Goal: Task Accomplishment & Management: Use online tool/utility

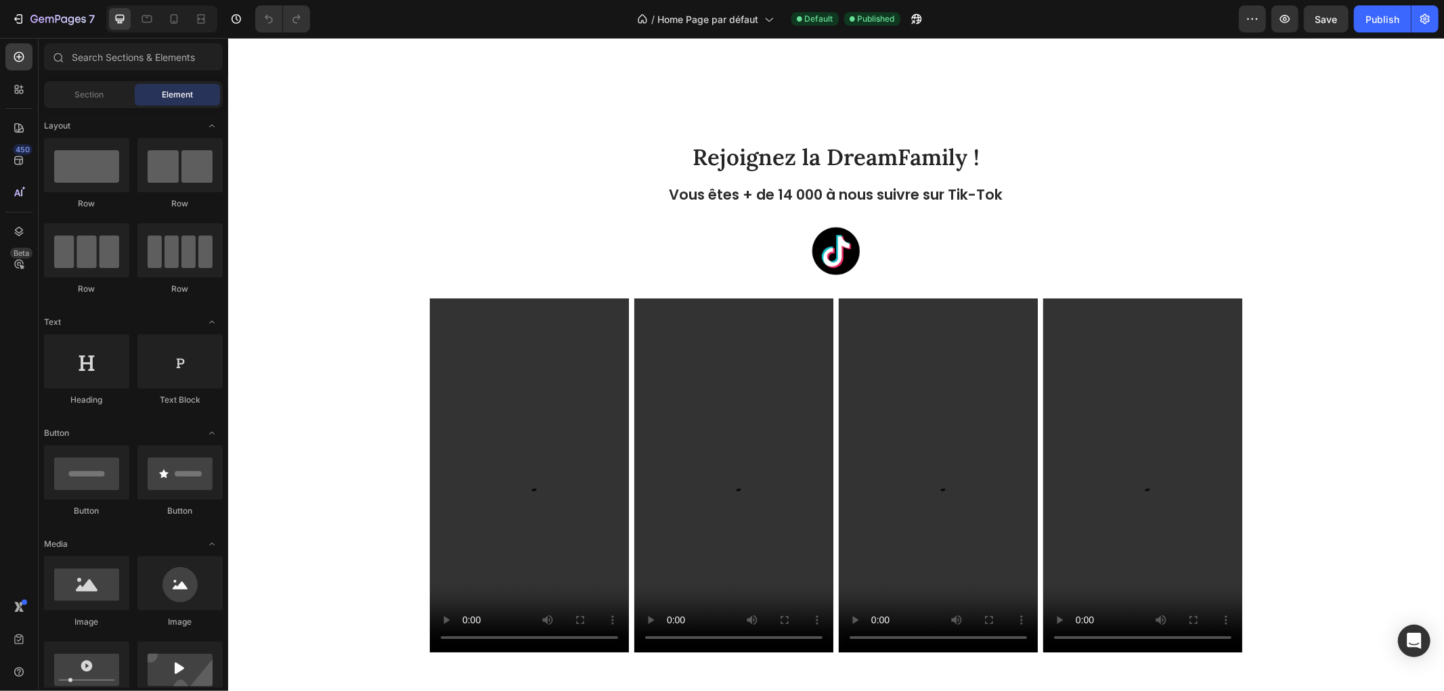
scroll to position [3459, 0]
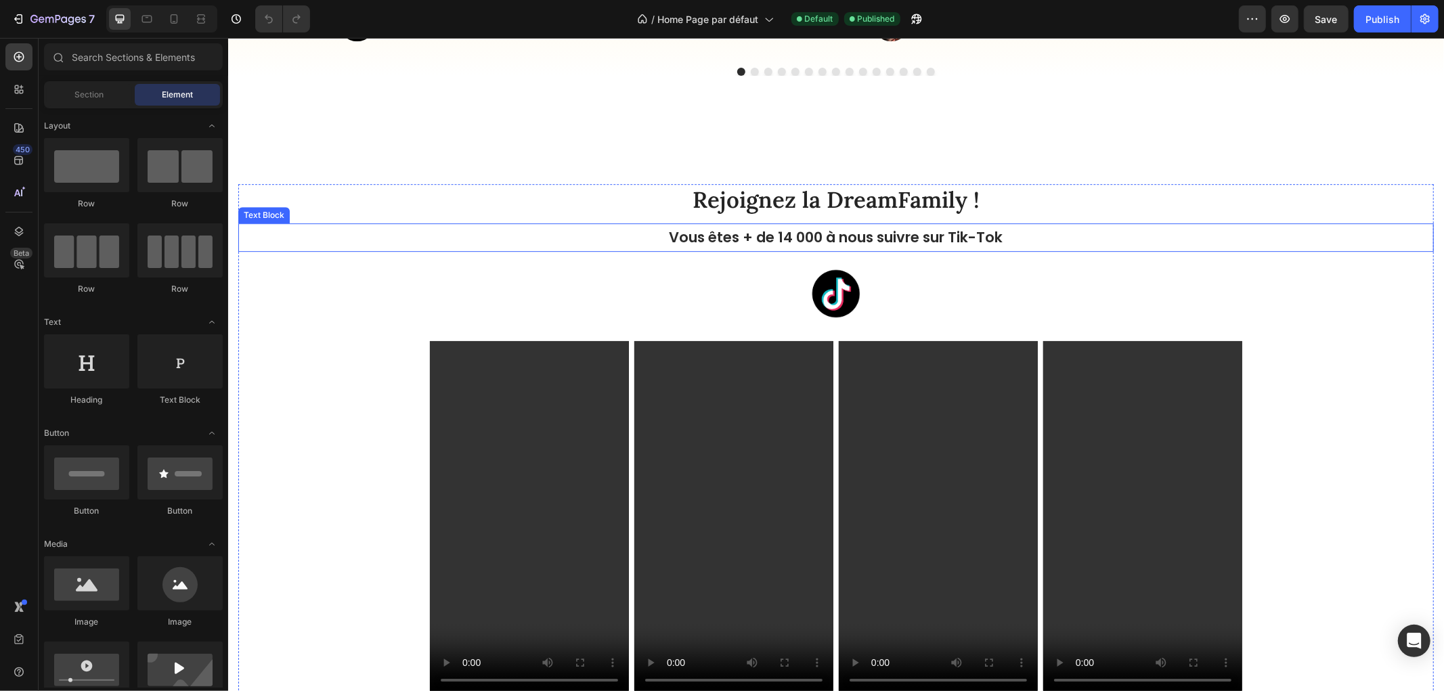
click at [987, 235] on p "Vous êtes + de 14 000 à nous suivre sur Tik-Tok" at bounding box center [835, 237] width 1193 height 26
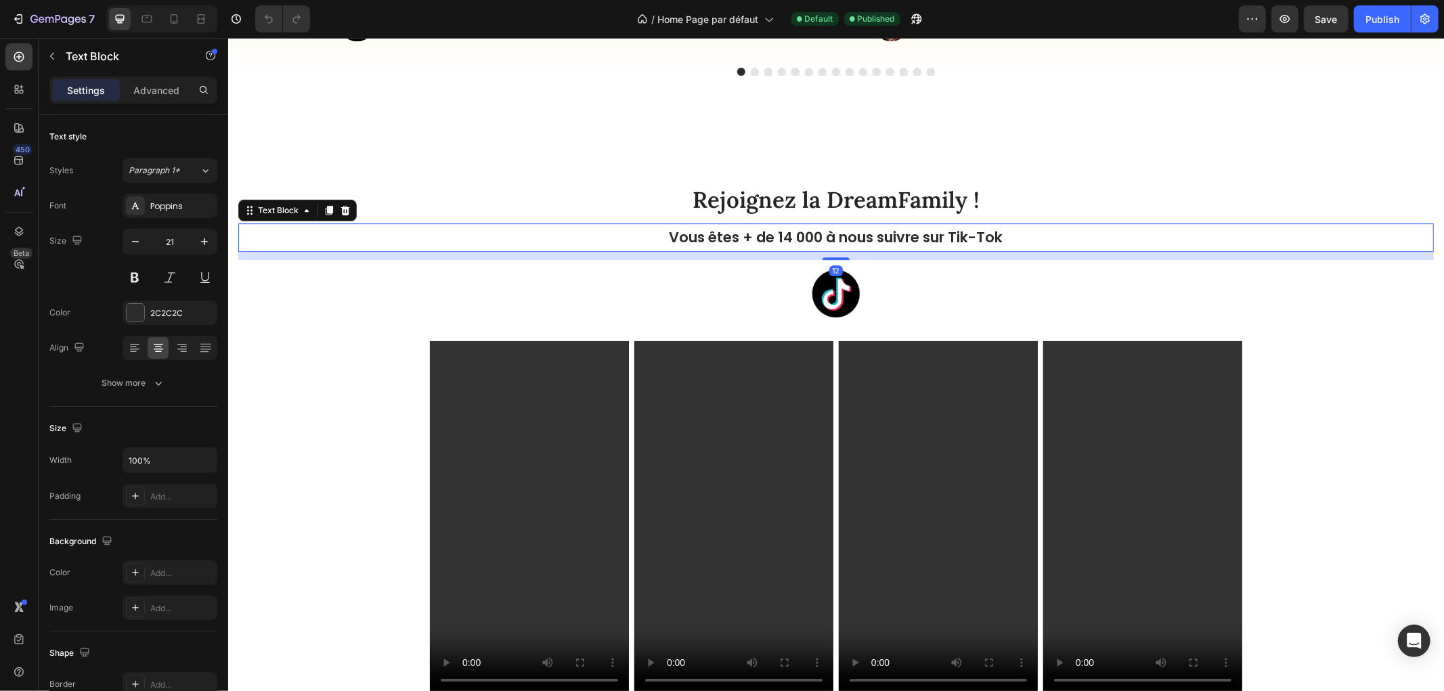
click at [780, 230] on p "Vous êtes + de 14 000 à nous suivre sur Tik-Tok" at bounding box center [835, 237] width 1193 height 26
drag, startPoint x: 773, startPoint y: 232, endPoint x: 814, endPoint y: 235, distance: 41.4
click at [814, 235] on p "Vous êtes + de 14 000 à nous suivre sur Tik-Tok" at bounding box center [835, 237] width 1193 height 26
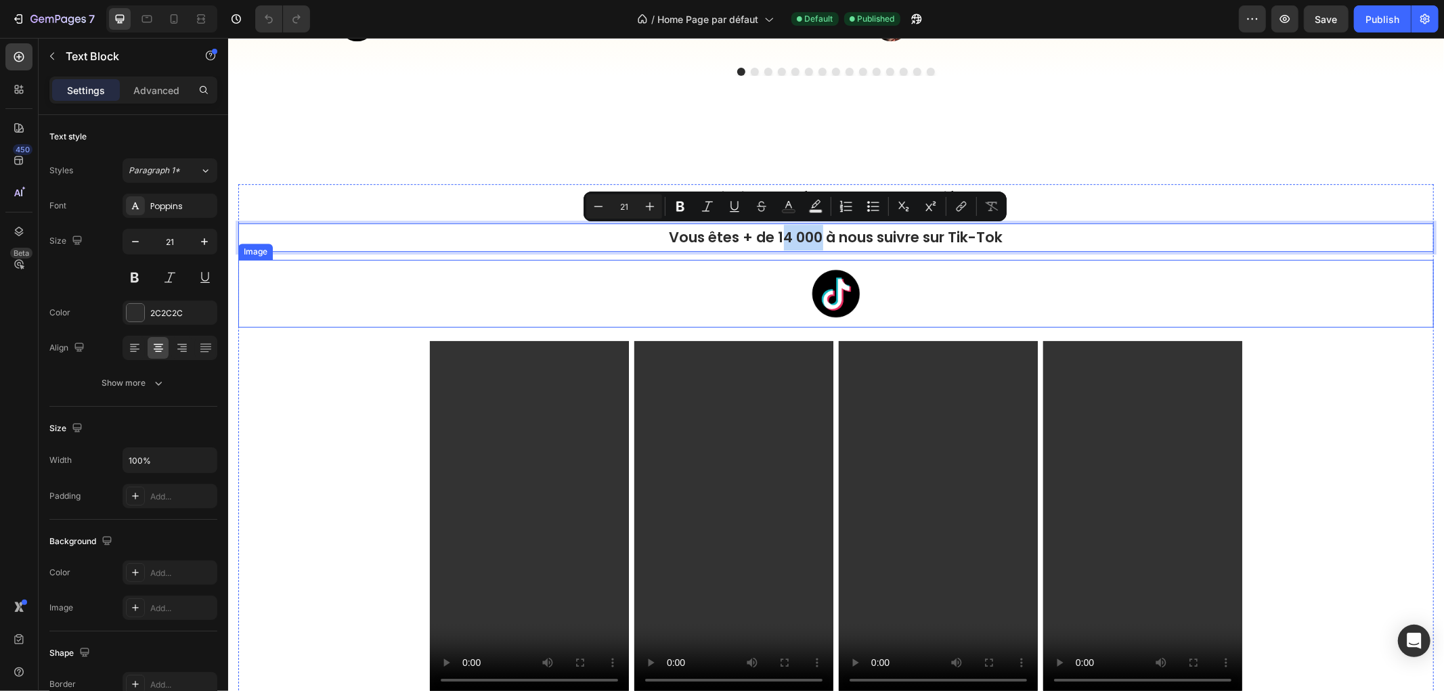
click at [824, 269] on img at bounding box center [835, 293] width 68 height 68
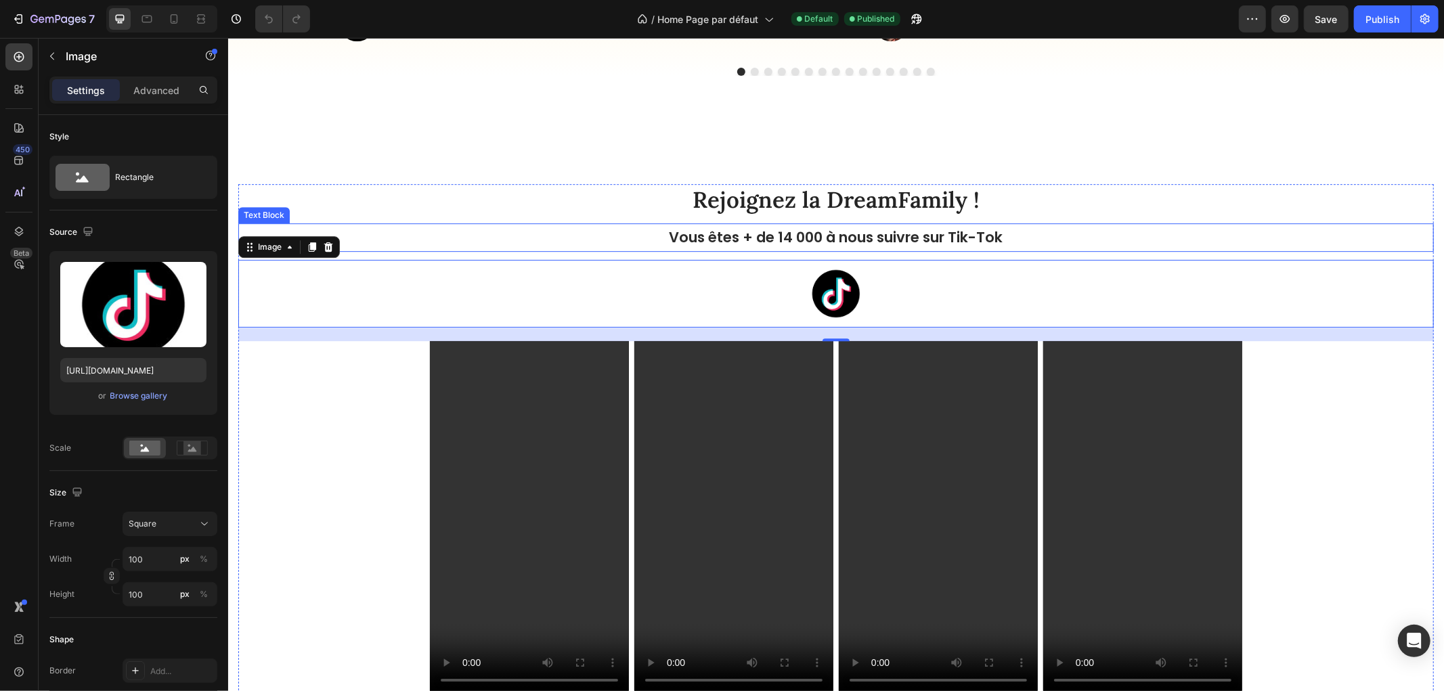
click at [771, 229] on p "Vous êtes + de 14 000 à nous suivre sur Tik-Tok" at bounding box center [835, 237] width 1193 height 26
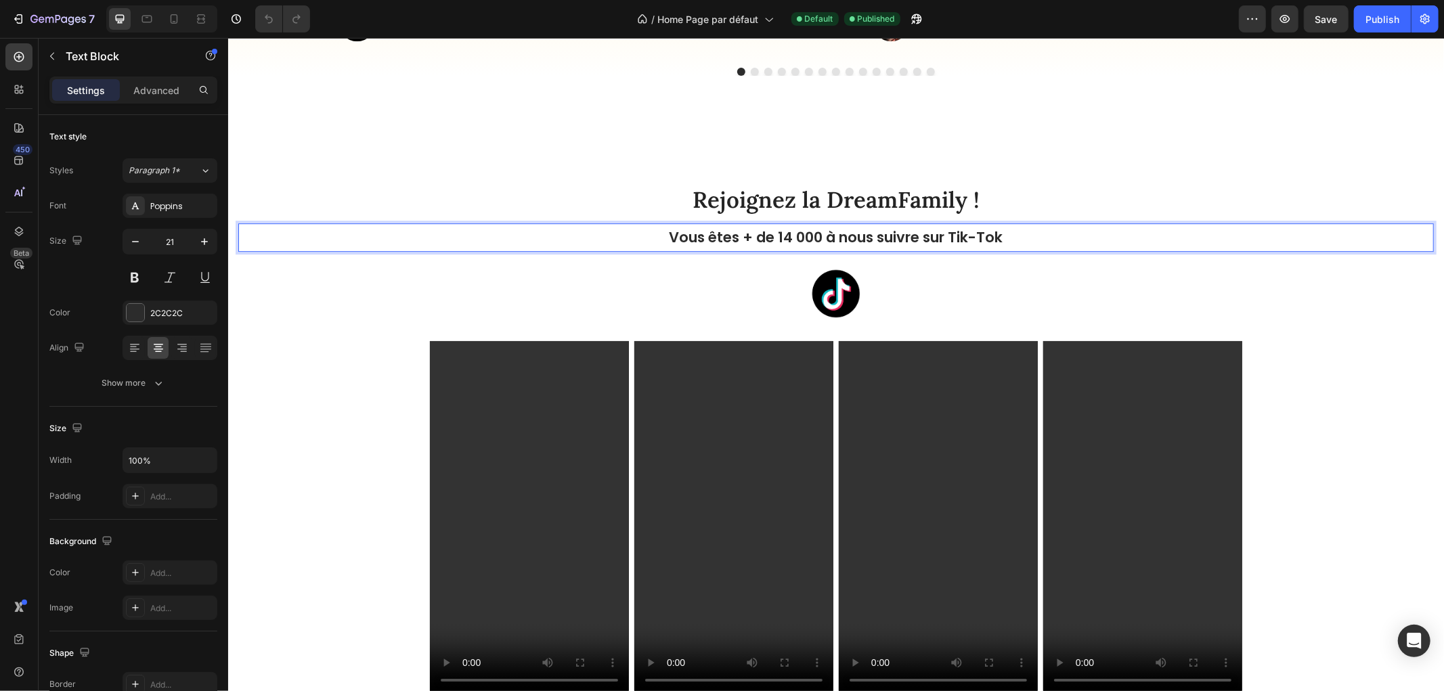
click at [774, 234] on p "Vous êtes + de 14 000 à nous suivre sur Tik-Tok" at bounding box center [835, 237] width 1193 height 26
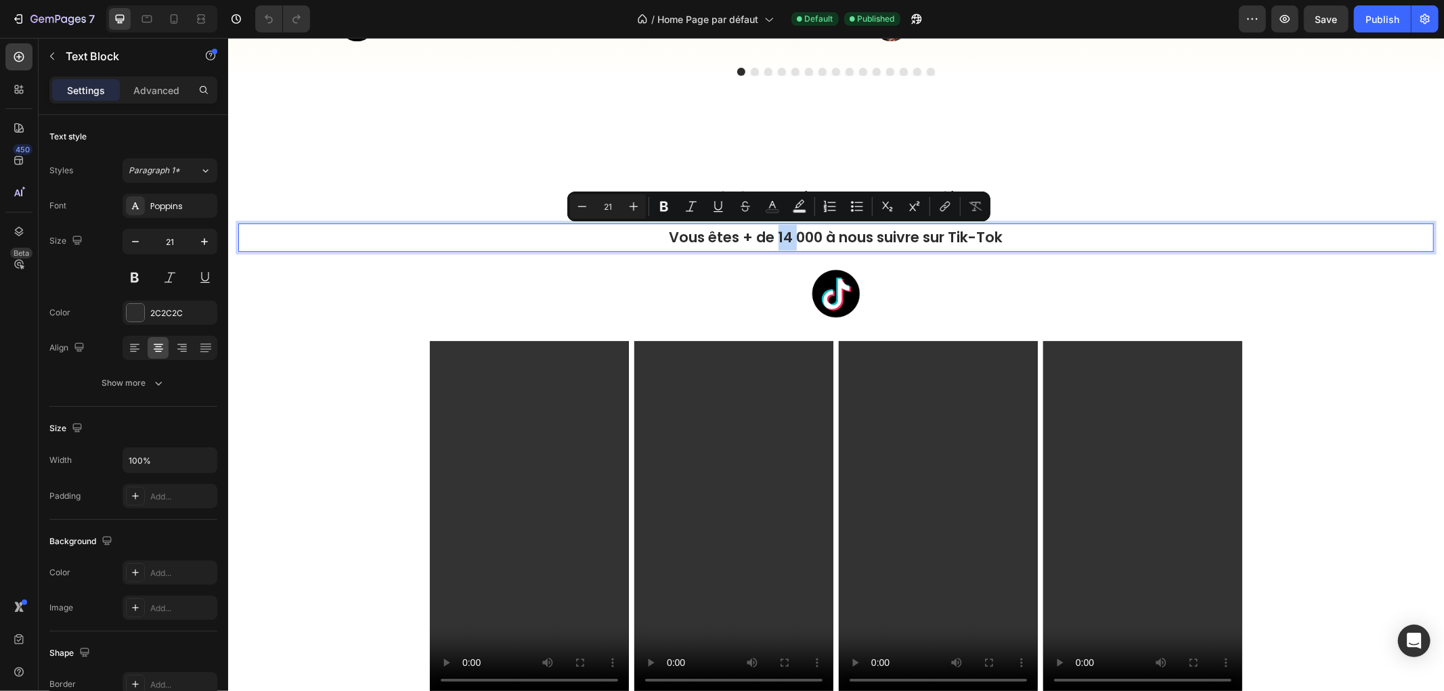
click at [782, 236] on p "Vous êtes + de 14 000 à nous suivre sur Tik-Tok" at bounding box center [835, 237] width 1193 height 26
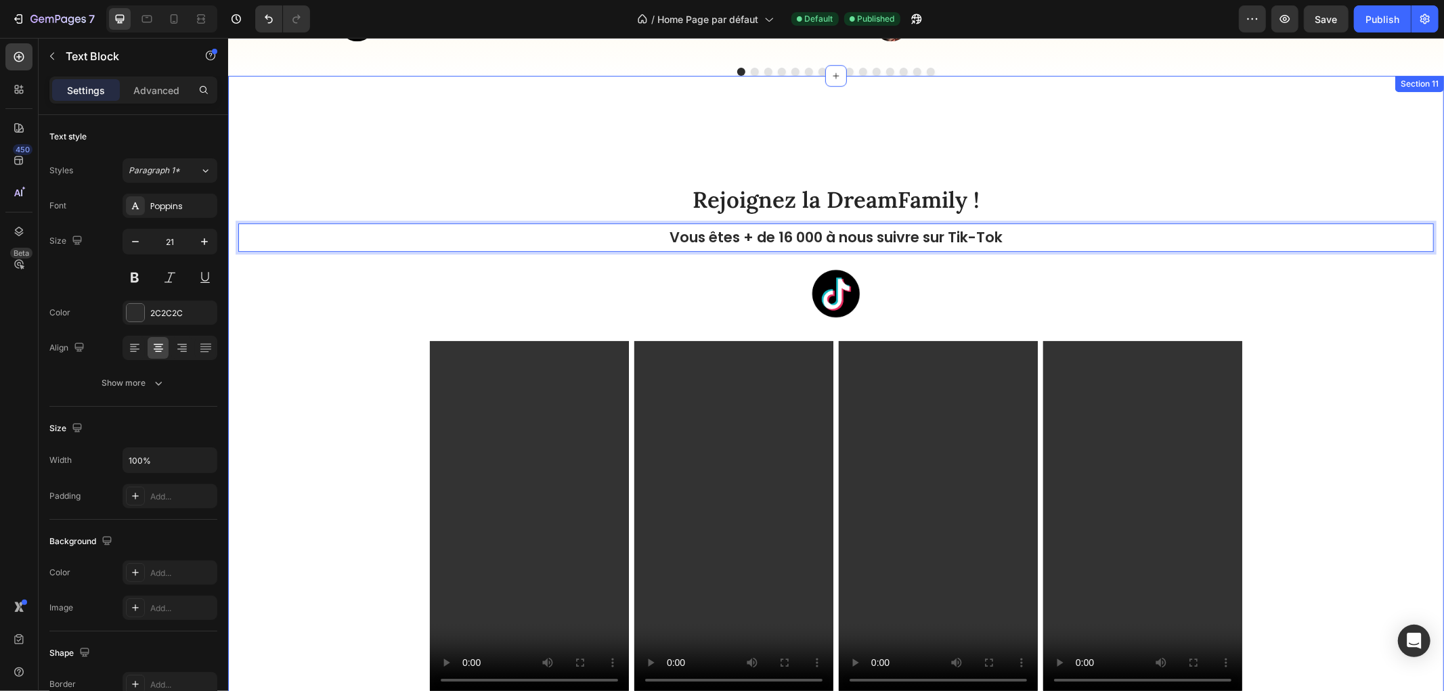
click at [1087, 152] on div "Rejoignez la DreamFamily ! Heading Vous êtes + de 16 000 à nous suivre sur Tik-…" at bounding box center [835, 510] width 1216 height 871
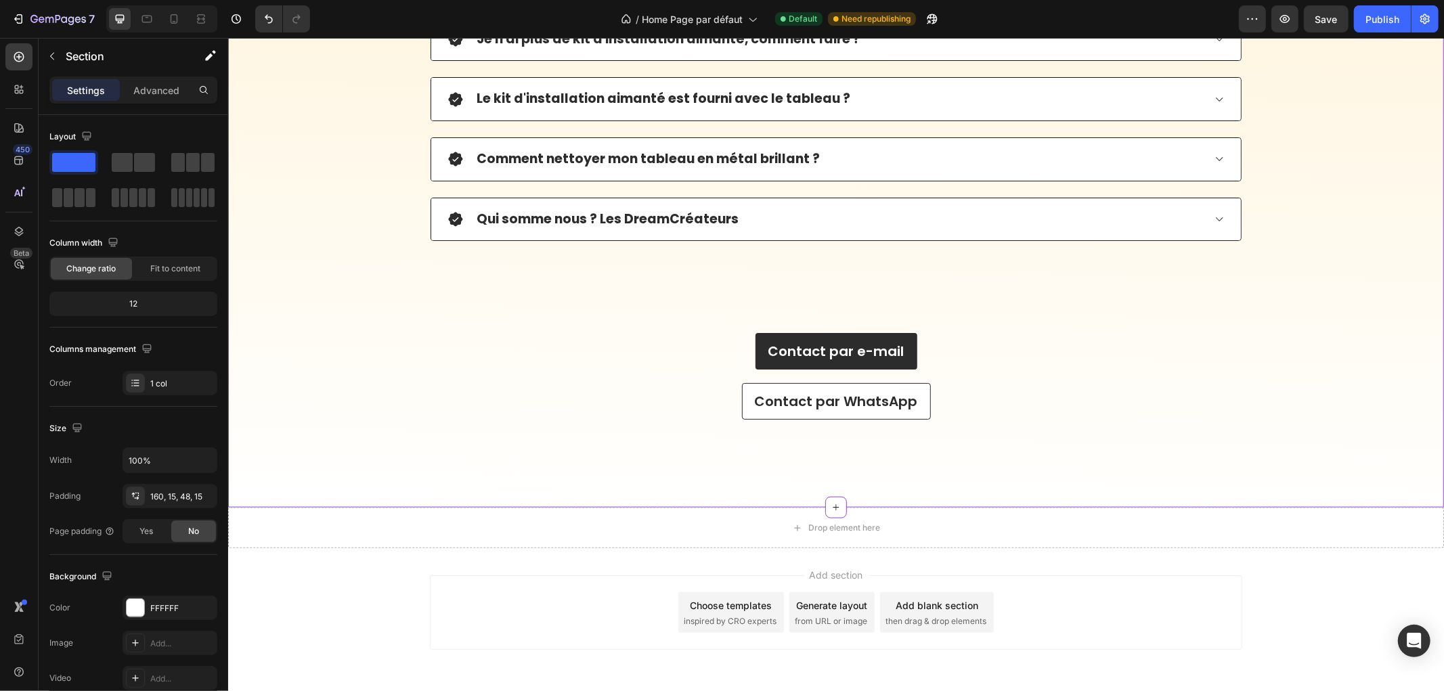
scroll to position [5621, 0]
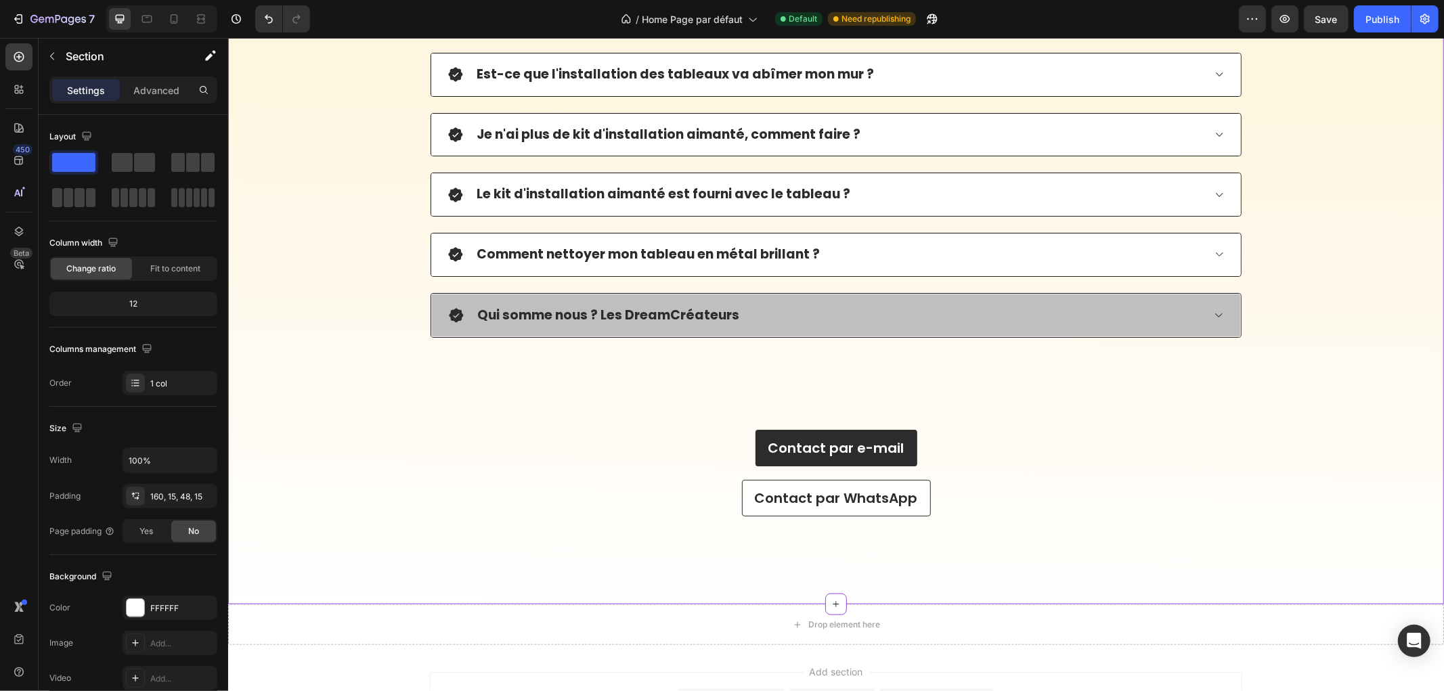
click at [615, 326] on div "Qui somme nous ? Les DreamCréateurs" at bounding box center [607, 315] width 266 height 21
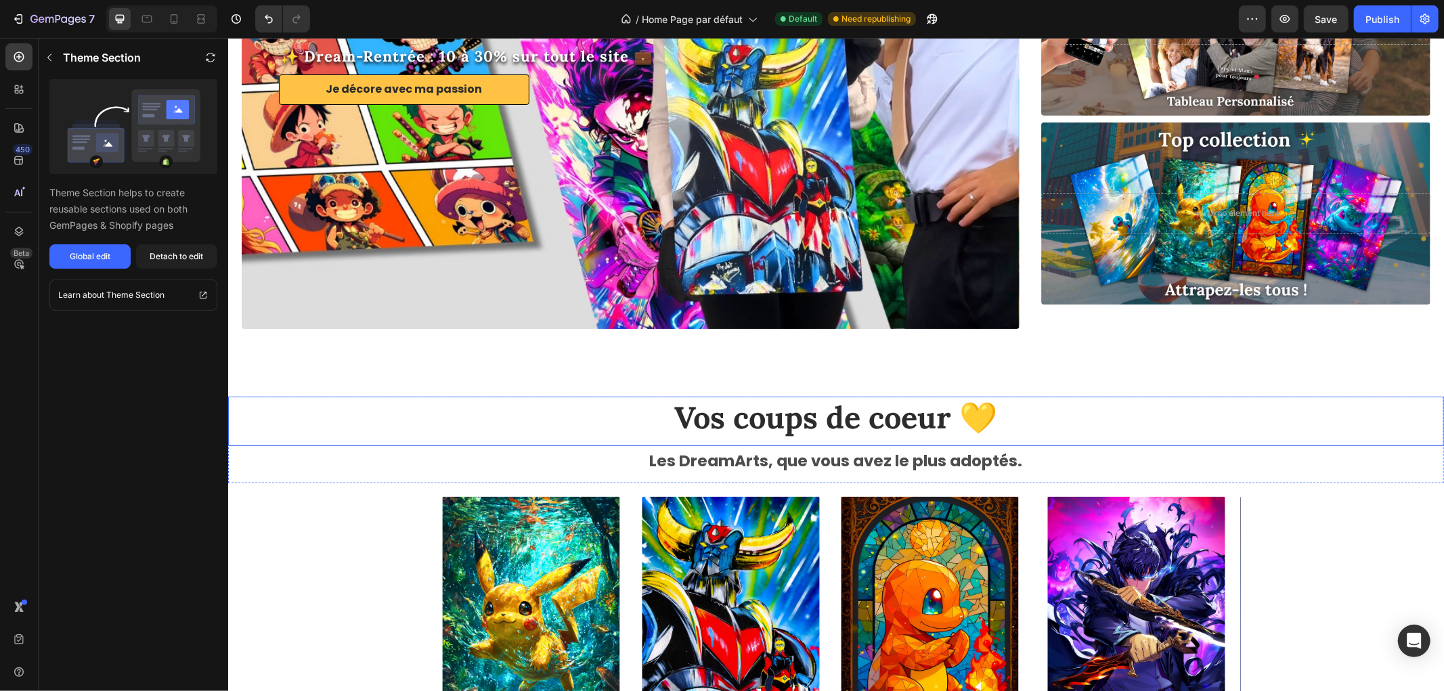
scroll to position [376, 0]
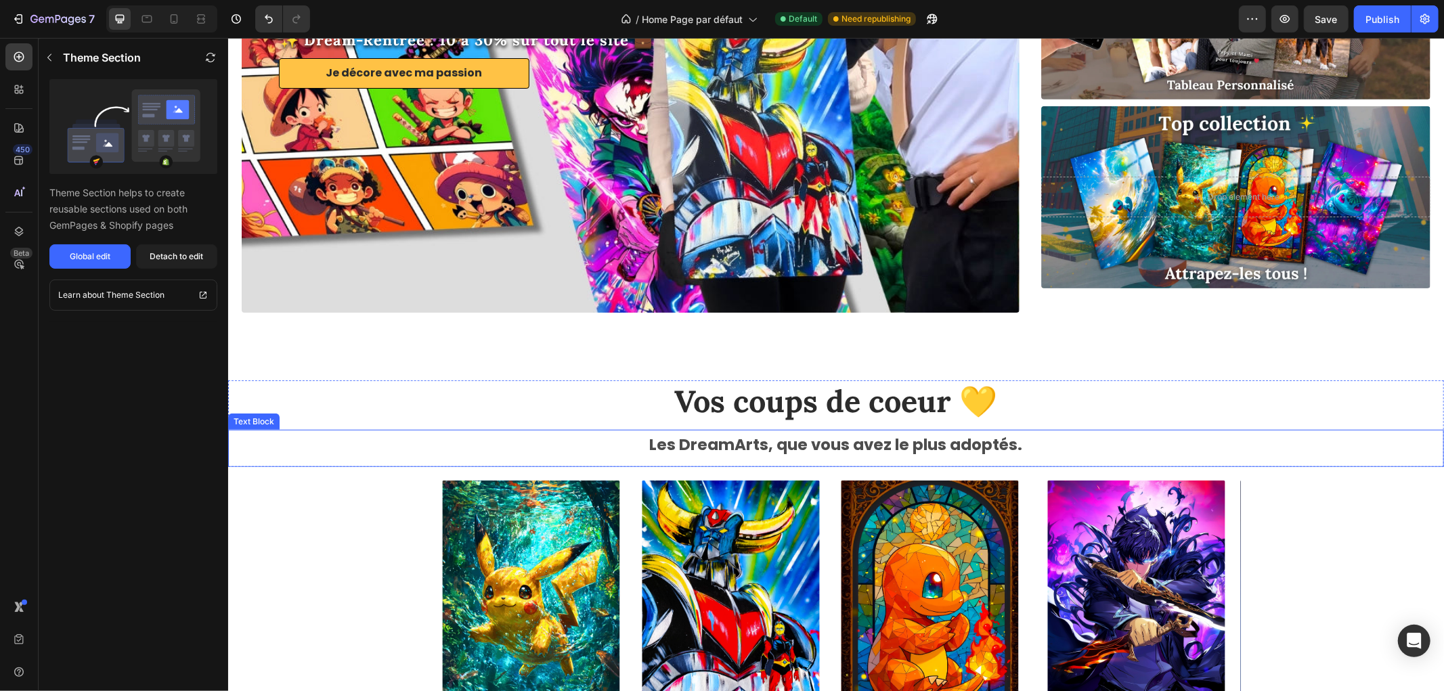
click at [729, 443] on strong "Les DreamArts, que vous avez le plus adoptés." at bounding box center [835, 444] width 373 height 22
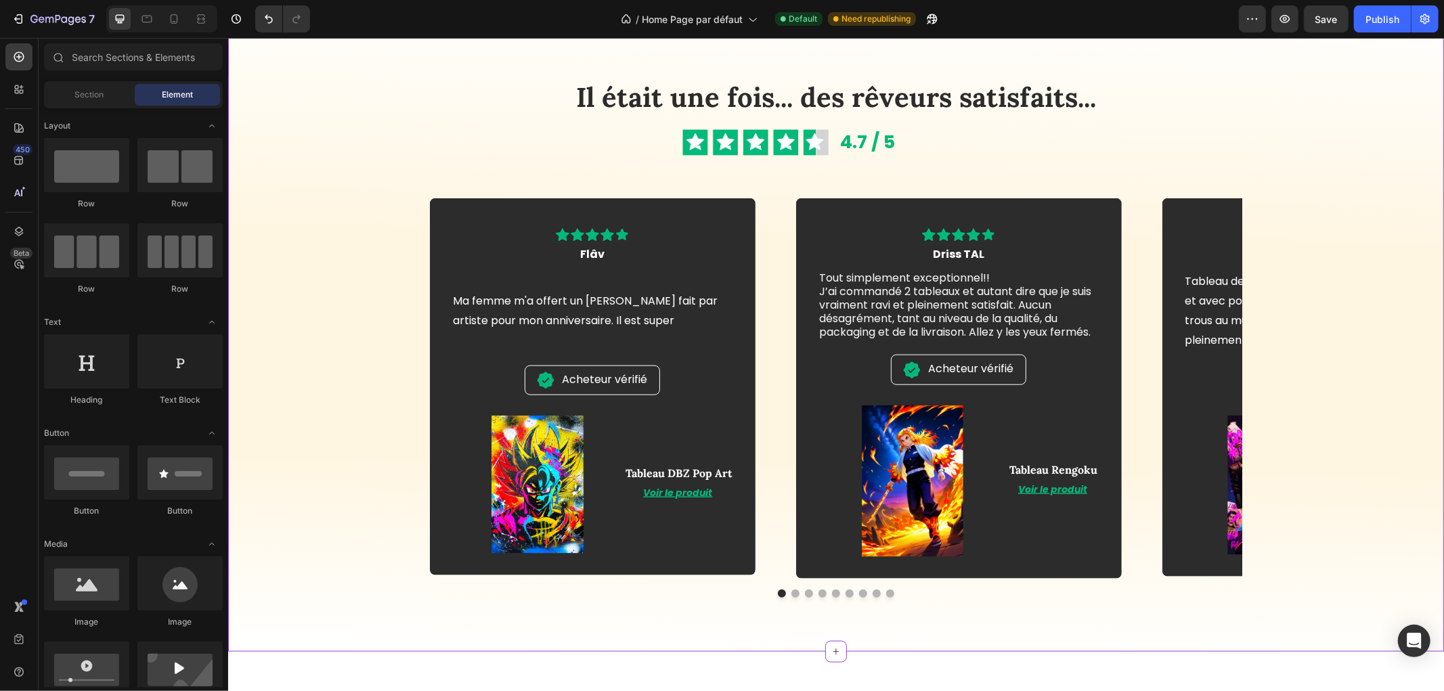
scroll to position [1203, 0]
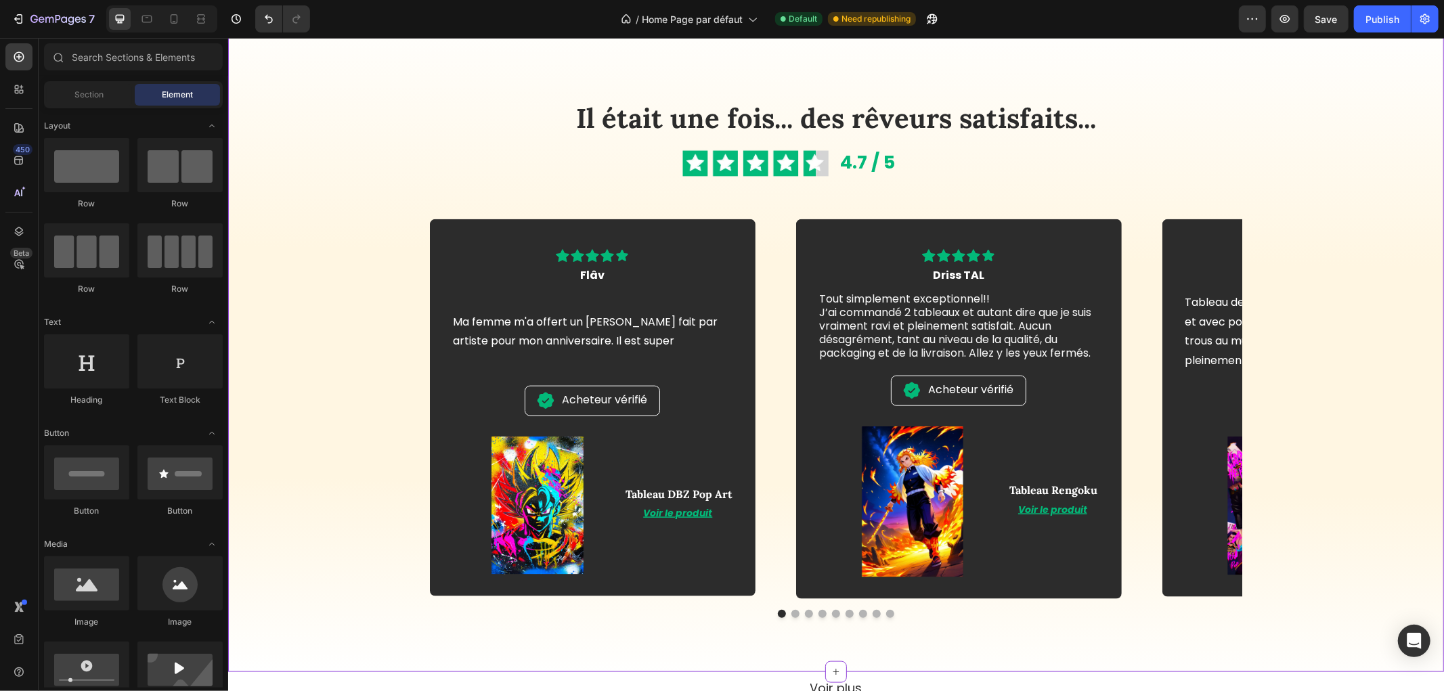
click at [791, 614] on button "Dot" at bounding box center [795, 613] width 8 height 8
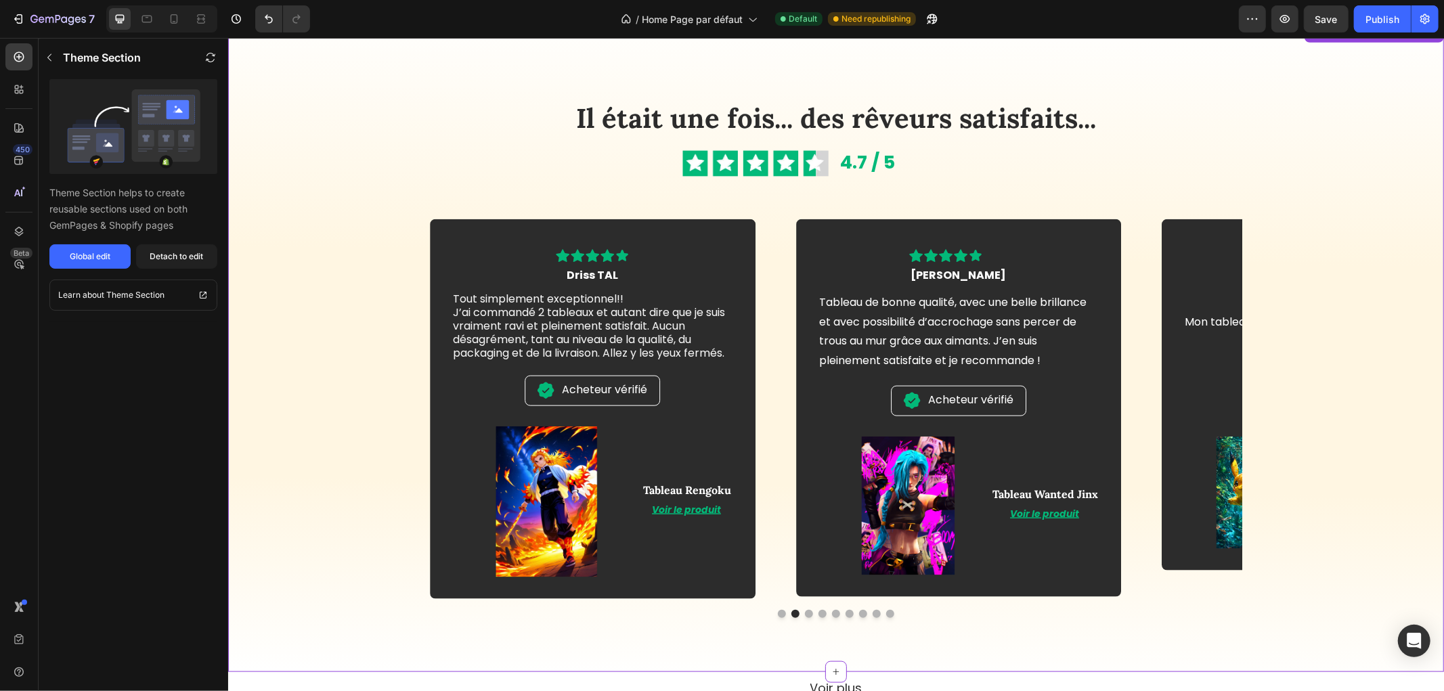
click at [804, 613] on button "Dot" at bounding box center [808, 613] width 8 height 8
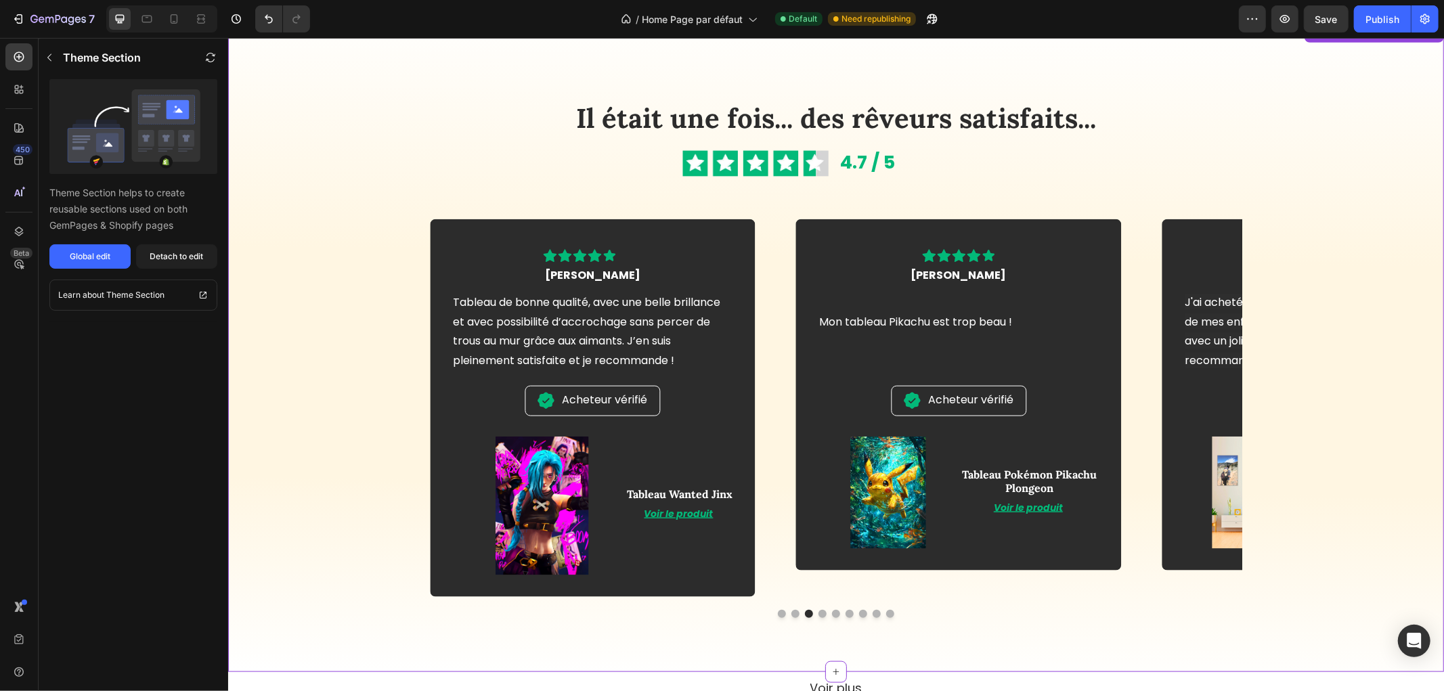
click at [818, 612] on button "Dot" at bounding box center [822, 613] width 8 height 8
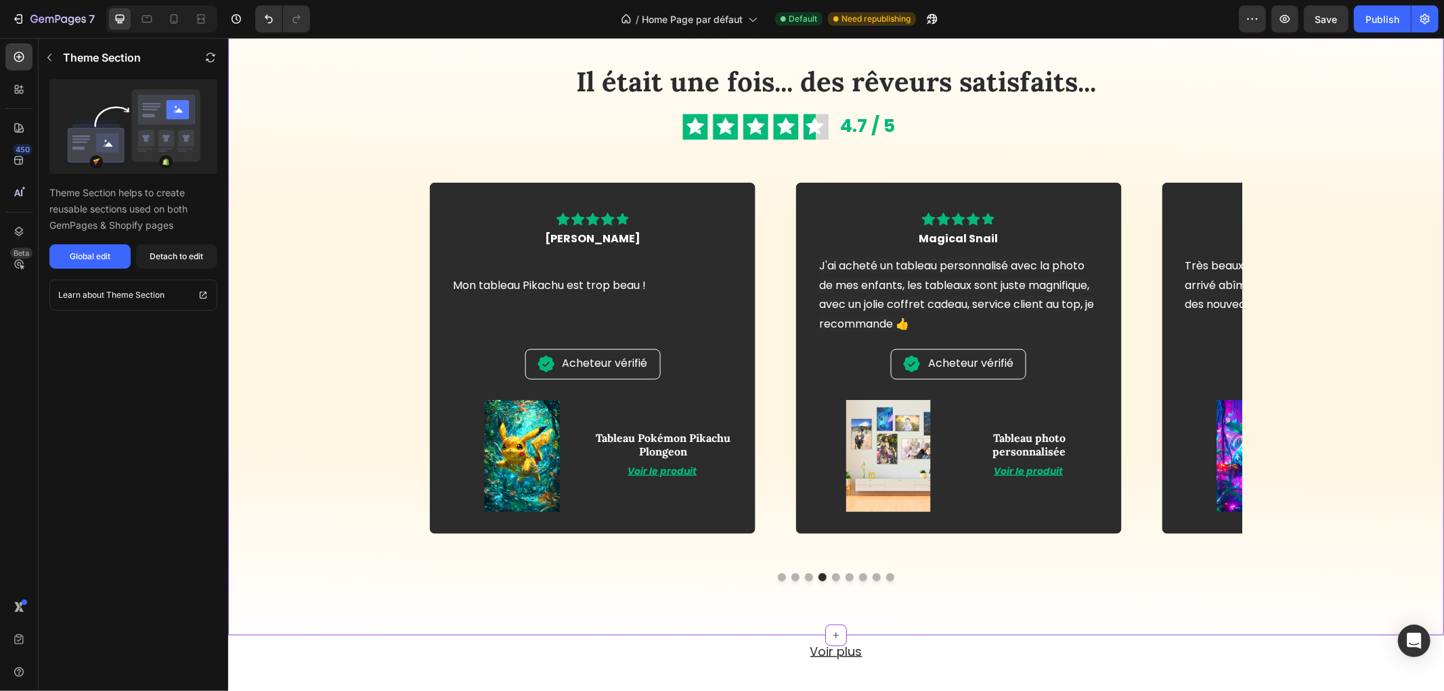
scroll to position [1278, 0]
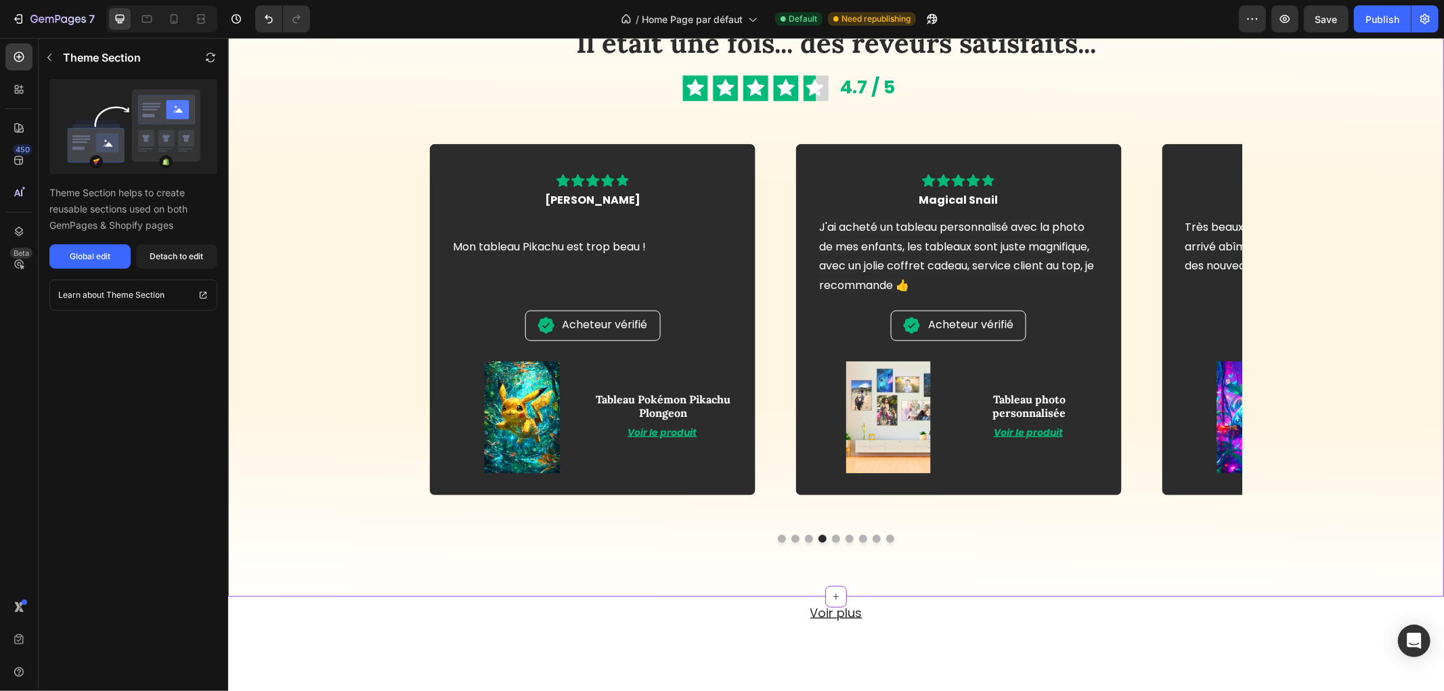
click at [1050, 331] on div "Icon Icon Icon Icon Icon Row Magical Snail Text block Row J'ai acheté un tablea…" at bounding box center [958, 319] width 282 height 309
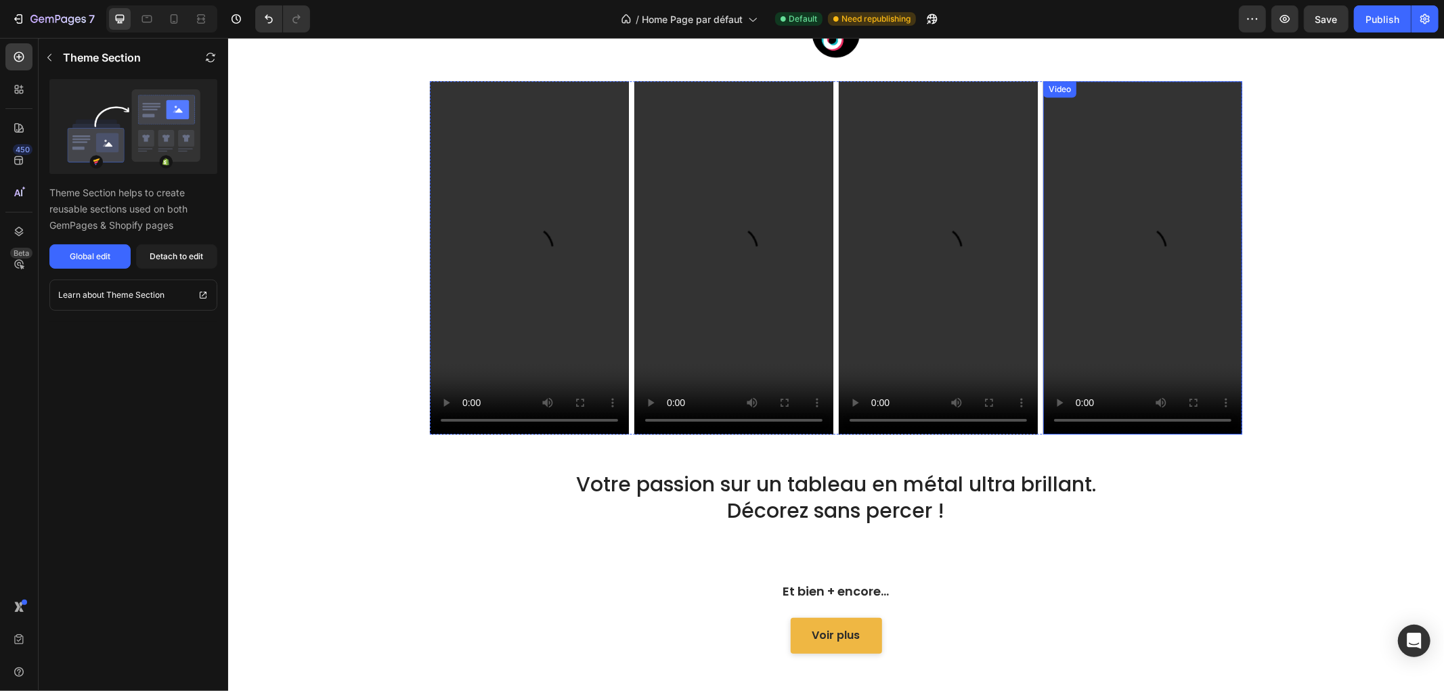
scroll to position [3685, 0]
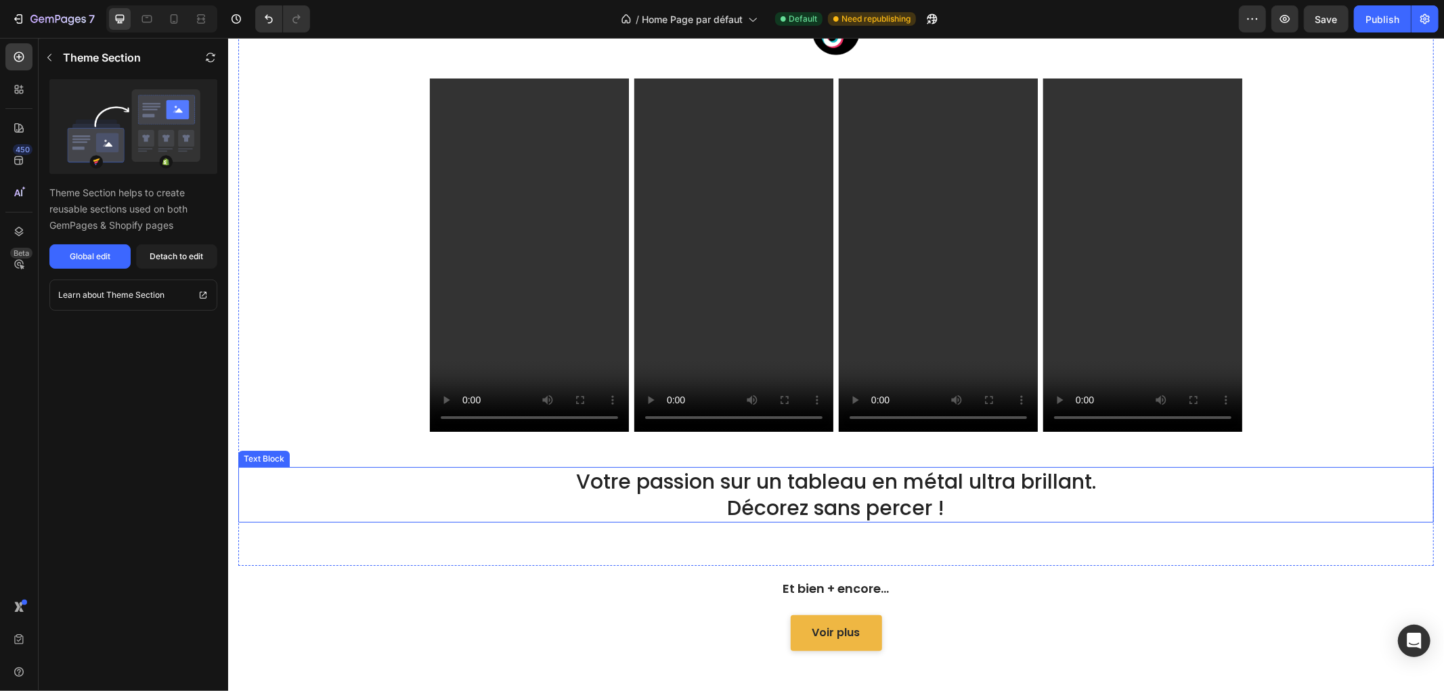
click at [795, 498] on p "Votre passion sur un tableau en métal ultra brillant. Décorez sans percer !" at bounding box center [835, 494] width 1193 height 53
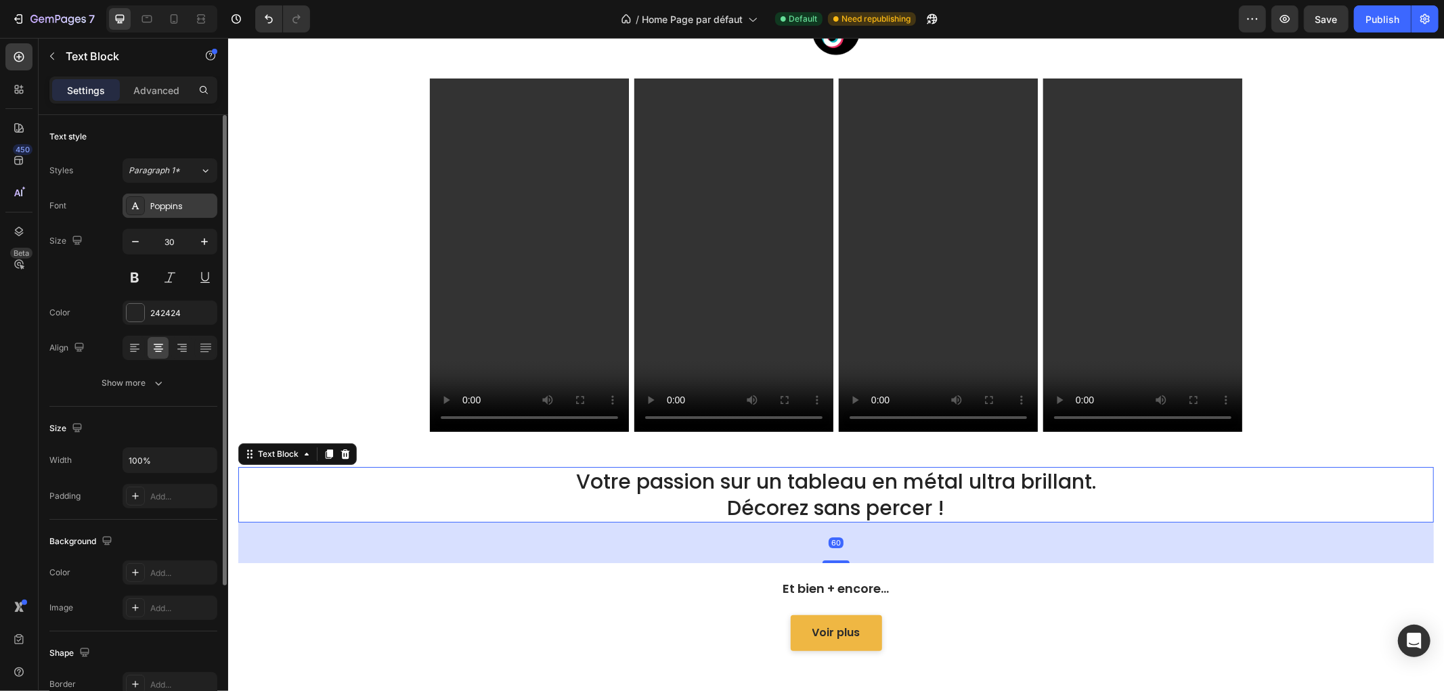
click at [161, 204] on div "Poppins" at bounding box center [182, 206] width 64 height 12
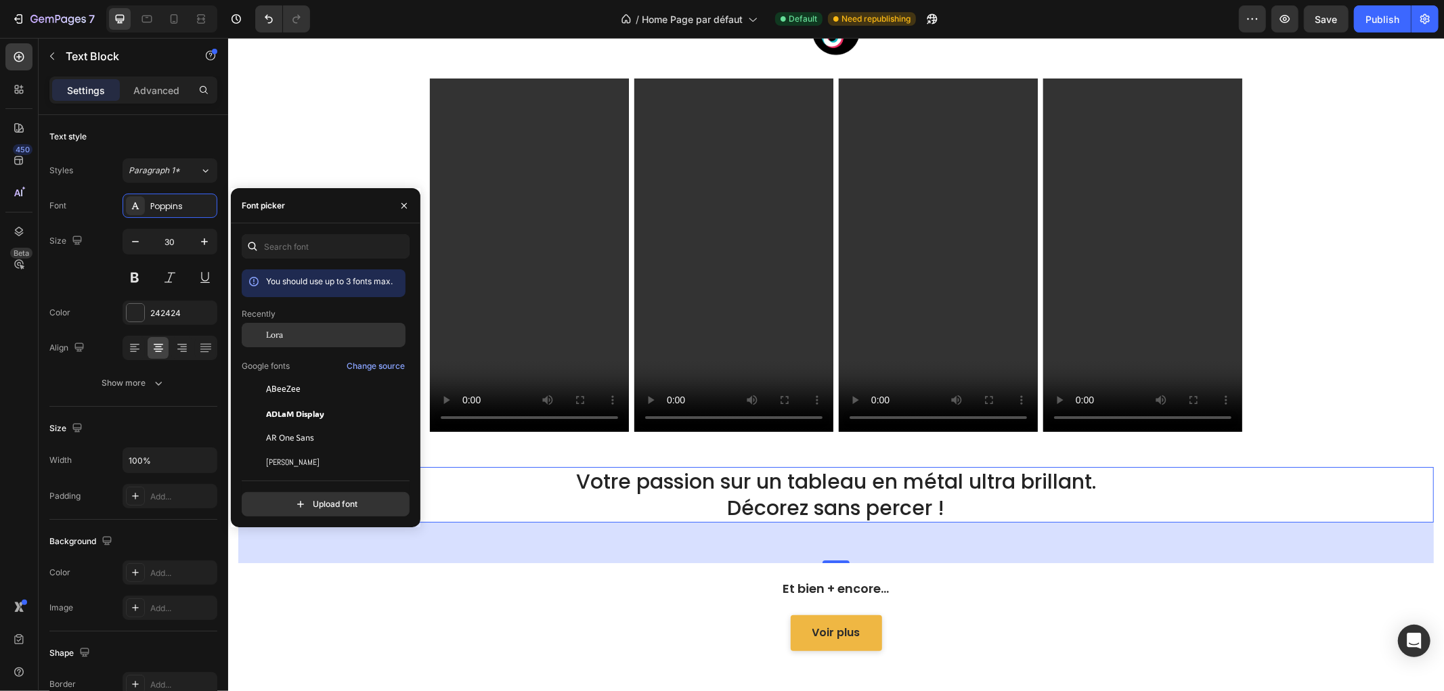
click at [307, 328] on div "Lora" at bounding box center [324, 335] width 164 height 24
click at [734, 512] on p "Votre passion sur un tableau en métal ultra brillant. Décorez sans percer !" at bounding box center [835, 494] width 1193 height 53
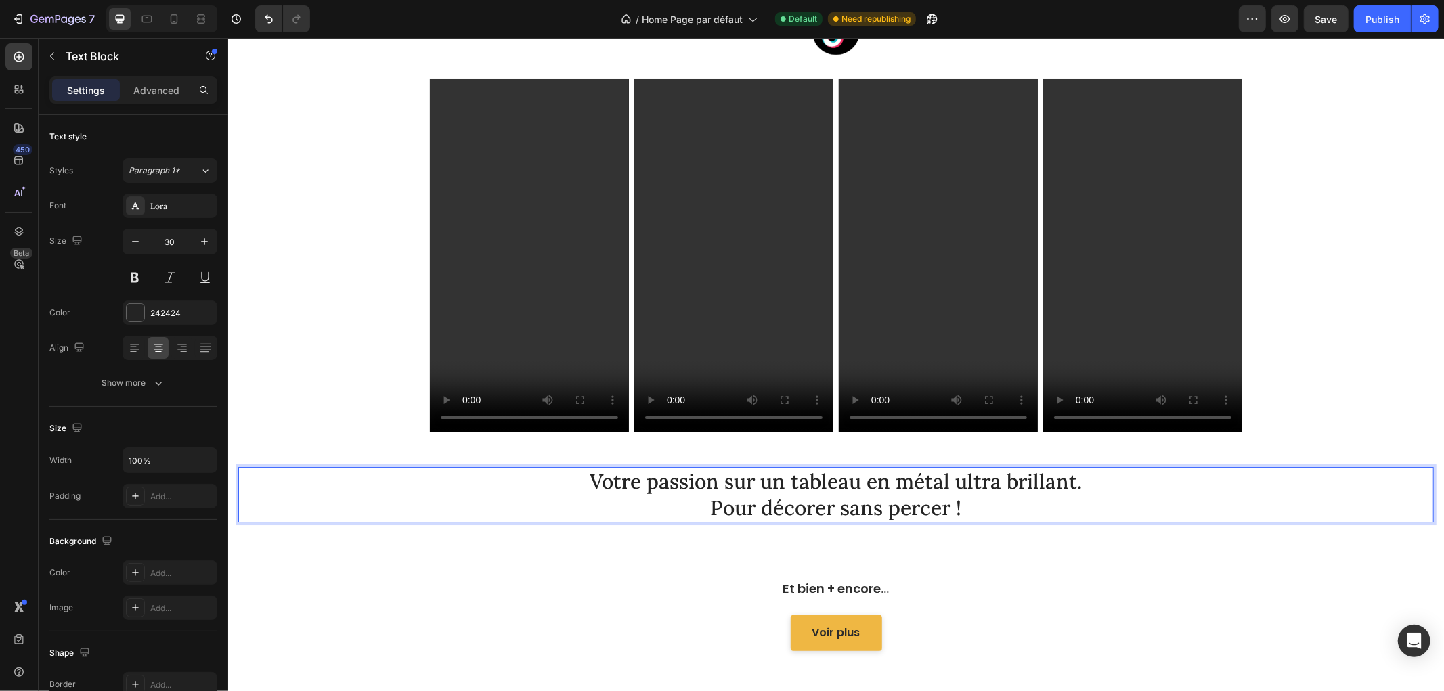
click at [612, 550] on div "Rejoignez la DreamFamily ! Heading Vous êtes + de 16 000 à nous suivre sur Tik-…" at bounding box center [835, 242] width 1195 height 645
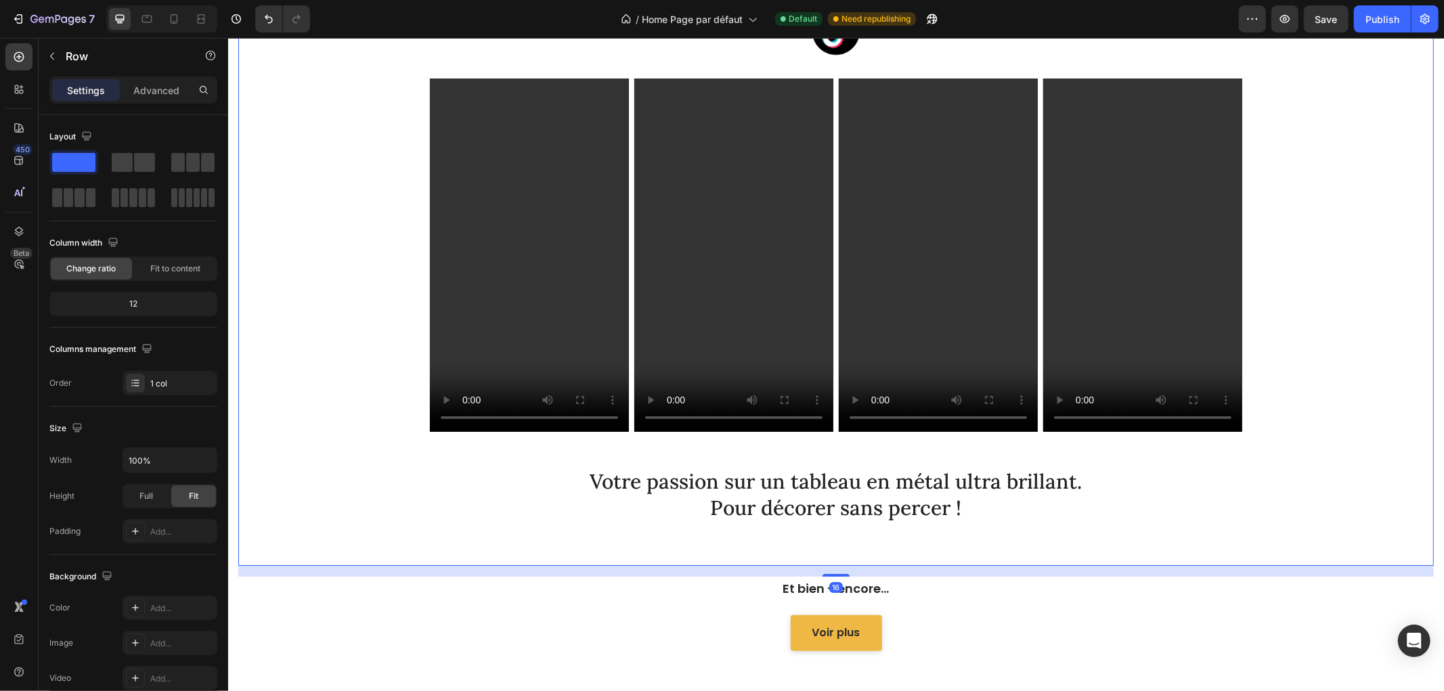
click at [156, 74] on div "Sections(18) Elements(83) Section Element Hero Section Product Detail Brands Tr…" at bounding box center [134, 364] width 190 height 653
click at [145, 83] on p "Advanced" at bounding box center [156, 90] width 46 height 14
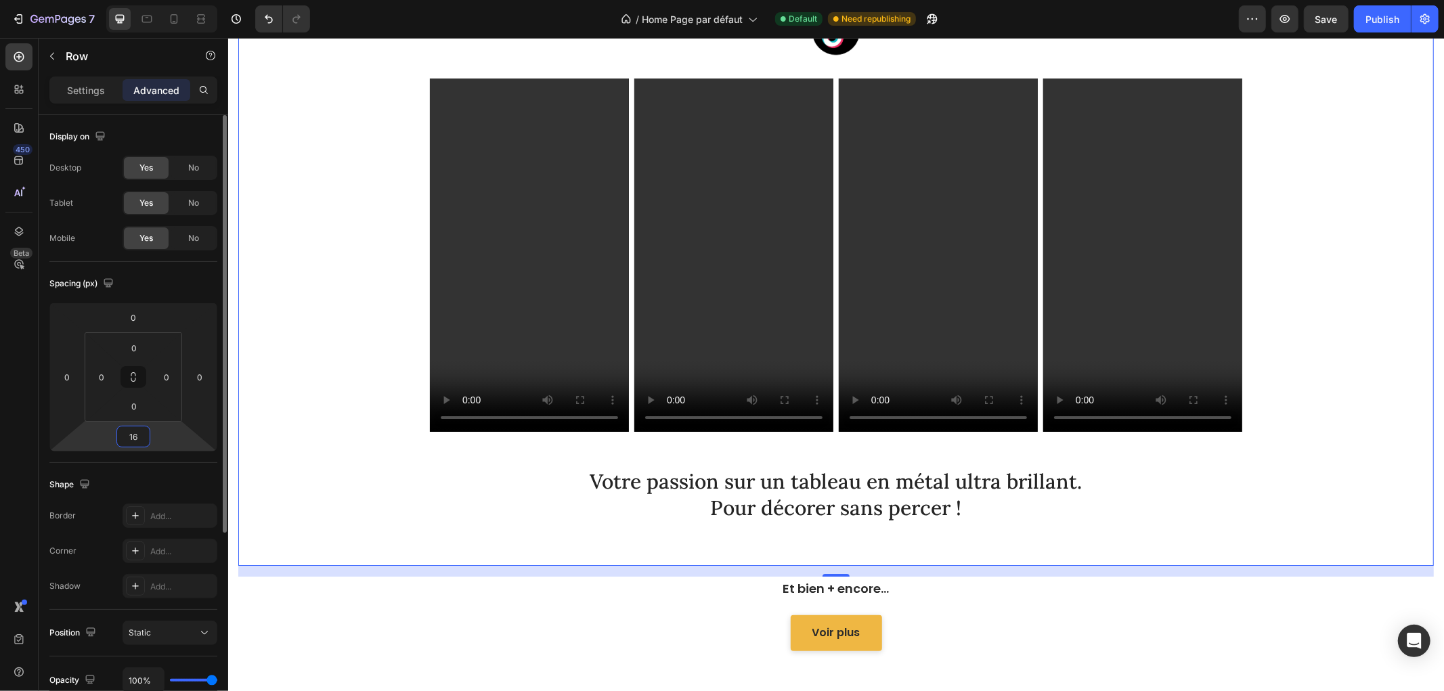
click at [139, 430] on input "16" at bounding box center [133, 436] width 27 height 20
type input "0"
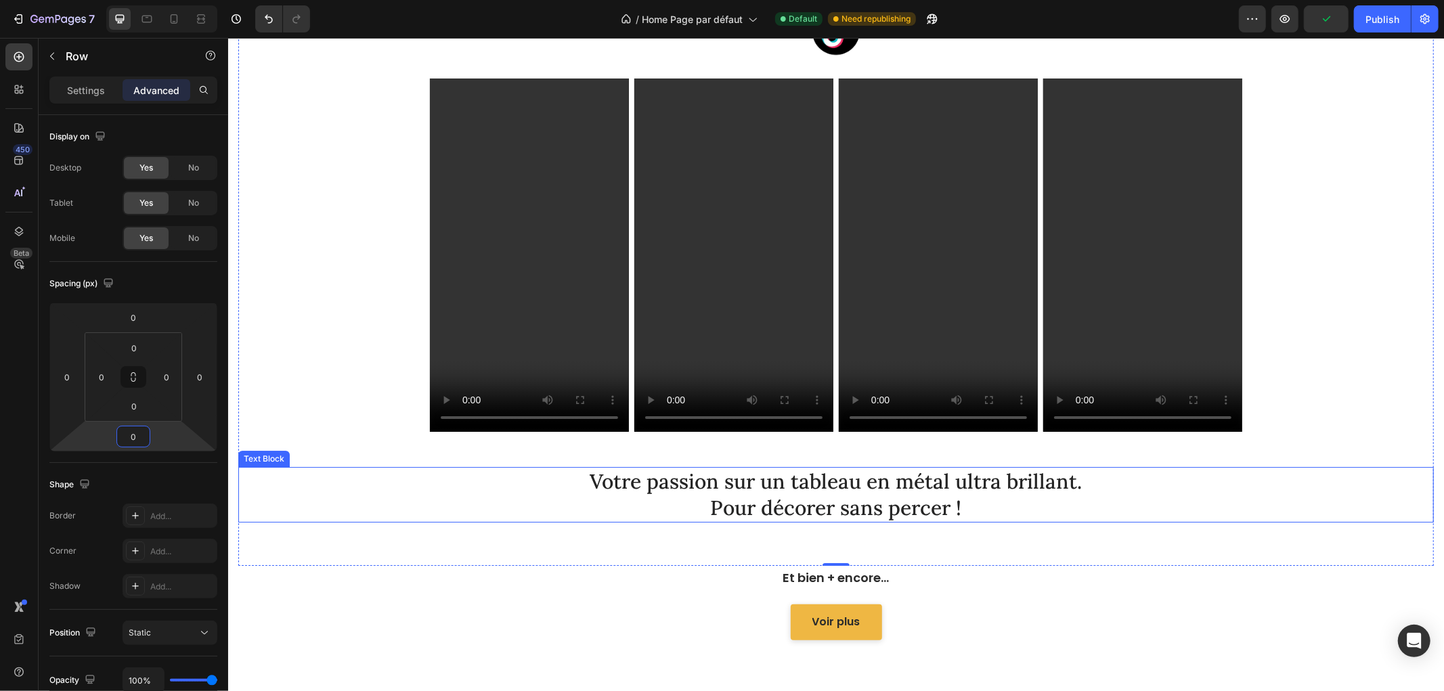
click at [650, 508] on p "Votre passion sur un tableau en métal ultra brillant. Pour décorer sans percer !" at bounding box center [835, 494] width 1193 height 53
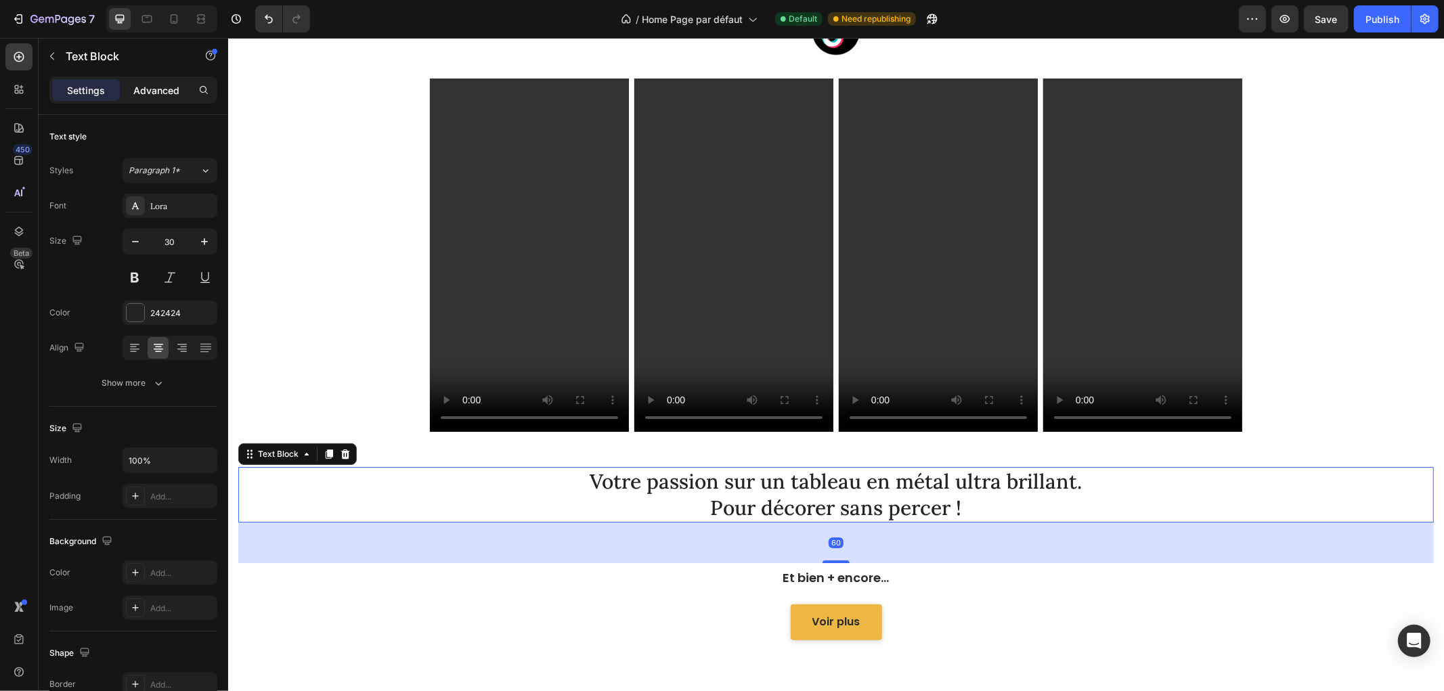
click at [156, 88] on p "Advanced" at bounding box center [156, 90] width 46 height 14
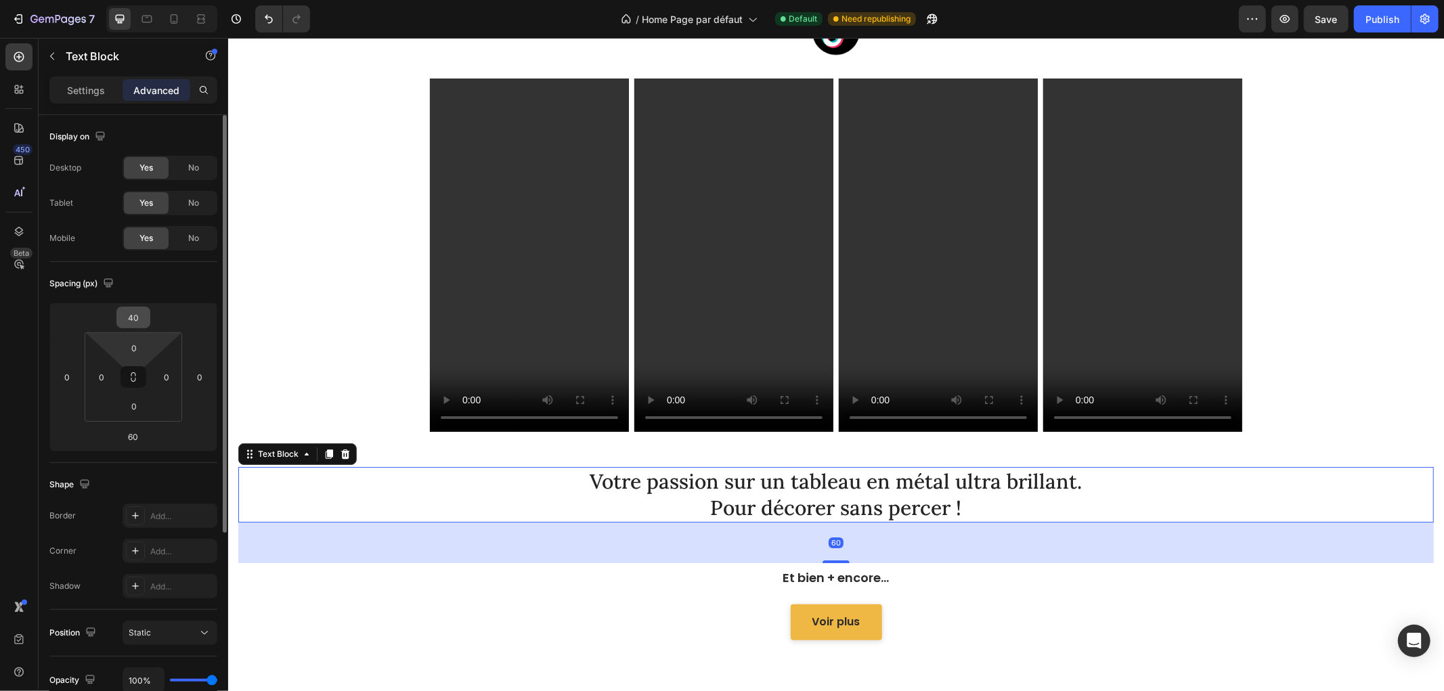
click at [142, 321] on input "40" at bounding box center [133, 317] width 27 height 20
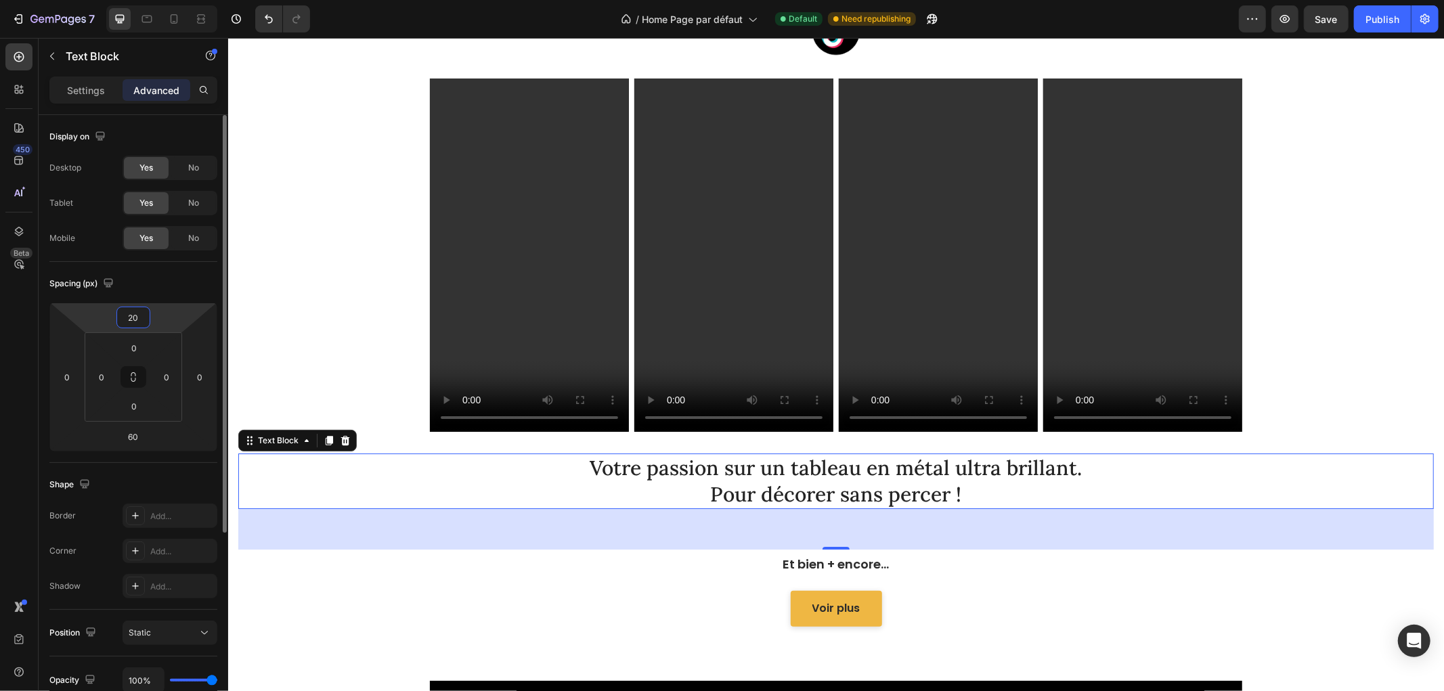
click at [142, 321] on input "20" at bounding box center [133, 317] width 27 height 20
click at [143, 321] on input "20" at bounding box center [133, 317] width 27 height 20
type input "0"
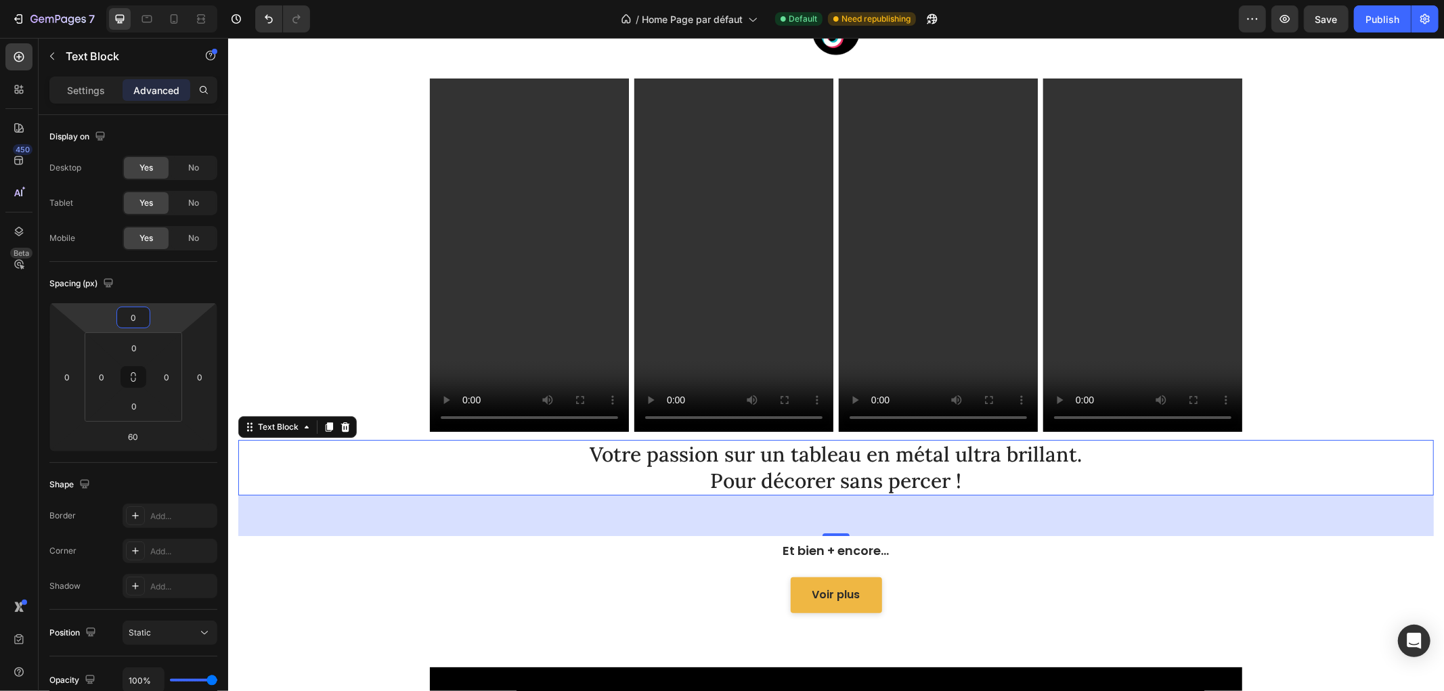
click at [412, 546] on div "Et bien + encore..." at bounding box center [835, 550] width 1195 height 24
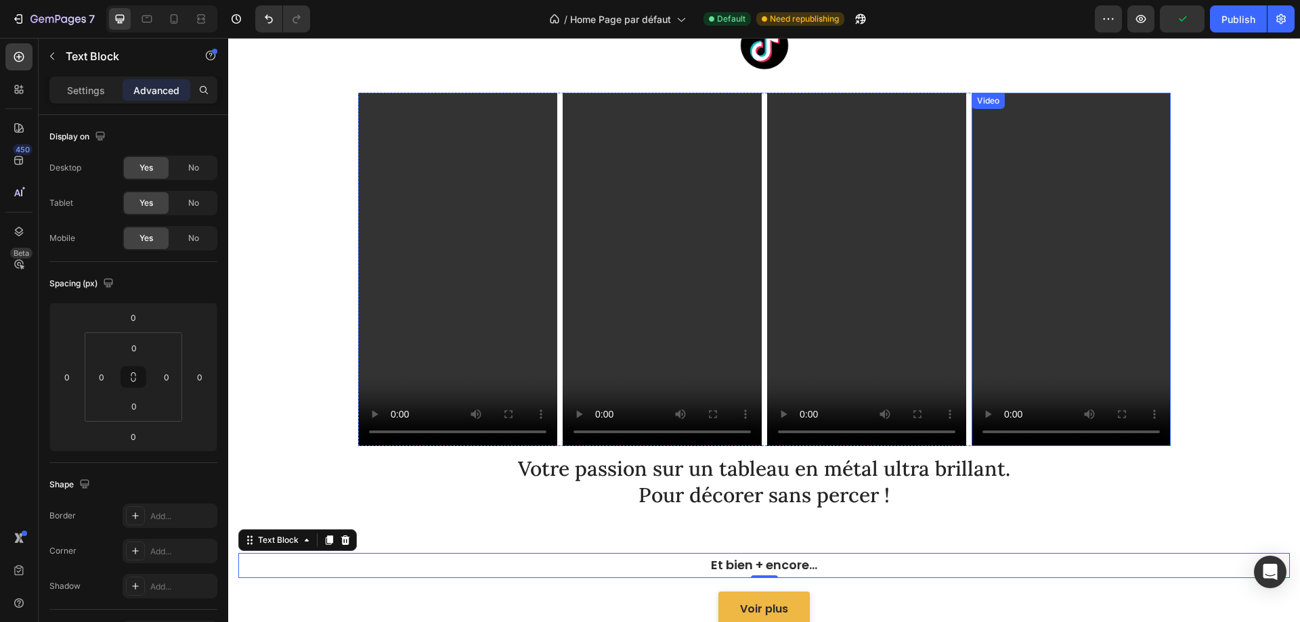
scroll to position [3806, 0]
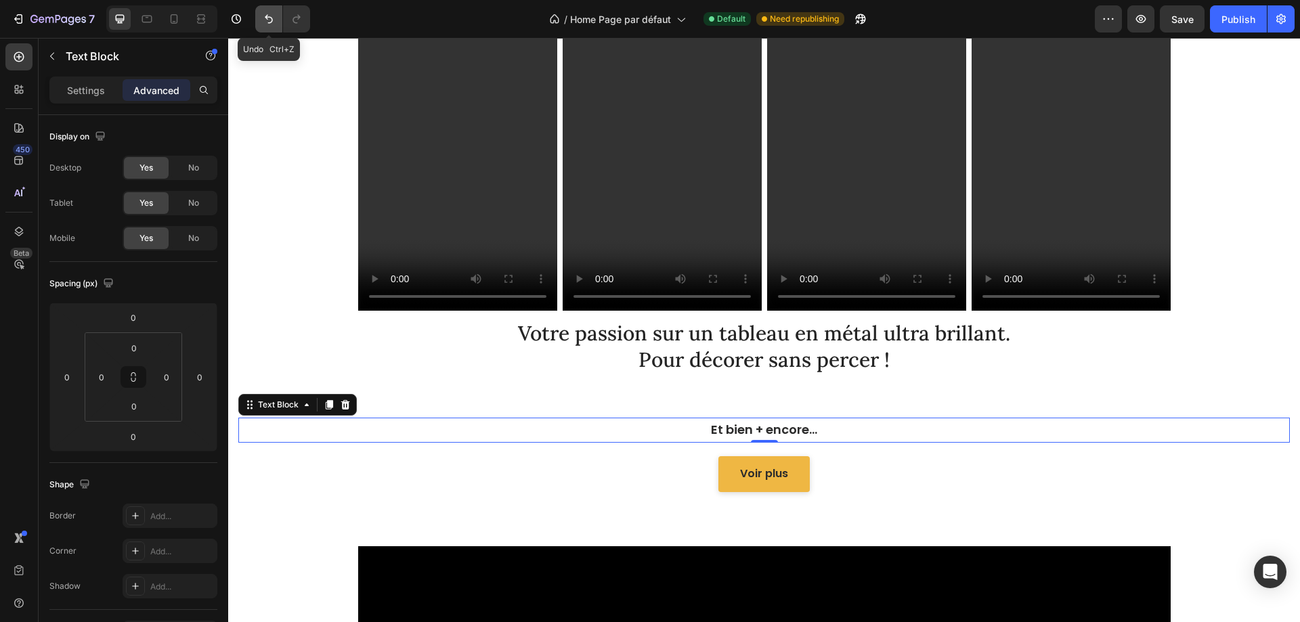
click at [271, 19] on icon "Undo/Redo" at bounding box center [269, 19] width 14 height 14
click at [268, 19] on icon "Undo/Redo" at bounding box center [269, 19] width 14 height 14
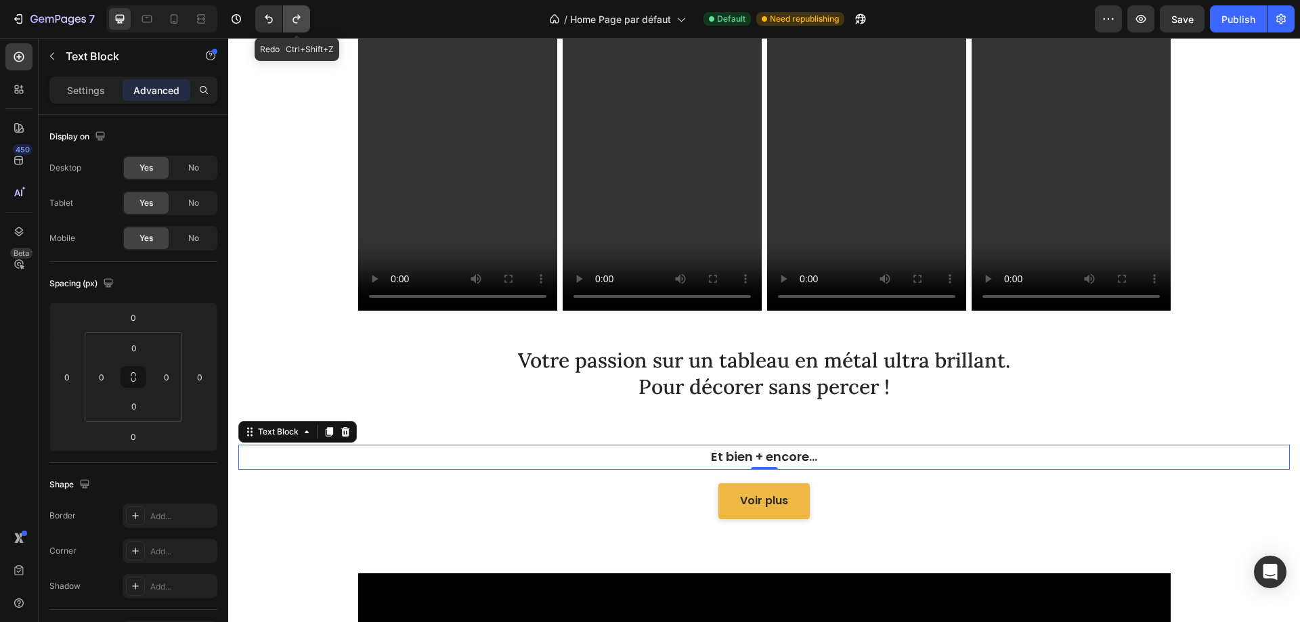
click at [303, 22] on icon "Undo/Redo" at bounding box center [297, 19] width 14 height 14
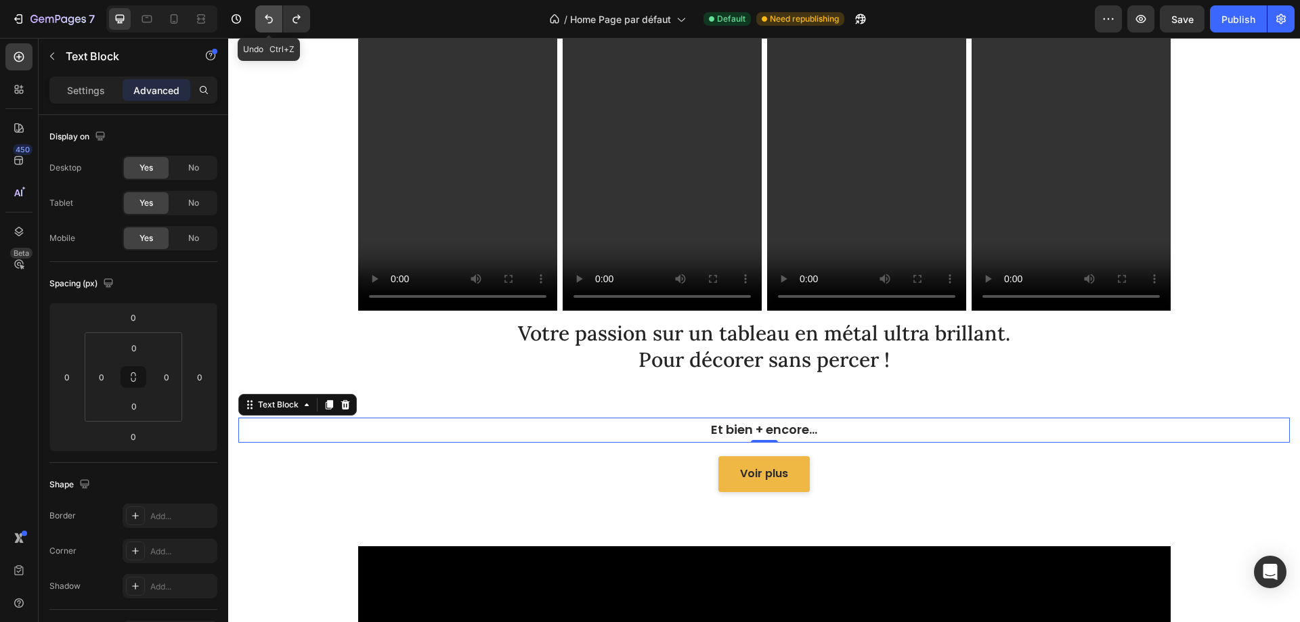
click at [275, 20] on icon "Undo/Redo" at bounding box center [269, 19] width 14 height 14
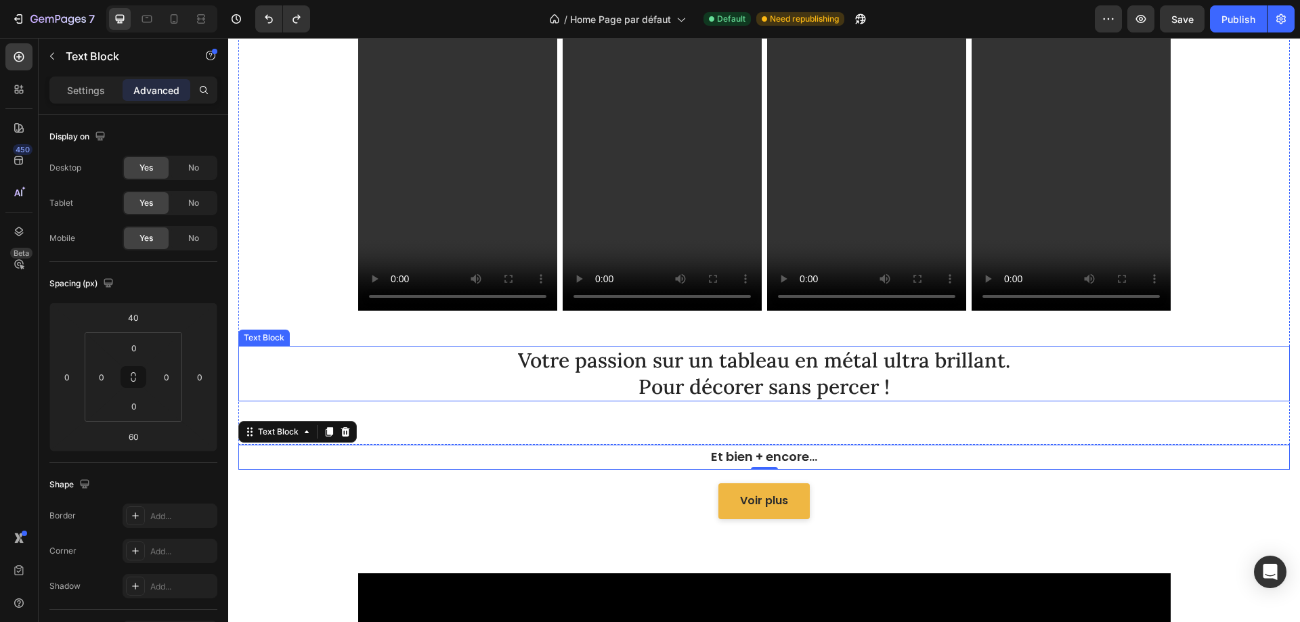
click at [652, 379] on p "Votre passion sur un tableau en métal ultra brillant. Pour décorer sans percer !" at bounding box center [764, 373] width 1048 height 53
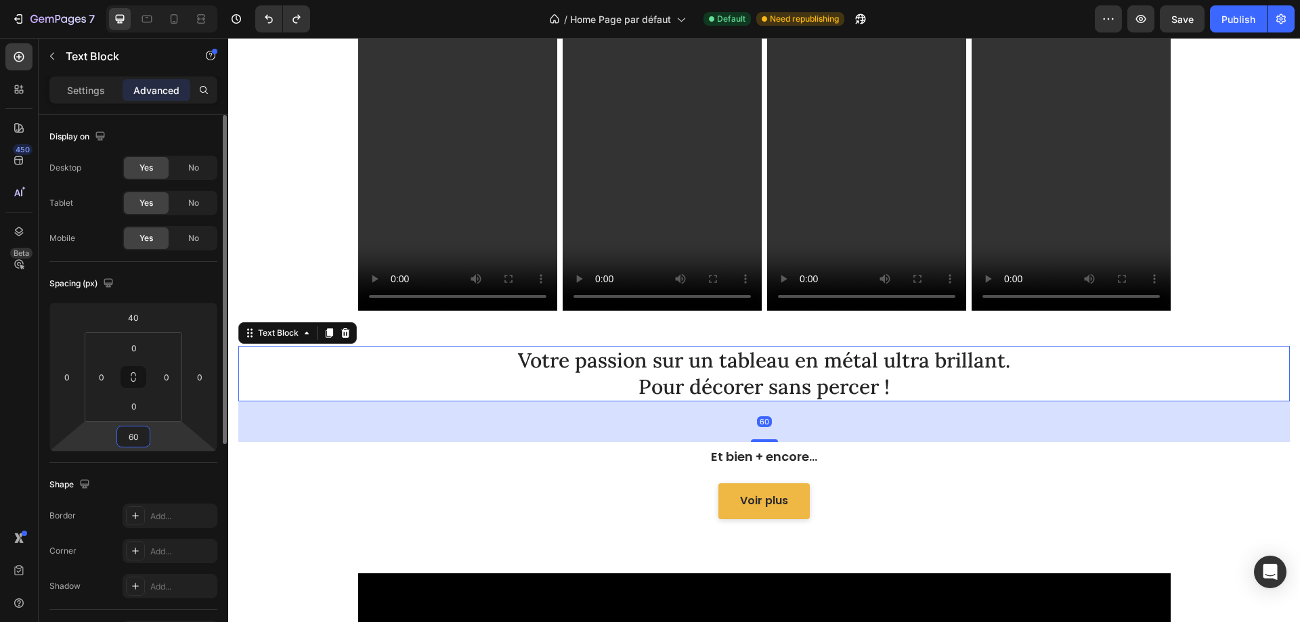
click at [140, 433] on input "60" at bounding box center [133, 436] width 27 height 20
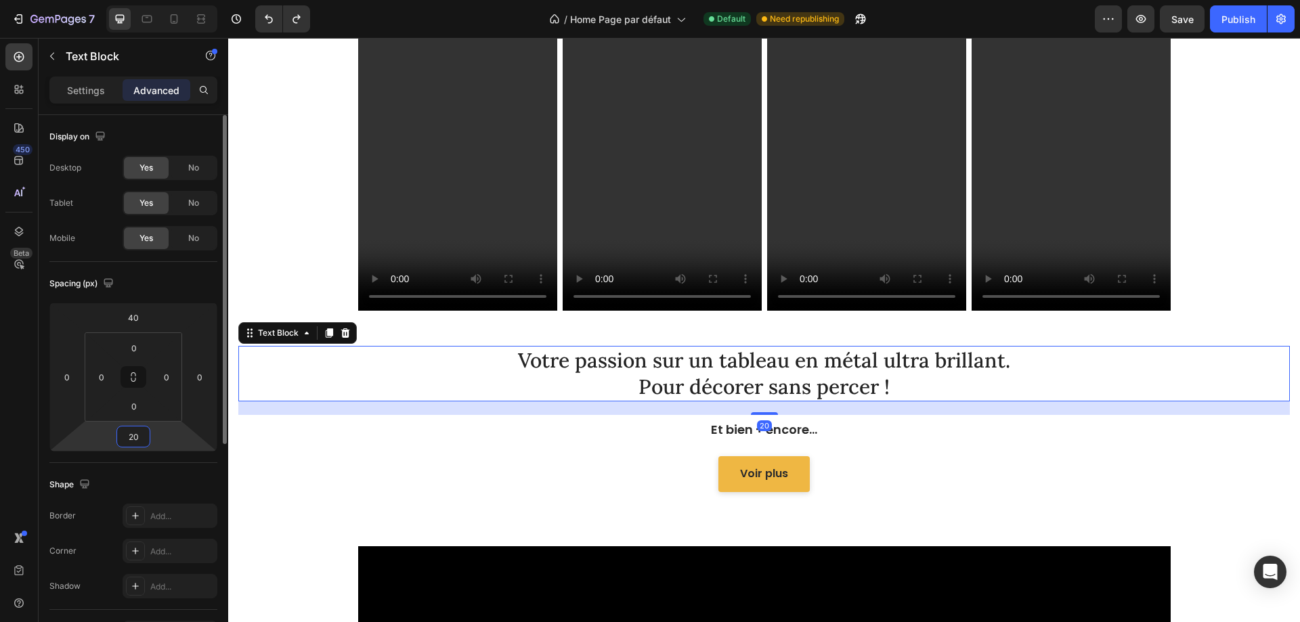
click at [140, 433] on input "20" at bounding box center [133, 436] width 27 height 20
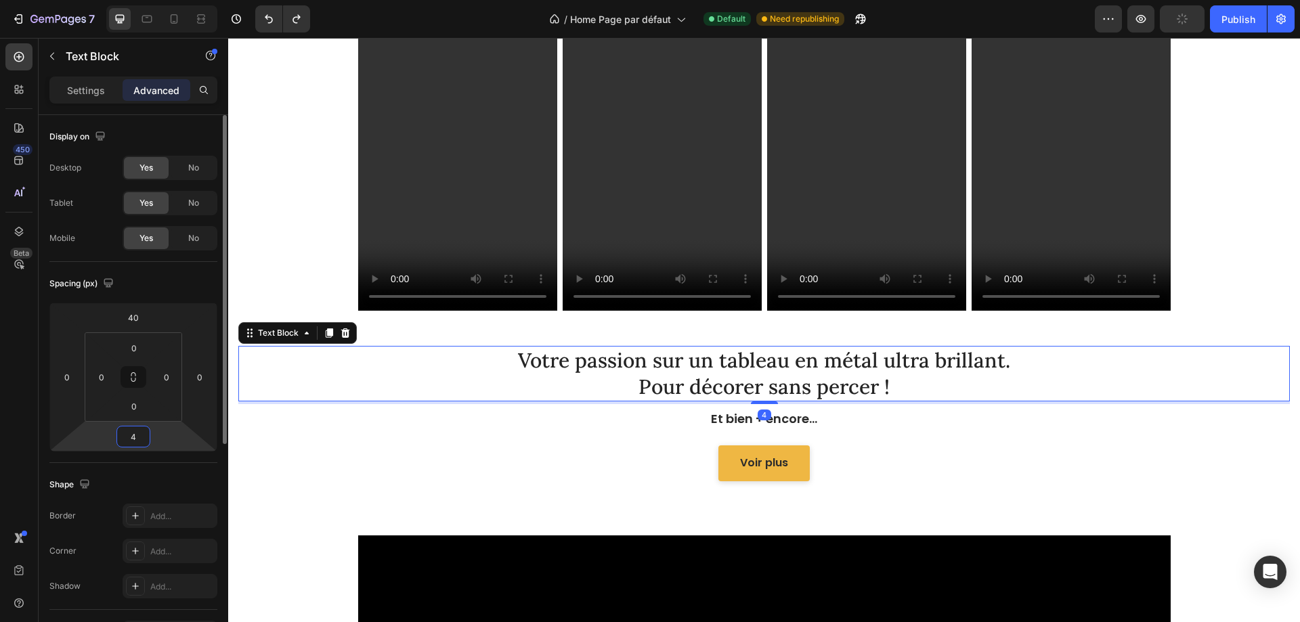
type input "40"
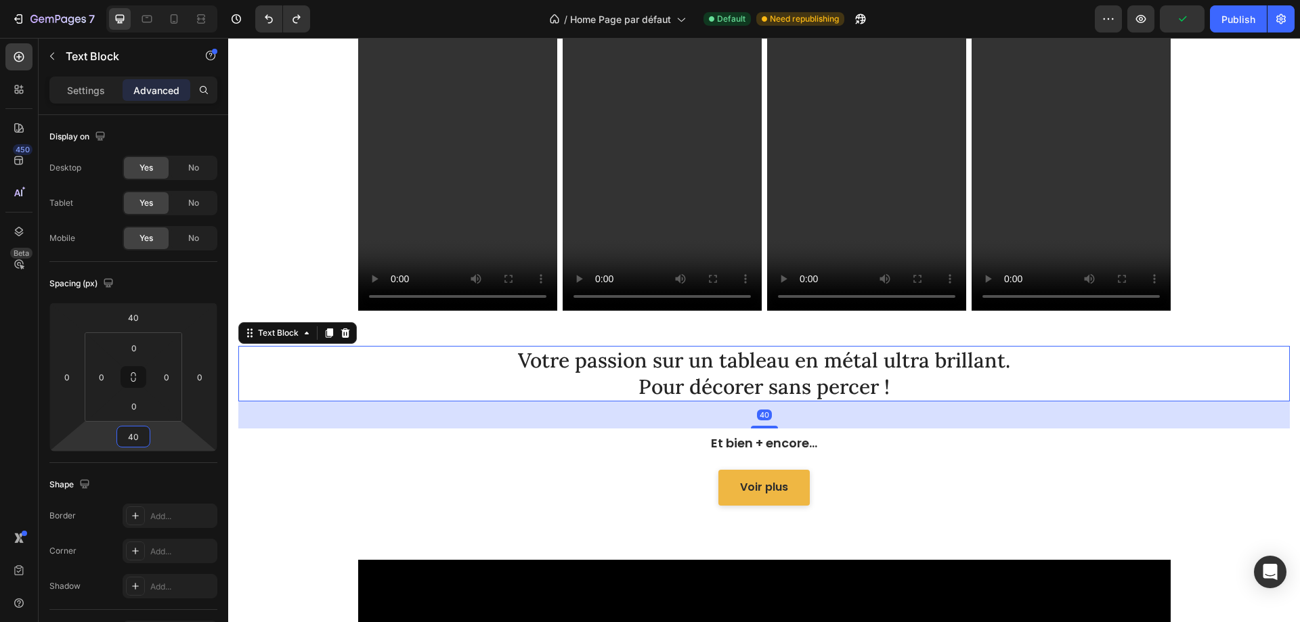
click at [432, 512] on div "Rejoignez la DreamFamily ! Heading Vous êtes + de 16 000 à nous suivre sur Tik-…" at bounding box center [763, 114] width 1071 height 847
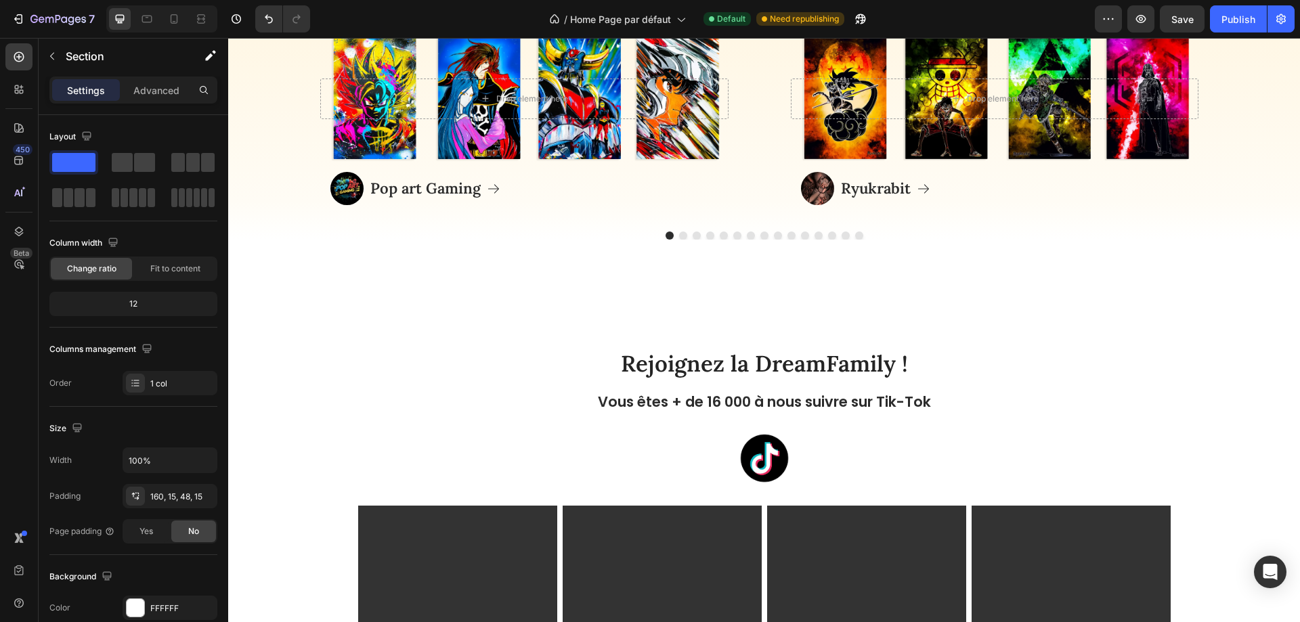
scroll to position [3264, 0]
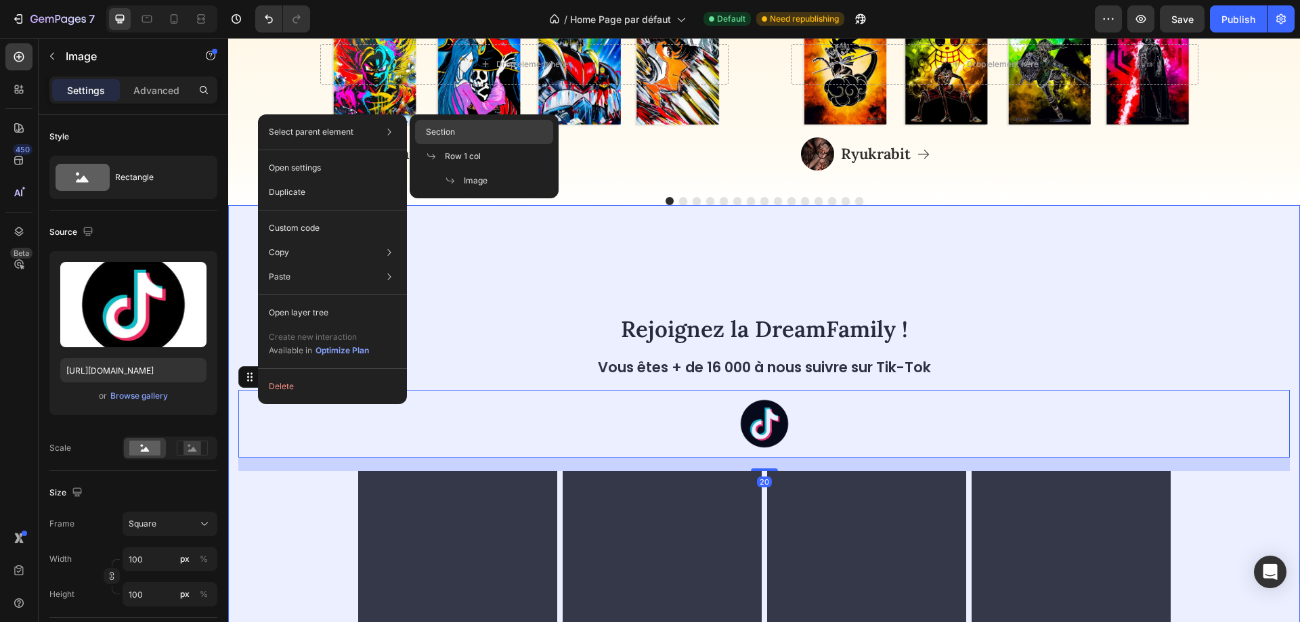
click at [451, 133] on span "Section" at bounding box center [440, 132] width 29 height 12
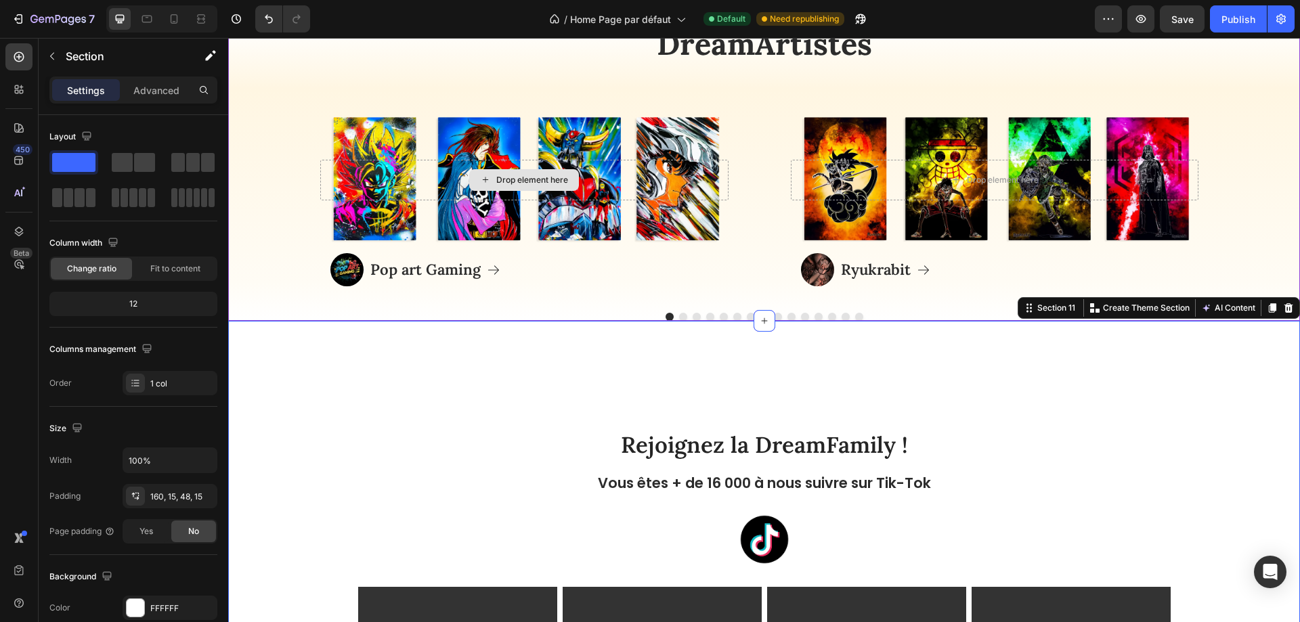
scroll to position [2926, 0]
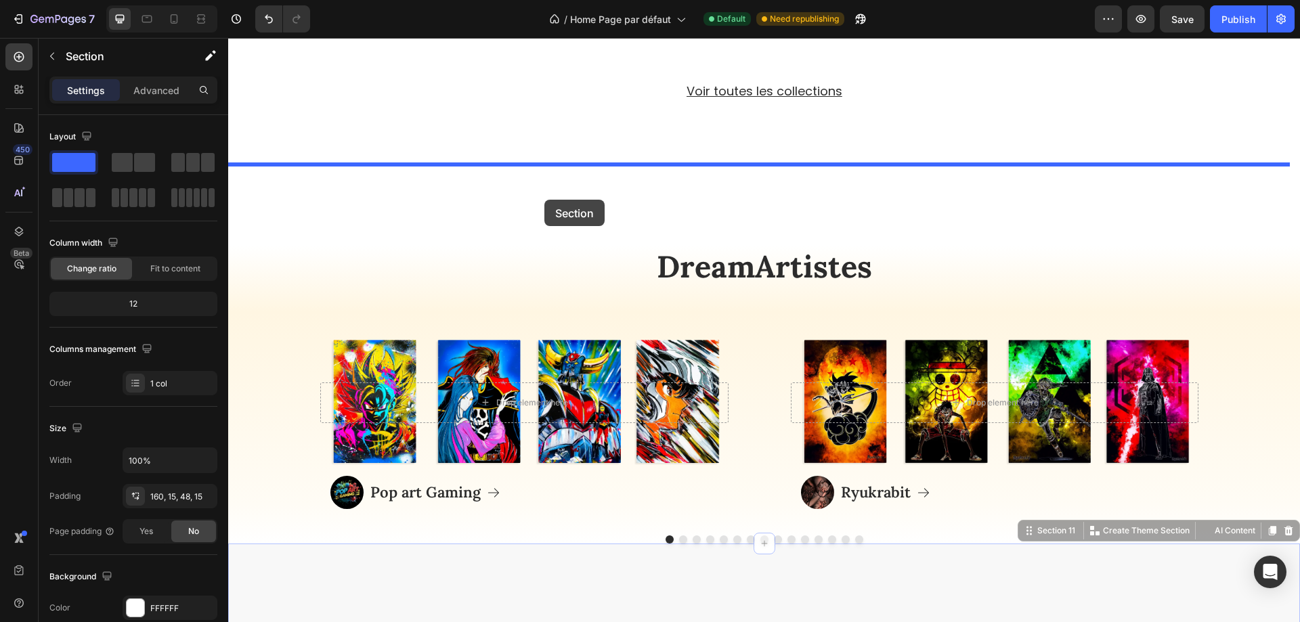
drag, startPoint x: 538, startPoint y: 552, endPoint x: 544, endPoint y: 200, distance: 352.7
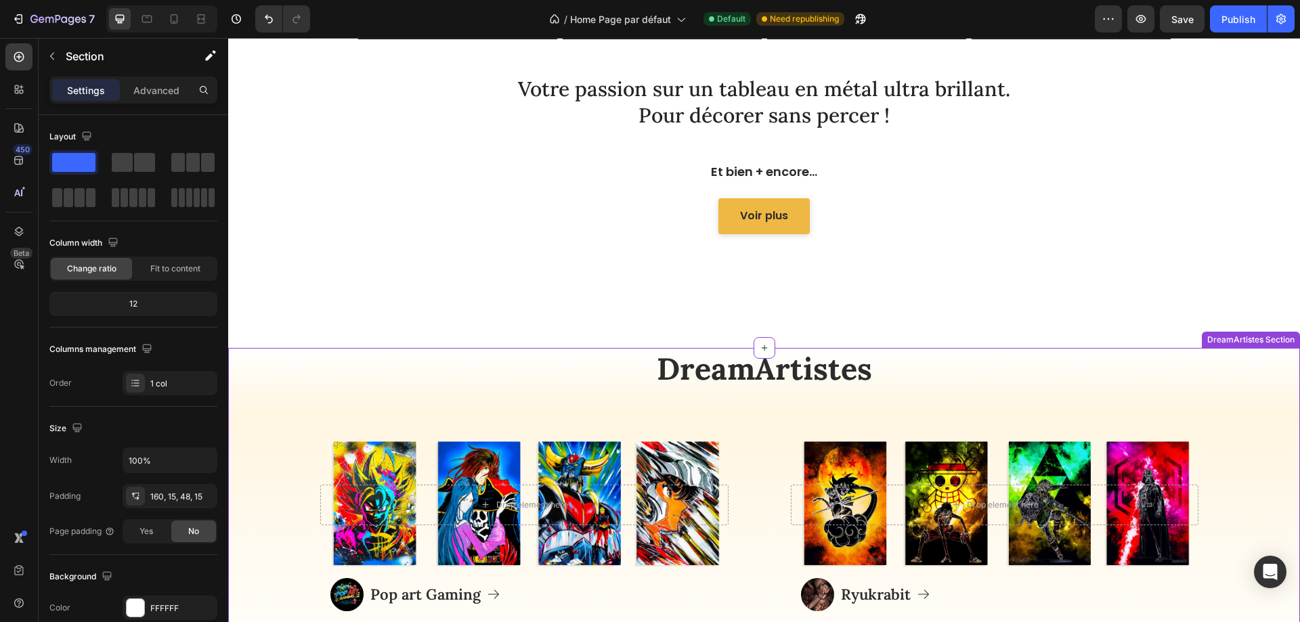
scroll to position [3941, 0]
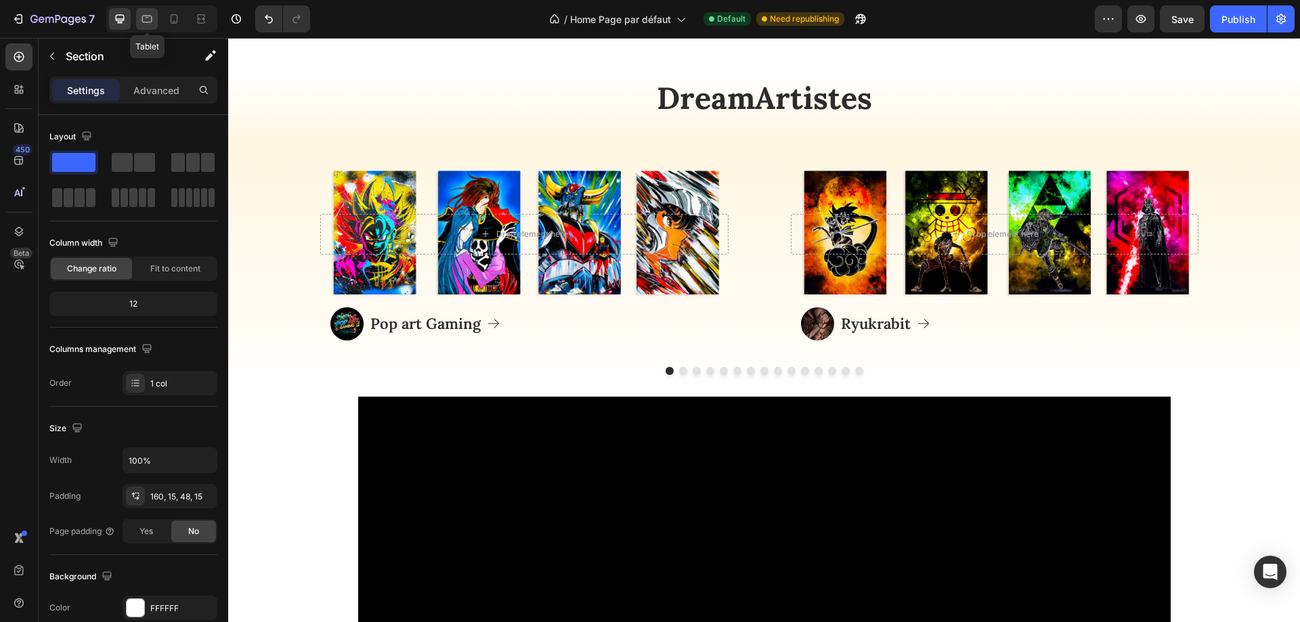
click at [151, 24] on icon at bounding box center [147, 19] width 14 height 14
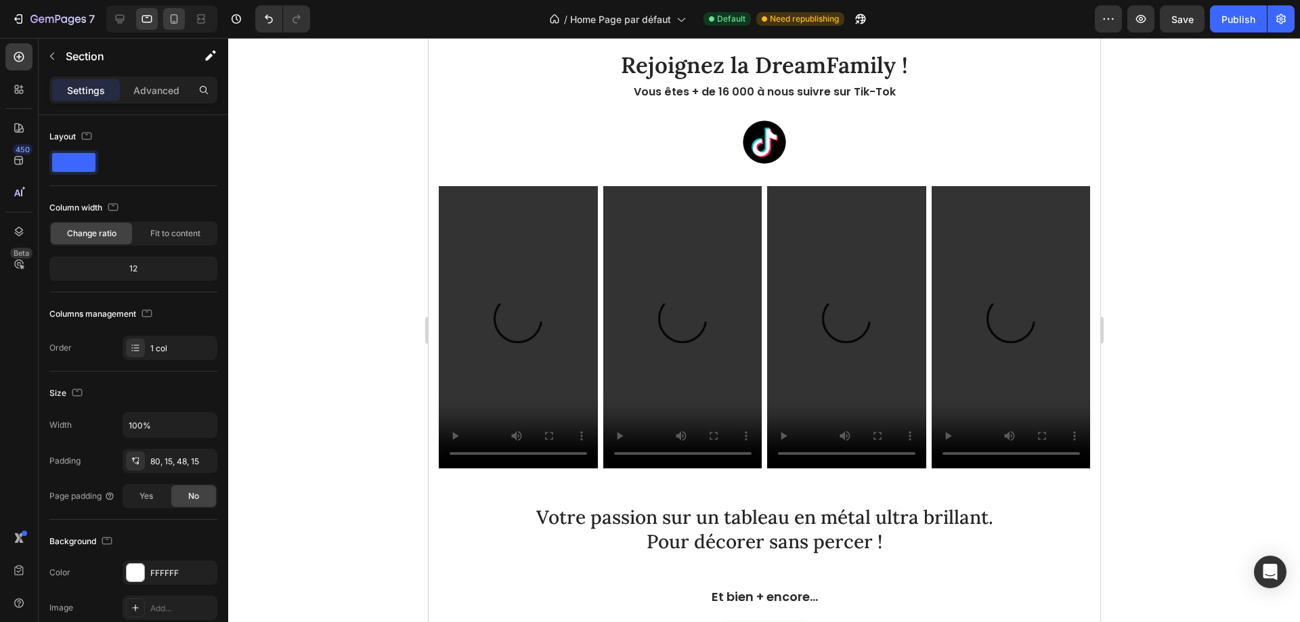
scroll to position [2978, 0]
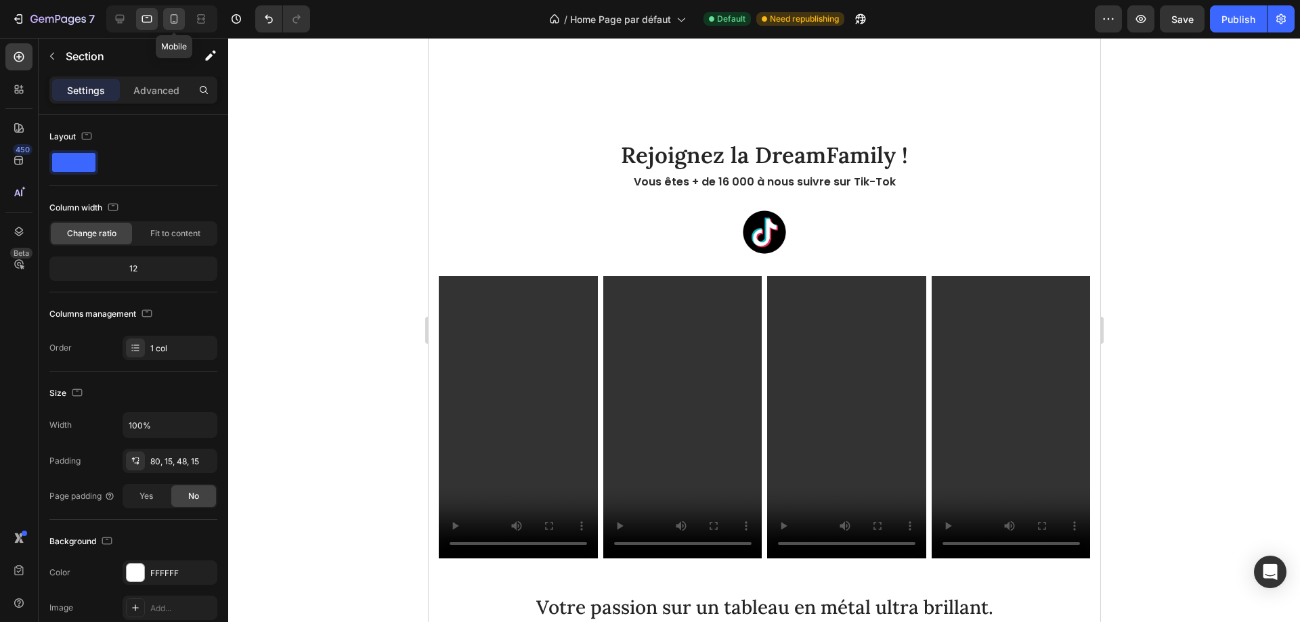
click at [180, 26] on div at bounding box center [174, 19] width 22 height 22
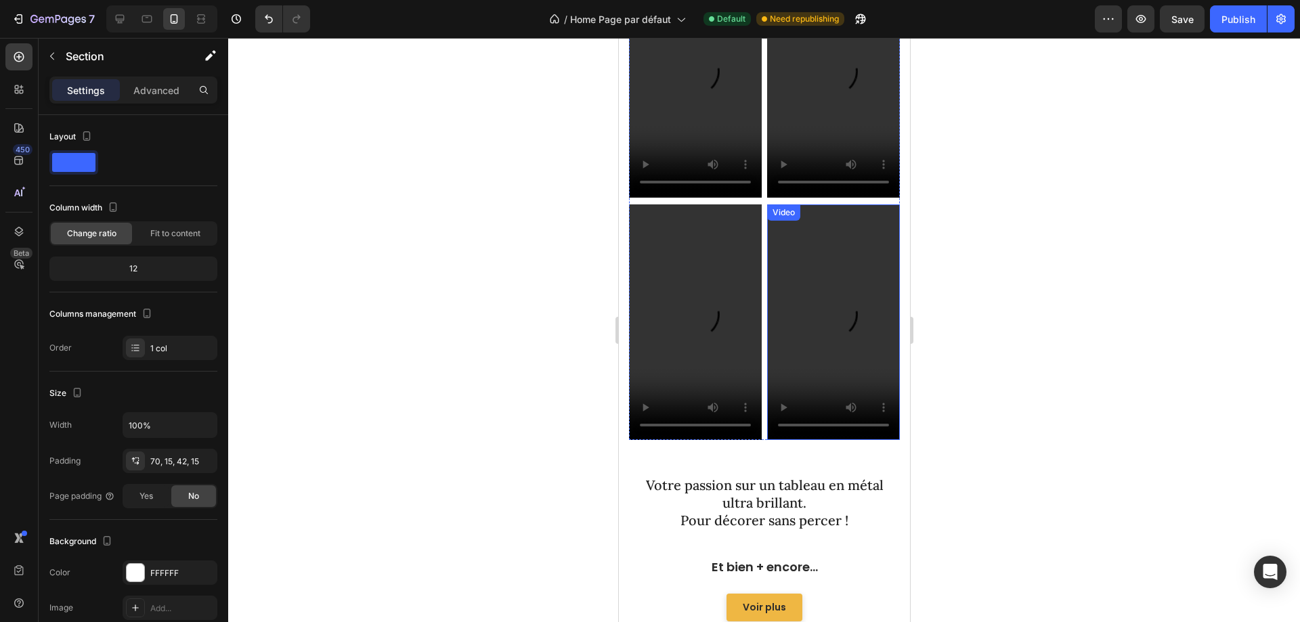
scroll to position [3336, 0]
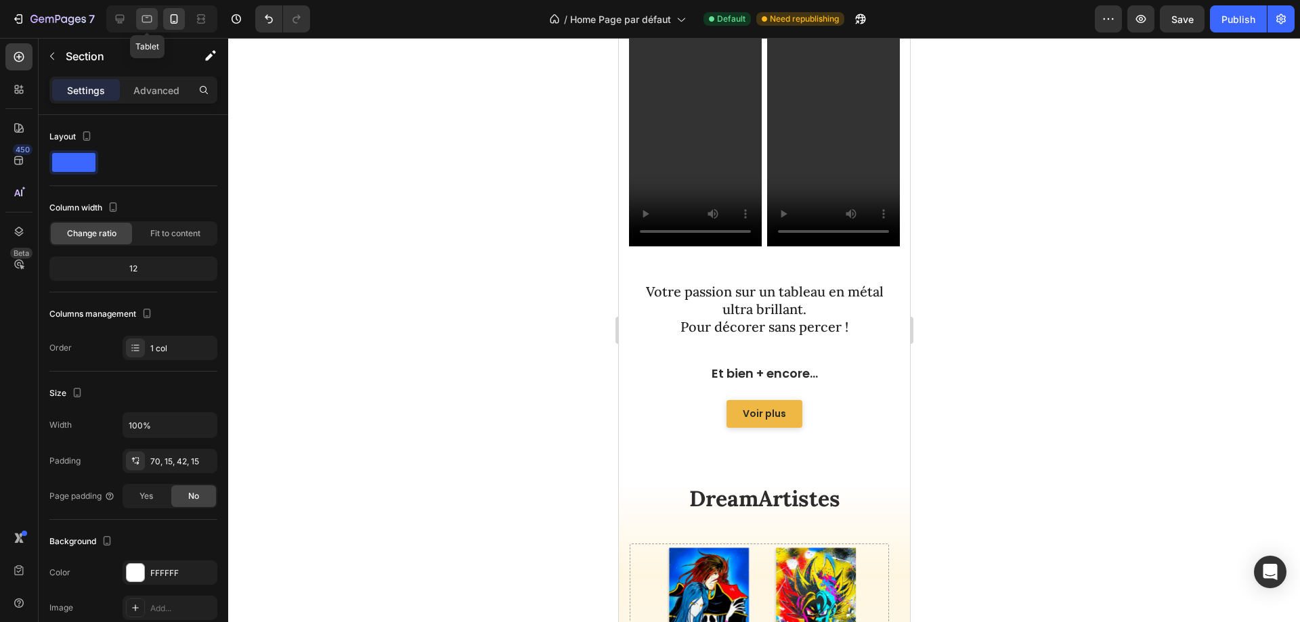
click at [147, 15] on icon at bounding box center [147, 19] width 14 height 14
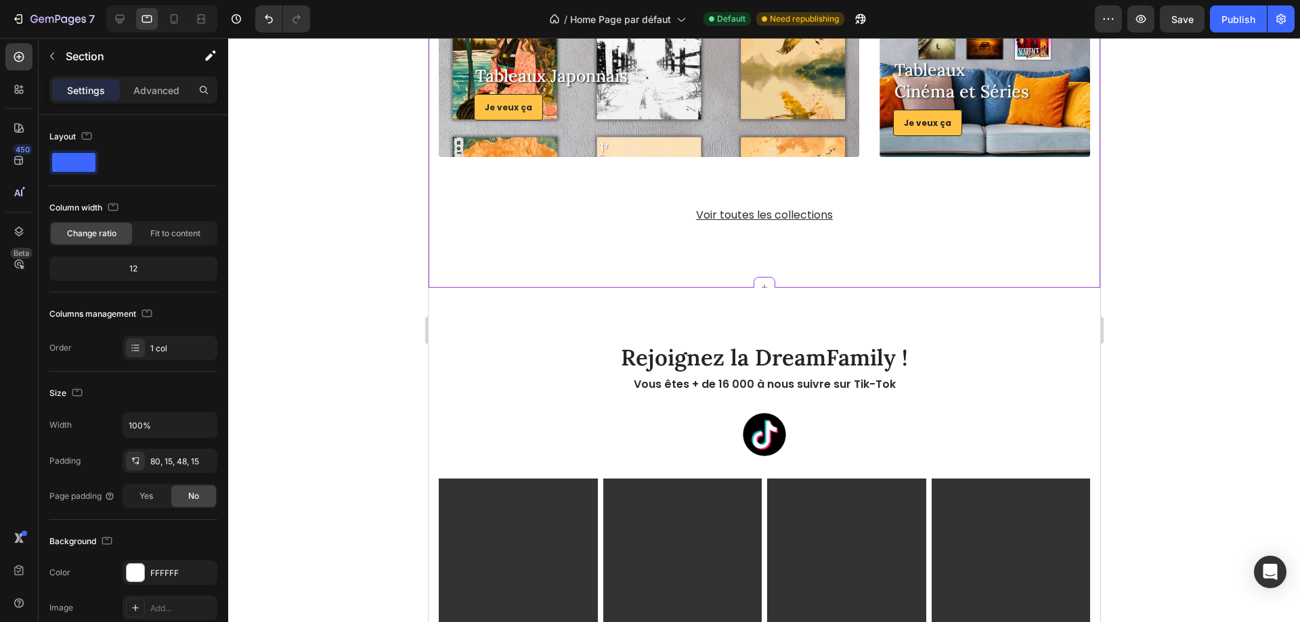
scroll to position [2582, 0]
click at [120, 18] on icon at bounding box center [120, 19] width 14 height 14
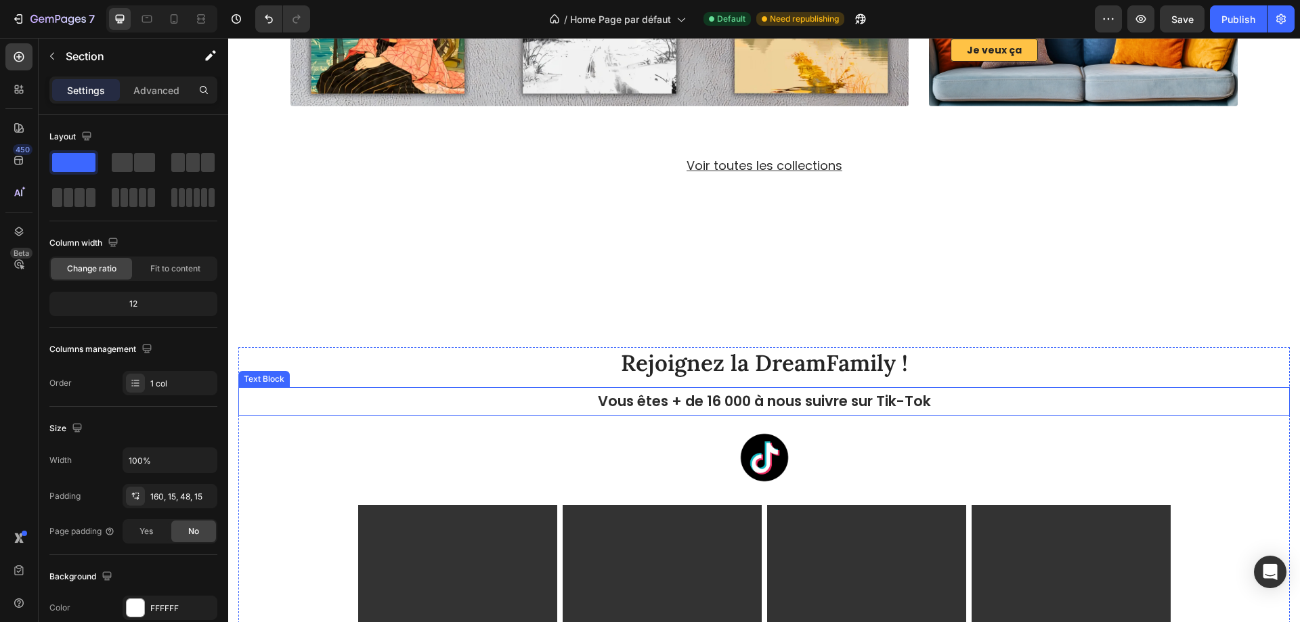
scroll to position [2802, 0]
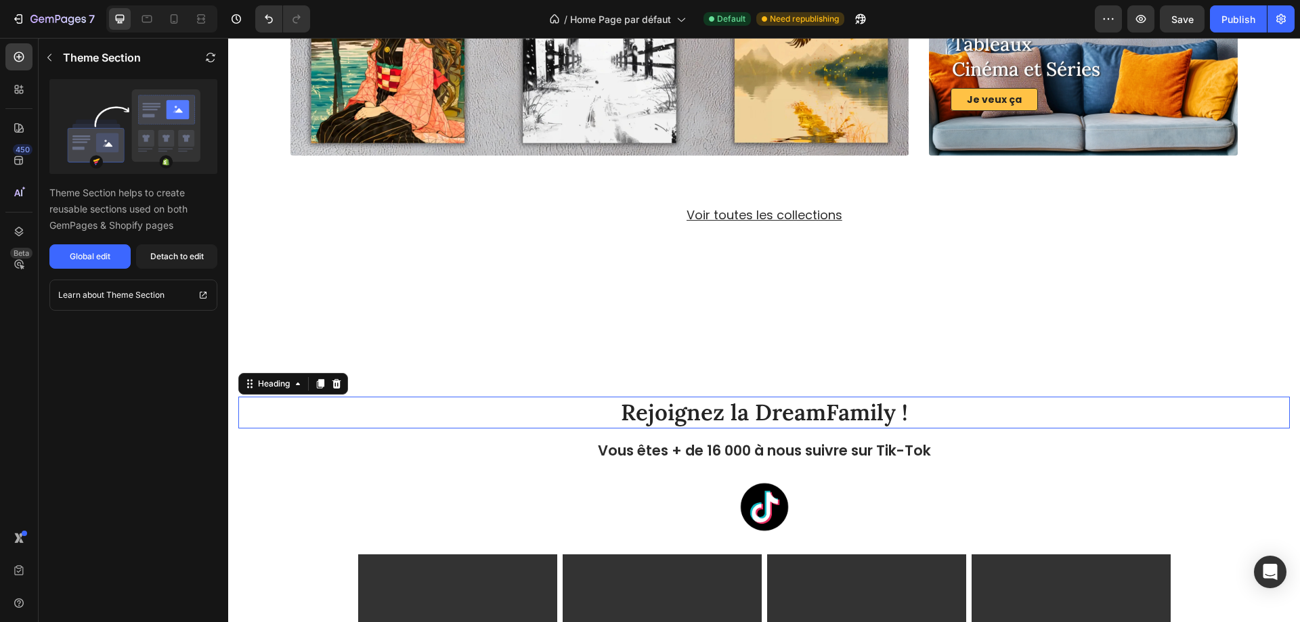
click at [439, 406] on div "Rejoignez la DreamFamily !" at bounding box center [763, 413] width 1051 height 32
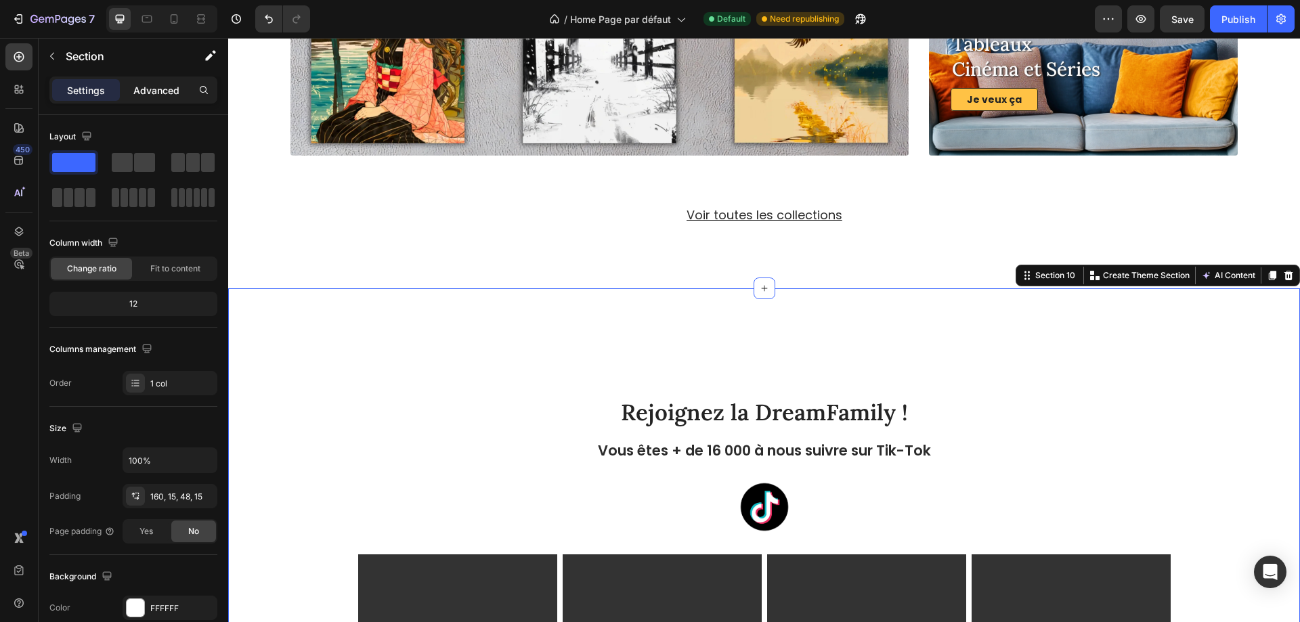
click at [147, 81] on div "Settings Advanced" at bounding box center [133, 89] width 168 height 27
click at [152, 89] on p "Advanced" at bounding box center [156, 90] width 46 height 14
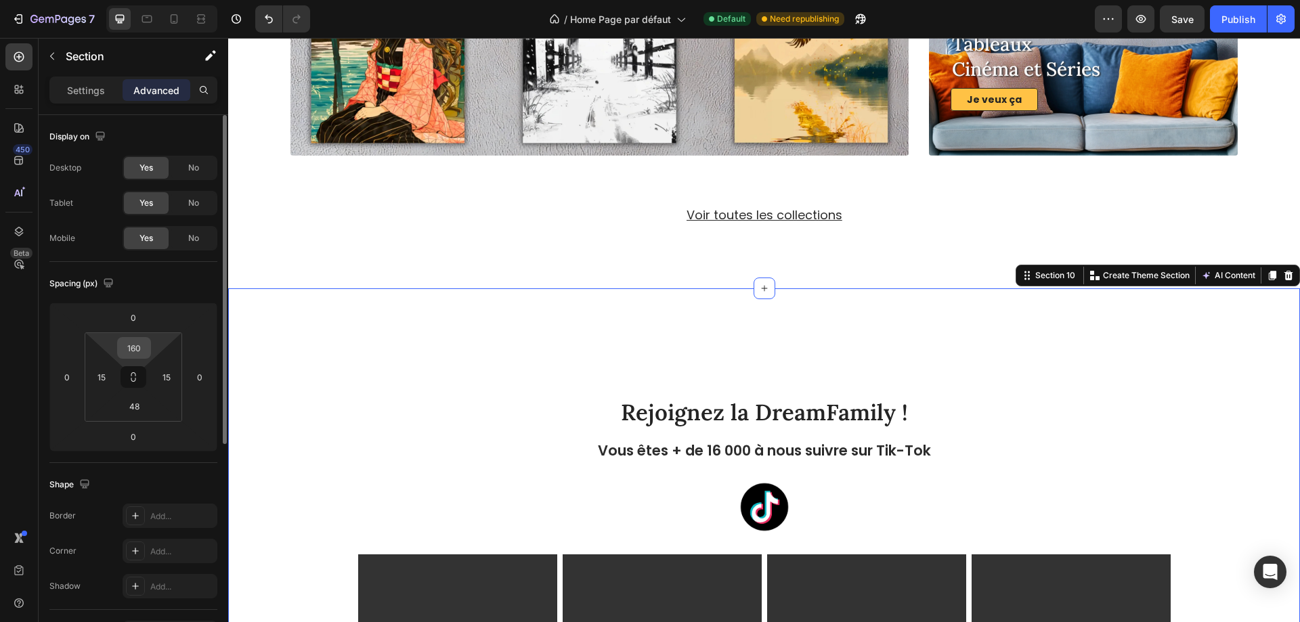
click at [137, 349] on input "160" at bounding box center [133, 348] width 27 height 20
type input "40"
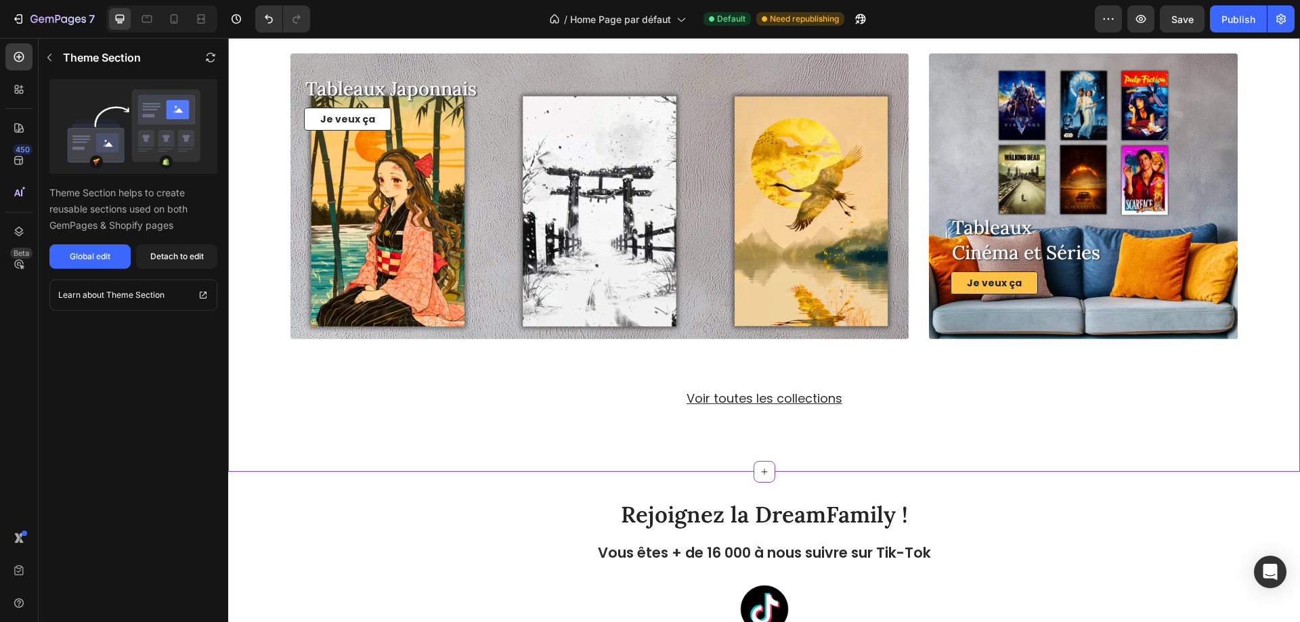
scroll to position [2599, 0]
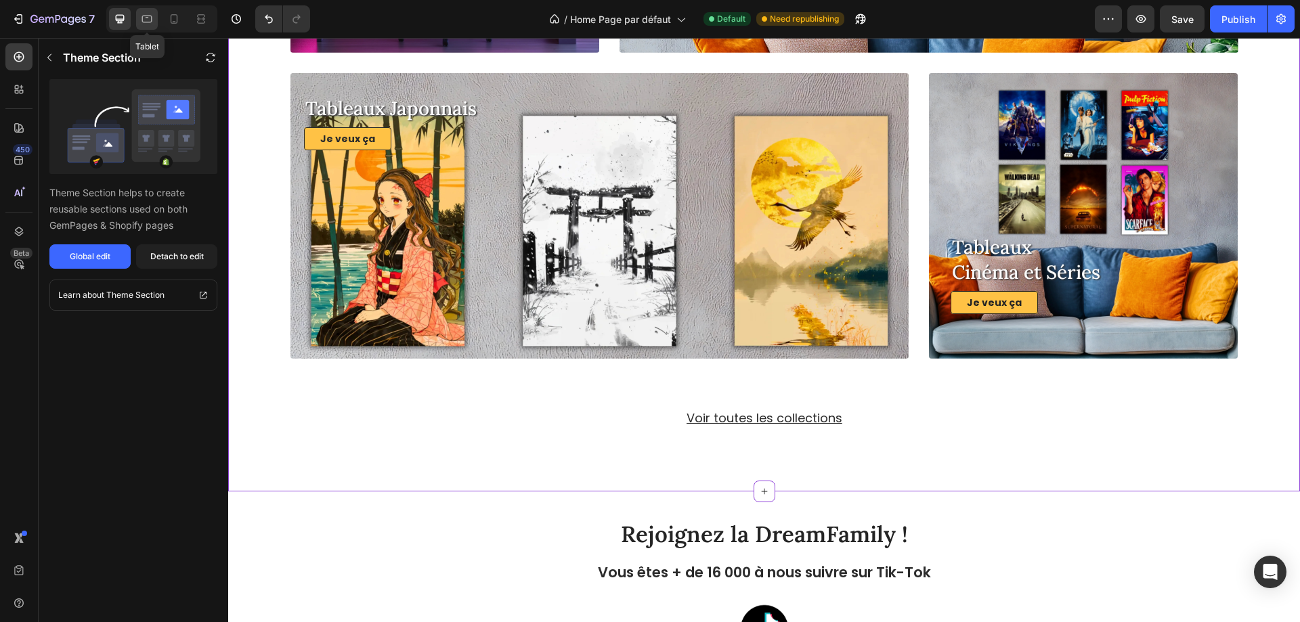
click at [149, 20] on icon at bounding box center [147, 19] width 14 height 14
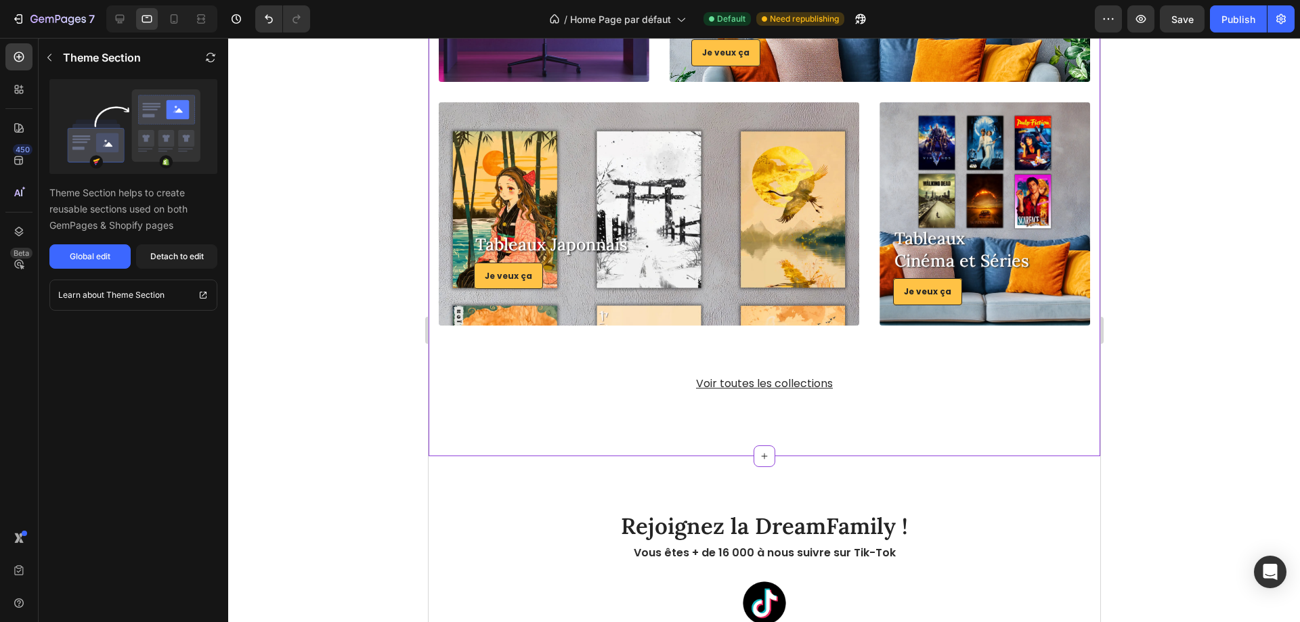
scroll to position [2657, 0]
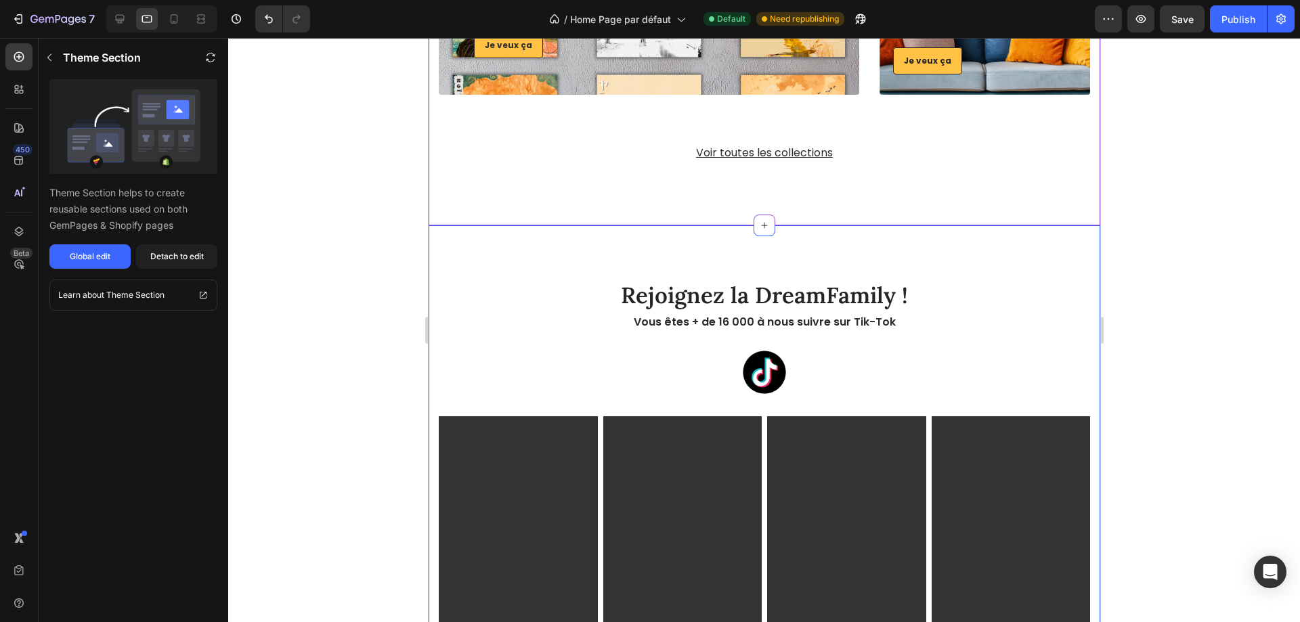
click at [552, 230] on div "Rejoignez la DreamFamily ! Heading Vous êtes + de 16 000 à nous suivre sur Tik-…" at bounding box center [763, 569] width 671 height 689
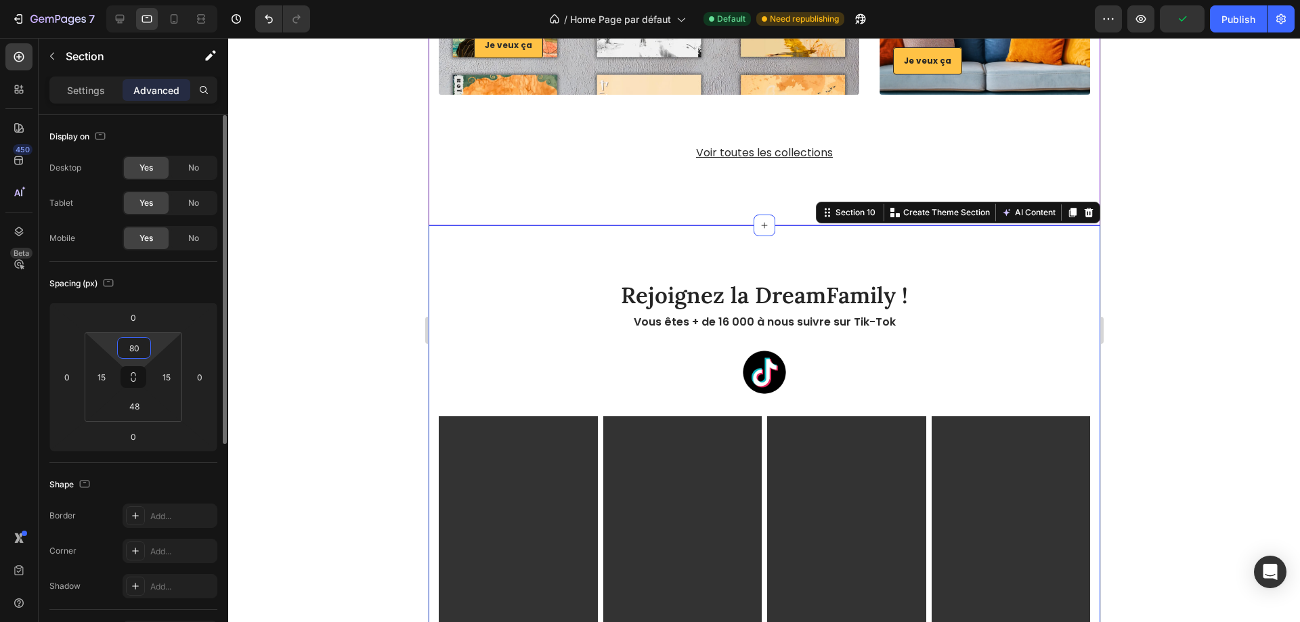
click at [141, 345] on input "80" at bounding box center [133, 348] width 27 height 20
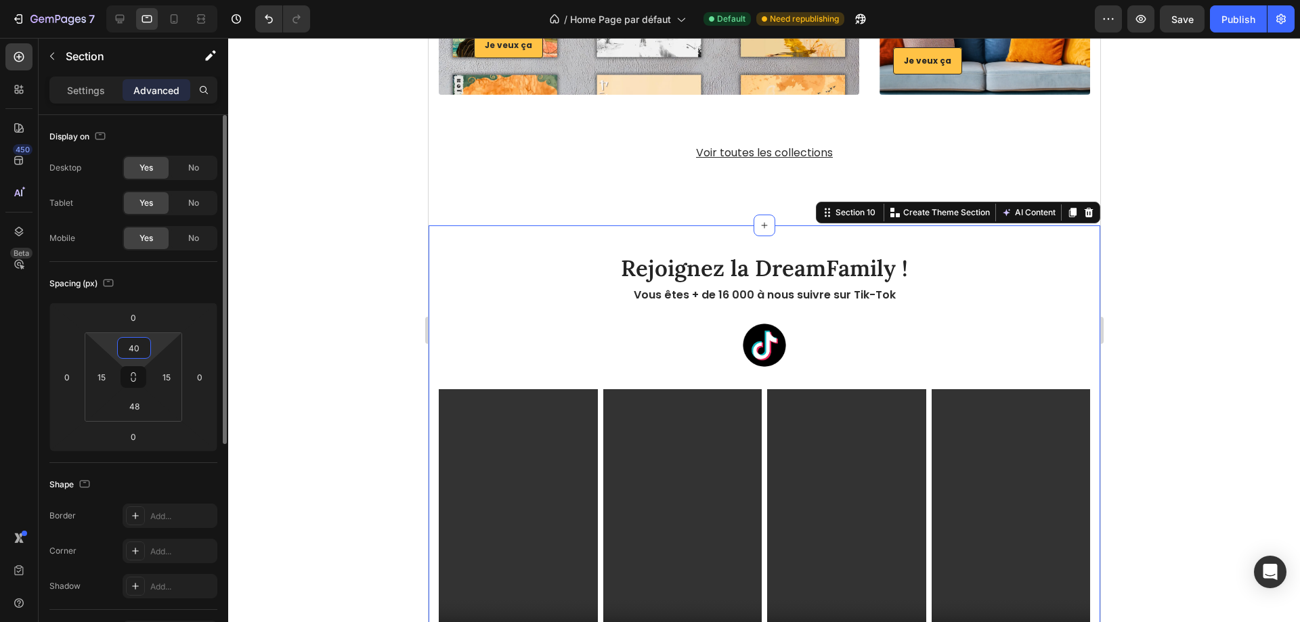
click at [136, 343] on input "40" at bounding box center [133, 348] width 27 height 20
type input "."
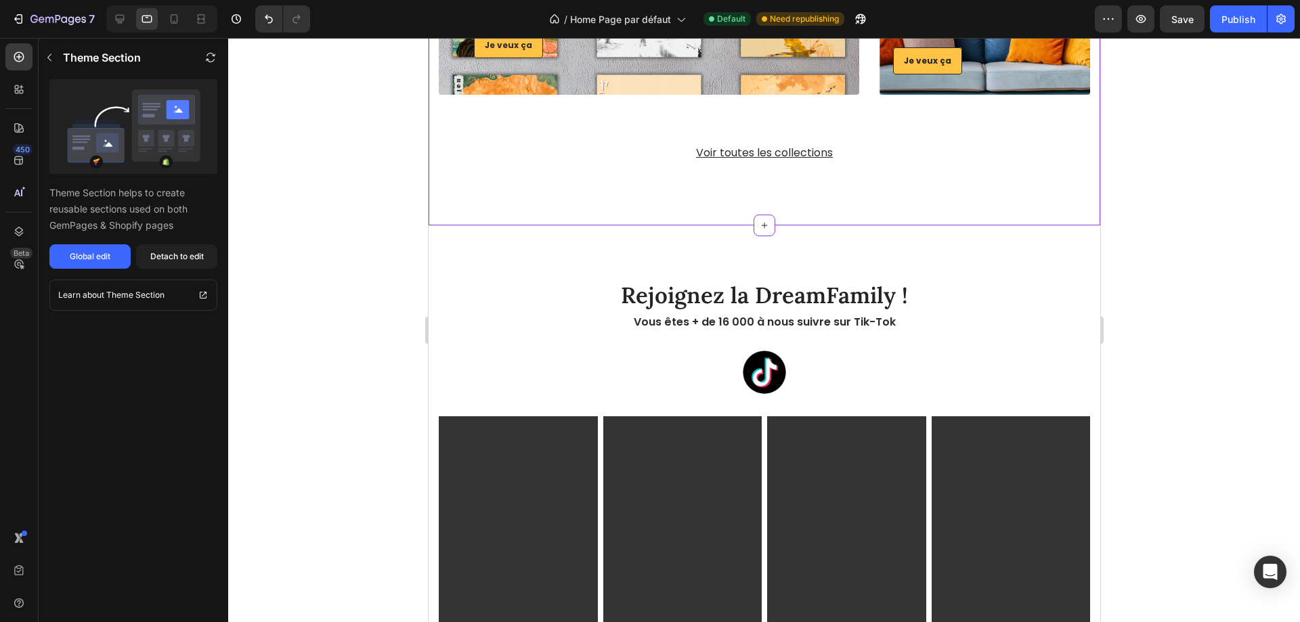
click at [679, 308] on div "Rejoignez la DreamFamily !" at bounding box center [763, 296] width 651 height 32
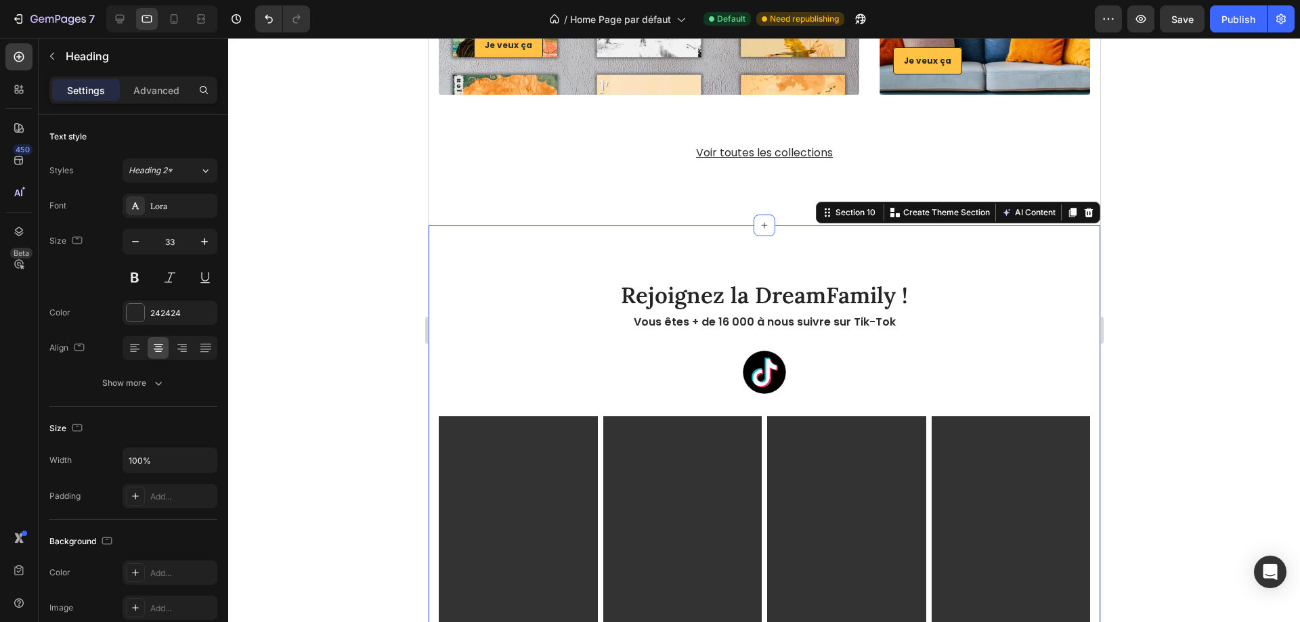
click at [556, 250] on div "Rejoignez la DreamFamily ! Heading Vous êtes + de 16 000 à nous suivre sur Tik-…" at bounding box center [763, 572] width 671 height 694
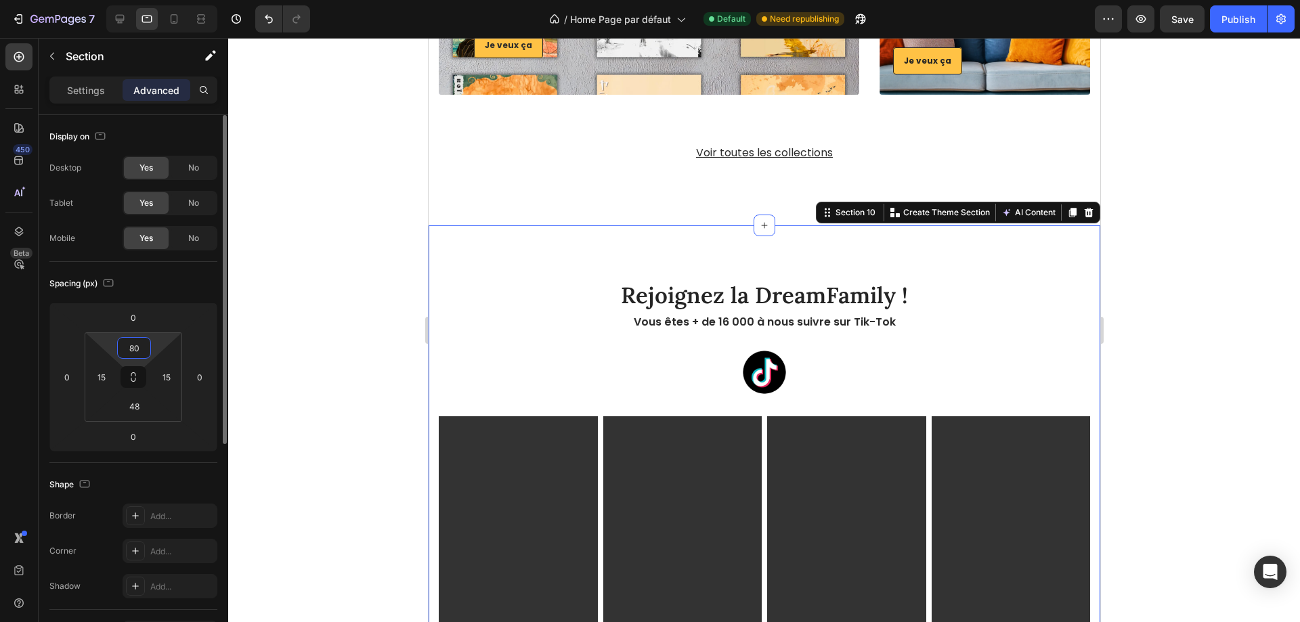
click at [139, 346] on input "80" at bounding box center [133, 348] width 27 height 20
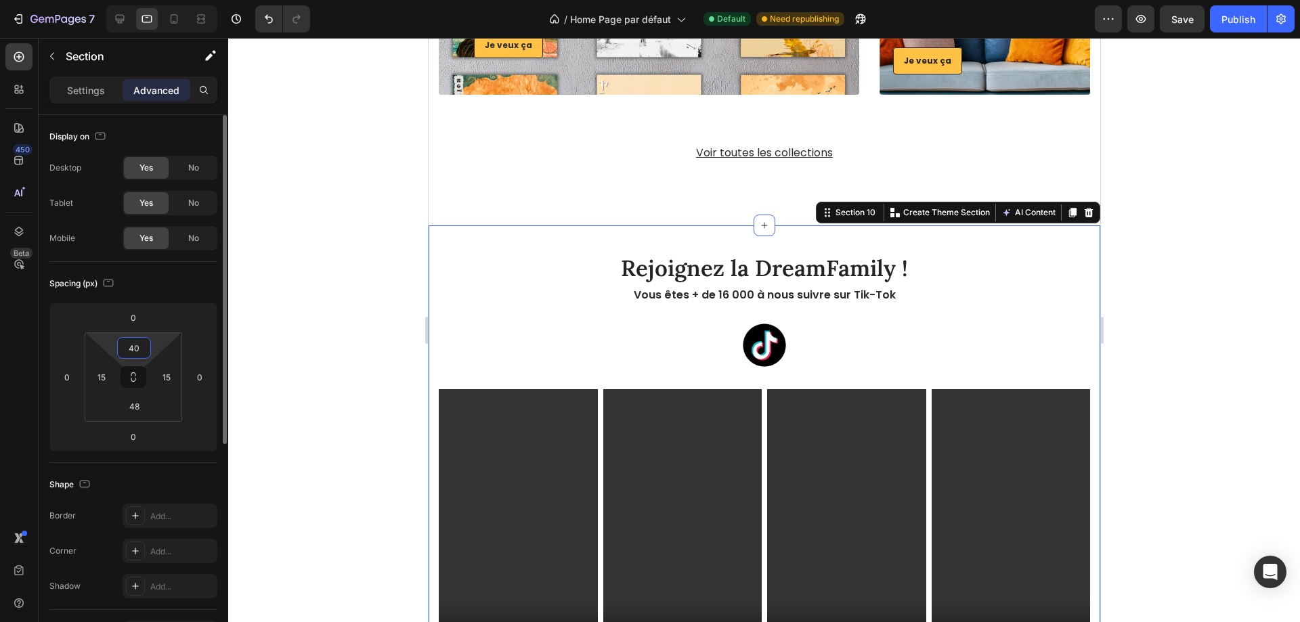
click at [139, 346] on input "40" at bounding box center [133, 348] width 27 height 20
type input "0"
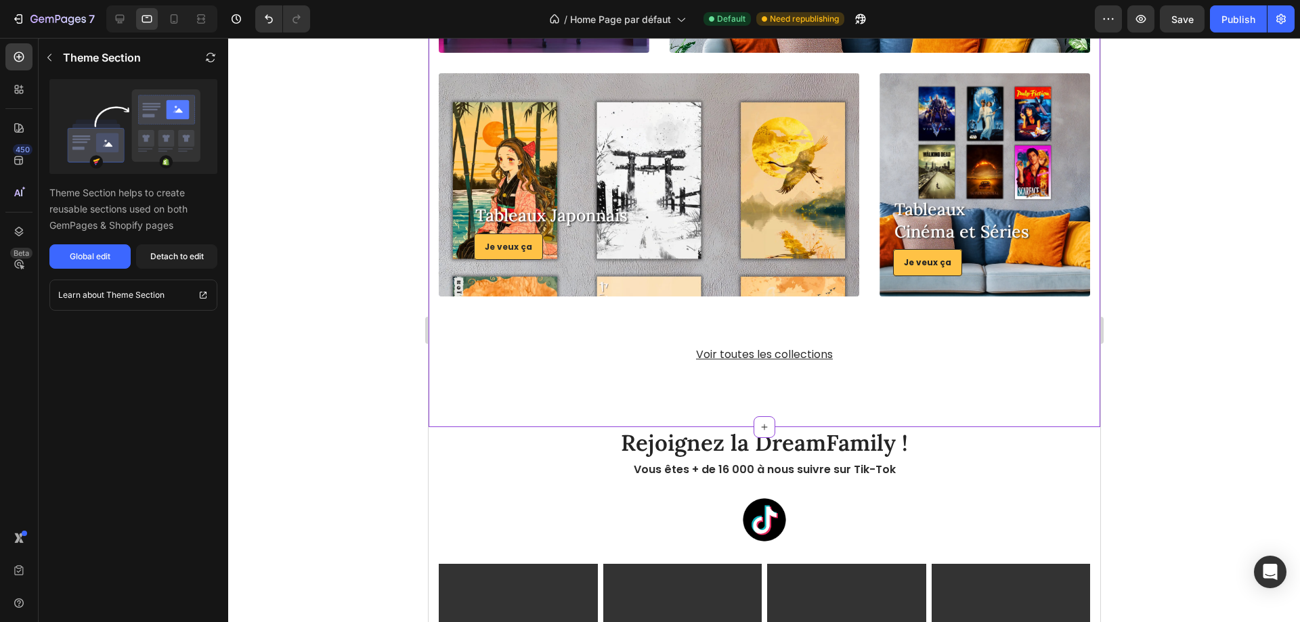
scroll to position [2454, 0]
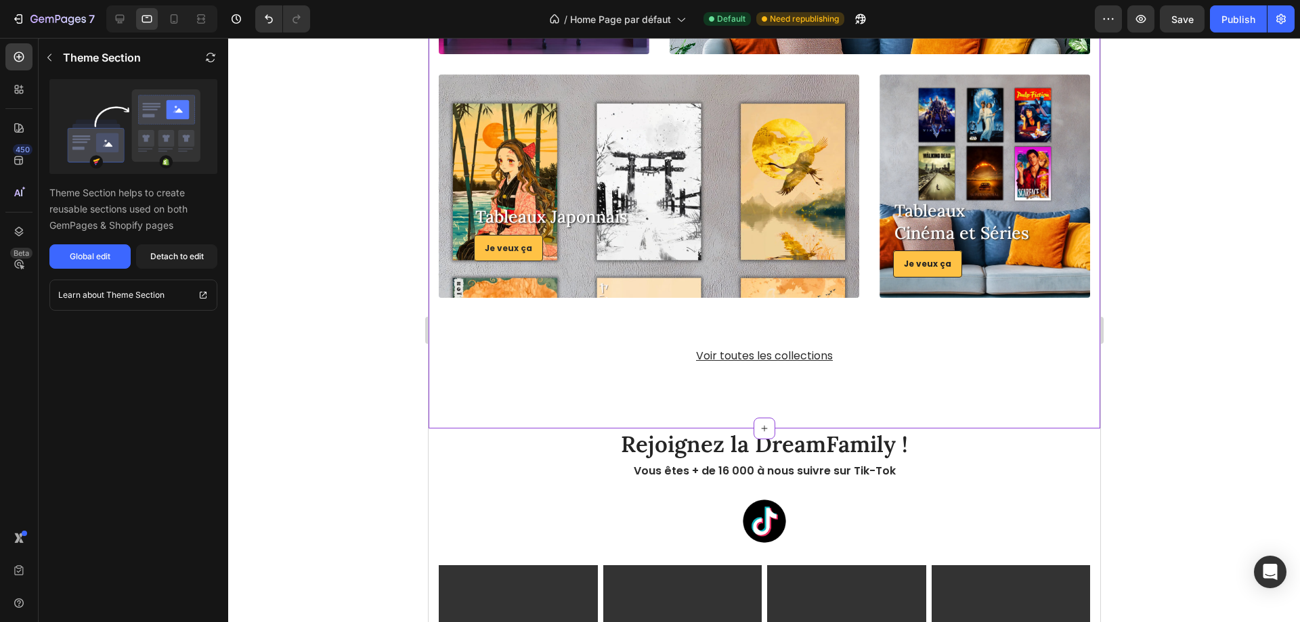
click at [1149, 326] on div at bounding box center [763, 330] width 1071 height 584
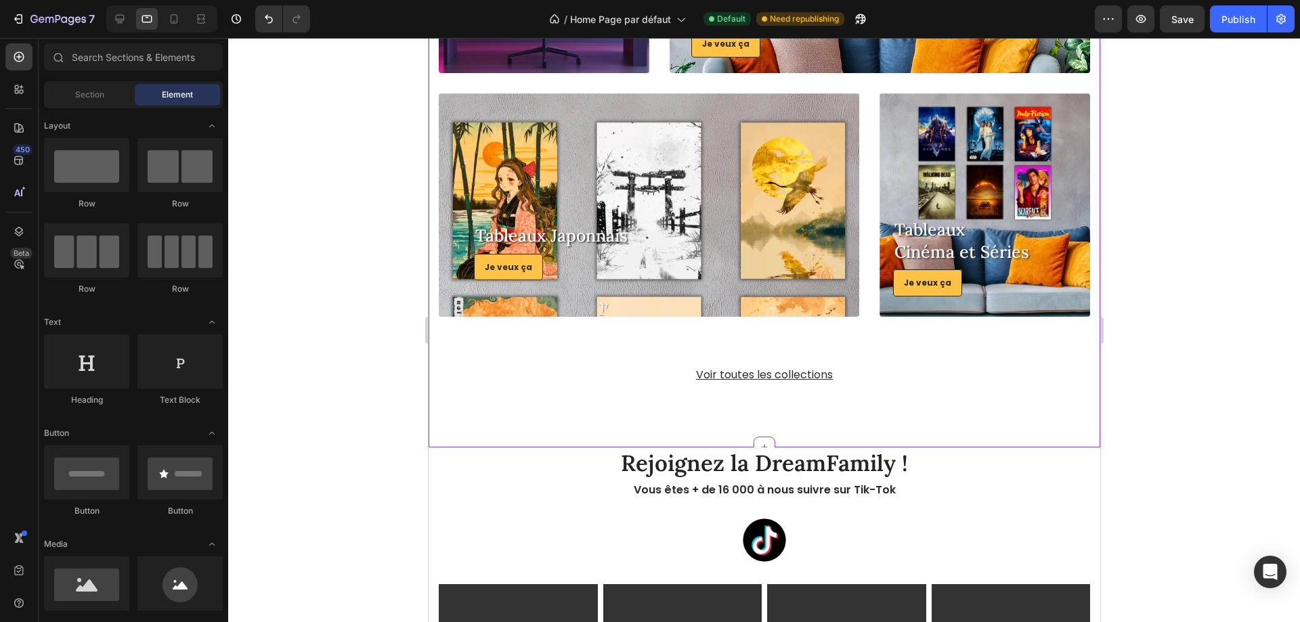
scroll to position [2589, 0]
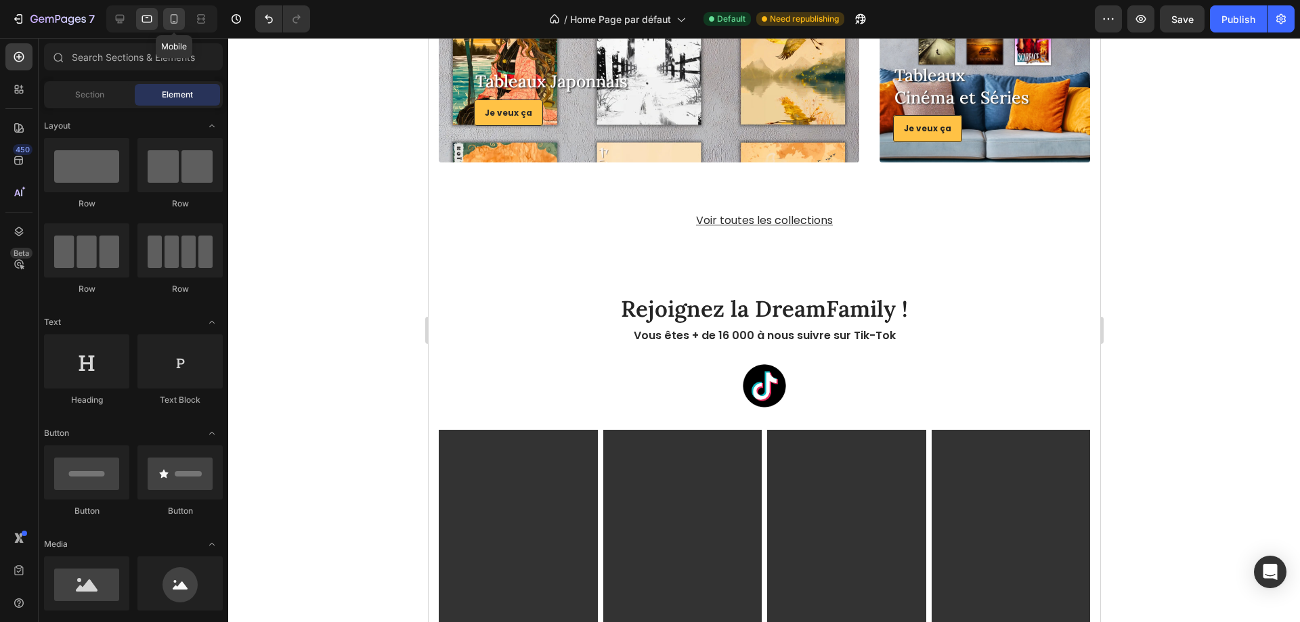
click at [179, 18] on icon at bounding box center [174, 19] width 14 height 14
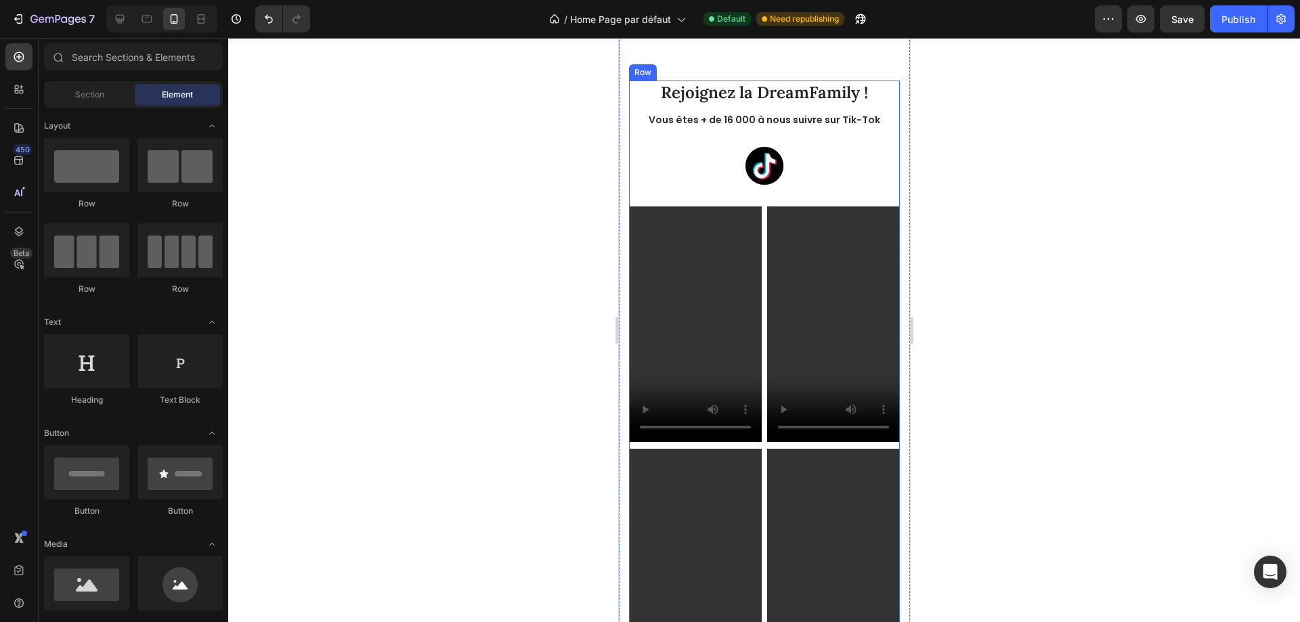
scroll to position [2809, 0]
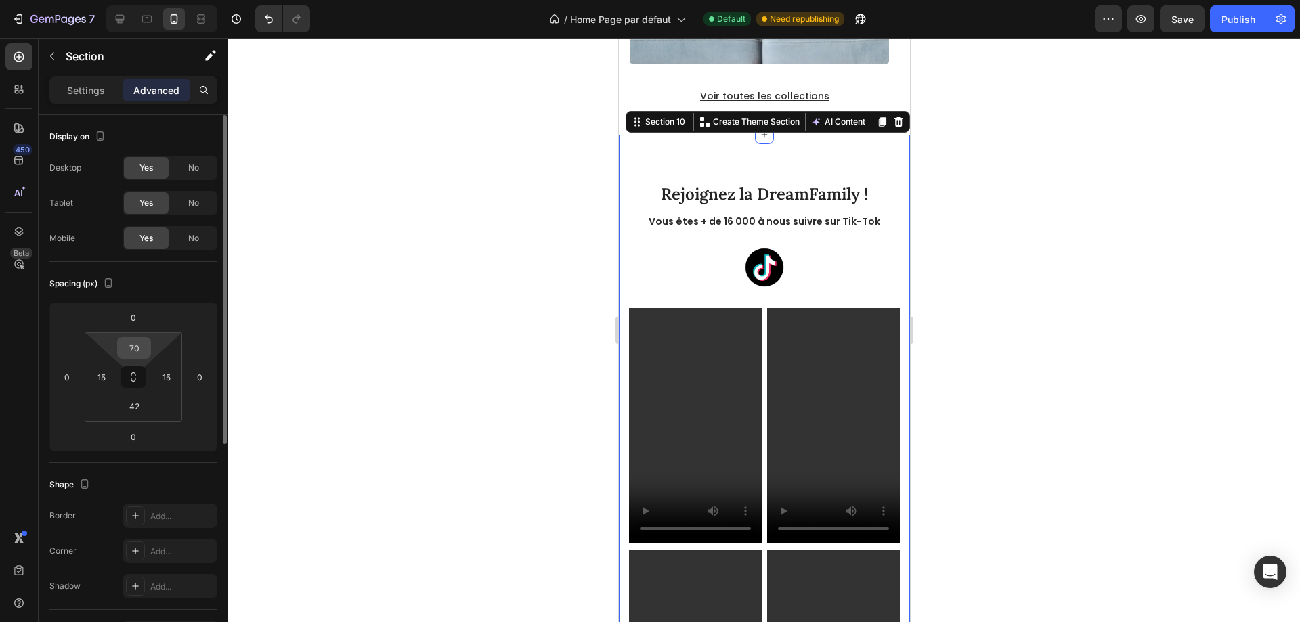
click at [129, 349] on input "70" at bounding box center [133, 348] width 27 height 20
type input "0"
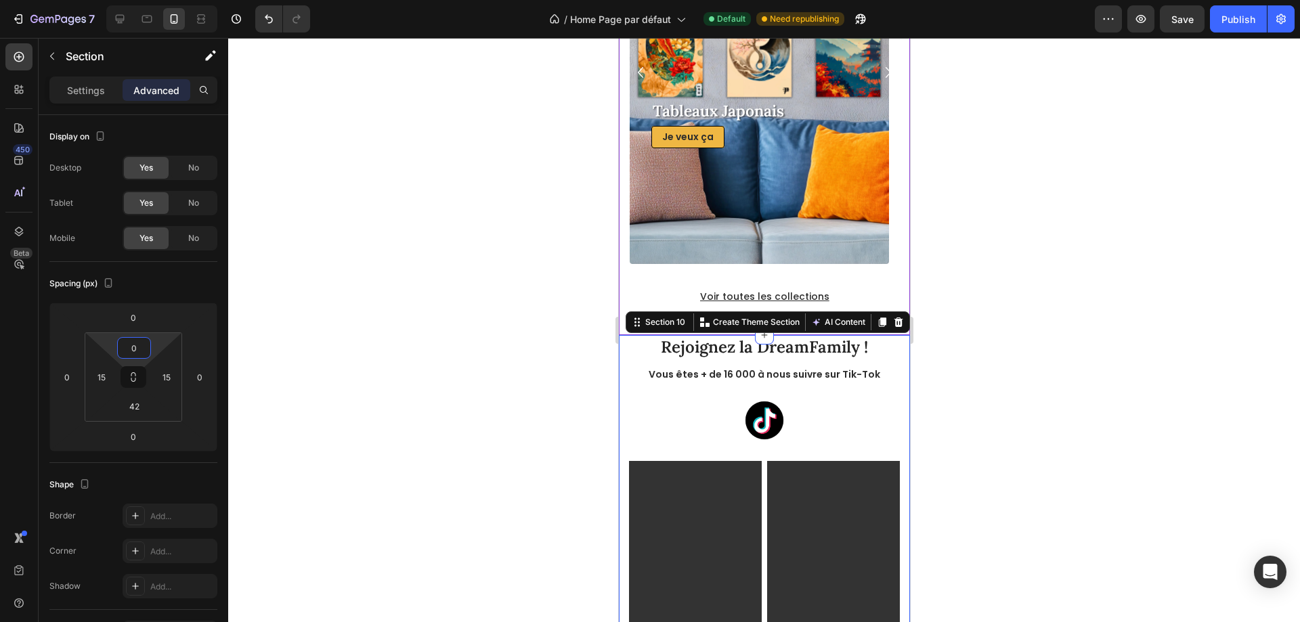
scroll to position [2538, 0]
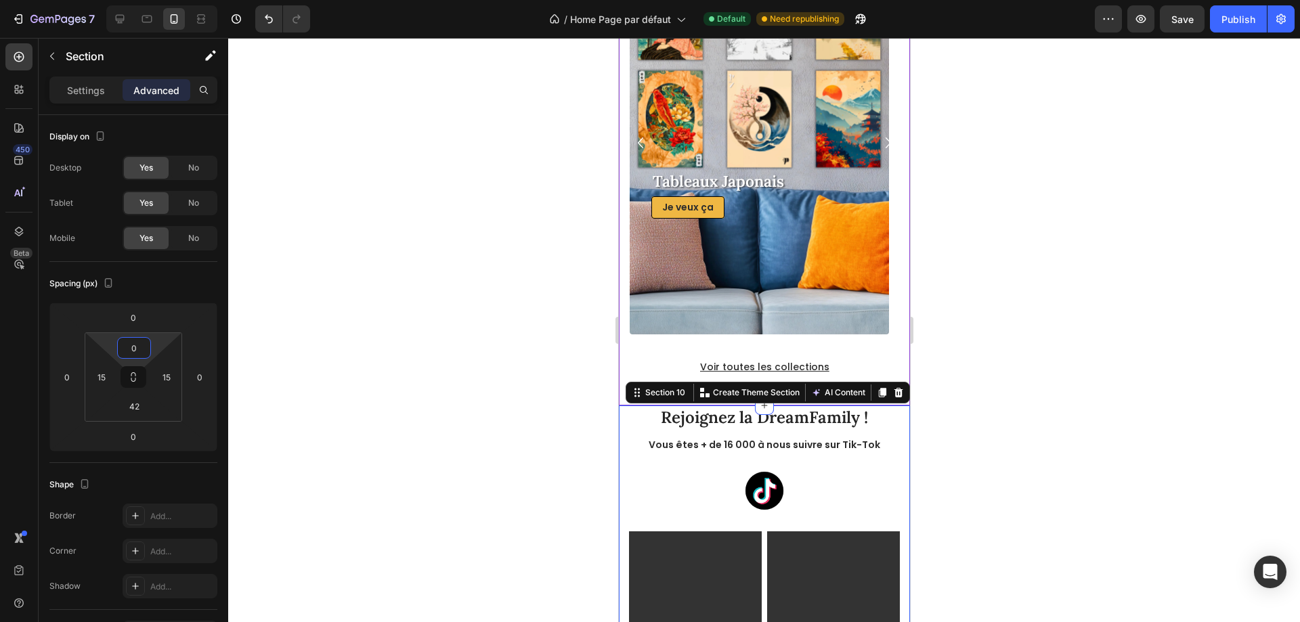
click at [640, 355] on div "Voir toutes les collections Button" at bounding box center [763, 360] width 291 height 36
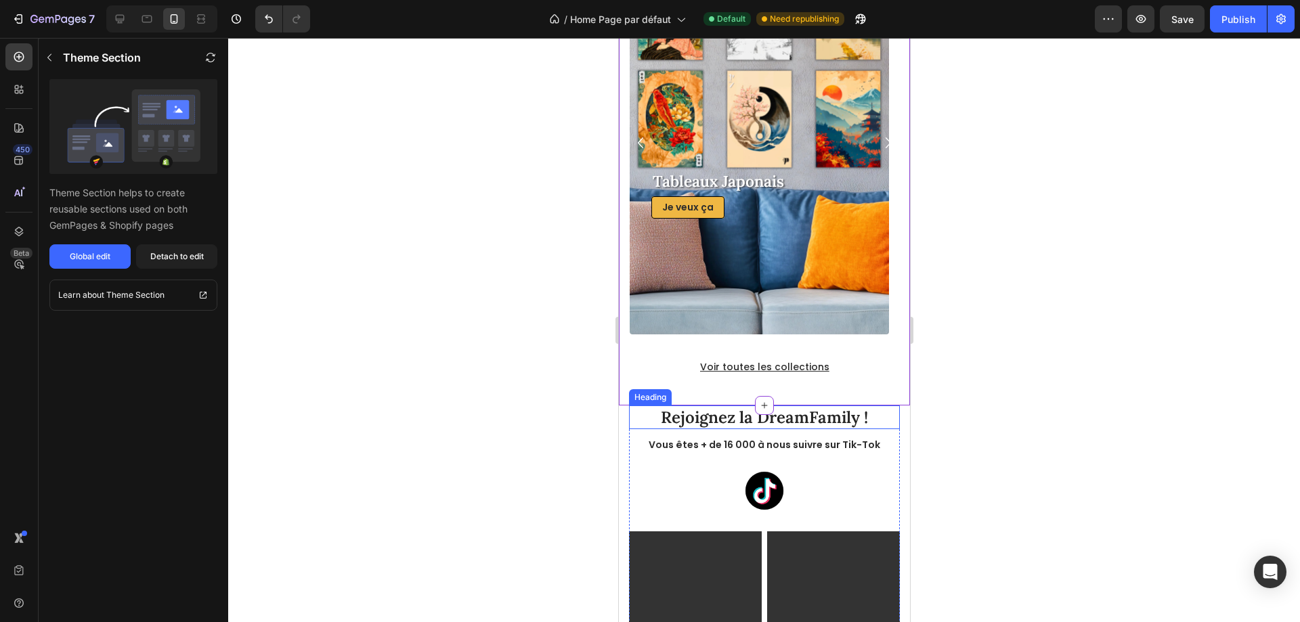
click at [1014, 407] on div at bounding box center [763, 330] width 1071 height 584
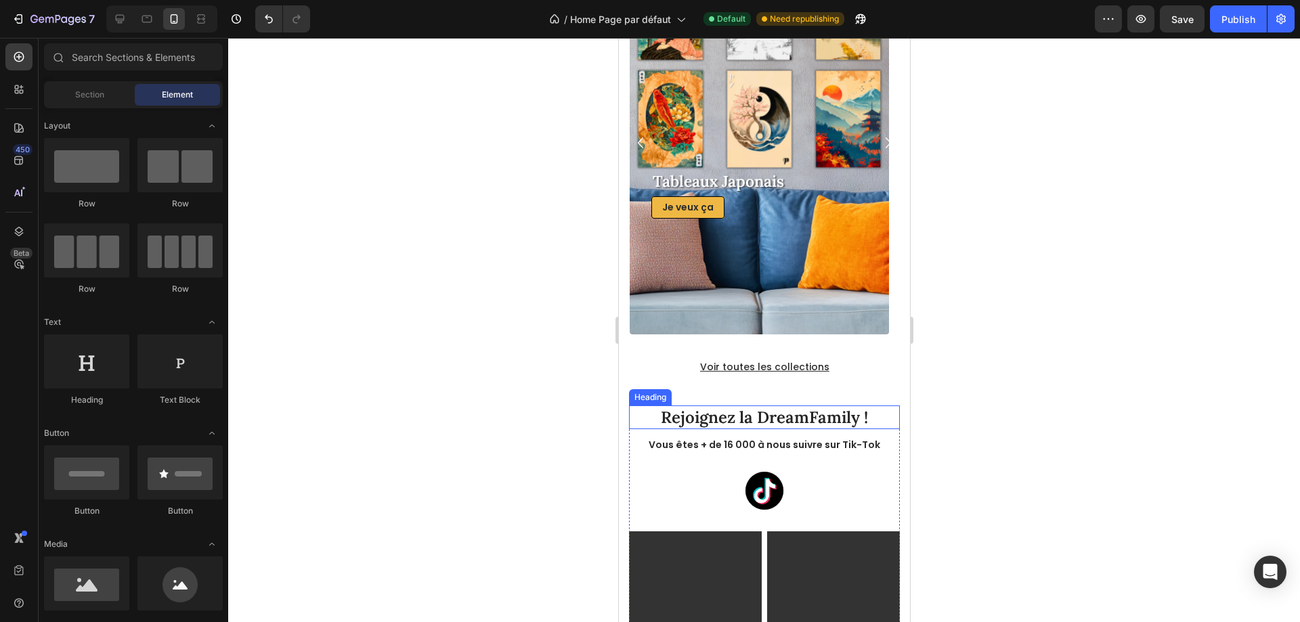
click at [885, 422] on div "Rejoignez la DreamFamily !" at bounding box center [763, 417] width 271 height 24
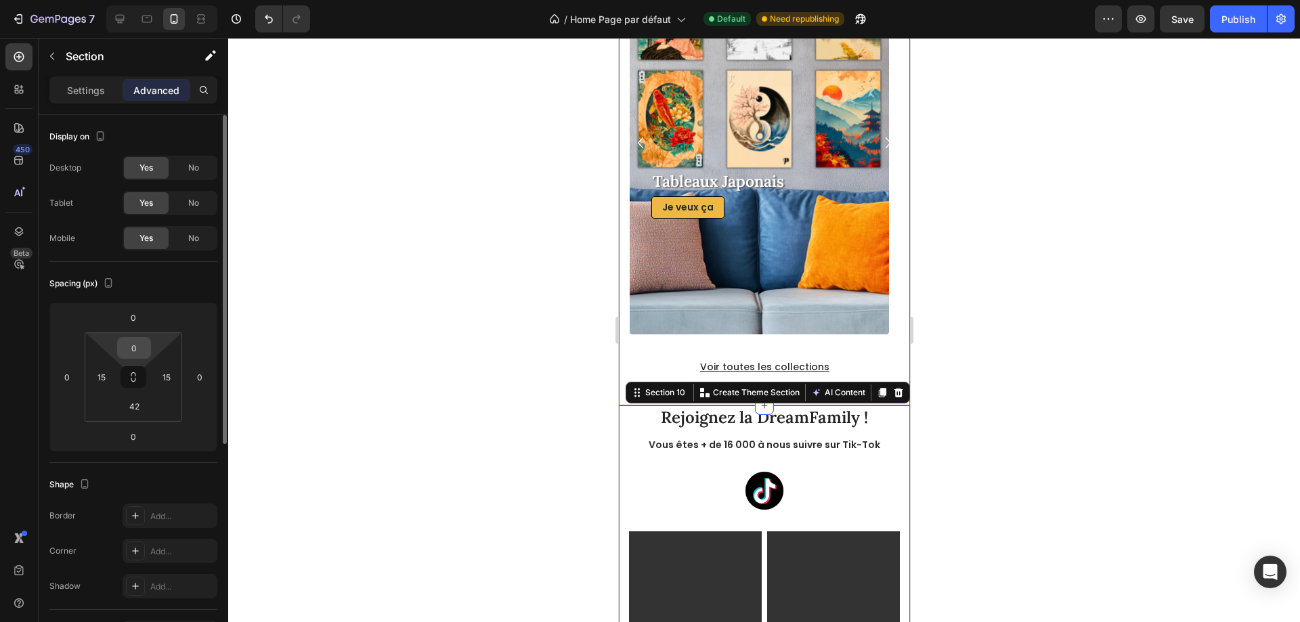
click at [131, 340] on input "0" at bounding box center [133, 348] width 27 height 20
type input "20"
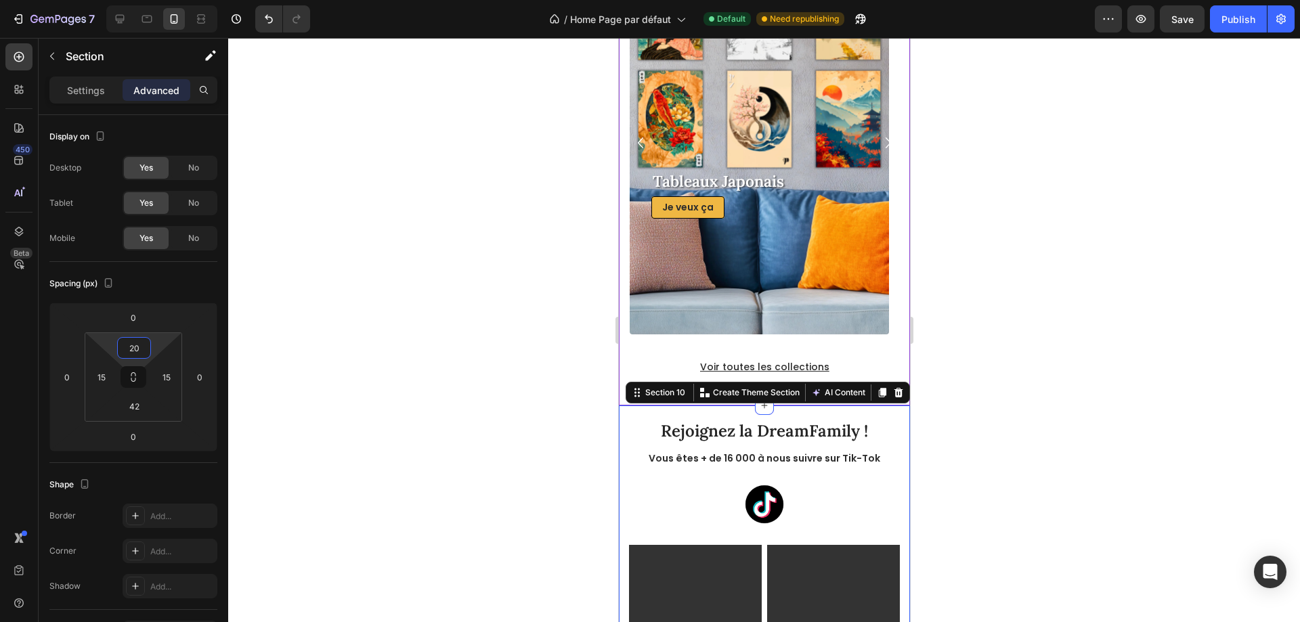
click at [653, 369] on div "Voir toutes les collections Button" at bounding box center [763, 367] width 291 height 22
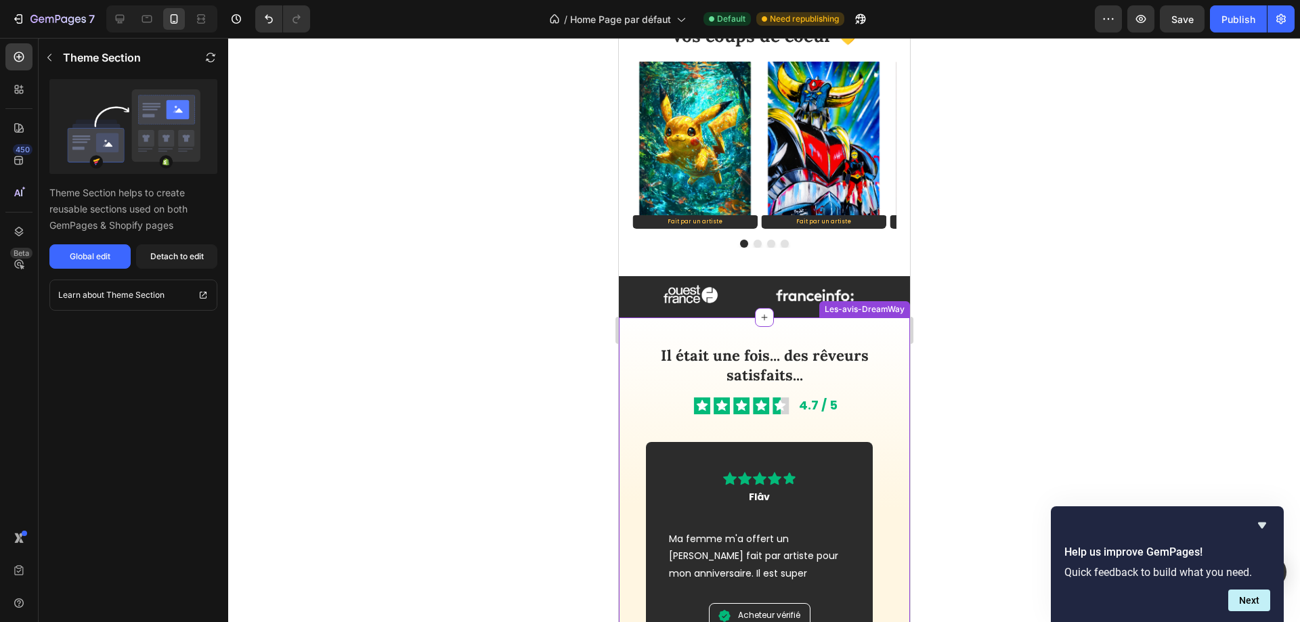
scroll to position [440, 0]
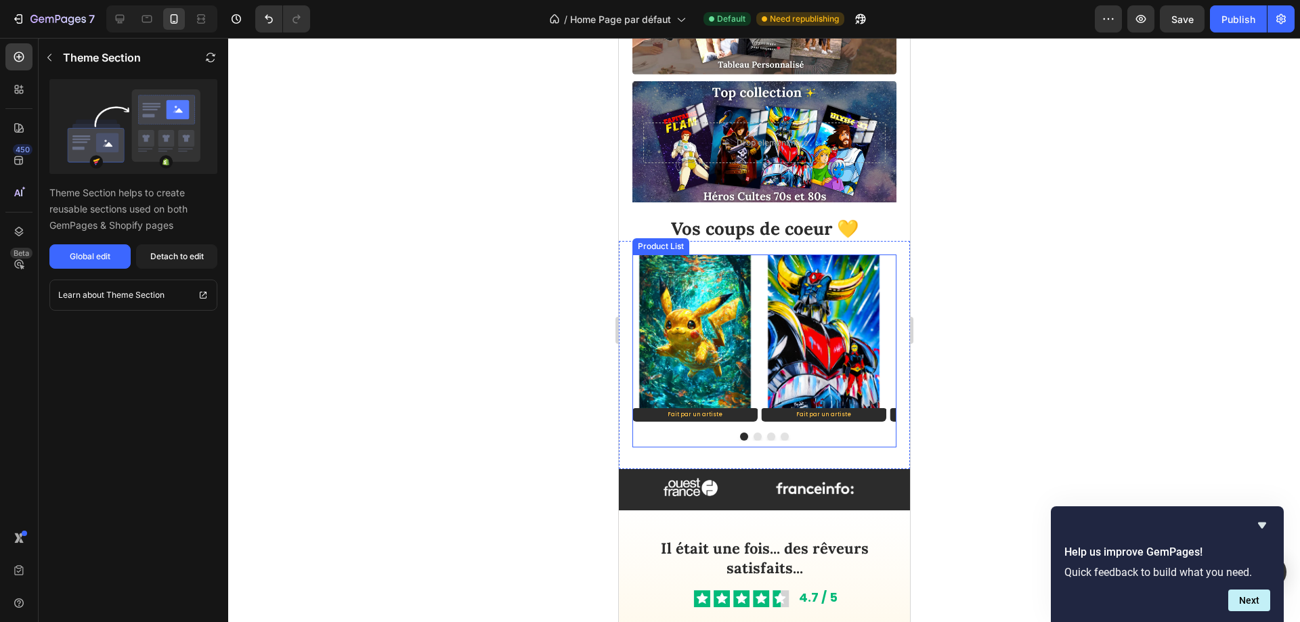
click at [753, 436] on button "Dot" at bounding box center [757, 437] width 8 height 8
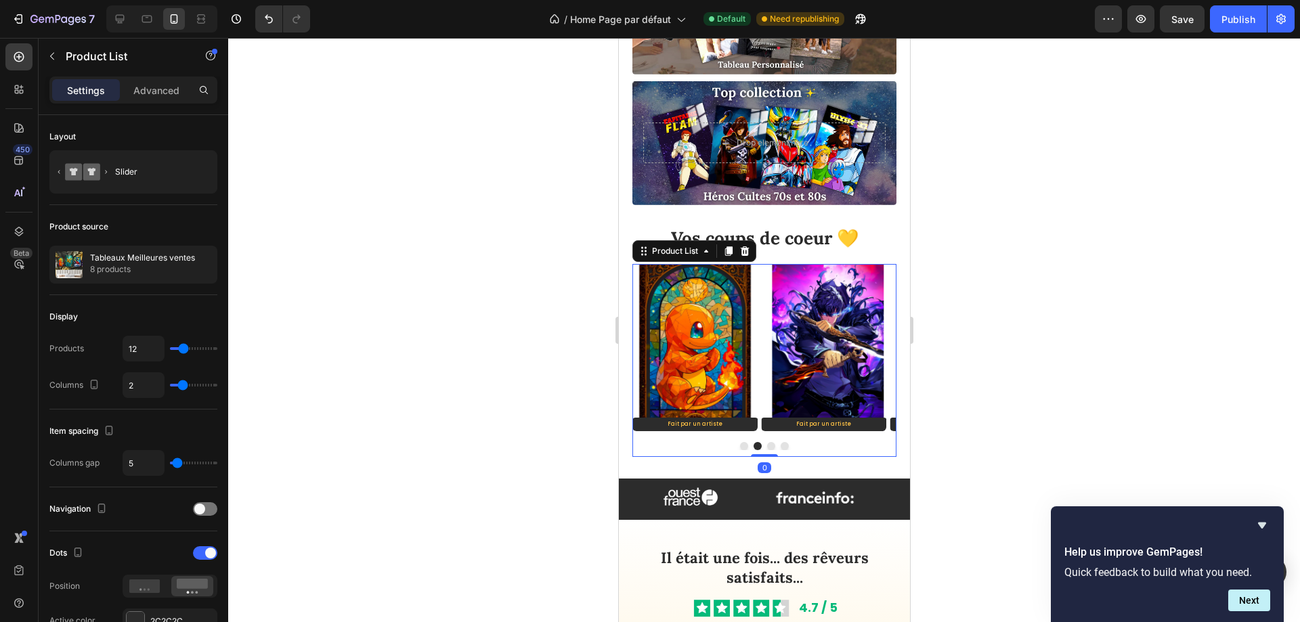
click at [766, 442] on button "Dot" at bounding box center [770, 446] width 8 height 8
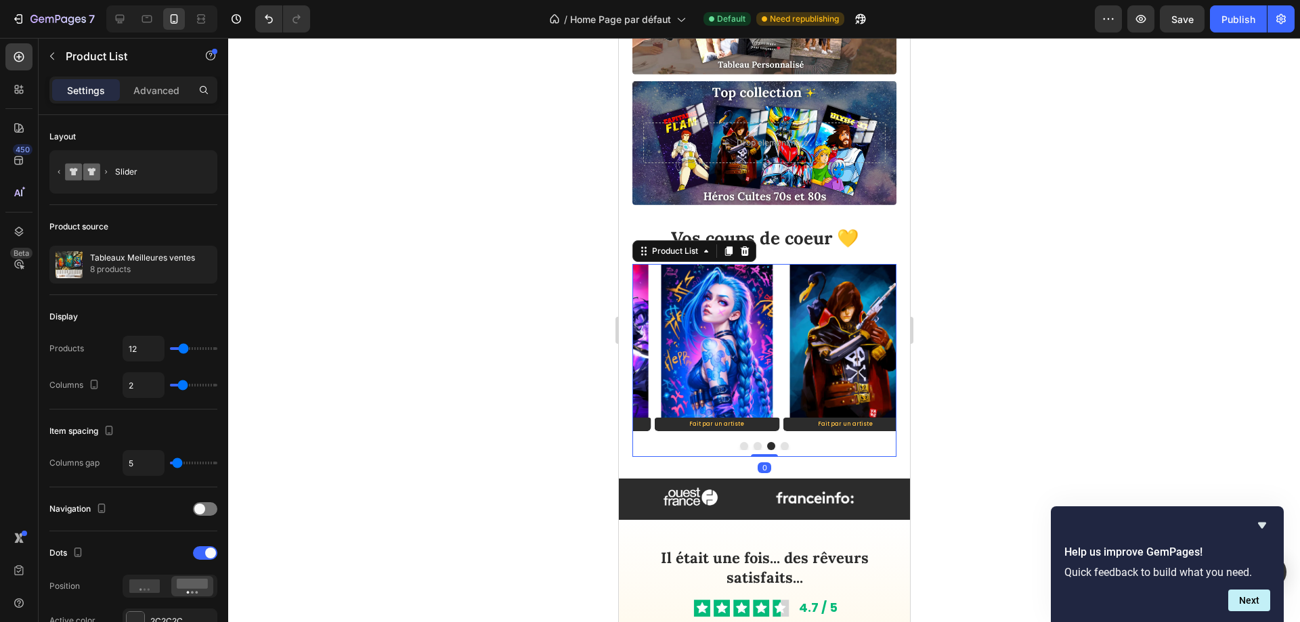
click at [789, 442] on div at bounding box center [764, 446] width 264 height 8
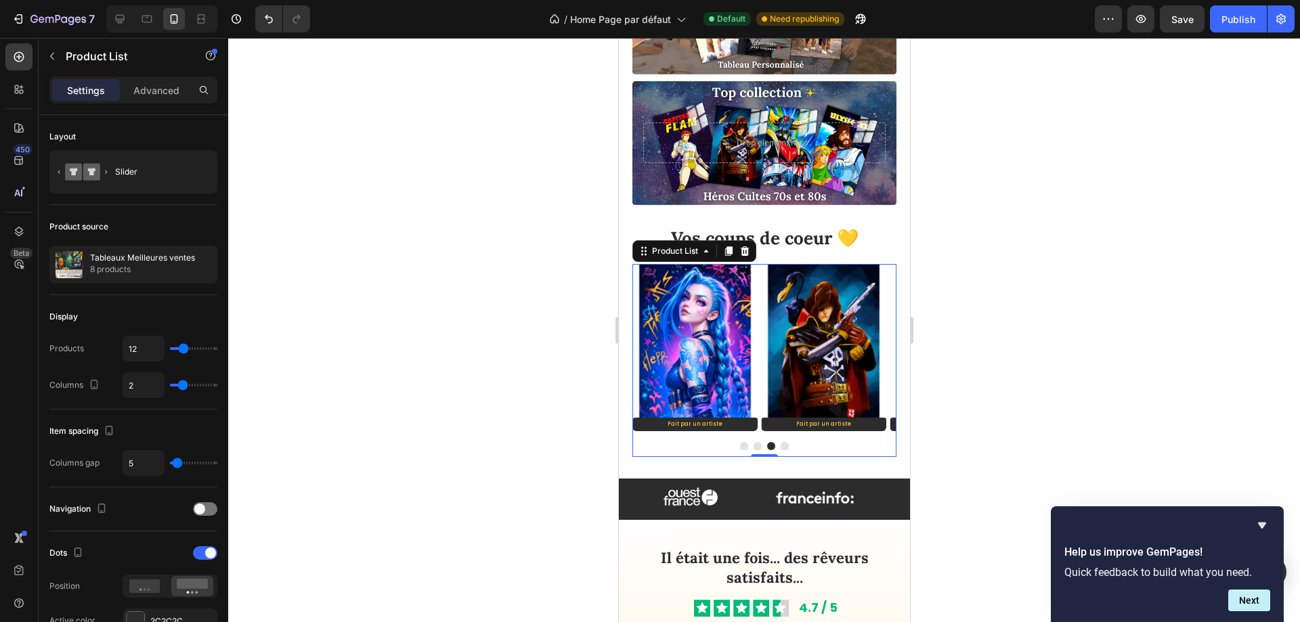
click at [780, 442] on button "Dot" at bounding box center [784, 446] width 8 height 8
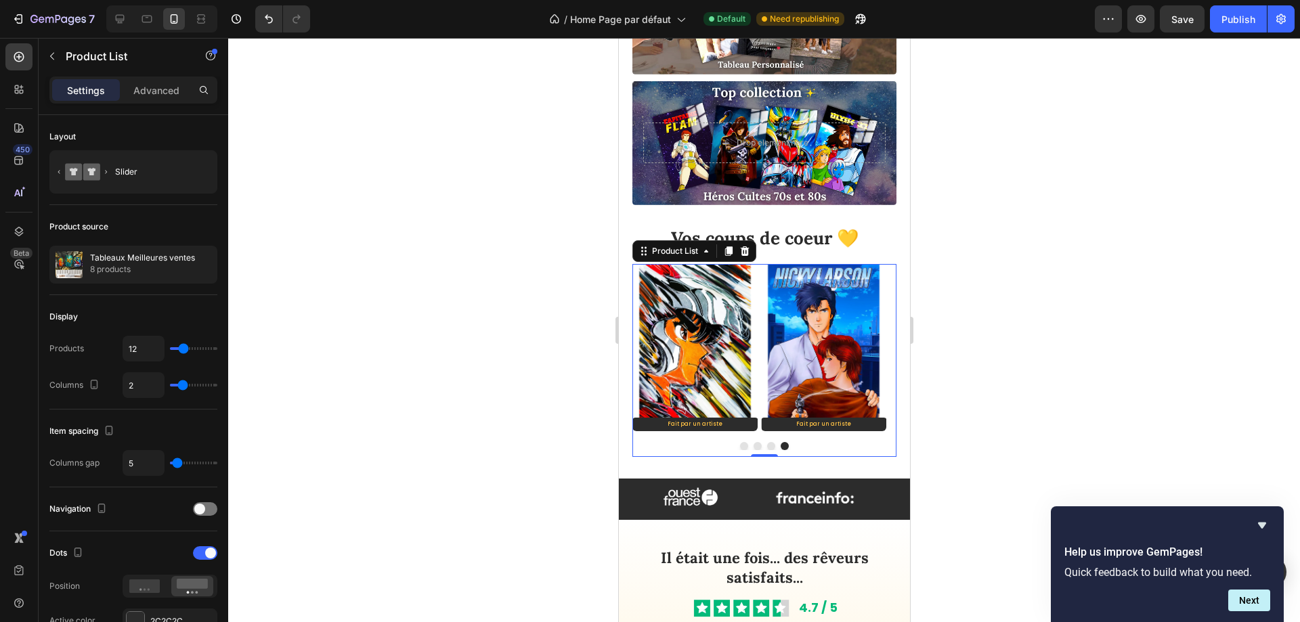
click at [739, 442] on button "Dot" at bounding box center [743, 446] width 8 height 8
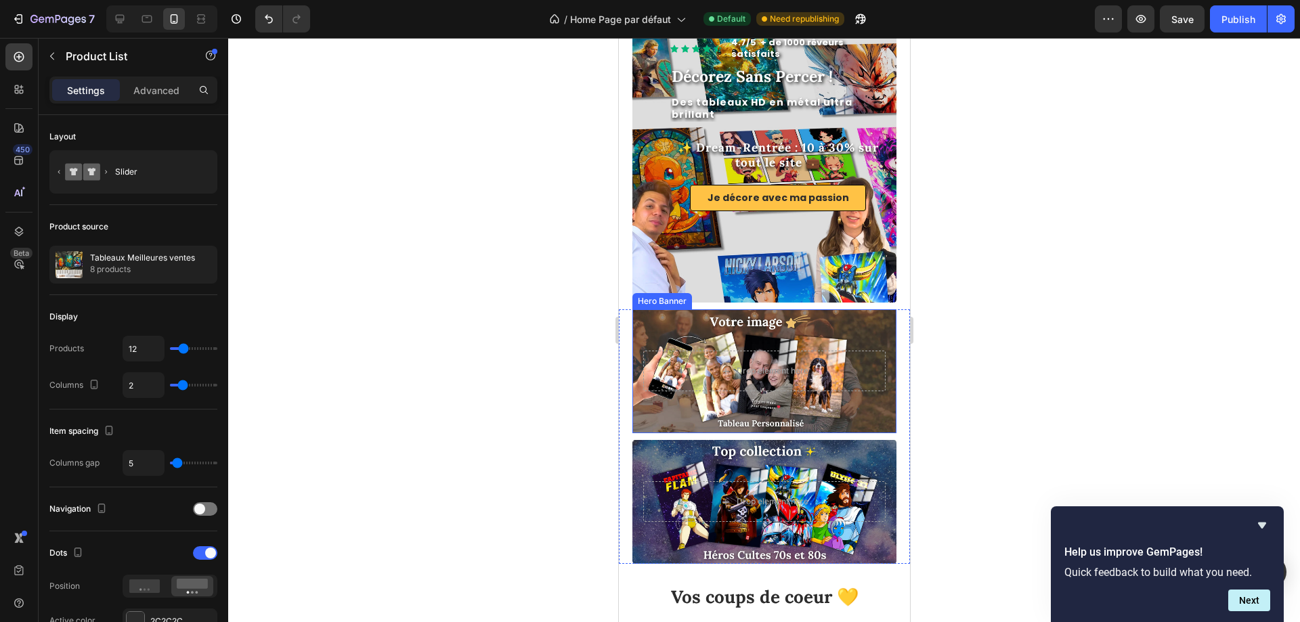
scroll to position [135, 0]
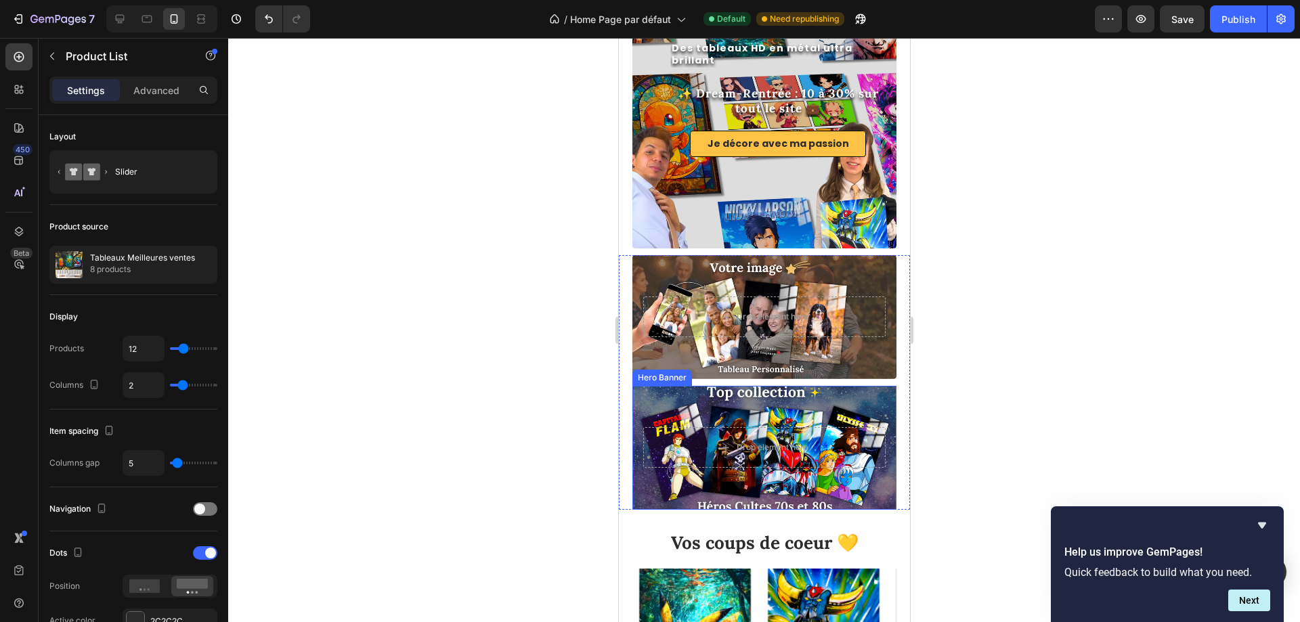
click at [825, 395] on div "Background Image" at bounding box center [764, 448] width 290 height 136
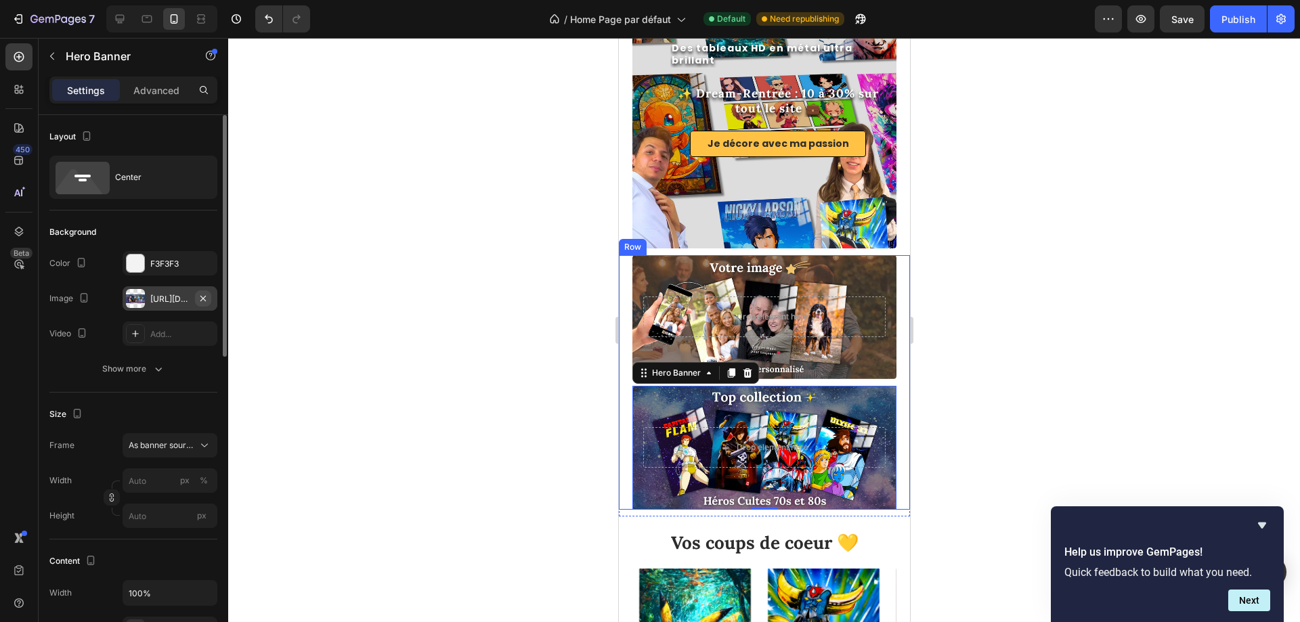
click at [203, 297] on icon "button" at bounding box center [203, 298] width 11 height 11
type input "100"
type input "Auto"
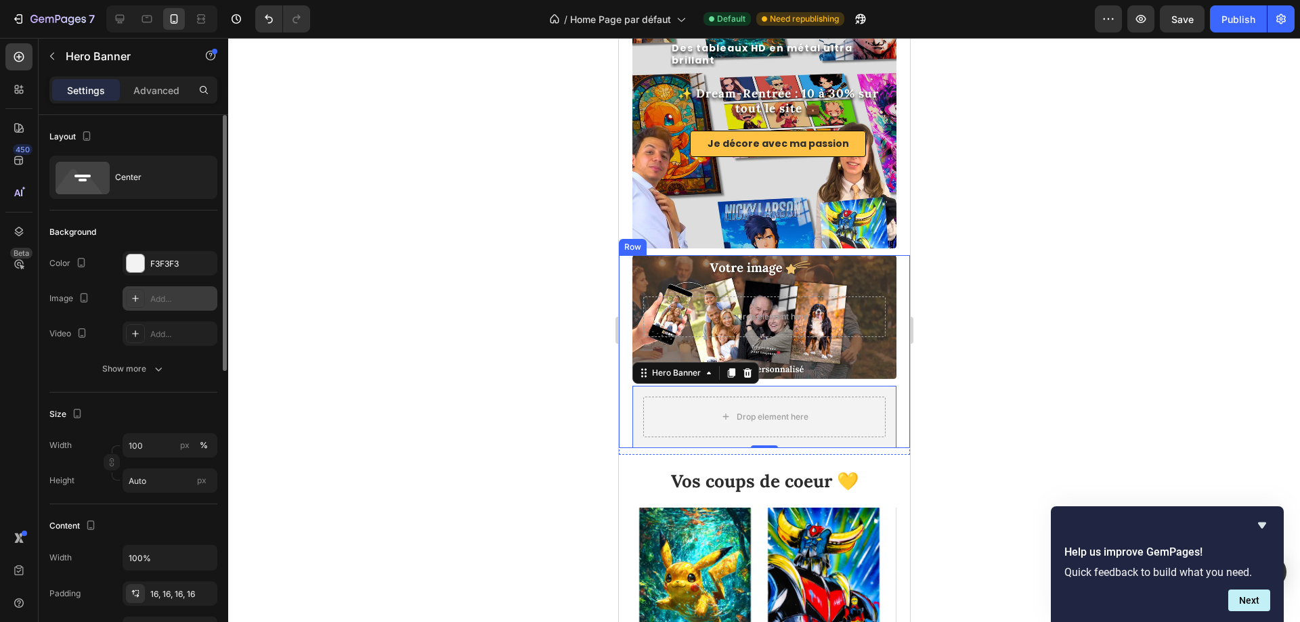
click at [156, 298] on div "Add..." at bounding box center [182, 299] width 64 height 12
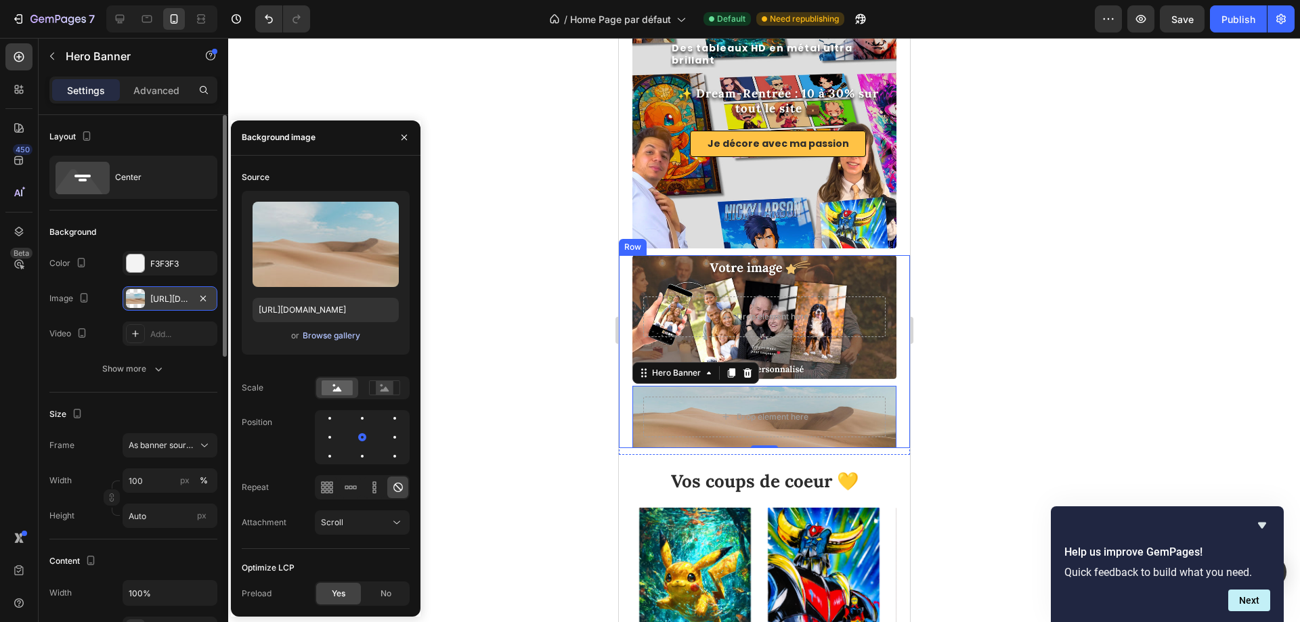
click at [327, 339] on div "Browse gallery" at bounding box center [332, 336] width 58 height 12
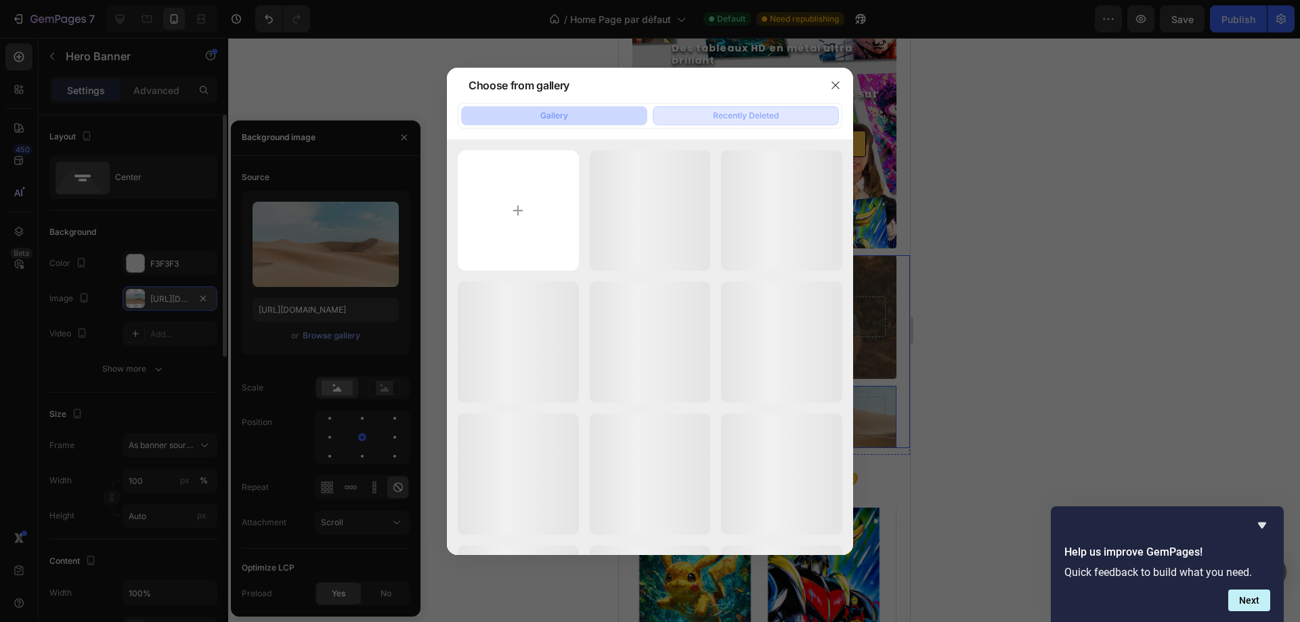
click at [748, 110] on div "Recently Deleted" at bounding box center [746, 116] width 66 height 12
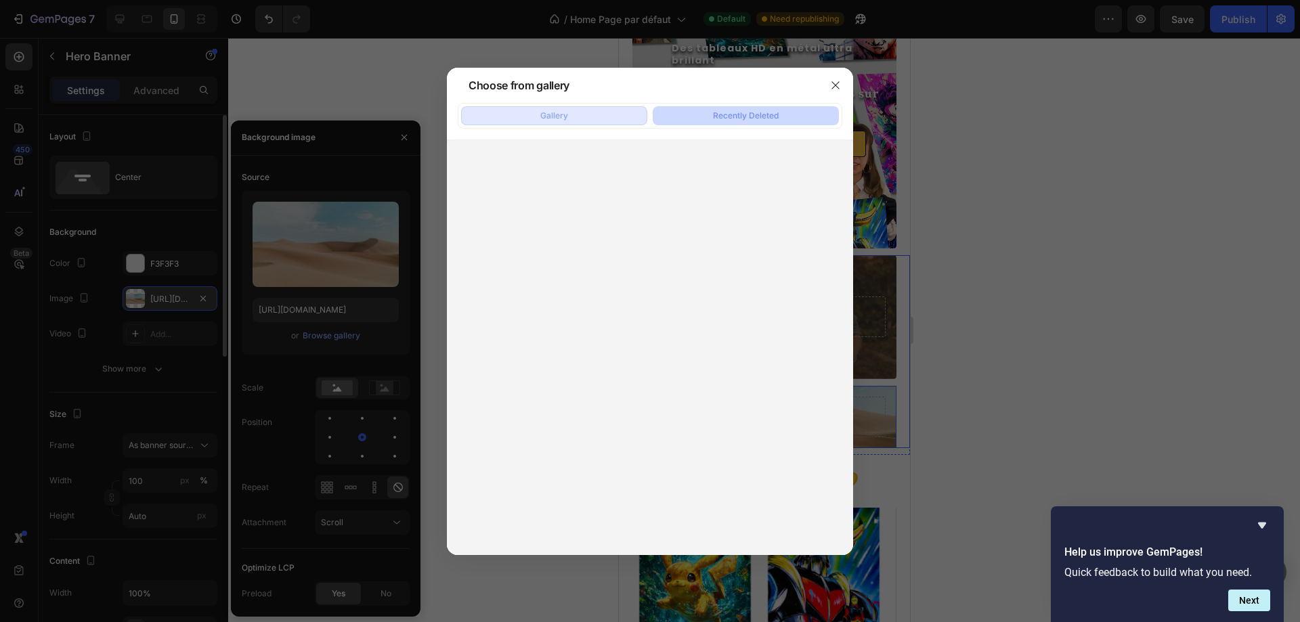
click at [613, 113] on button "Gallery" at bounding box center [554, 115] width 186 height 19
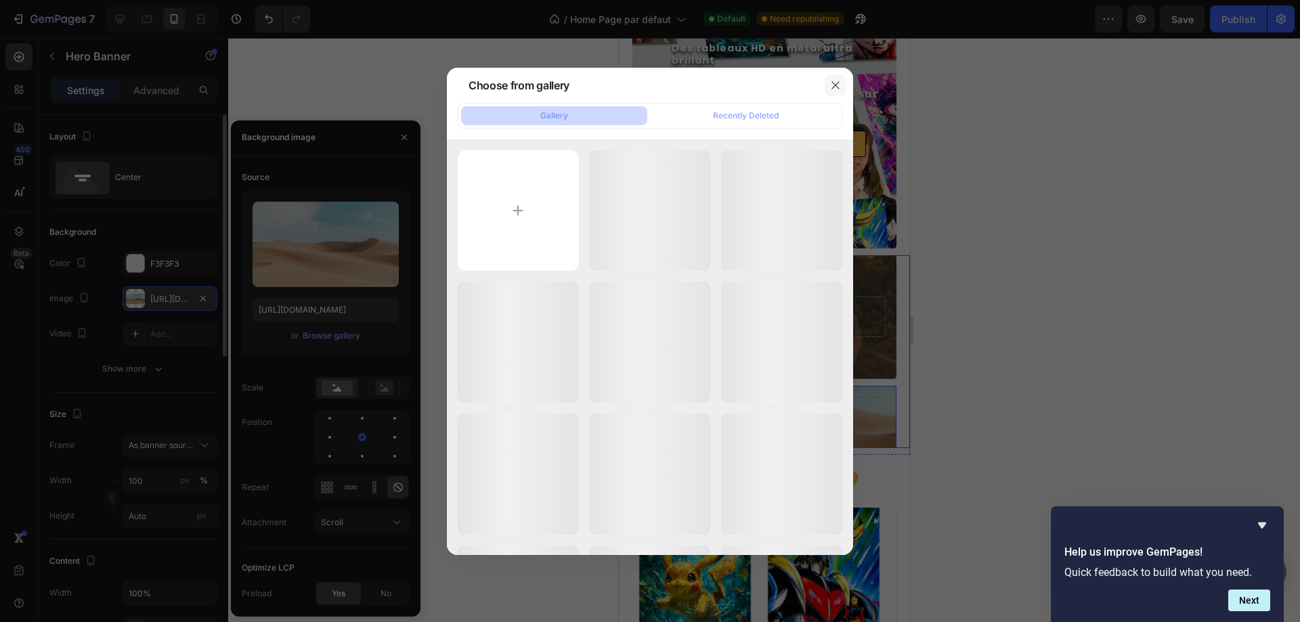
click at [835, 84] on icon "button" at bounding box center [835, 85] width 11 height 11
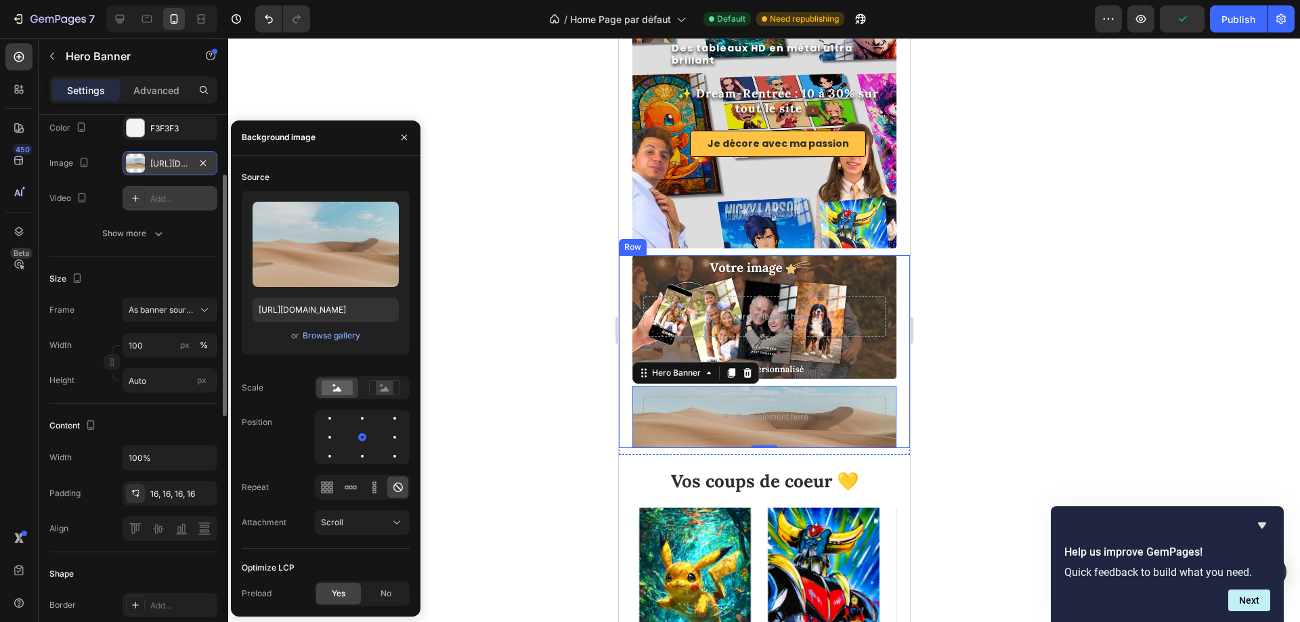
scroll to position [0, 0]
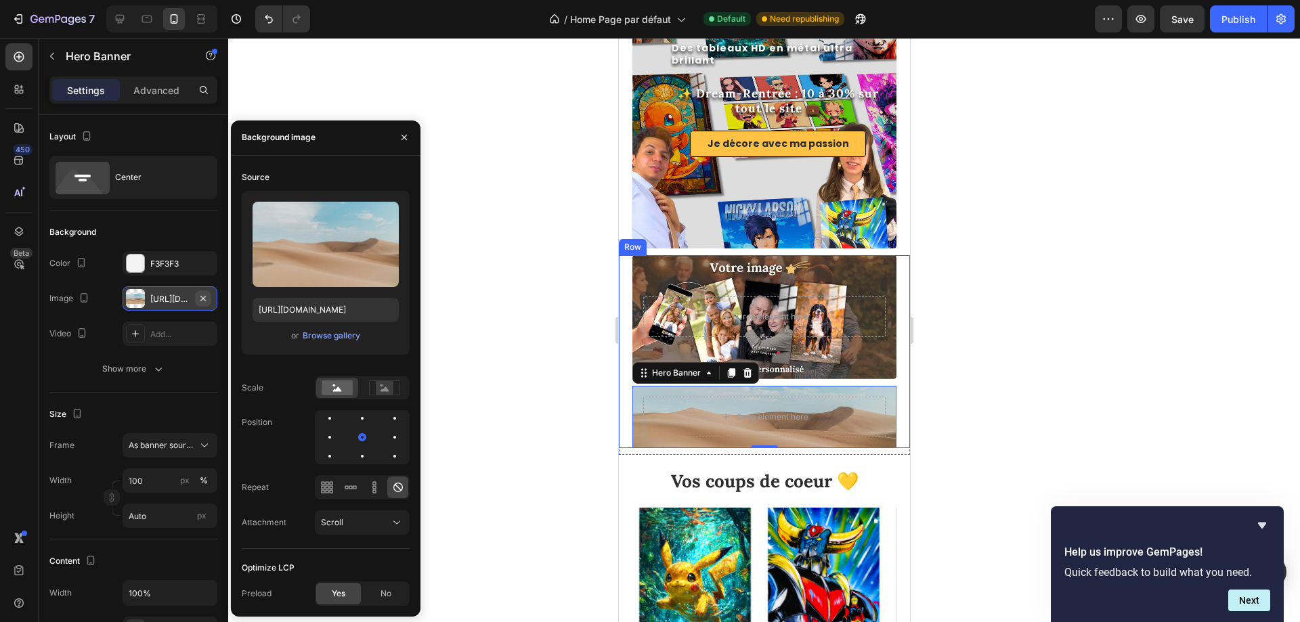
click at [204, 295] on icon "button" at bounding box center [203, 298] width 11 height 11
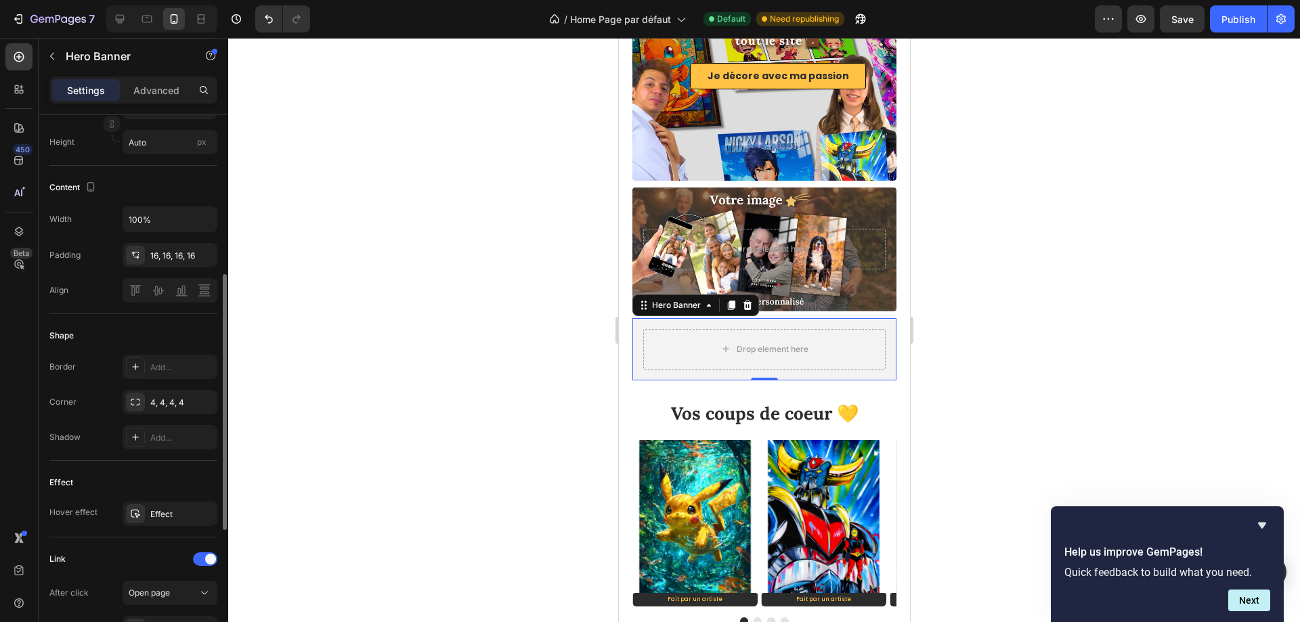
scroll to position [541, 0]
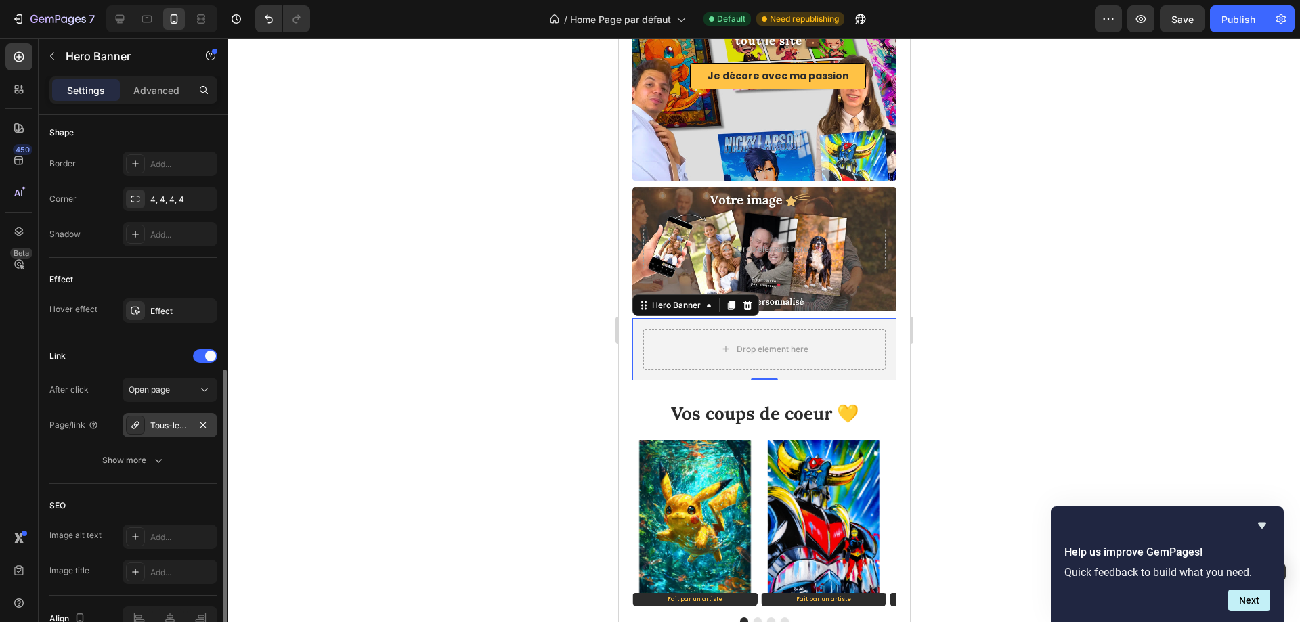
click at [186, 428] on div "Tous-les-dessins-animes-70s-80s" at bounding box center [169, 426] width 39 height 12
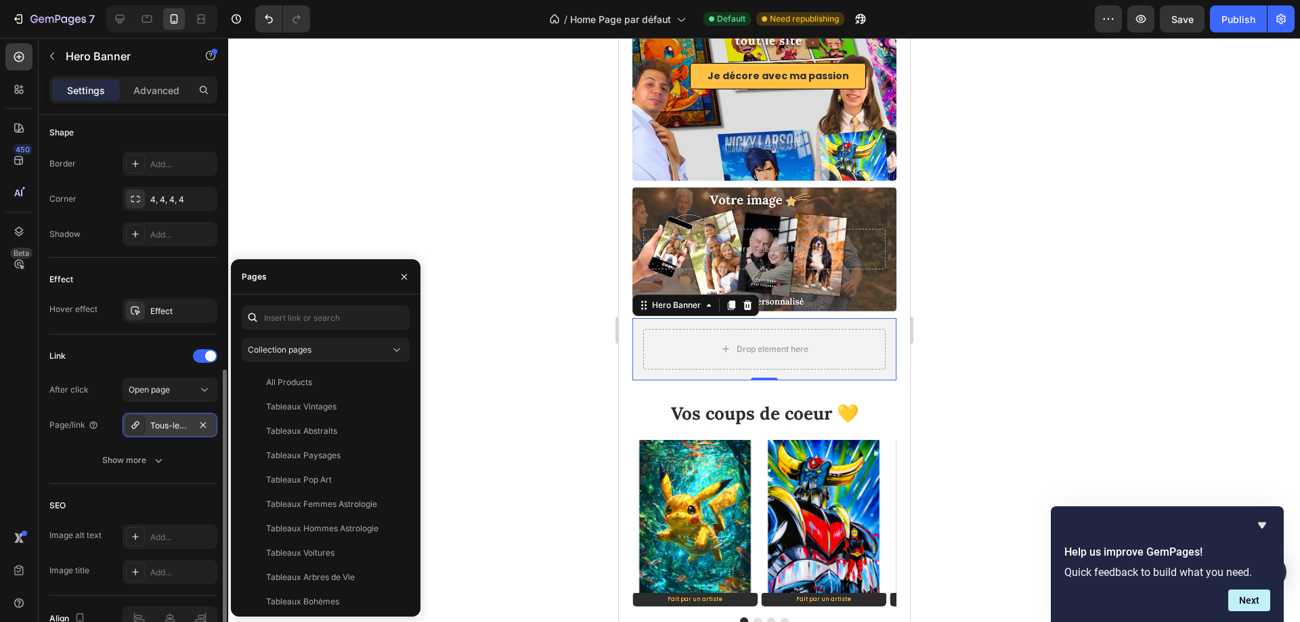
click at [186, 428] on div "Tous-les-dessins-animes-70s-80s" at bounding box center [169, 426] width 39 height 12
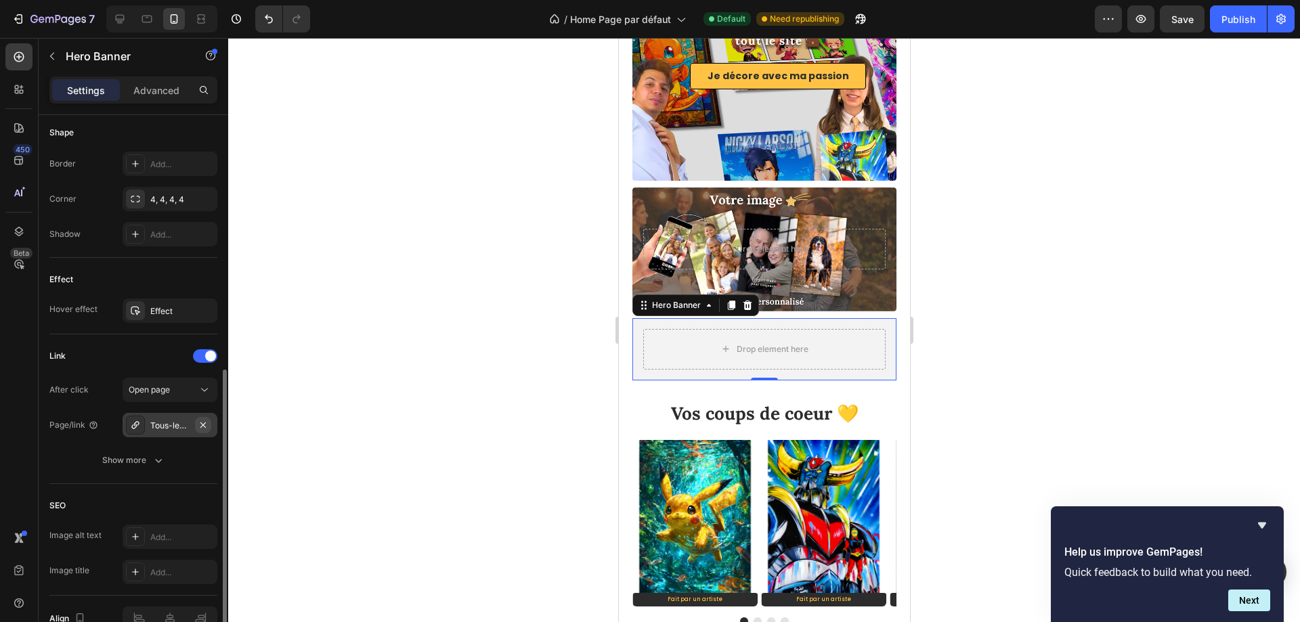
click at [208, 422] on icon "button" at bounding box center [203, 425] width 11 height 11
click at [164, 425] on div "Add..." at bounding box center [182, 426] width 64 height 12
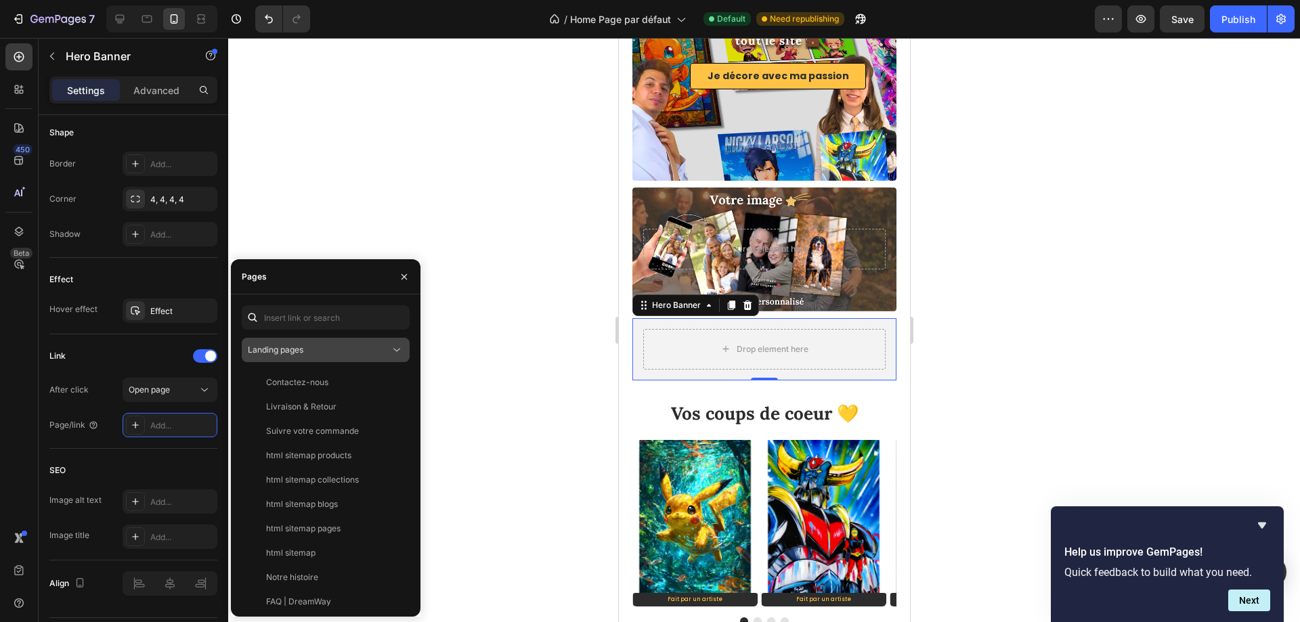
click at [312, 349] on div "Landing pages" at bounding box center [319, 350] width 142 height 12
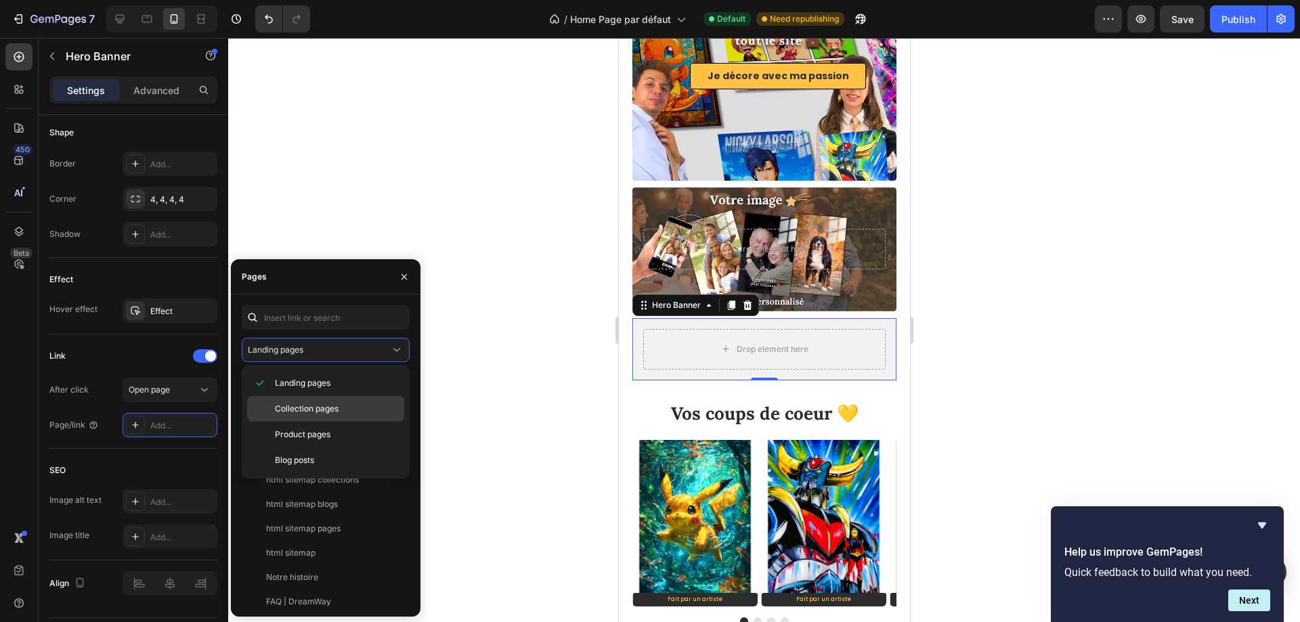
click at [309, 405] on span "Collection pages" at bounding box center [307, 409] width 64 height 12
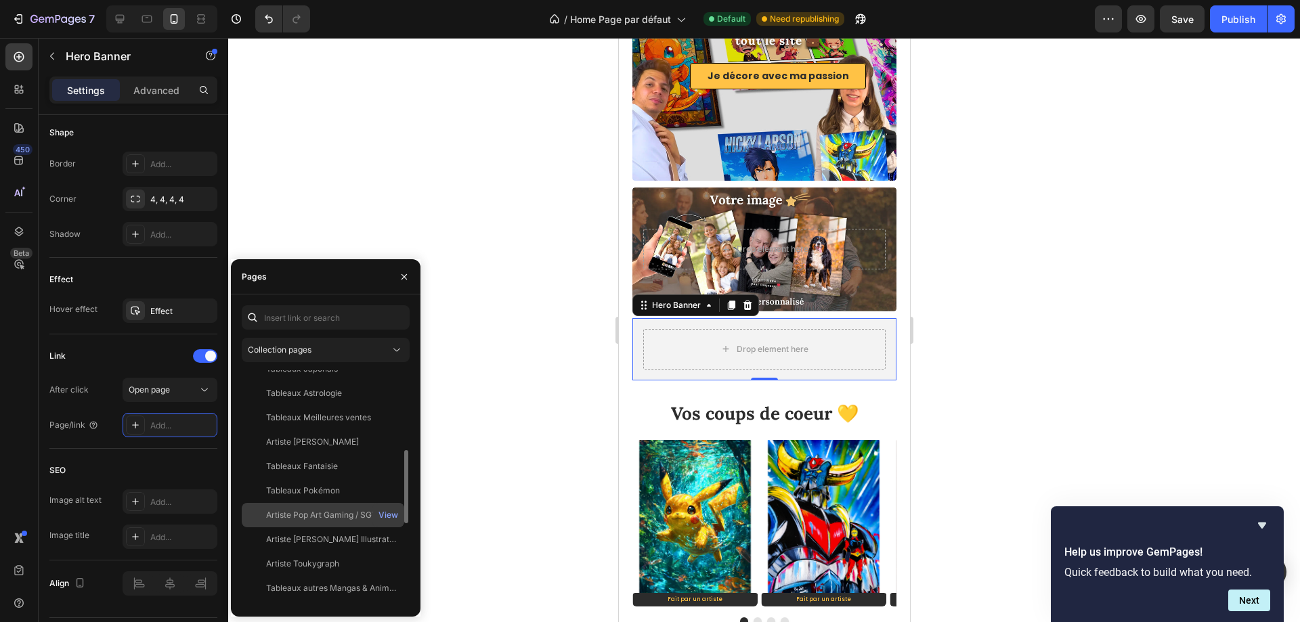
scroll to position [325, 0]
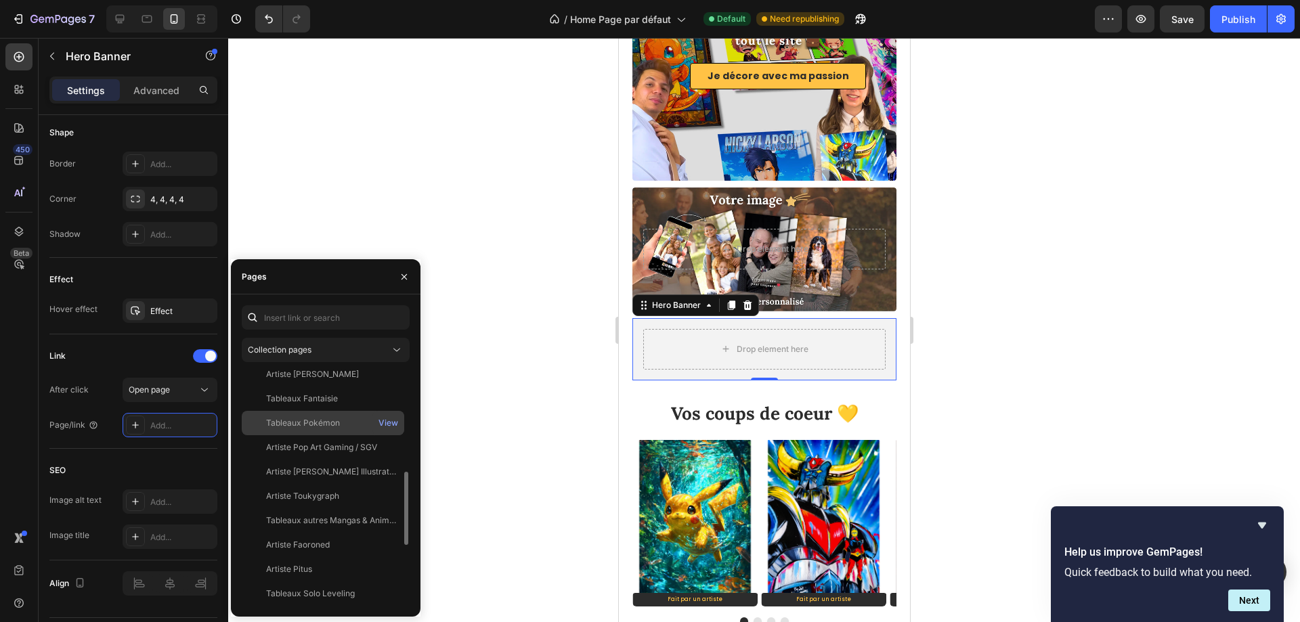
click at [329, 424] on div "Tableaux Pokémon" at bounding box center [303, 423] width 74 height 12
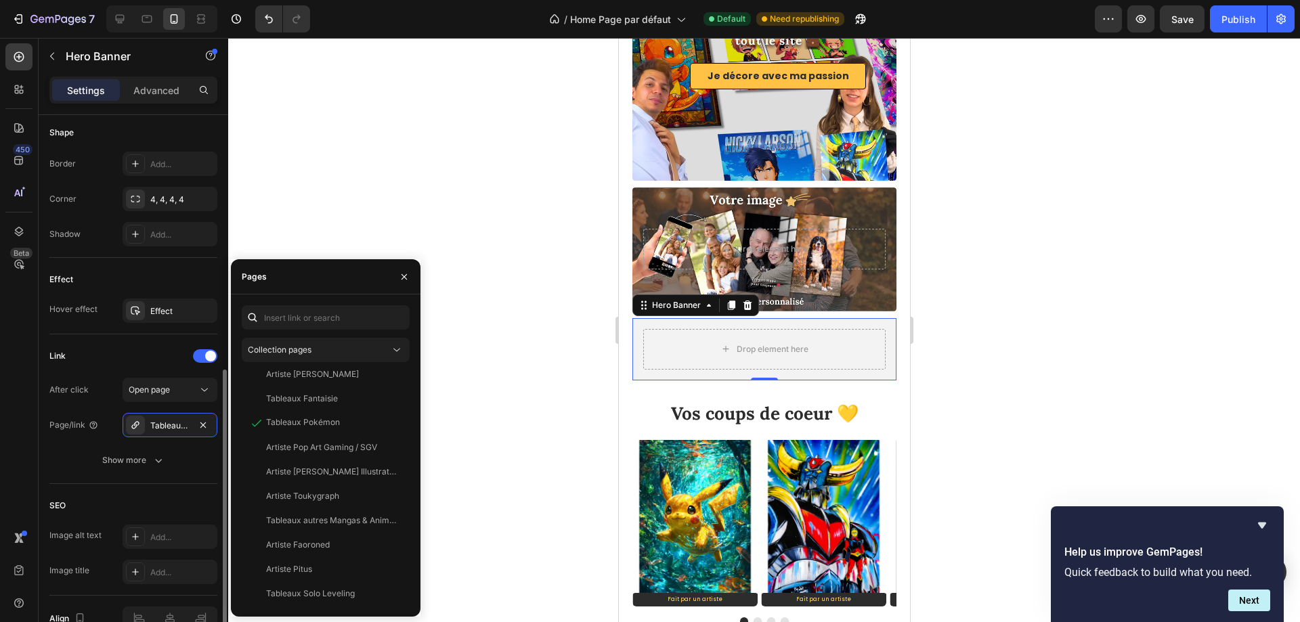
click at [118, 342] on div "Link After click Open page Page/link Tableaux Pokémon Show more" at bounding box center [133, 409] width 168 height 150
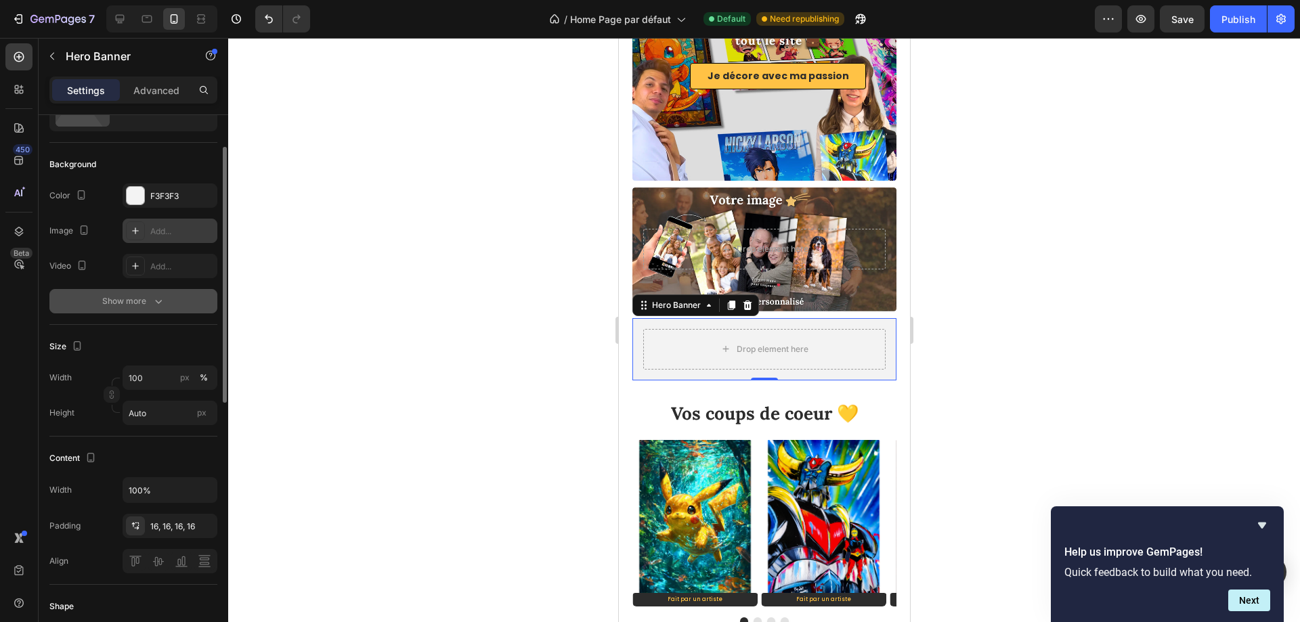
scroll to position [0, 0]
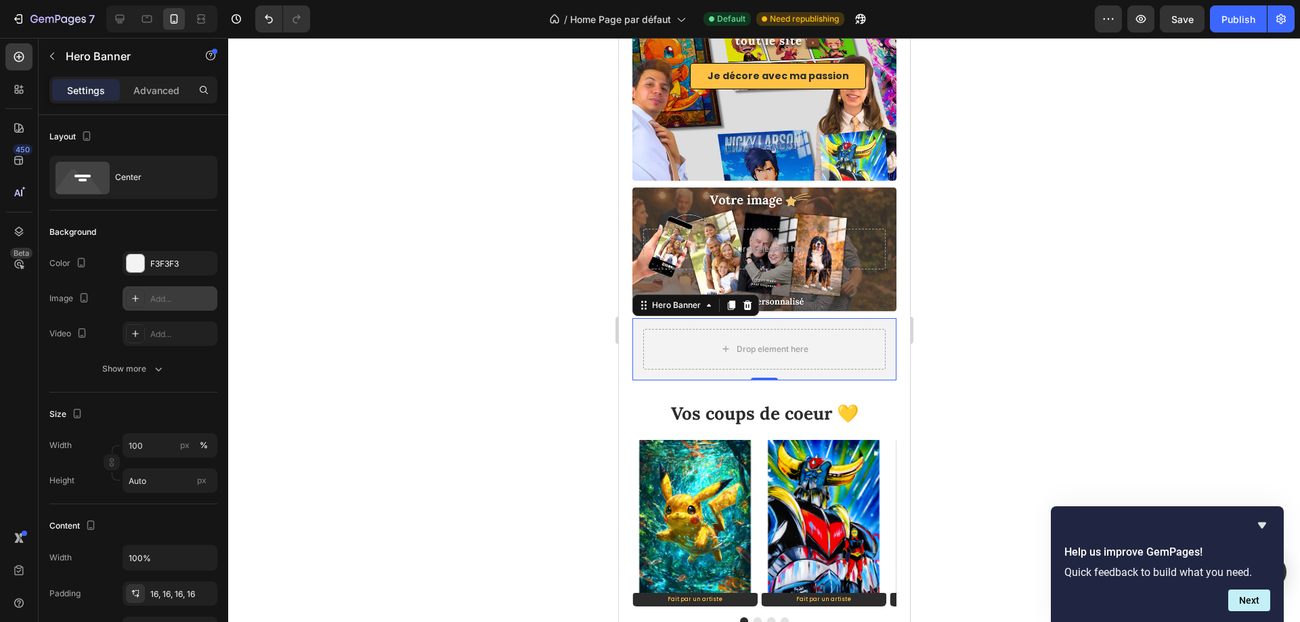
click at [173, 298] on div "Add..." at bounding box center [182, 299] width 64 height 12
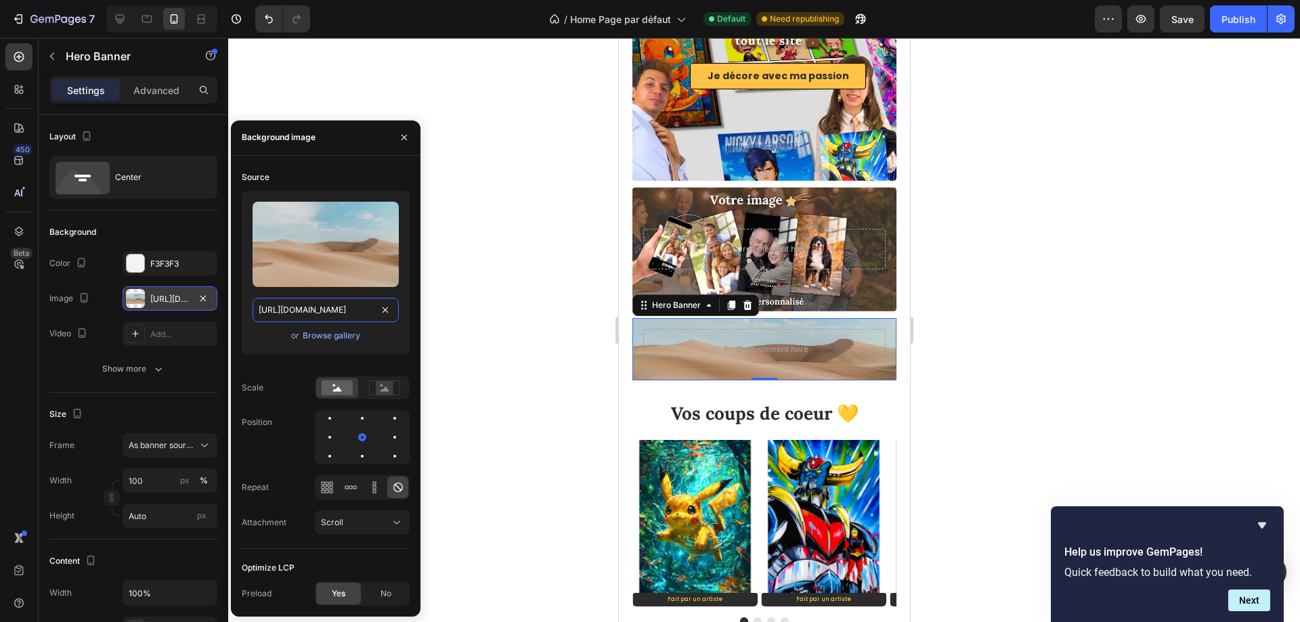
click at [319, 309] on input "[URL][DOMAIN_NAME]" at bounding box center [325, 310] width 146 height 24
paste input "0790/0515/5655/files/collection-pokemon-en-top.webp?v=1749564919"
type input "https://cdn.shopify.com/s/files/1/0790/0515/5655/files/collection-pokemon-en-to…"
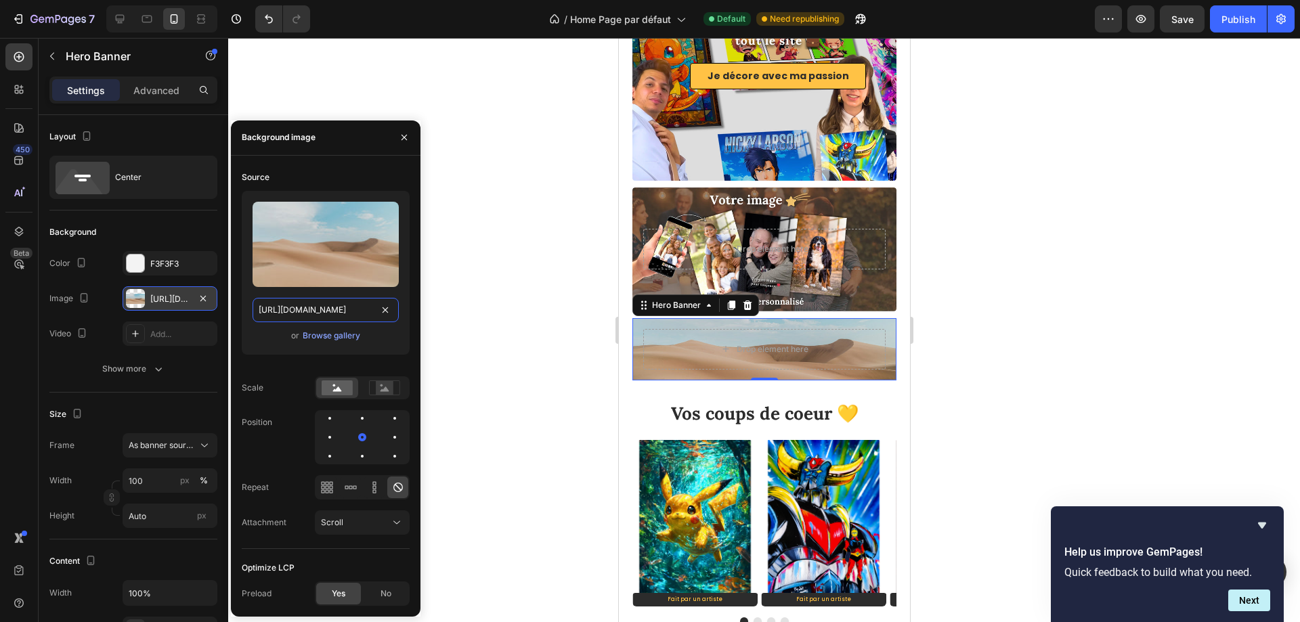
scroll to position [0, 288]
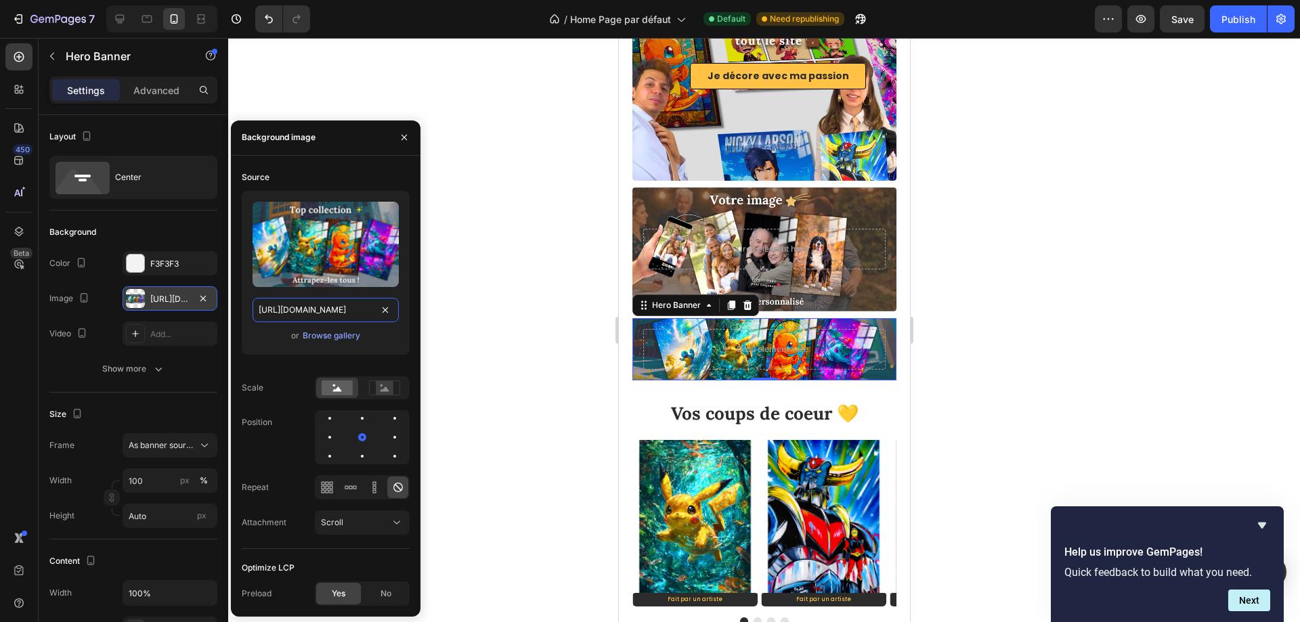
click at [397, 311] on input "https://cdn.shopify.com/s/files/1/0790/0515/5655/files/collection-pokemon-en-to…" at bounding box center [325, 310] width 146 height 24
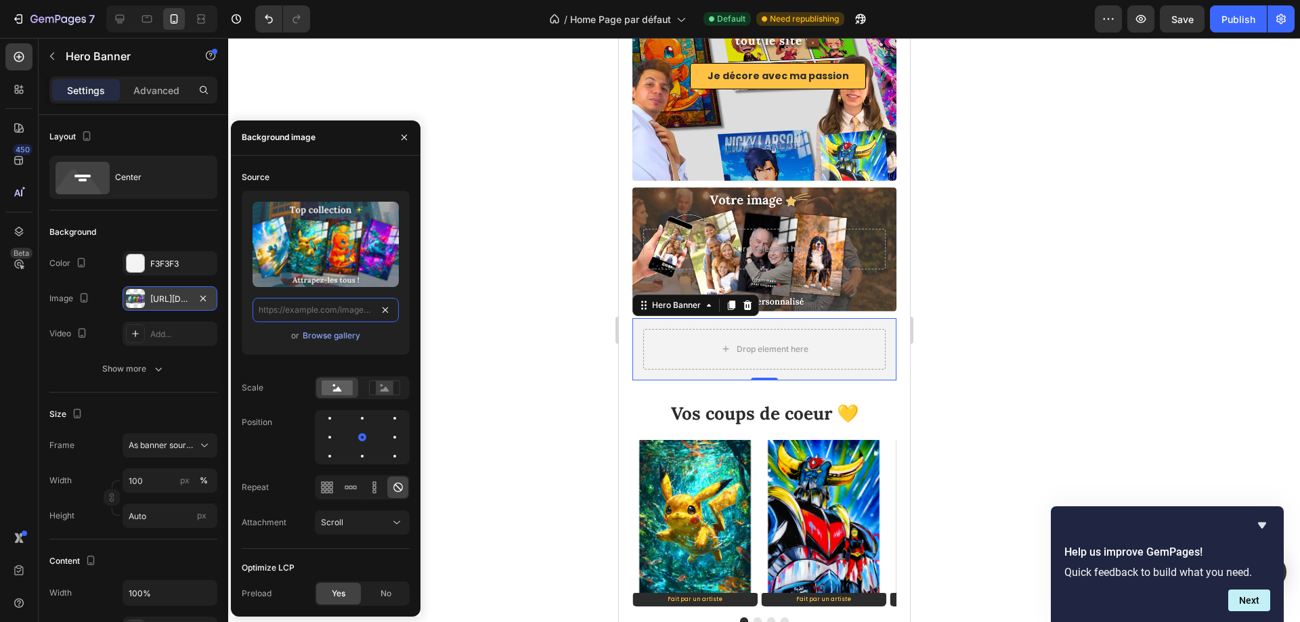
scroll to position [0, 0]
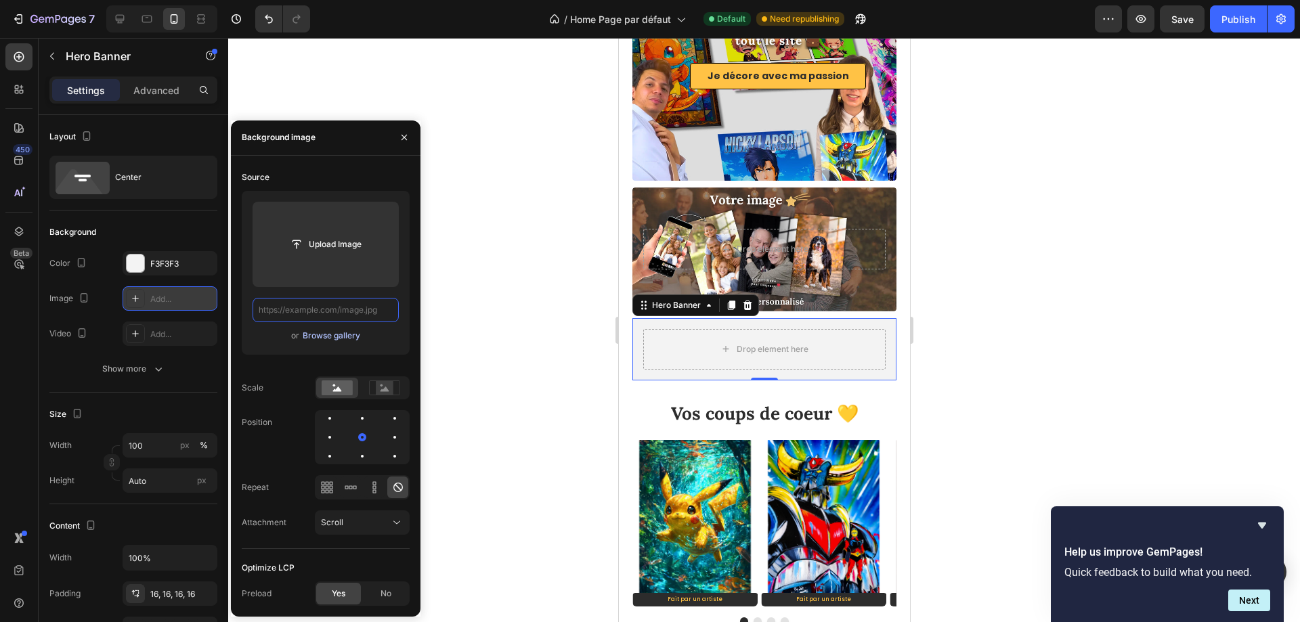
paste input "https://cdn.shopify.com/s/files/1/0790/0515/5655/files/collection-pokemon-en-to…"
type input "https://cdn.shopify.com/s/files/1/0790/0515/5655/files/collection-pokemon-en-to…"
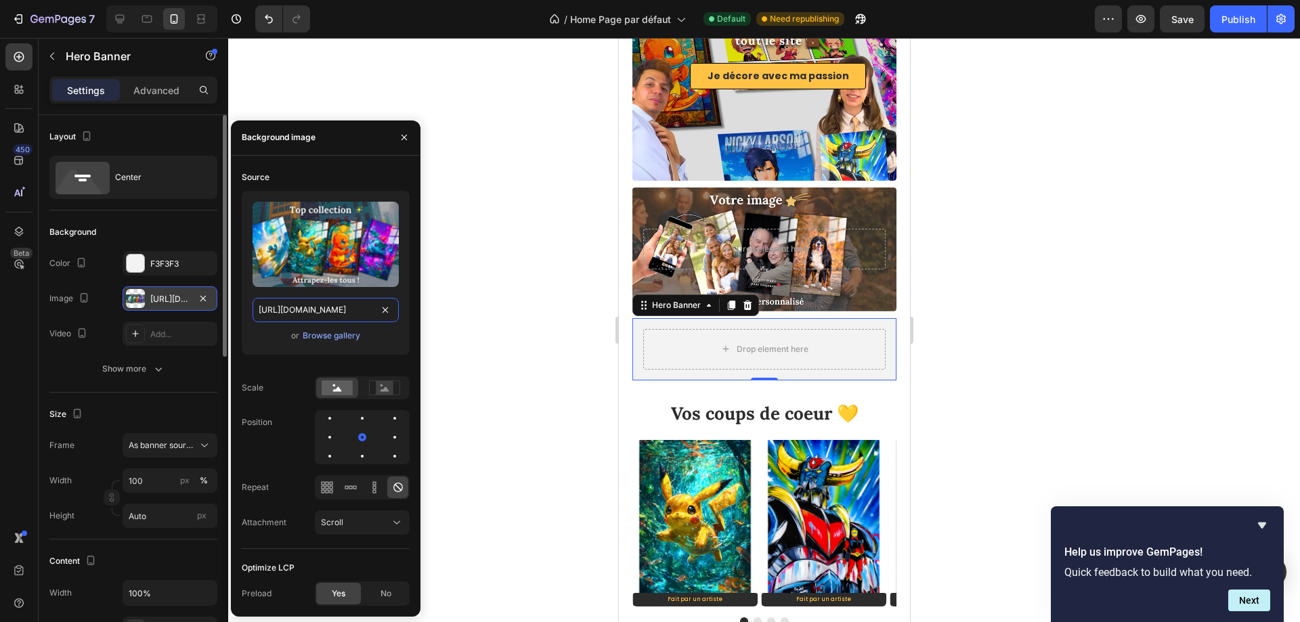
scroll to position [0, 288]
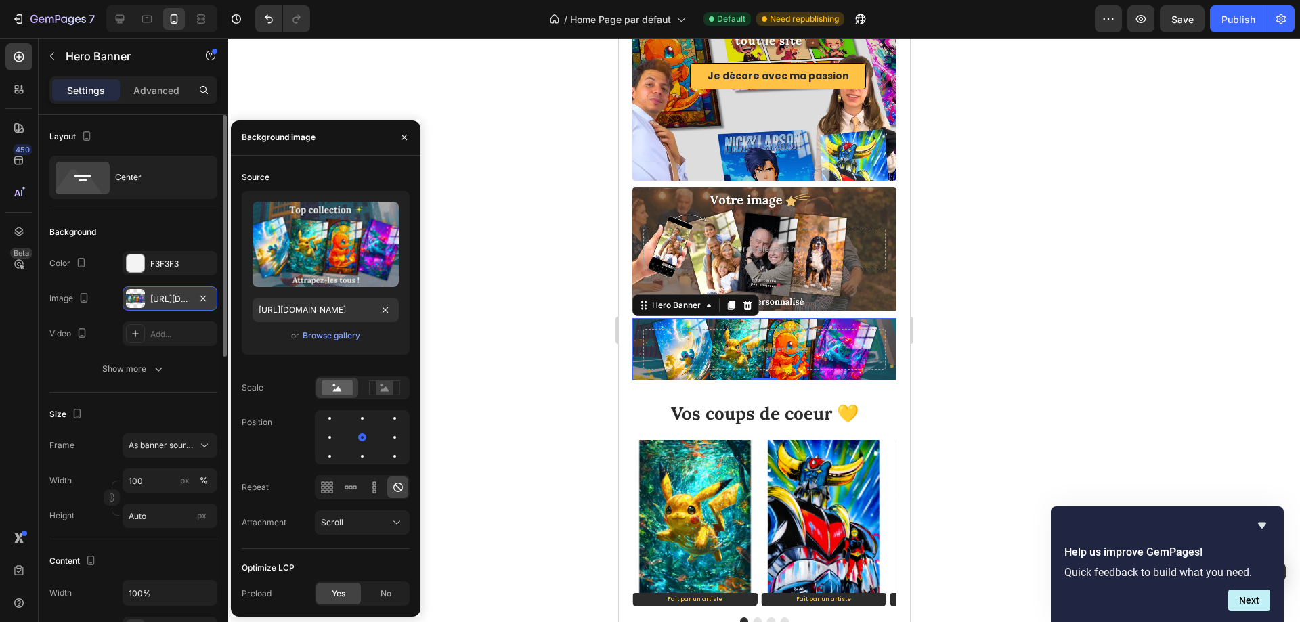
click at [163, 403] on div "Size" at bounding box center [133, 414] width 168 height 22
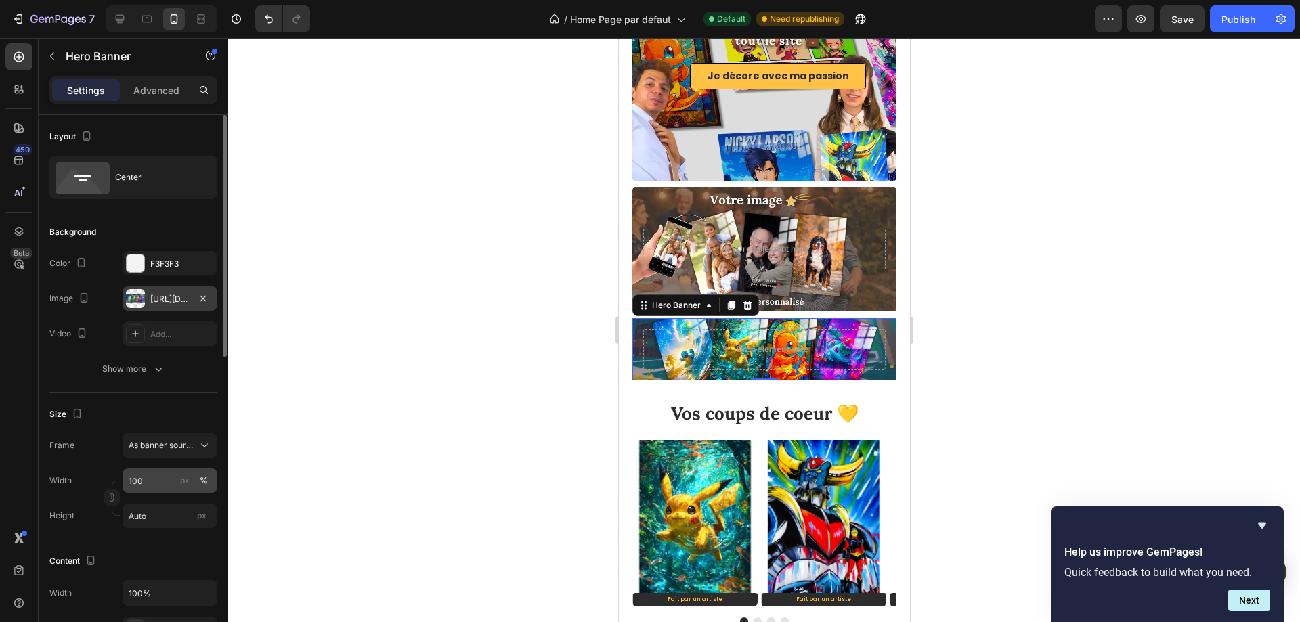
scroll to position [68, 0]
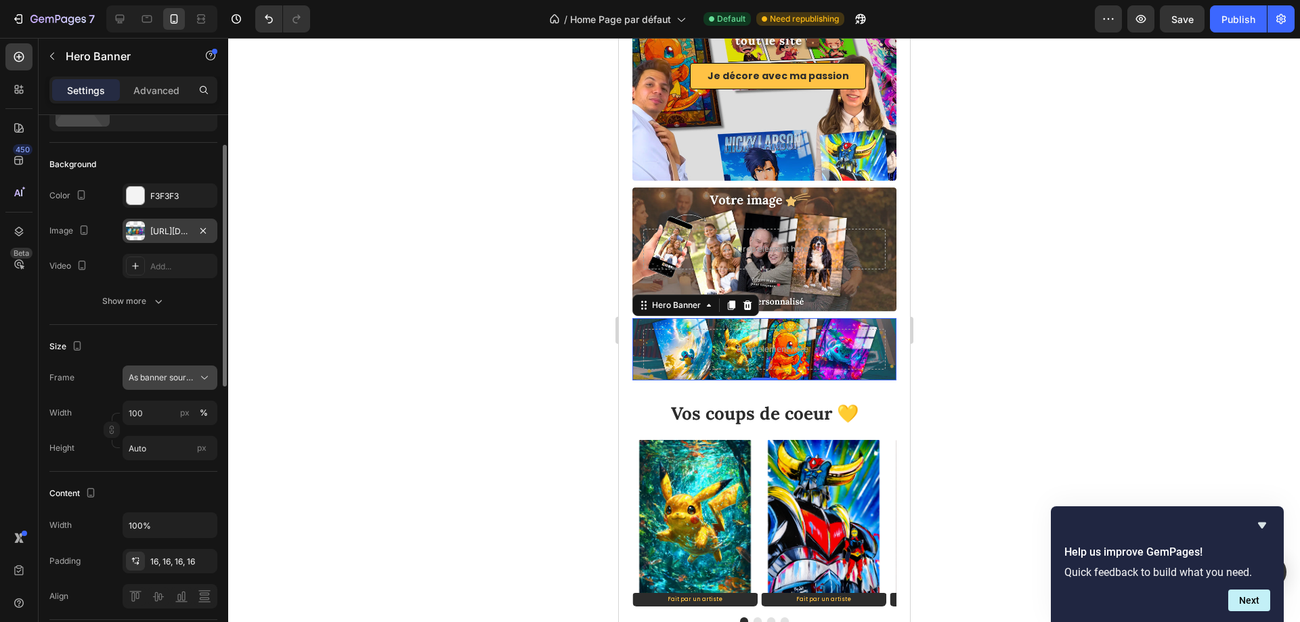
click at [170, 382] on span "As banner source" at bounding box center [162, 378] width 66 height 12
click at [158, 432] on div "Custom" at bounding box center [167, 434] width 79 height 12
click at [164, 375] on div "Custom" at bounding box center [162, 378] width 66 height 12
click at [163, 409] on span "As banner source" at bounding box center [161, 410] width 67 height 12
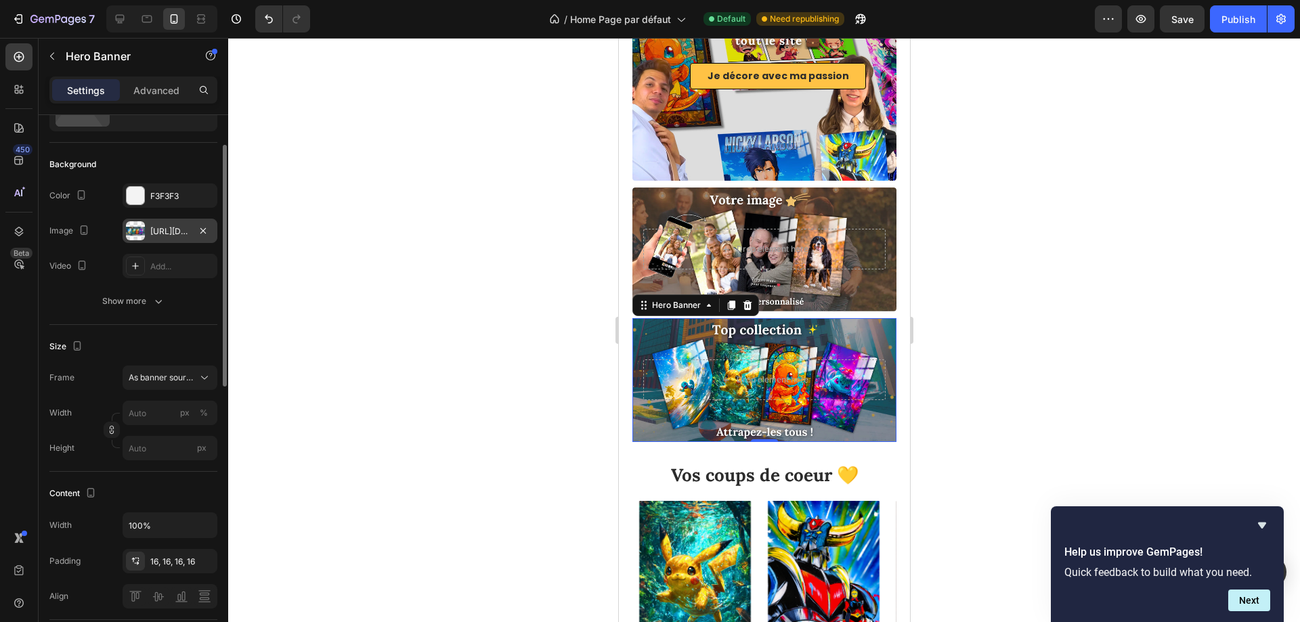
click at [167, 356] on div "Size" at bounding box center [133, 347] width 168 height 22
click at [374, 382] on div at bounding box center [763, 330] width 1071 height 584
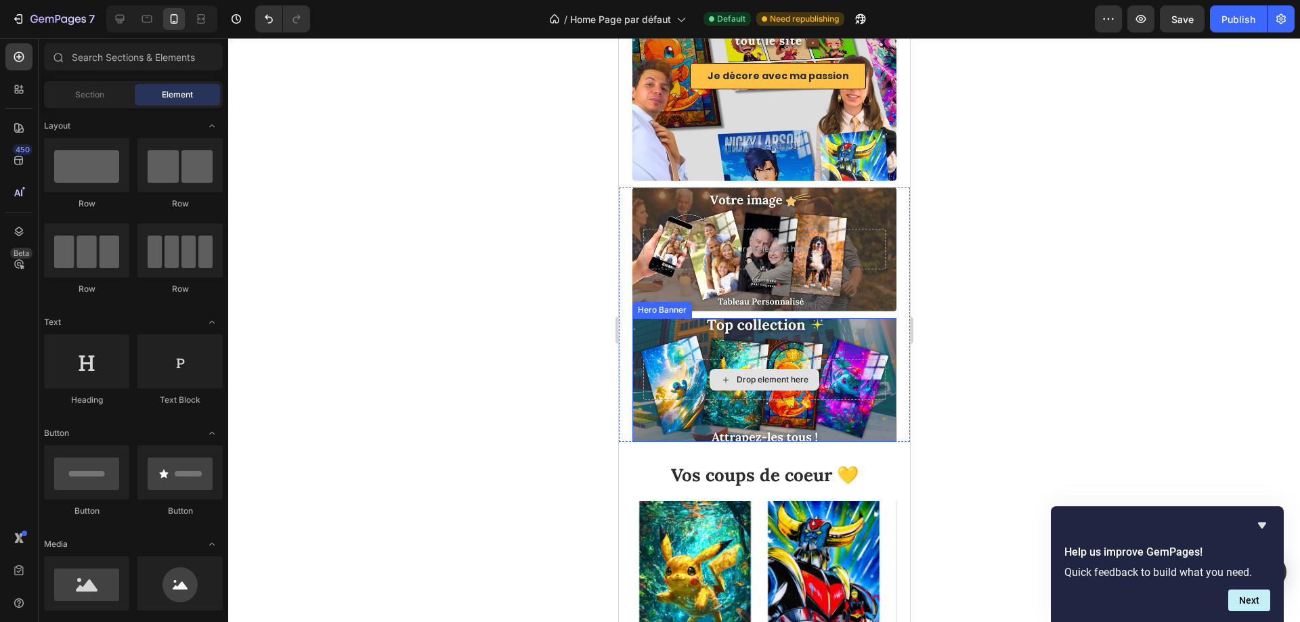
click at [808, 359] on div "Drop element here" at bounding box center [763, 379] width 242 height 41
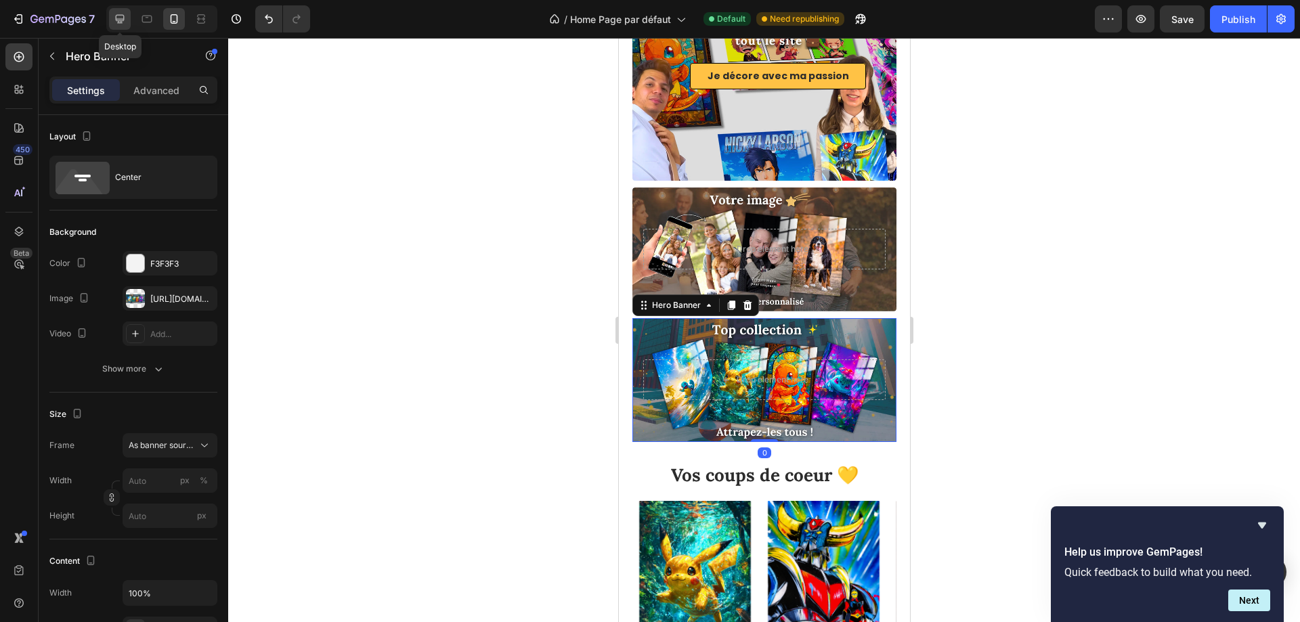
drag, startPoint x: 116, startPoint y: 23, endPoint x: 263, endPoint y: 196, distance: 226.2
click at [116, 23] on icon at bounding box center [120, 19] width 14 height 14
type input "100"
type input "1200"
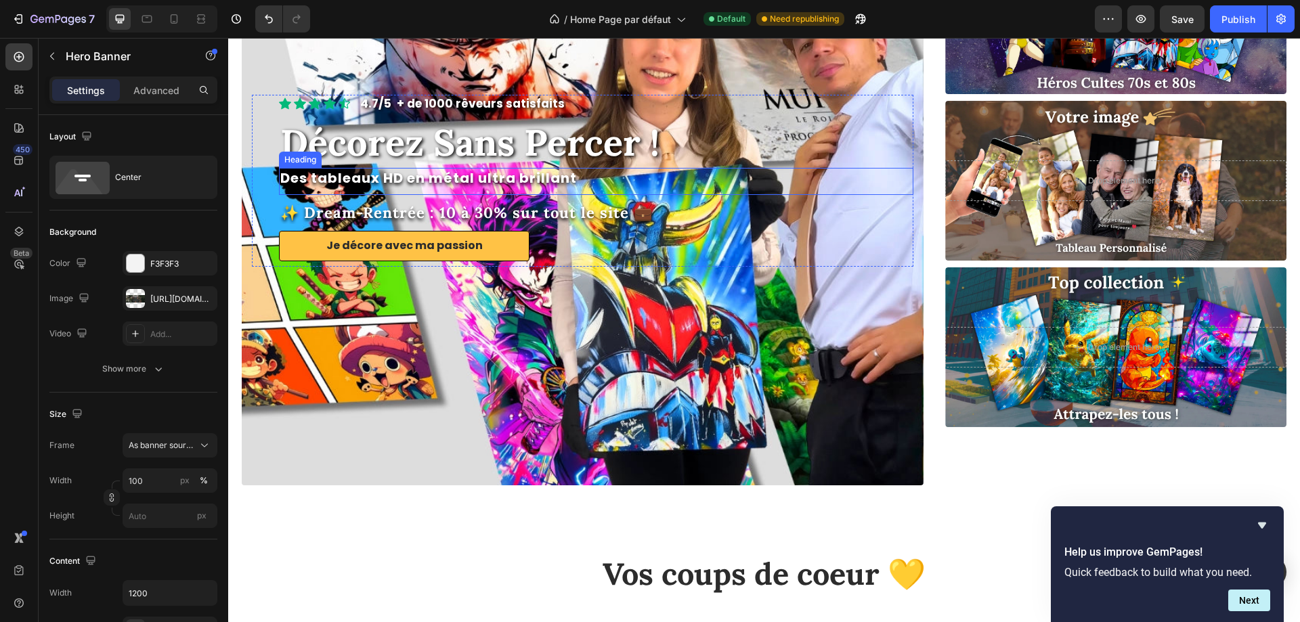
scroll to position [156, 0]
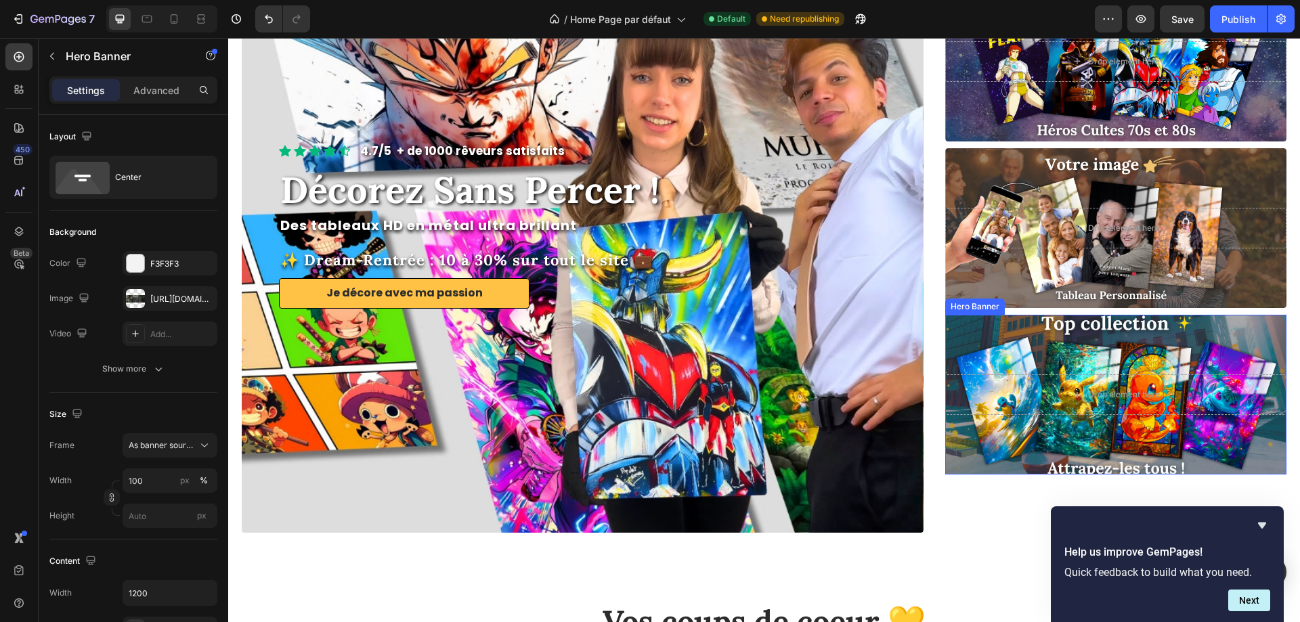
click at [1007, 366] on div "Drop element here" at bounding box center [1115, 395] width 341 height 84
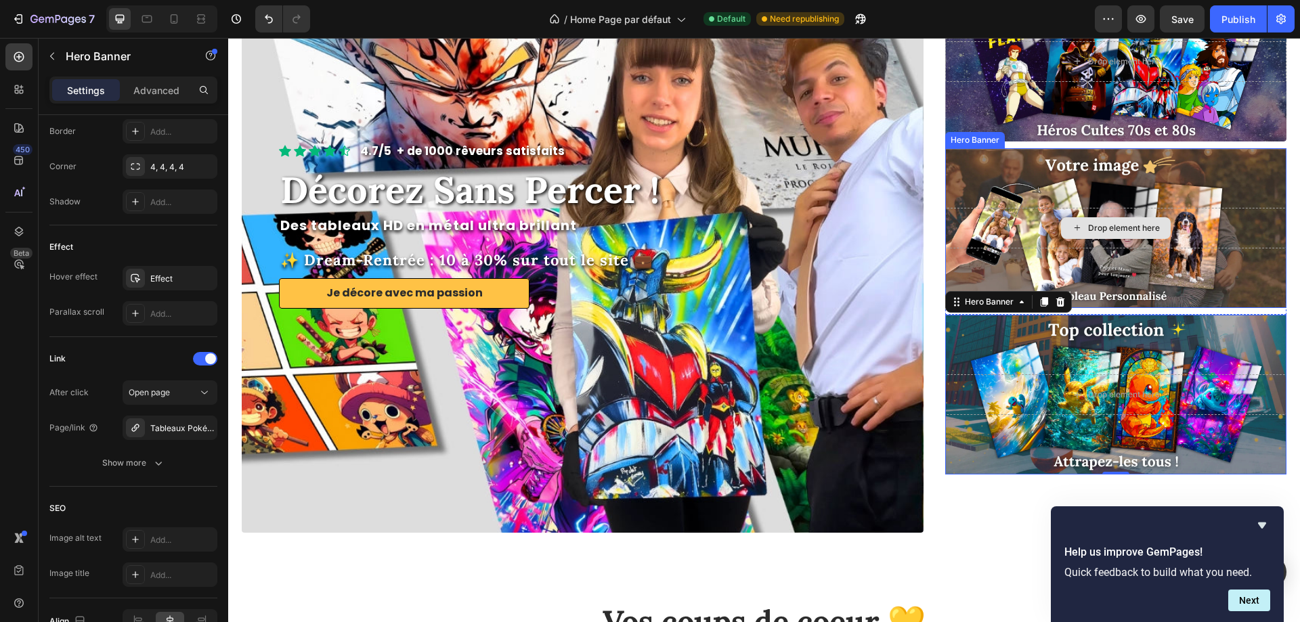
scroll to position [0, 0]
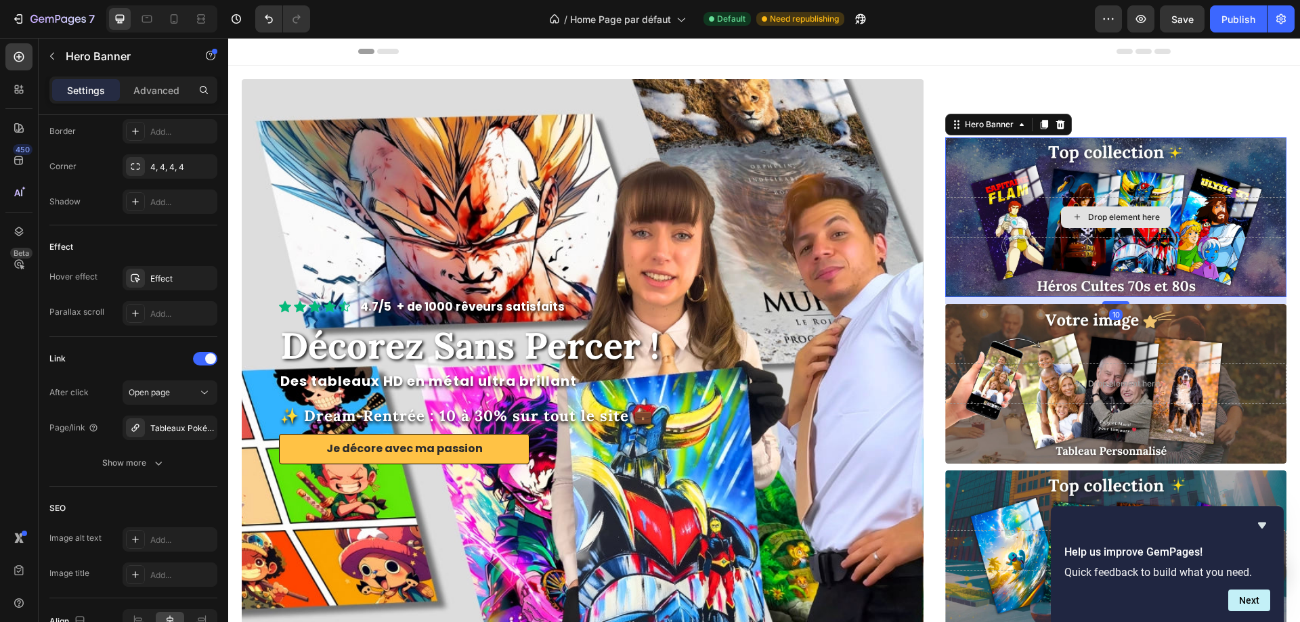
click at [959, 207] on div "Drop element here" at bounding box center [1115, 217] width 341 height 41
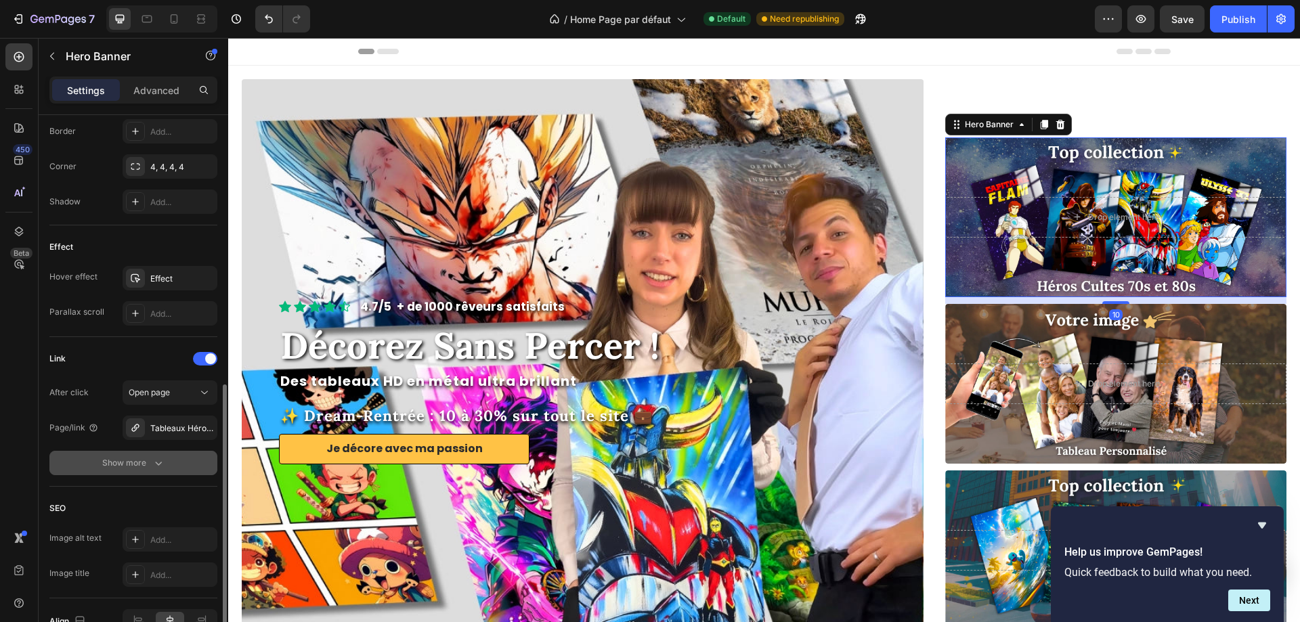
scroll to position [686, 0]
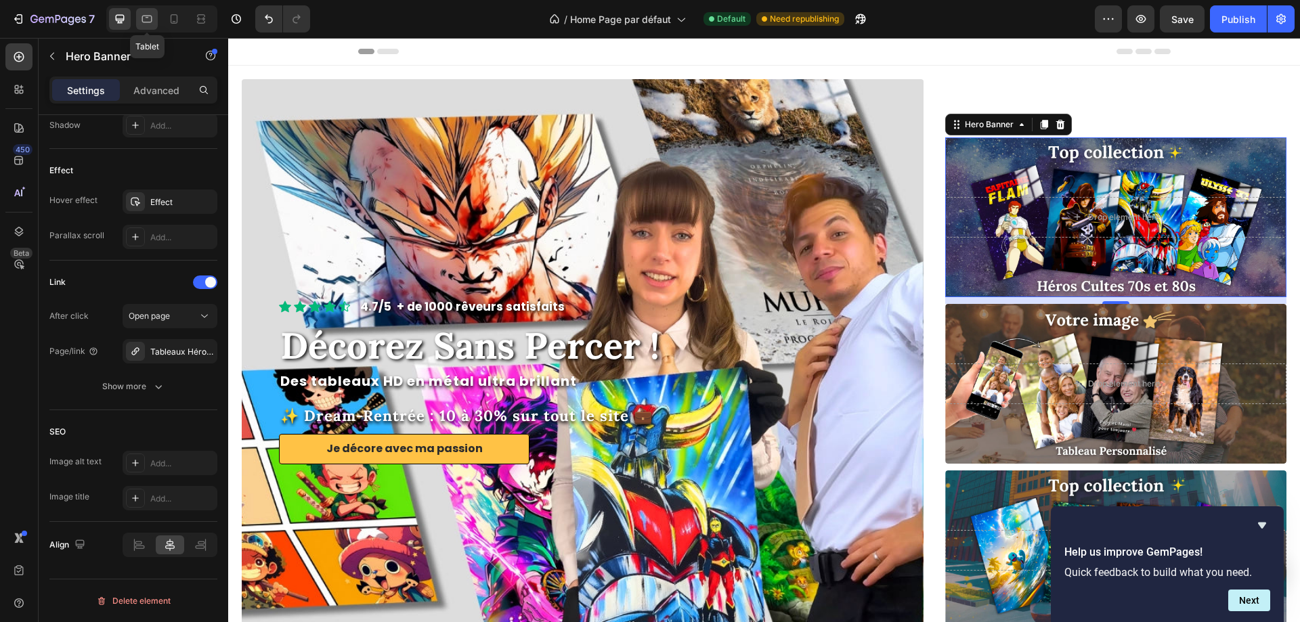
click at [144, 19] on icon at bounding box center [147, 19] width 14 height 14
type input "800"
type input "200"
type input "100%"
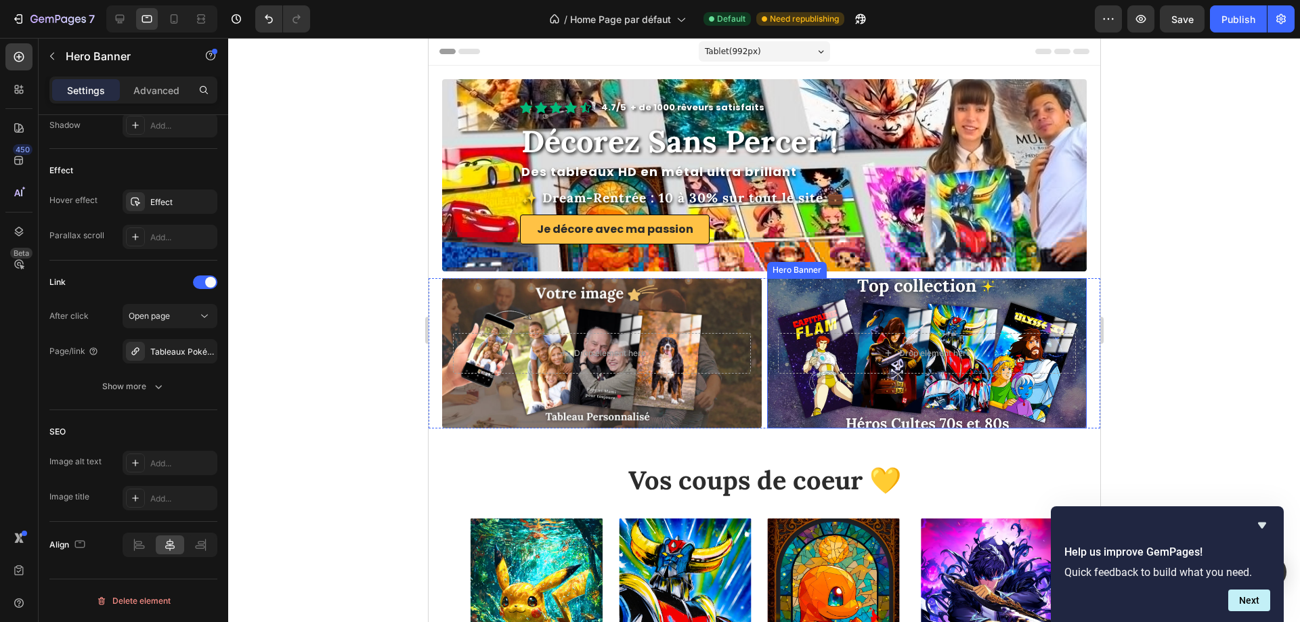
click at [856, 308] on div "Background Image" at bounding box center [925, 353] width 351 height 164
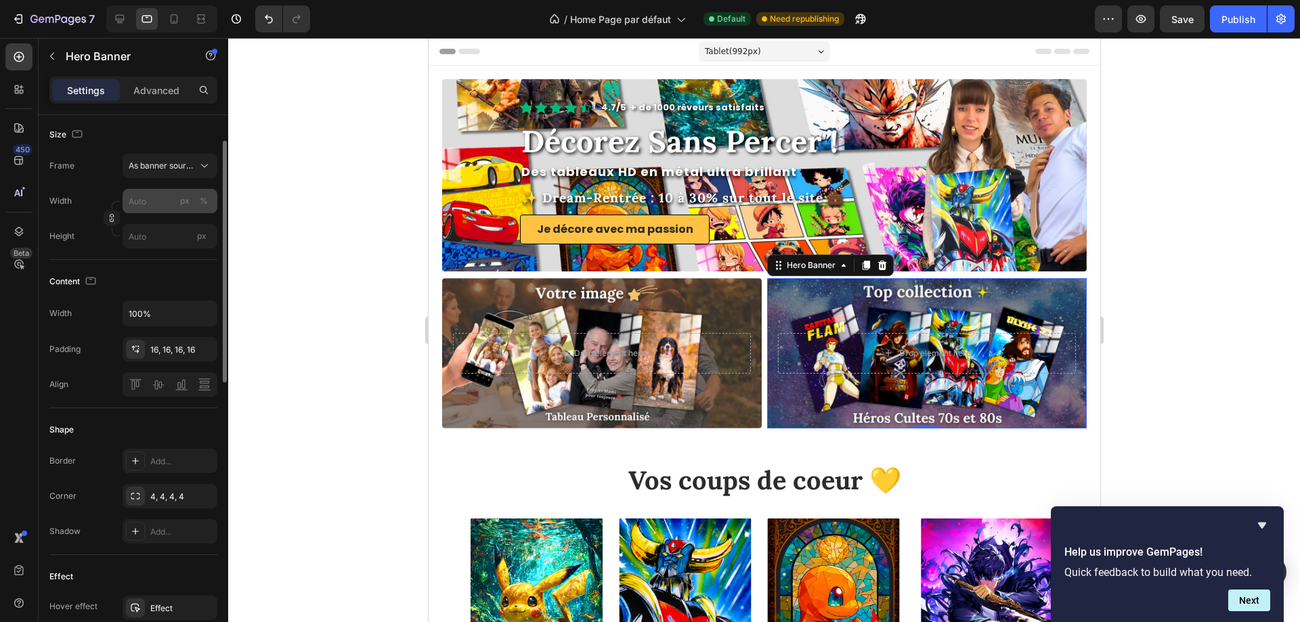
scroll to position [9, 0]
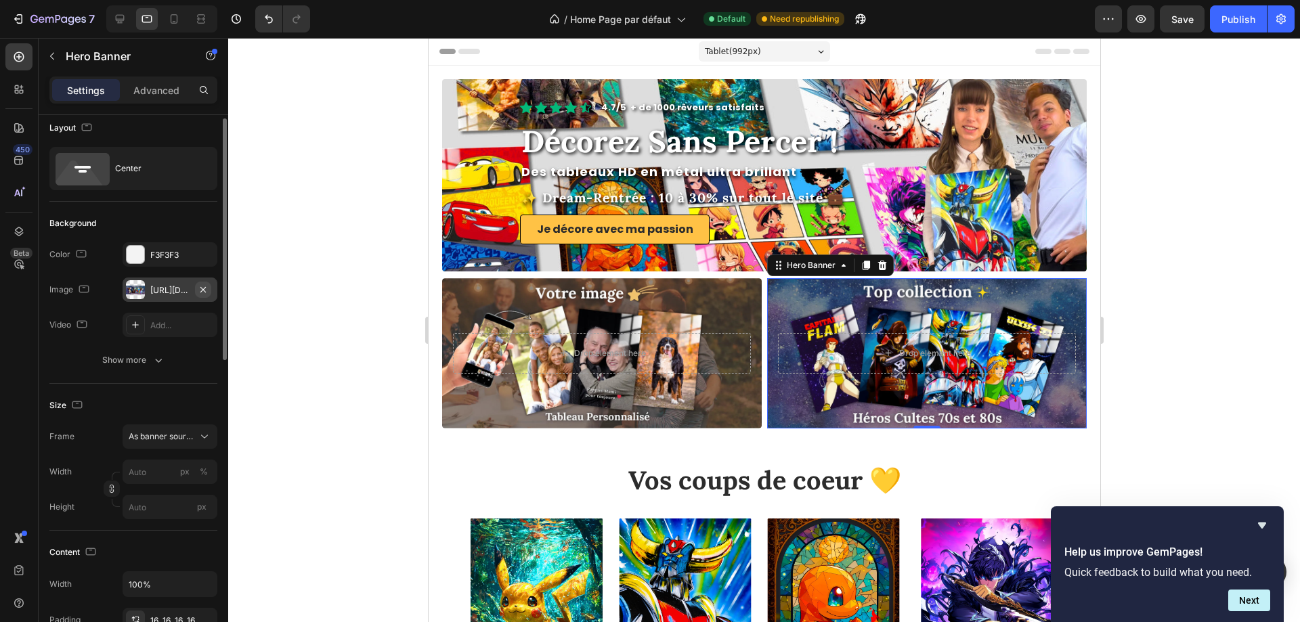
click at [204, 284] on icon "button" at bounding box center [203, 289] width 11 height 11
type input "100"
type input "Auto"
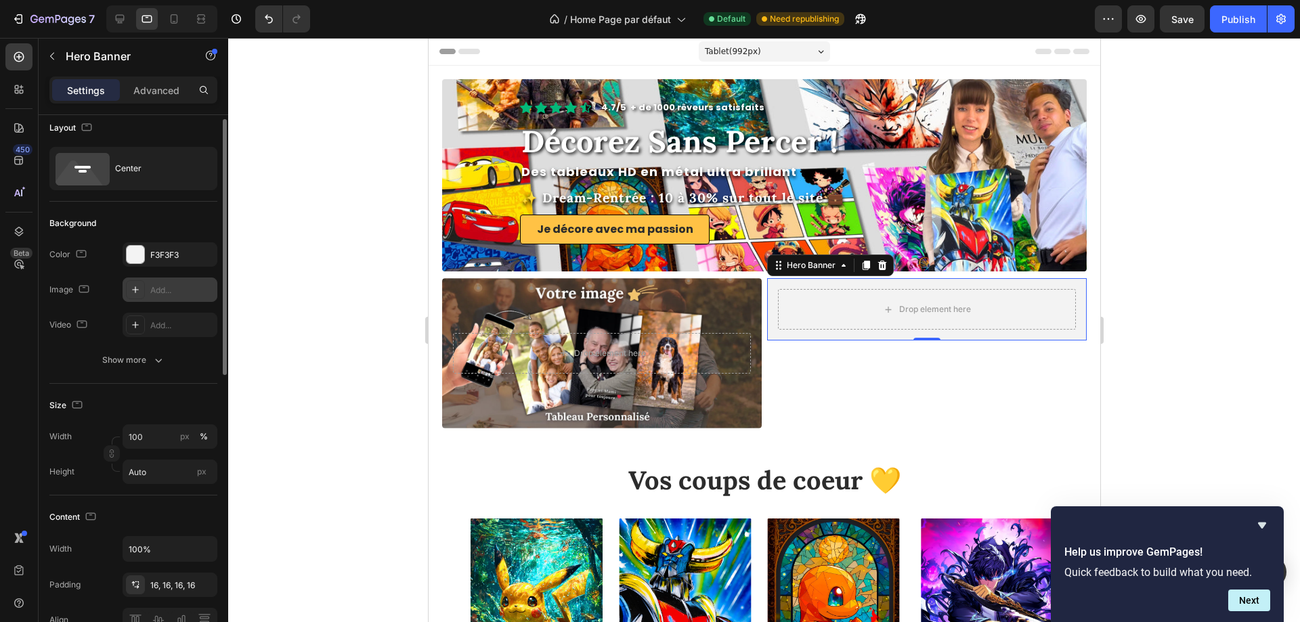
click at [159, 292] on div "Add..." at bounding box center [182, 290] width 64 height 12
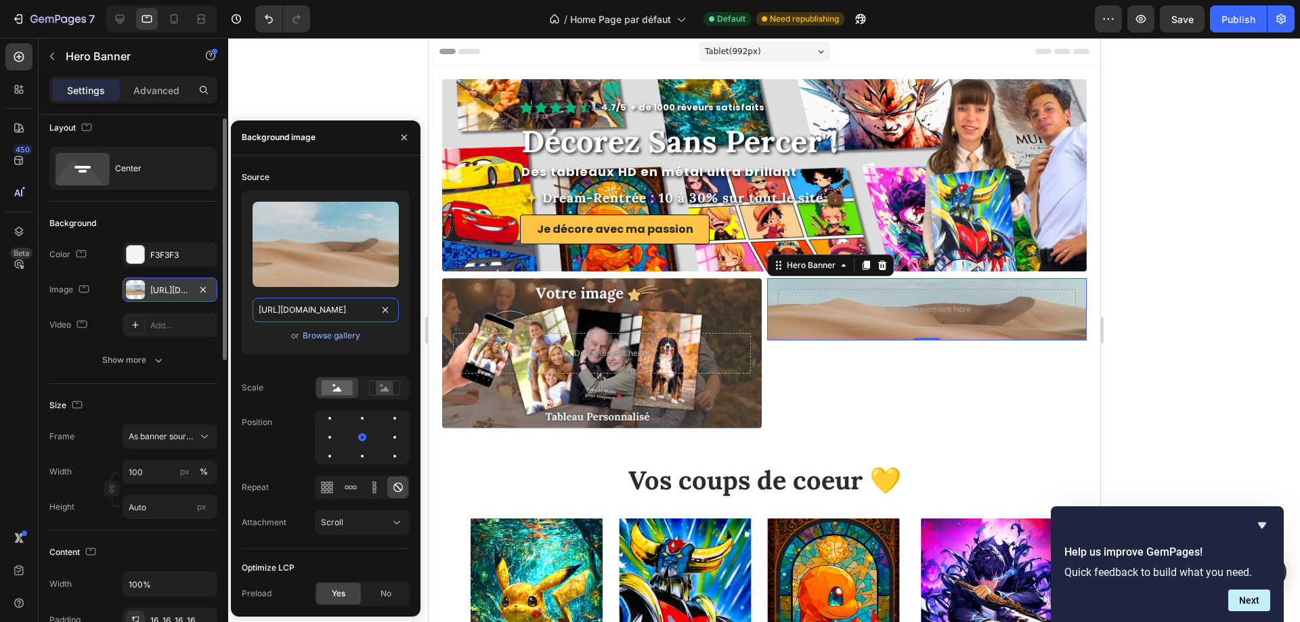
click at [331, 304] on input "[URL][DOMAIN_NAME]" at bounding box center [325, 310] width 146 height 24
paste input "0790/0515/5655/files/collection-pokemon-en-top.webp?v=1749564919"
type input "https://cdn.shopify.com/s/files/1/0790/0515/5655/files/collection-pokemon-en-to…"
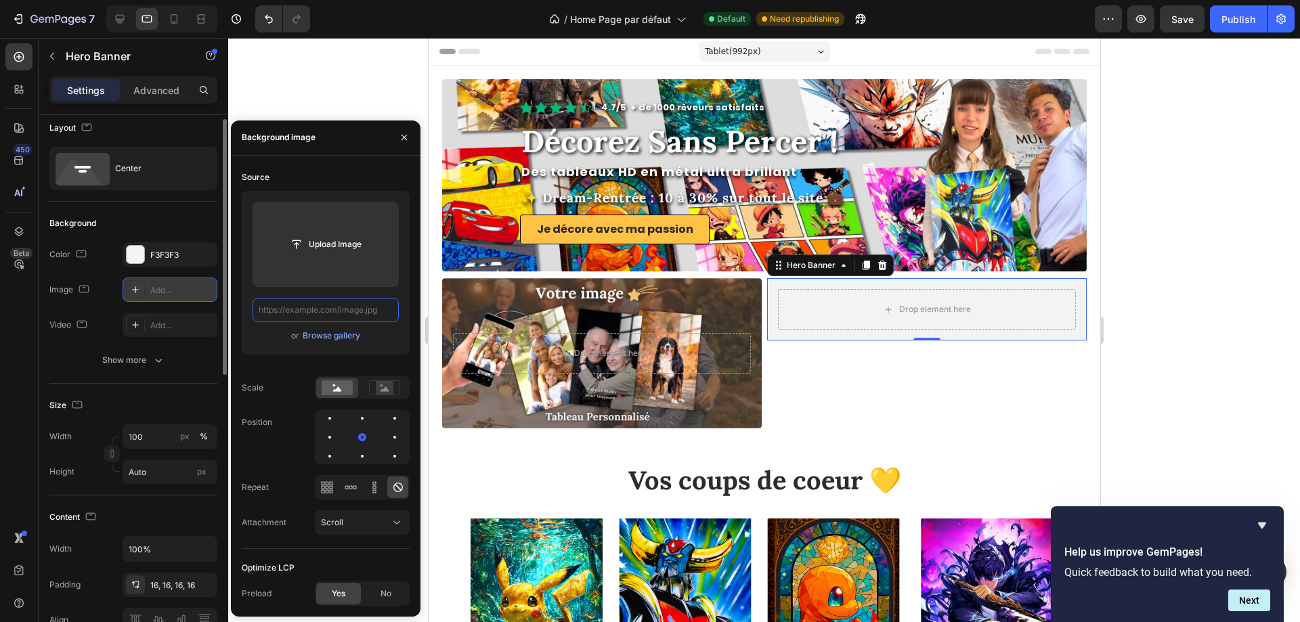
scroll to position [0, 0]
paste input "https://cdn.shopify.com/s/files/1/0790/0515/5655/files/collection-pokemon-en-to…"
type input "https://cdn.shopify.com/s/files/1/0790/0515/5655/files/collection-pokemon-en-to…"
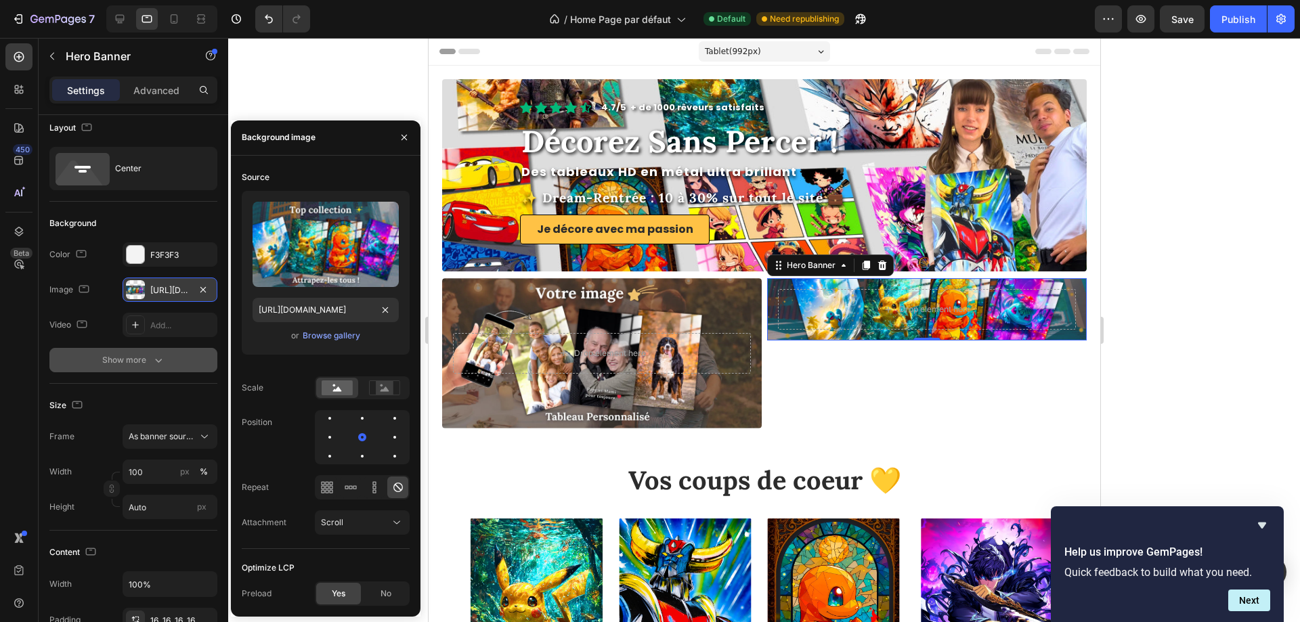
click at [189, 353] on button "Show more" at bounding box center [133, 360] width 168 height 24
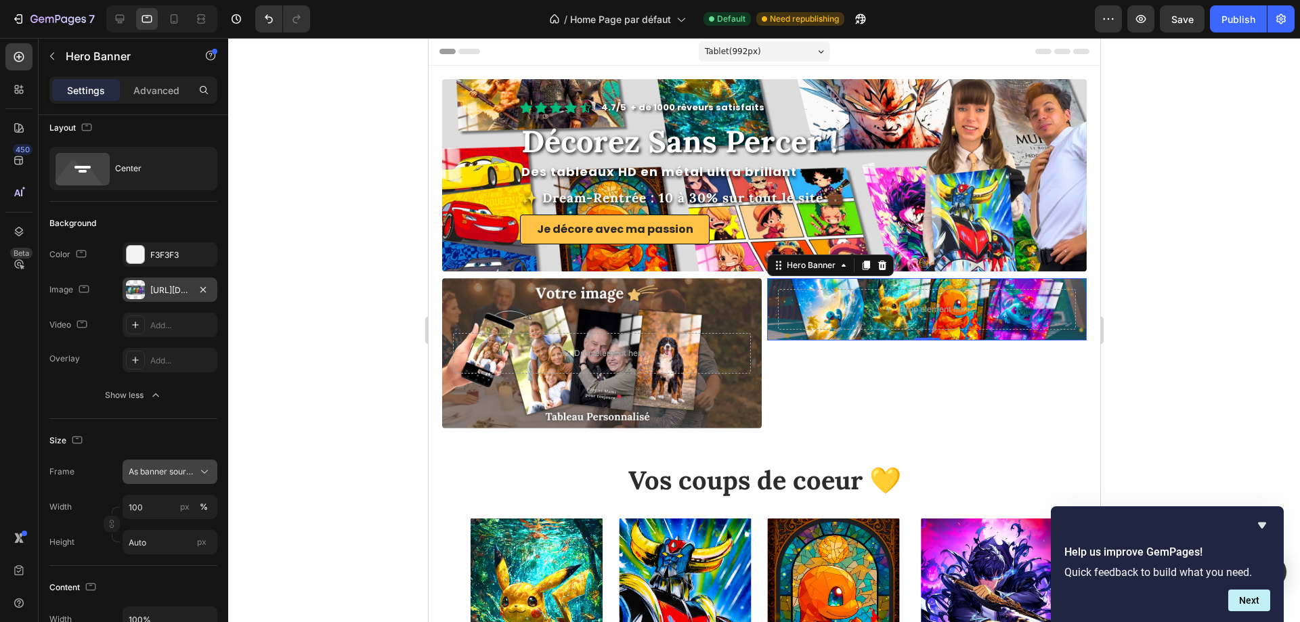
click at [176, 466] on span "As banner source" at bounding box center [162, 472] width 66 height 12
click at [162, 523] on div "Custom" at bounding box center [167, 529] width 79 height 12
click at [169, 475] on div "Custom" at bounding box center [162, 472] width 66 height 12
click at [164, 499] on span "As banner source" at bounding box center [161, 504] width 67 height 12
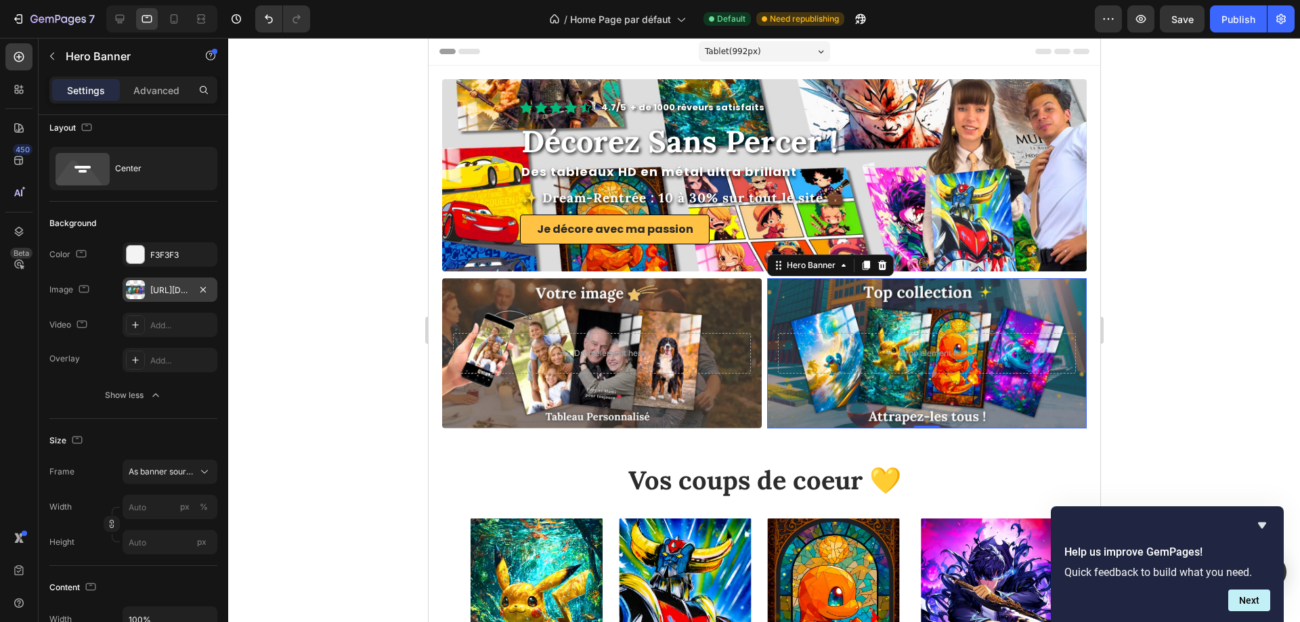
click at [165, 421] on div "Size Frame As banner source Width px % Height px" at bounding box center [133, 492] width 168 height 147
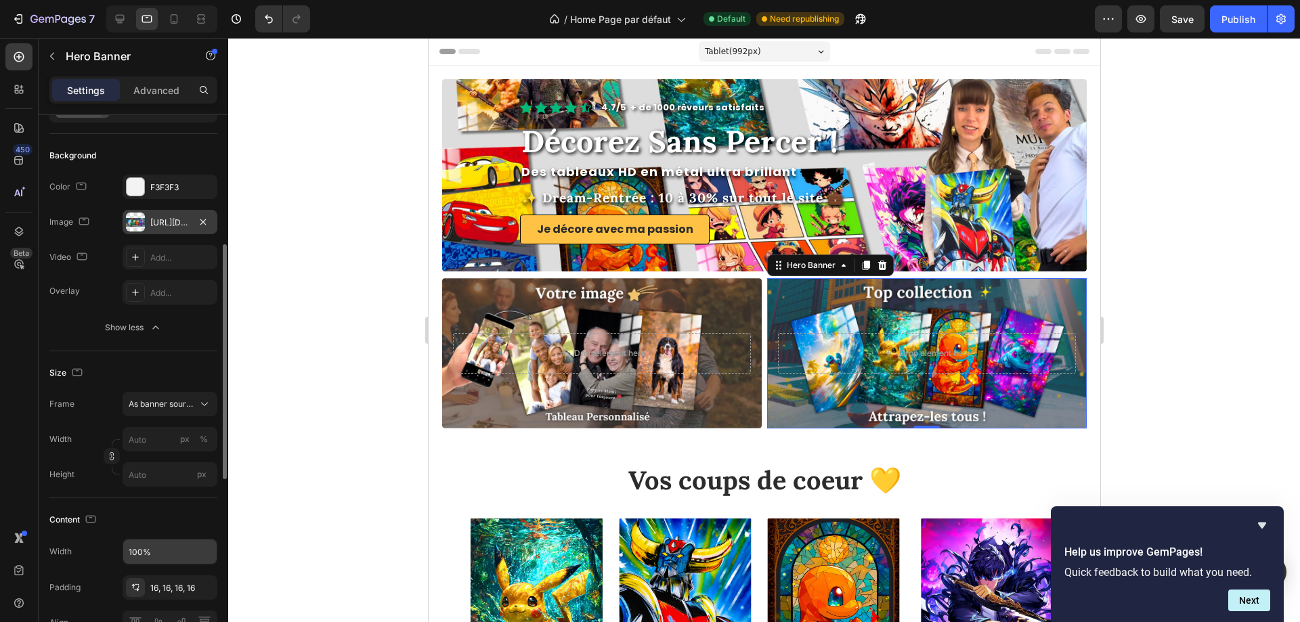
scroll to position [212, 0]
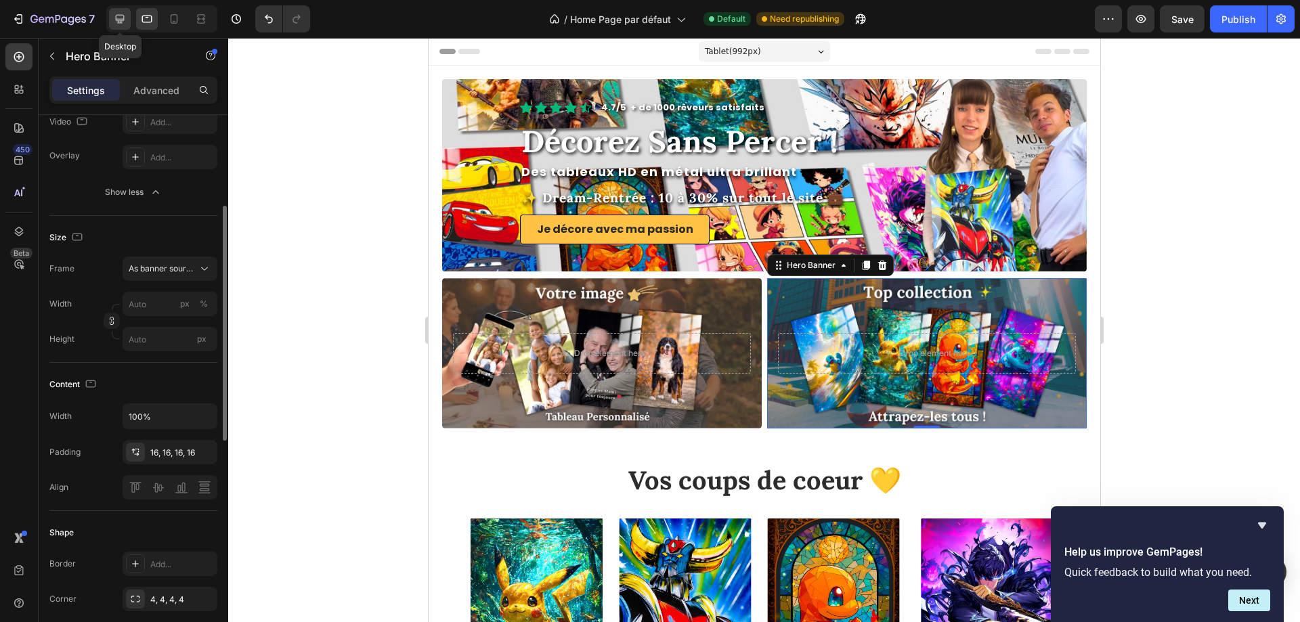
click at [129, 17] on div at bounding box center [120, 19] width 22 height 22
type input "100"
type input "1200"
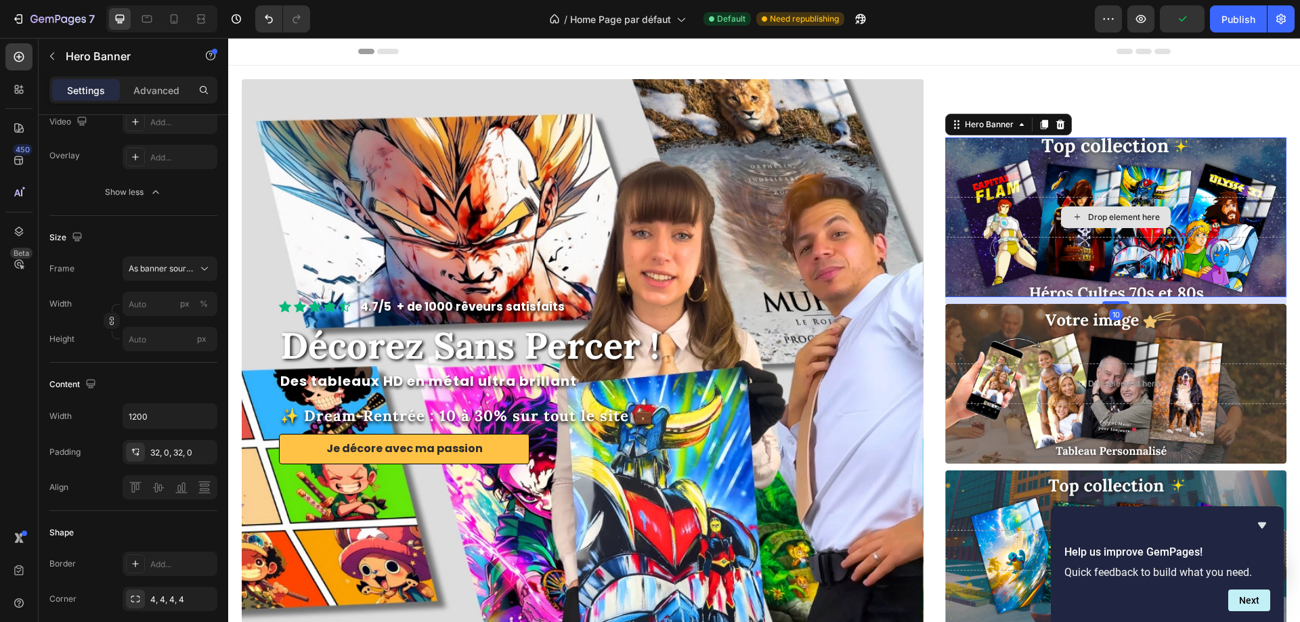
click at [960, 208] on div "Drop element here" at bounding box center [1115, 217] width 341 height 41
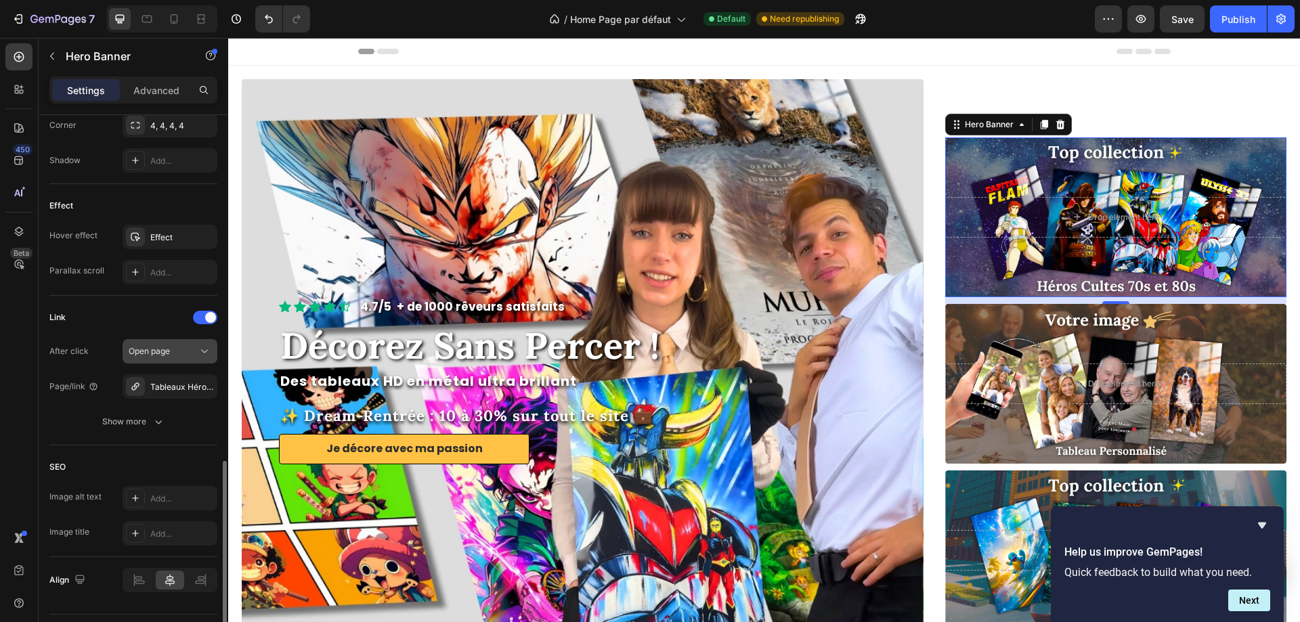
scroll to position [721, 0]
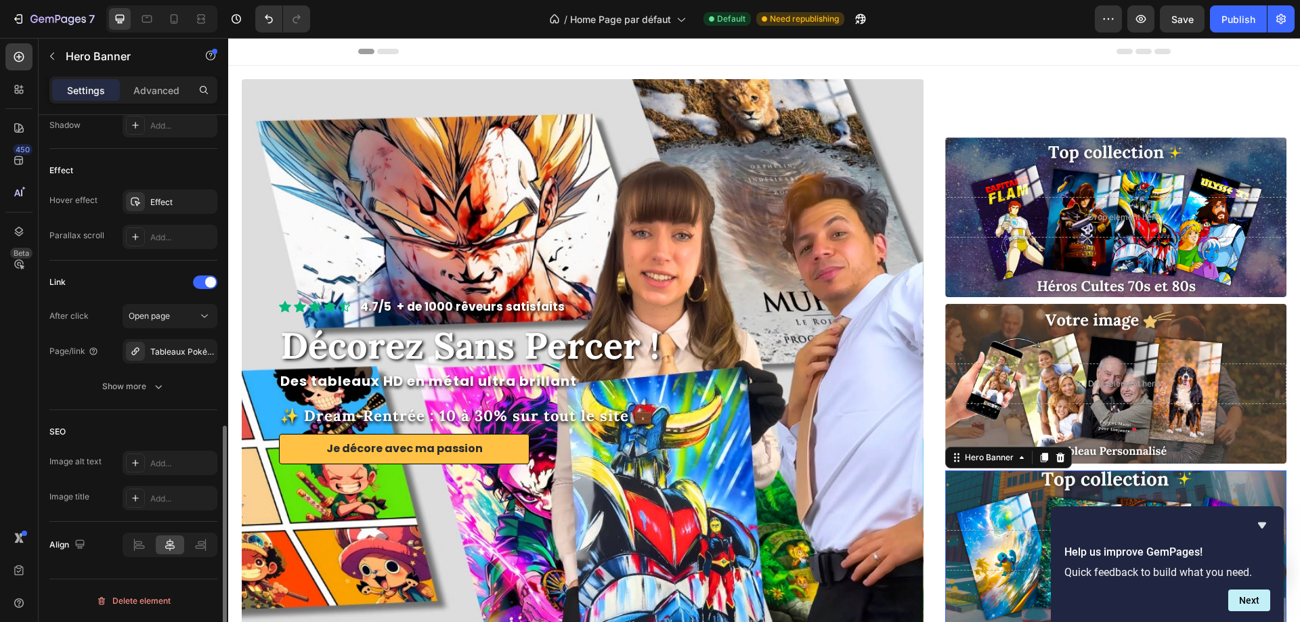
click at [1006, 489] on div "Background Image" at bounding box center [1115, 550] width 375 height 176
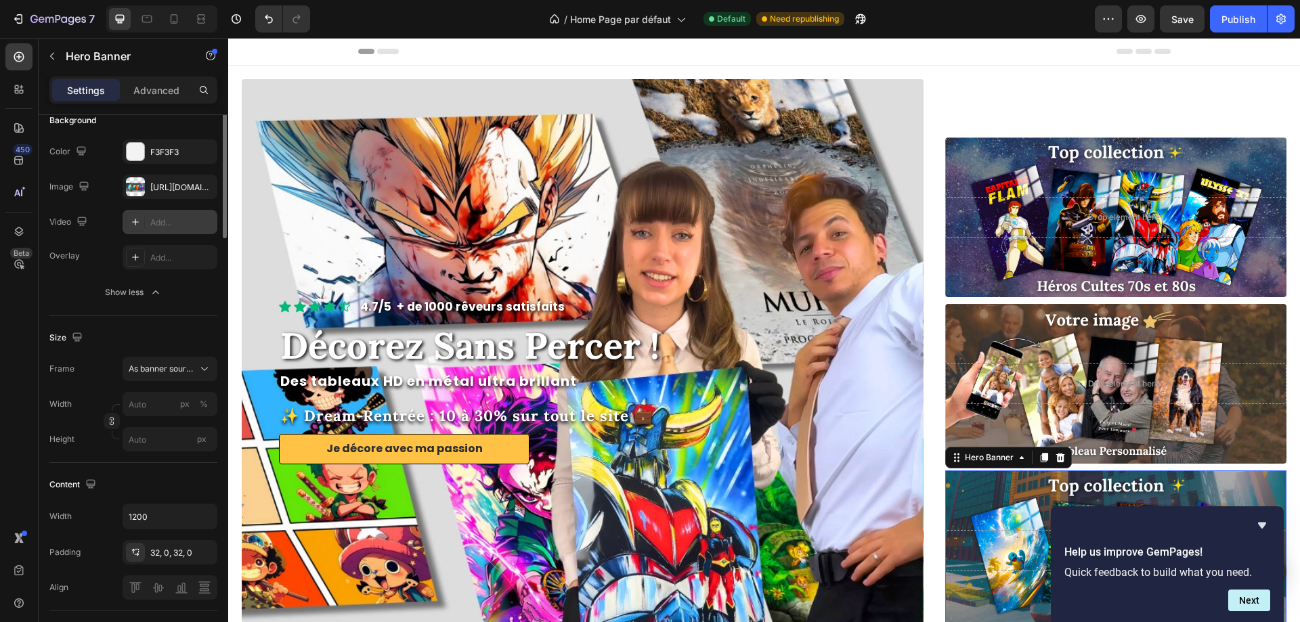
scroll to position [0, 0]
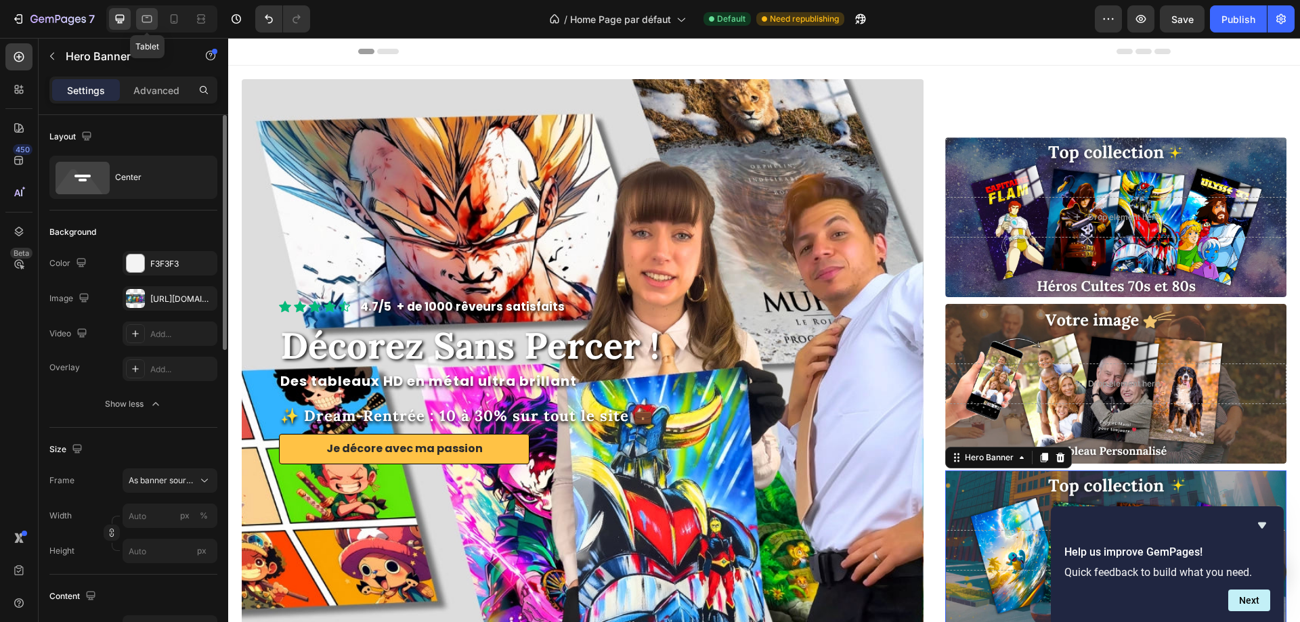
click at [143, 21] on icon at bounding box center [147, 19] width 10 height 7
type input "800"
type input "200"
type input "100%"
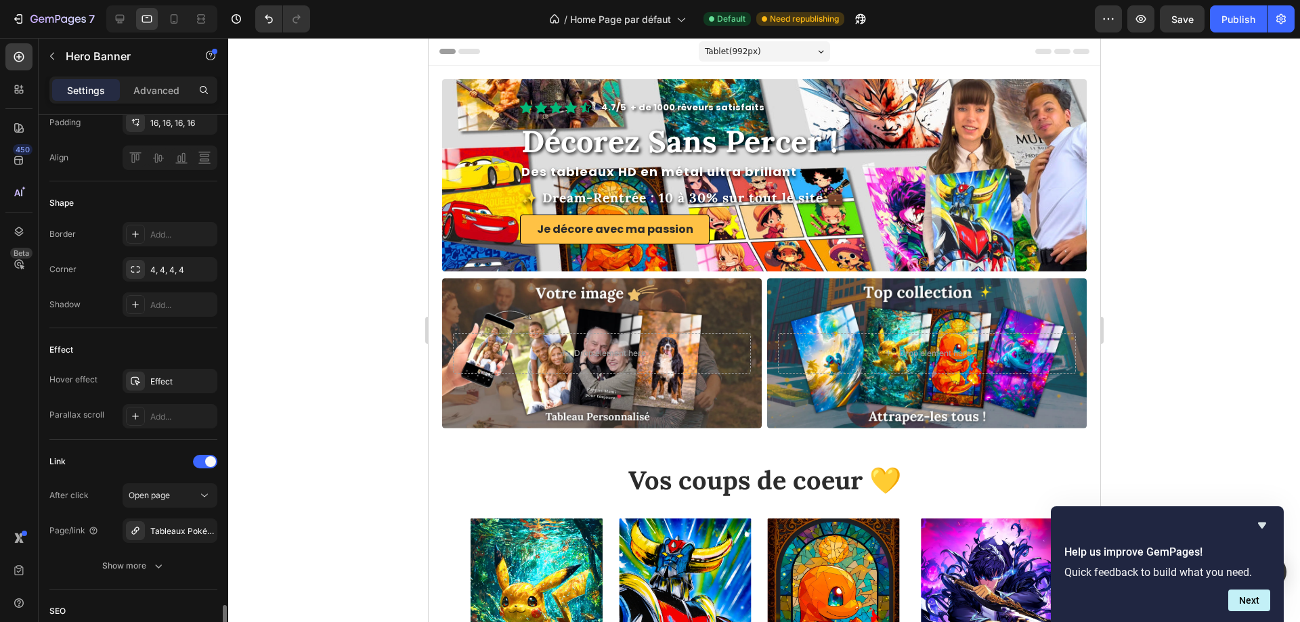
scroll to position [721, 0]
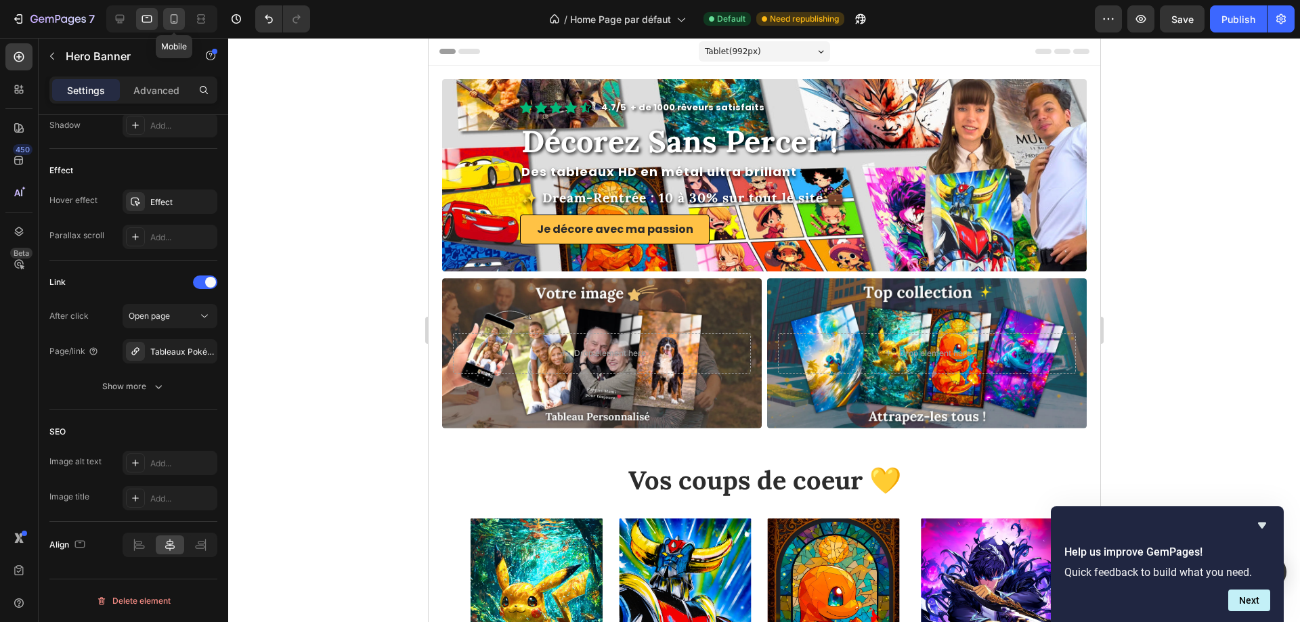
click at [169, 14] on icon at bounding box center [174, 19] width 14 height 14
type input "100"
type input "500"
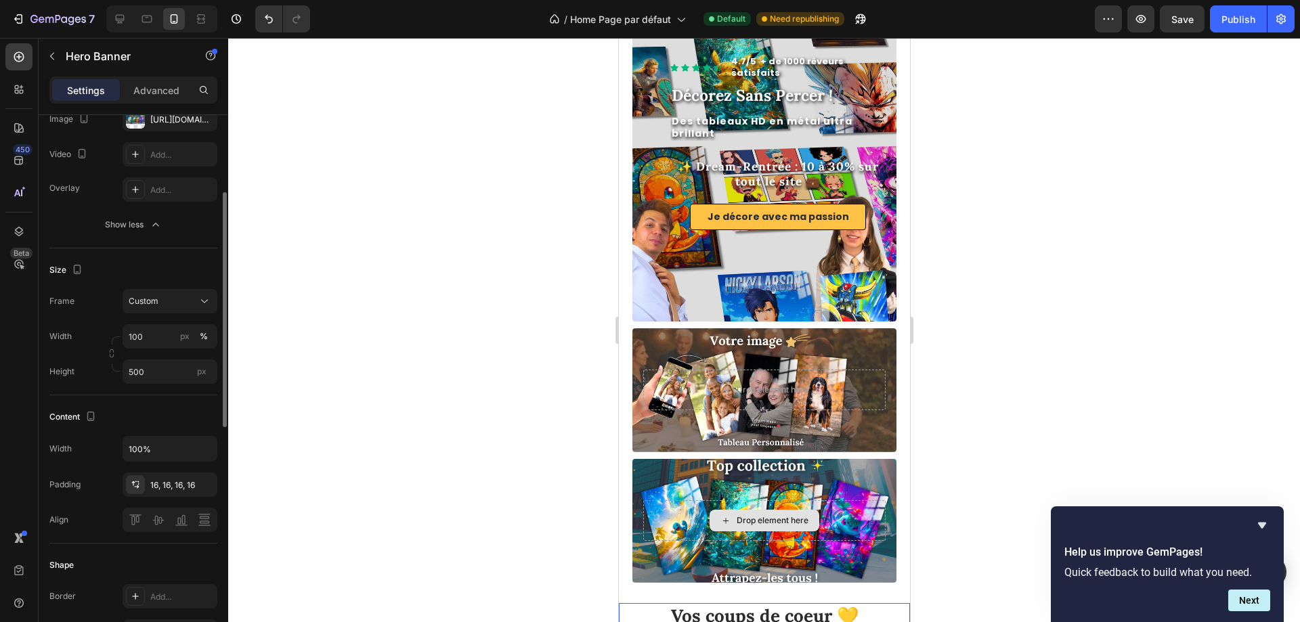
scroll to position [203, 0]
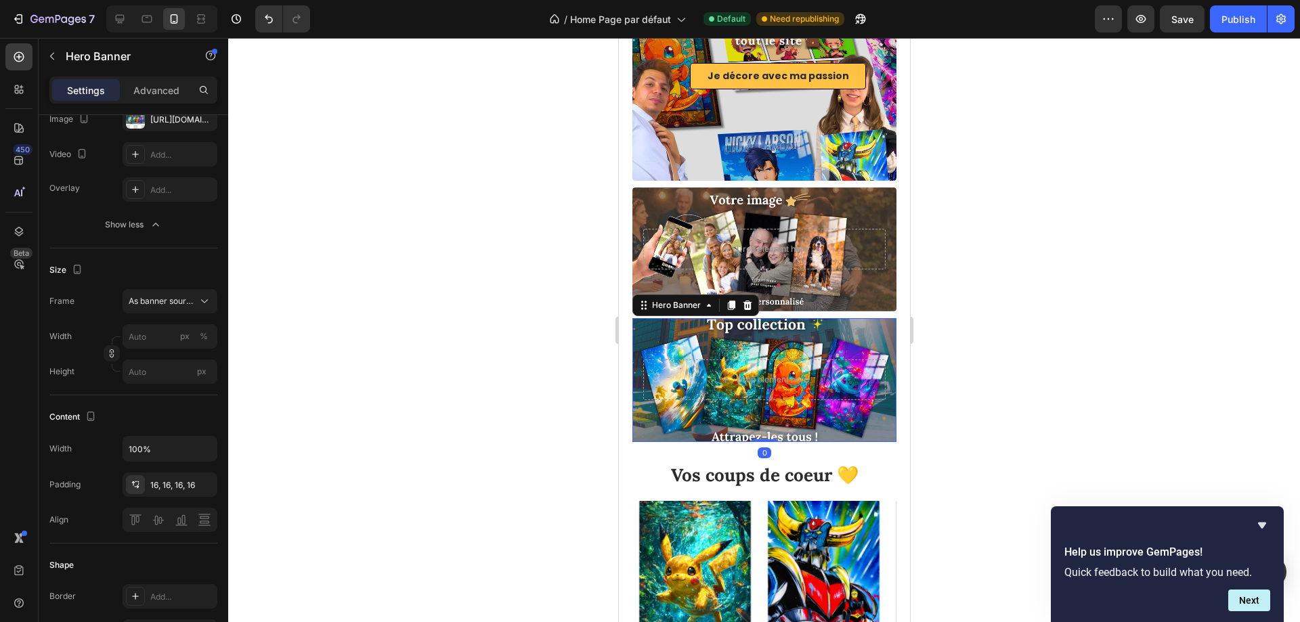
click at [676, 349] on div "Drop element here" at bounding box center [764, 380] width 264 height 62
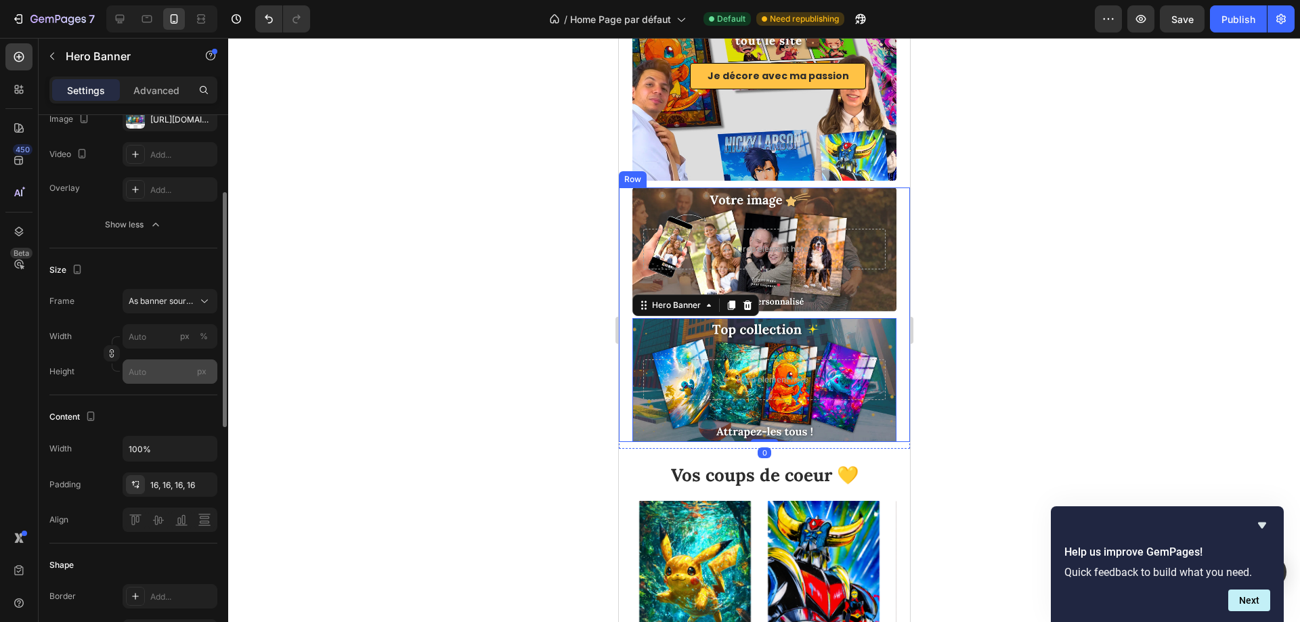
scroll to position [0, 0]
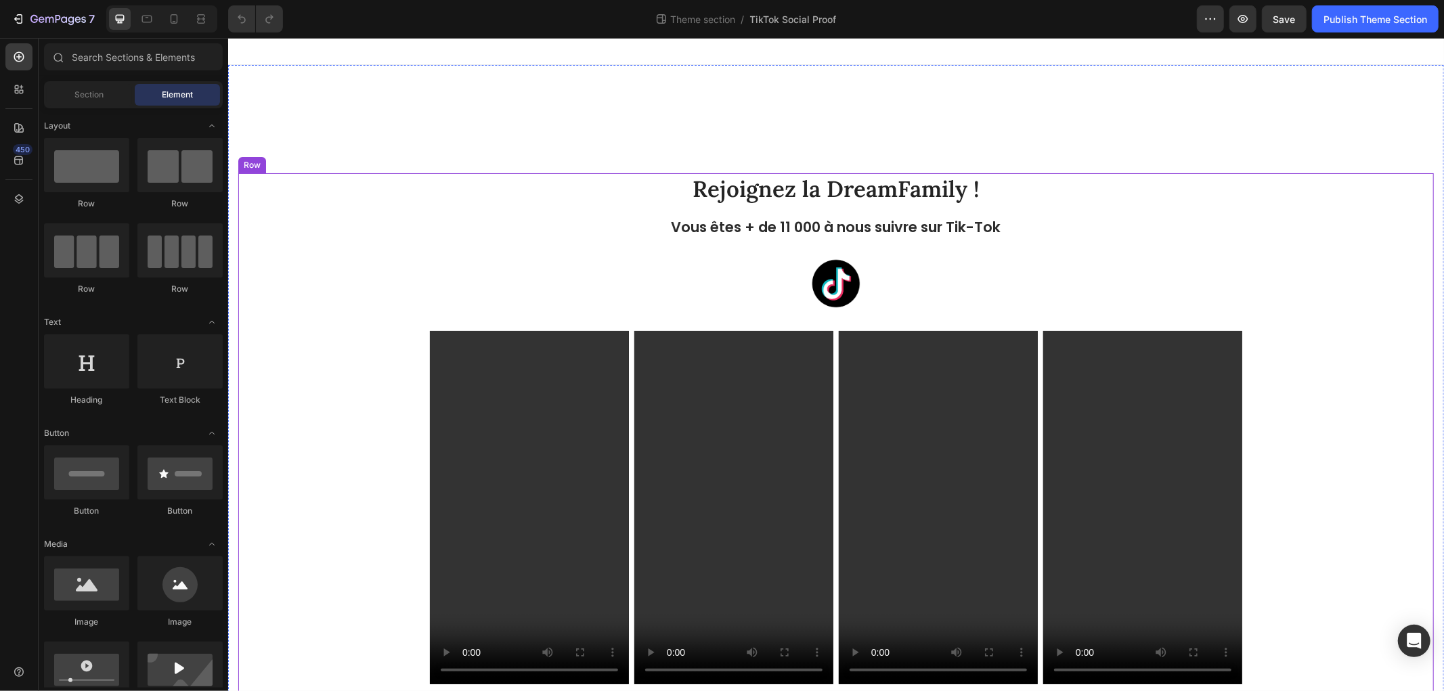
click at [791, 204] on div "Rejoignez la DreamFamily ! Heading Vous êtes + de 11 000 à nous suivre sur Tik-…" at bounding box center [835, 495] width 1195 height 645
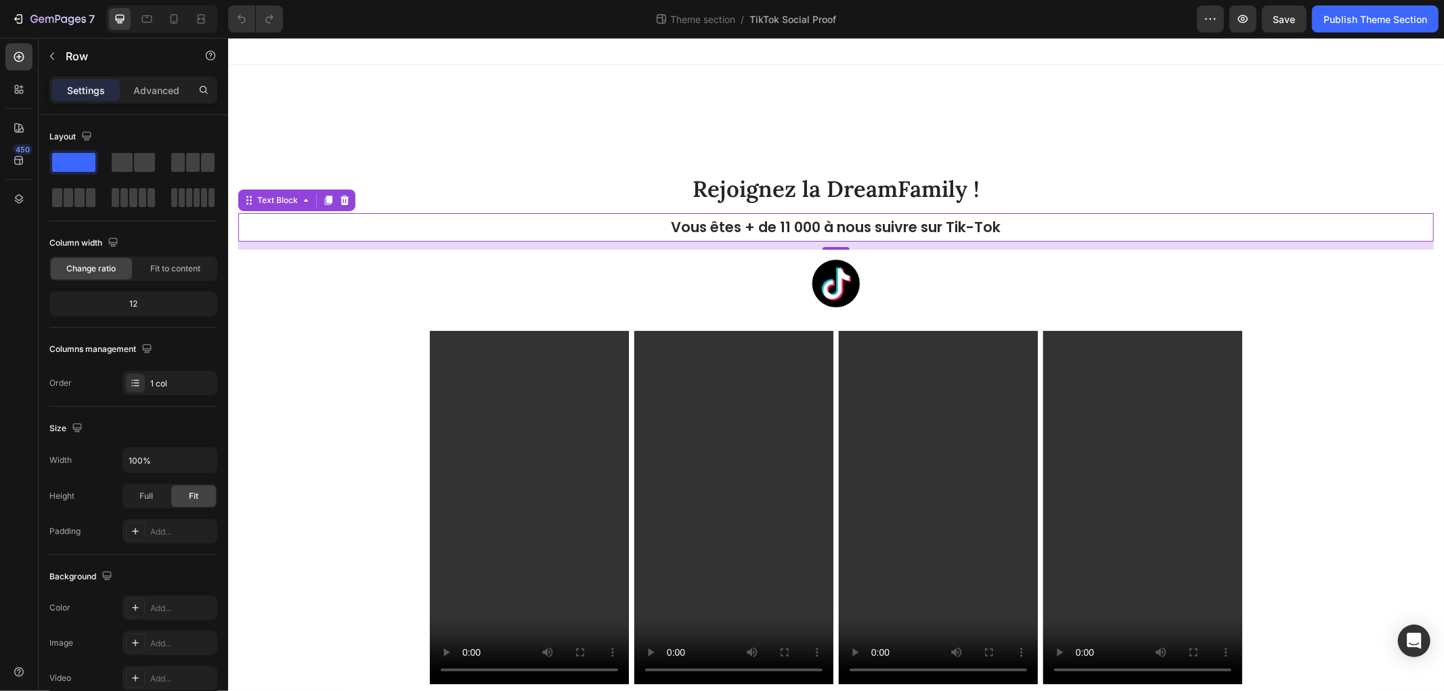
click at [771, 225] on p "Vous êtes + de 11 000 à nous suivre sur Tik-Tok" at bounding box center [835, 227] width 1193 height 26
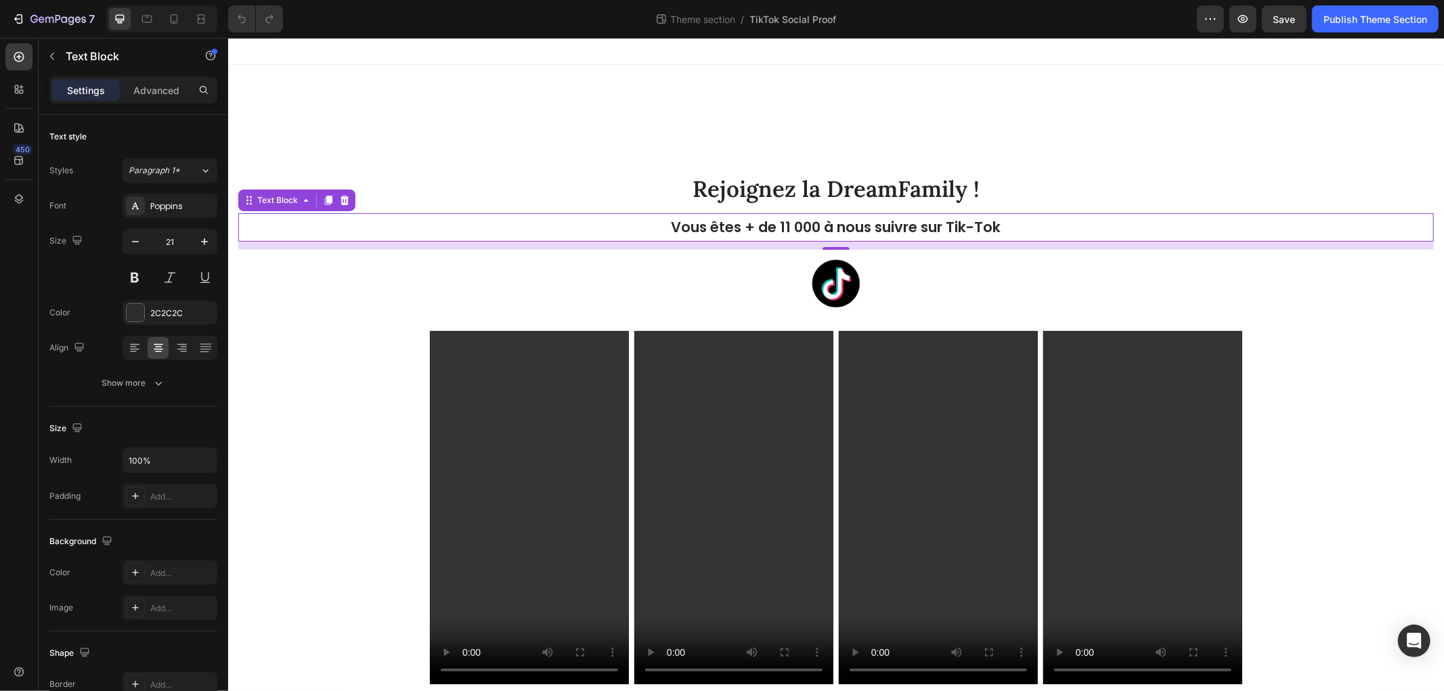
click at [771, 225] on p "Vous êtes + de 11 000 à nous suivre sur Tik-Tok" at bounding box center [835, 227] width 1193 height 26
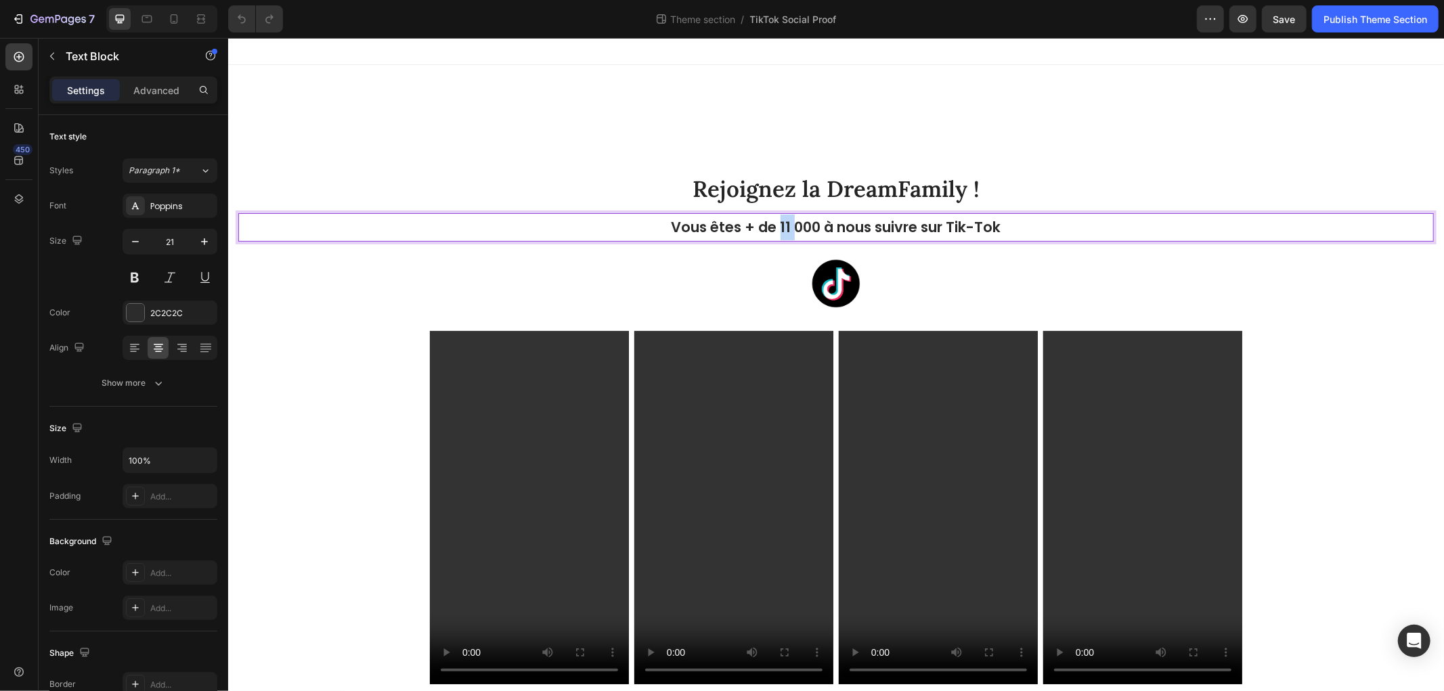
click at [771, 225] on p "Vous êtes + de 11 000 à nous suivre sur Tik-Tok" at bounding box center [835, 227] width 1193 height 26
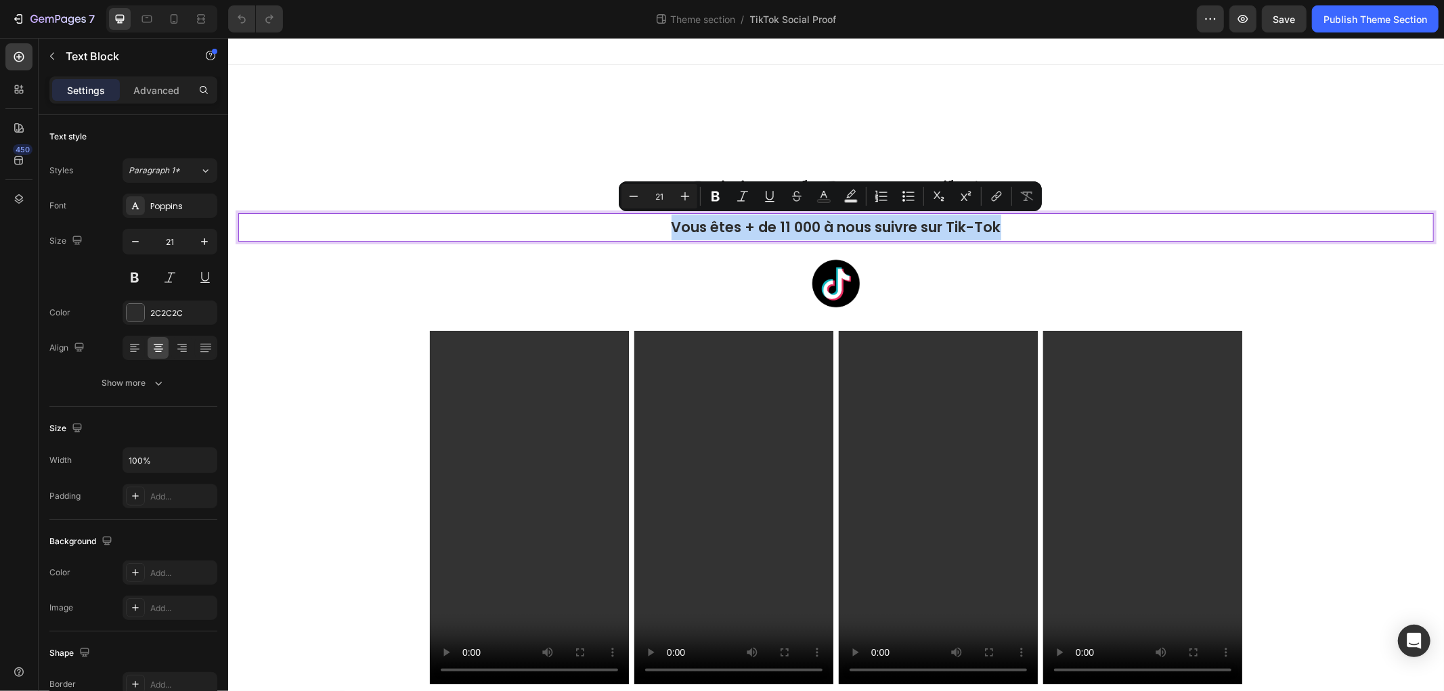
click at [773, 226] on p "Vous êtes + de 11 000 à nous suivre sur Tik-Tok" at bounding box center [835, 227] width 1193 height 26
click at [786, 226] on p "Vous êtes + de 11 000 à nous suivre sur Tik-Tok" at bounding box center [835, 227] width 1193 height 26
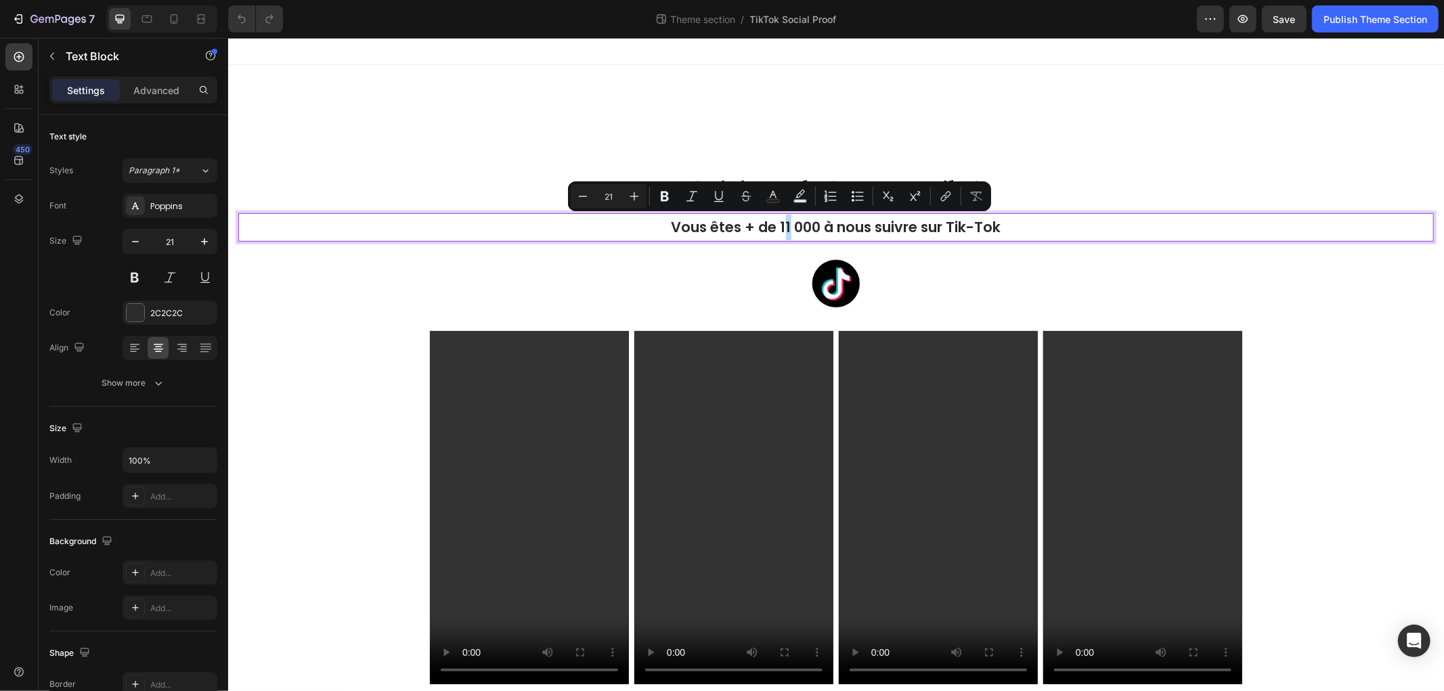
drag, startPoint x: 782, startPoint y: 225, endPoint x: 775, endPoint y: 225, distance: 7.4
click at [775, 225] on p "Vous êtes + de 11 000 à nous suivre sur Tik-Tok" at bounding box center [835, 227] width 1193 height 26
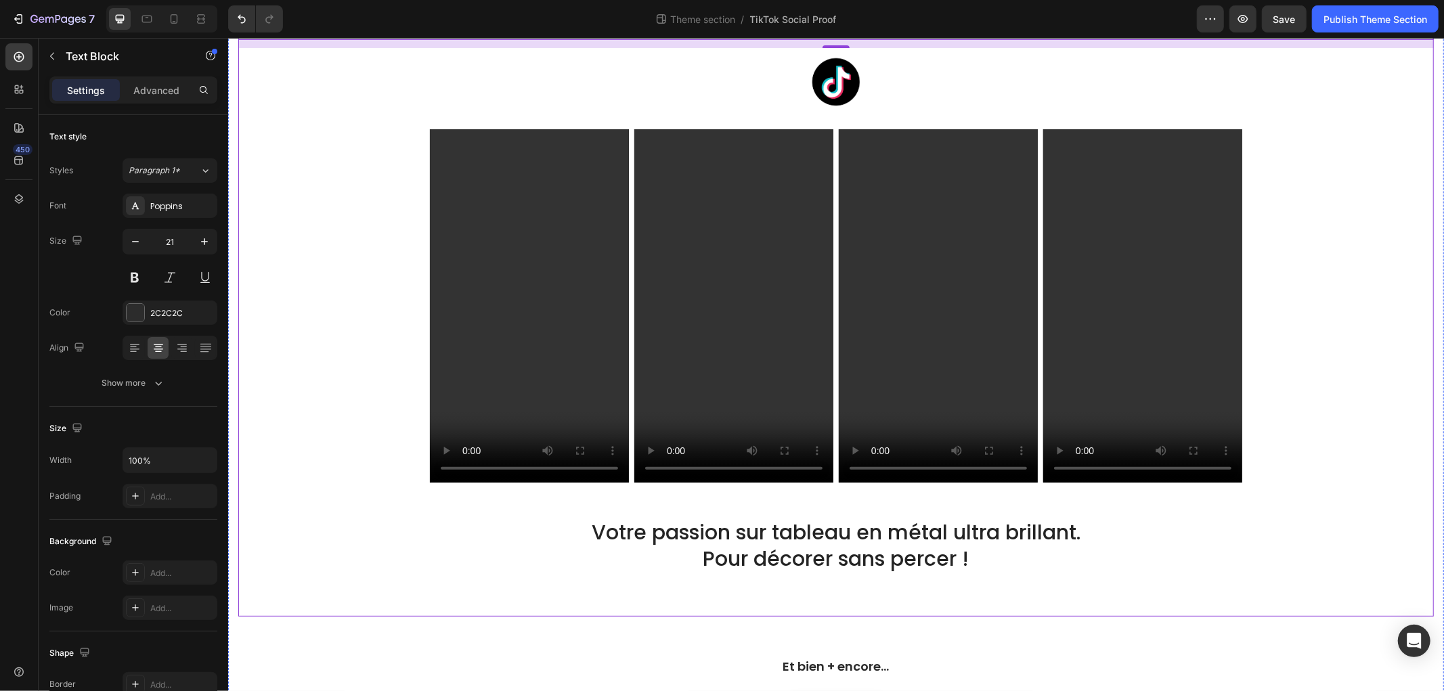
scroll to position [196, 0]
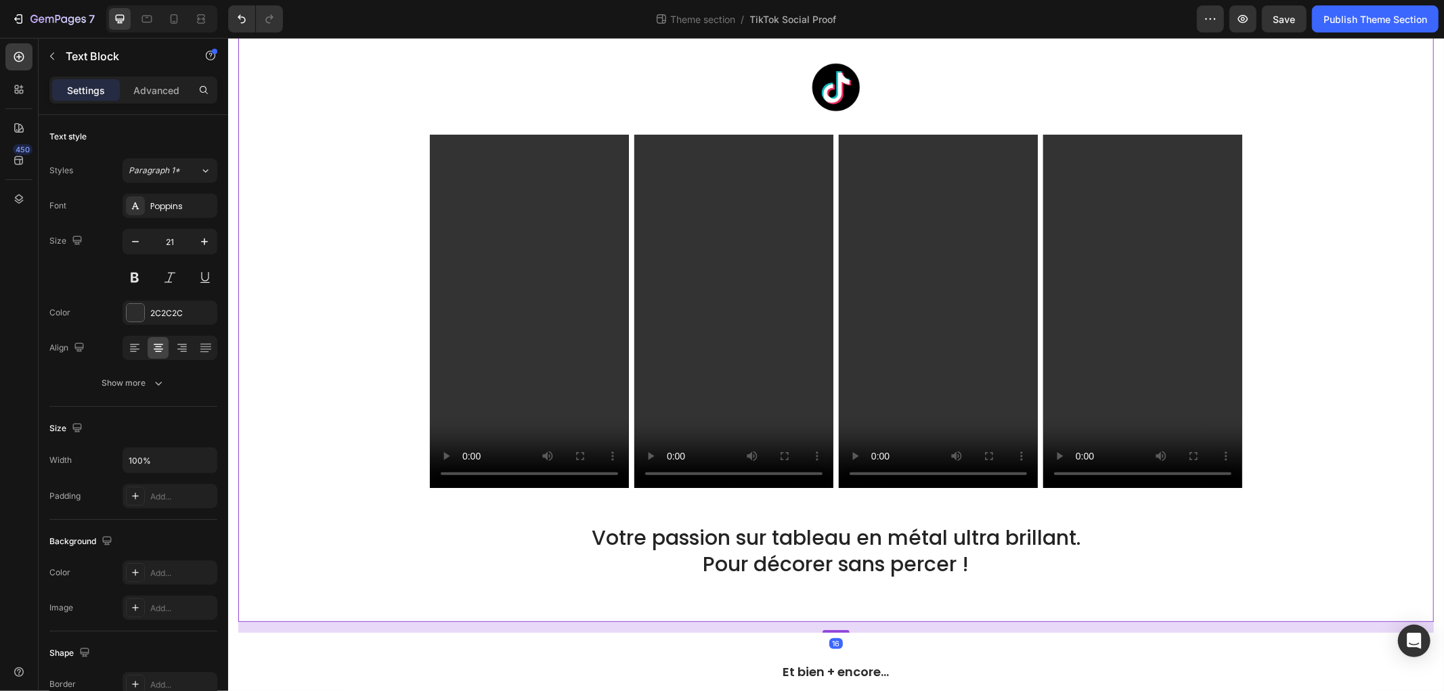
click at [868, 593] on div "Rejoignez la DreamFamily ! Heading Vous êtes + de 16 000 à nous suivre sur Tik-…" at bounding box center [835, 298] width 1195 height 645
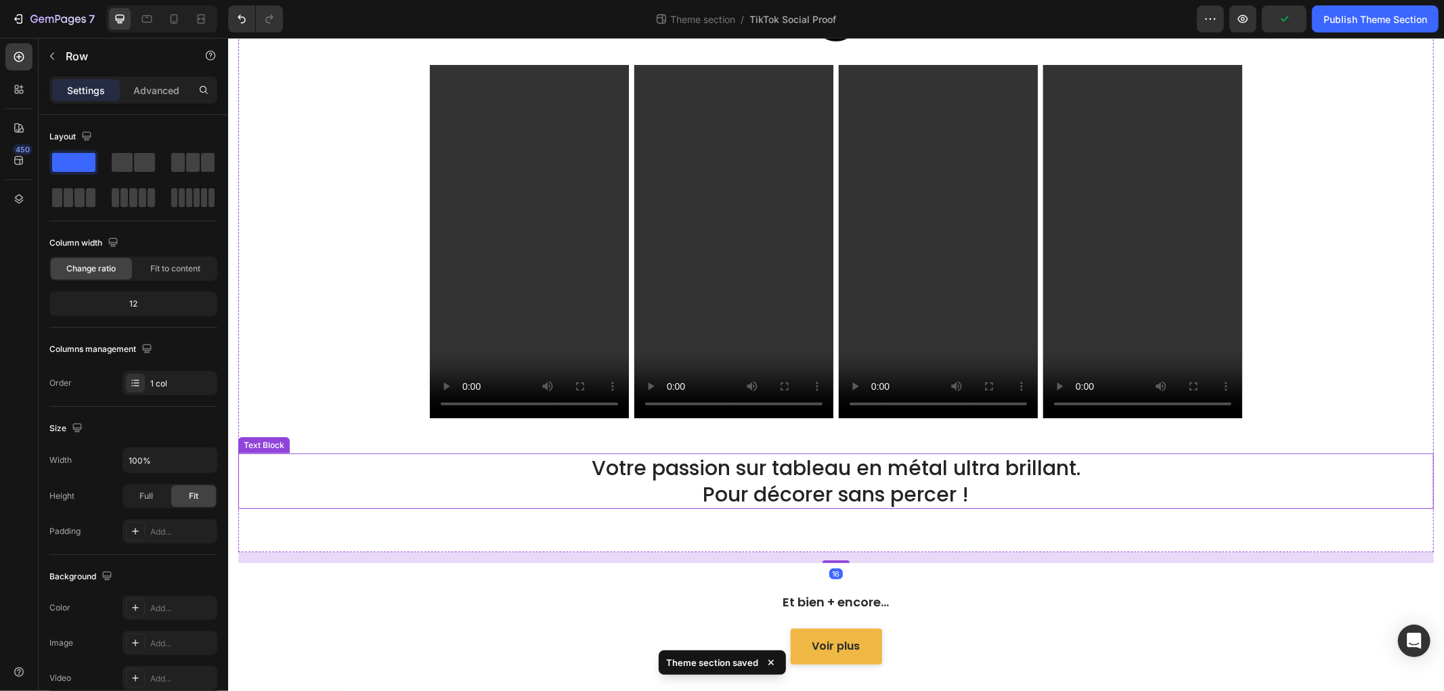
scroll to position [271, 0]
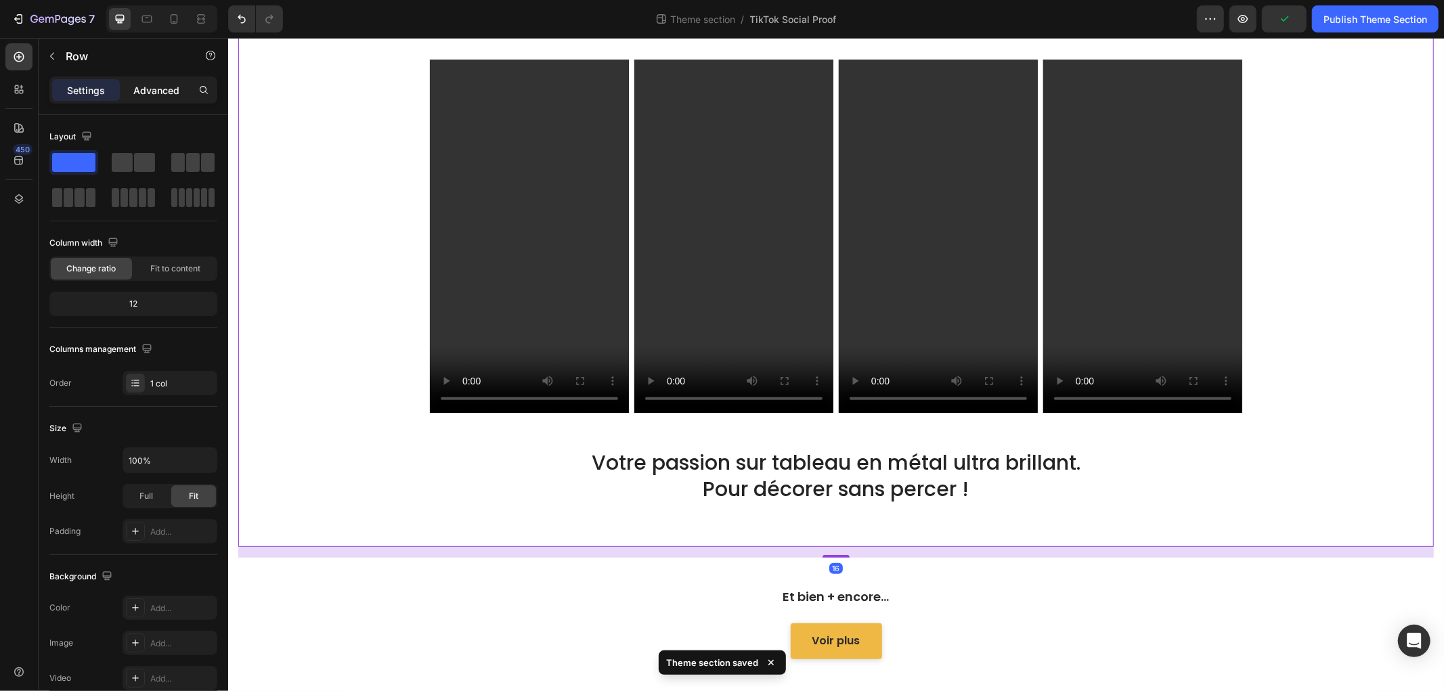
click at [158, 89] on p "Advanced" at bounding box center [156, 90] width 46 height 14
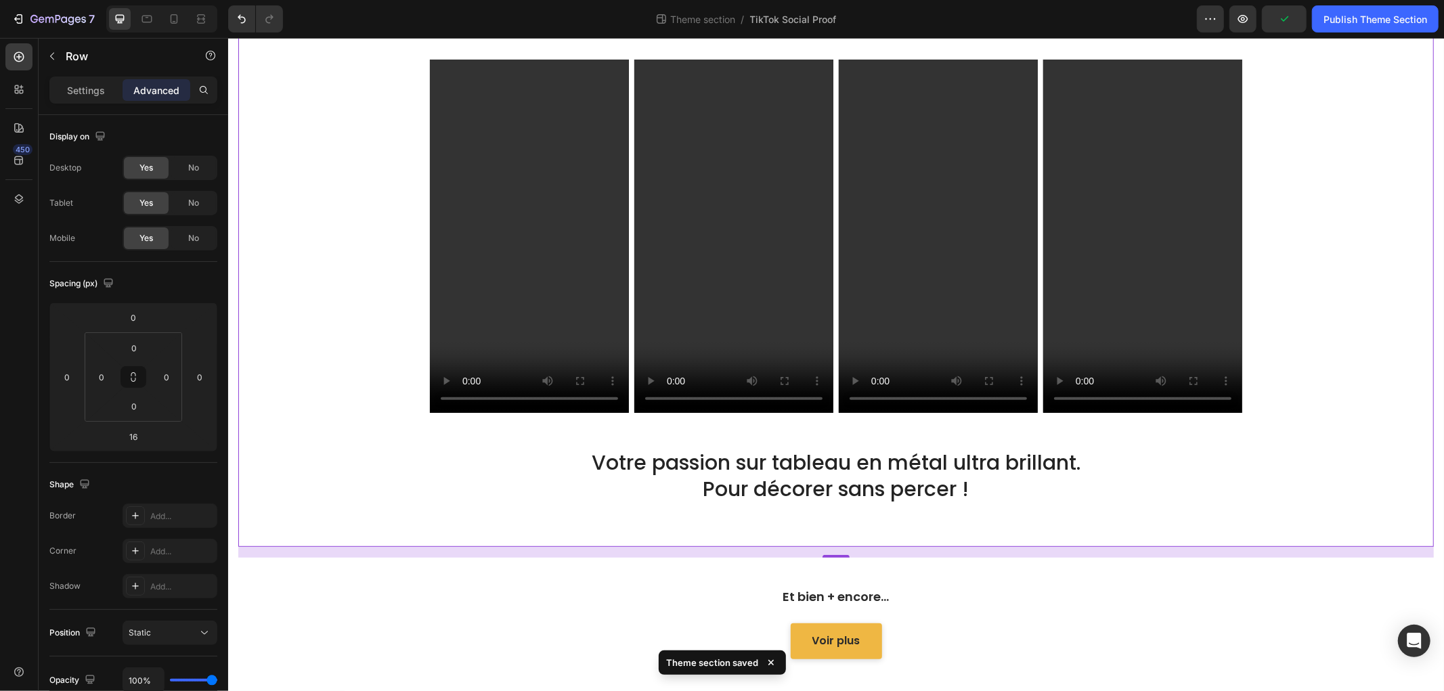
click at [97, 107] on div "Settings Advanced" at bounding box center [134, 95] width 190 height 39
click at [92, 89] on p "Settings" at bounding box center [86, 90] width 38 height 14
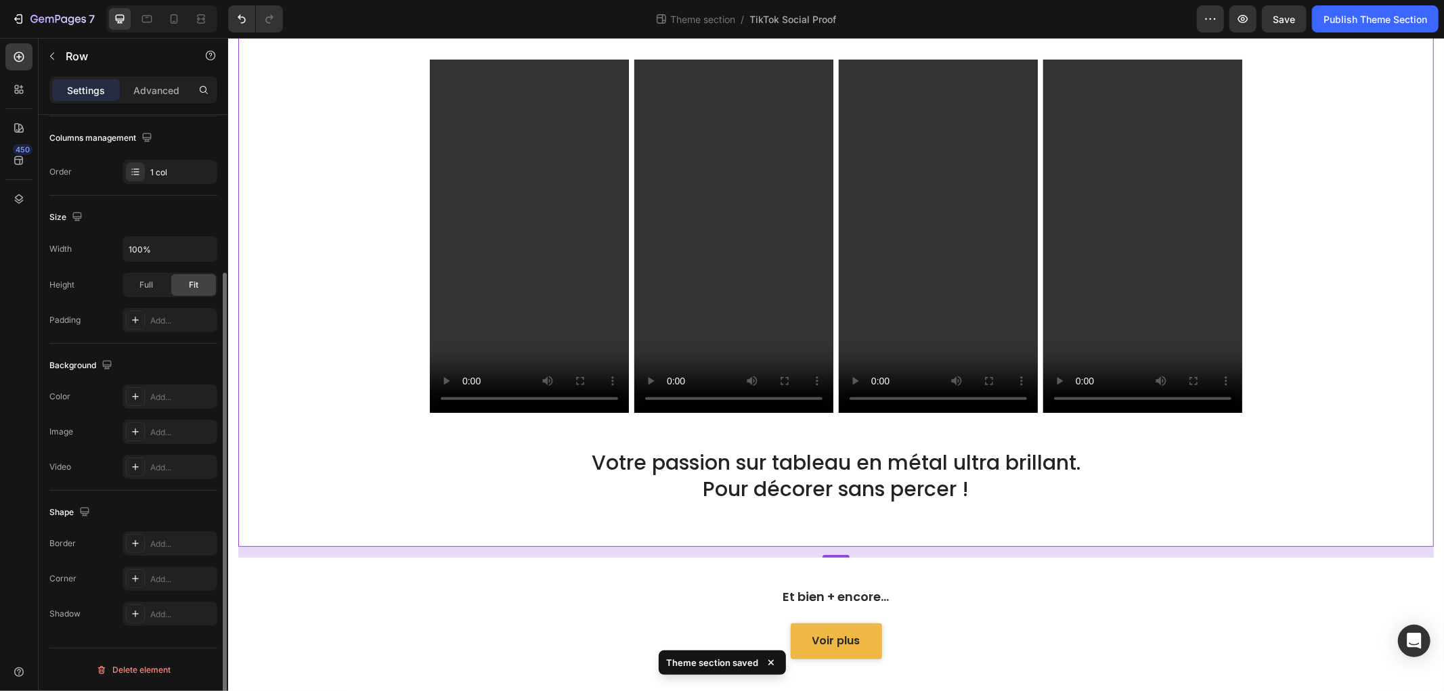
scroll to position [0, 0]
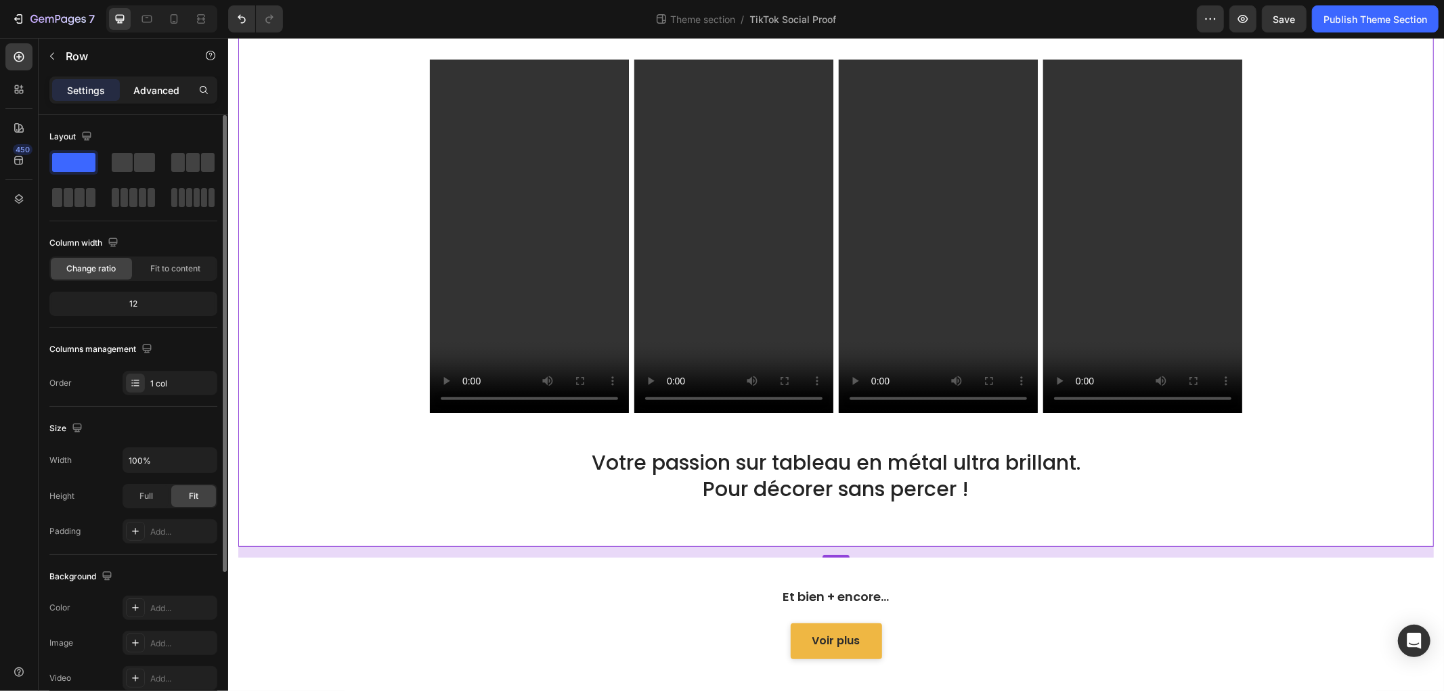
click at [146, 85] on p "Advanced" at bounding box center [156, 90] width 46 height 14
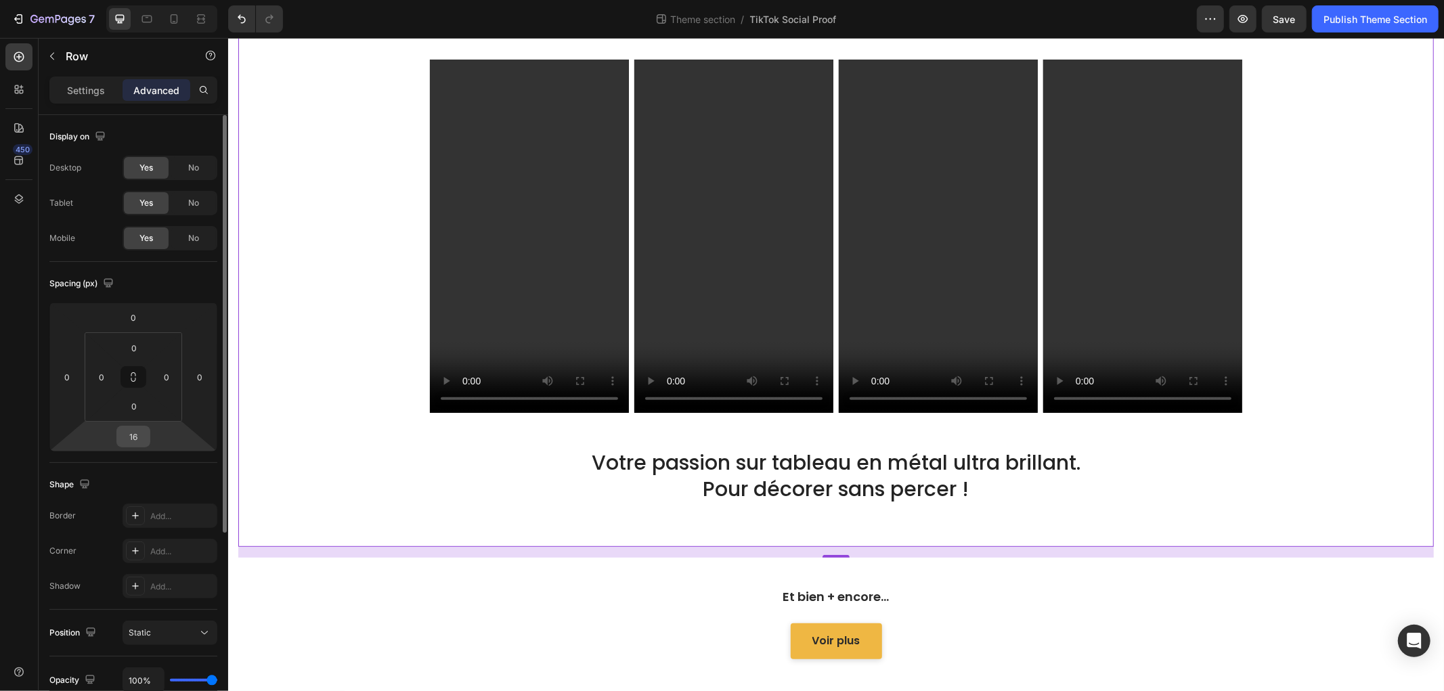
click at [137, 432] on input "16" at bounding box center [133, 436] width 27 height 20
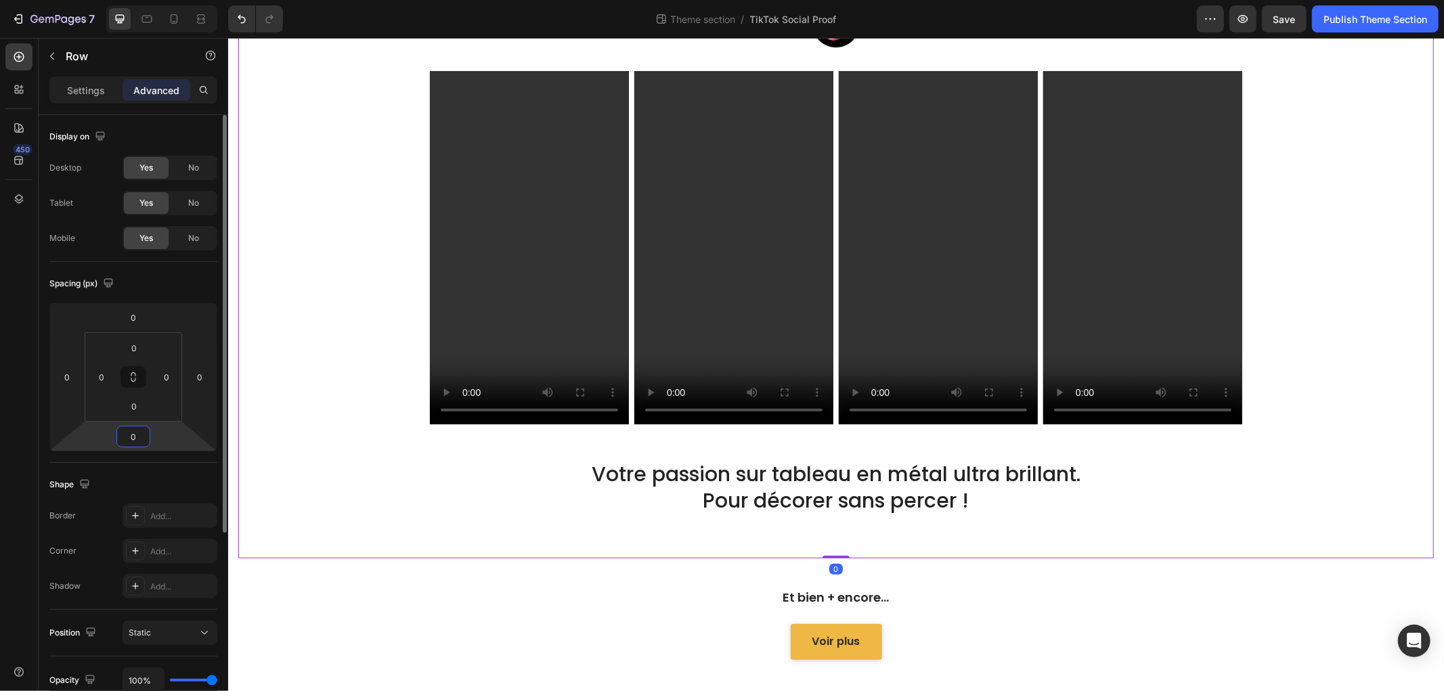
type input "0"
click at [901, 549] on div "Rejoignez la DreamFamily ! Heading Vous êtes + de 16 000 à nous suivre sur Tik-…" at bounding box center [835, 235] width 1195 height 645
click at [858, 534] on div "Rejoignez la DreamFamily ! Heading Vous êtes + de 16 000 à nous suivre sur Tik-…" at bounding box center [835, 235] width 1195 height 645
click at [877, 569] on div "Rejoignez la DreamFamily ! Heading Vous êtes + de 16 000 à nous suivre sur Tik-…" at bounding box center [835, 286] width 1195 height 747
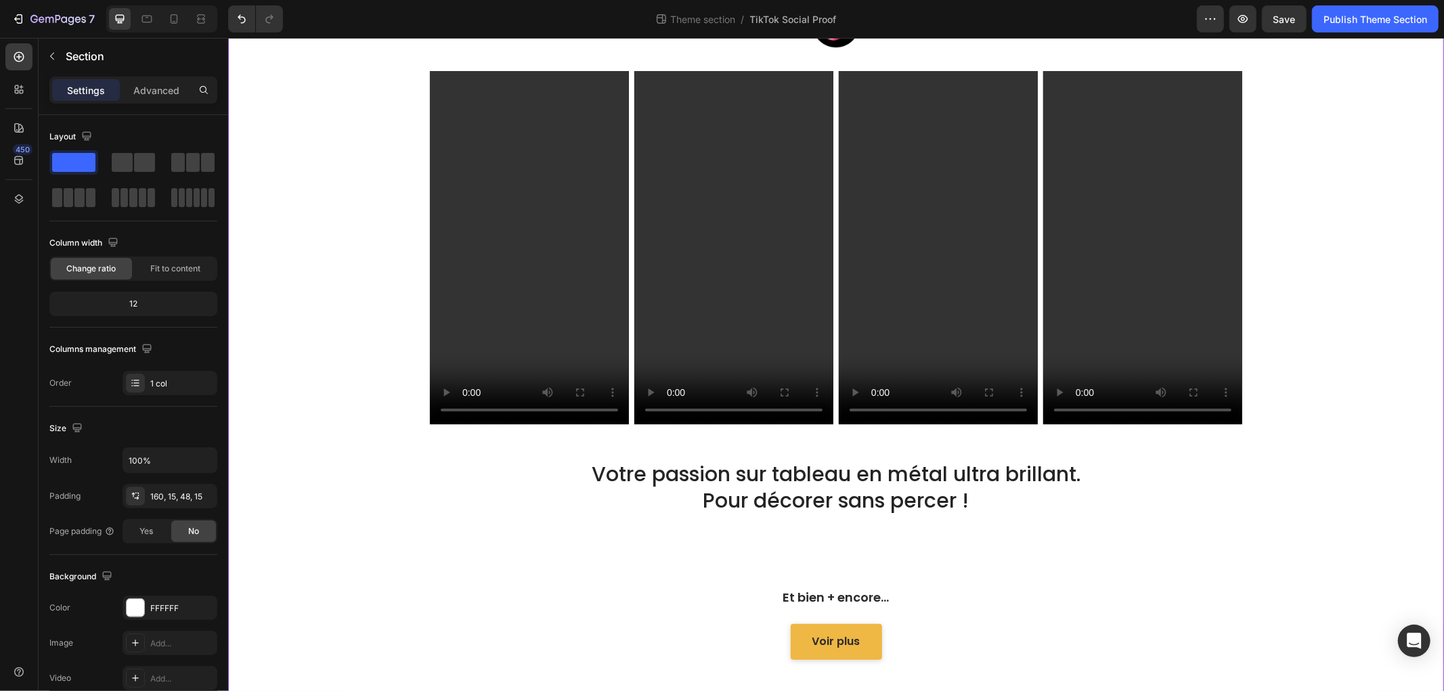
click at [710, 570] on div "Rejoignez la DreamFamily ! Heading Vous êtes + de 16 000 à nous suivre sur Tik-…" at bounding box center [835, 286] width 1195 height 747
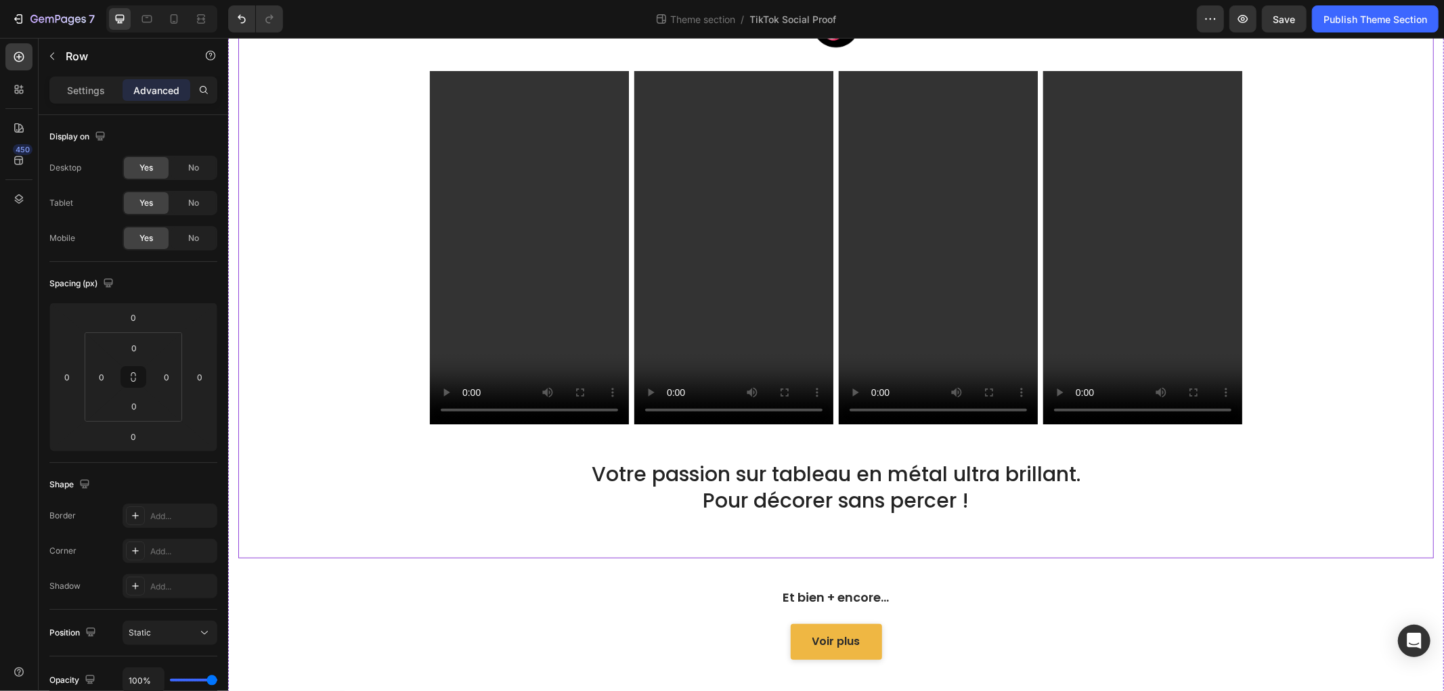
click at [768, 525] on div "Rejoignez la DreamFamily ! Heading Vous êtes + de 16 000 à nous suivre sur Tik-…" at bounding box center [835, 235] width 1195 height 645
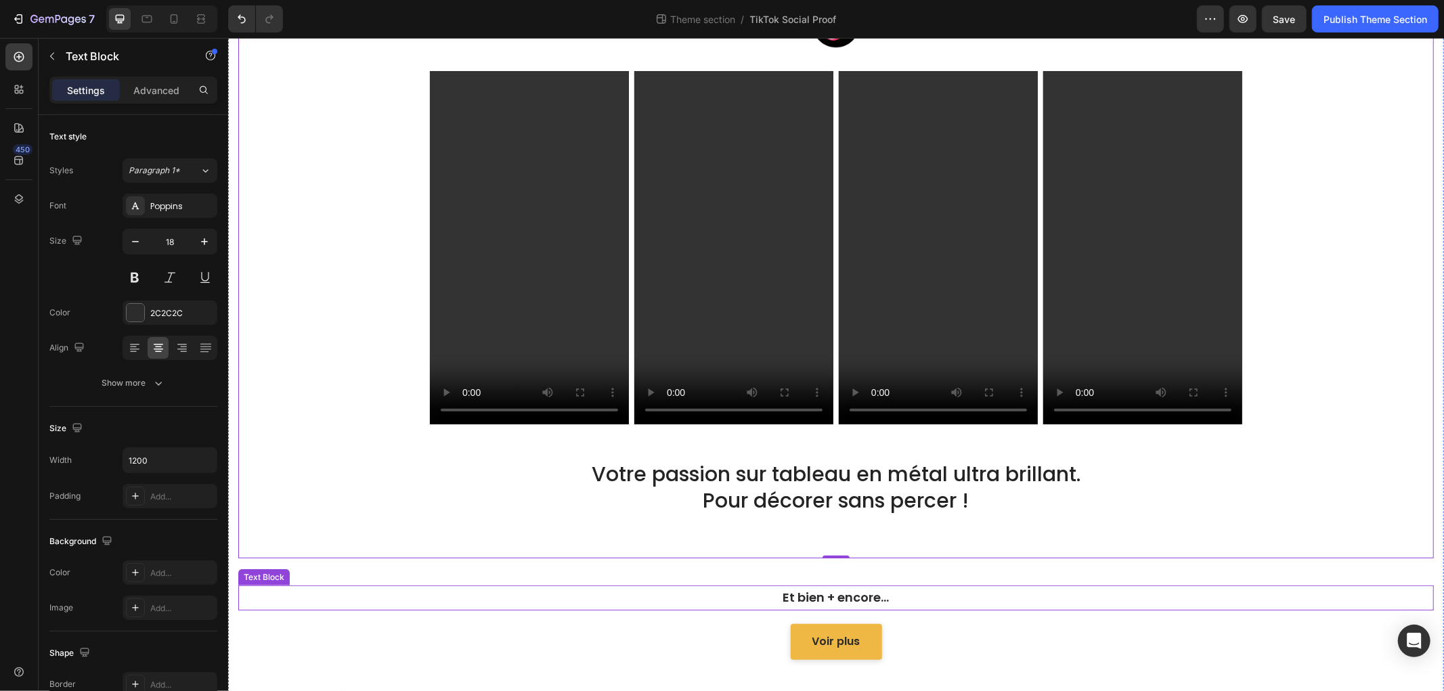
click at [727, 596] on p "Et bien + encore..." at bounding box center [835, 597] width 810 height 22
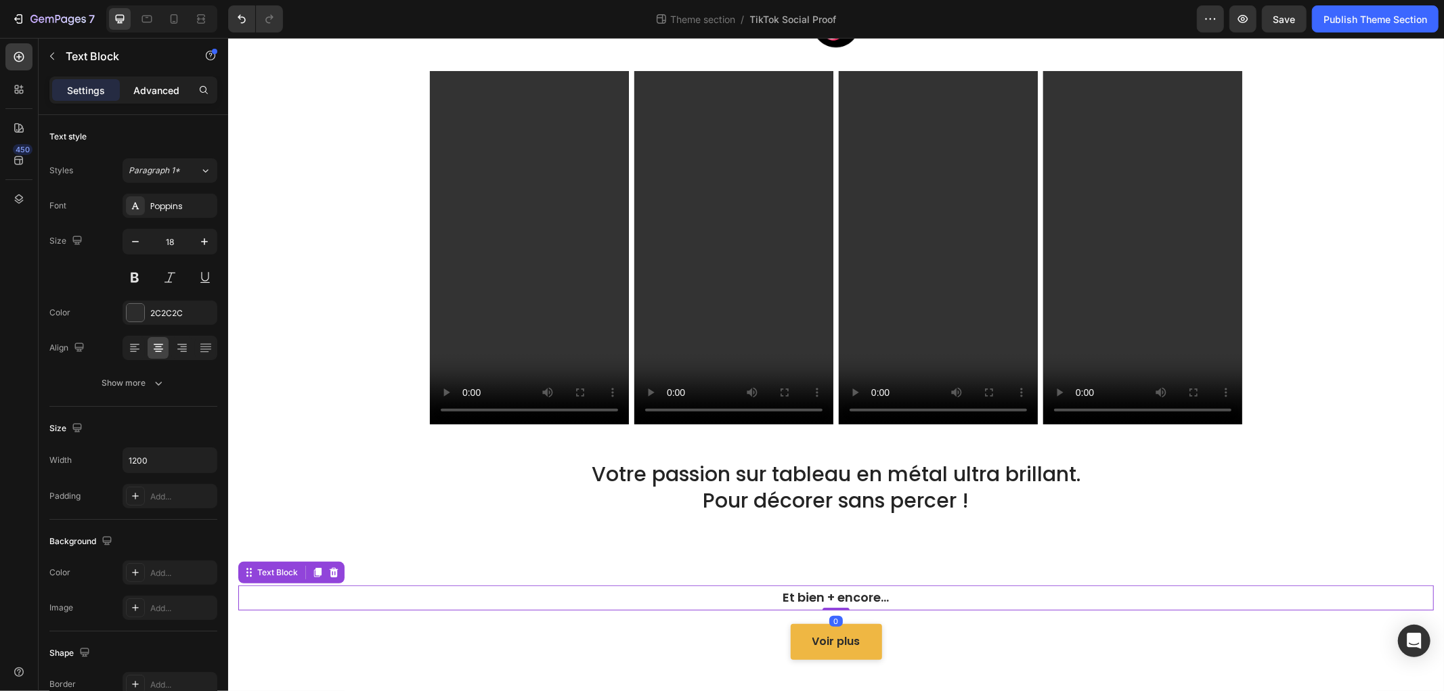
click at [166, 85] on p "Advanced" at bounding box center [156, 90] width 46 height 14
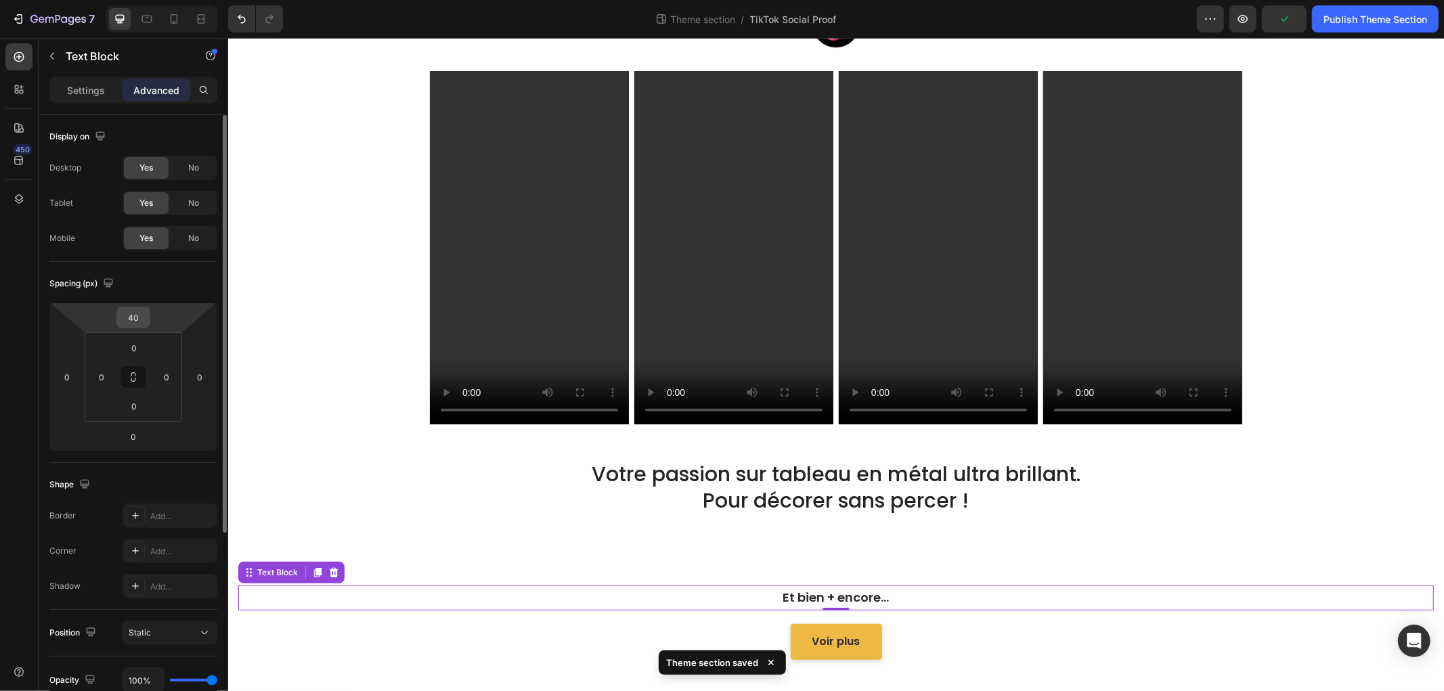
click at [142, 308] on input "40" at bounding box center [133, 317] width 27 height 20
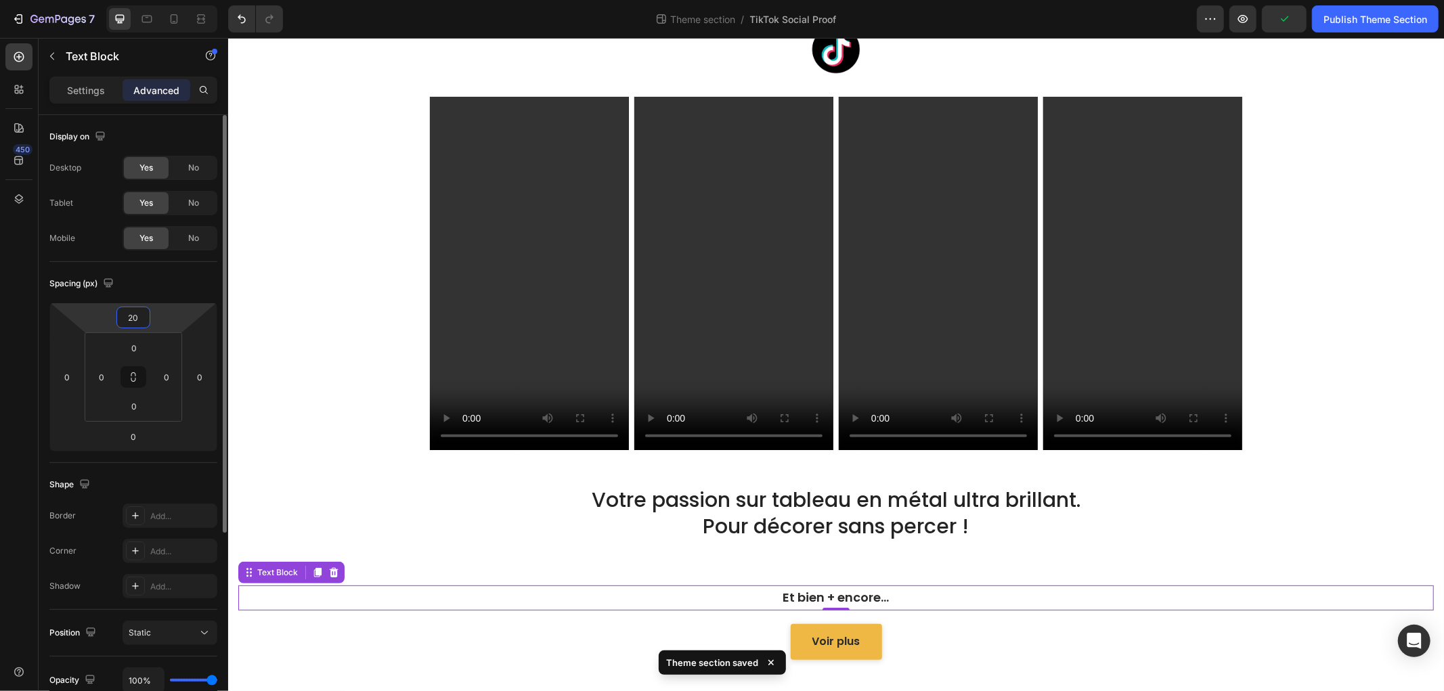
scroll to position [246, 0]
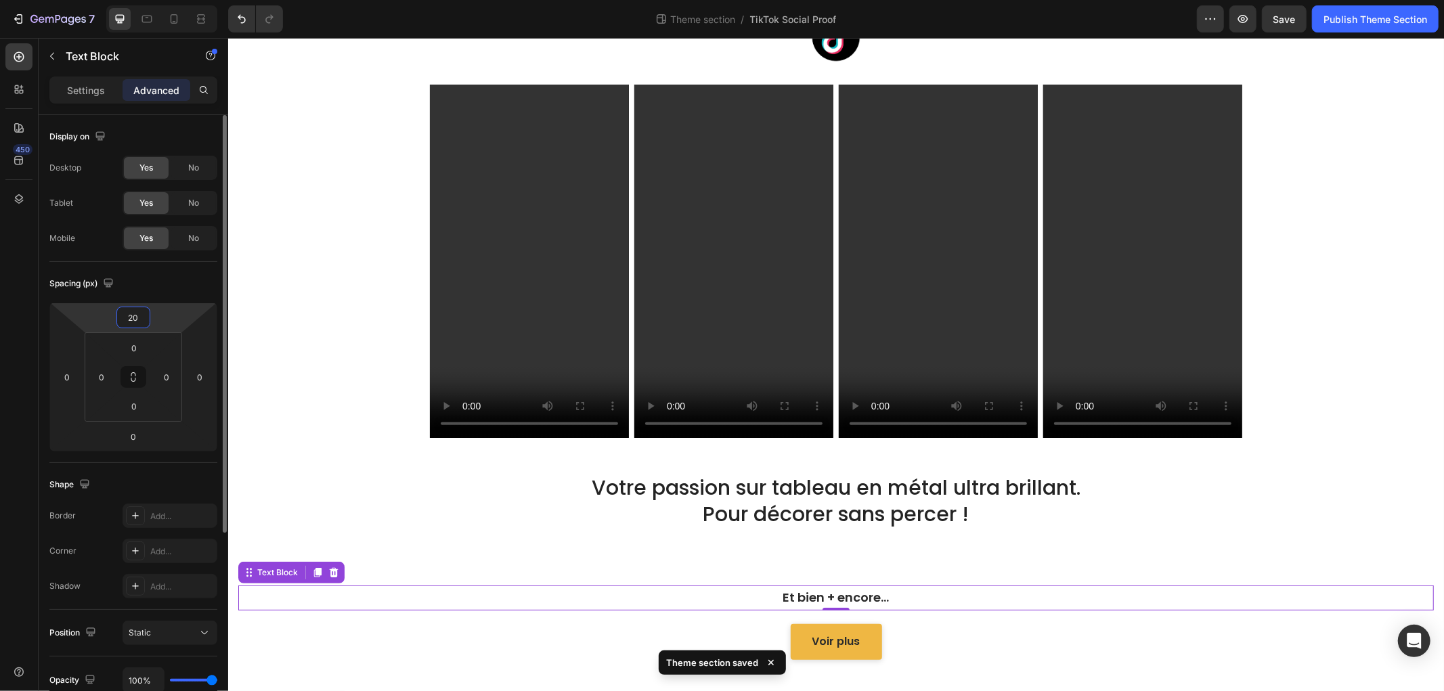
click at [142, 308] on input "20" at bounding box center [133, 317] width 27 height 20
type input "0"
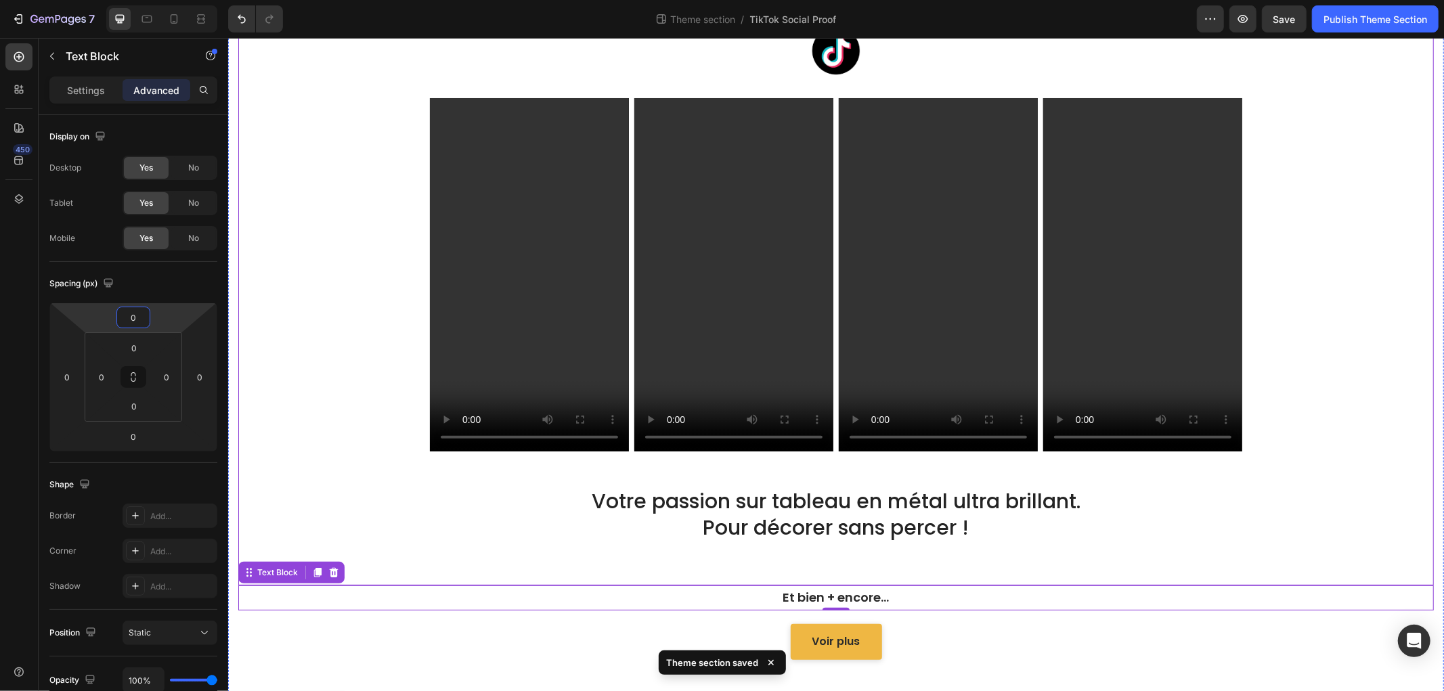
click at [262, 321] on div "Rejoignez la DreamFamily ! Heading Vous êtes + de 16 000 à nous suivre sur Tik-…" at bounding box center [835, 262] width 1195 height 645
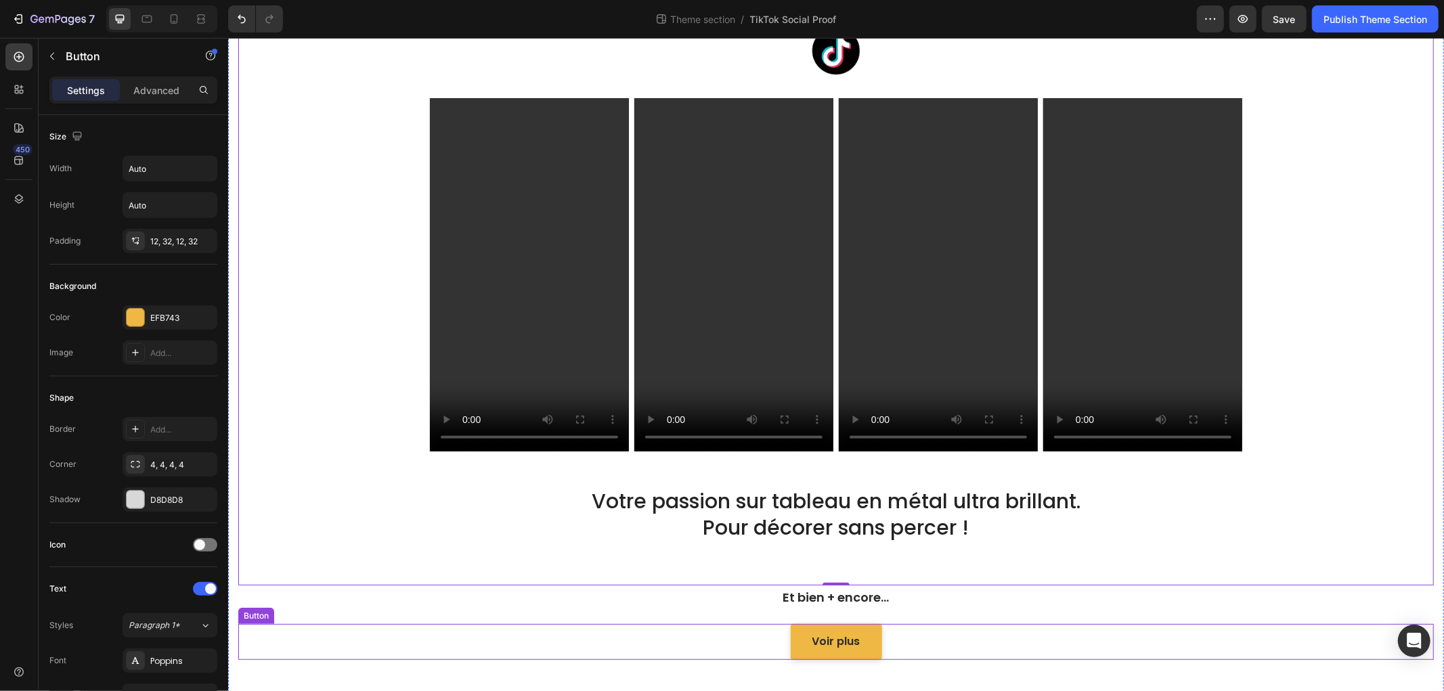
click at [1021, 649] on div "Voir plus Button" at bounding box center [835, 641] width 1195 height 36
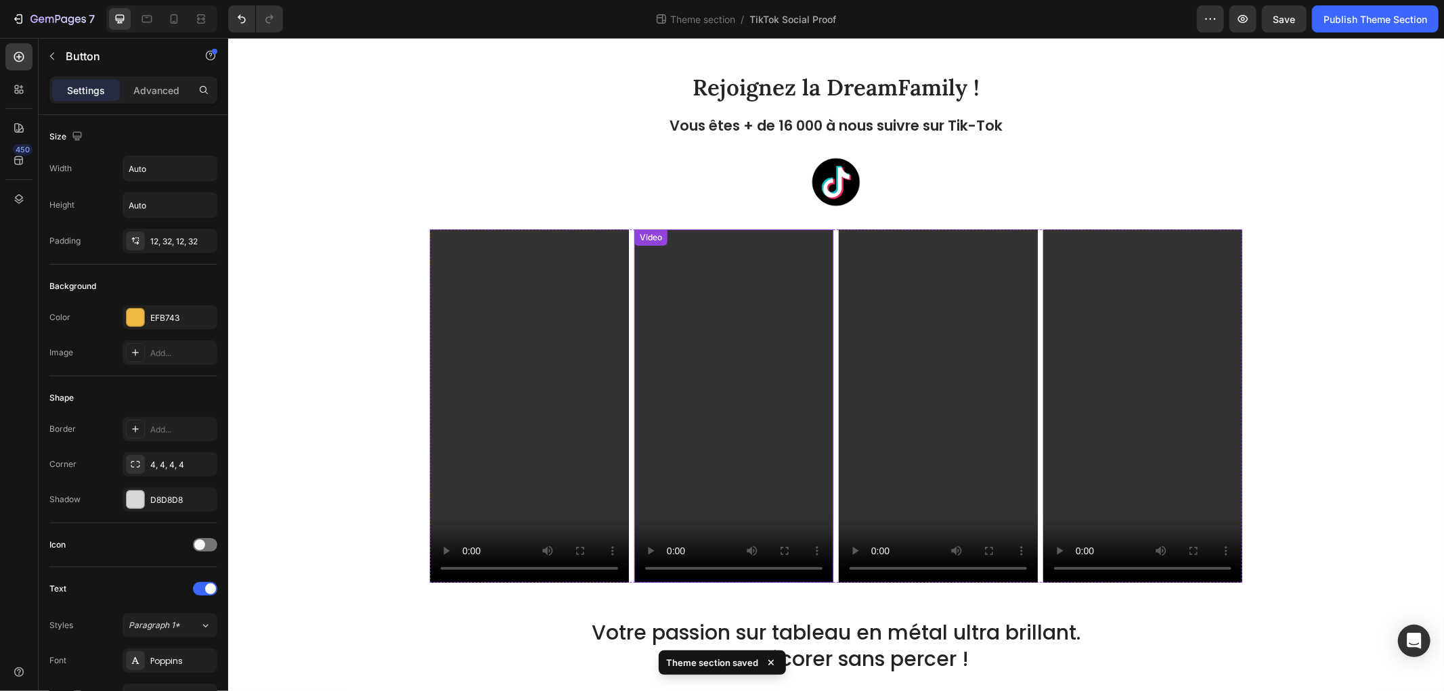
scroll to position [158, 0]
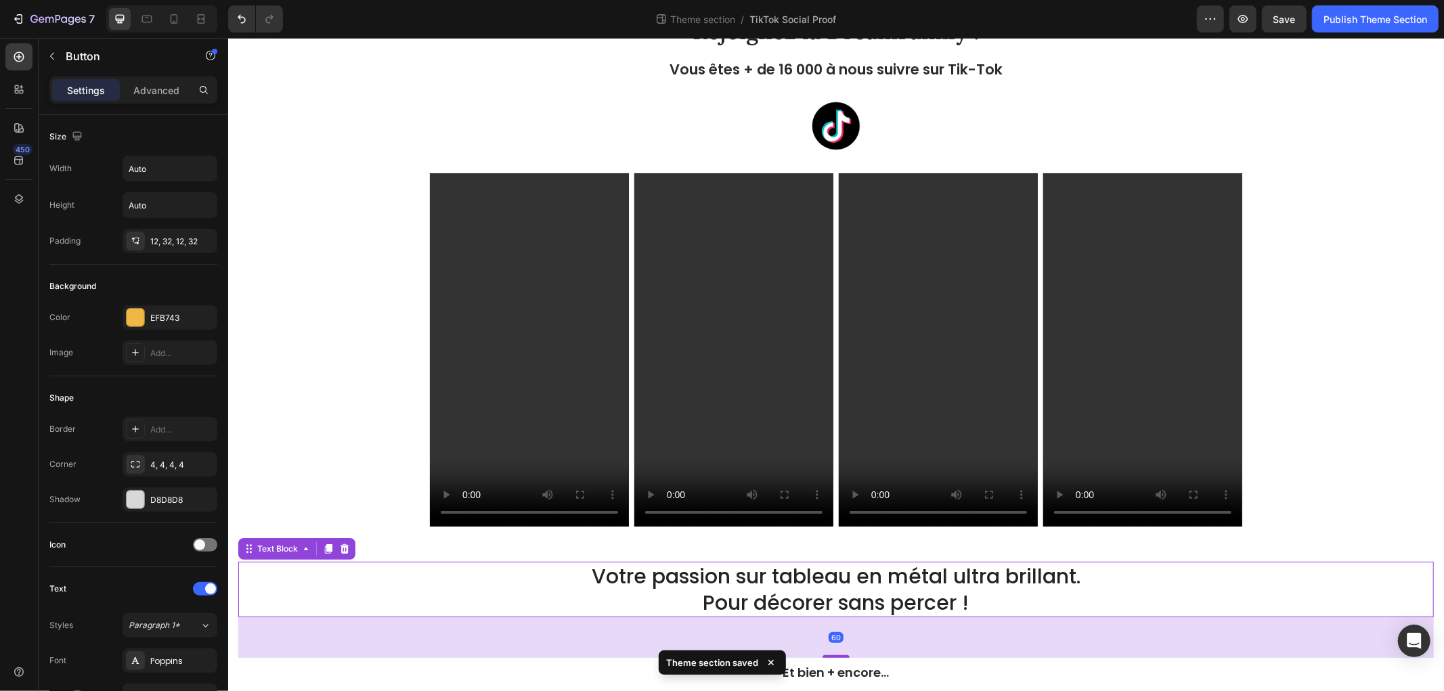
click at [801, 581] on p "Votre passion sur tableau en métal ultra brillant." at bounding box center [835, 575] width 1193 height 26
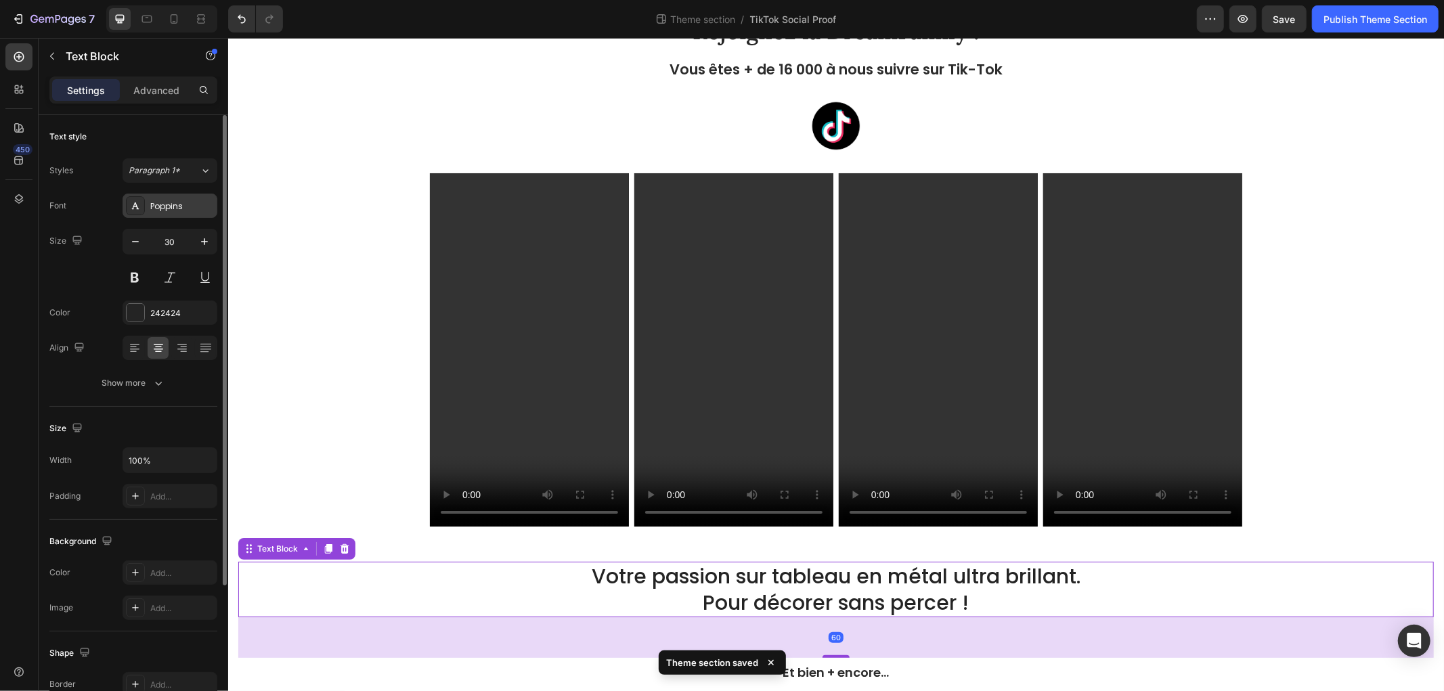
click at [192, 198] on div "Poppins" at bounding box center [170, 206] width 95 height 24
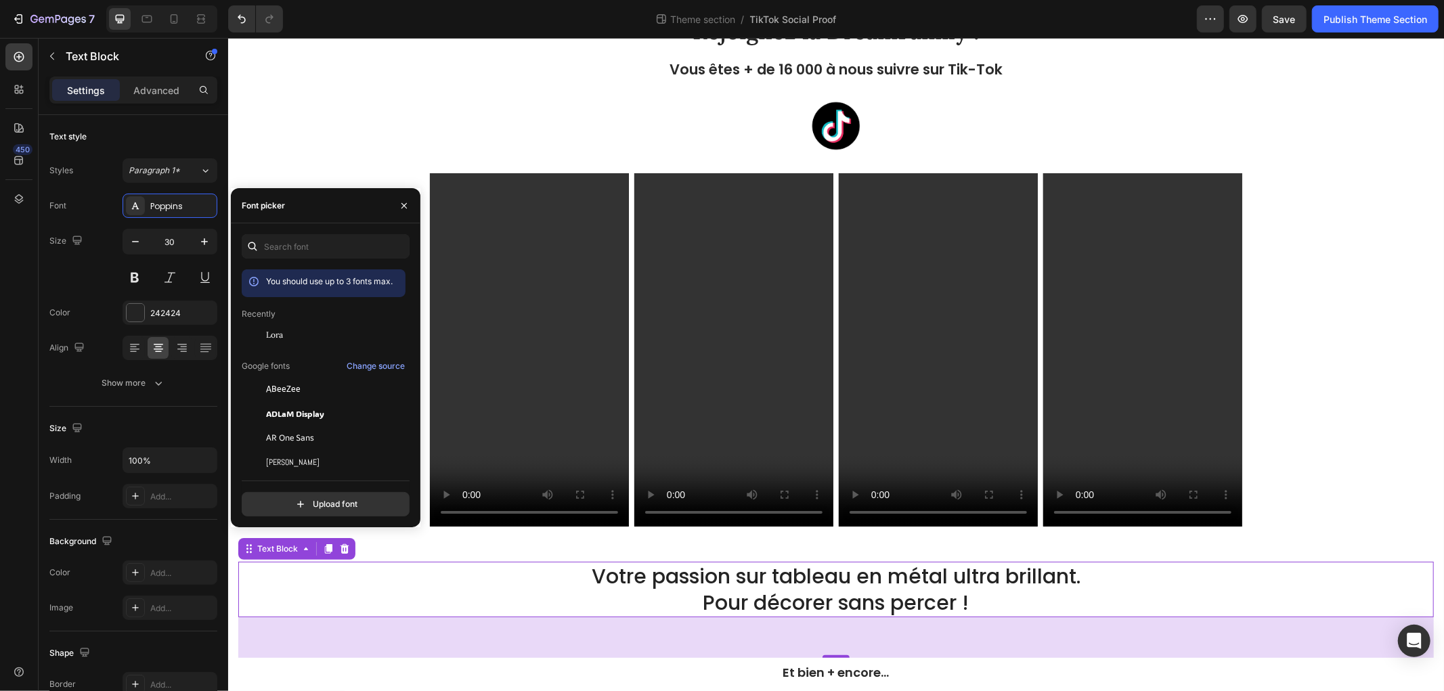
click at [280, 358] on div "Google fonts" at bounding box center [266, 366] width 48 height 16
click at [288, 347] on div "Lora" at bounding box center [324, 335] width 164 height 24
click at [355, 121] on link at bounding box center [835, 125] width 1195 height 68
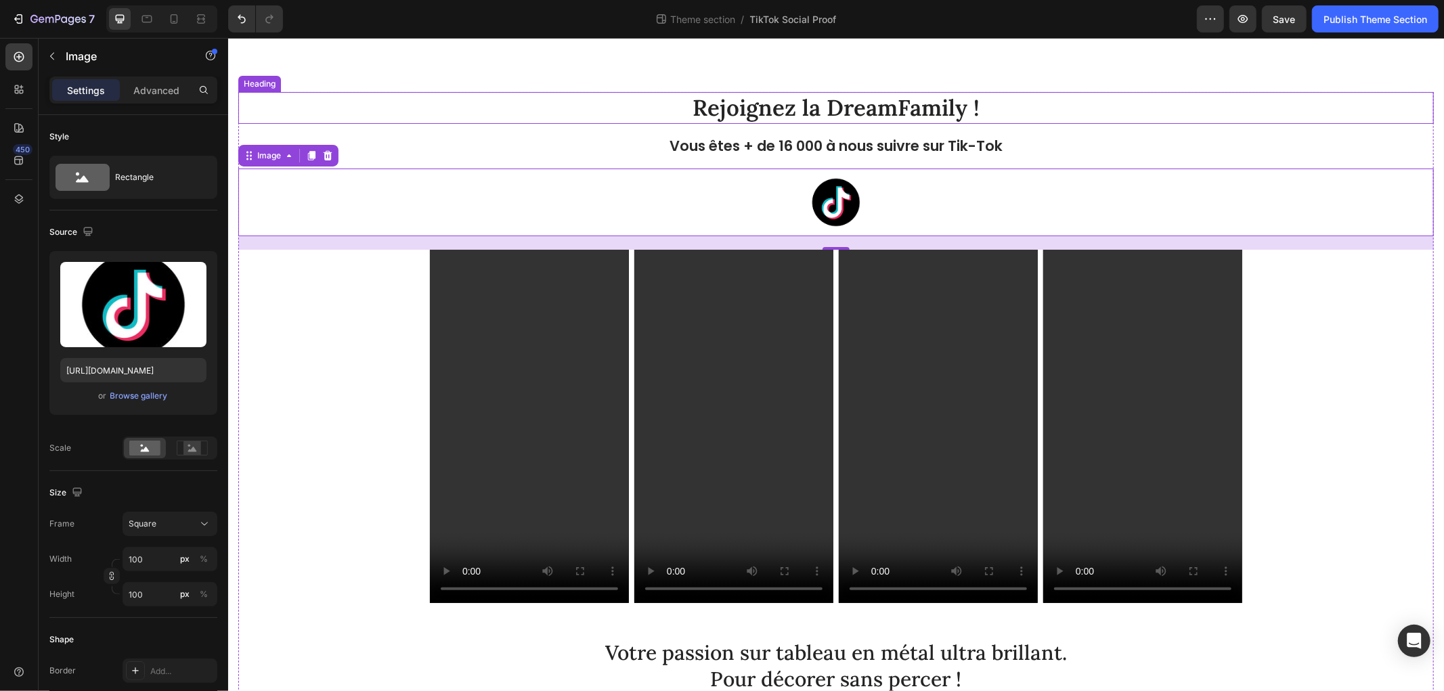
scroll to position [233, 0]
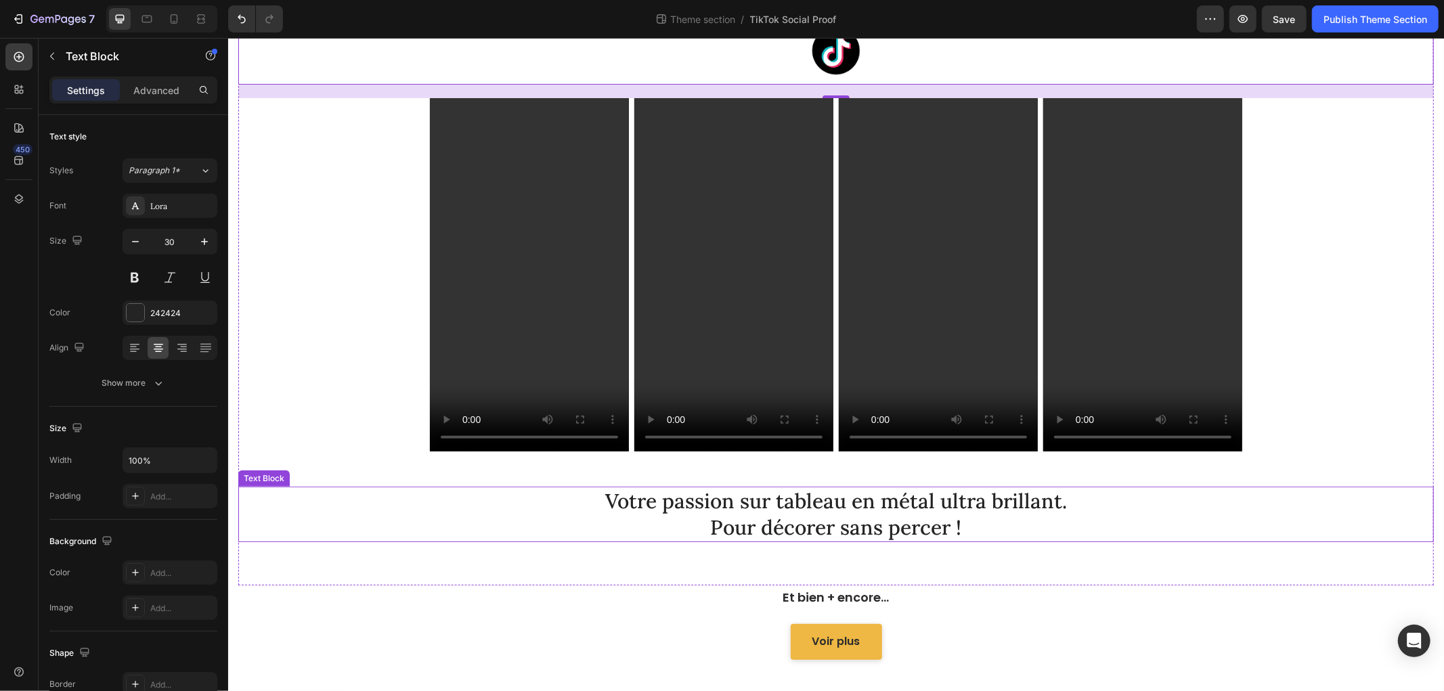
click at [826, 527] on p "Pour décorer sans percer !" at bounding box center [835, 527] width 1193 height 26
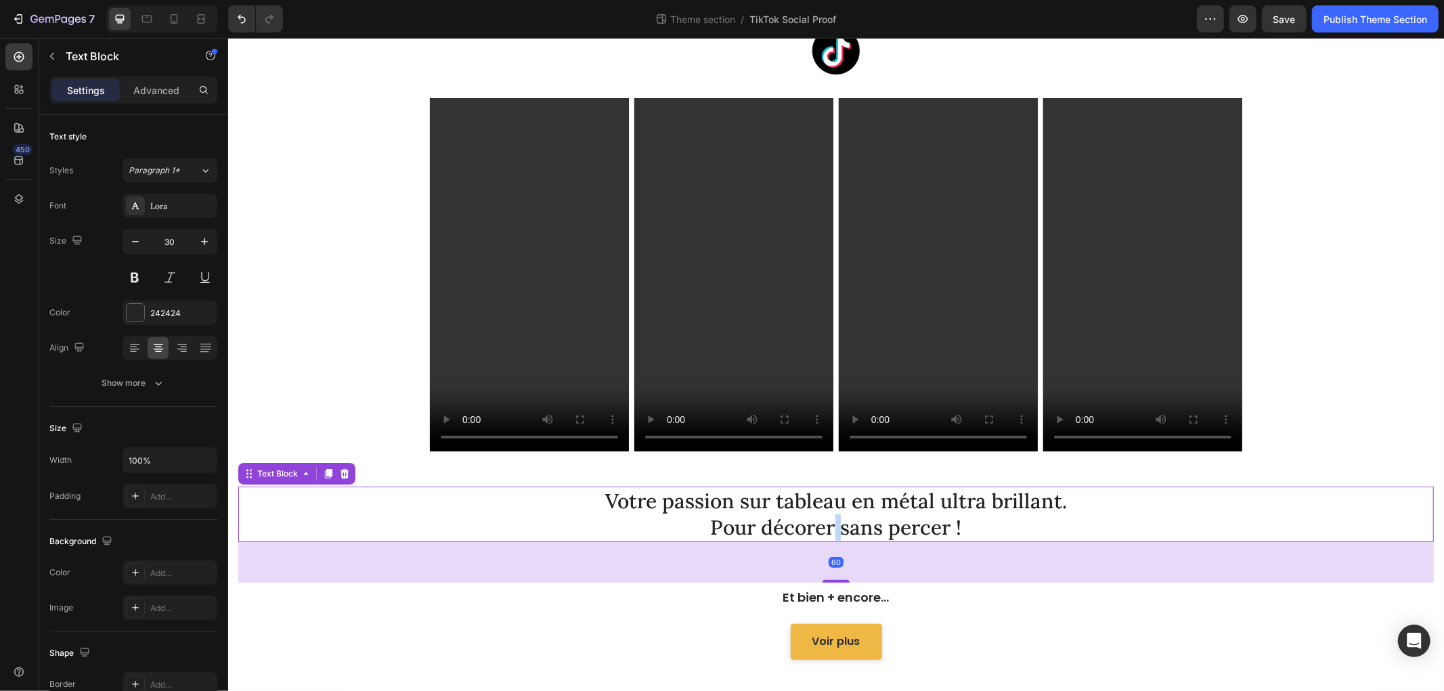
click at [826, 527] on p "Pour décorer sans percer !" at bounding box center [835, 527] width 1193 height 26
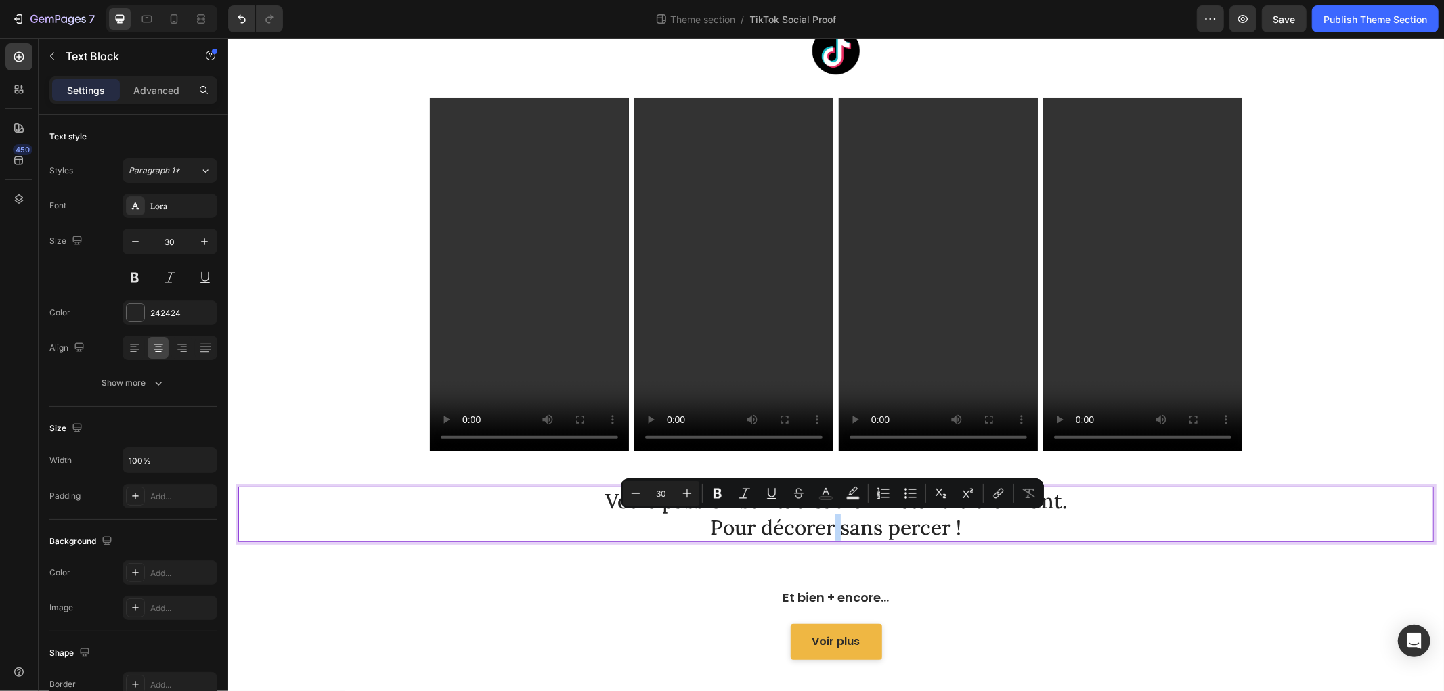
click at [827, 526] on p "Pour décorer sans percer !" at bounding box center [835, 527] width 1193 height 26
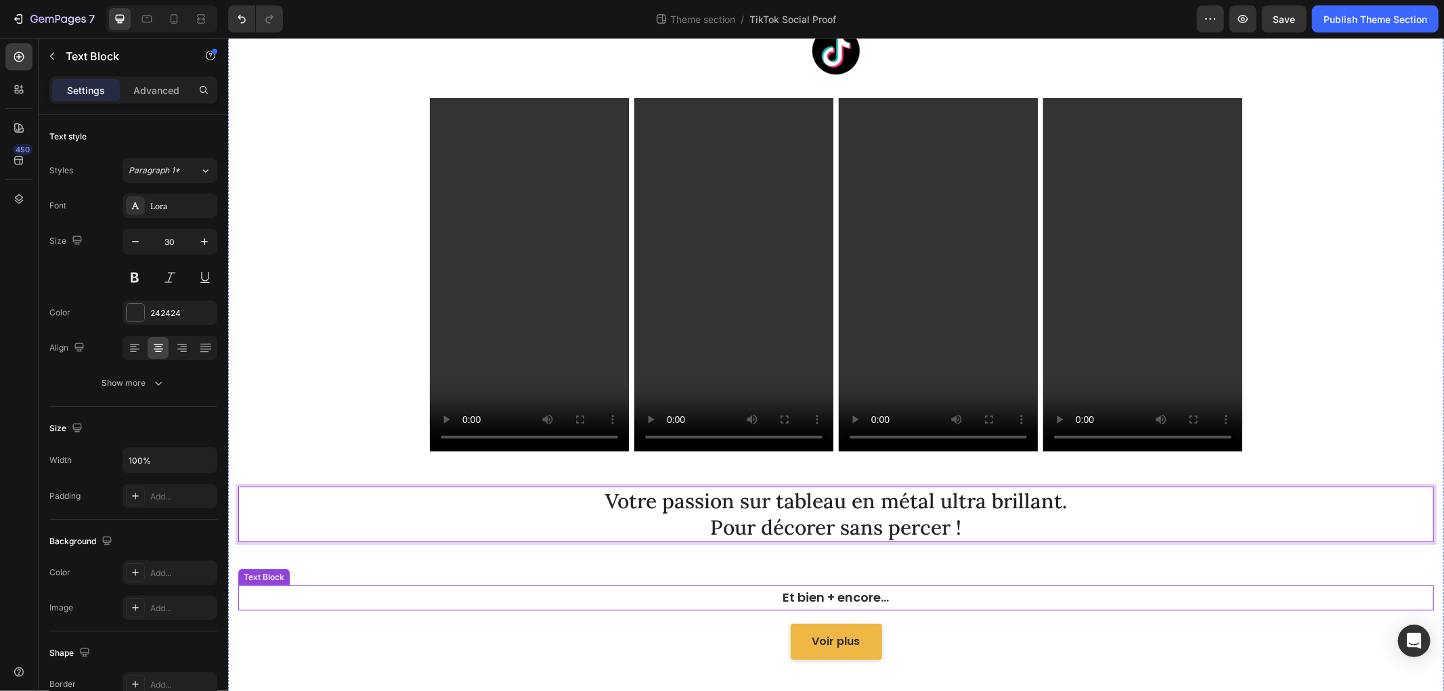
click at [1133, 593] on p "Et bien + encore..." at bounding box center [835, 597] width 810 height 22
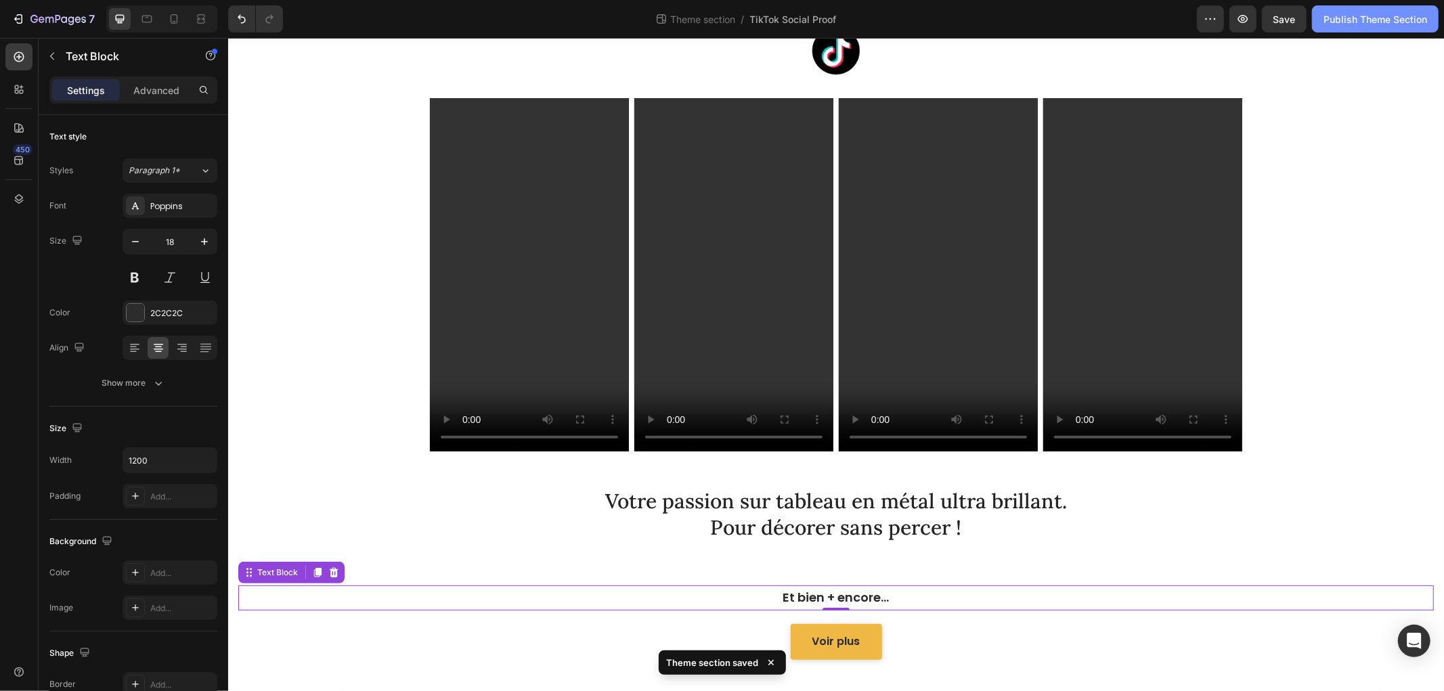
click at [1352, 9] on button "Publish Theme Section" at bounding box center [1375, 18] width 127 height 27
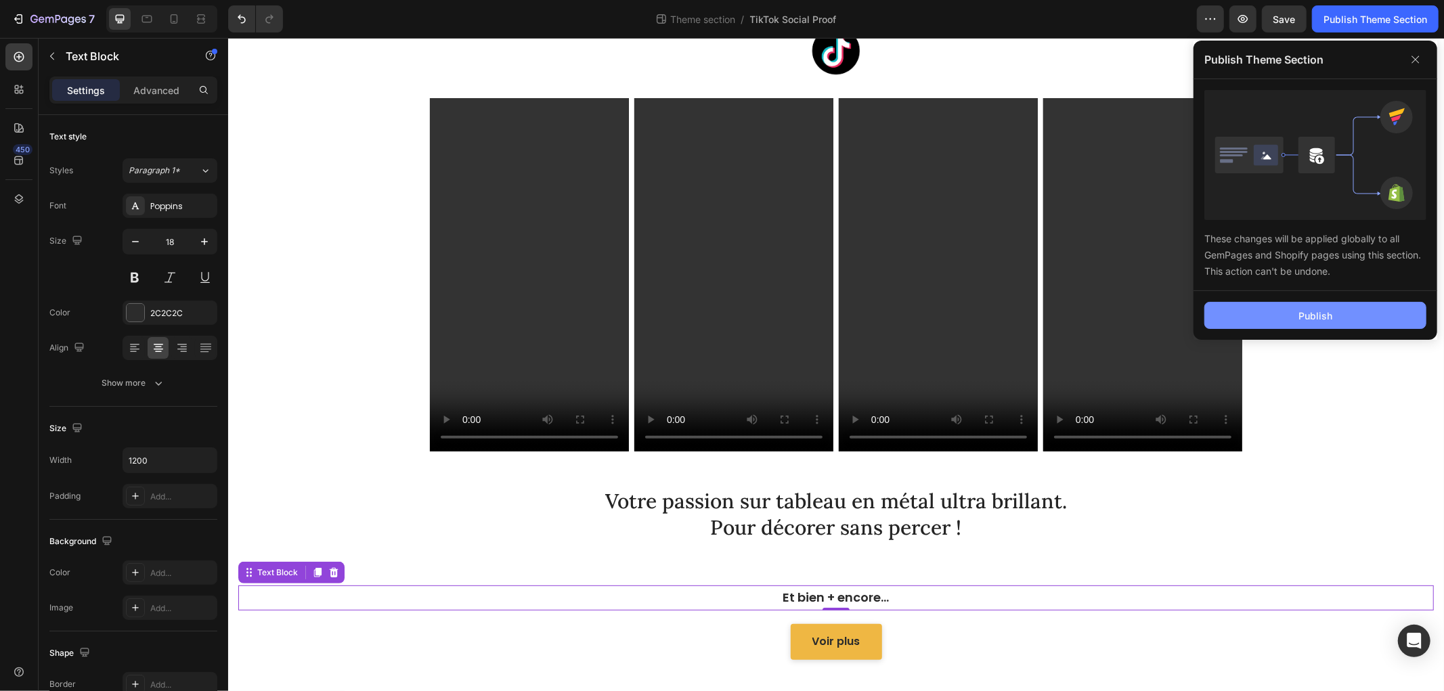
click at [1287, 322] on button "Publish" at bounding box center [1315, 315] width 222 height 27
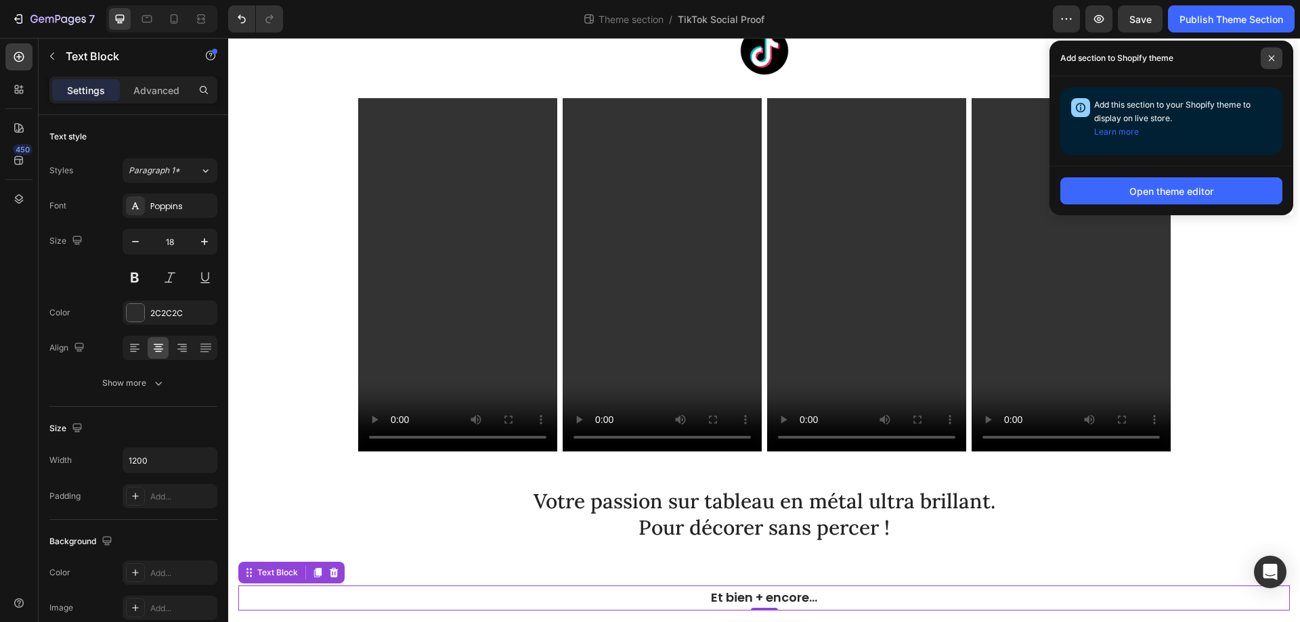
click at [1272, 56] on icon at bounding box center [1271, 58] width 7 height 7
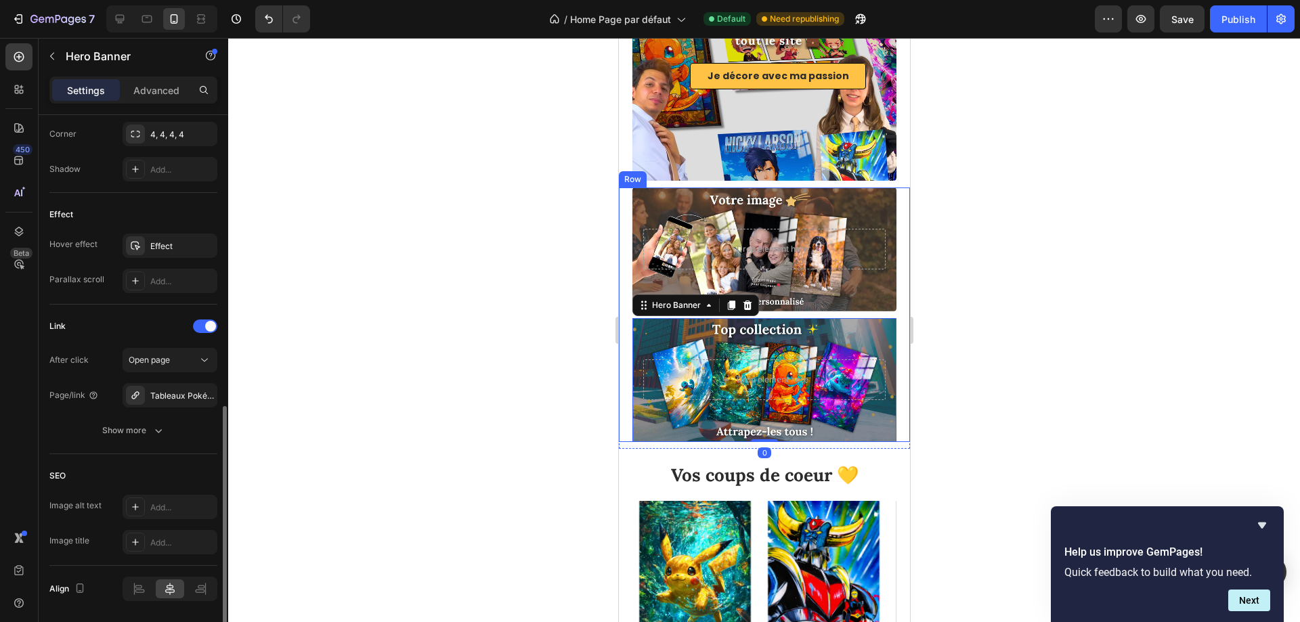
scroll to position [721, 0]
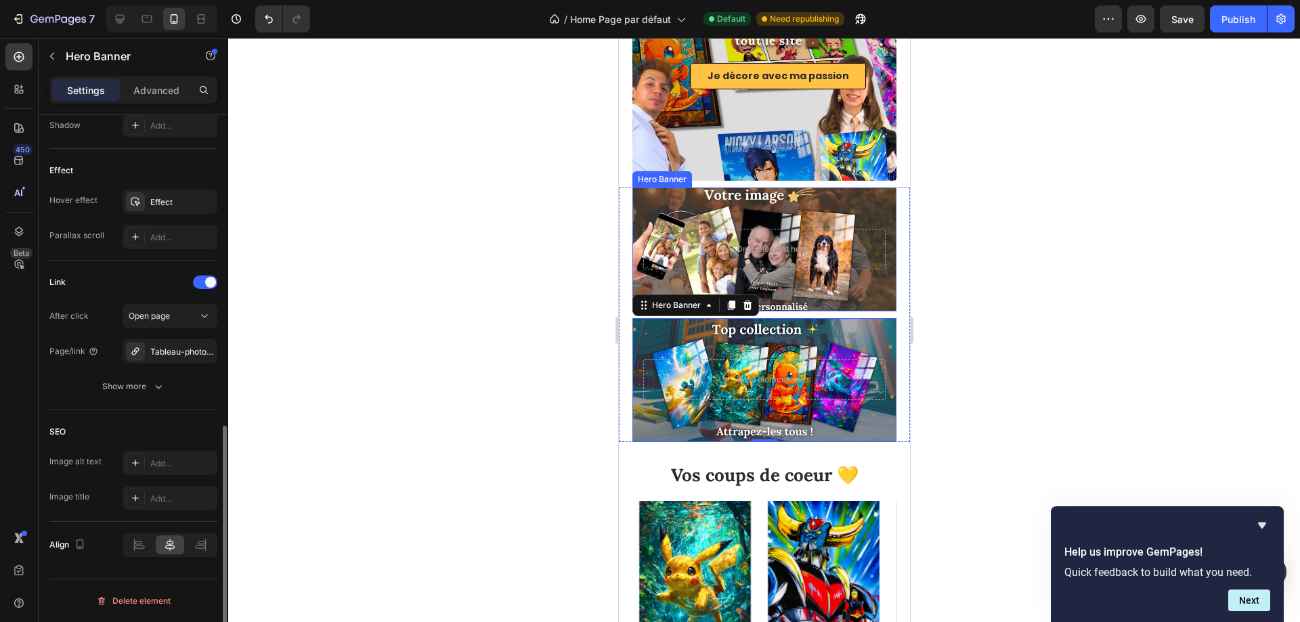
click at [653, 211] on div "Background Image" at bounding box center [764, 249] width 290 height 136
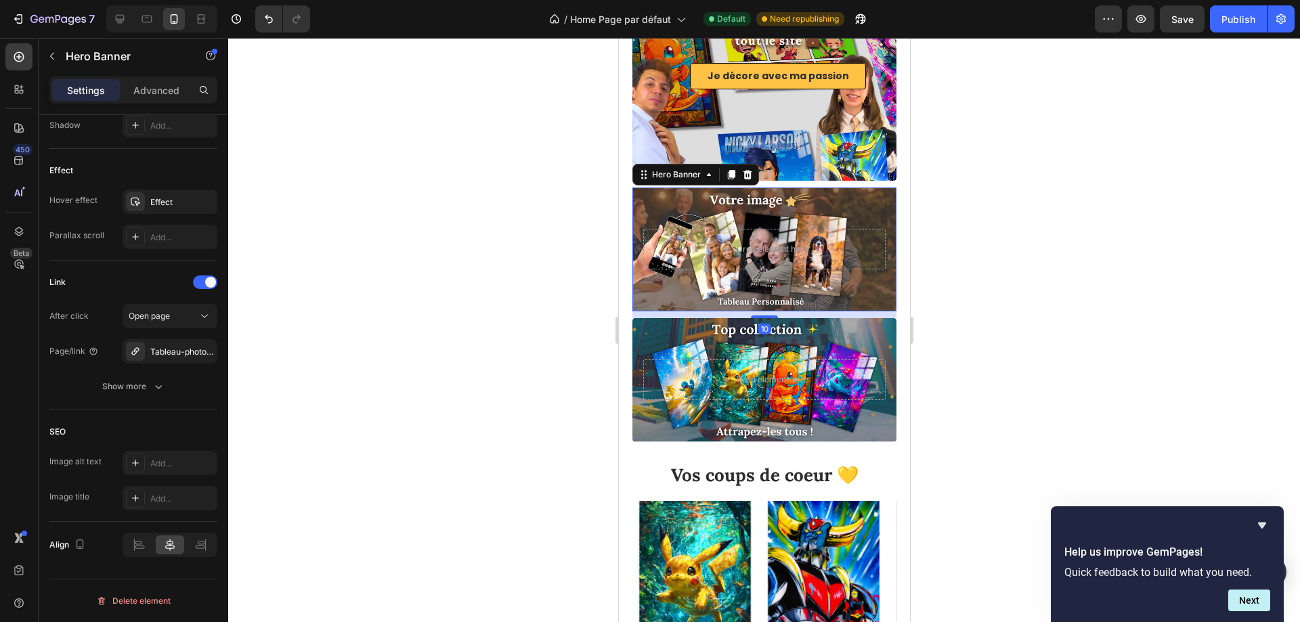
click at [1164, 156] on div at bounding box center [763, 330] width 1071 height 584
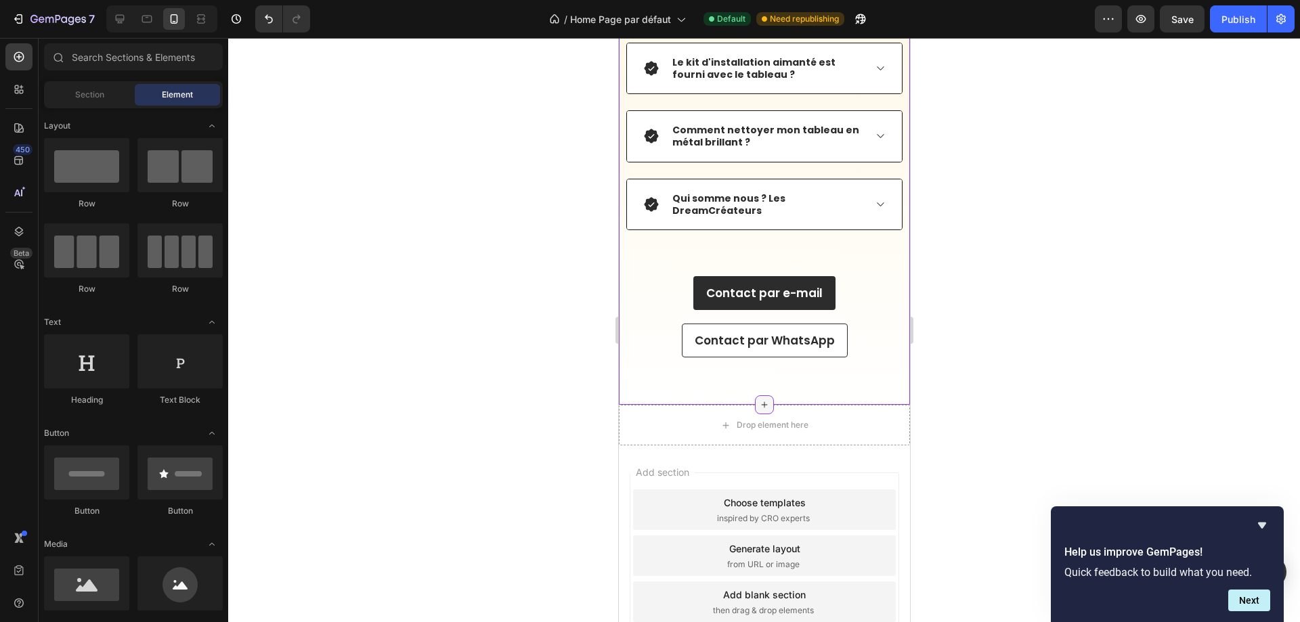
scroll to position [5003, 0]
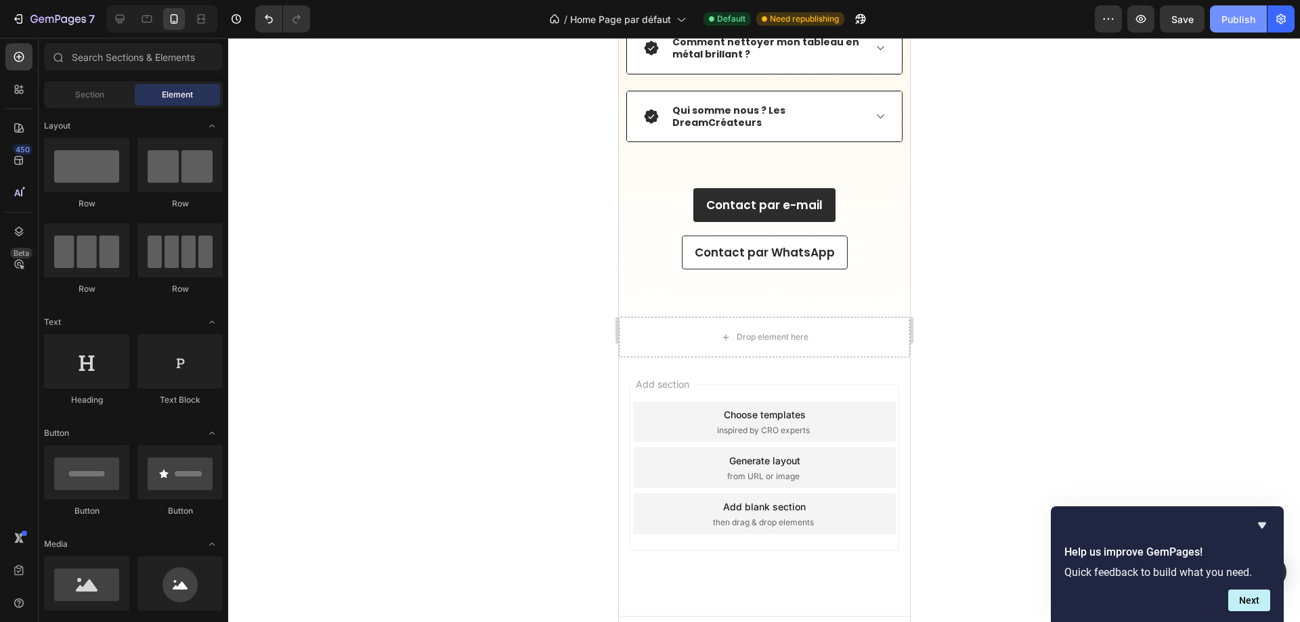
click at [1234, 26] on button "Publish" at bounding box center [1238, 18] width 57 height 27
click at [1263, 520] on icon "Hide survey" at bounding box center [1262, 525] width 16 height 16
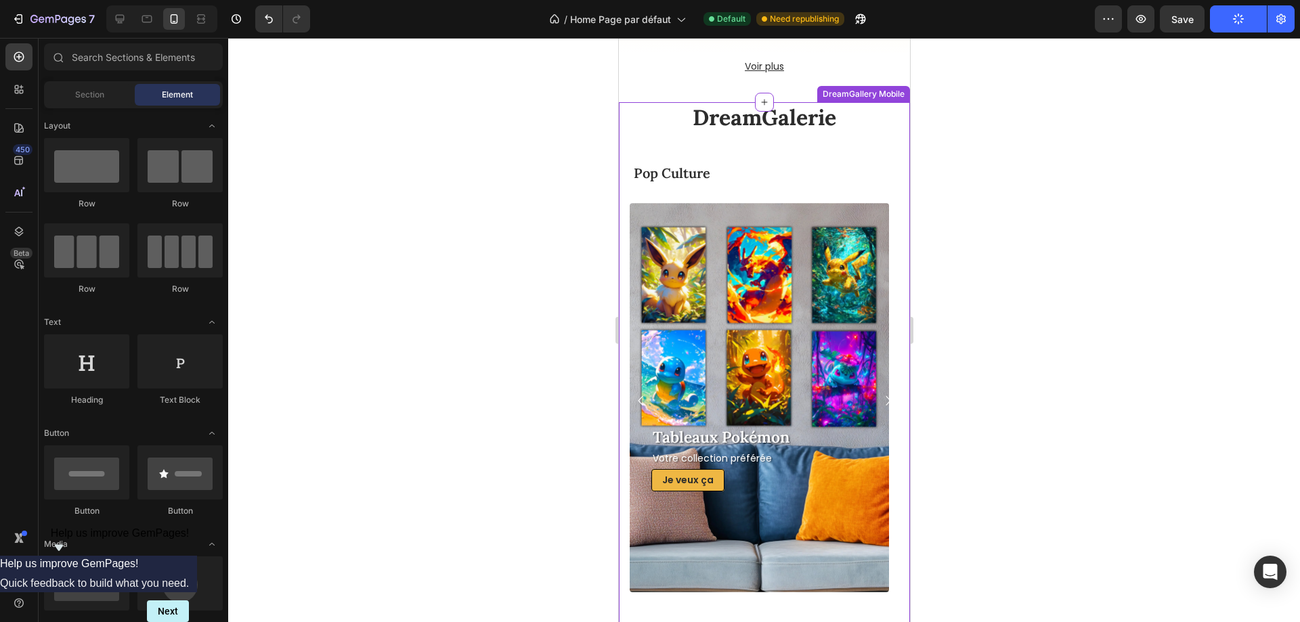
scroll to position [1416, 0]
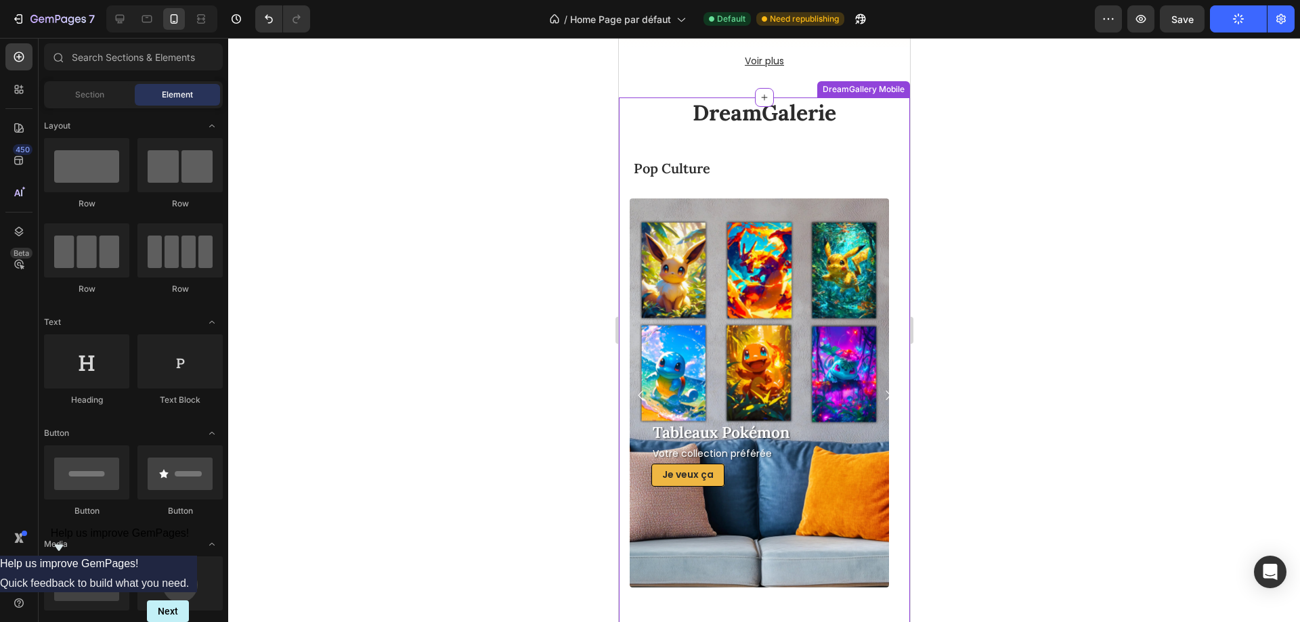
click at [792, 181] on p "Pop Culture" at bounding box center [770, 168] width 275 height 24
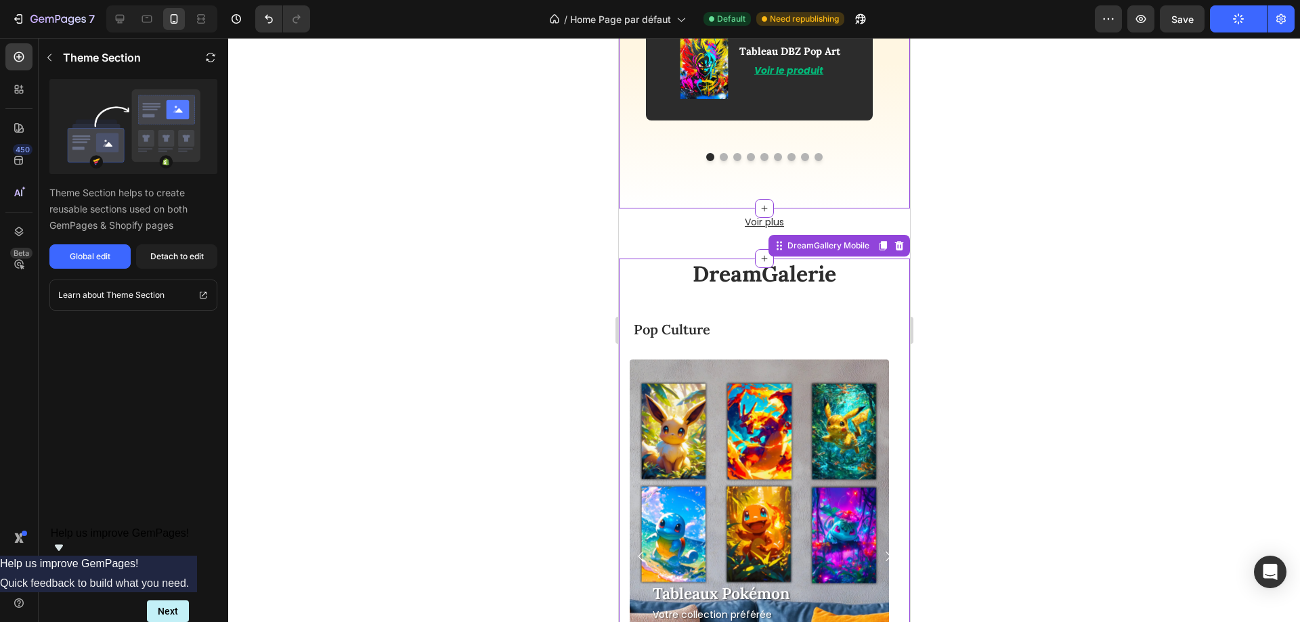
scroll to position [1348, 0]
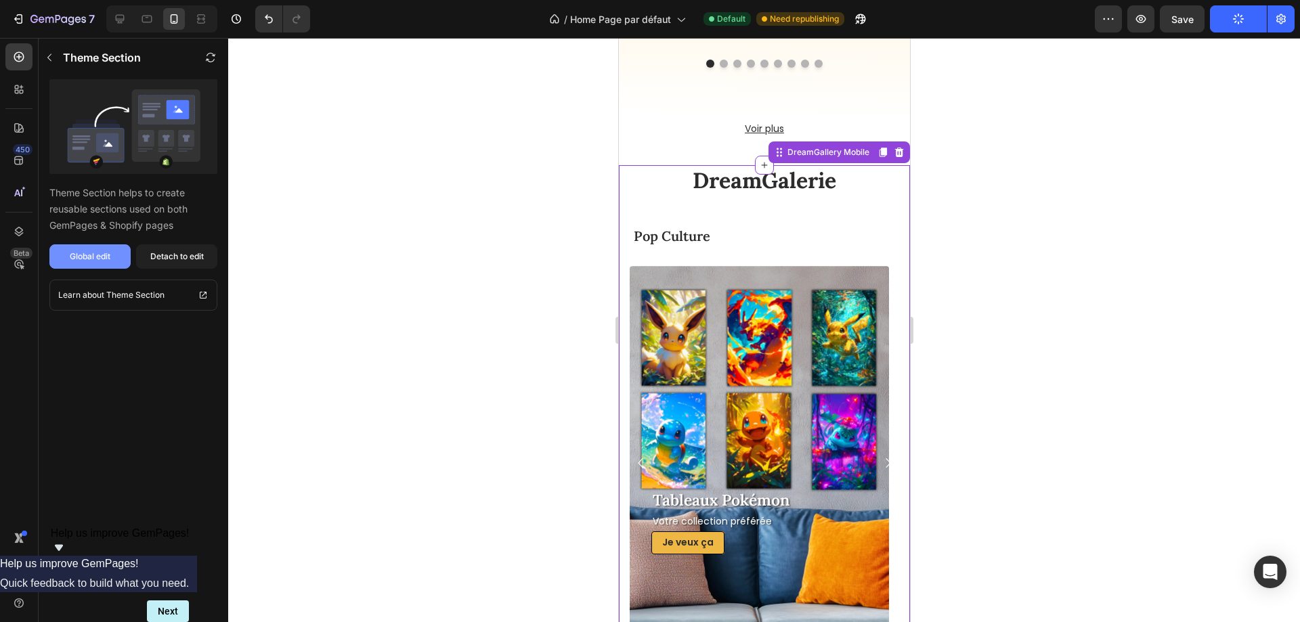
click at [112, 250] on button "Global edit" at bounding box center [89, 256] width 81 height 24
click at [124, 10] on div at bounding box center [120, 19] width 22 height 22
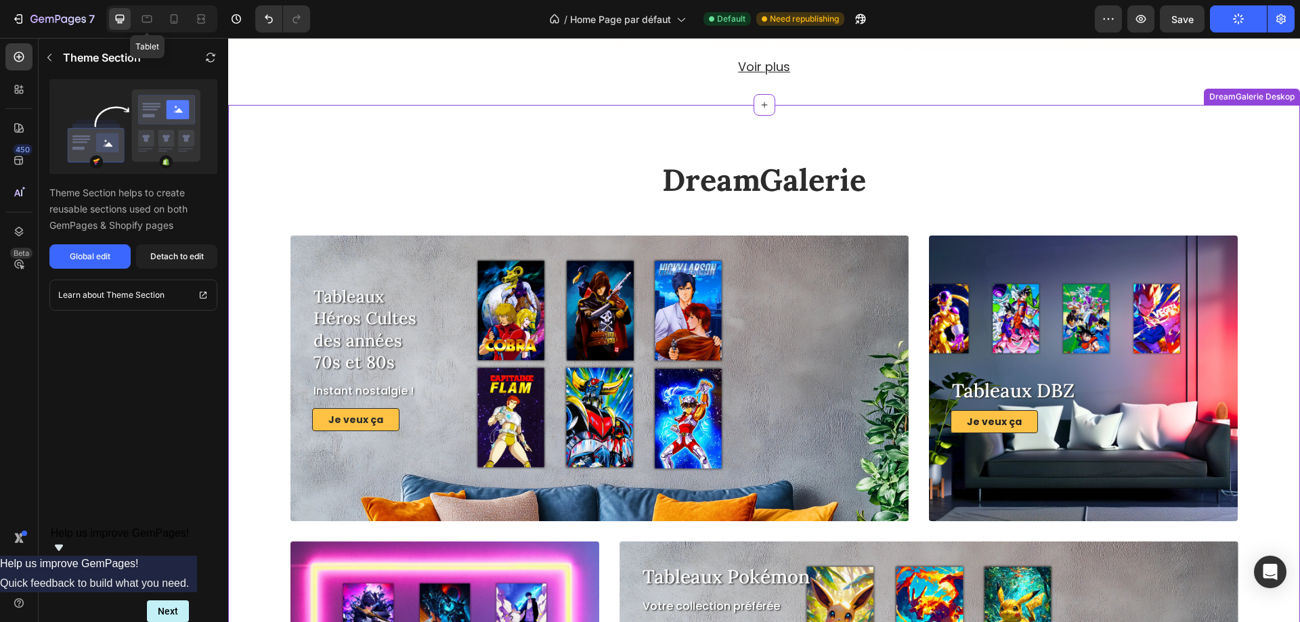
click at [434, 202] on h2 "DreamGalerie" at bounding box center [763, 180] width 1051 height 43
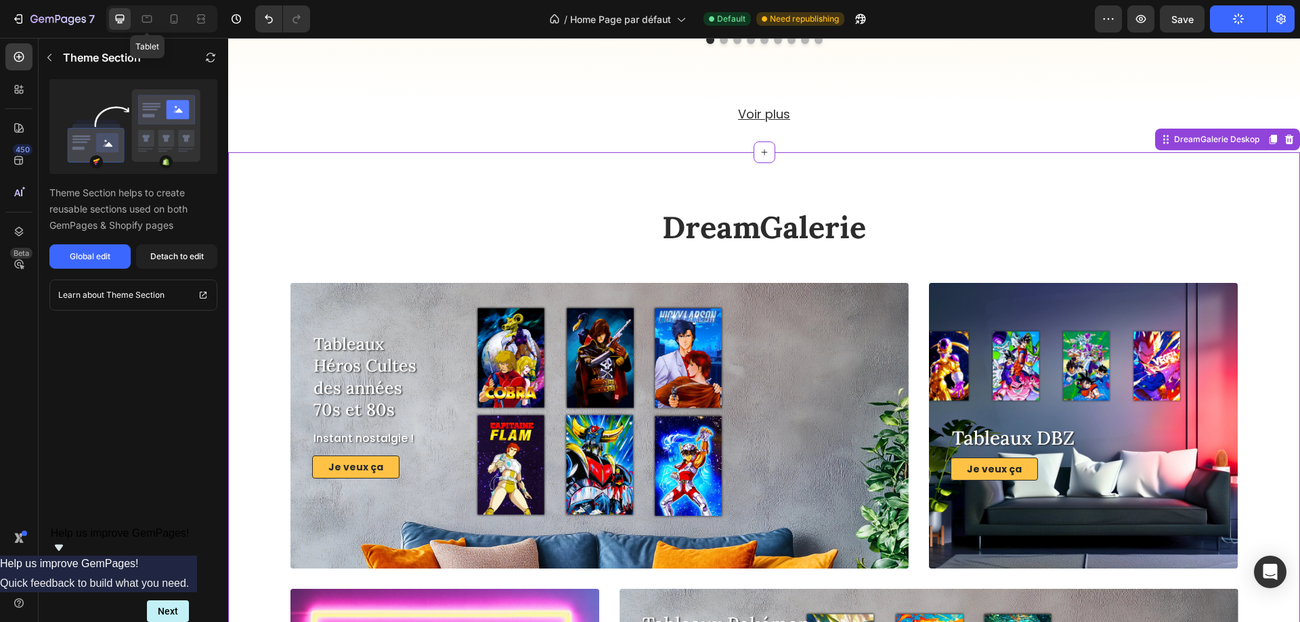
click at [93, 254] on div "Global edit" at bounding box center [90, 256] width 41 height 12
click at [13, 18] on icon "button" at bounding box center [19, 19] width 14 height 14
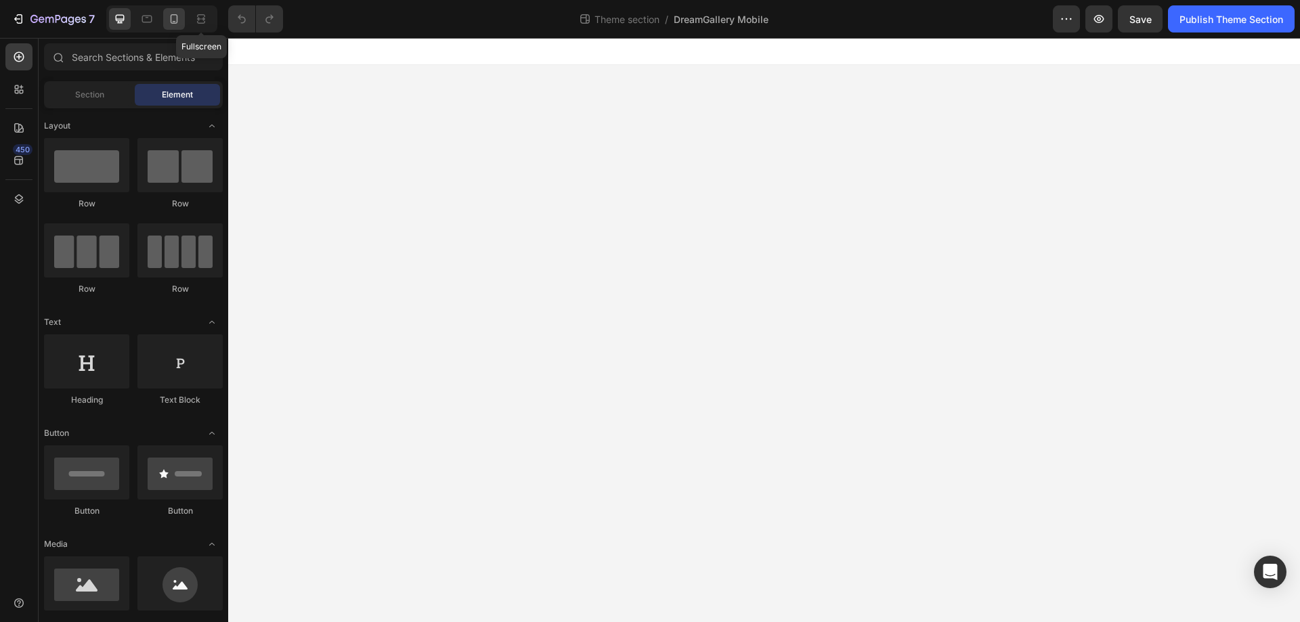
click at [172, 19] on icon at bounding box center [174, 19] width 14 height 14
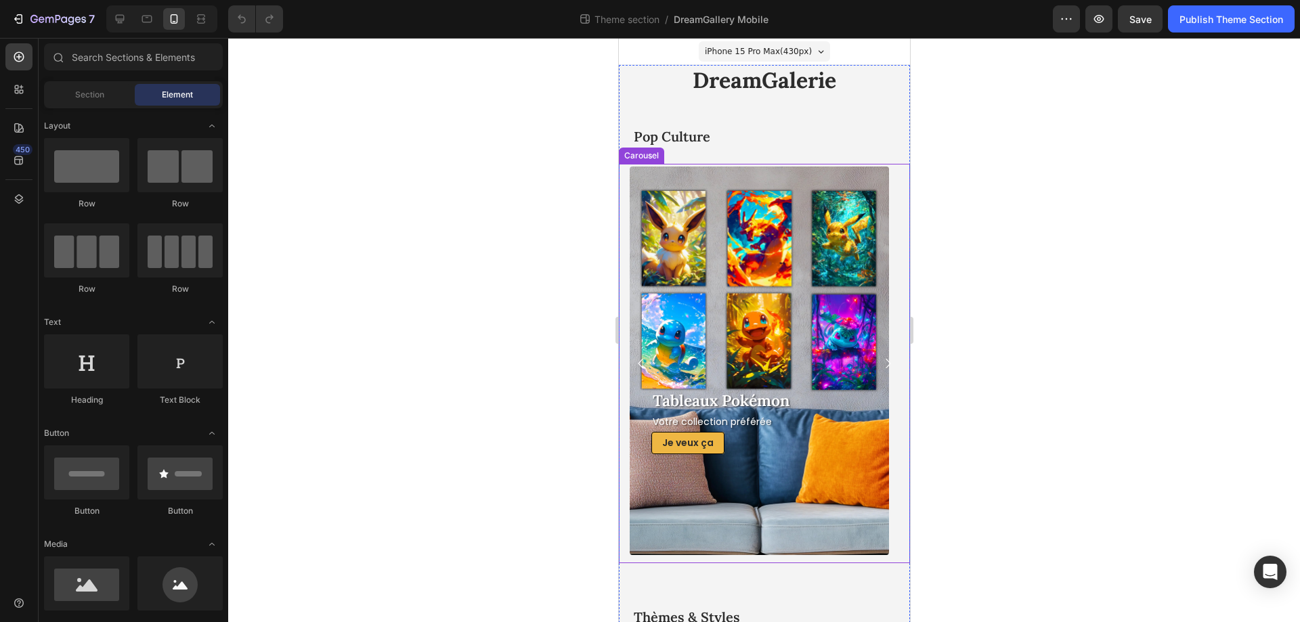
click at [878, 362] on icon "Carousel Next Arrow" at bounding box center [887, 363] width 19 height 24
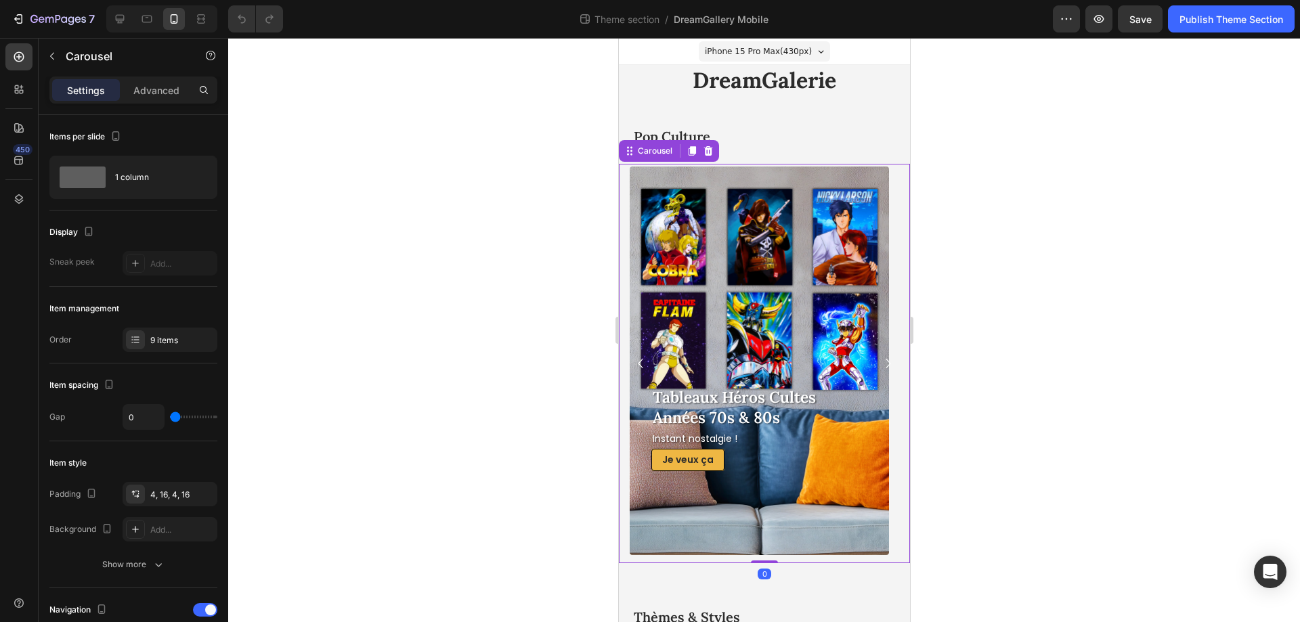
click at [878, 362] on icon "Carousel Next Arrow" at bounding box center [887, 363] width 19 height 24
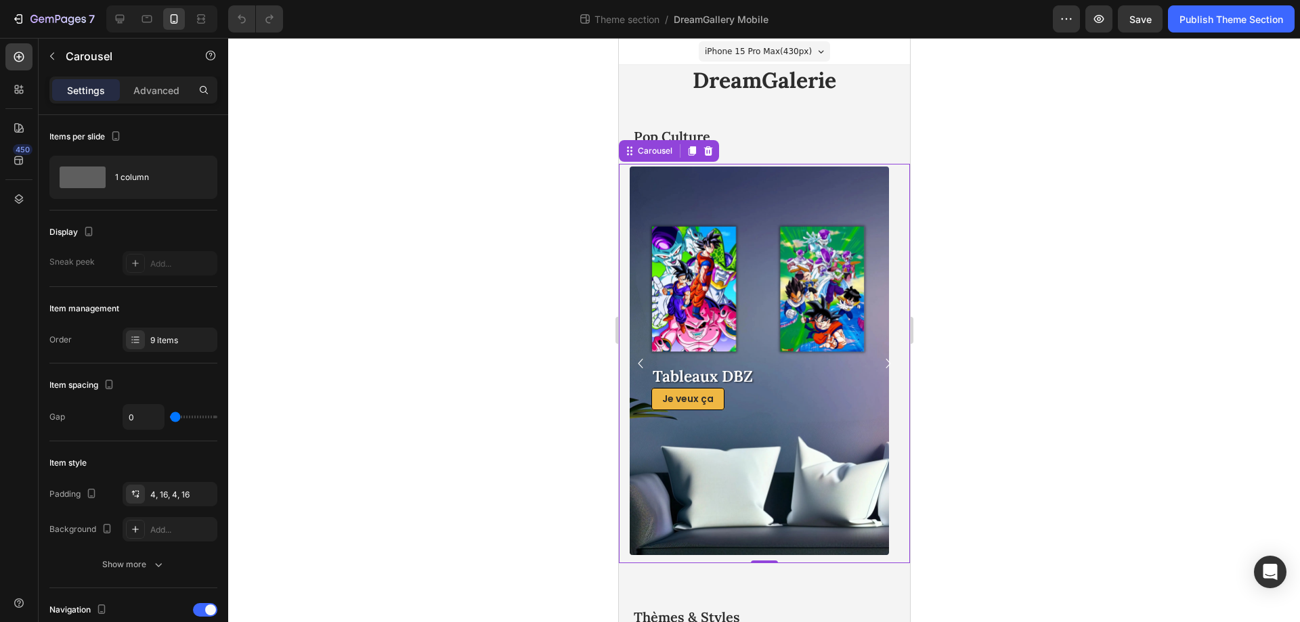
click at [641, 363] on icon "Carousel Back Arrow" at bounding box center [639, 363] width 19 height 24
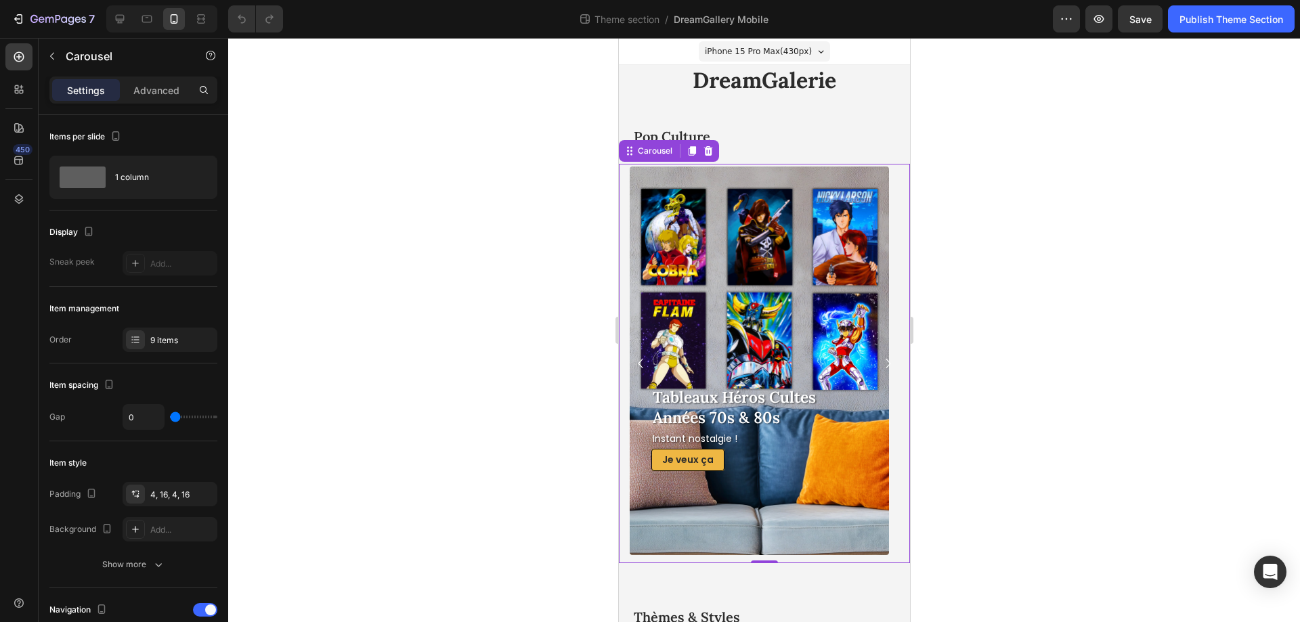
click at [878, 360] on icon "Carousel Next Arrow" at bounding box center [887, 363] width 19 height 24
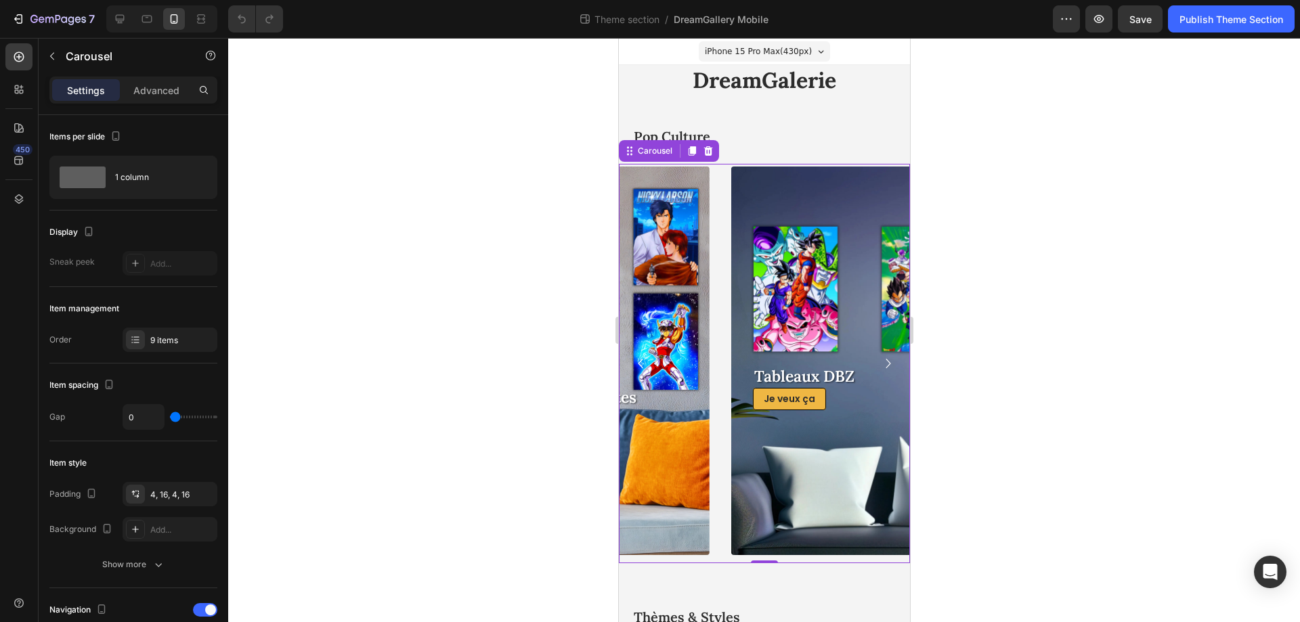
click at [878, 360] on icon "Carousel Next Arrow" at bounding box center [887, 363] width 19 height 24
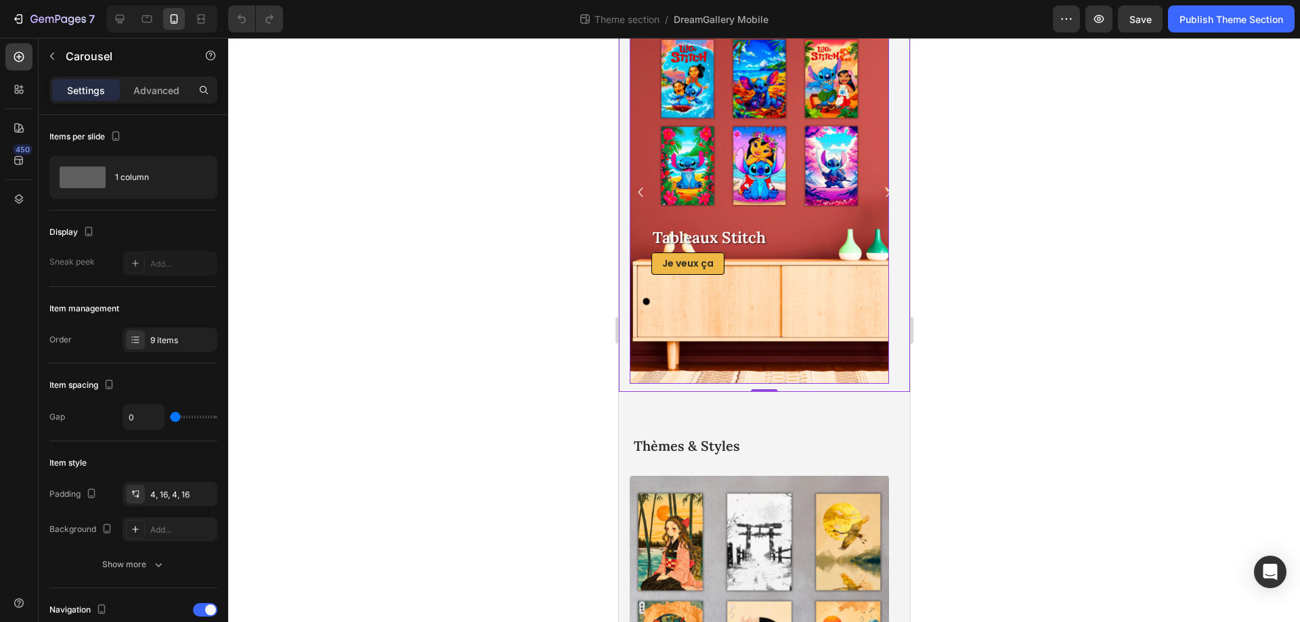
scroll to position [68, 0]
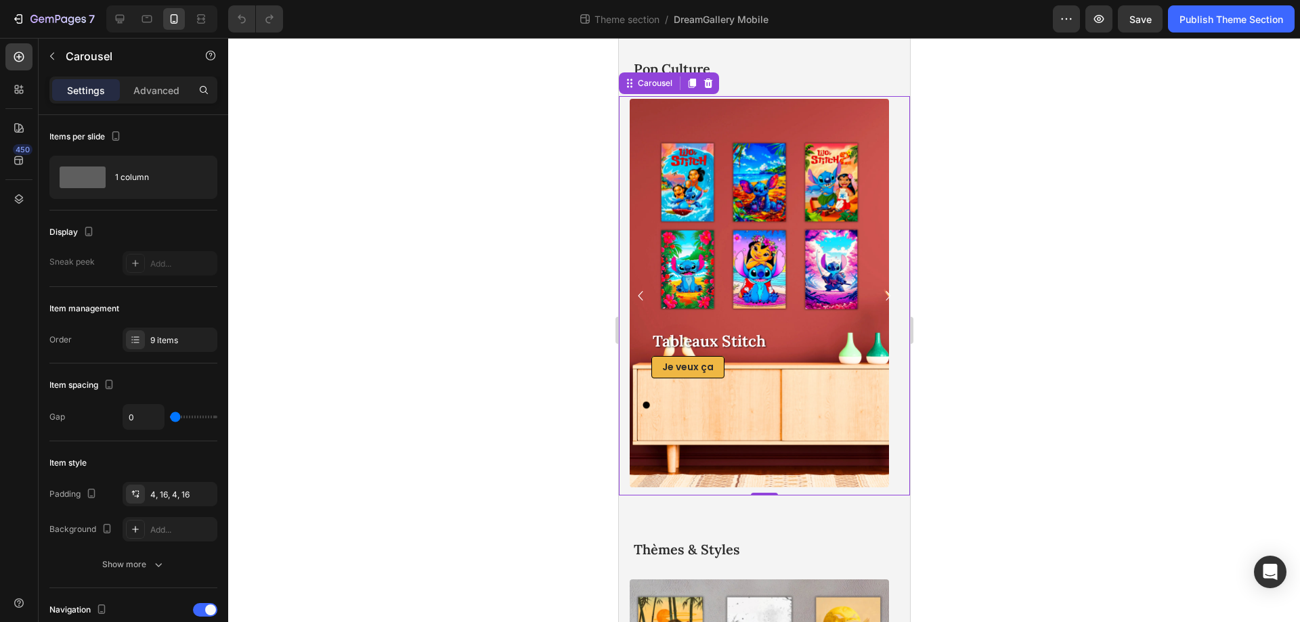
click at [878, 305] on icon "Carousel Next Arrow" at bounding box center [887, 296] width 19 height 24
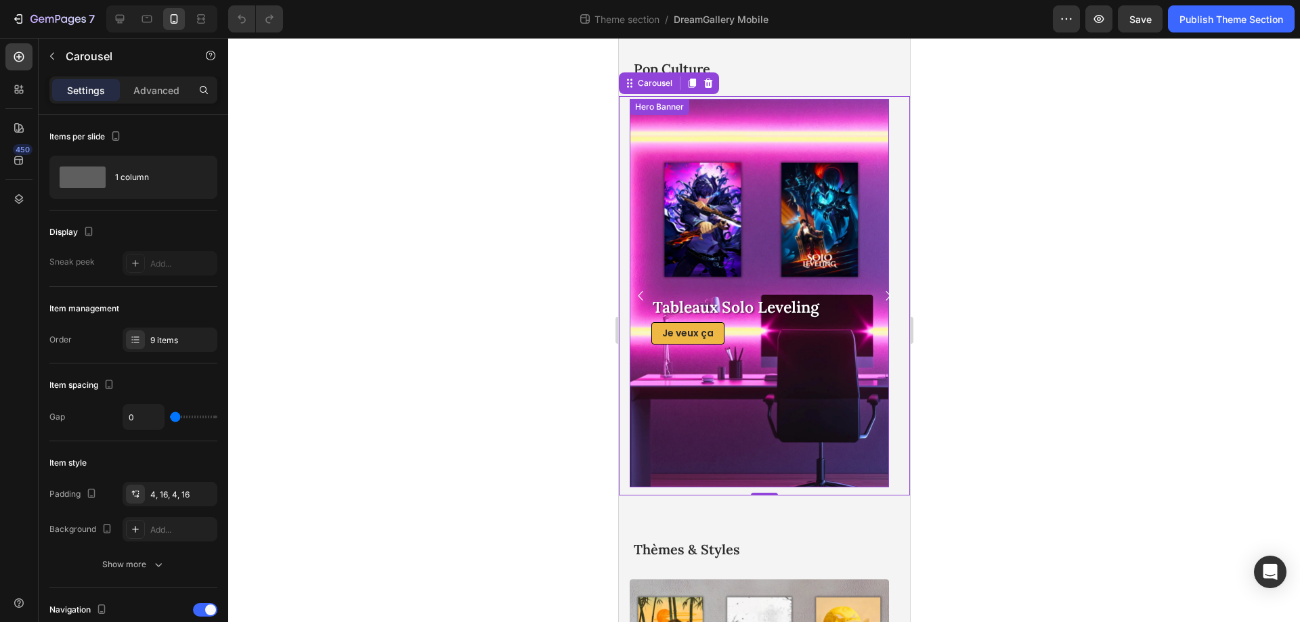
click at [715, 254] on div "Tableaux Solo Leveling Heading Je veux ça Button" at bounding box center [758, 293] width 216 height 103
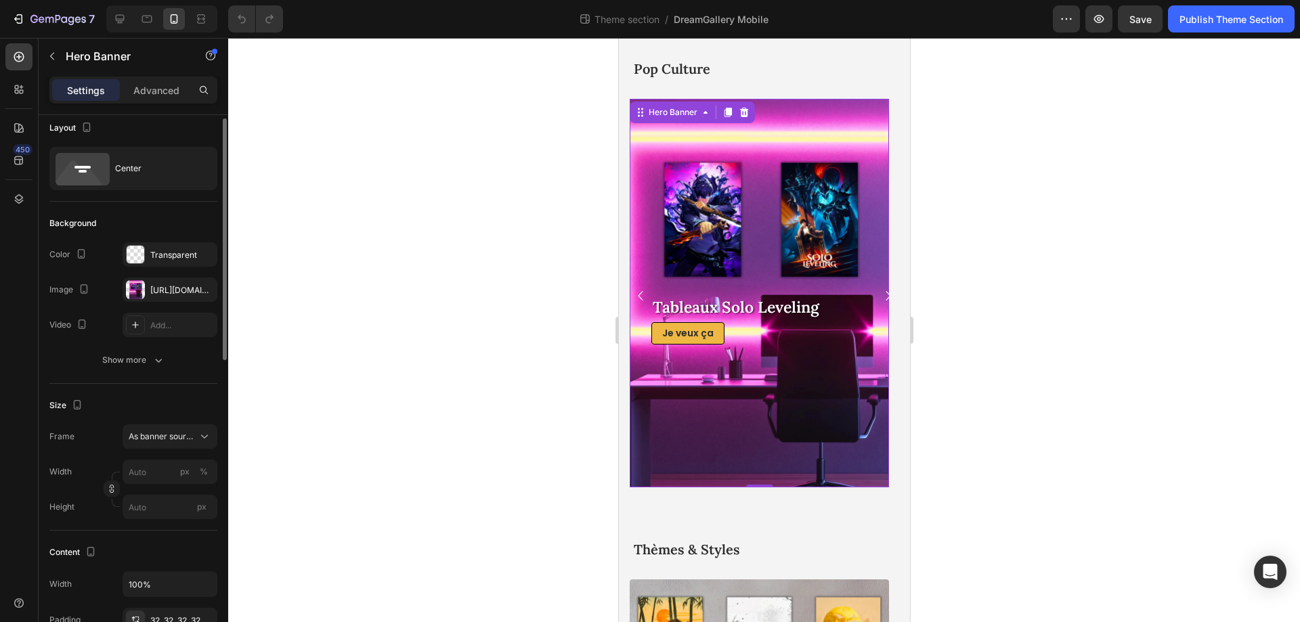
scroll to position [0, 0]
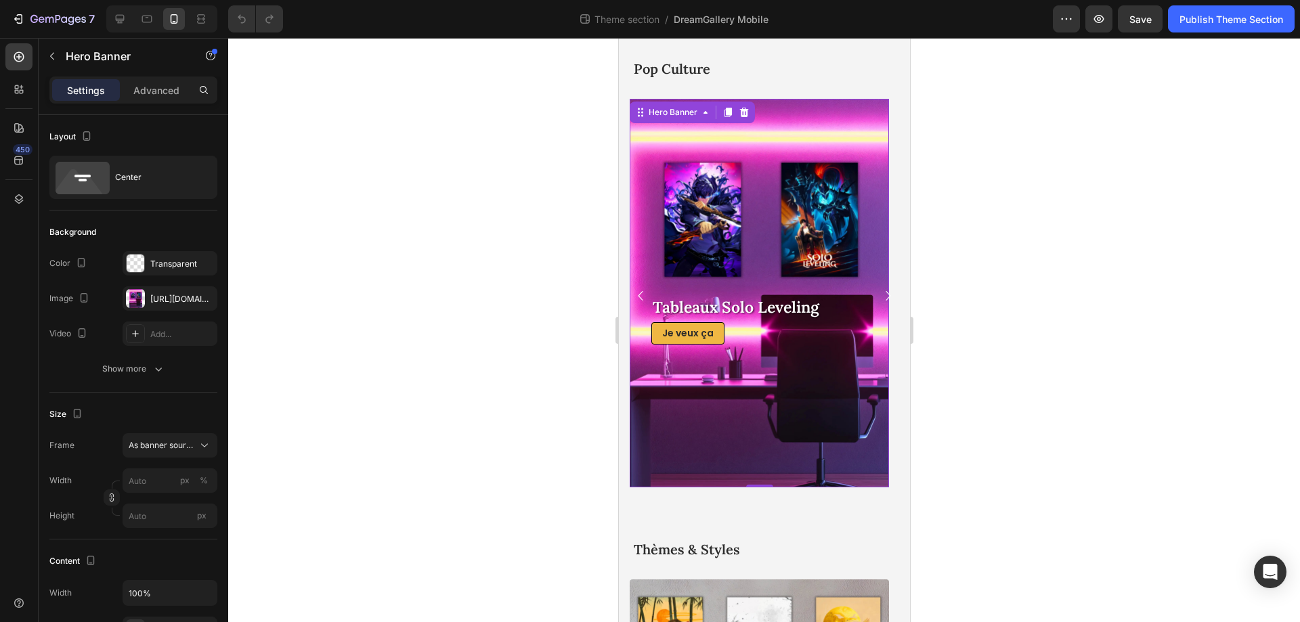
click at [705, 179] on div "Background Image" at bounding box center [758, 293] width 259 height 389
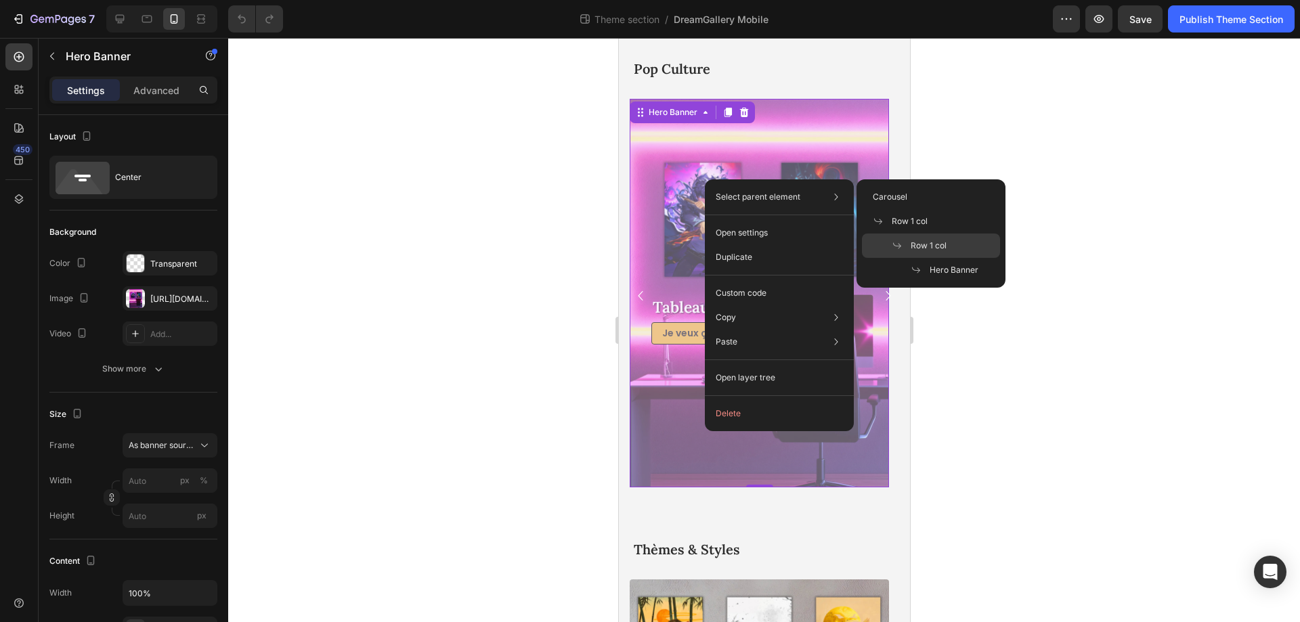
click at [929, 252] on div "Row 1 col" at bounding box center [931, 246] width 138 height 24
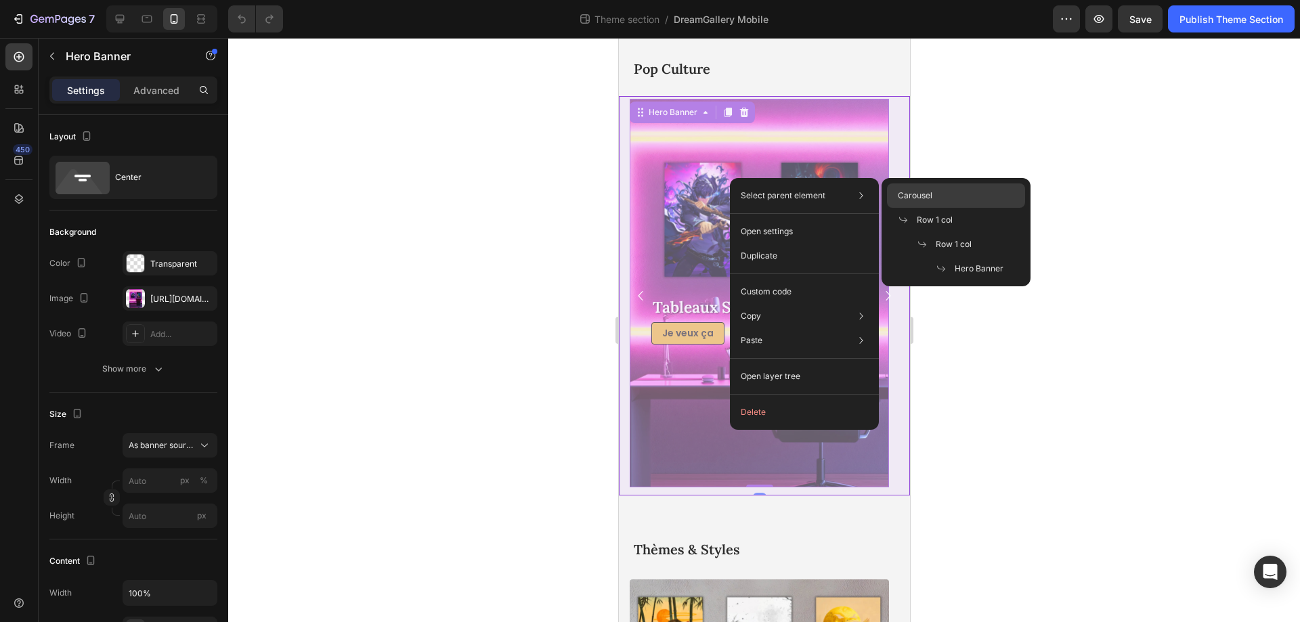
click at [921, 192] on span "Carousel" at bounding box center [915, 196] width 35 height 12
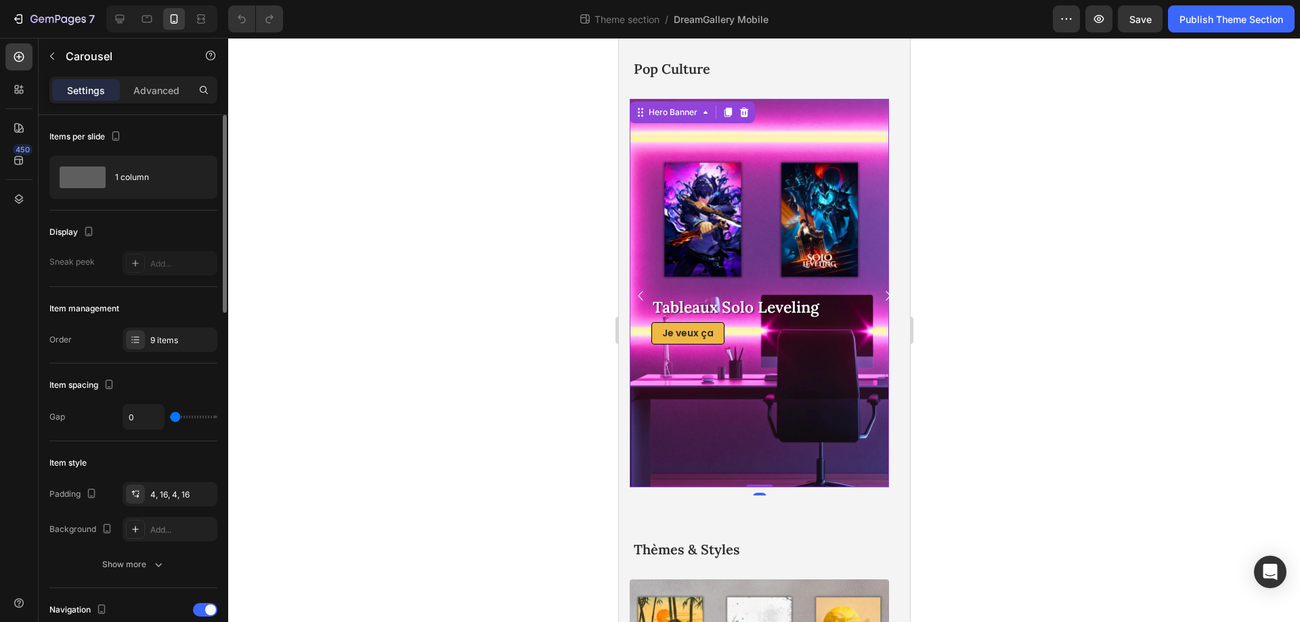
click at [706, 196] on div "Background Image" at bounding box center [758, 293] width 259 height 389
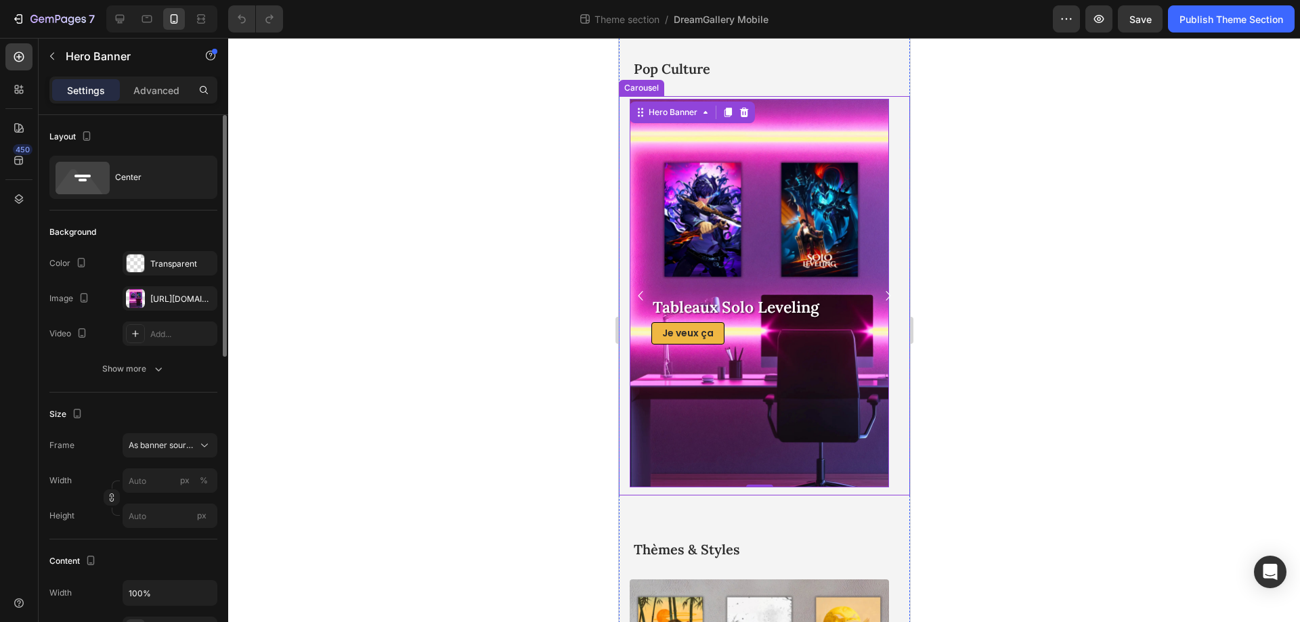
click at [484, 265] on div at bounding box center [763, 330] width 1071 height 584
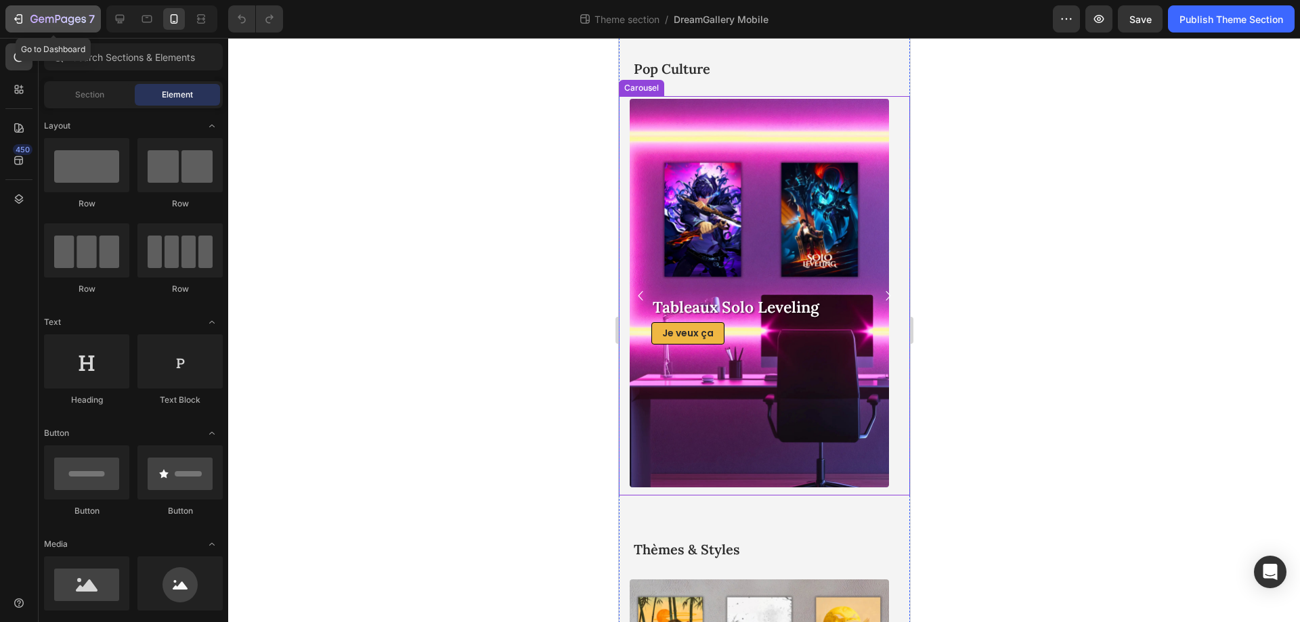
click at [24, 23] on icon "button" at bounding box center [19, 19] width 14 height 14
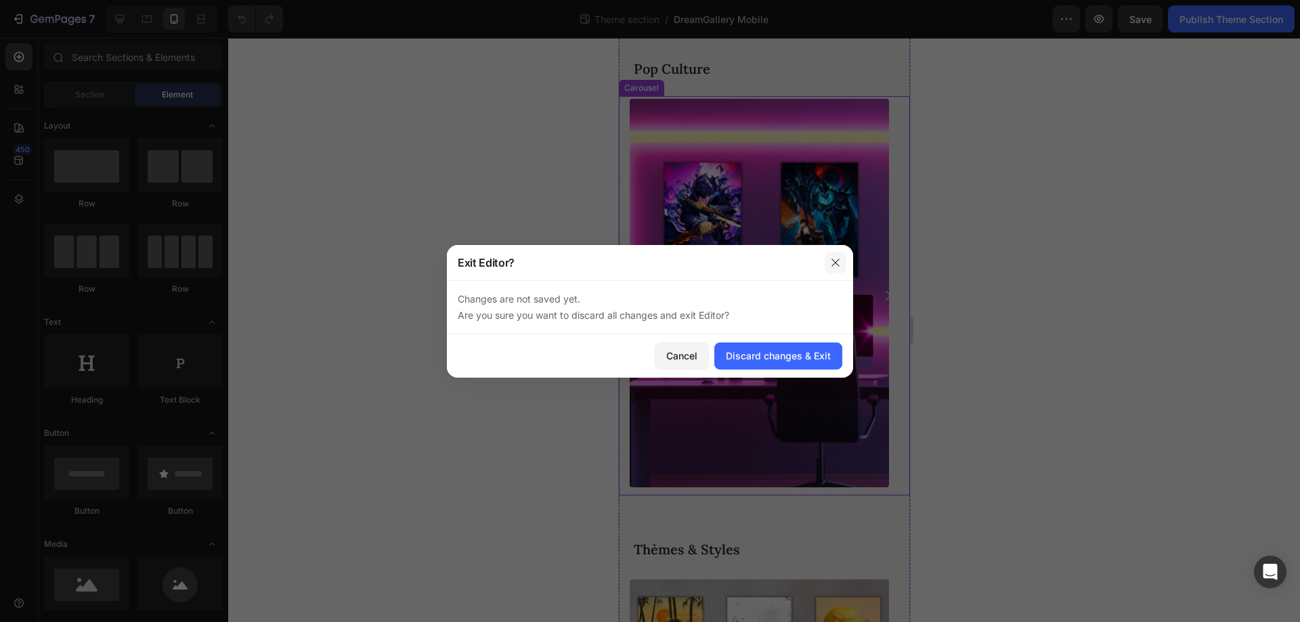
click at [841, 262] on button "button" at bounding box center [835, 263] width 22 height 22
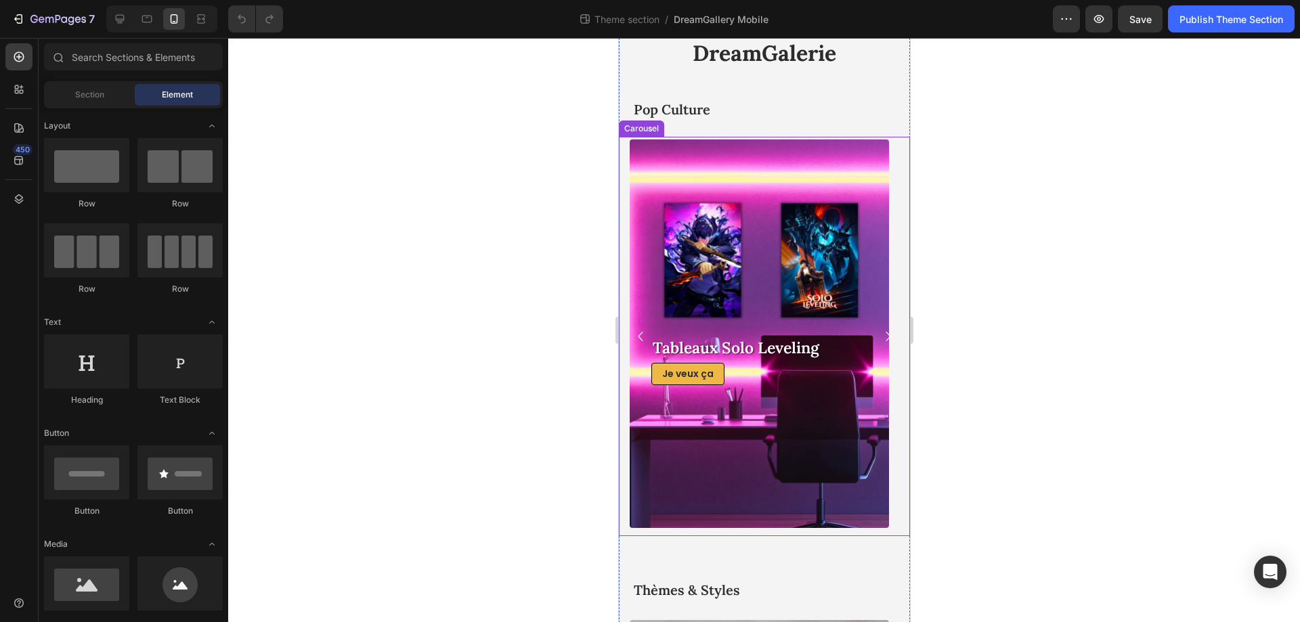
scroll to position [12, 0]
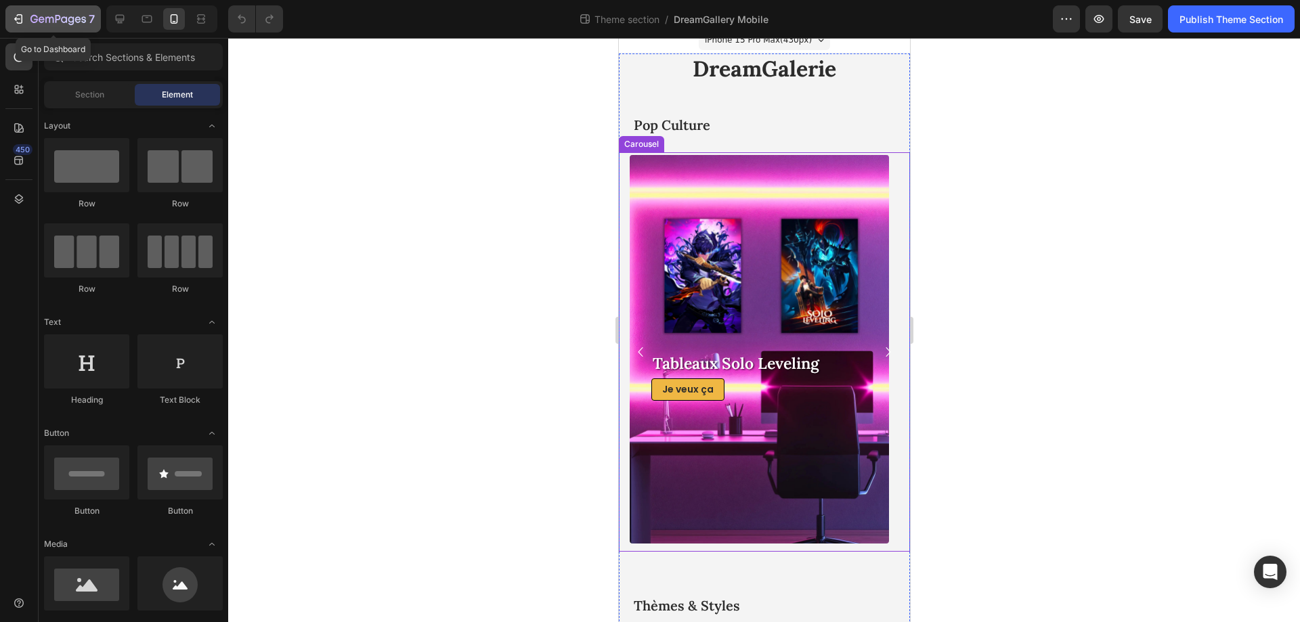
click at [36, 19] on icon "button" at bounding box center [58, 20] width 56 height 12
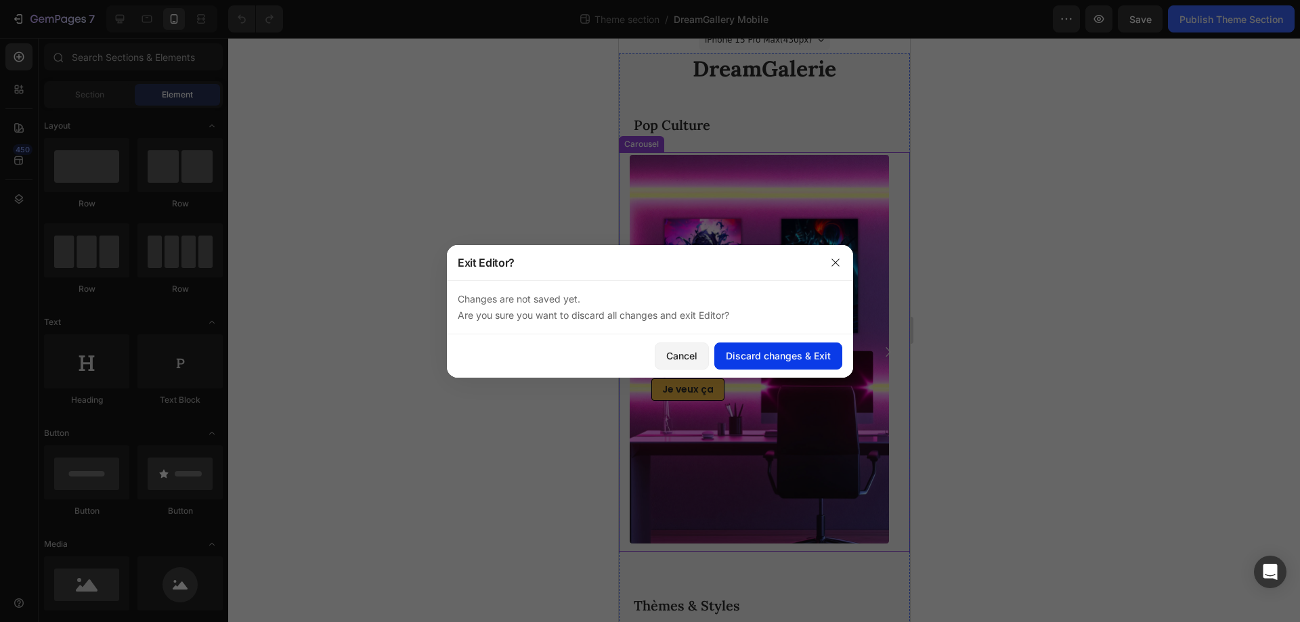
click at [779, 353] on div "Discard changes & Exit" at bounding box center [778, 356] width 105 height 14
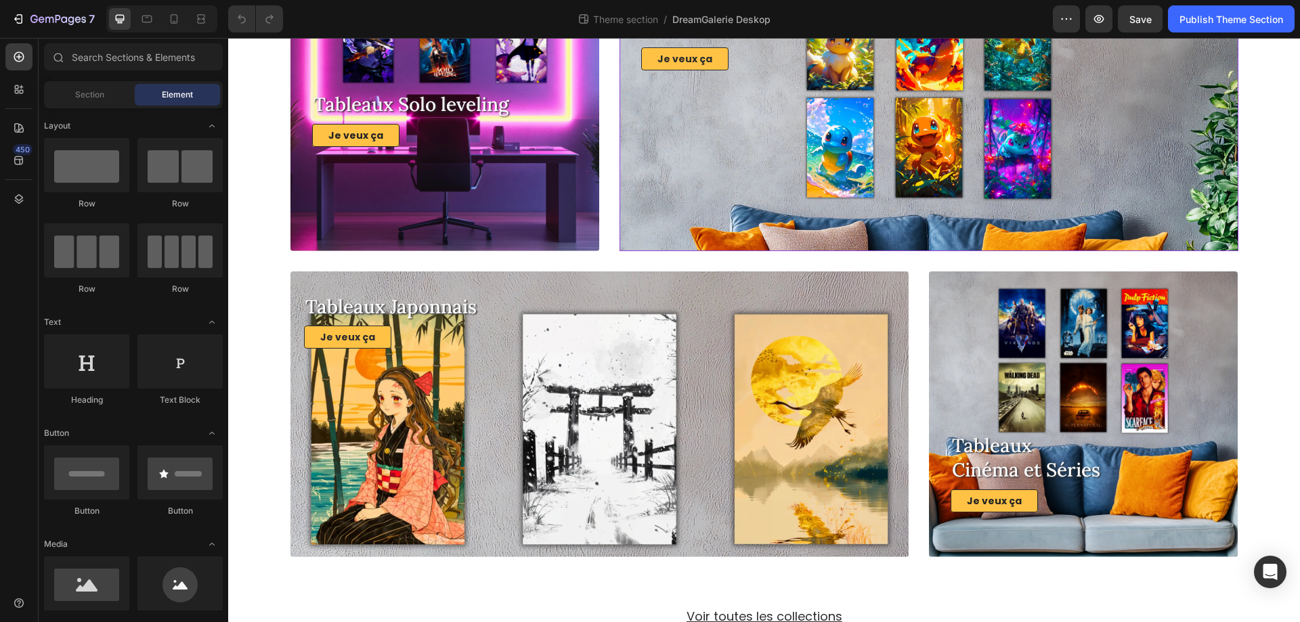
scroll to position [333, 0]
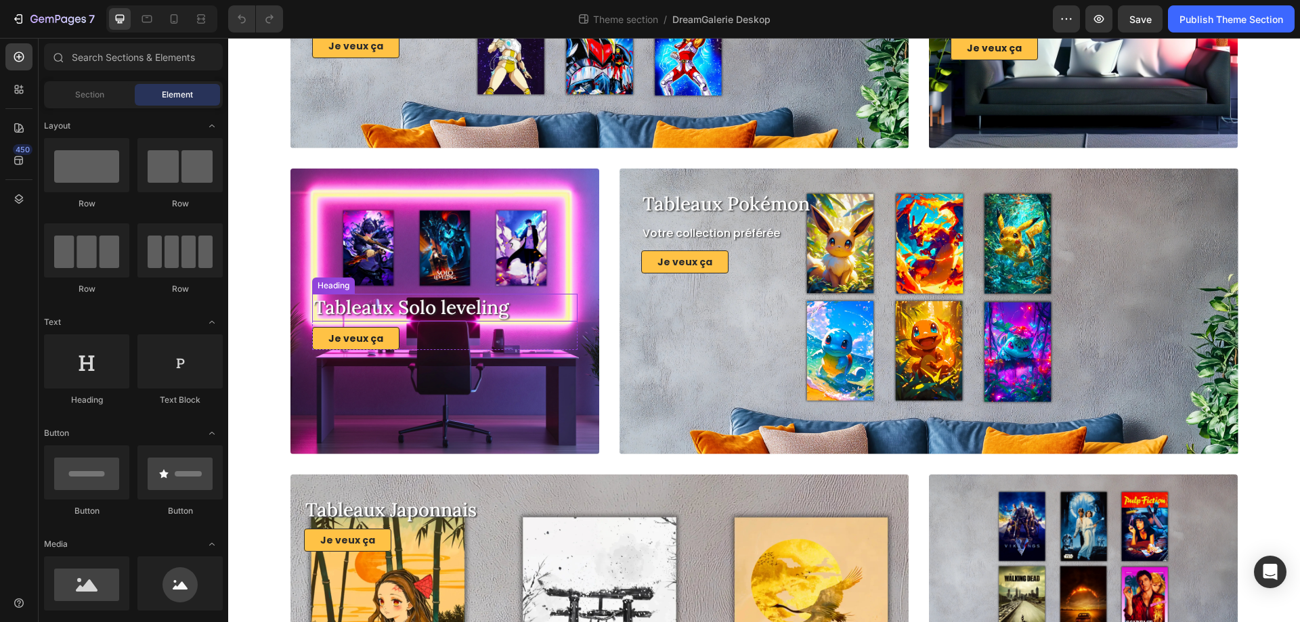
click at [441, 307] on h2 "Tableaux Solo leveling" at bounding box center [445, 307] width 266 height 27
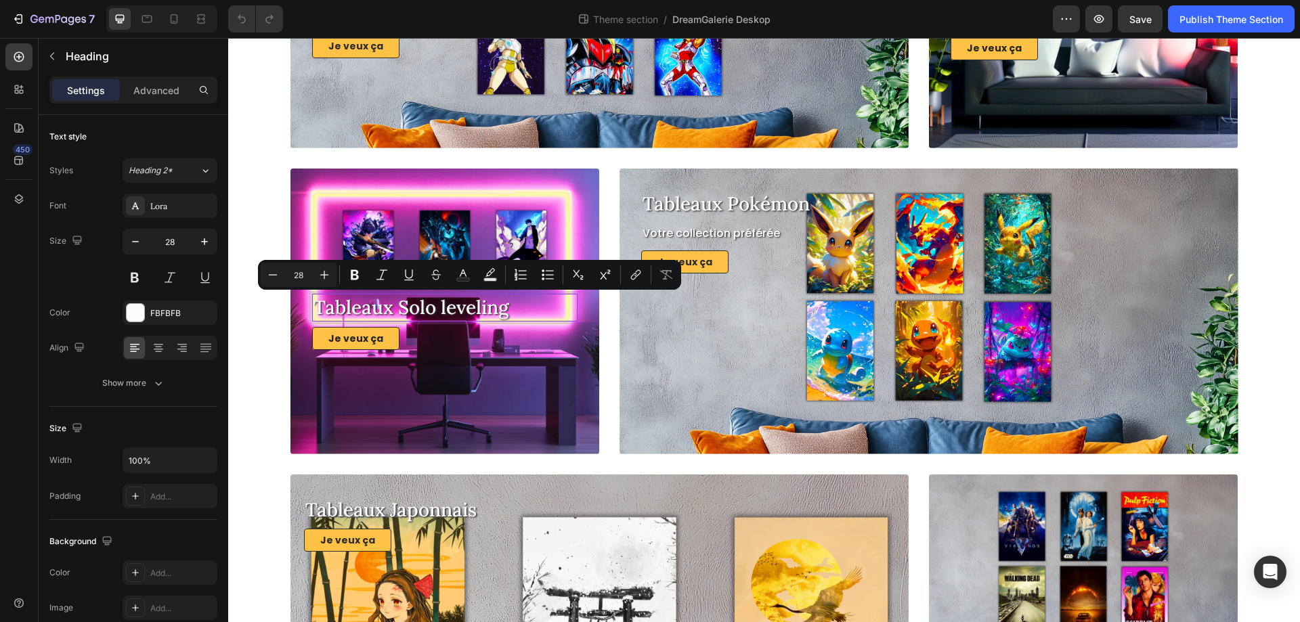
click at [420, 308] on p "Tableaux Solo leveling" at bounding box center [444, 307] width 263 height 24
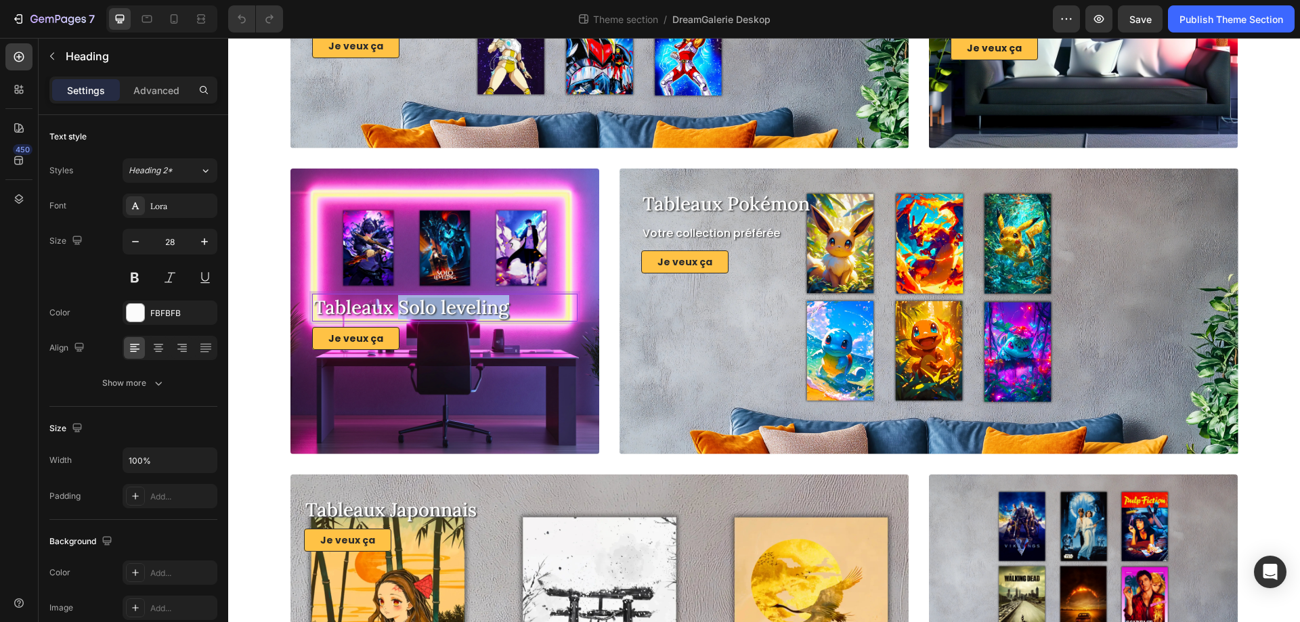
drag, startPoint x: 395, startPoint y: 306, endPoint x: 510, endPoint y: 303, distance: 115.8
click at [510, 303] on p "Tableaux Solo leveling" at bounding box center [444, 307] width 263 height 24
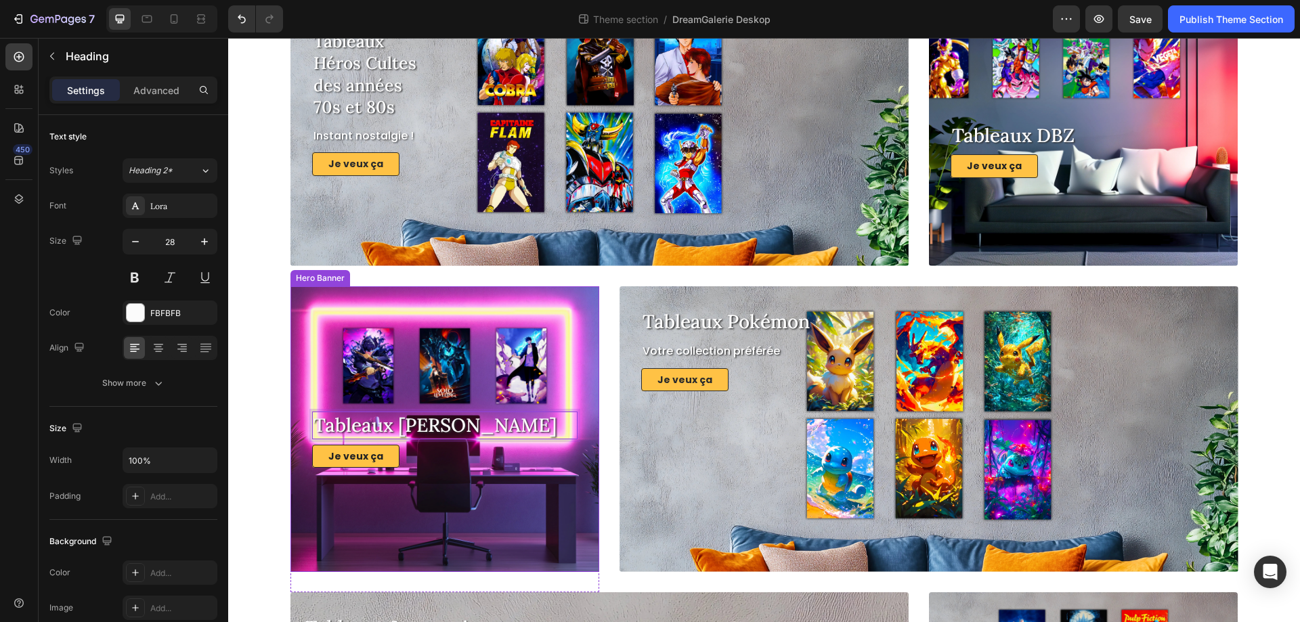
scroll to position [198, 0]
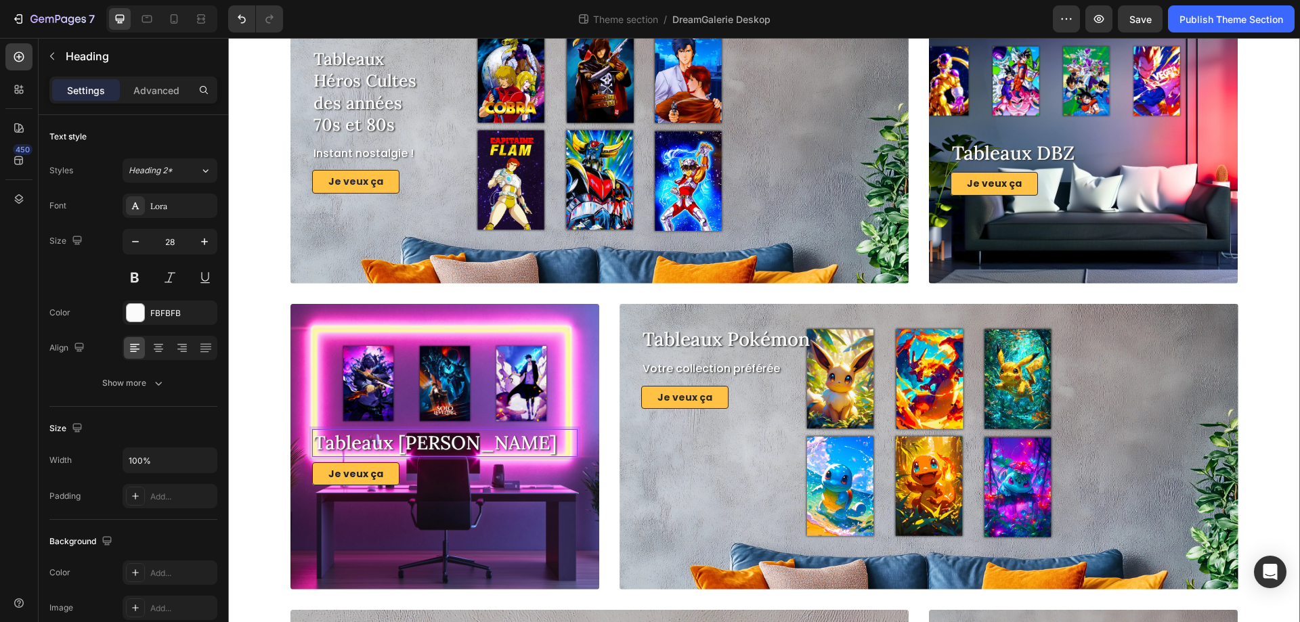
click at [257, 325] on div "DreamGalerie Heading Tableaux DBZ Heading Je veux ça Button Row Row Hero Banner…" at bounding box center [763, 447] width 1051 height 1053
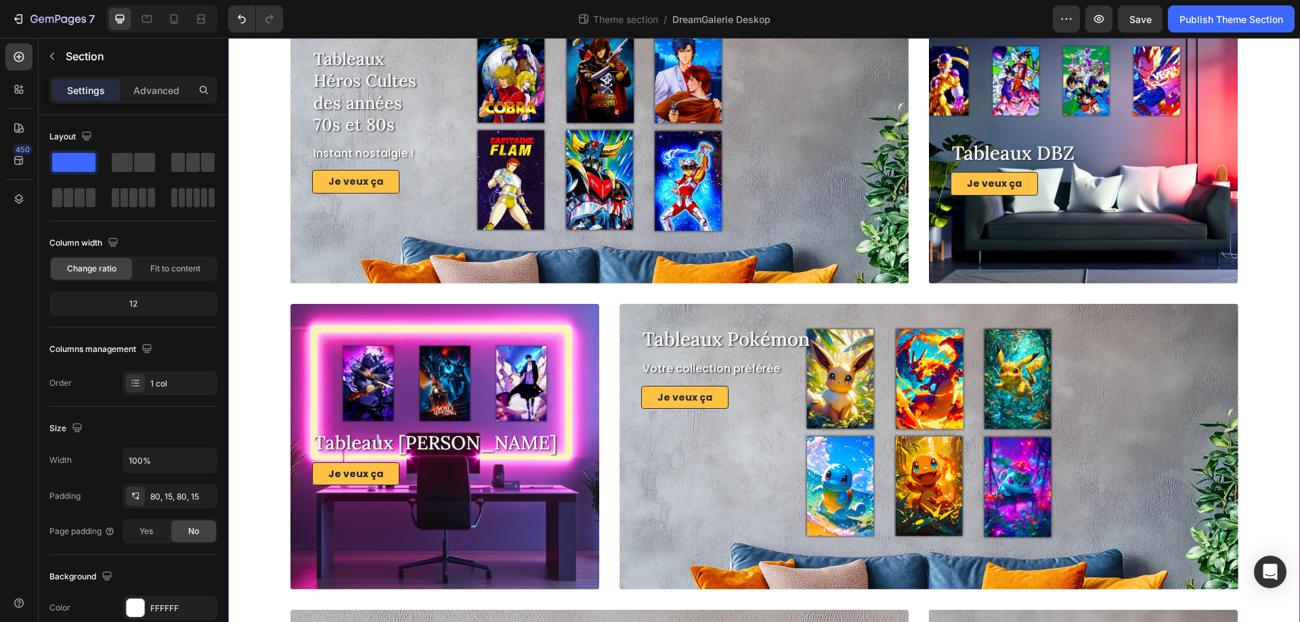
click at [261, 326] on div "DreamGalerie Heading Tableaux DBZ Heading Je veux ça Button Row Row Hero Banner…" at bounding box center [763, 447] width 1051 height 1053
click at [400, 391] on div "Overlay" at bounding box center [444, 447] width 309 height 286
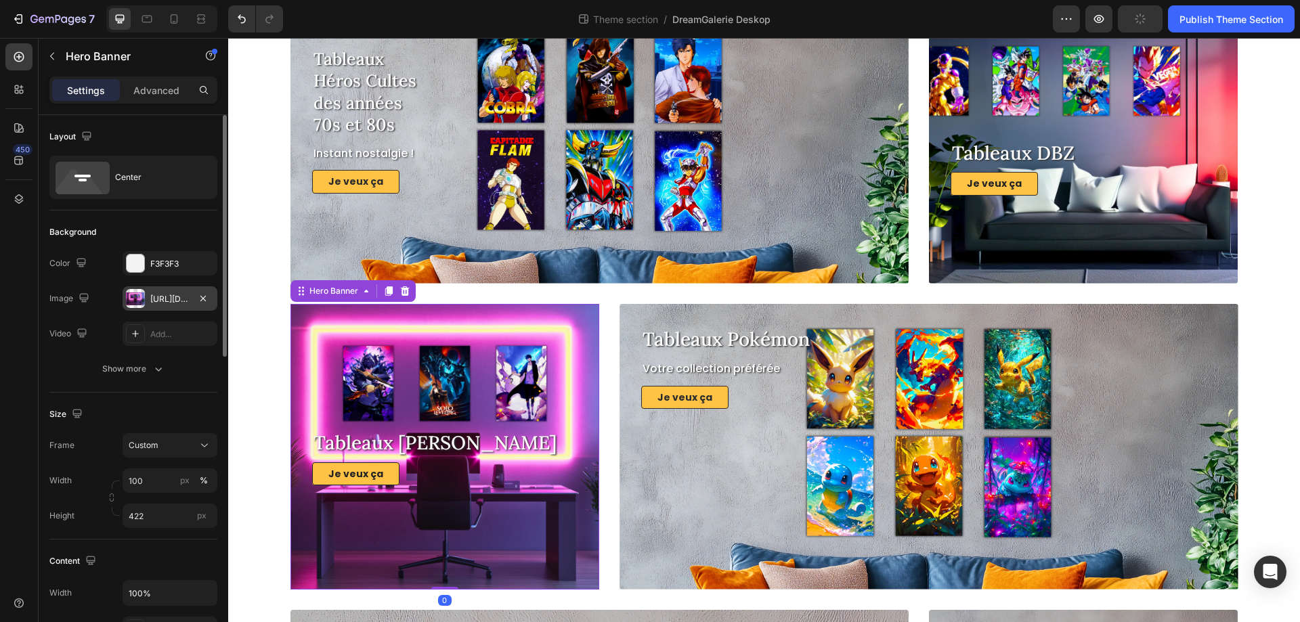
click at [169, 296] on div "[URL][DOMAIN_NAME]" at bounding box center [169, 299] width 39 height 12
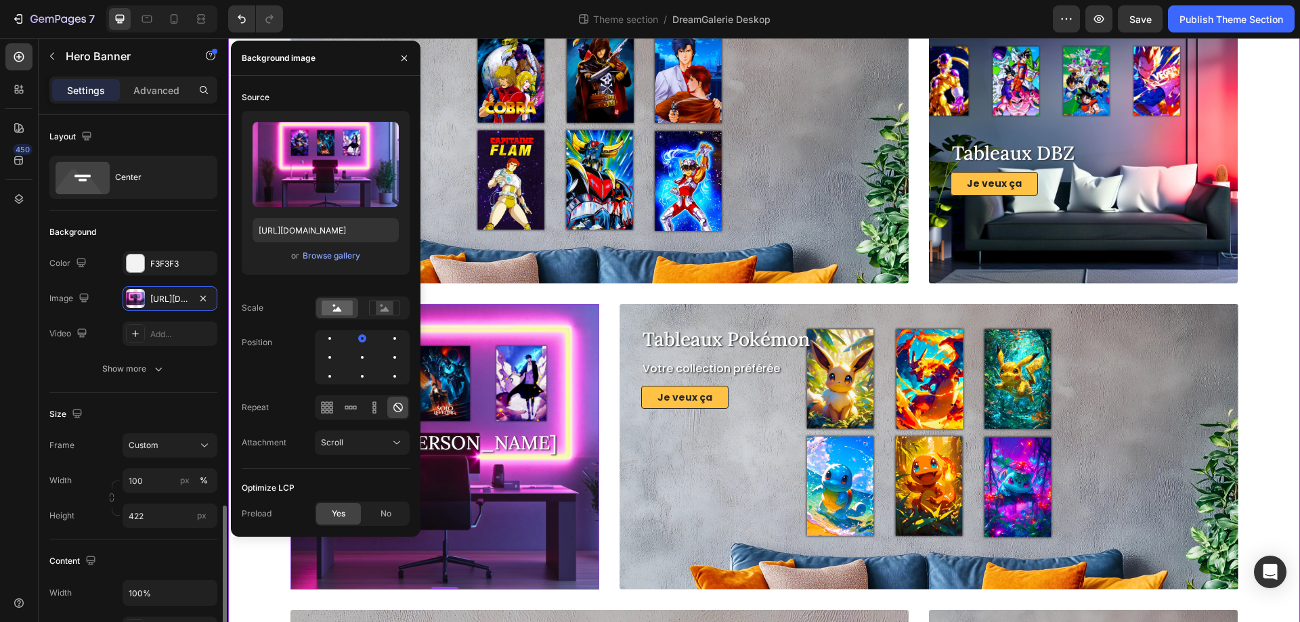
click at [89, 580] on div "Width 100% Padding Add... Align" at bounding box center [133, 628] width 168 height 96
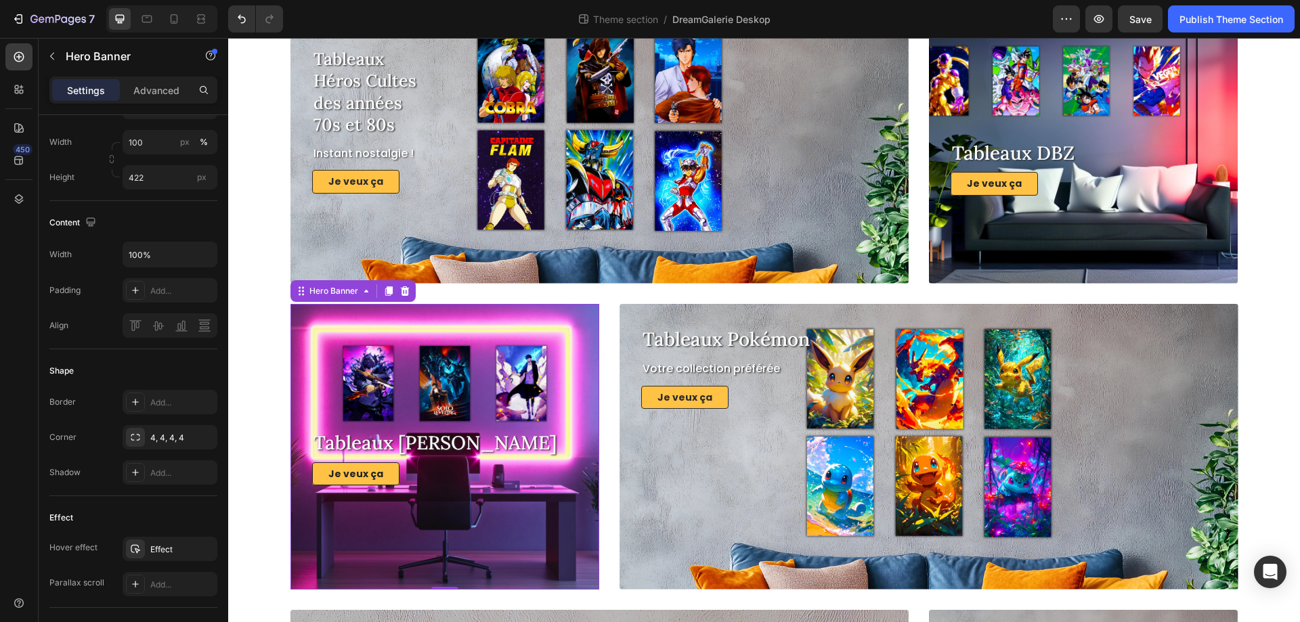
scroll to position [609, 0]
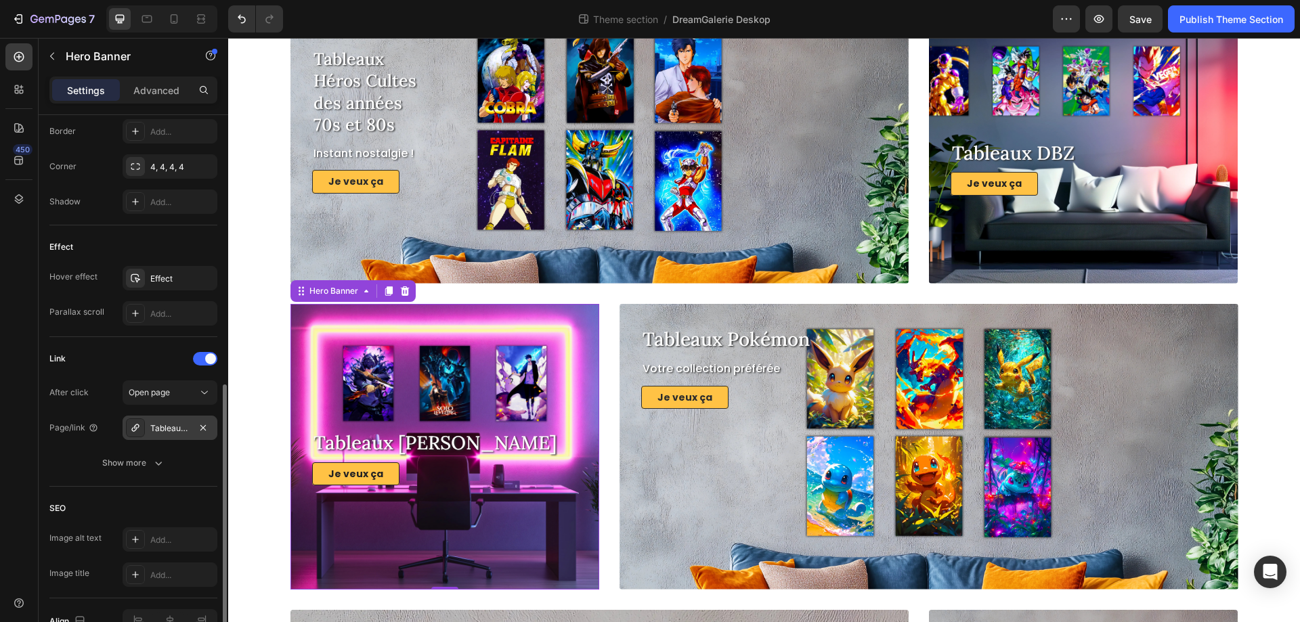
click at [171, 423] on div "Tableaux-solo-leveling" at bounding box center [169, 428] width 39 height 12
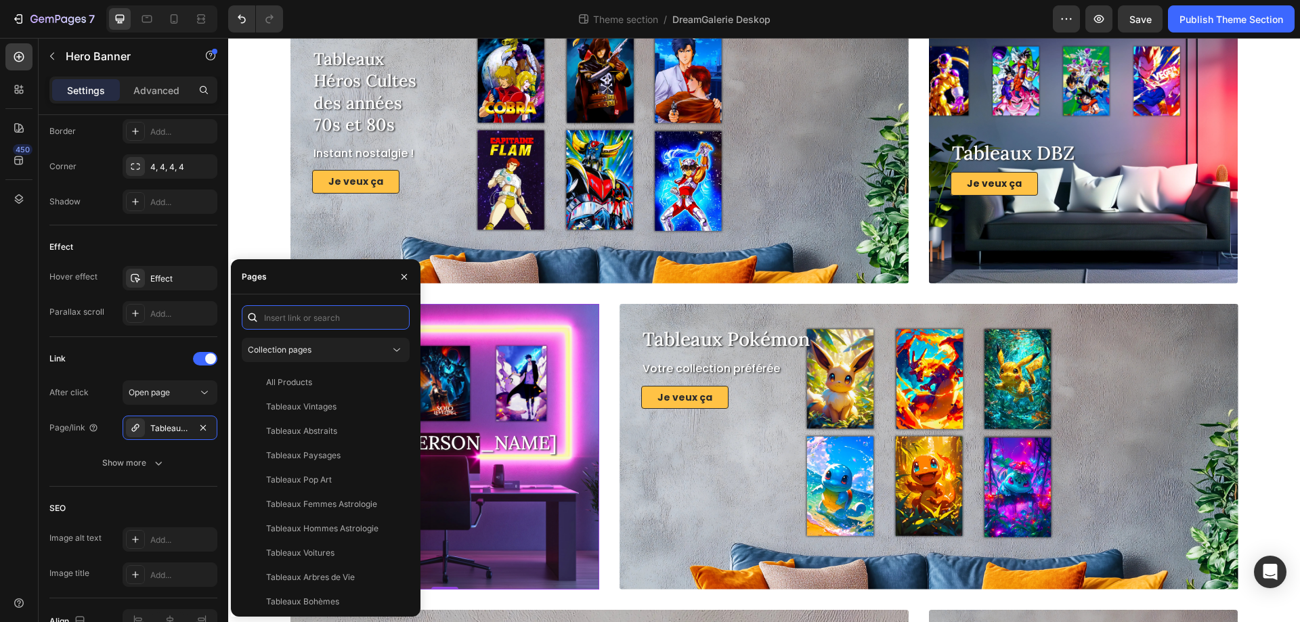
click at [316, 322] on input "text" at bounding box center [326, 317] width 168 height 24
type input "h"
type input "l"
type input "a"
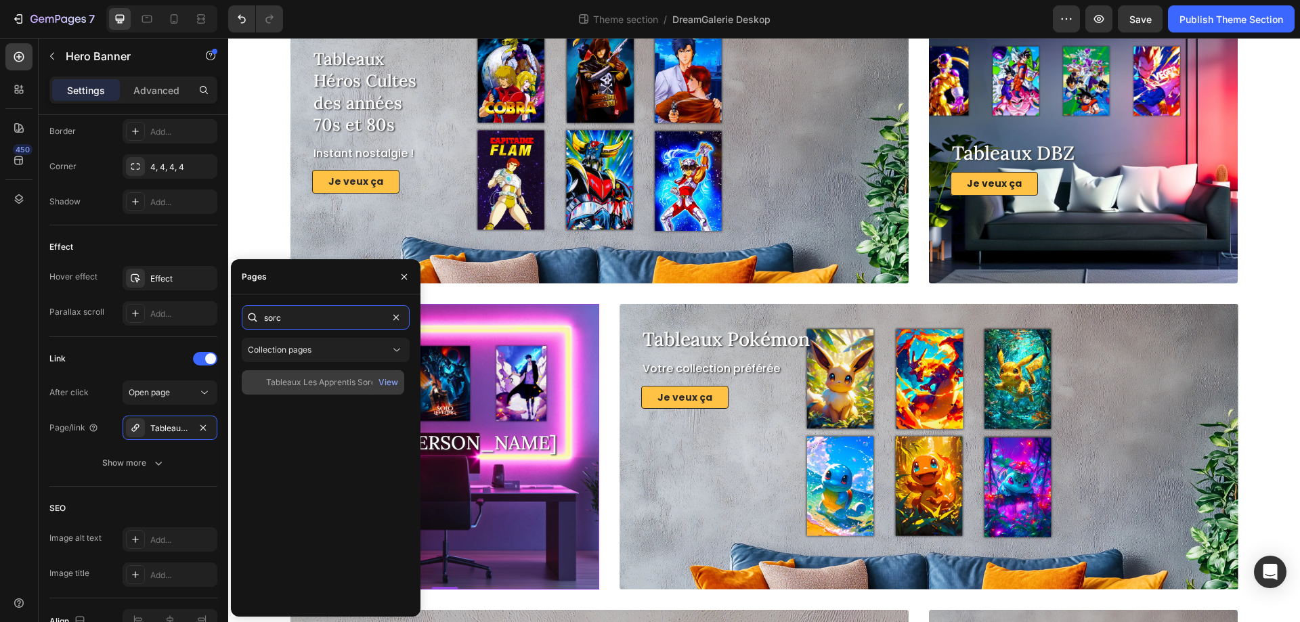
type input "sorc"
click at [334, 386] on div "Tableaux Les Apprentis Sorciers" at bounding box center [328, 382] width 124 height 12
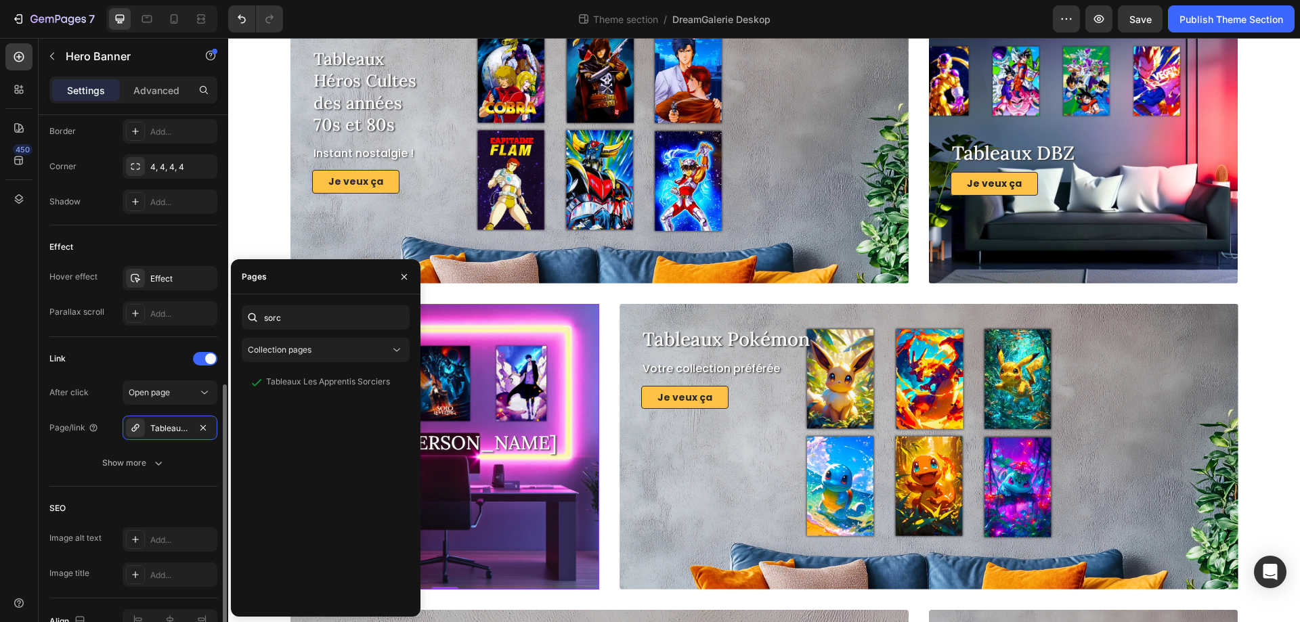
click at [133, 355] on div "Link" at bounding box center [133, 359] width 168 height 22
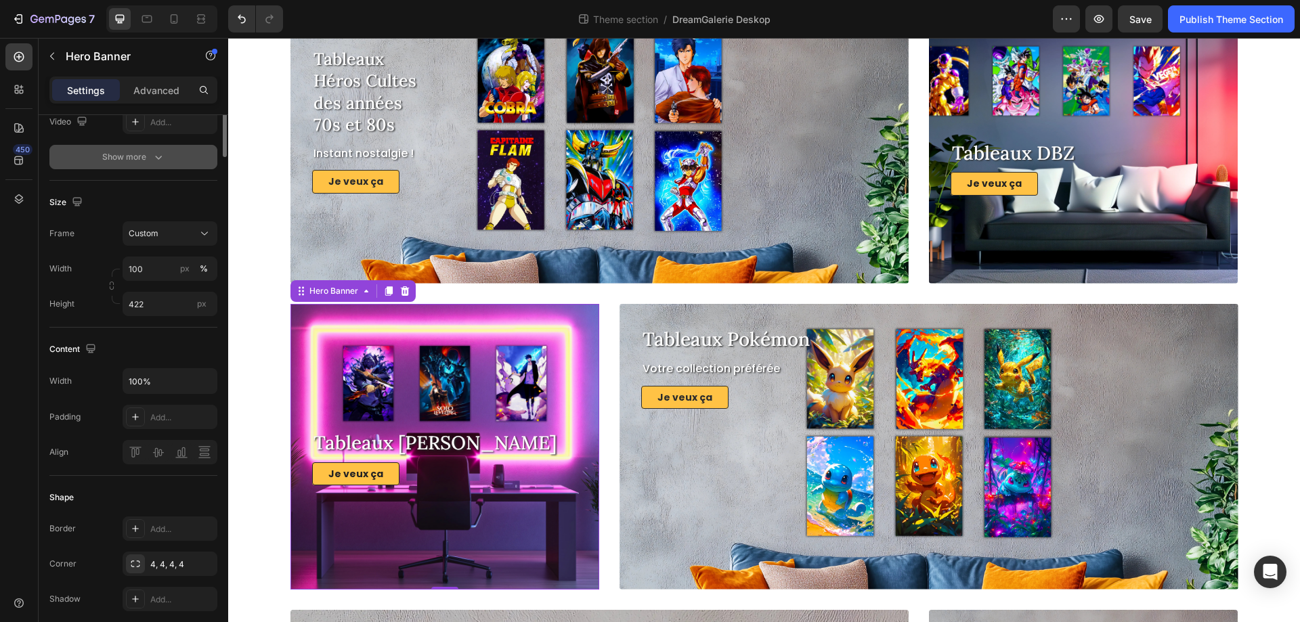
scroll to position [9, 0]
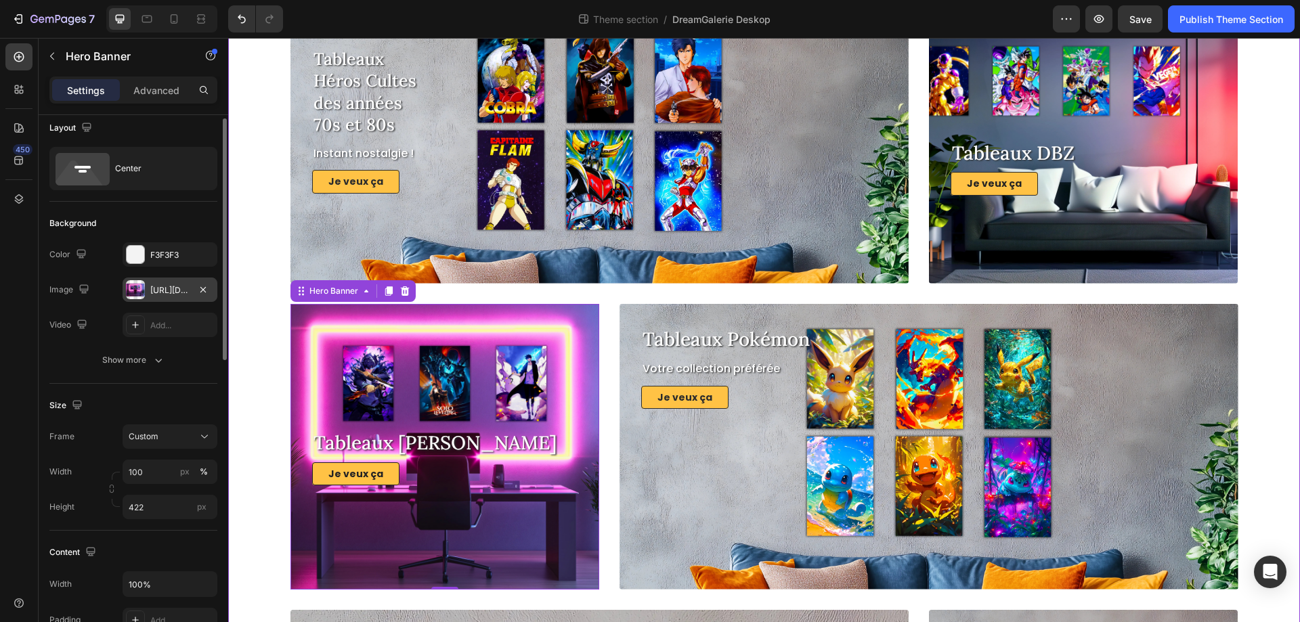
click at [158, 288] on div "https://cdn.shopify.com/s/files/1/0790/0515/5655/files/tableaux-solo-leveling.w…" at bounding box center [169, 290] width 39 height 12
drag, startPoint x: 168, startPoint y: 284, endPoint x: 183, endPoint y: 286, distance: 15.6
click at [169, 285] on div "https://cdn.shopify.com/s/files/1/0790/0515/5655/files/tableaux-solo-leveling.w…" at bounding box center [169, 290] width 39 height 12
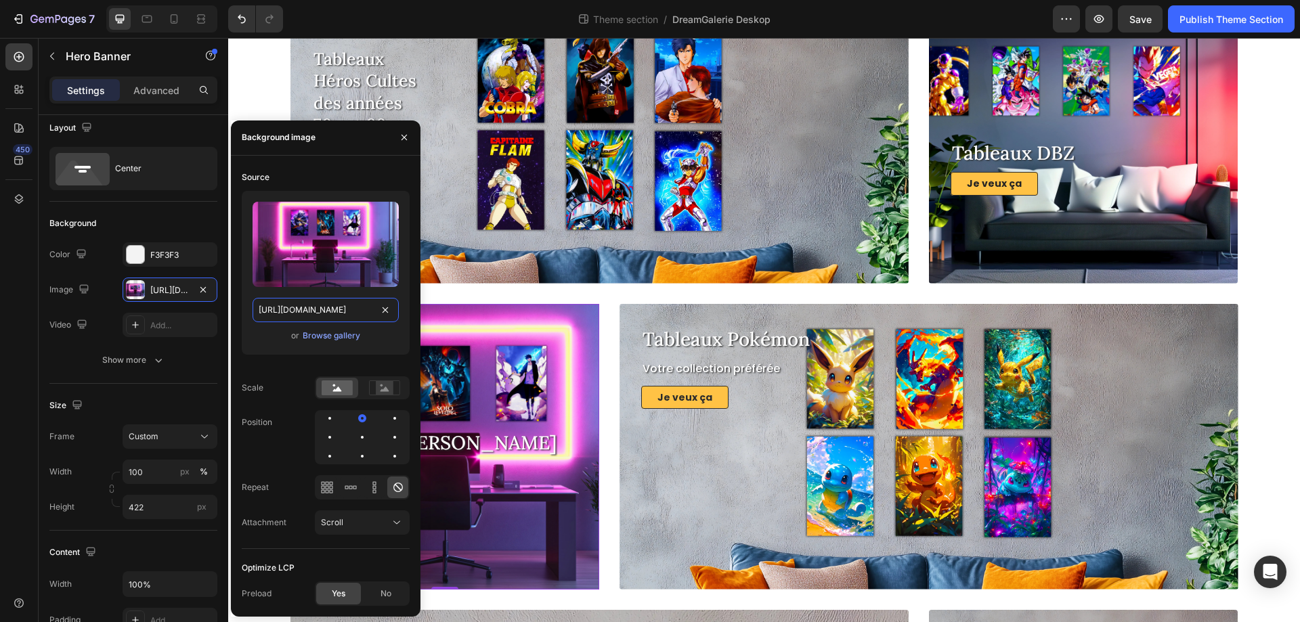
click at [296, 309] on input "https://cdn.shopify.com/s/files/1/0790/0515/5655/files/tableaux-solo-leveling.w…" at bounding box center [325, 310] width 146 height 24
paste input "collection-tableaux-harry-potter.webp?v=1746612323"
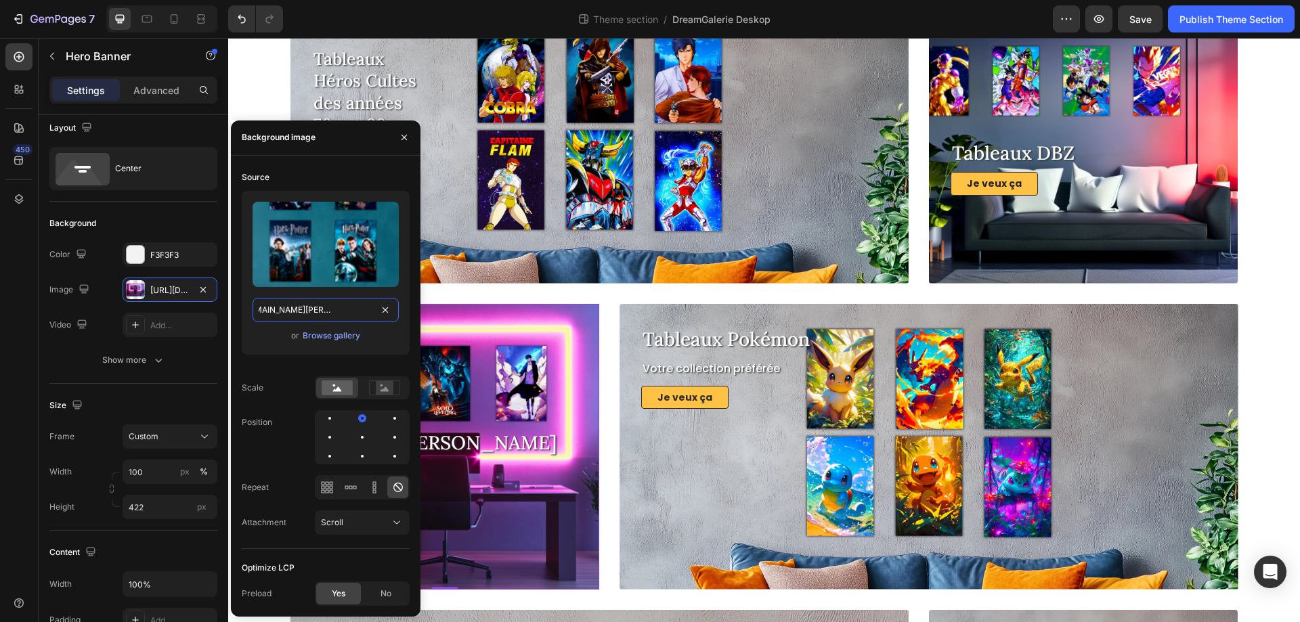
type input "https://cdn.shopify.com/s/files/1/0790/0515/5655/files/collection-tableaux-harr…"
click at [192, 355] on button "Show more" at bounding box center [133, 360] width 168 height 24
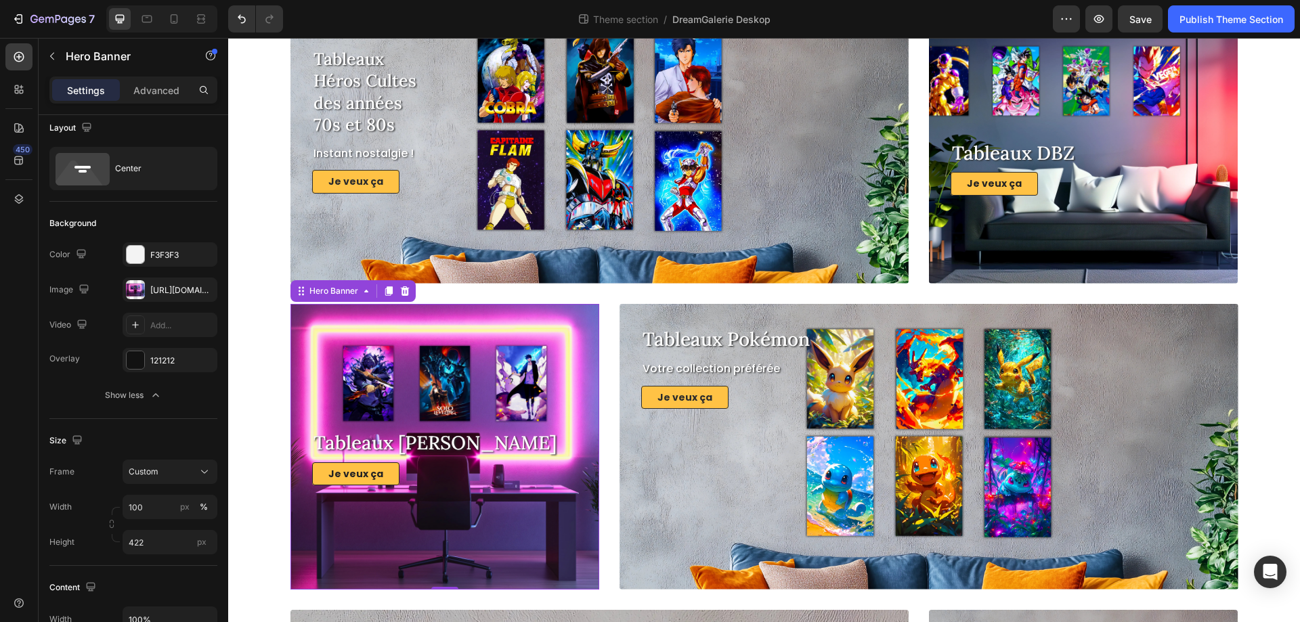
scroll to position [0, 0]
click at [175, 289] on div "https://cdn.shopify.com/s/files/1/0790/0515/5655/files/tableaux-solo-leveling.w…" at bounding box center [182, 290] width 64 height 12
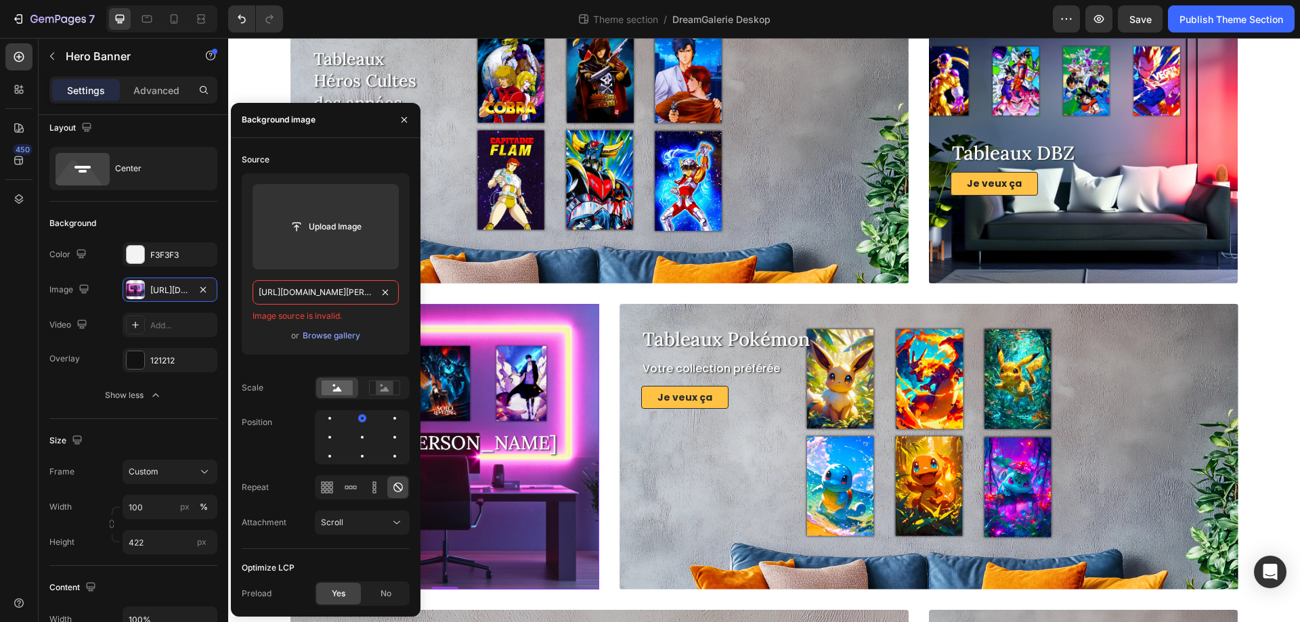
click at [340, 301] on input "https://cdn.shopify.com/s/files/1/0790/0515/5655/files/collection-tableaux-harr…" at bounding box center [325, 292] width 146 height 24
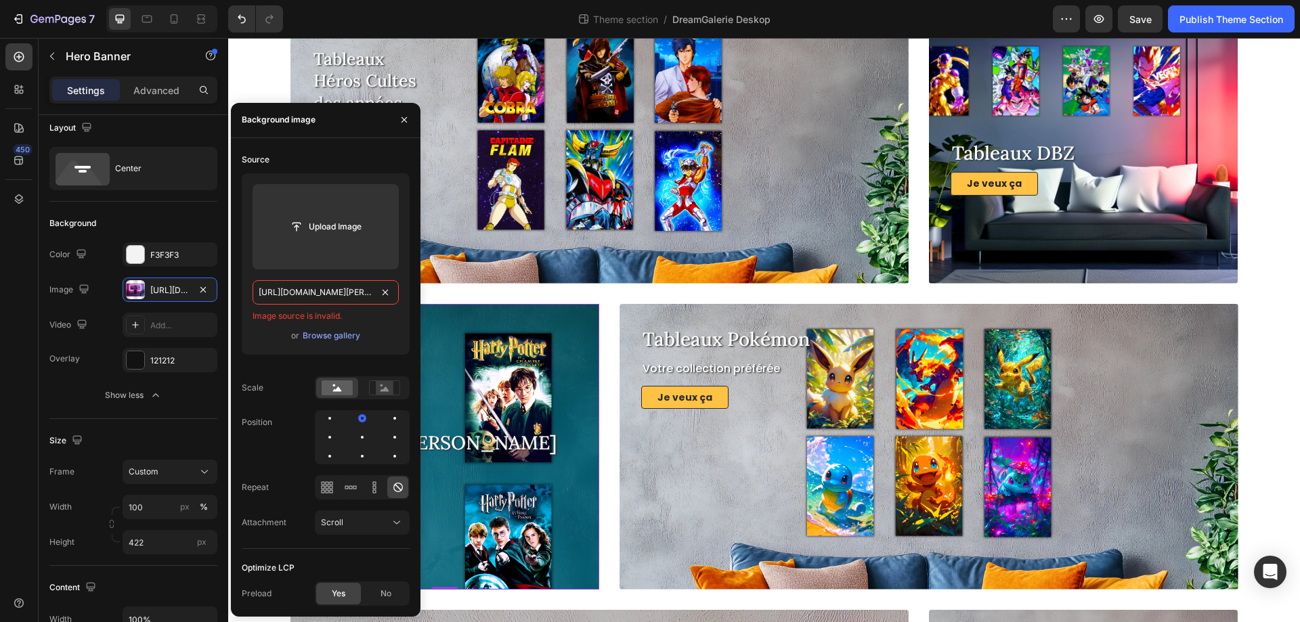
scroll to position [0, 305]
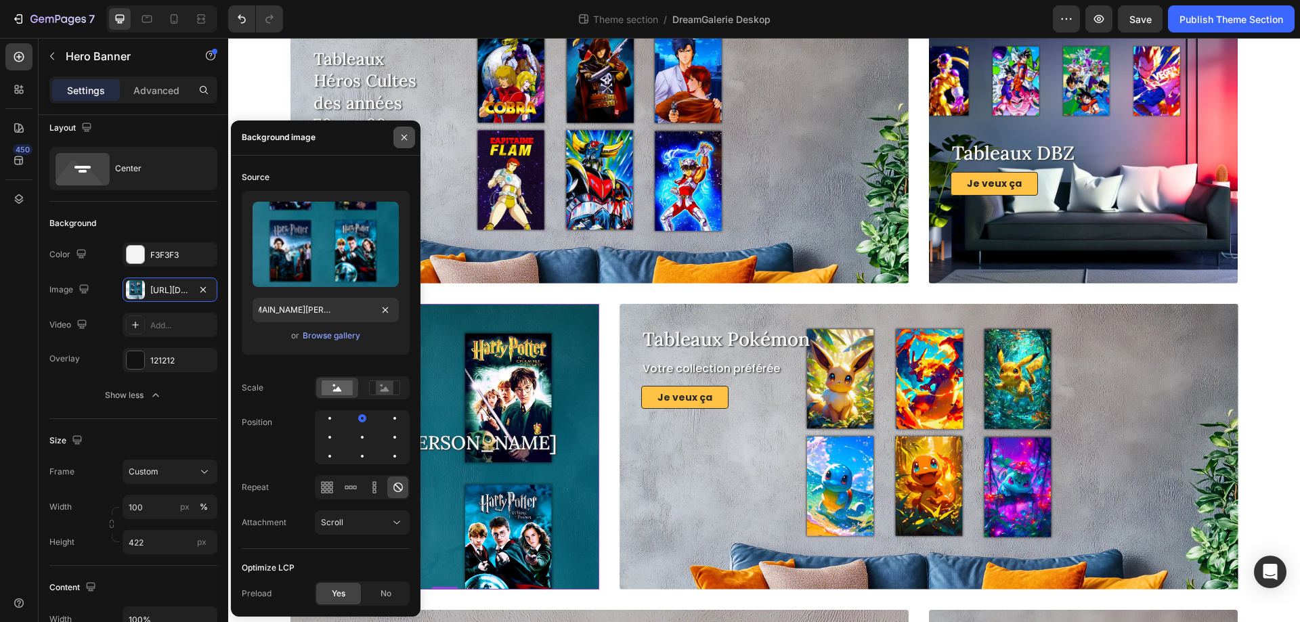
click at [400, 143] on button "button" at bounding box center [404, 138] width 22 height 22
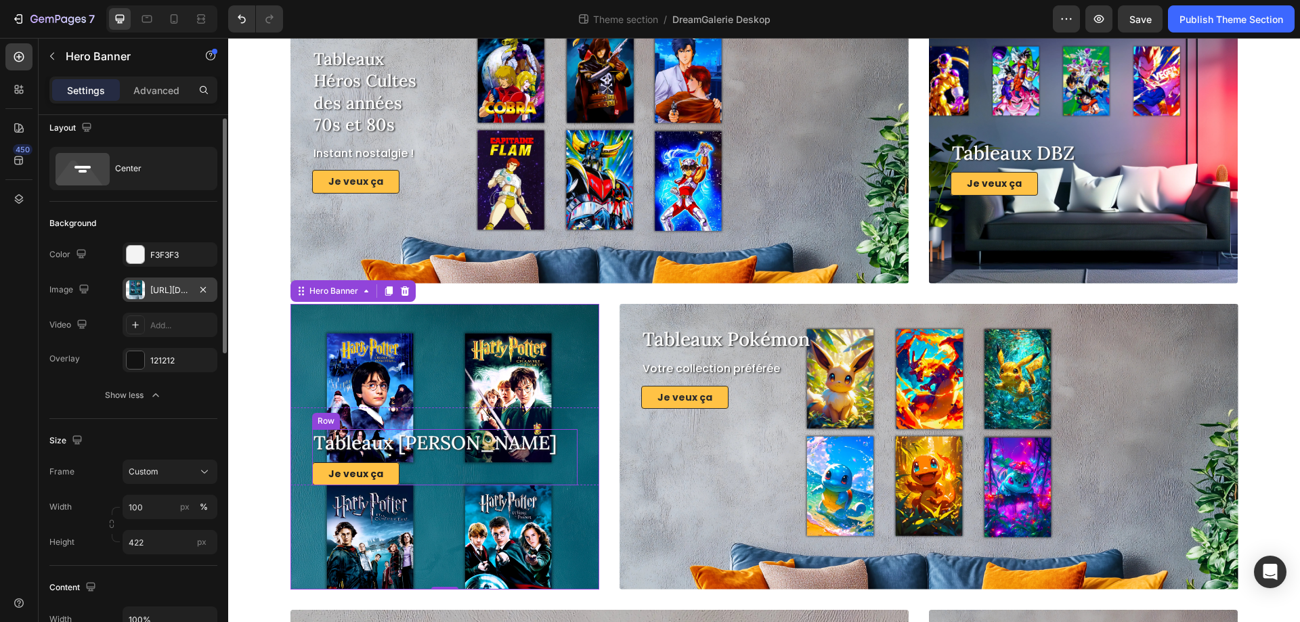
scroll to position [401, 0]
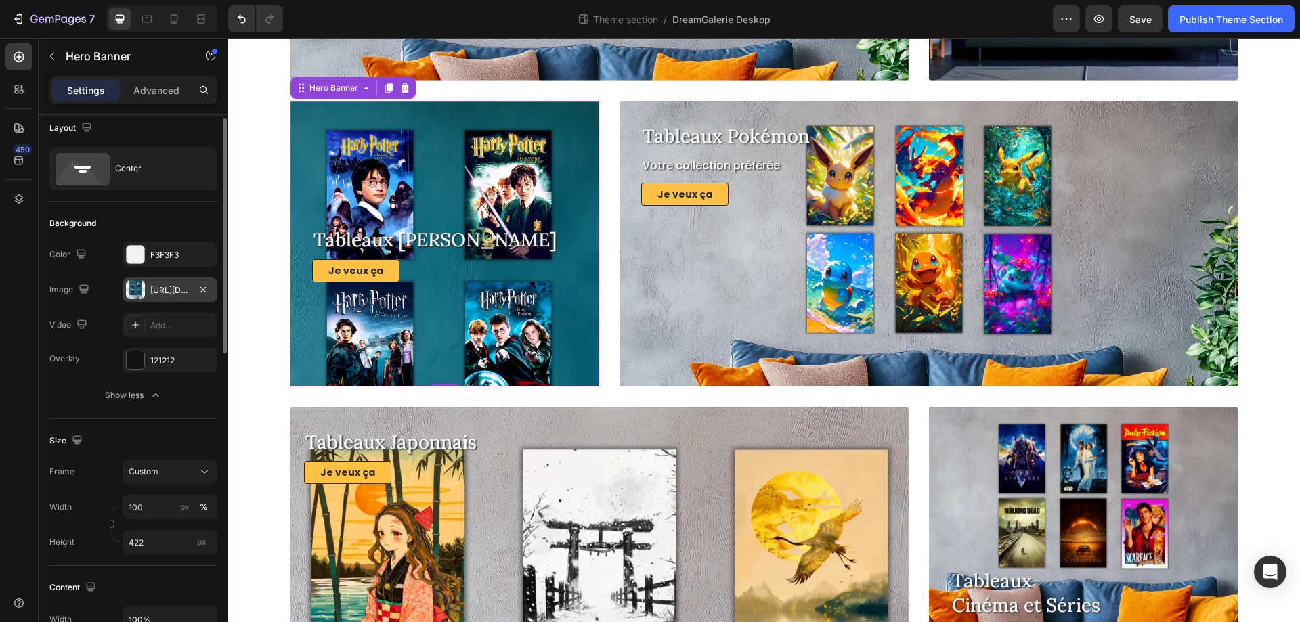
click at [179, 292] on div "https://cdn.shopify.com/s/files/1/0790/0515/5655/files/collection-tableaux-harr…" at bounding box center [169, 290] width 39 height 12
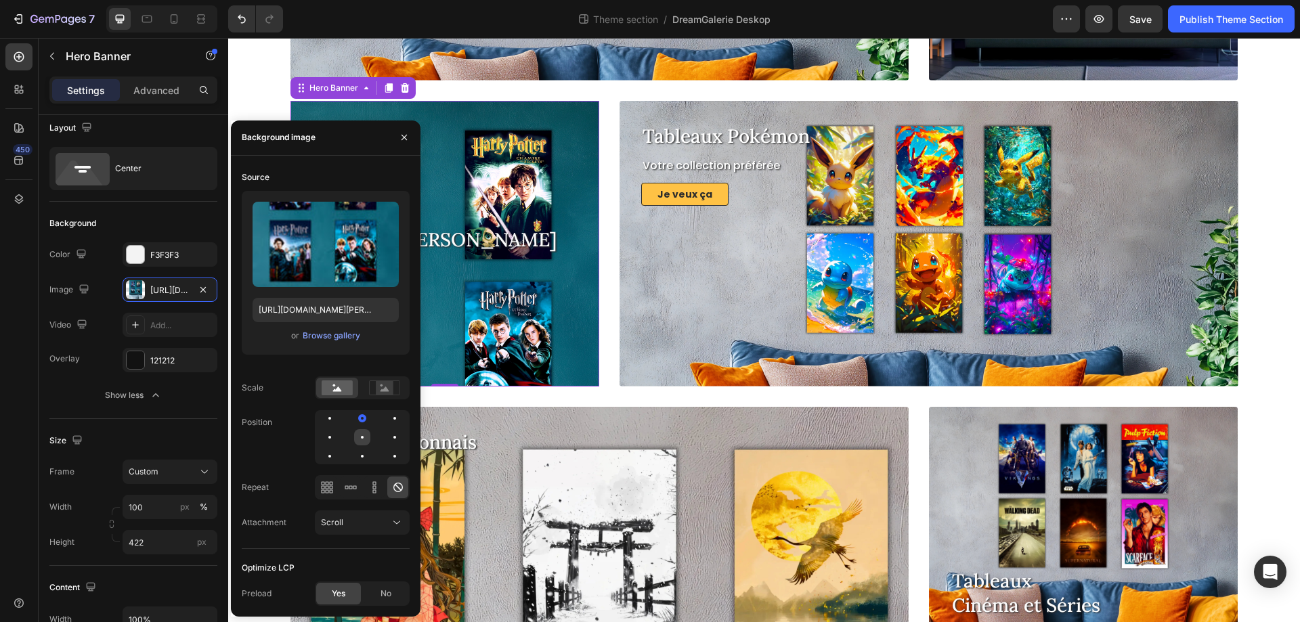
click at [365, 435] on div at bounding box center [362, 437] width 16 height 16
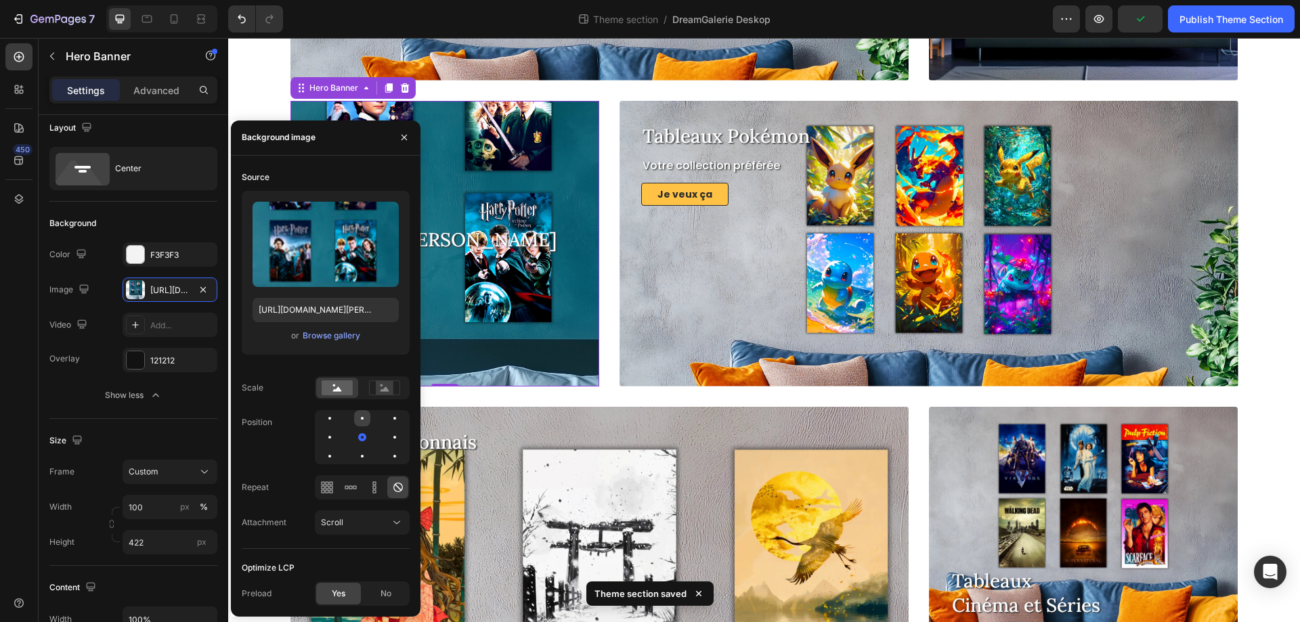
click at [364, 418] on div at bounding box center [362, 418] width 16 height 16
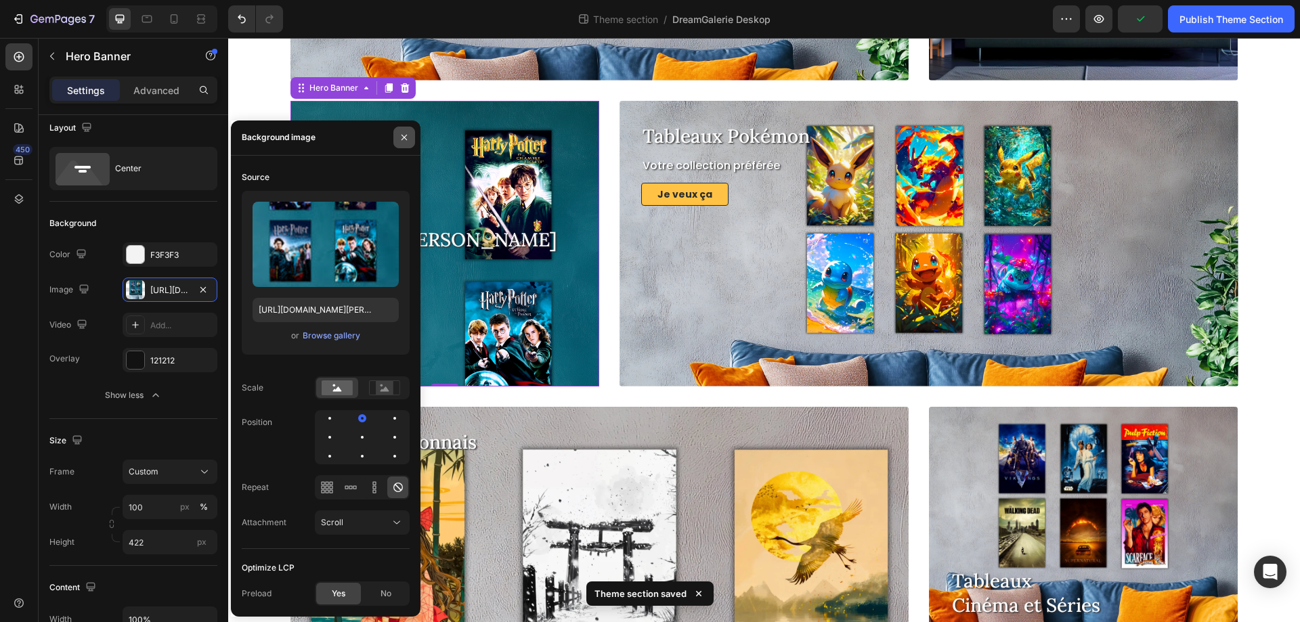
click at [401, 140] on icon "button" at bounding box center [404, 137] width 11 height 11
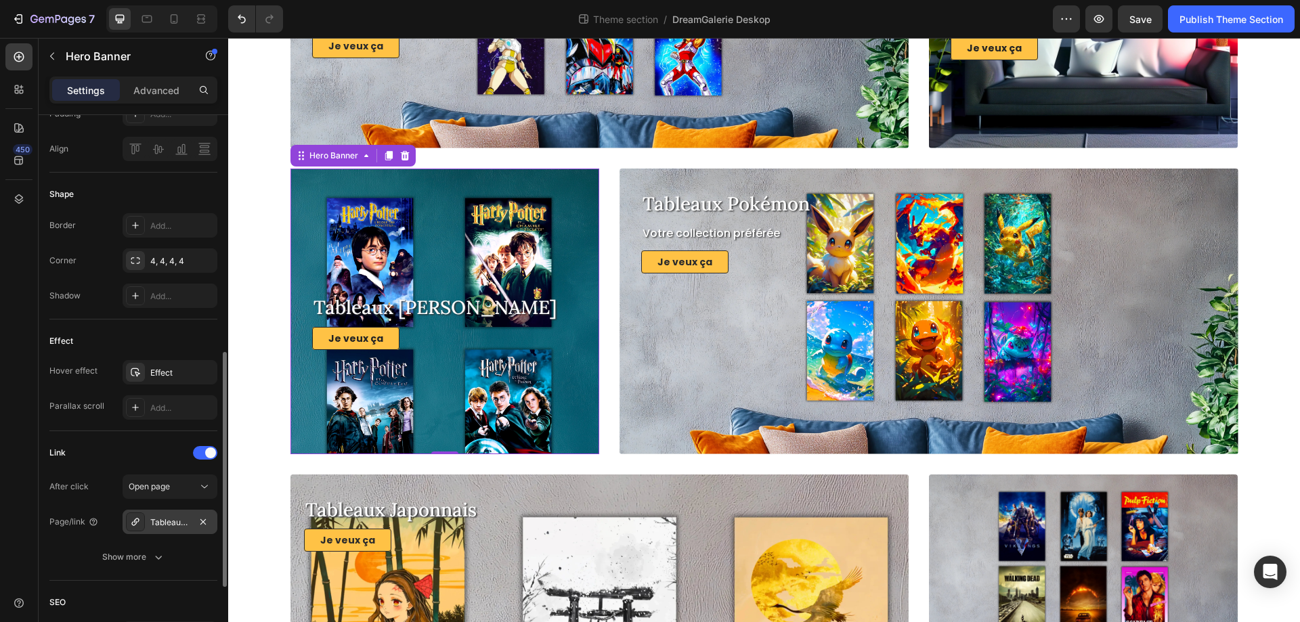
scroll to position [721, 0]
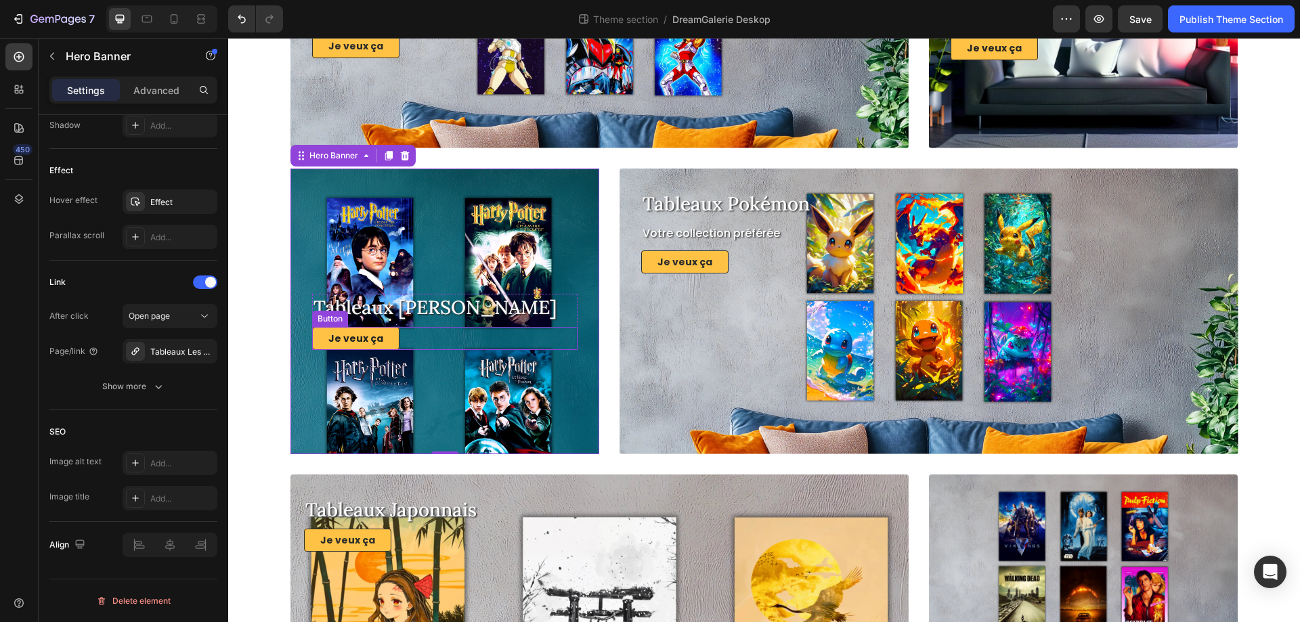
click at [412, 334] on div "Je veux ça Button" at bounding box center [445, 338] width 266 height 23
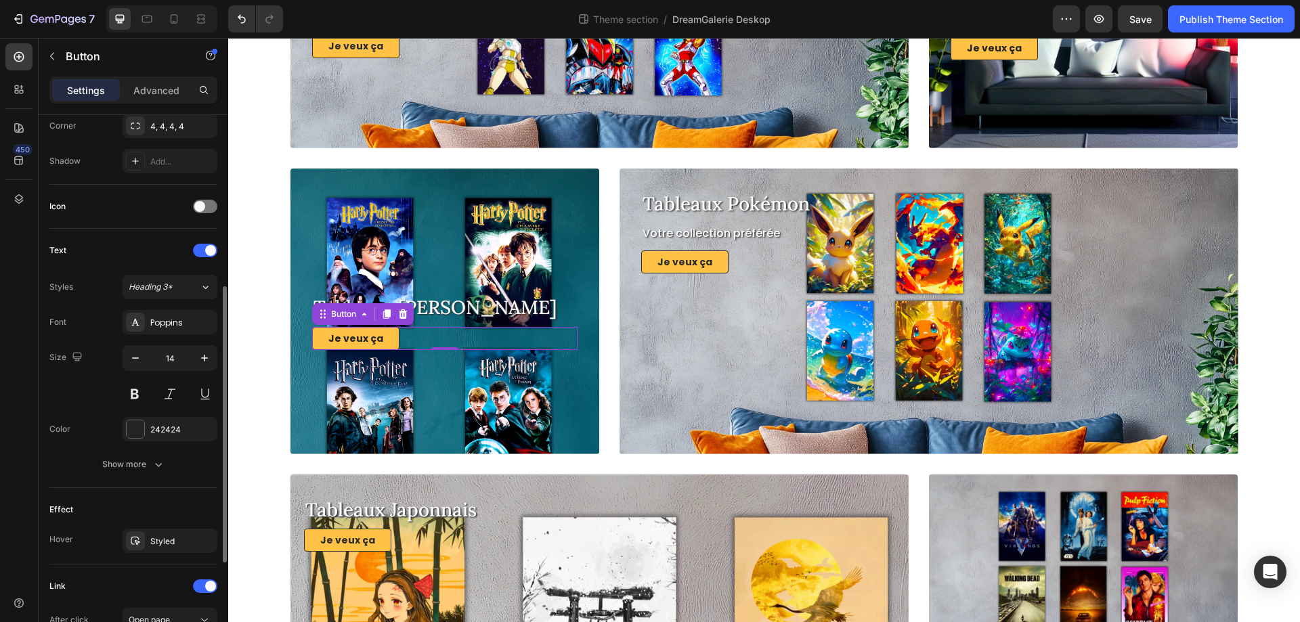
scroll to position [474, 0]
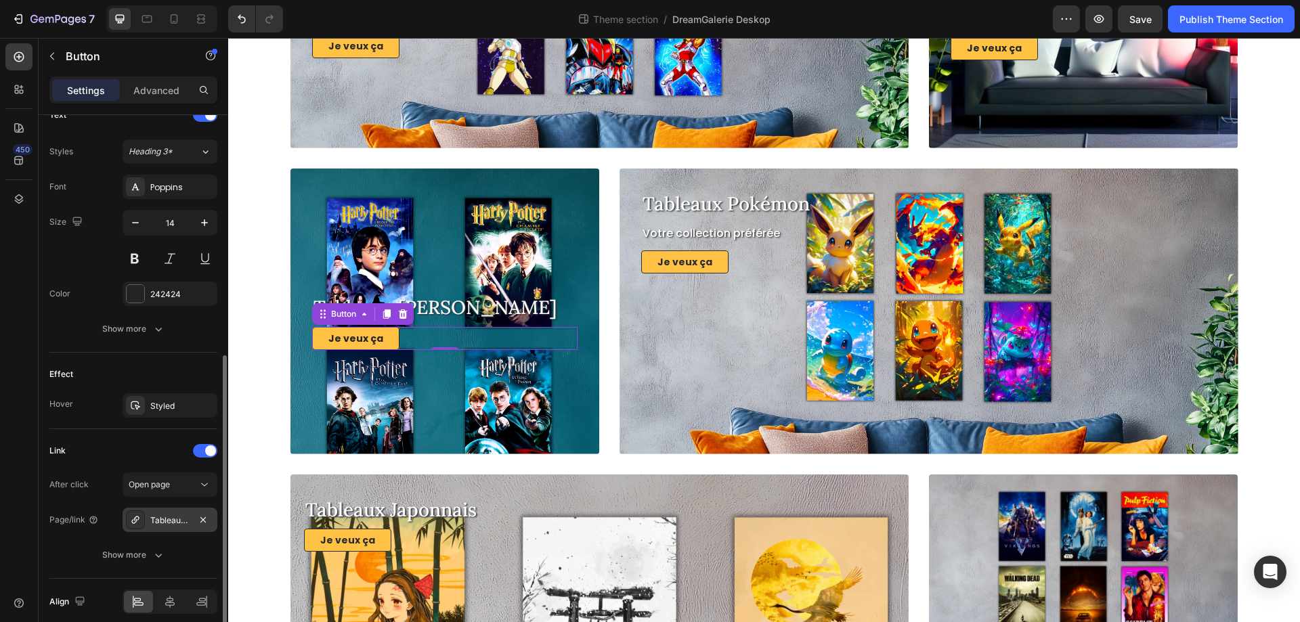
click at [189, 518] on div "Tableaux-solo-leveling" at bounding box center [169, 520] width 39 height 12
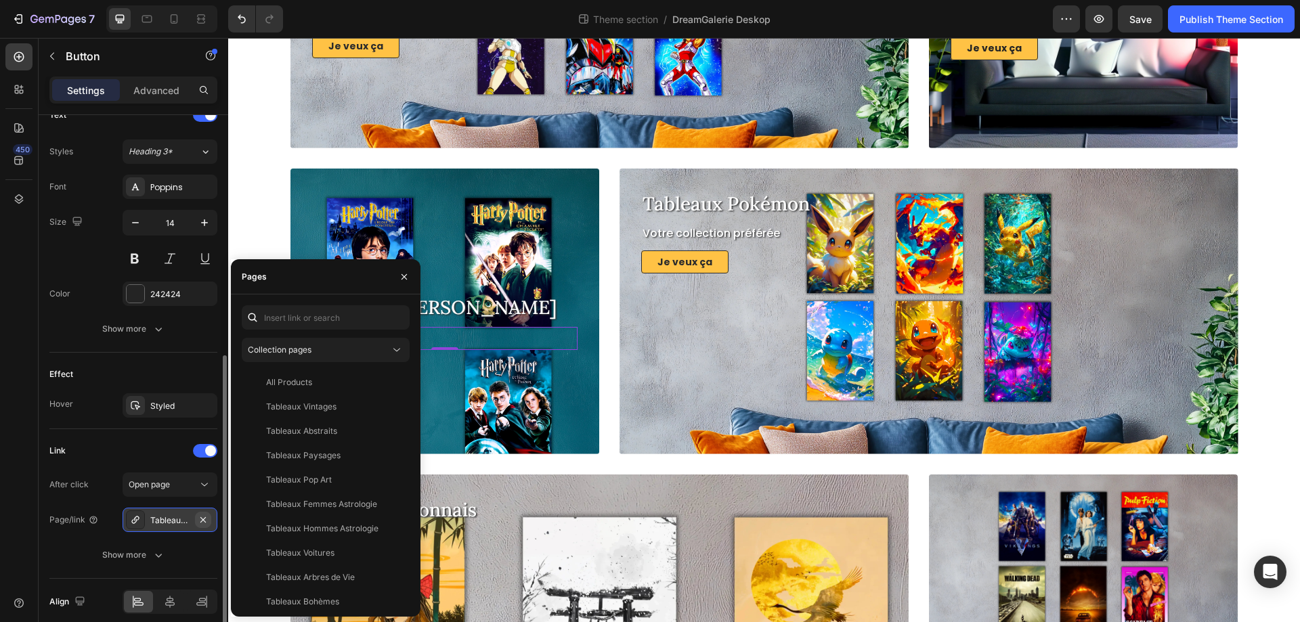
drag, startPoint x: 206, startPoint y: 517, endPoint x: 3, endPoint y: 447, distance: 214.9
click at [206, 517] on icon "button" at bounding box center [202, 518] width 5 height 5
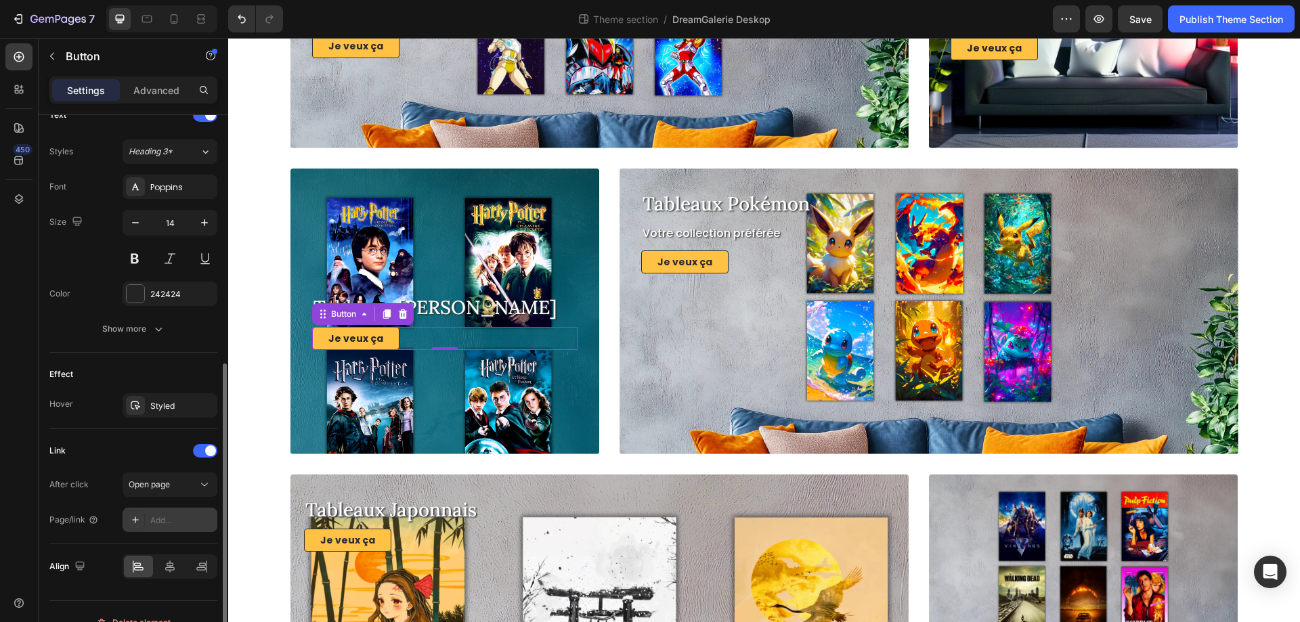
click at [181, 523] on div "Add..." at bounding box center [182, 520] width 64 height 12
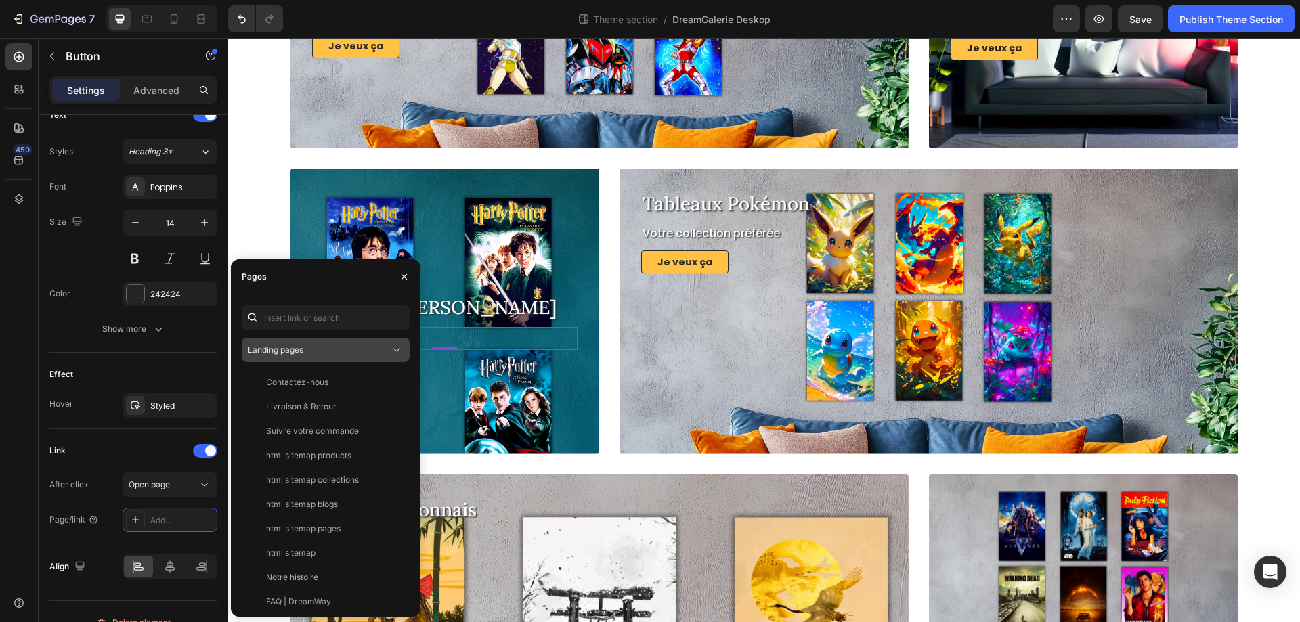
click at [328, 352] on div "Landing pages" at bounding box center [319, 350] width 142 height 12
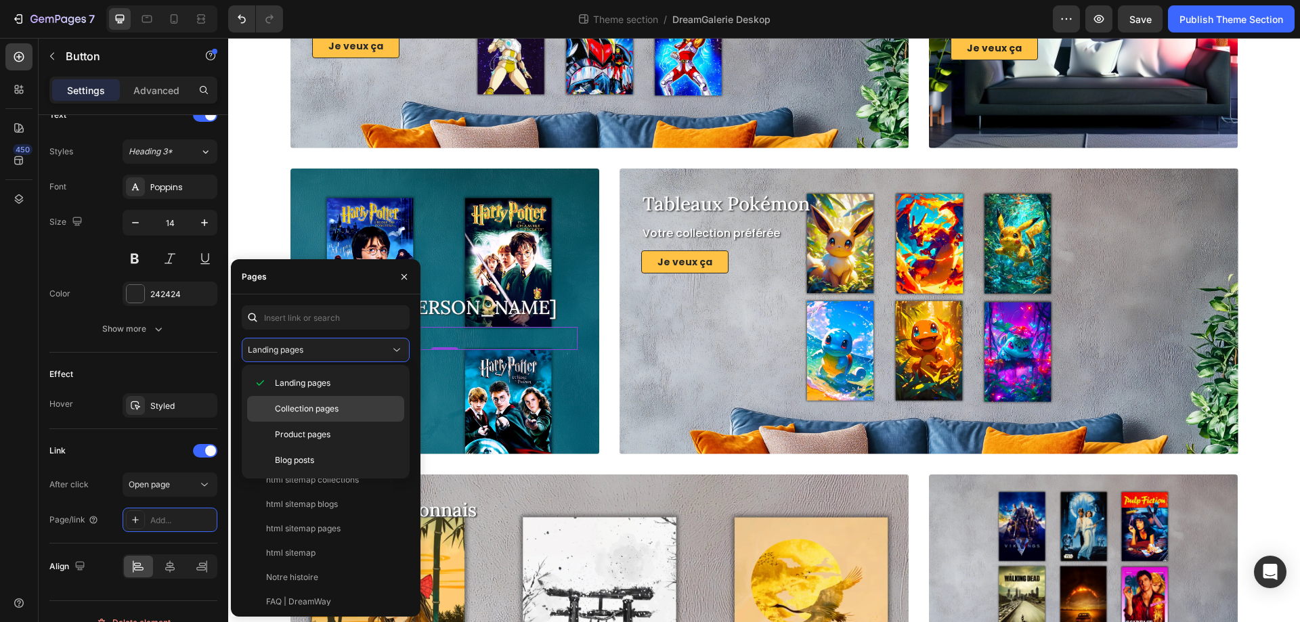
click at [313, 404] on span "Collection pages" at bounding box center [307, 409] width 64 height 12
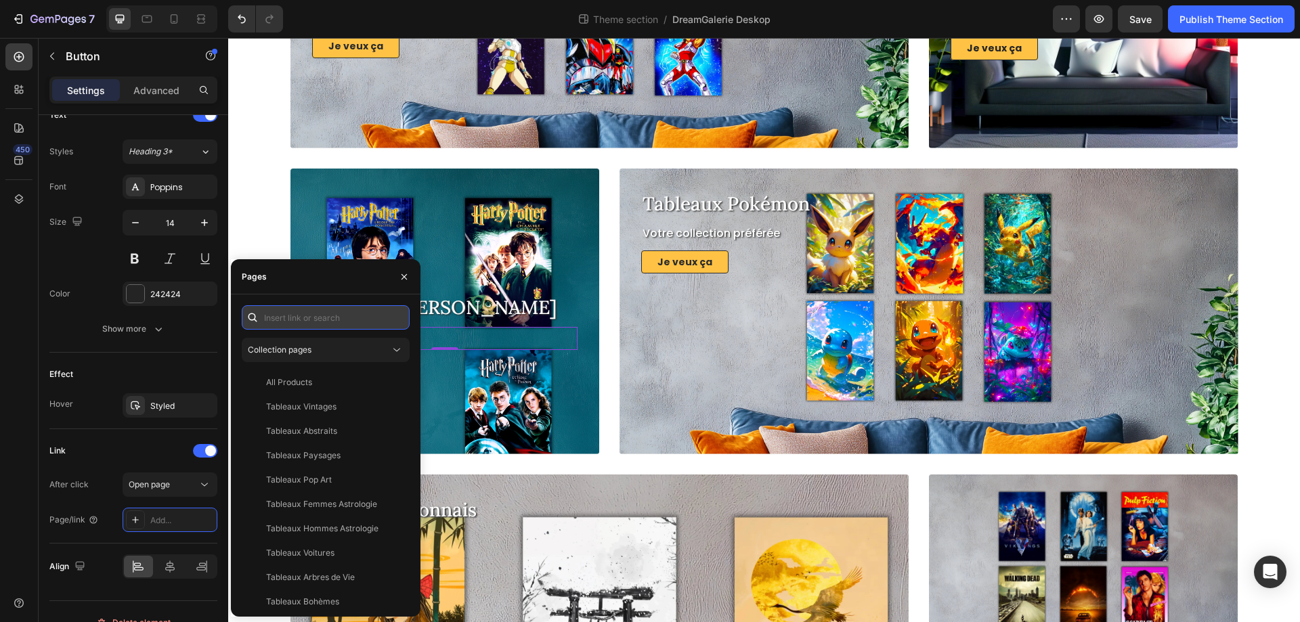
click at [313, 317] on input "text" at bounding box center [326, 317] width 168 height 24
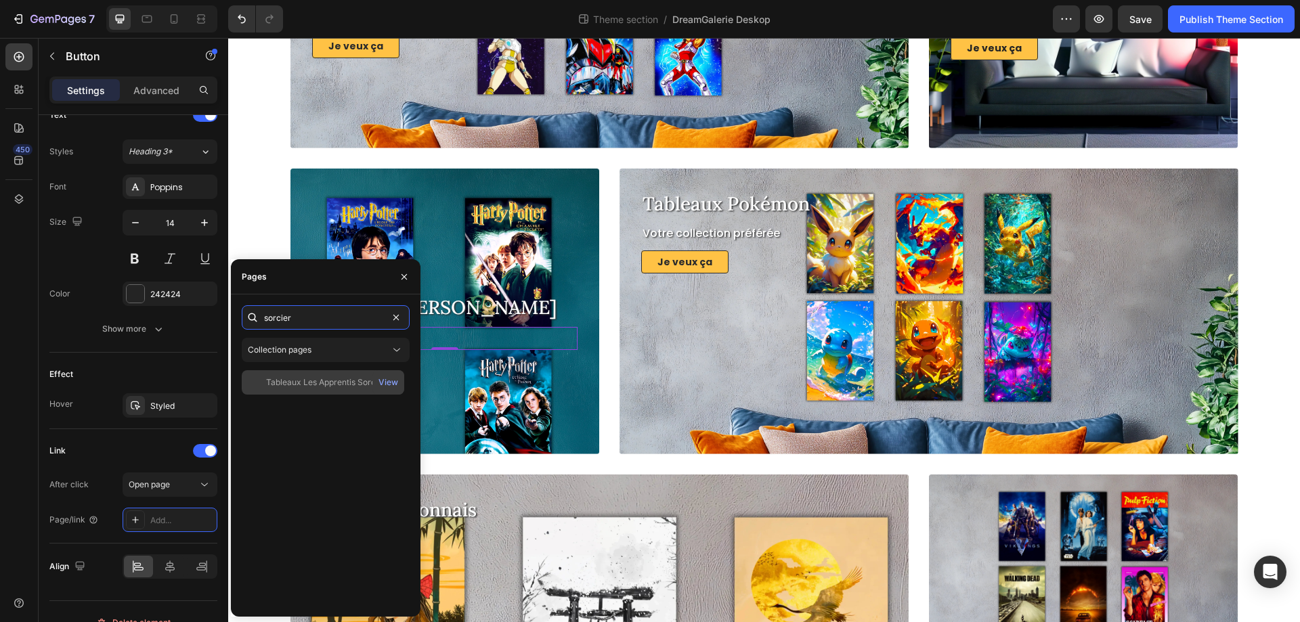
type input "sorcier"
click at [334, 389] on div "Tableaux Les Apprentis Sorciers View" at bounding box center [323, 382] width 162 height 24
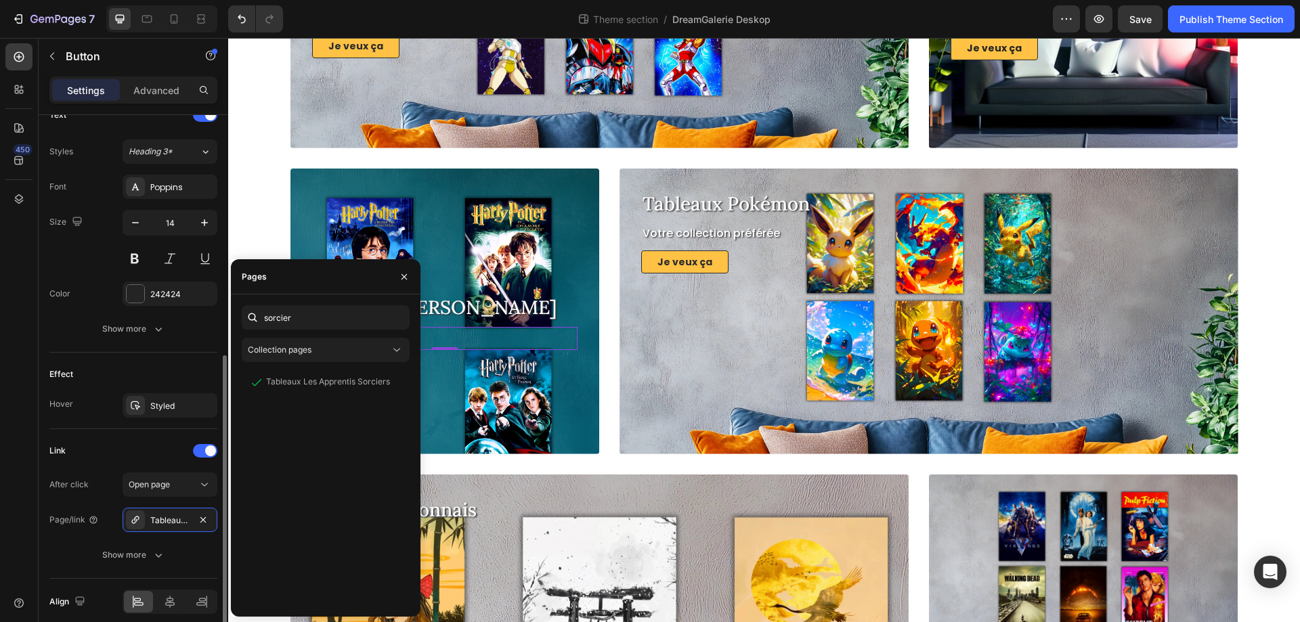
click at [112, 438] on div "Link After click Open page Page/link Tableaux Les Apprentis Sorciers Show more" at bounding box center [133, 504] width 168 height 150
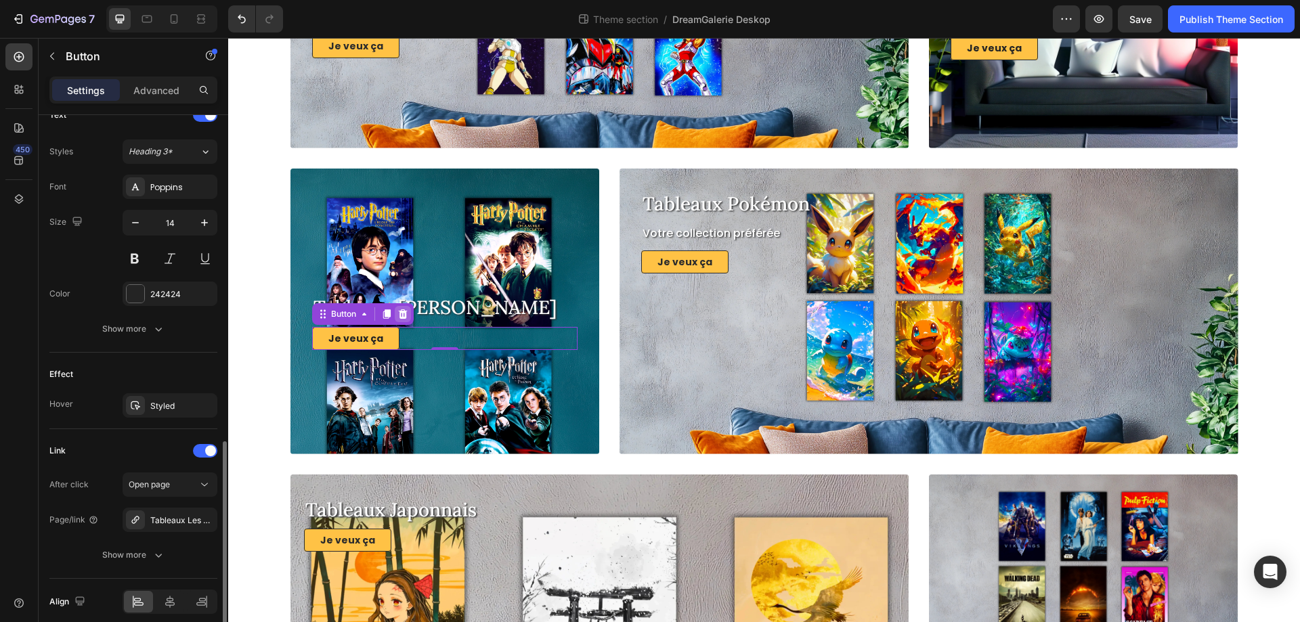
scroll to position [531, 0]
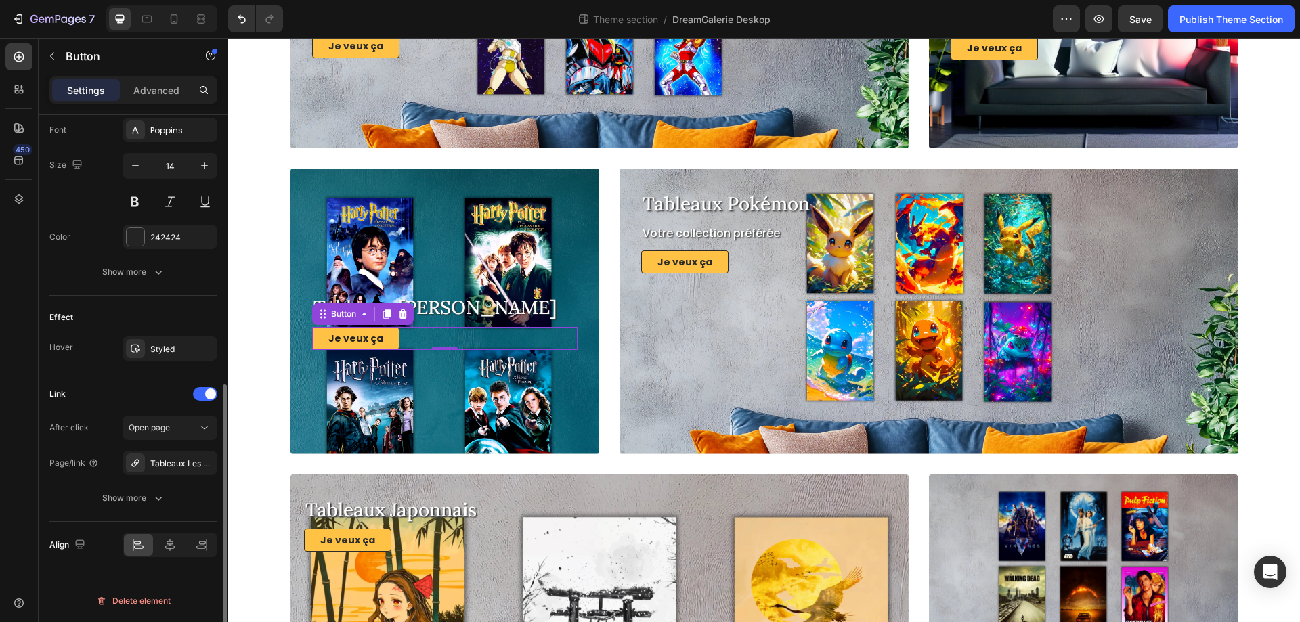
click at [442, 248] on div "Overlay" at bounding box center [444, 312] width 309 height 286
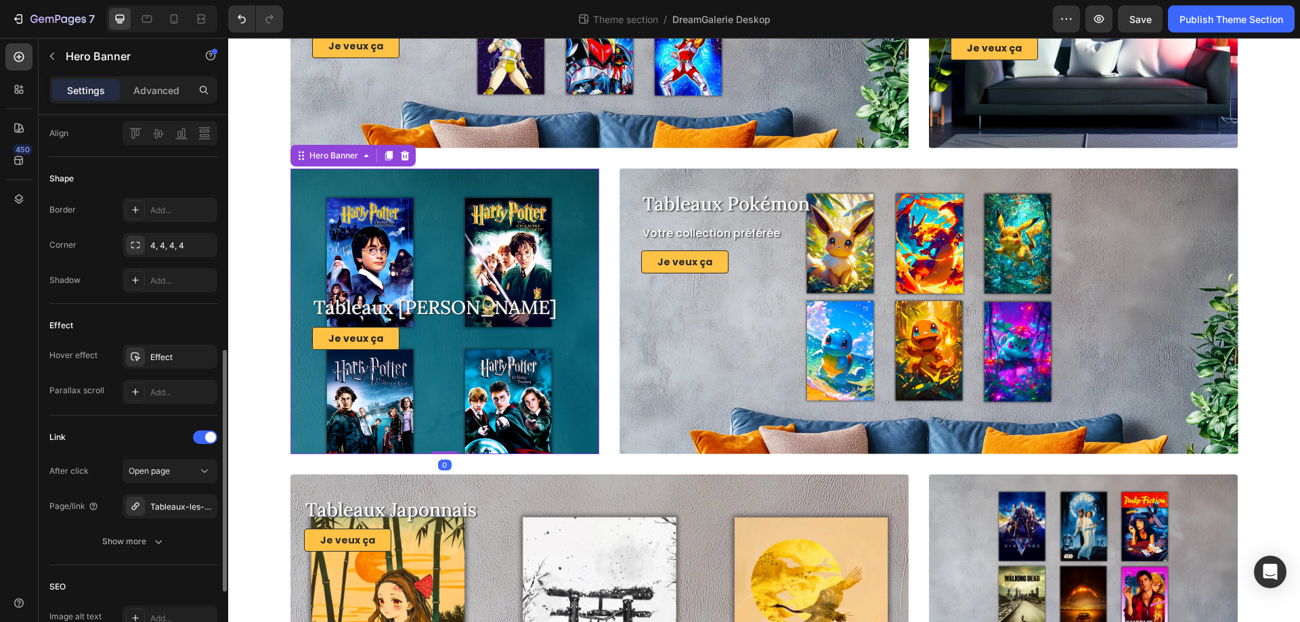
scroll to position [0, 0]
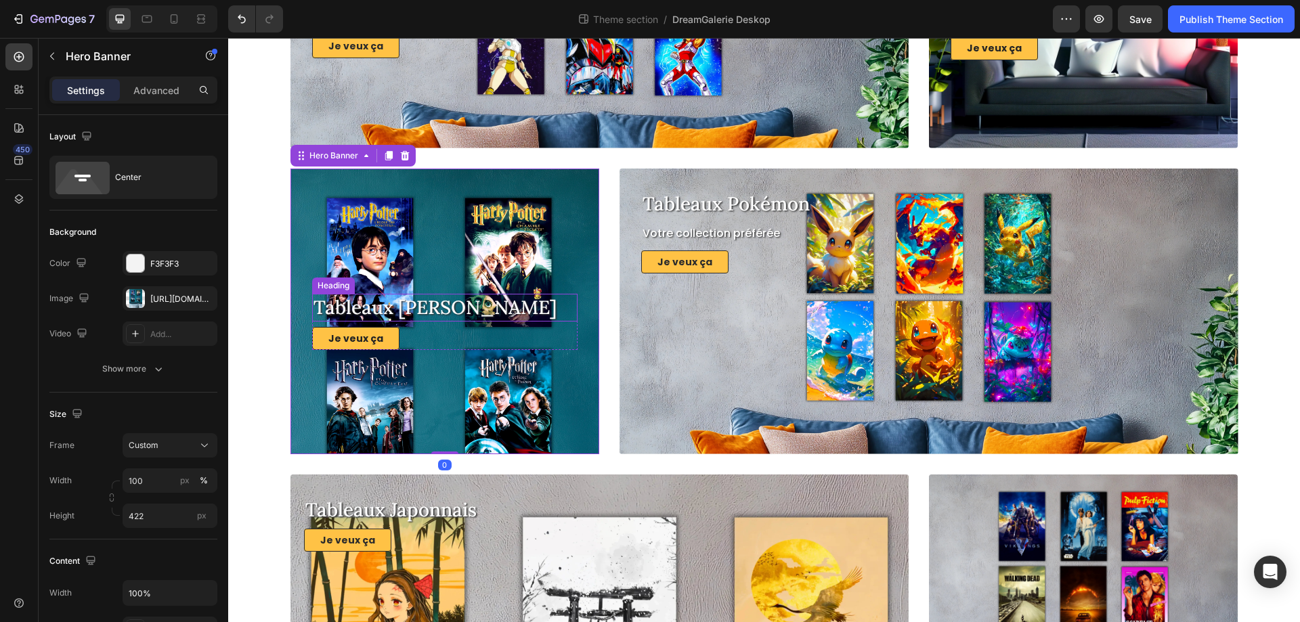
click at [447, 307] on p "Tableaux [PERSON_NAME]" at bounding box center [444, 307] width 263 height 24
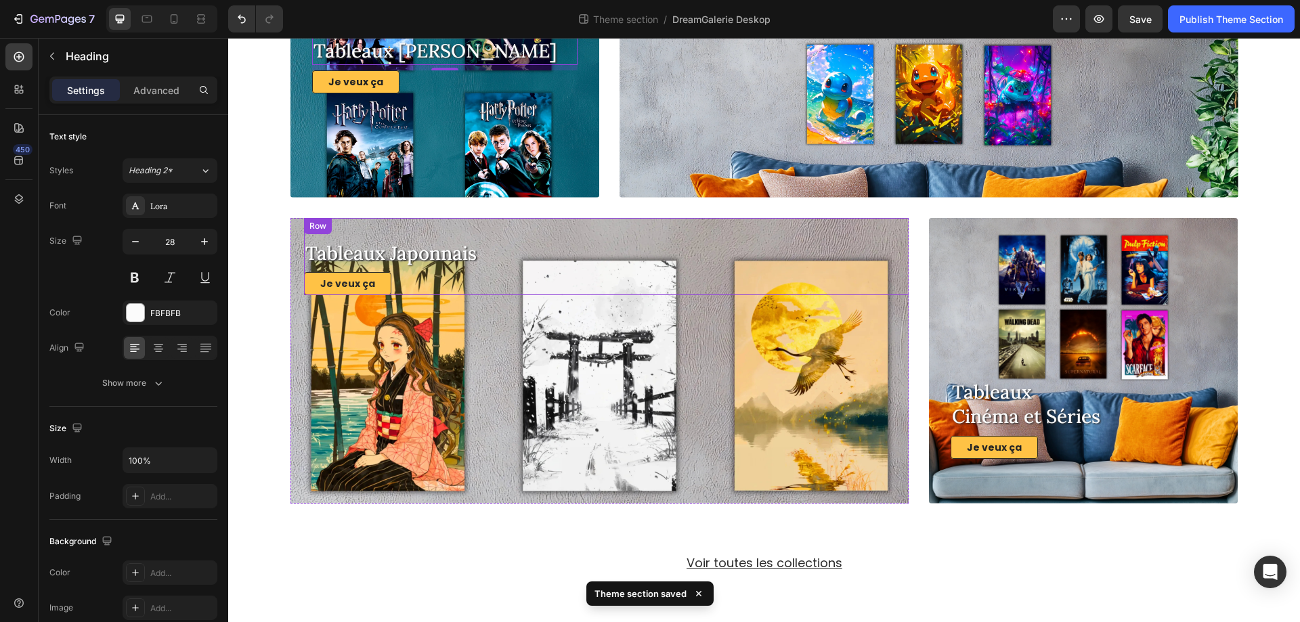
scroll to position [130, 0]
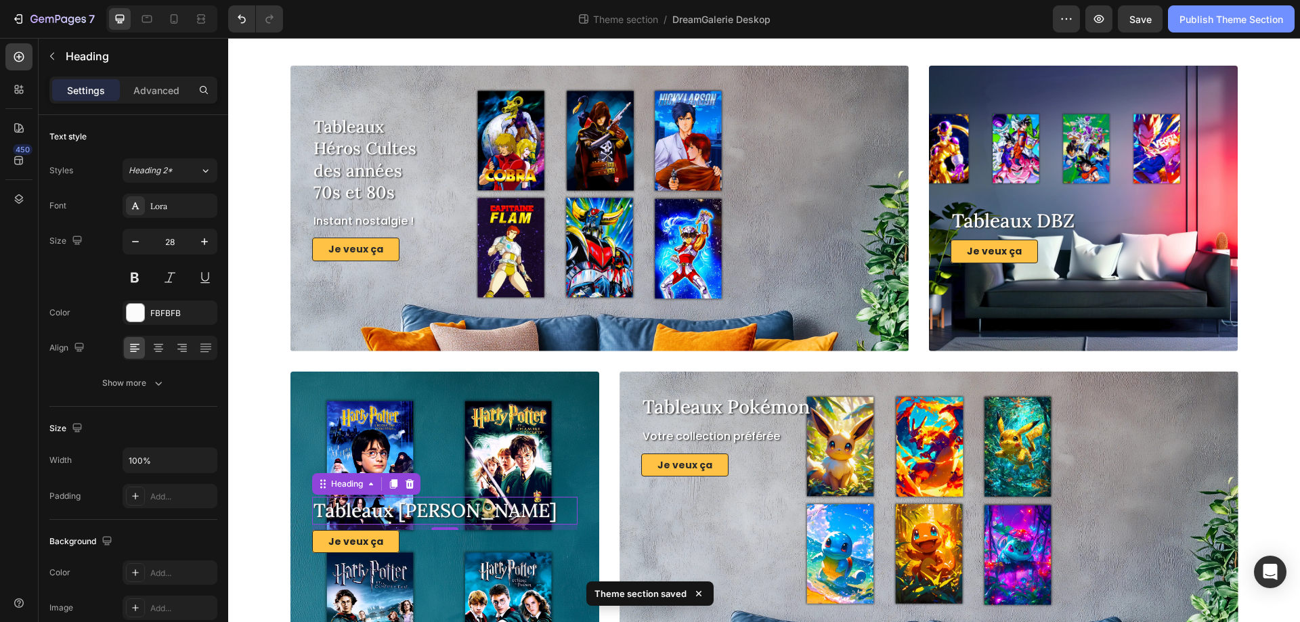
click at [1197, 29] on button "Publish Theme Section" at bounding box center [1231, 18] width 127 height 27
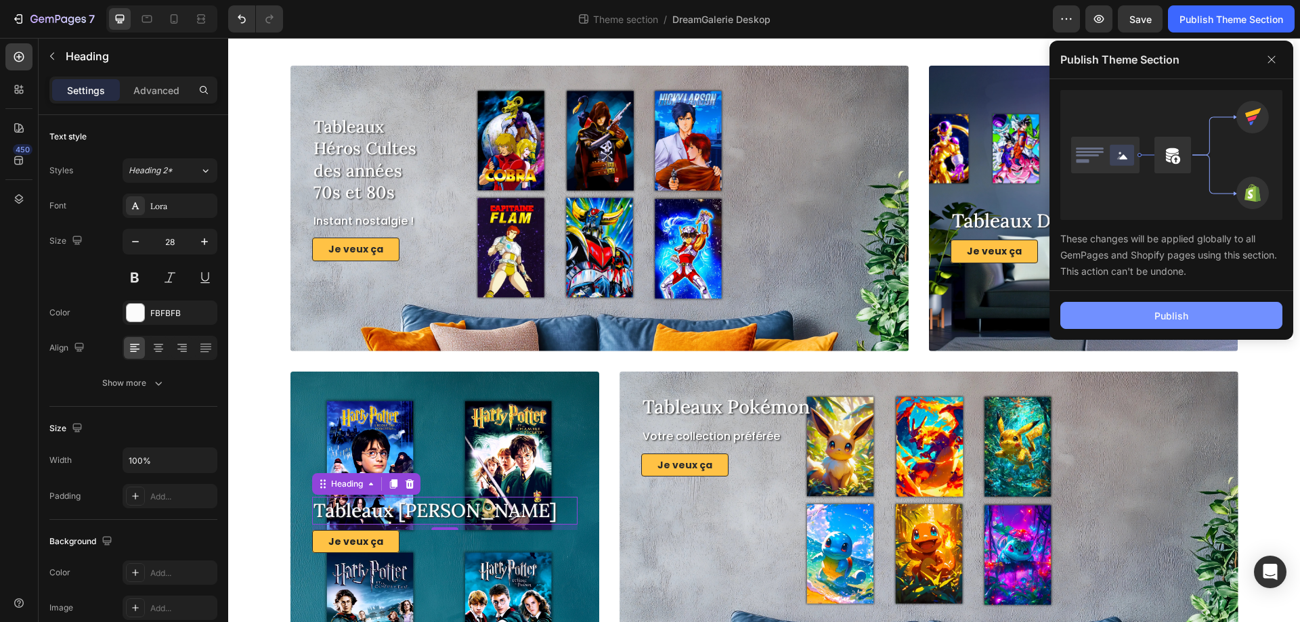
drag, startPoint x: 1148, startPoint y: 313, endPoint x: 766, endPoint y: 147, distance: 416.8
click at [1148, 313] on button "Publish" at bounding box center [1171, 315] width 222 height 27
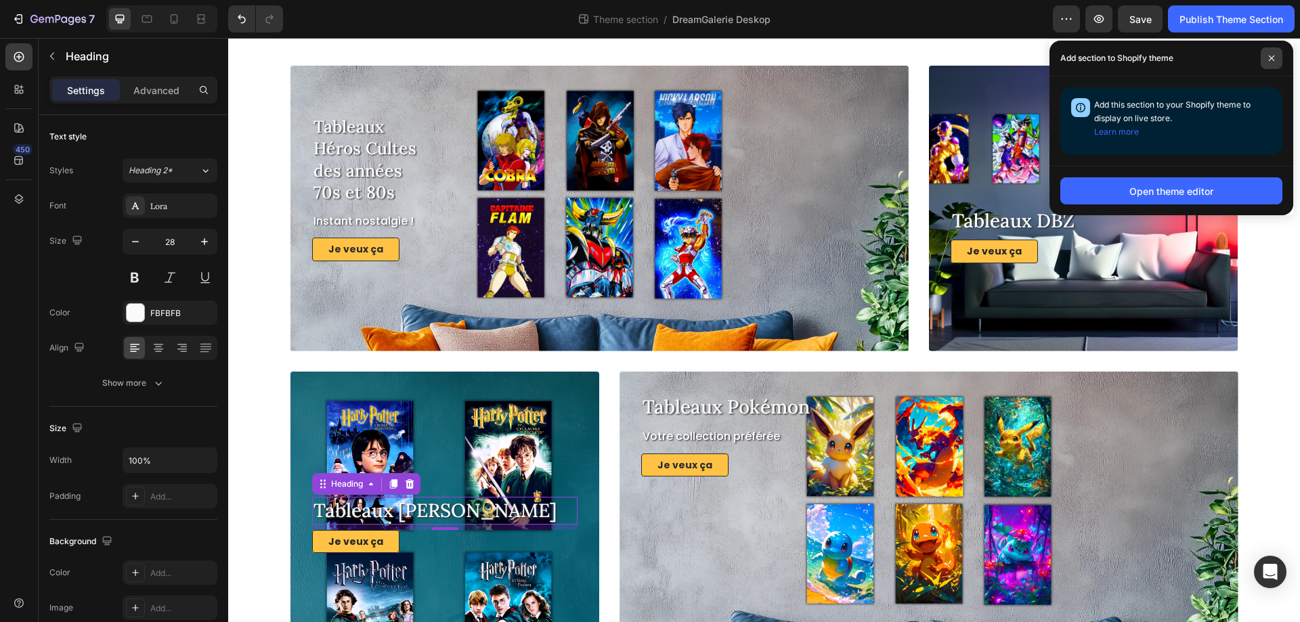
click at [1275, 58] on span at bounding box center [1271, 58] width 22 height 22
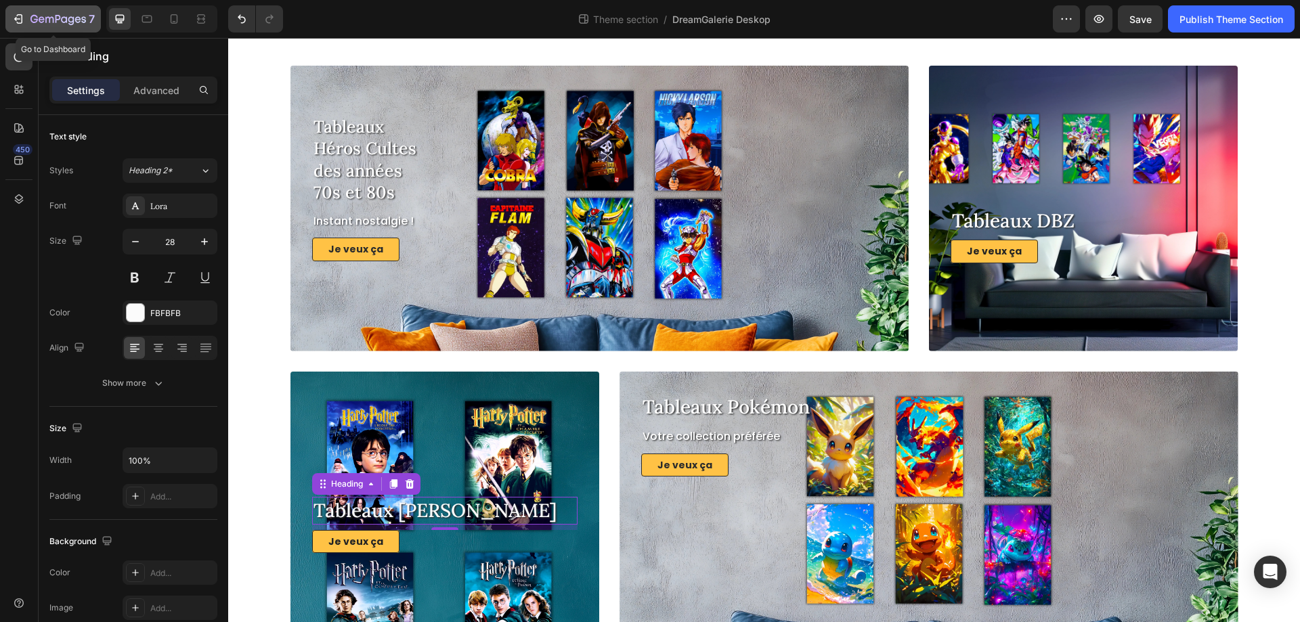
click at [20, 16] on icon "button" at bounding box center [19, 19] width 14 height 14
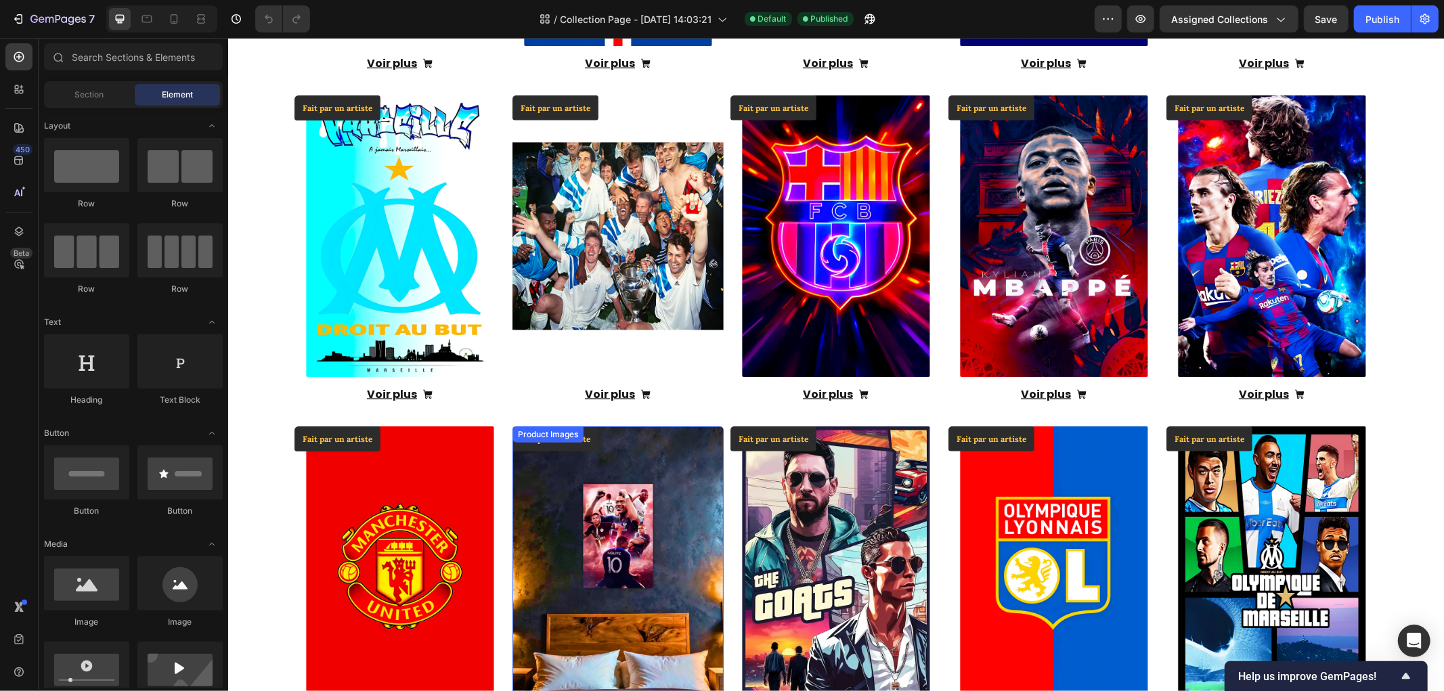
scroll to position [674, 0]
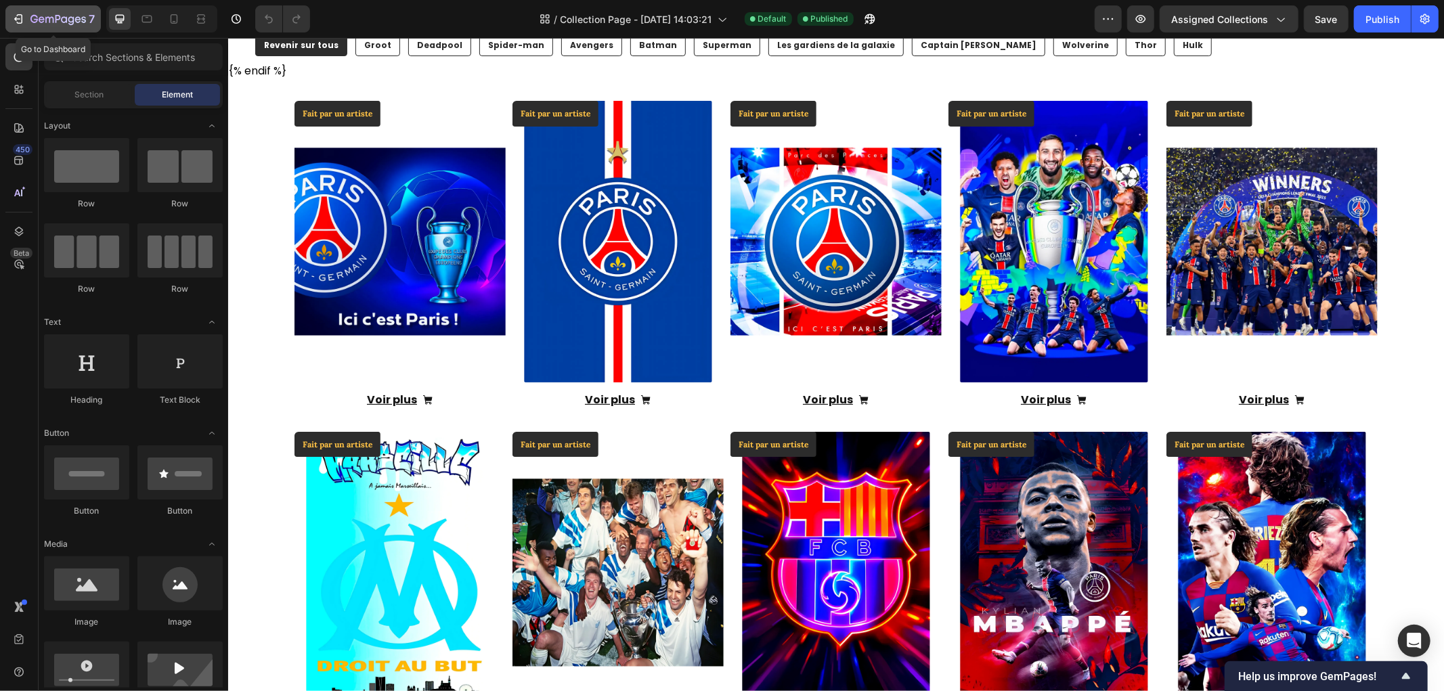
click at [22, 18] on icon "button" at bounding box center [20, 18] width 6 height 9
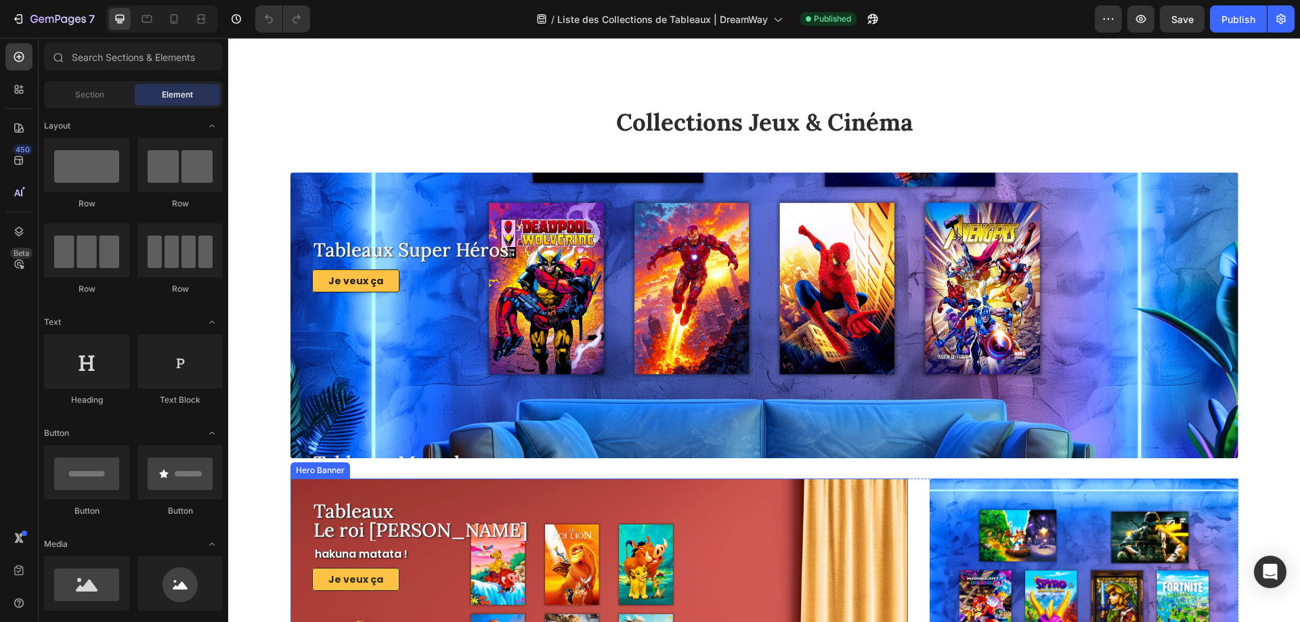
scroll to position [3181, 0]
click at [720, 196] on div "Tableaux Super Héros Heading Je veux ça Button" at bounding box center [764, 198] width 904 height 192
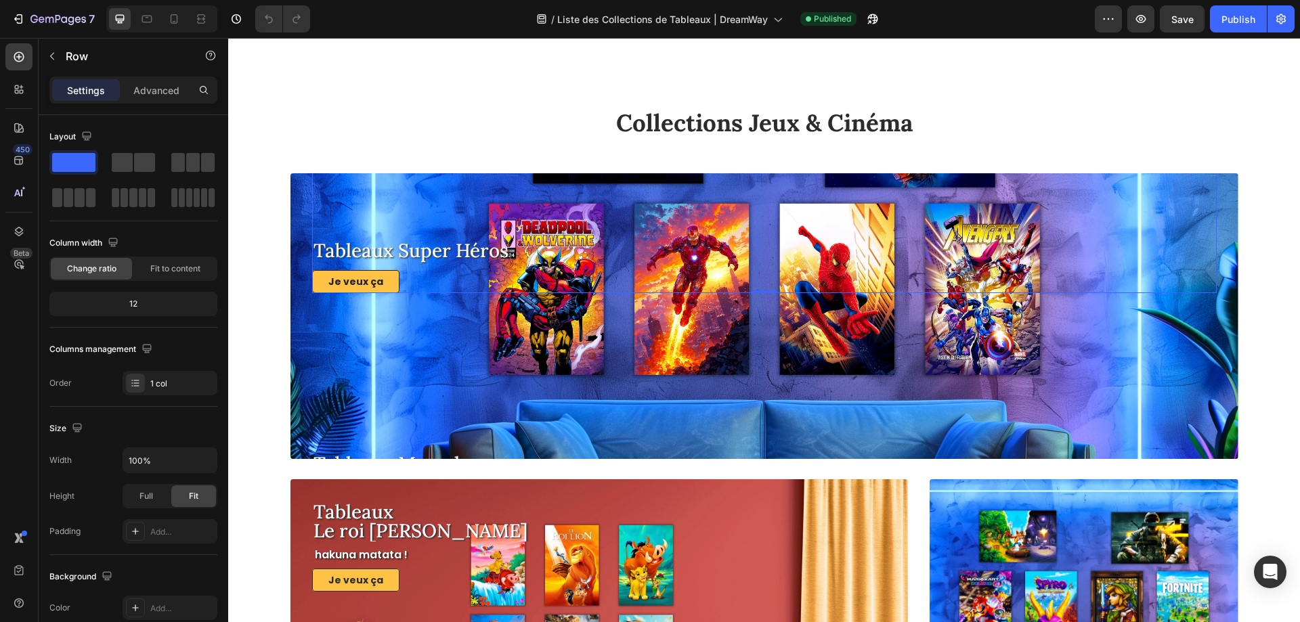
click at [925, 187] on div "Tableaux Super Héros Heading Je veux ça Button" at bounding box center [764, 198] width 904 height 192
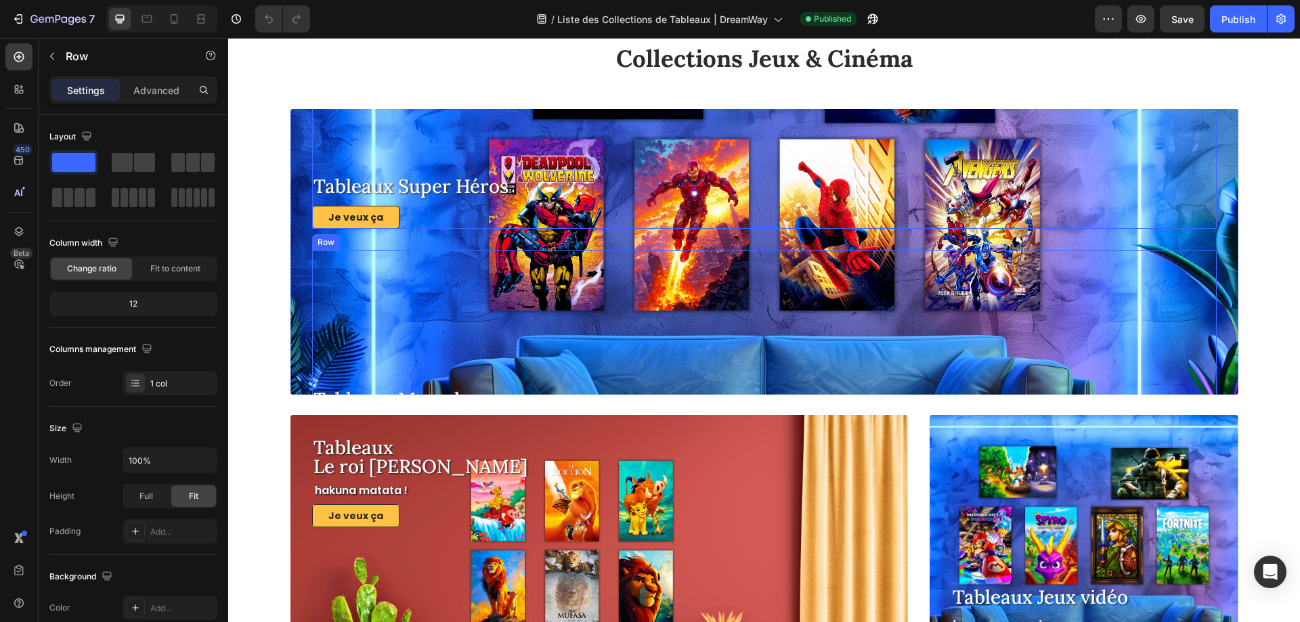
scroll to position [3114, 0]
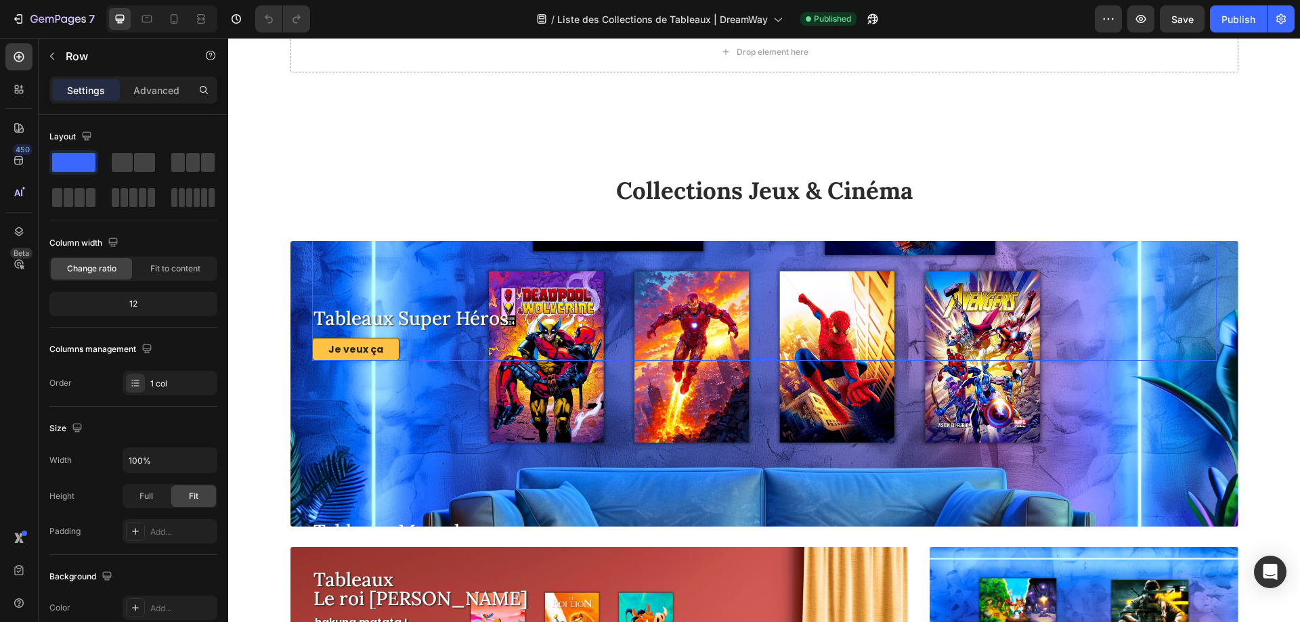
click at [718, 289] on div "Tableaux Super Héros Heading Je veux ça Button" at bounding box center [764, 265] width 904 height 192
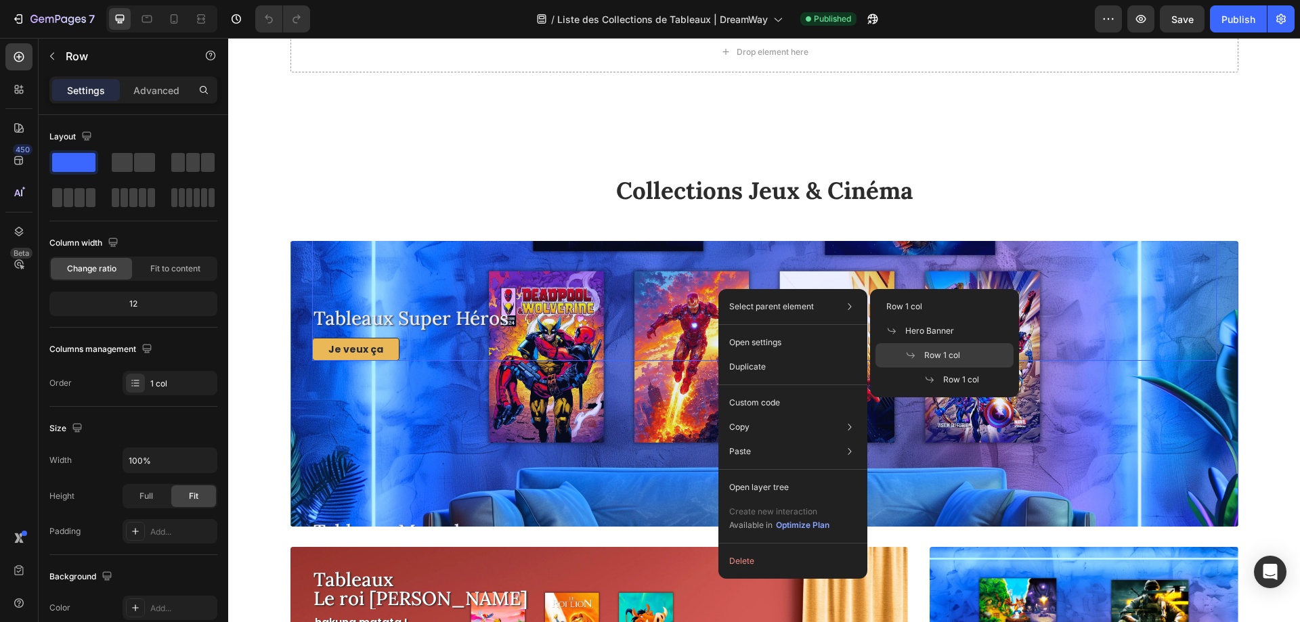
drag, startPoint x: 937, startPoint y: 359, endPoint x: 675, endPoint y: 320, distance: 264.9
click at [937, 359] on span "Row 1 col" at bounding box center [942, 355] width 36 height 12
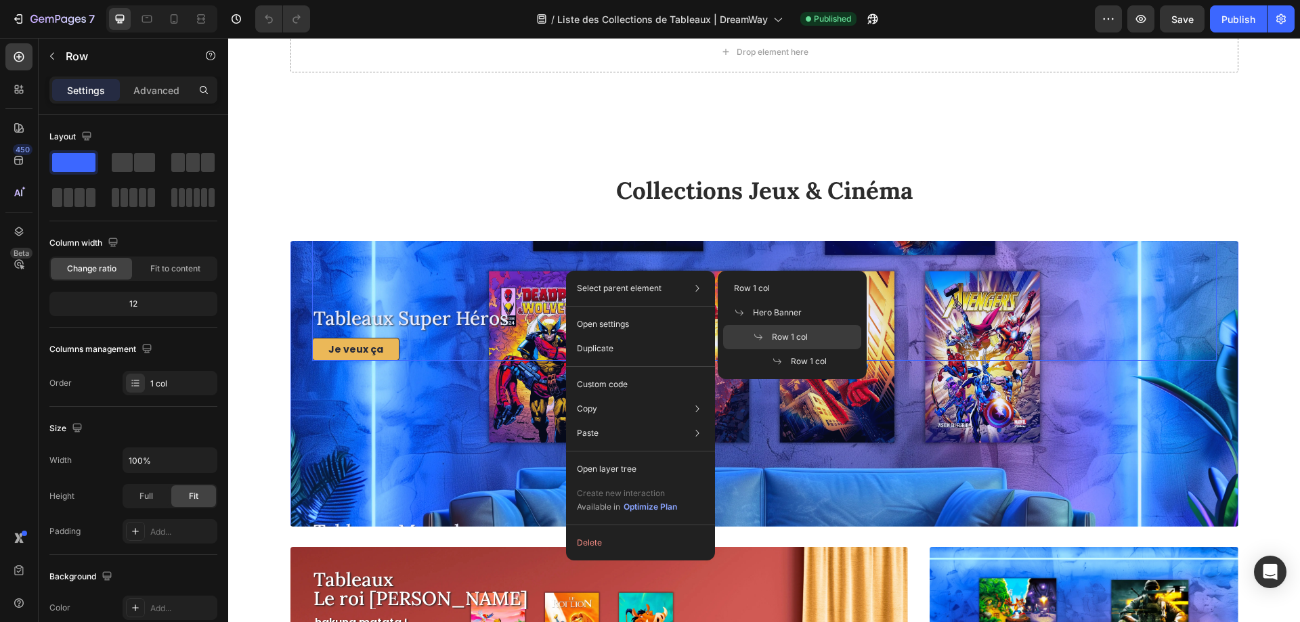
click at [802, 336] on span "Row 1 col" at bounding box center [790, 337] width 36 height 12
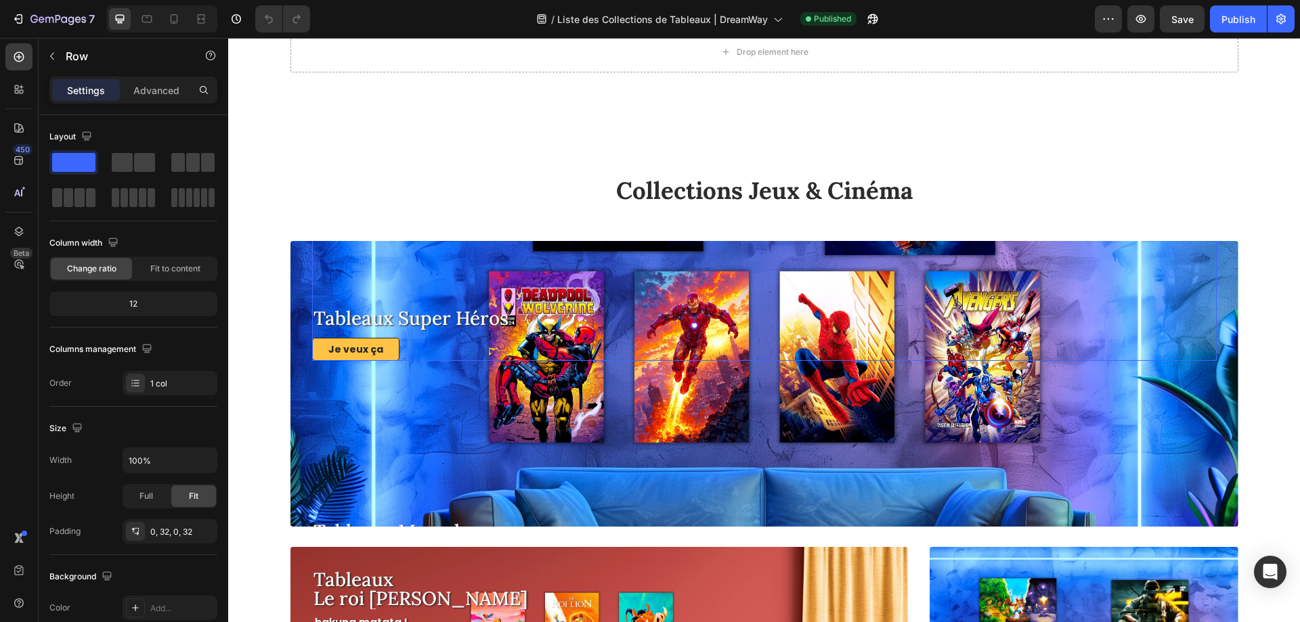
drag, startPoint x: 650, startPoint y: 282, endPoint x: 960, endPoint y: 336, distance: 314.1
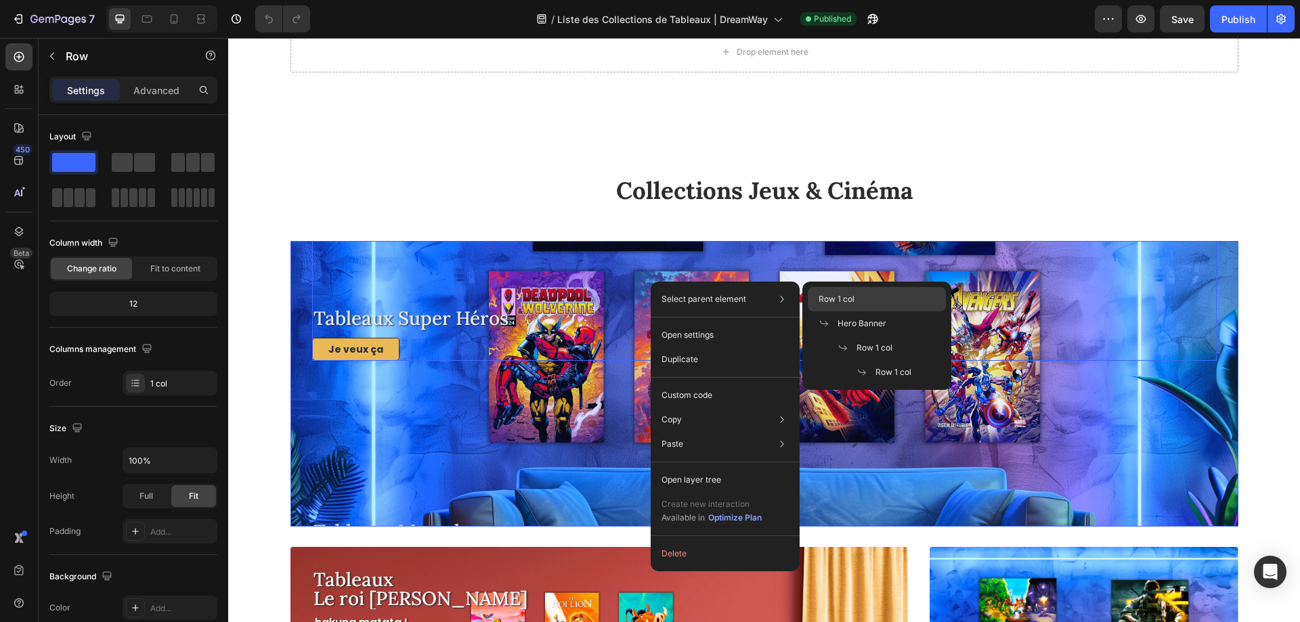
click at [842, 300] on span "Row 1 col" at bounding box center [836, 299] width 36 height 12
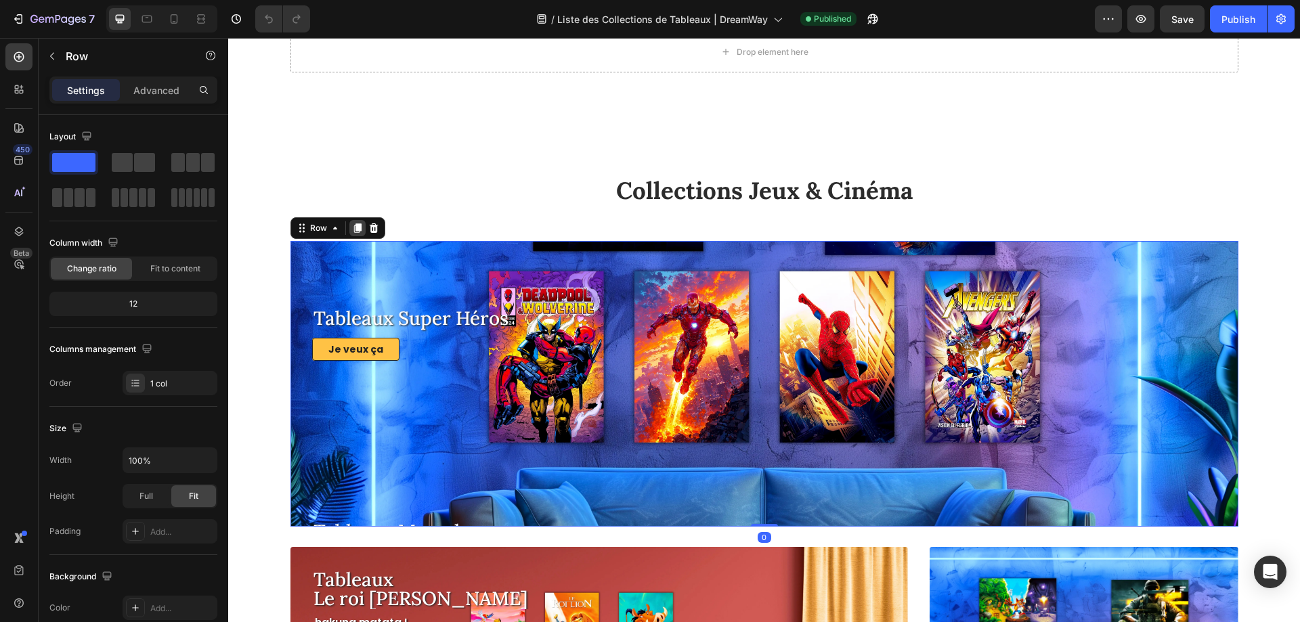
click at [352, 231] on icon at bounding box center [357, 228] width 11 height 11
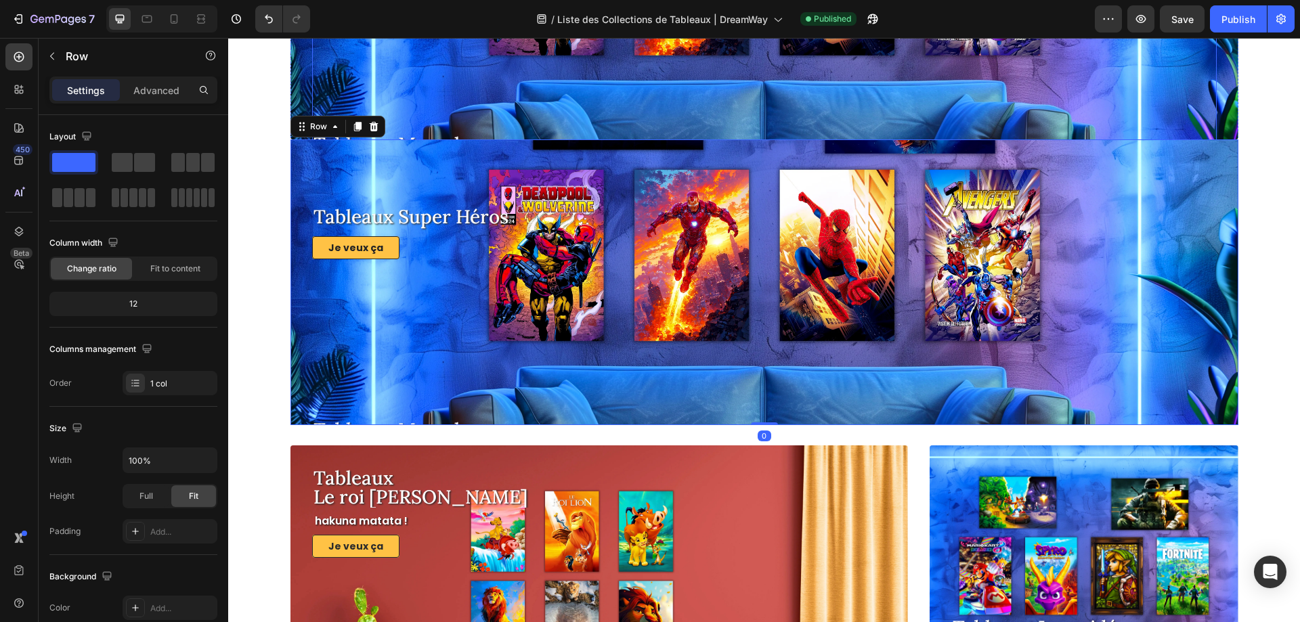
scroll to position [3555, 0]
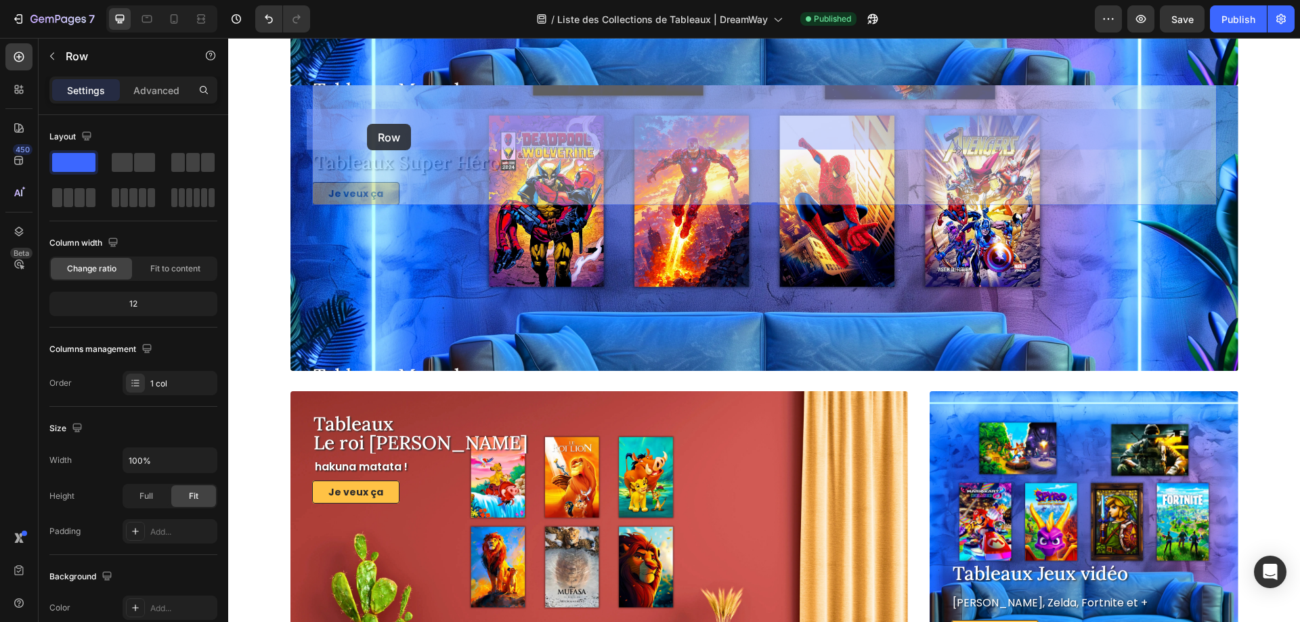
drag, startPoint x: 359, startPoint y: 102, endPoint x: 363, endPoint y: 123, distance: 21.9
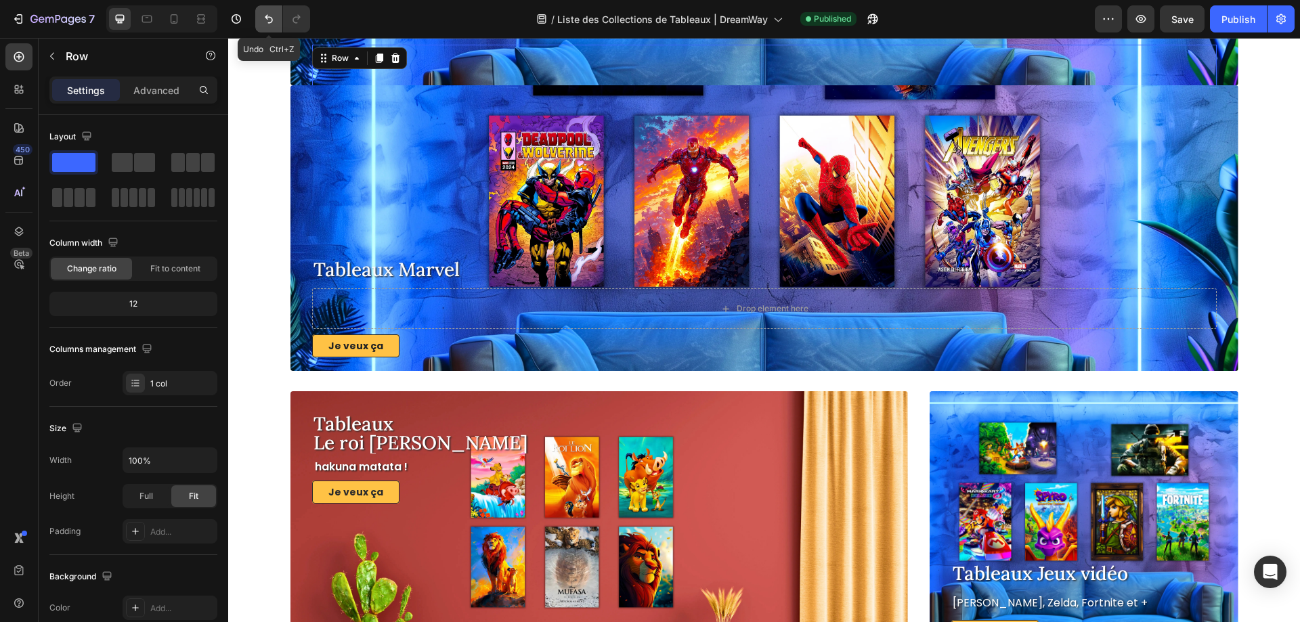
drag, startPoint x: 265, startPoint y: 20, endPoint x: 71, endPoint y: 28, distance: 193.8
click at [265, 20] on icon "Undo/Redo" at bounding box center [269, 19] width 14 height 14
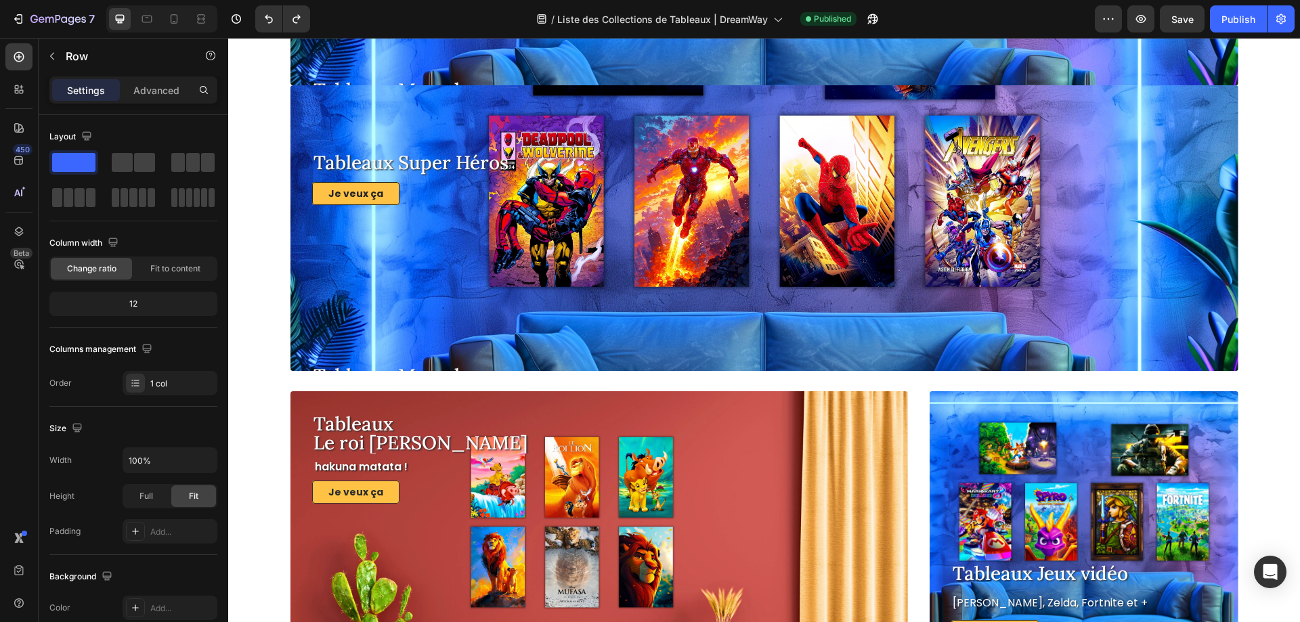
click at [312, 96] on div "Tableaux Super Héros Heading Je veux ça Button" at bounding box center [764, 110] width 904 height 192
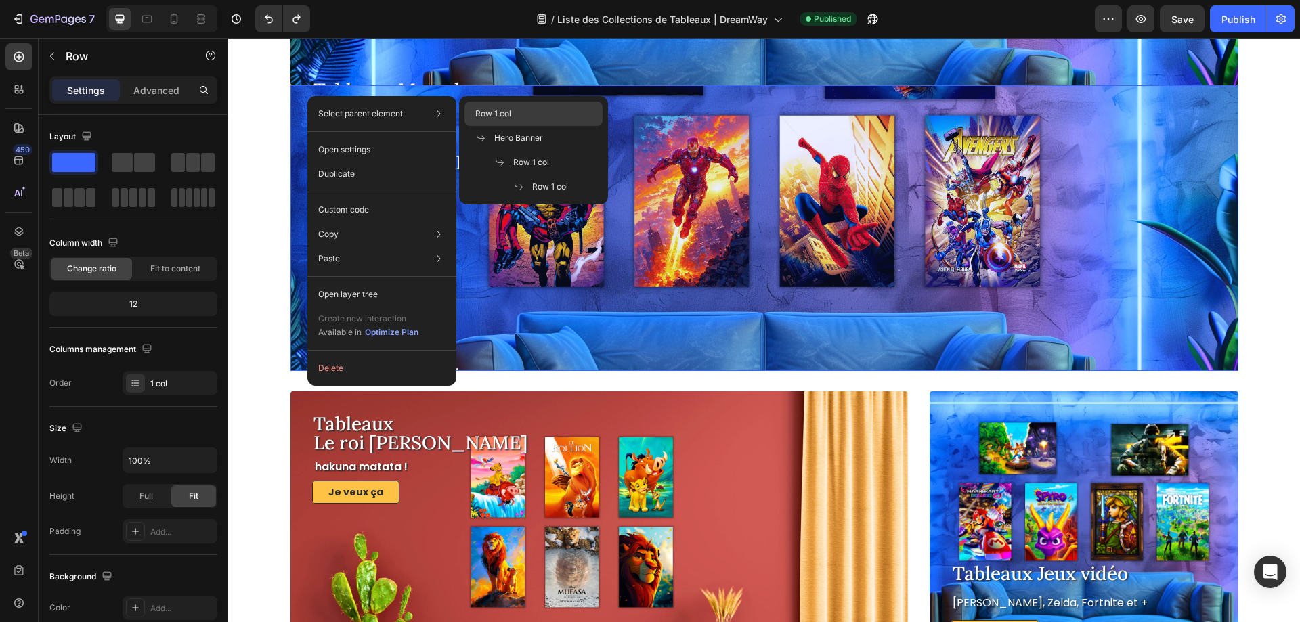
click at [503, 111] on span "Row 1 col" at bounding box center [493, 114] width 36 height 12
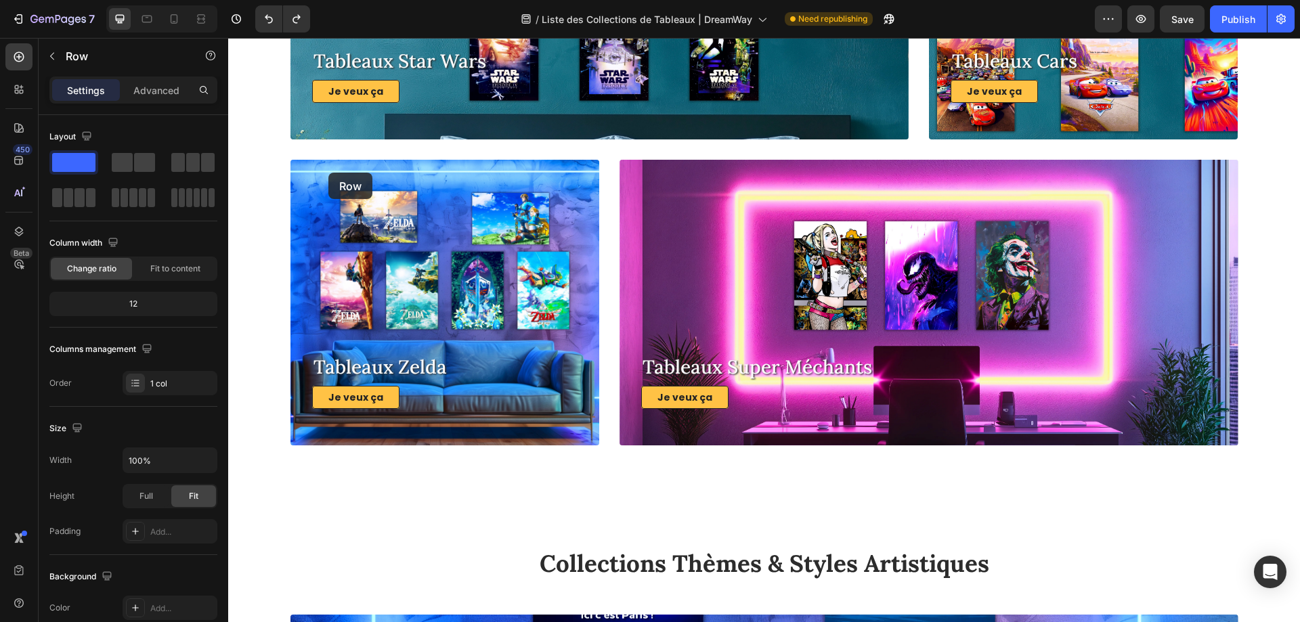
scroll to position [4706, 0]
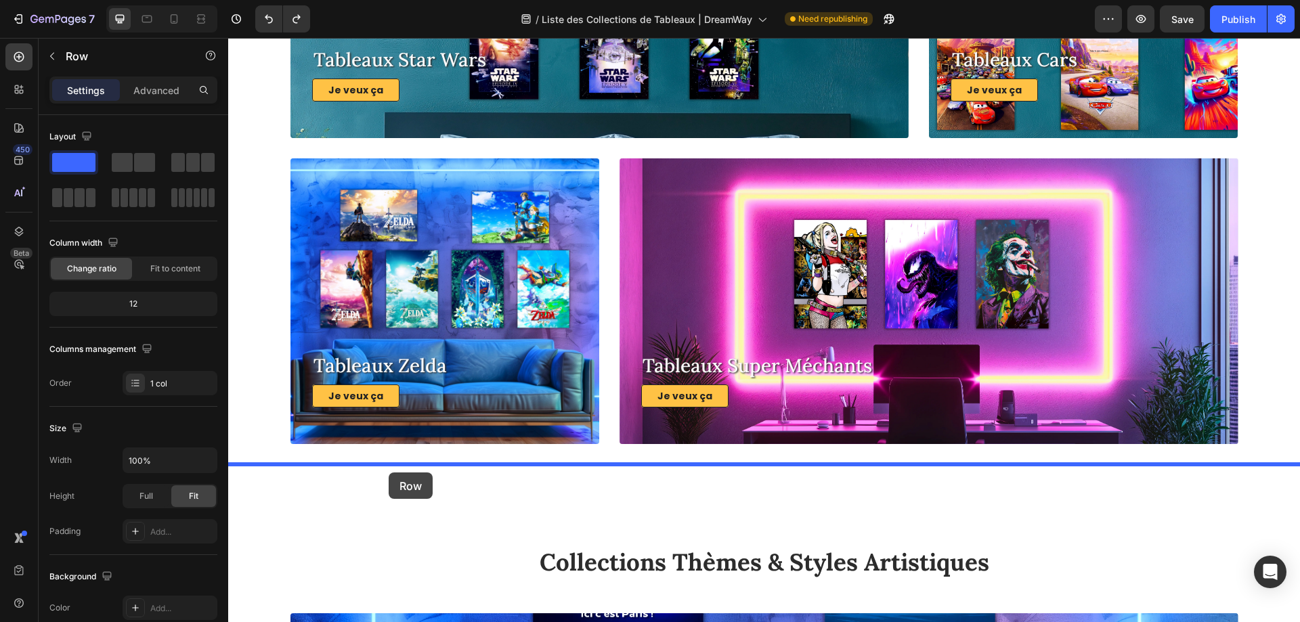
drag, startPoint x: 320, startPoint y: 101, endPoint x: 389, endPoint y: 472, distance: 377.8
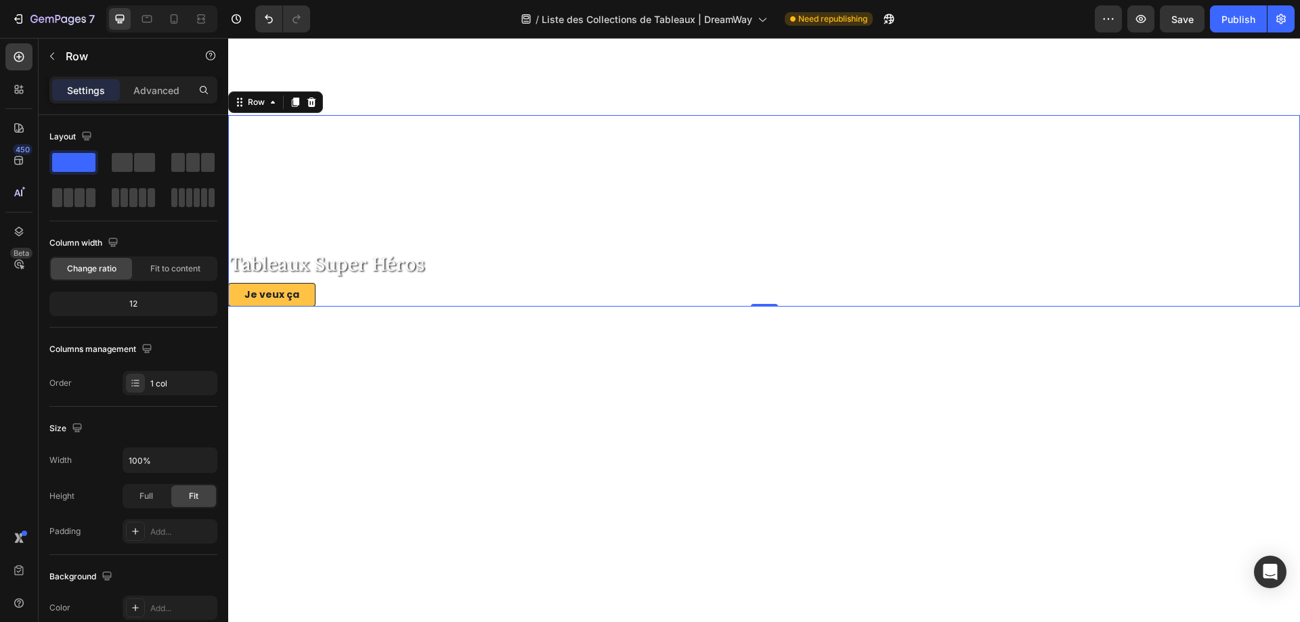
scroll to position [4841, 0]
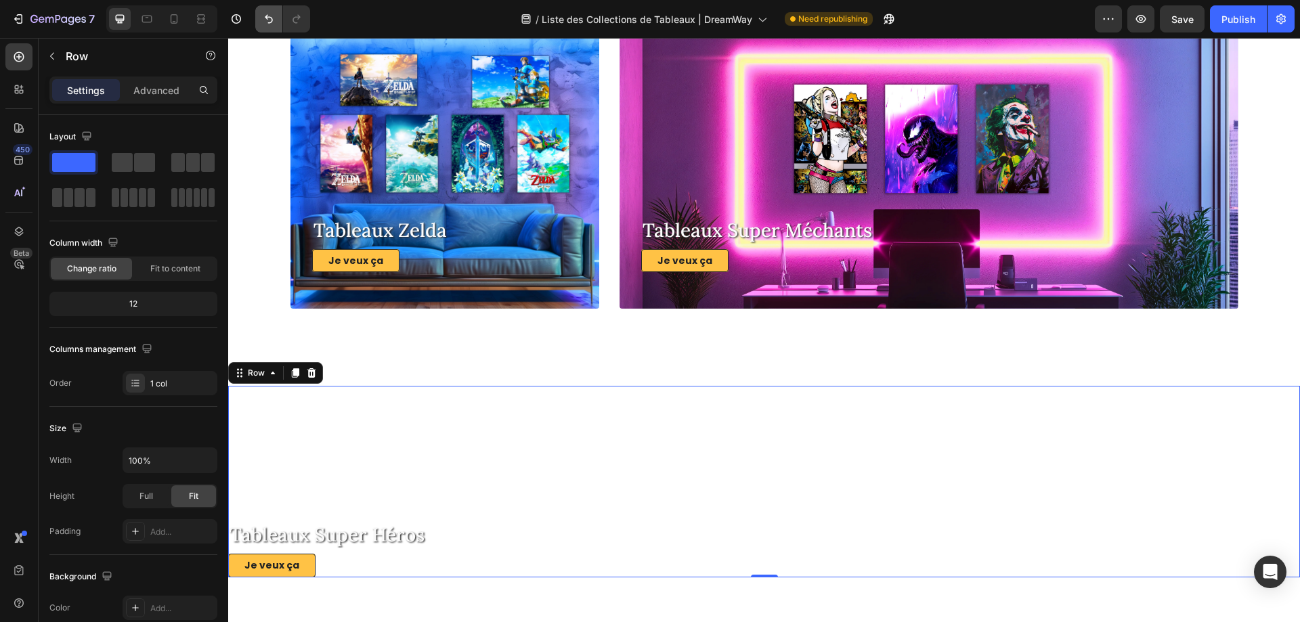
click at [271, 20] on icon "Undo/Redo" at bounding box center [269, 19] width 14 height 14
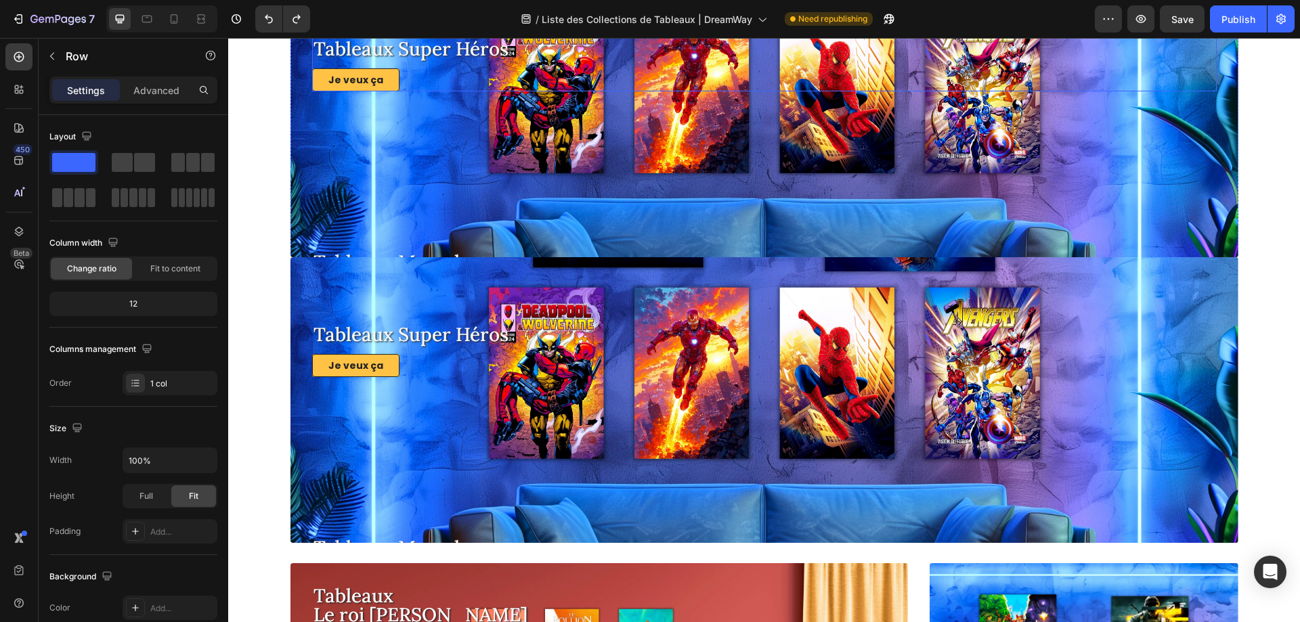
scroll to position [3419, 0]
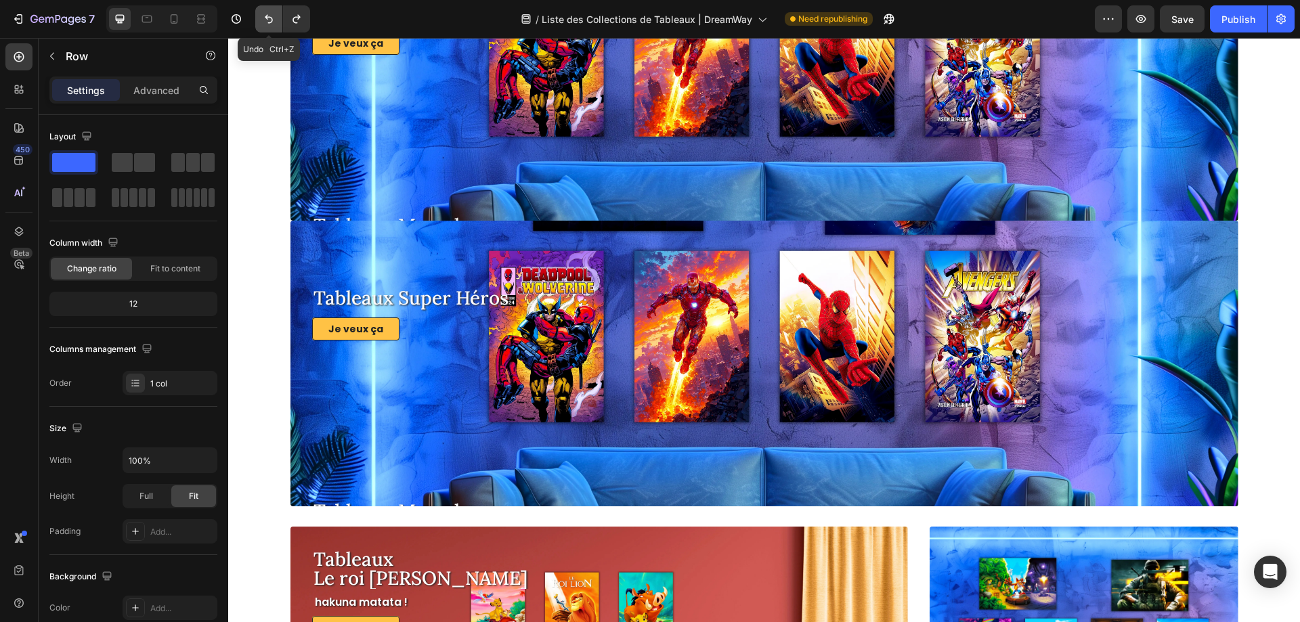
click at [269, 19] on icon "Undo/Redo" at bounding box center [269, 19] width 14 height 14
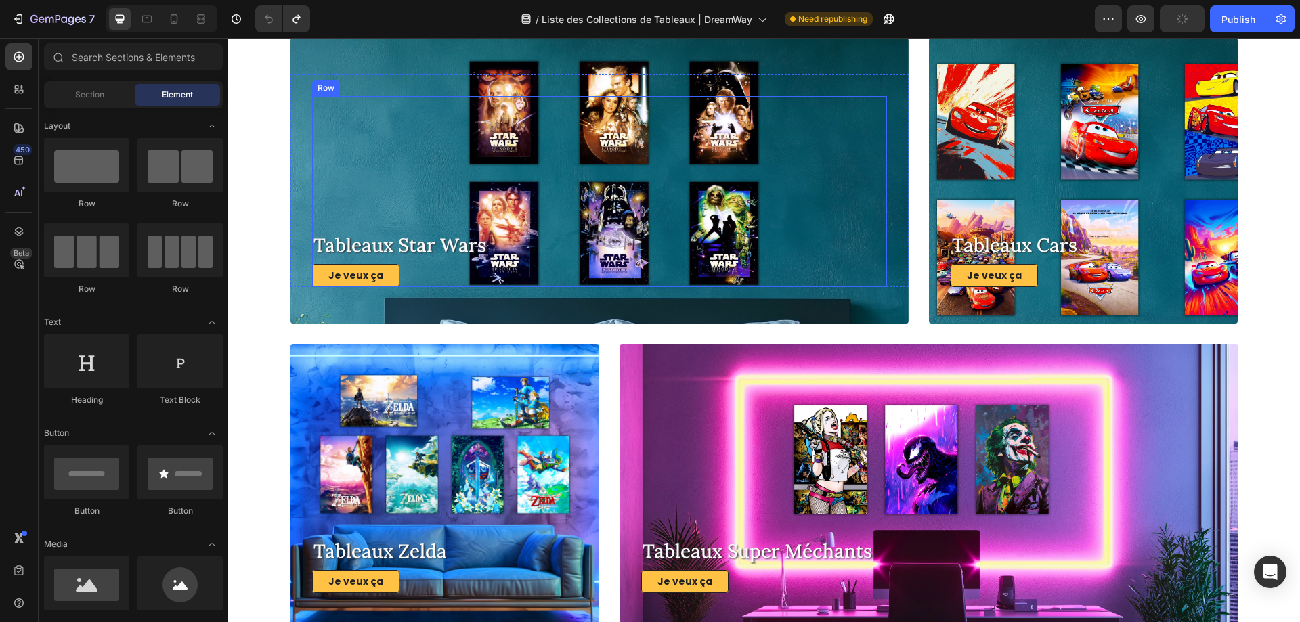
scroll to position [4502, 0]
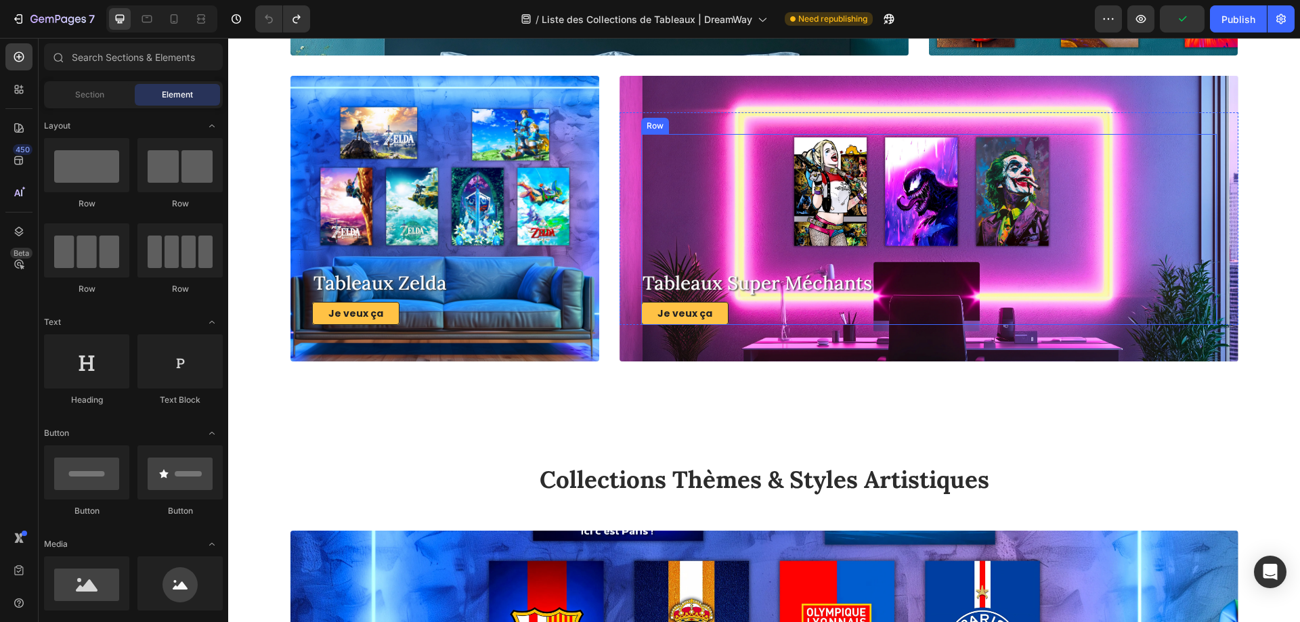
click at [797, 202] on div "Tableaux Super Méchants Heading Je veux ça Button" at bounding box center [928, 230] width 575 height 192
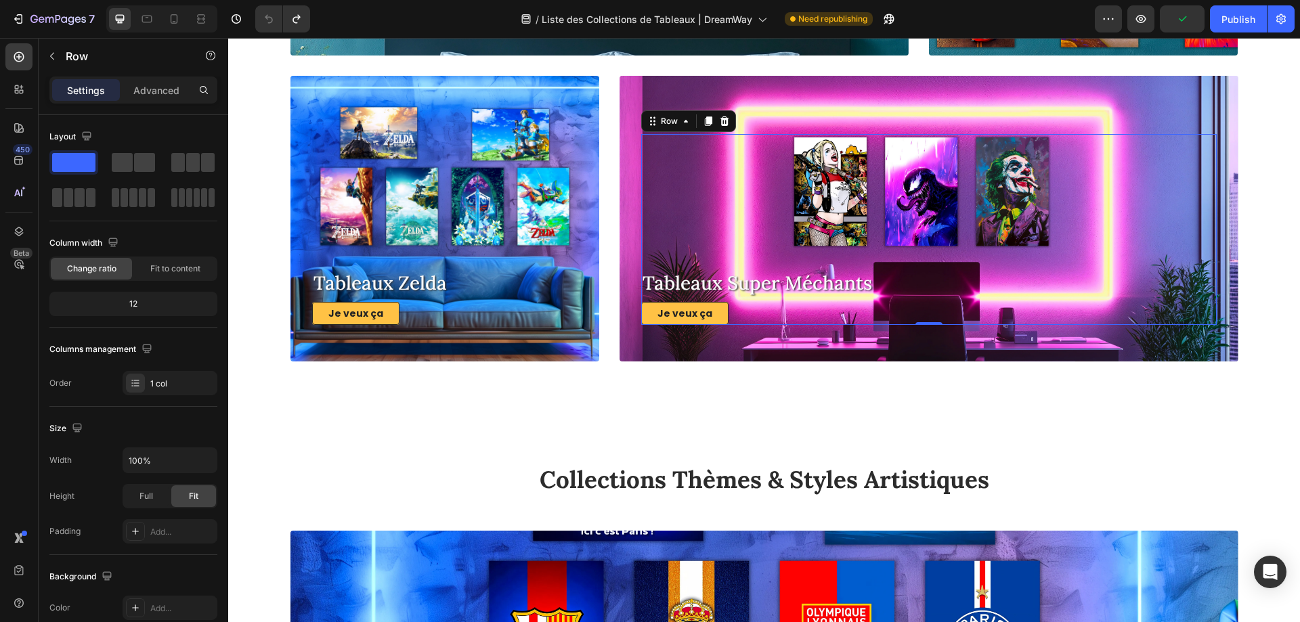
click at [774, 87] on div "Overlay" at bounding box center [928, 219] width 618 height 286
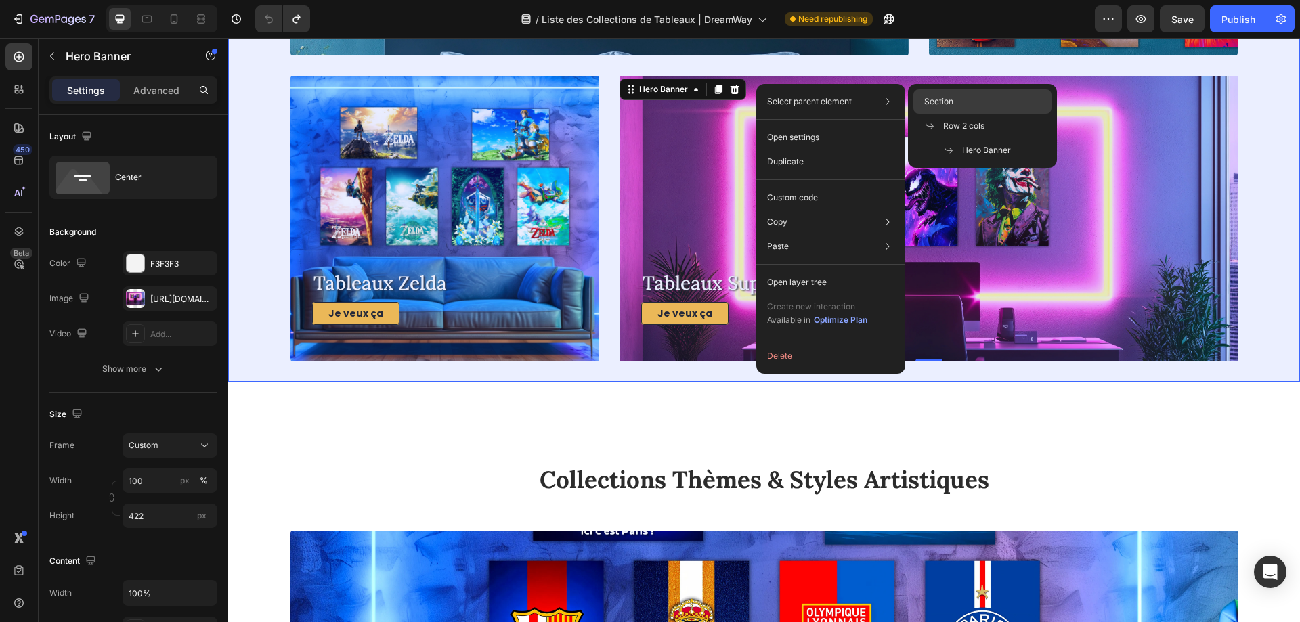
click at [963, 102] on div "Section" at bounding box center [982, 101] width 138 height 24
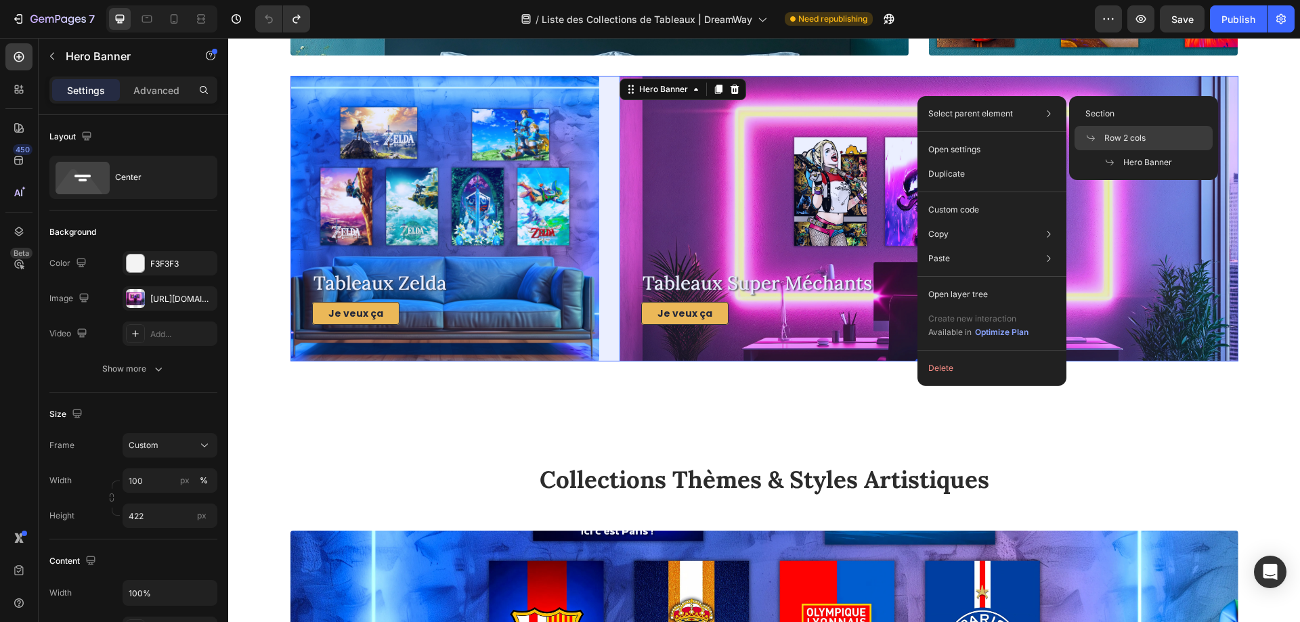
click at [1124, 141] on span "Row 2 cols" at bounding box center [1124, 138] width 41 height 12
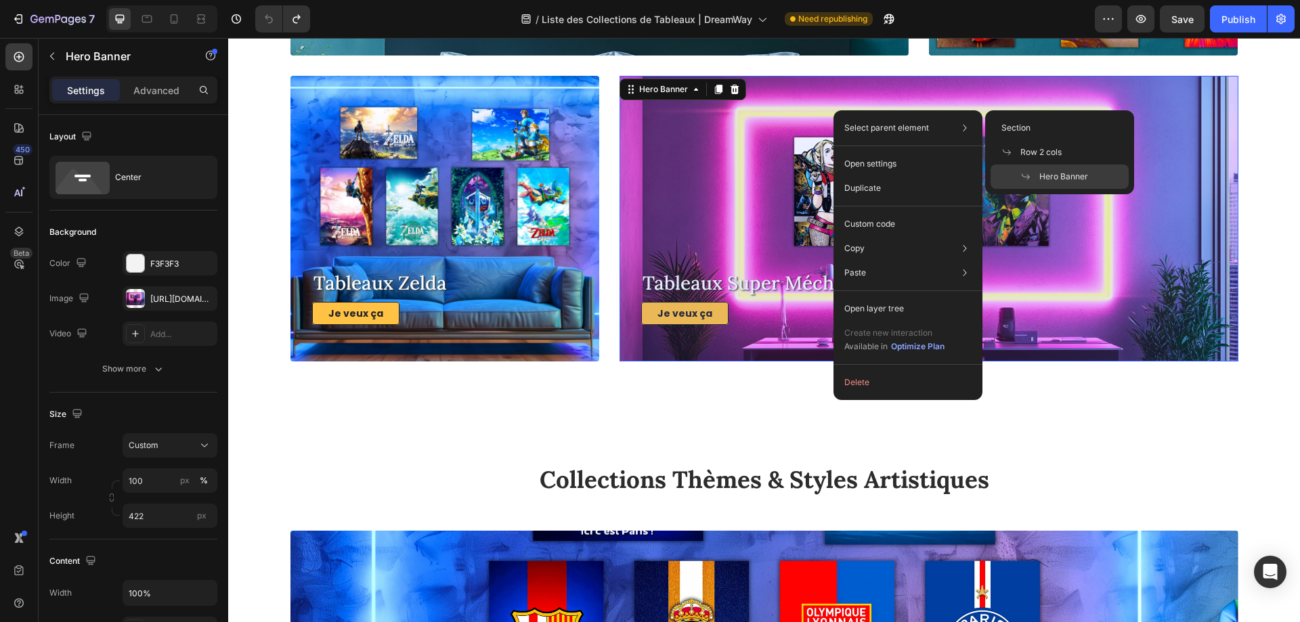
click at [1051, 170] on div "Hero Banner" at bounding box center [1059, 176] width 138 height 24
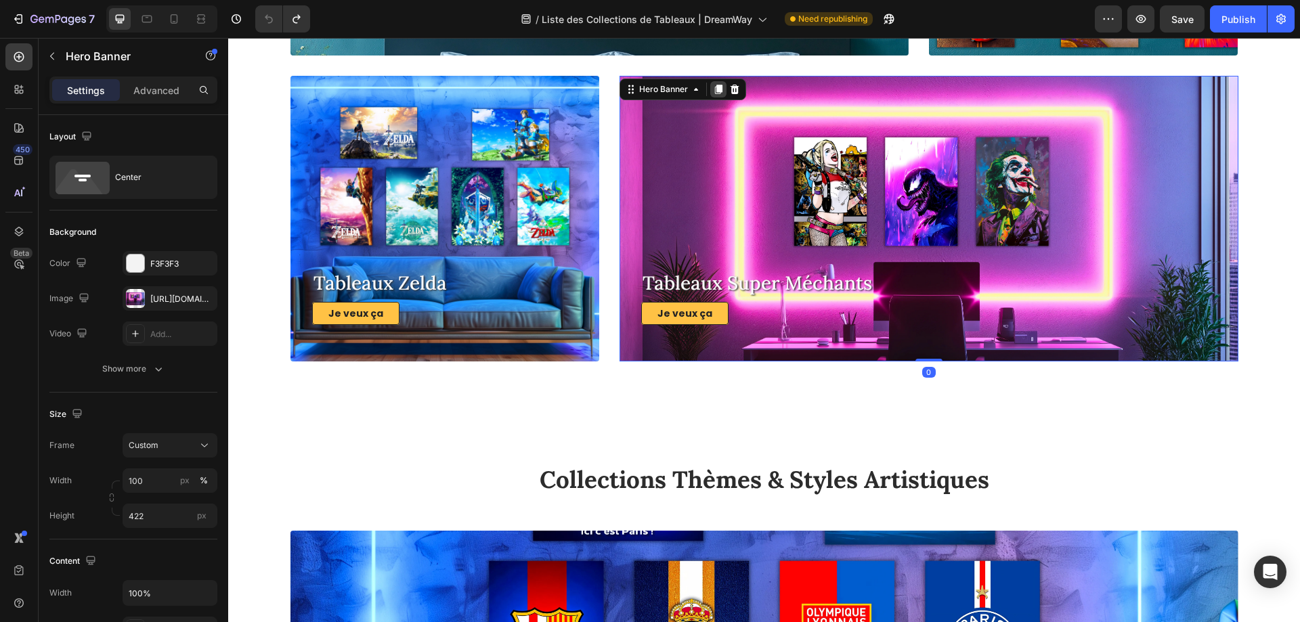
click at [715, 91] on icon at bounding box center [718, 89] width 7 height 9
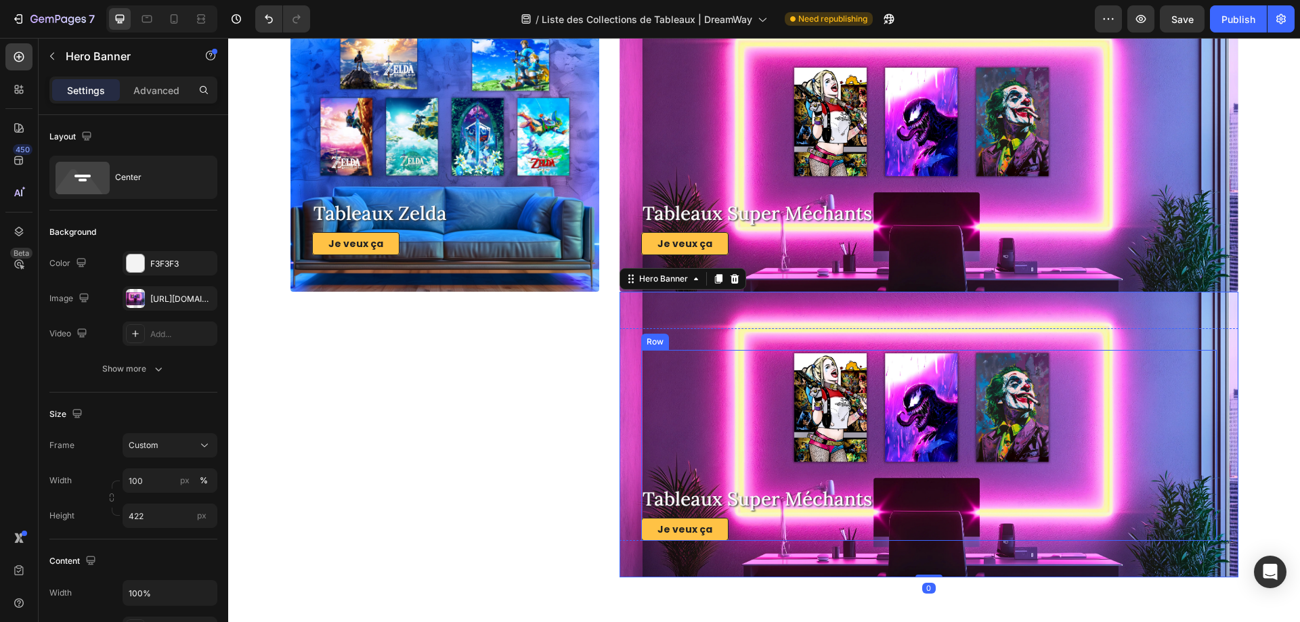
scroll to position [4638, 0]
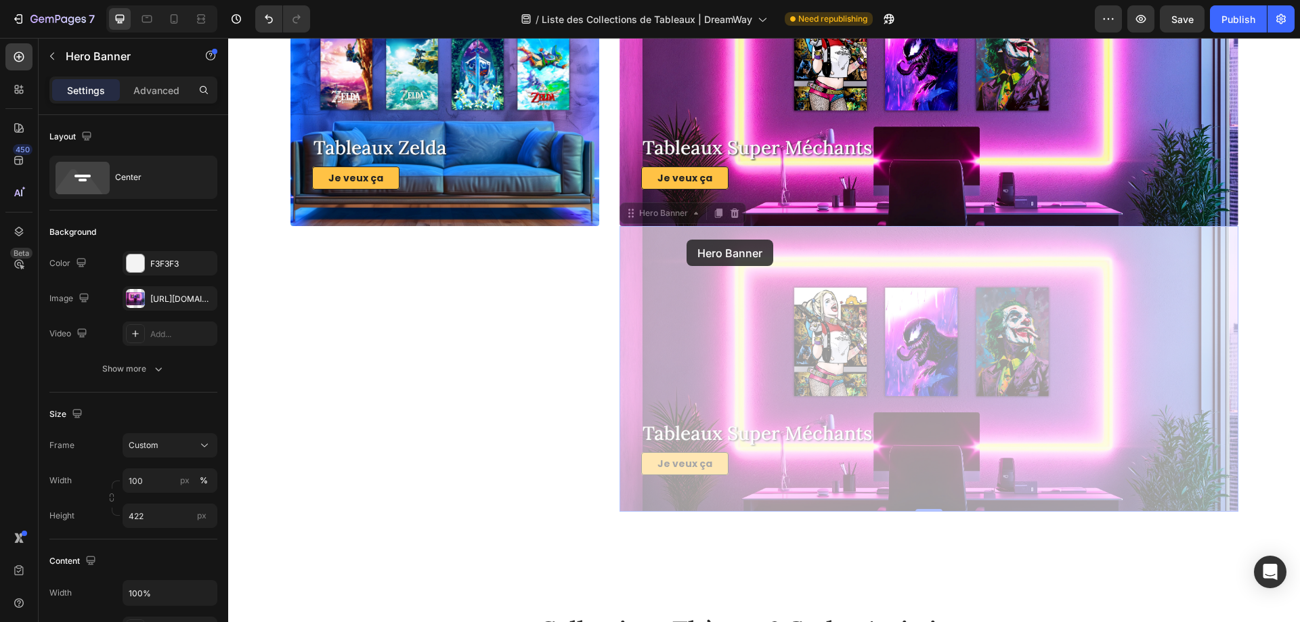
drag, startPoint x: 686, startPoint y: 240, endPoint x: 676, endPoint y: 241, distance: 10.9
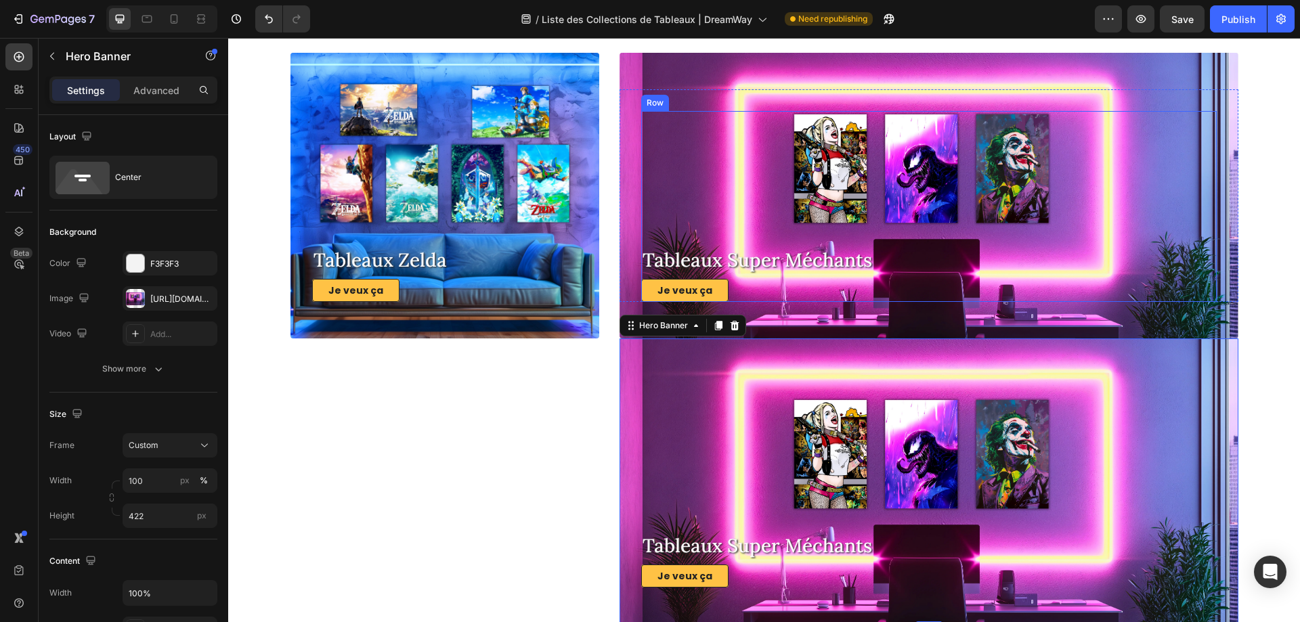
scroll to position [4502, 0]
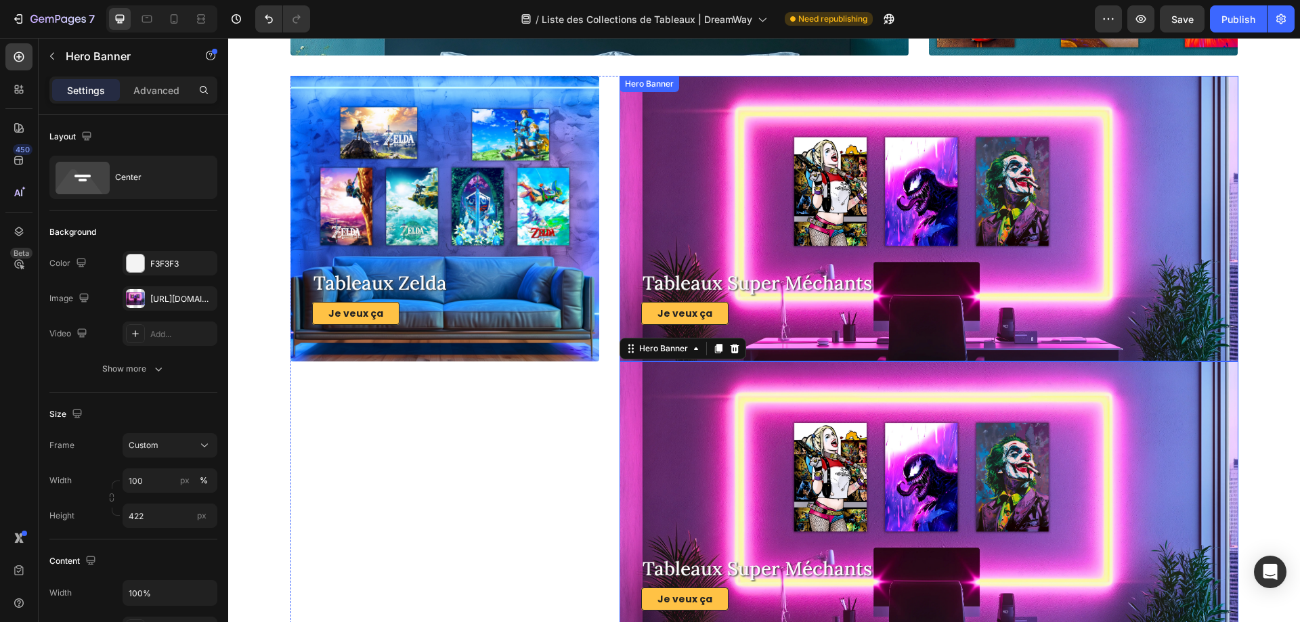
click at [805, 338] on div "Overlay" at bounding box center [928, 219] width 618 height 286
click at [152, 91] on p "Advanced" at bounding box center [156, 90] width 46 height 14
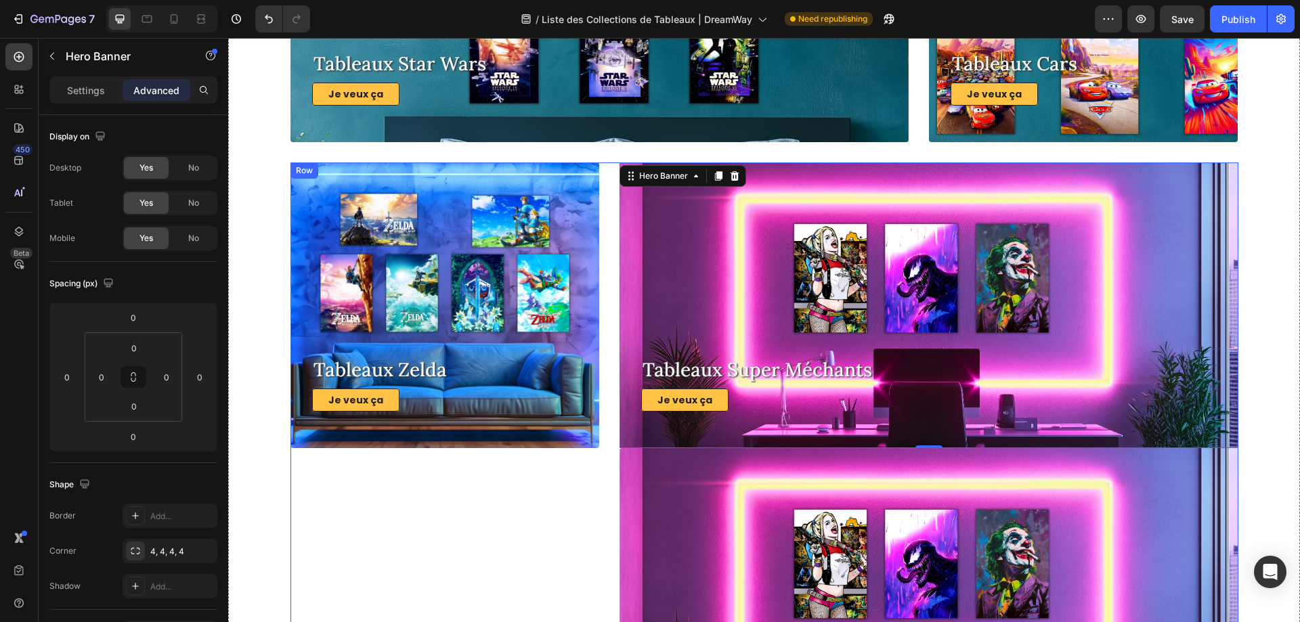
scroll to position [4299, 0]
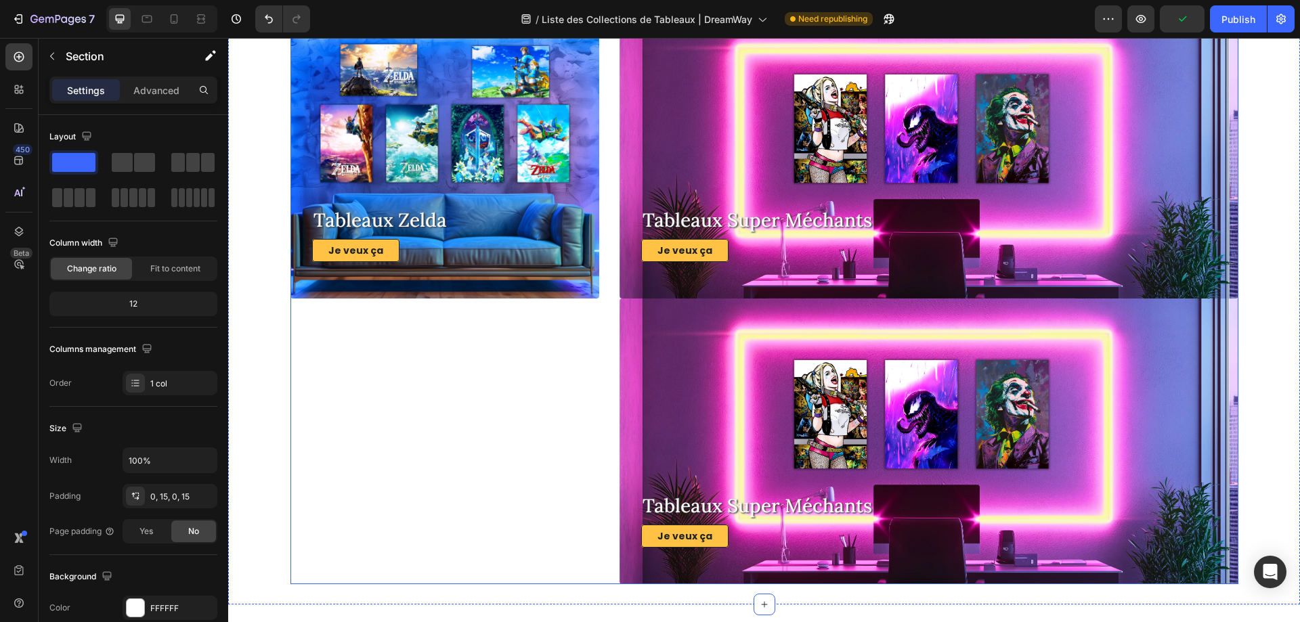
scroll to position [4570, 0]
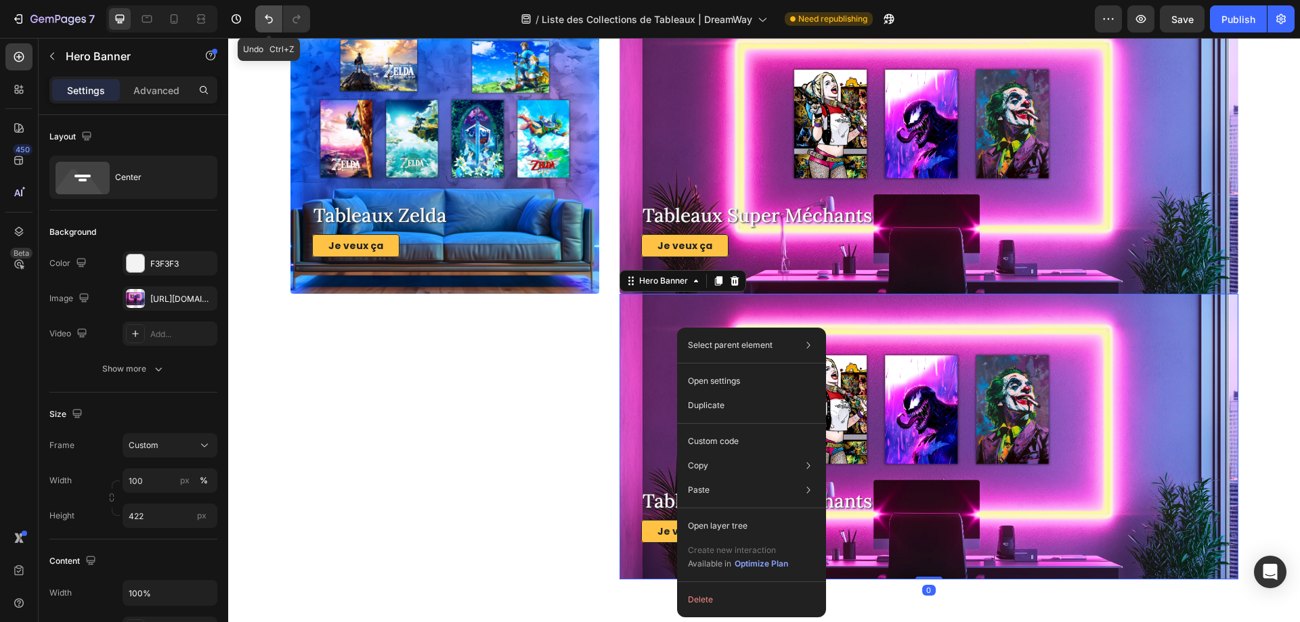
click at [275, 20] on icon "Undo/Redo" at bounding box center [269, 19] width 14 height 14
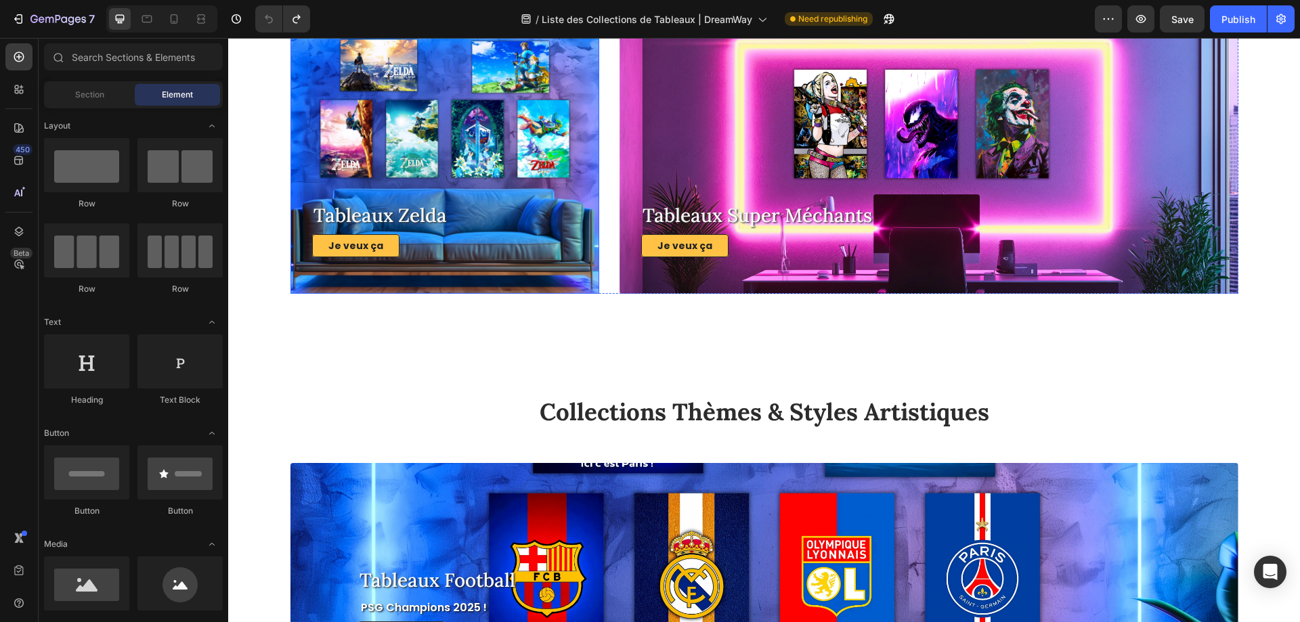
scroll to position [4367, 0]
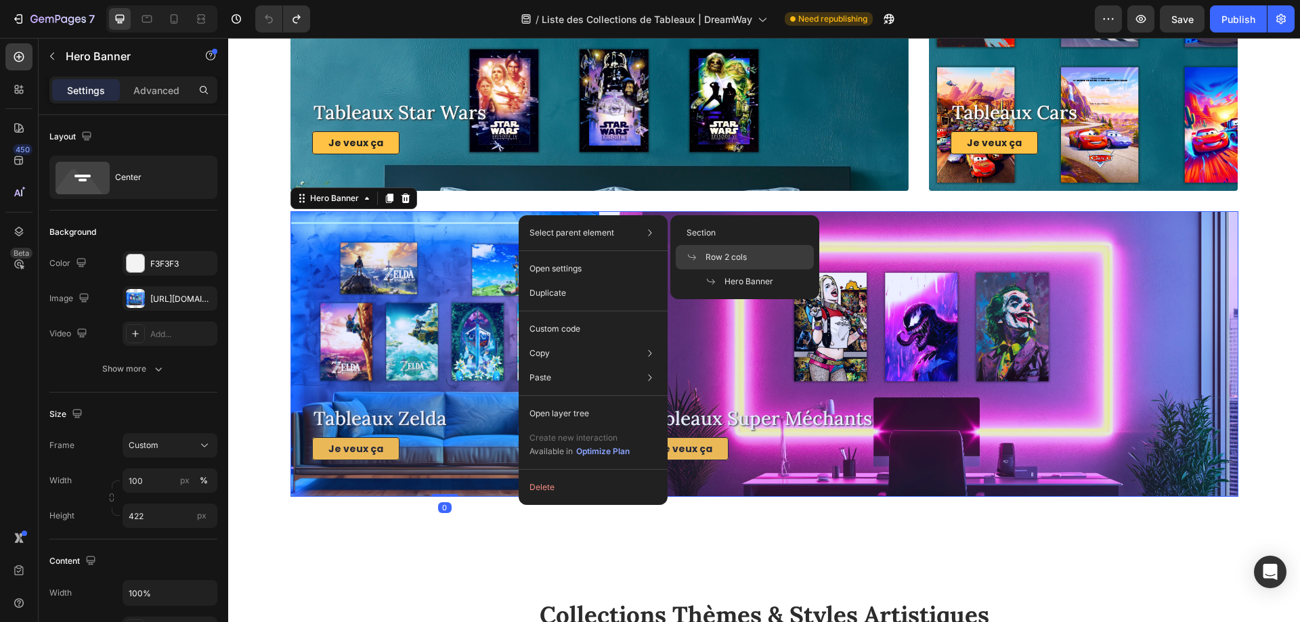
click at [734, 252] on span "Row 2 cols" at bounding box center [725, 257] width 41 height 12
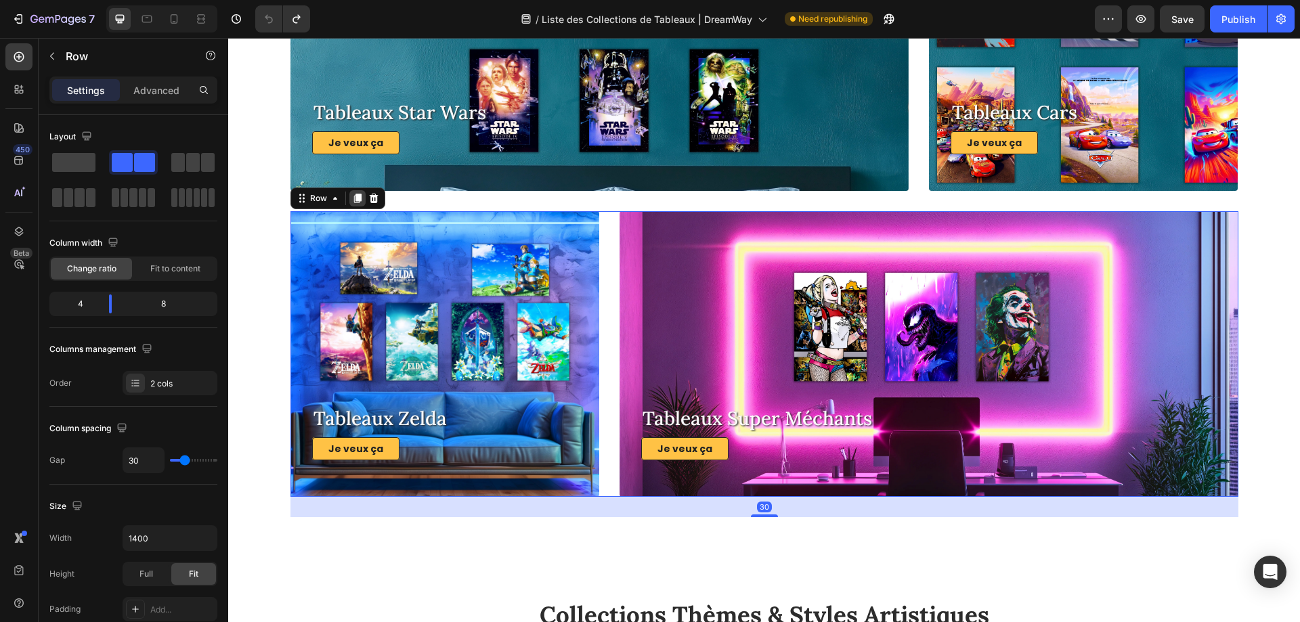
click at [349, 196] on div at bounding box center [357, 198] width 16 height 16
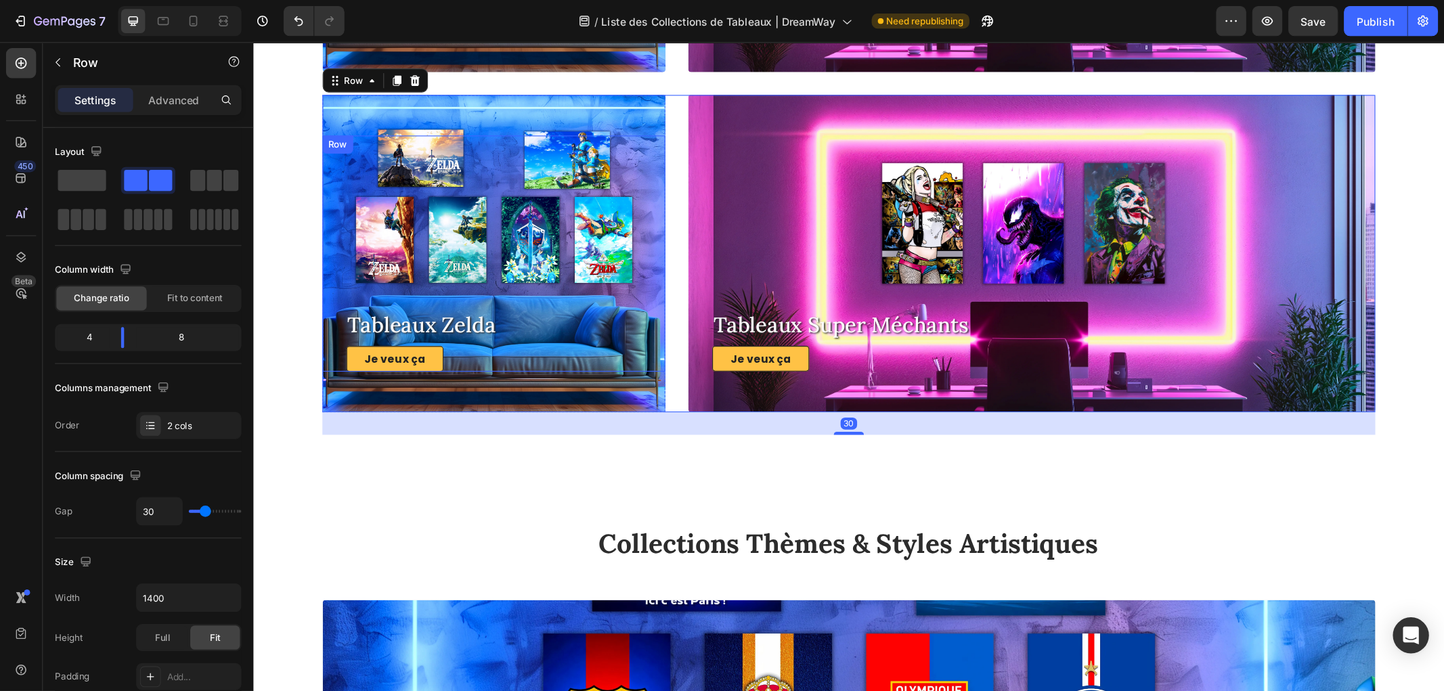
scroll to position [4664, 0]
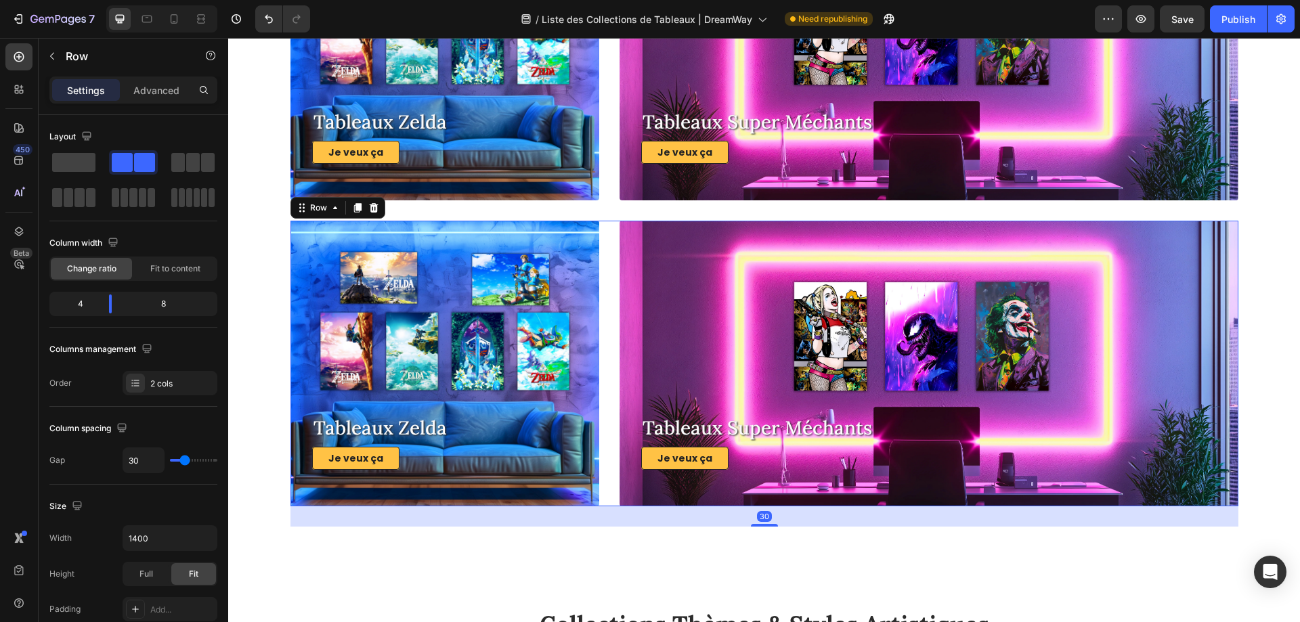
click at [623, 255] on div "Row" at bounding box center [634, 249] width 22 height 12
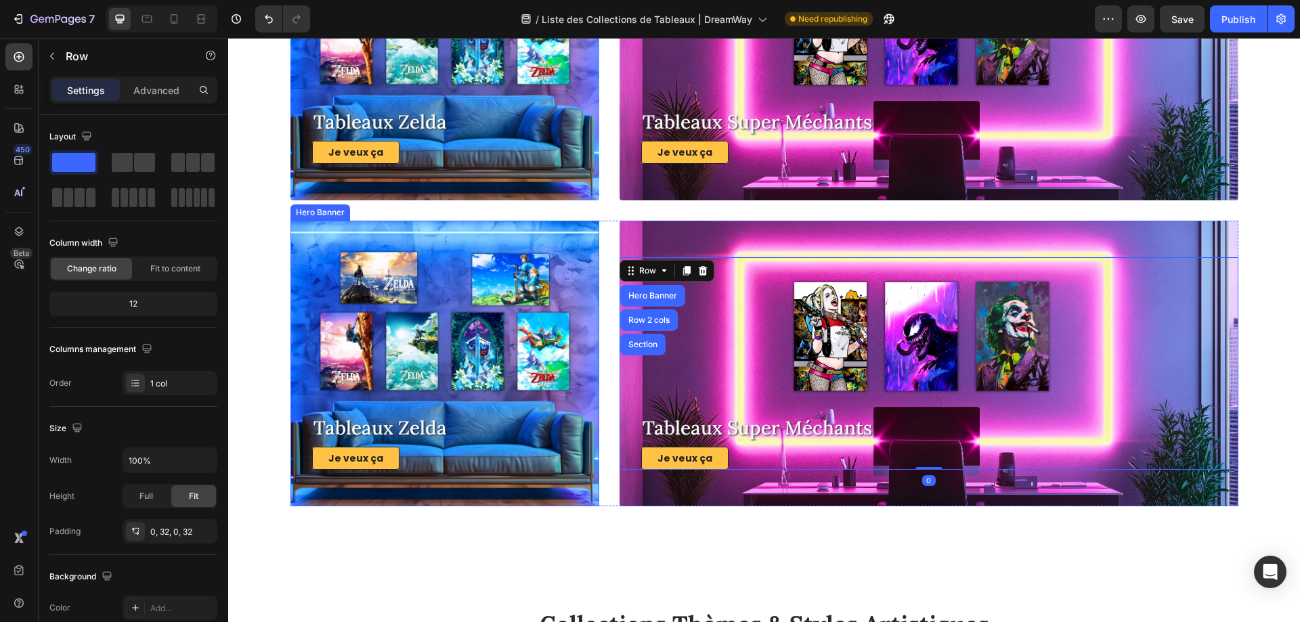
click at [567, 240] on div "Overlay" at bounding box center [444, 364] width 309 height 286
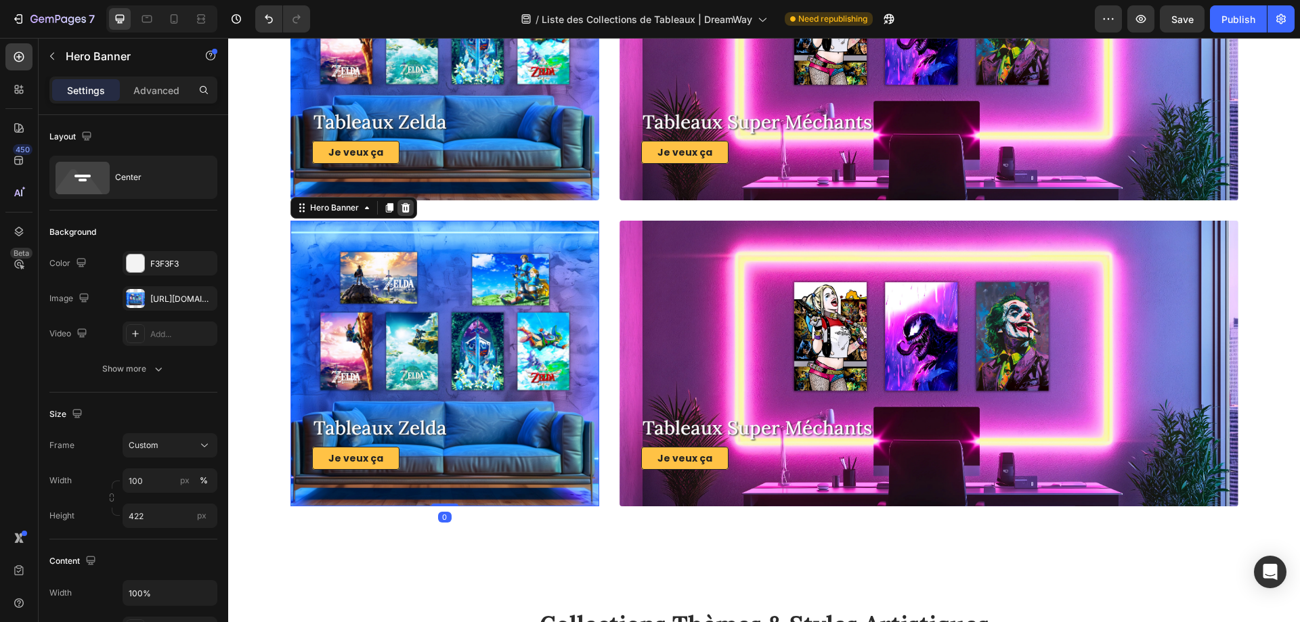
click at [401, 206] on icon at bounding box center [405, 207] width 9 height 9
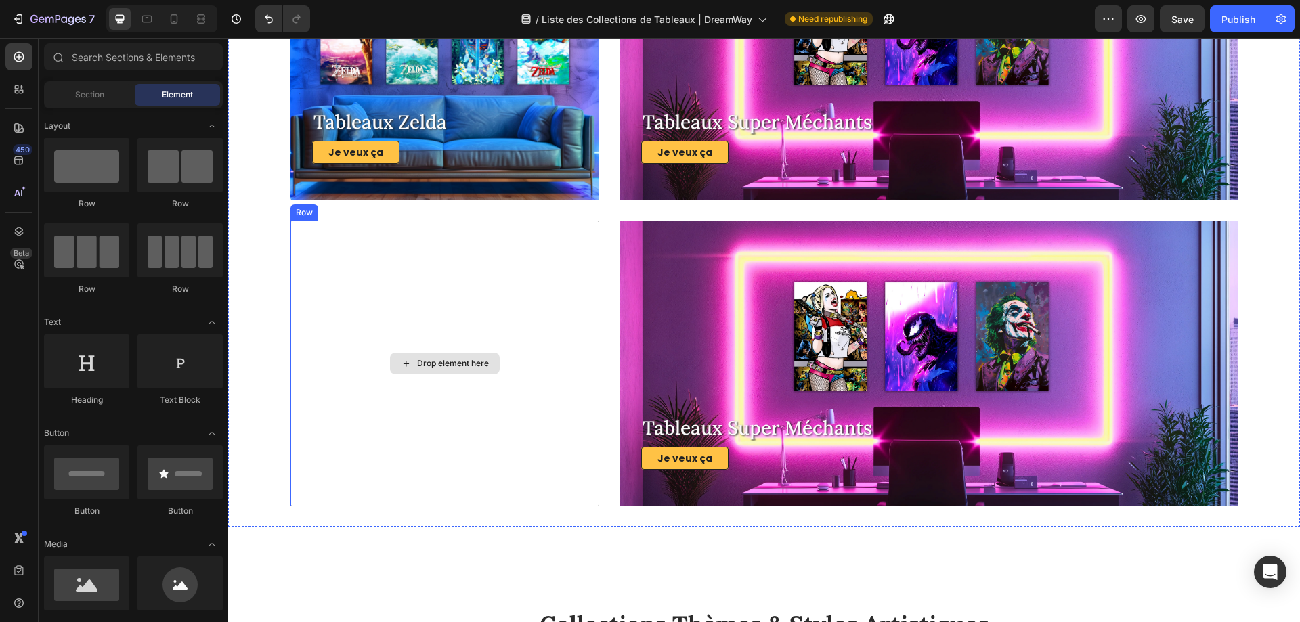
click at [585, 240] on div "Drop element here" at bounding box center [444, 364] width 309 height 286
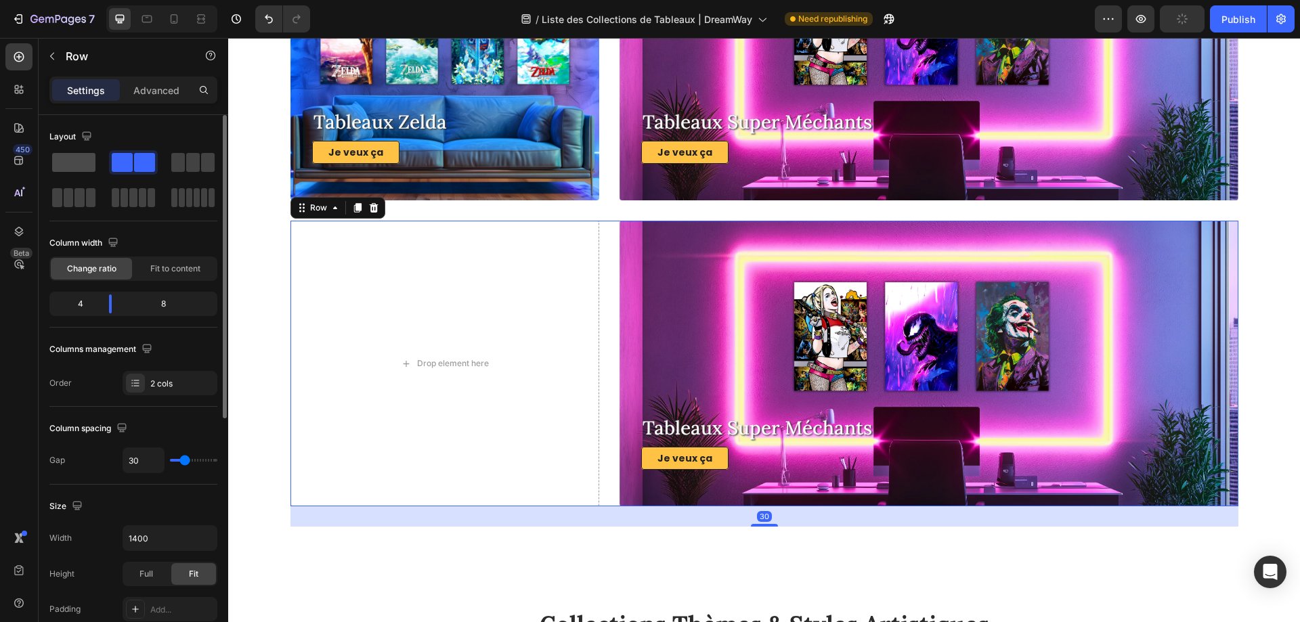
click at [82, 158] on span at bounding box center [73, 162] width 43 height 19
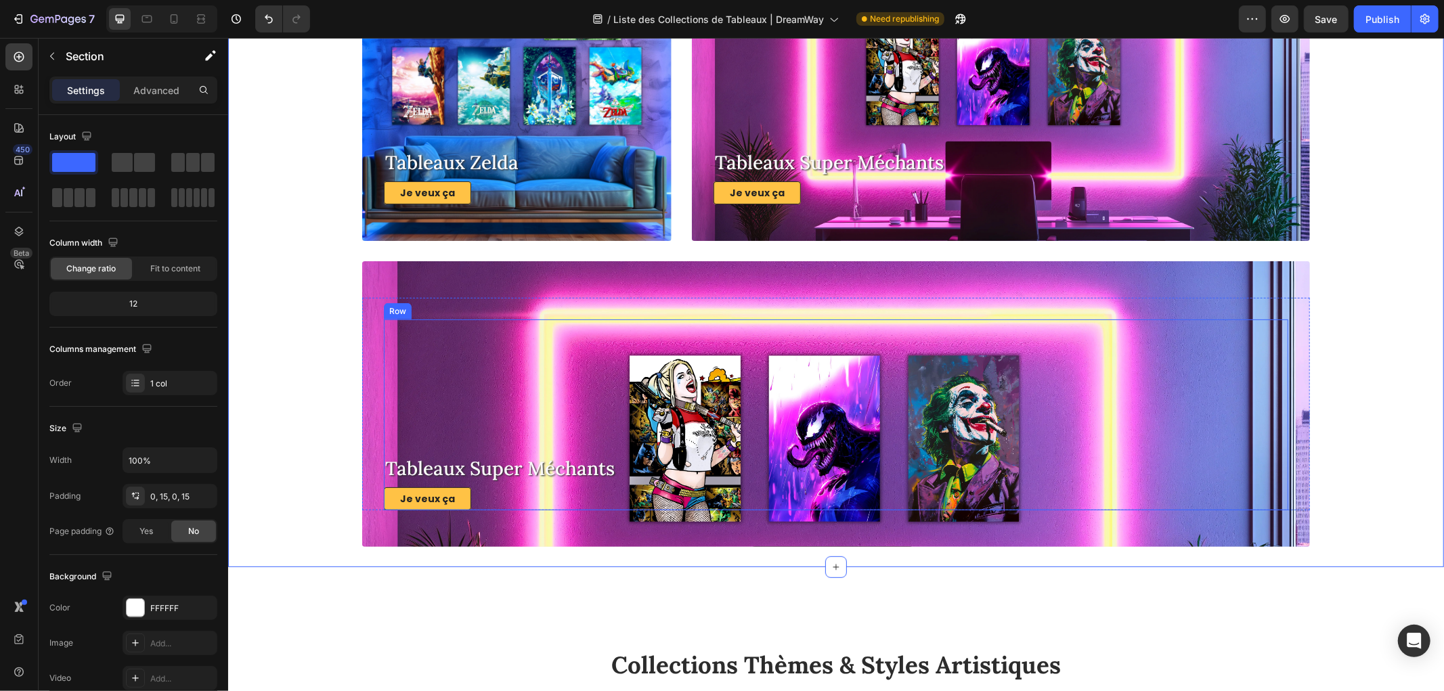
scroll to position [4588, 0]
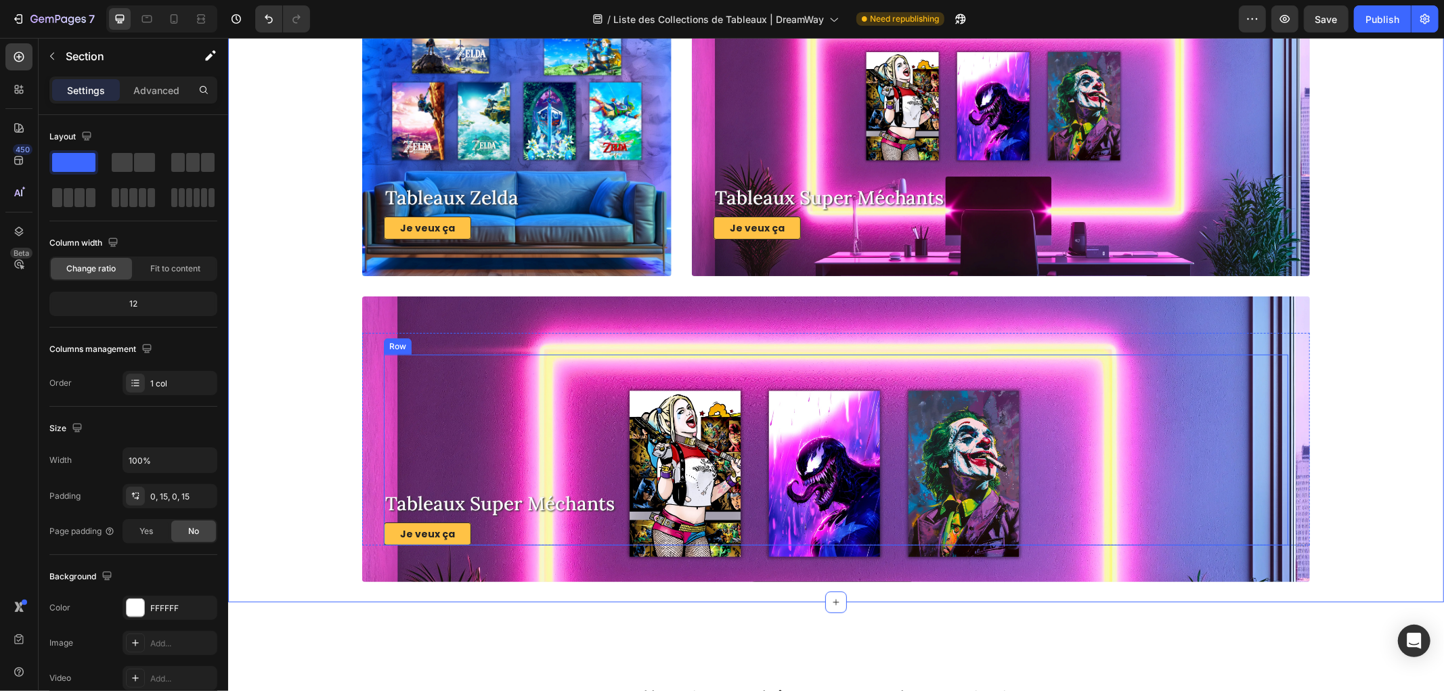
click at [497, 508] on h3 "Tableaux Super Méchants" at bounding box center [835, 502] width 904 height 27
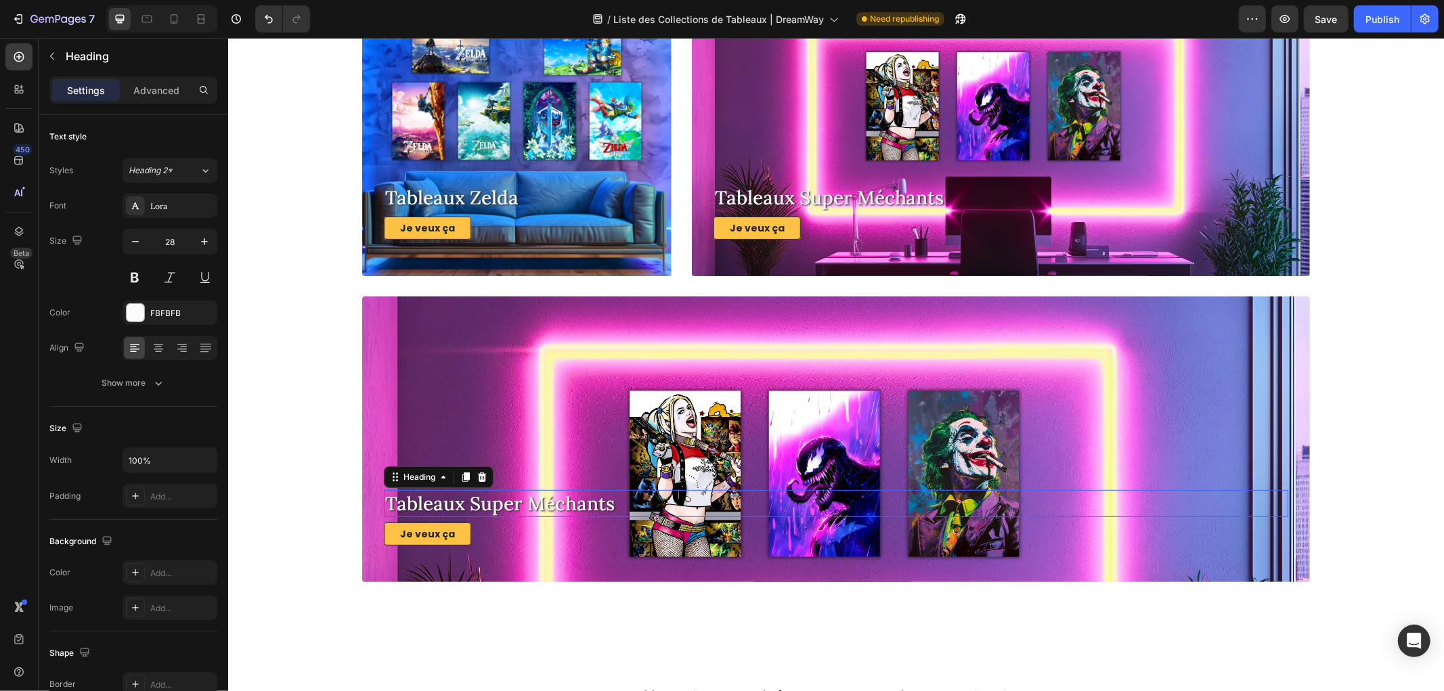
click at [497, 508] on h3 "Tableaux Super Méchants" at bounding box center [835, 502] width 904 height 27
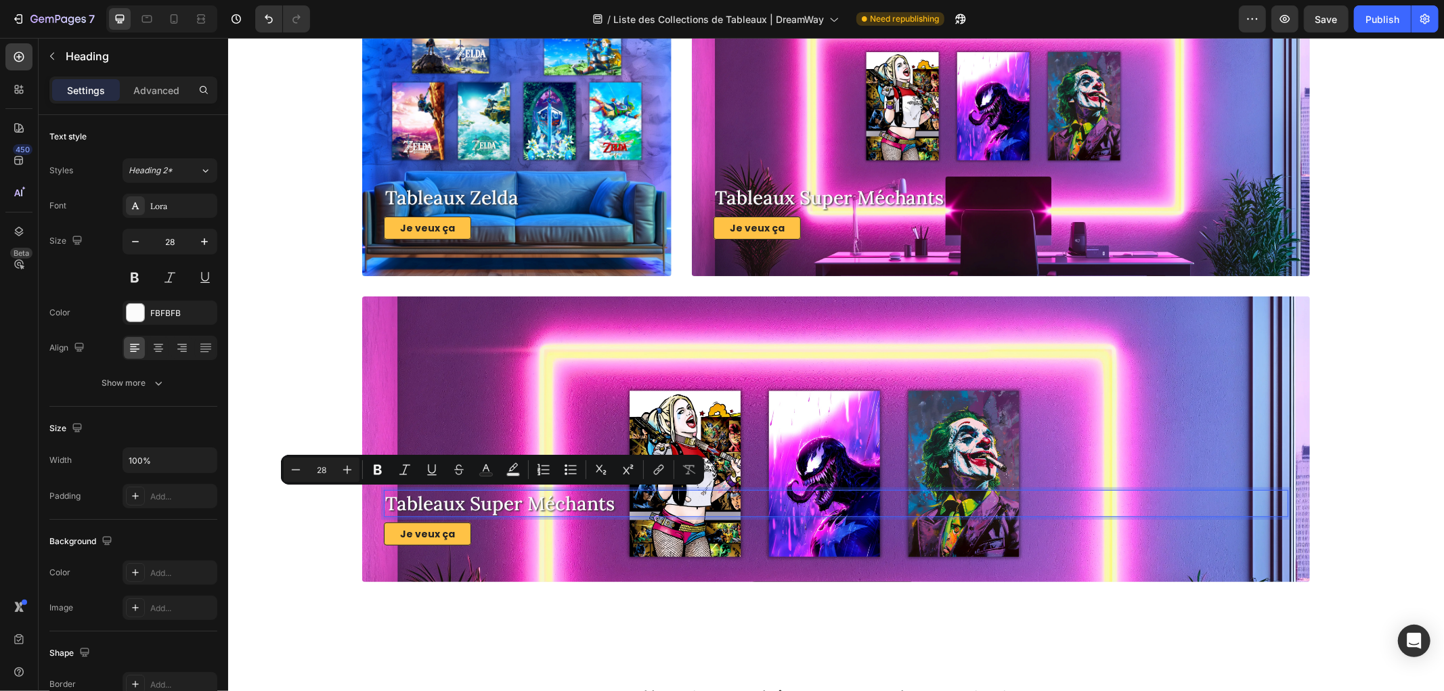
click at [514, 500] on p "Tableaux Super Méchants" at bounding box center [835, 503] width 902 height 24
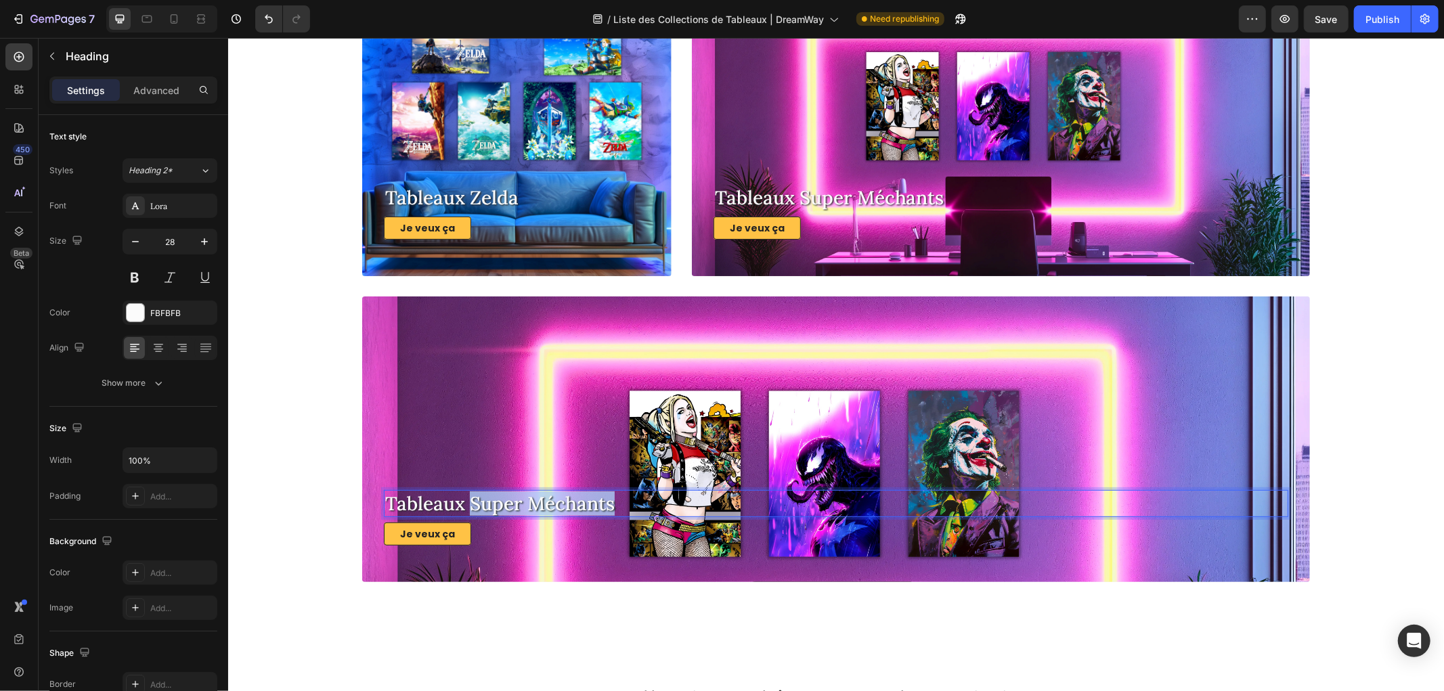
drag, startPoint x: 608, startPoint y: 502, endPoint x: 468, endPoint y: 500, distance: 140.1
click at [468, 500] on p "Tableaux Super Méchants" at bounding box center [835, 503] width 902 height 24
click at [566, 392] on div "Tableaux Harry Heading 8 Je veux ça Button" at bounding box center [835, 450] width 904 height 192
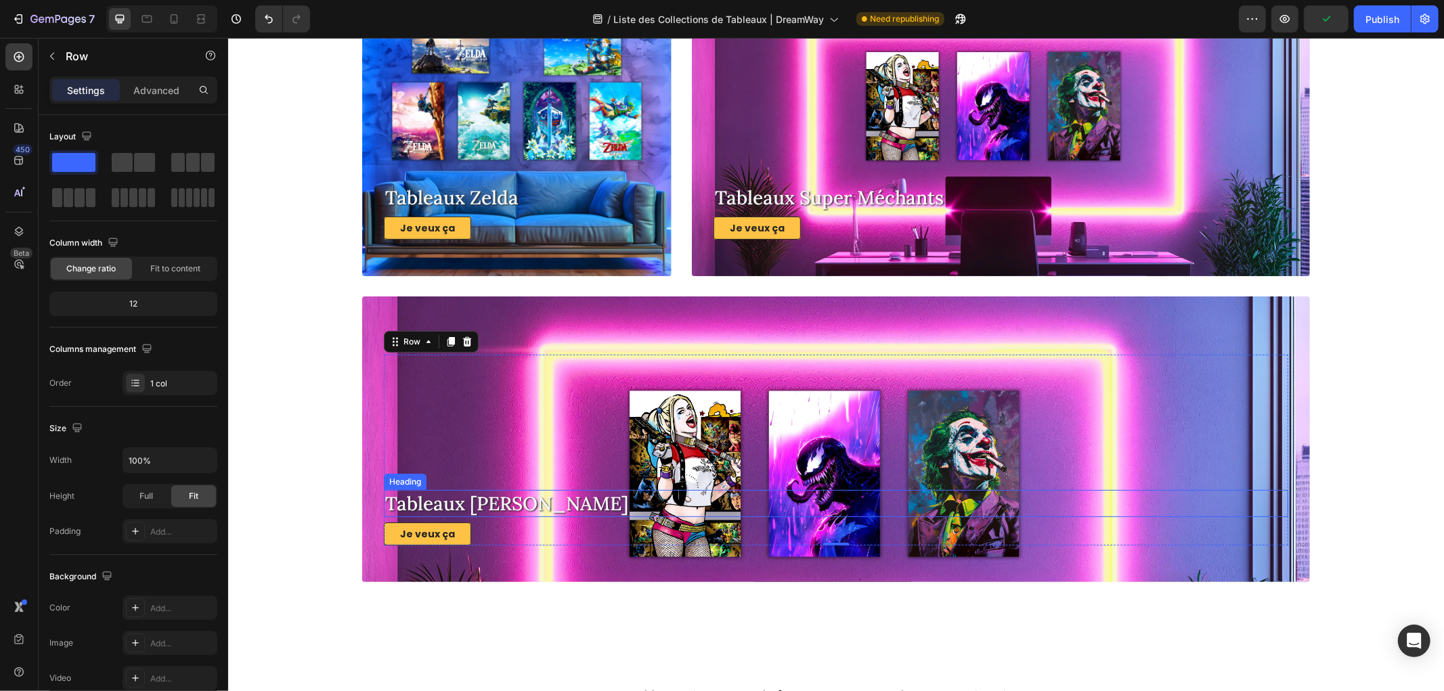
click at [489, 497] on p "Tableaux [PERSON_NAME]" at bounding box center [835, 503] width 902 height 24
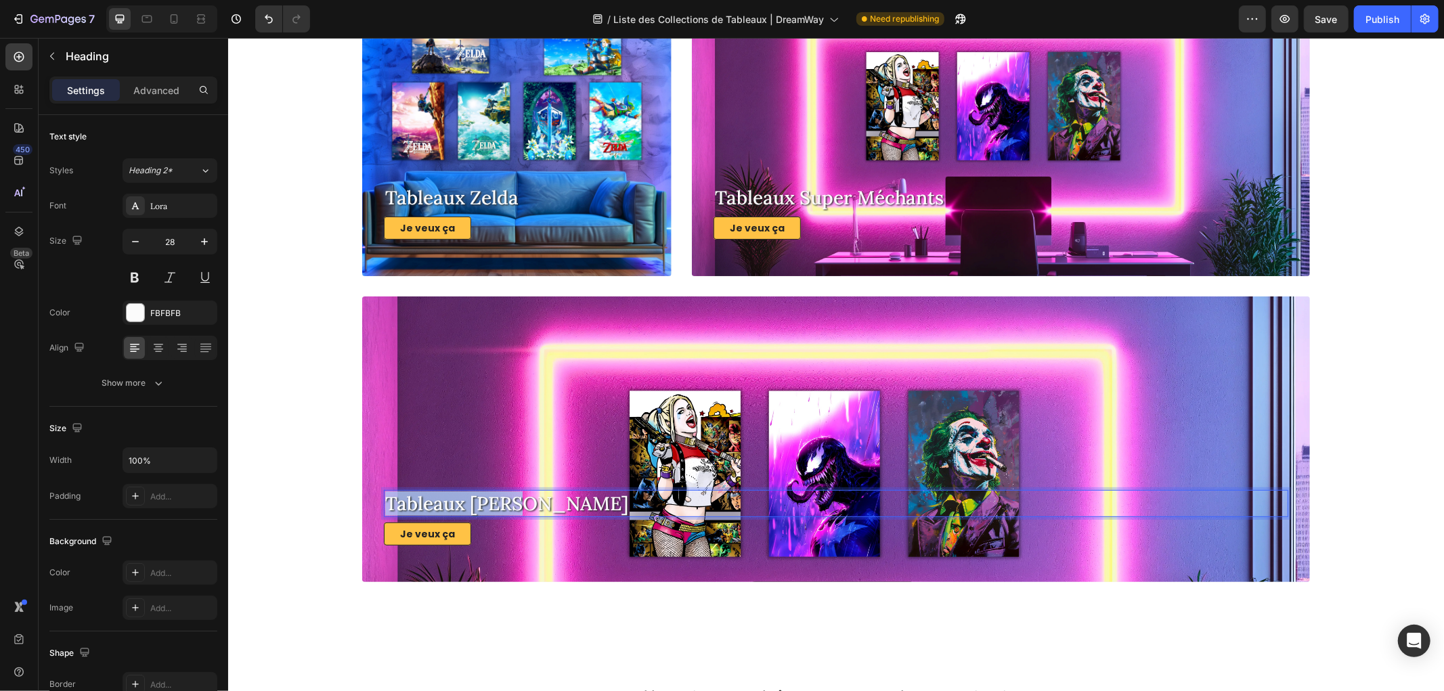
click at [489, 497] on p "Tableaux [PERSON_NAME]" at bounding box center [835, 503] width 902 height 24
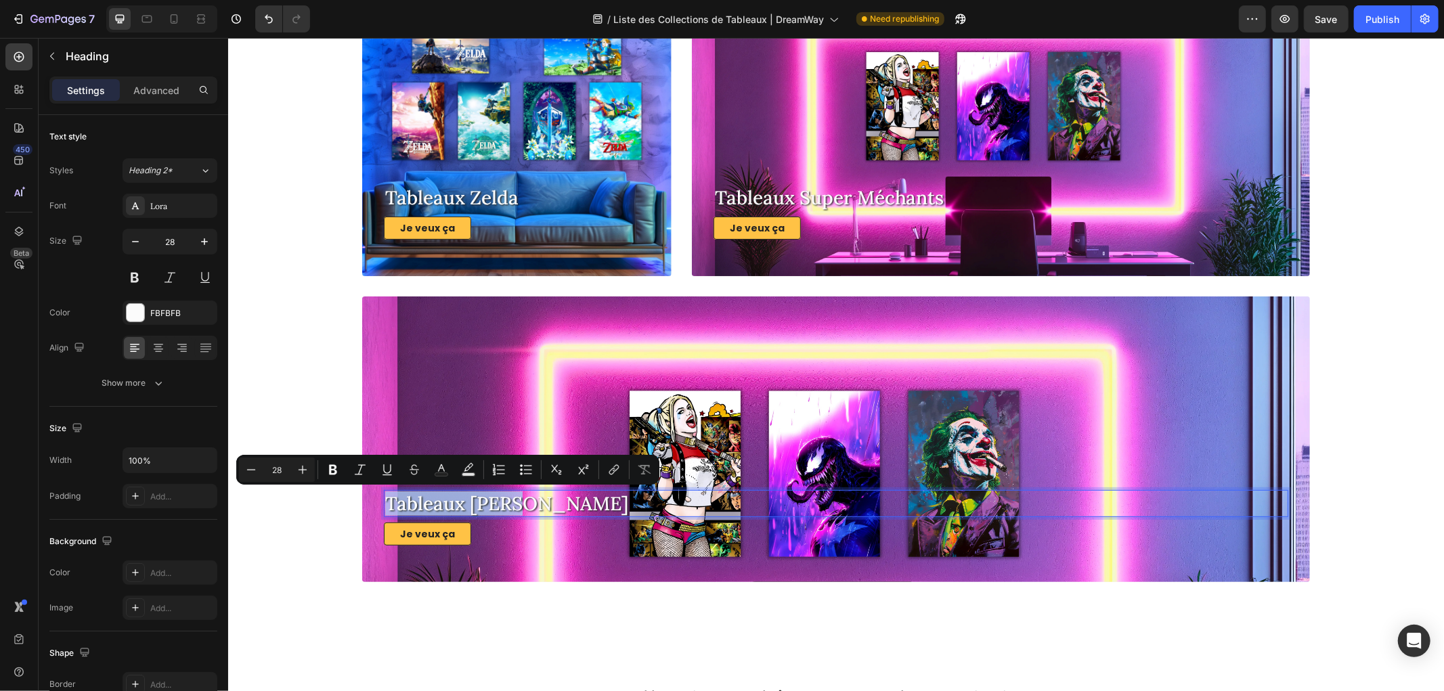
click at [489, 497] on p "Tableaux [PERSON_NAME]" at bounding box center [835, 503] width 902 height 24
click at [542, 386] on div "Tableaux Harry Heading 8 Je veux ça Button" at bounding box center [835, 450] width 904 height 192
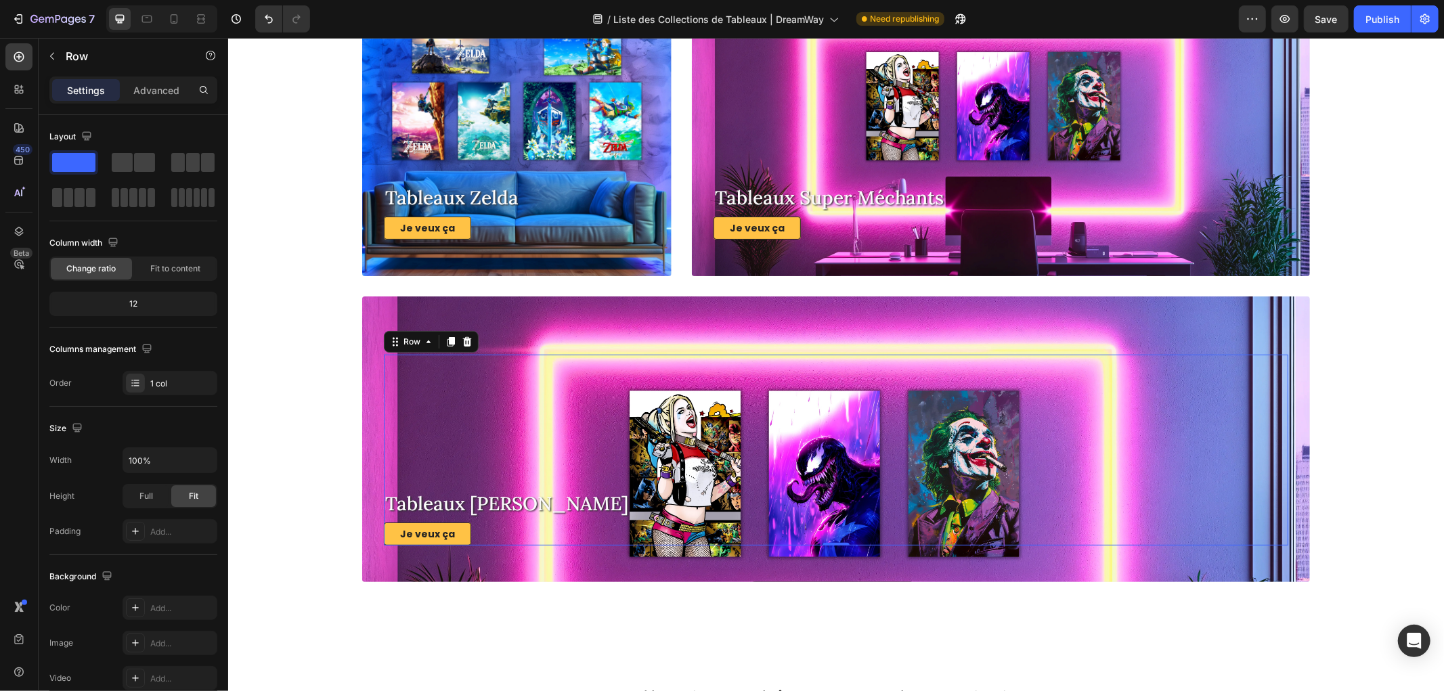
click at [537, 322] on div "Overlay" at bounding box center [835, 439] width 948 height 286
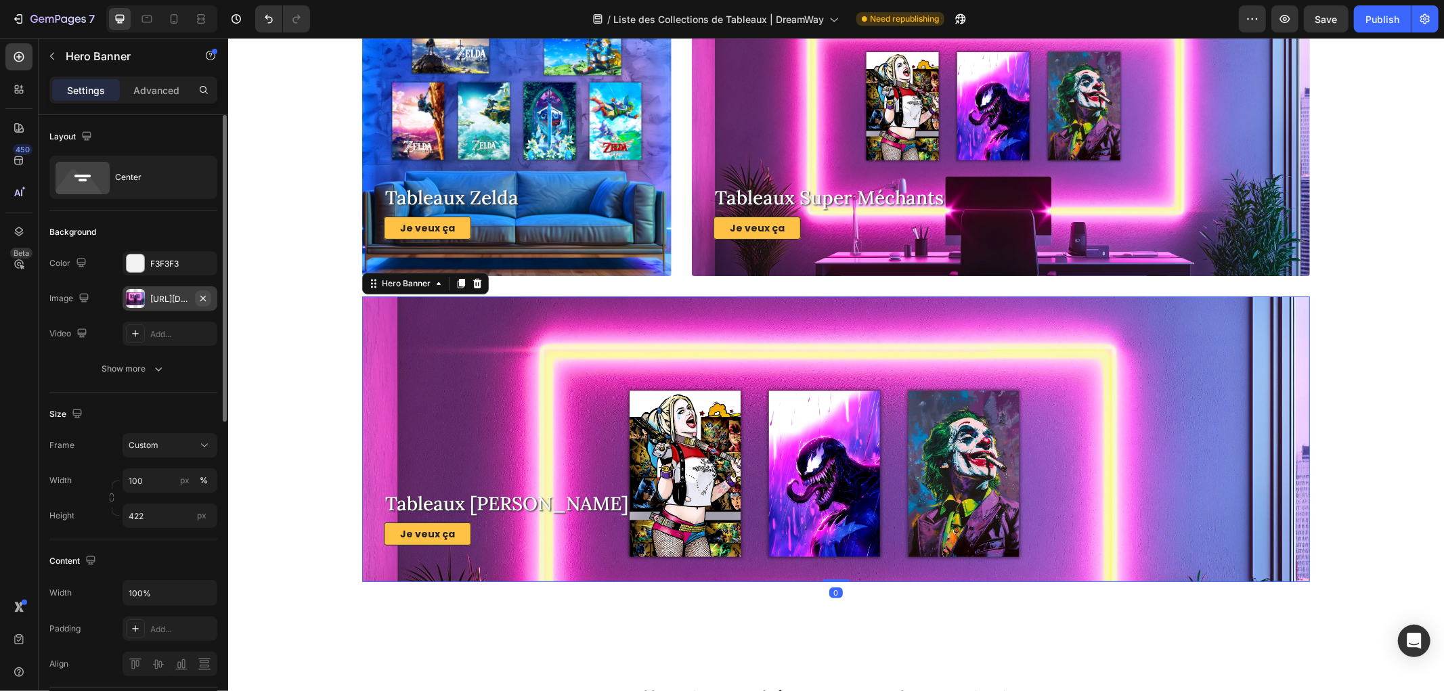
click at [200, 294] on icon "button" at bounding box center [203, 298] width 11 height 11
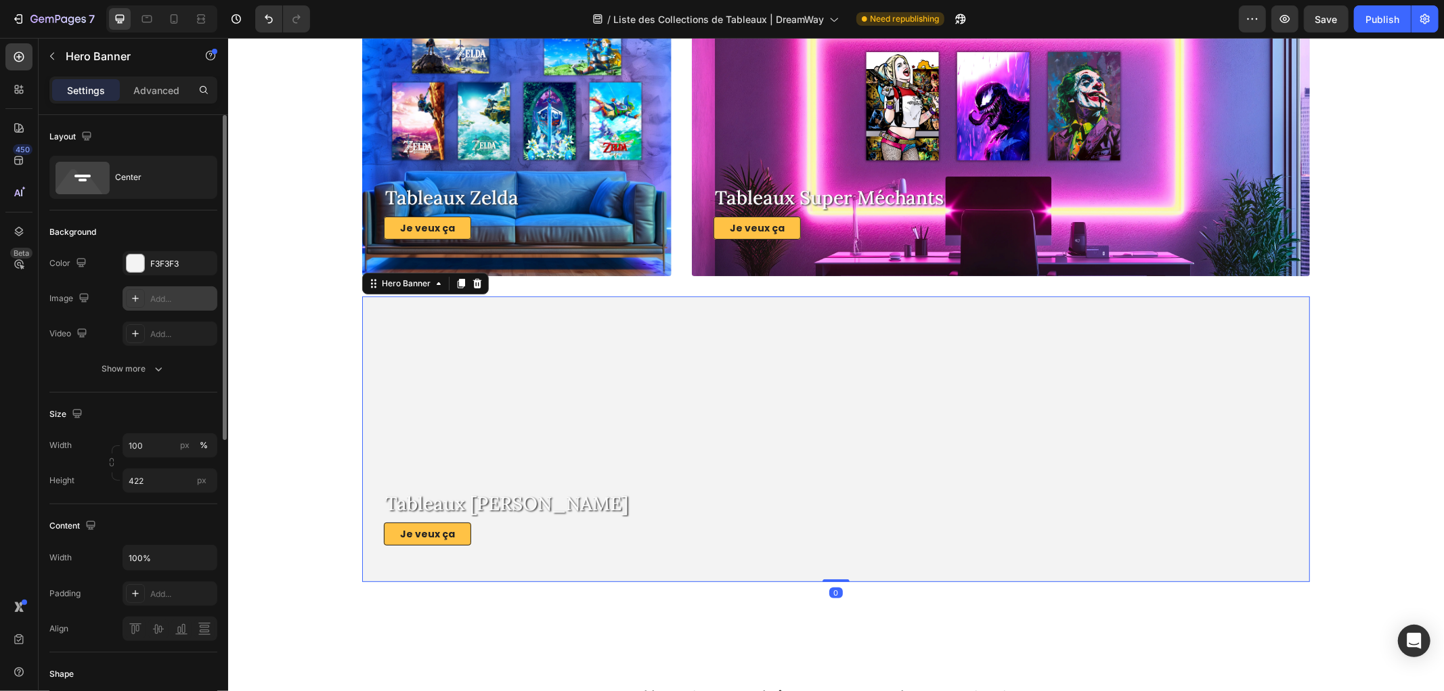
click at [161, 305] on div "Add..." at bounding box center [170, 298] width 95 height 24
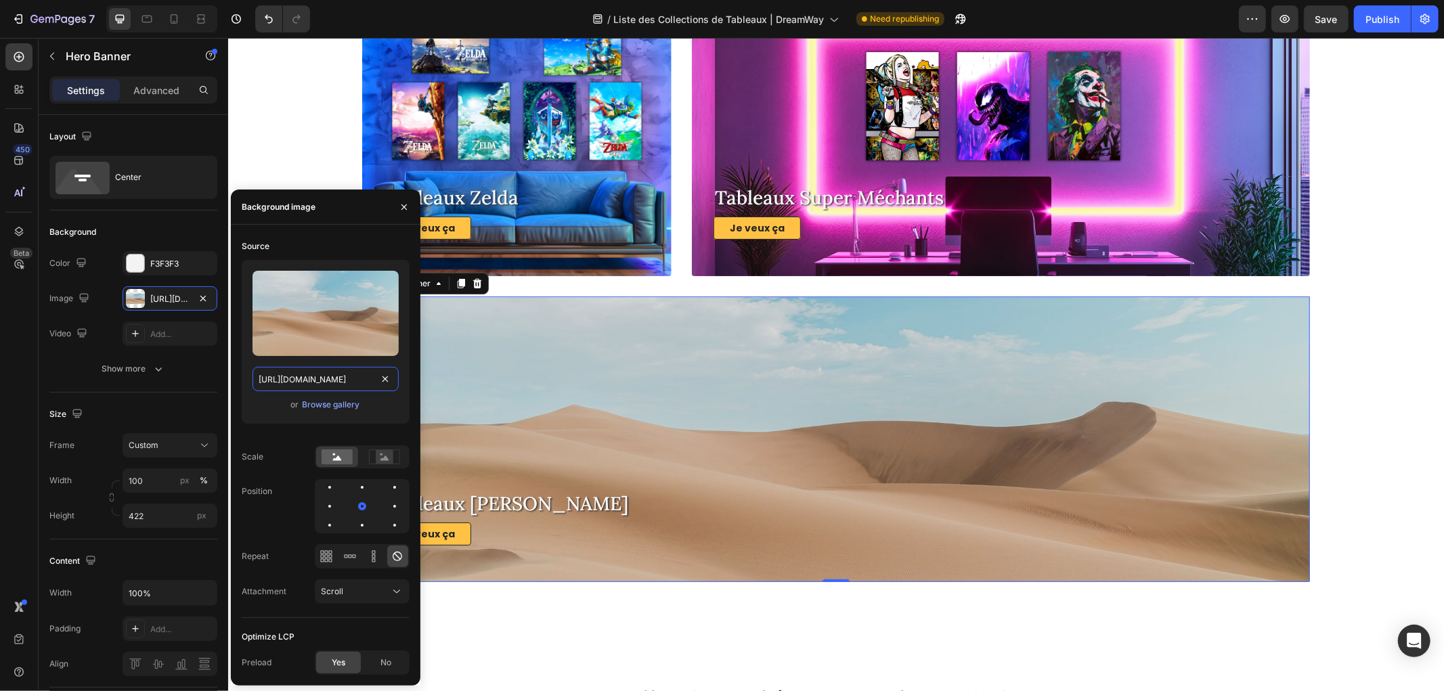
click at [334, 376] on input "[URL][DOMAIN_NAME]" at bounding box center [325, 379] width 146 height 24
paste input "0790/0515/5655/files/tableaux-harry-potter-dreamway.webp?v=1758900365"
type input "https://cdn.shopify.com/s/files/1/0790/0515/5655/files/tableaux-harry-potter-dr…"
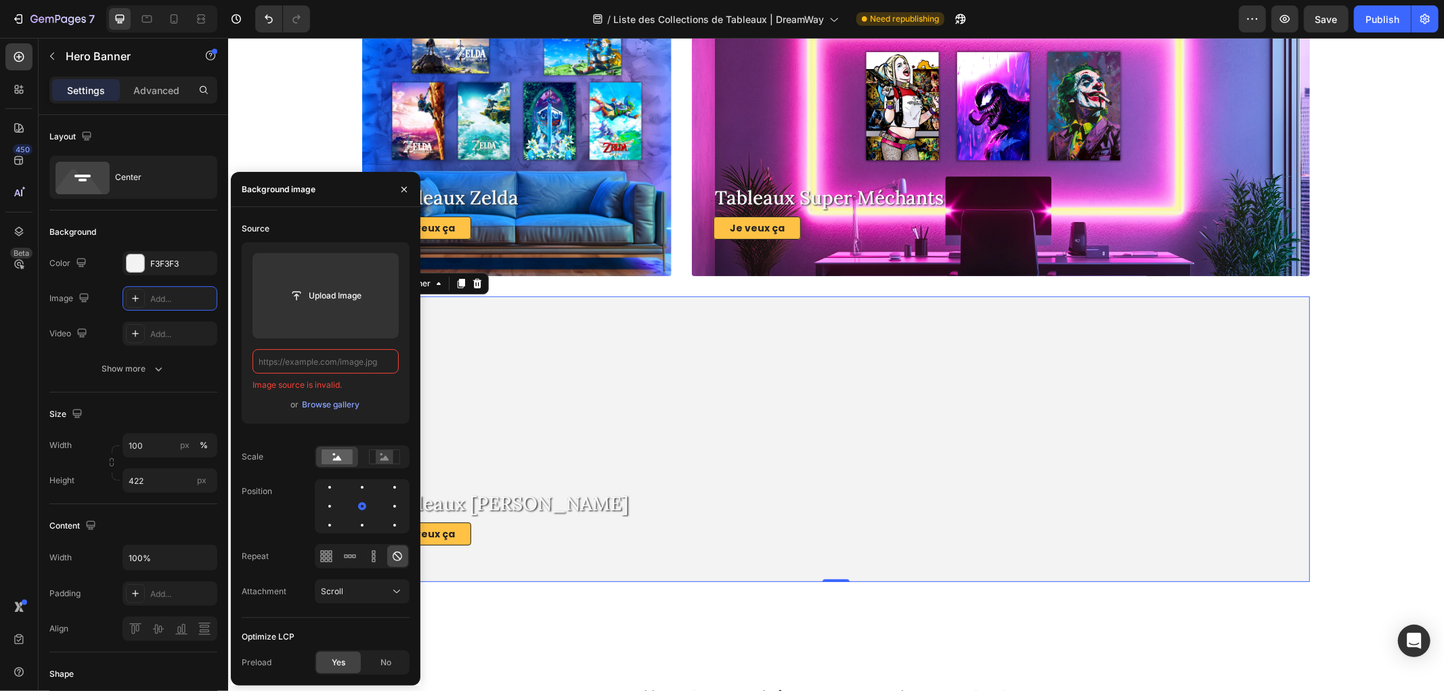
scroll to position [0, 0]
click at [341, 360] on input "text" at bounding box center [325, 361] width 146 height 24
paste input "https://cdn.shopify.com/s/files/1/0790/0515/5655/files/tableaux-harry-potter-dr…"
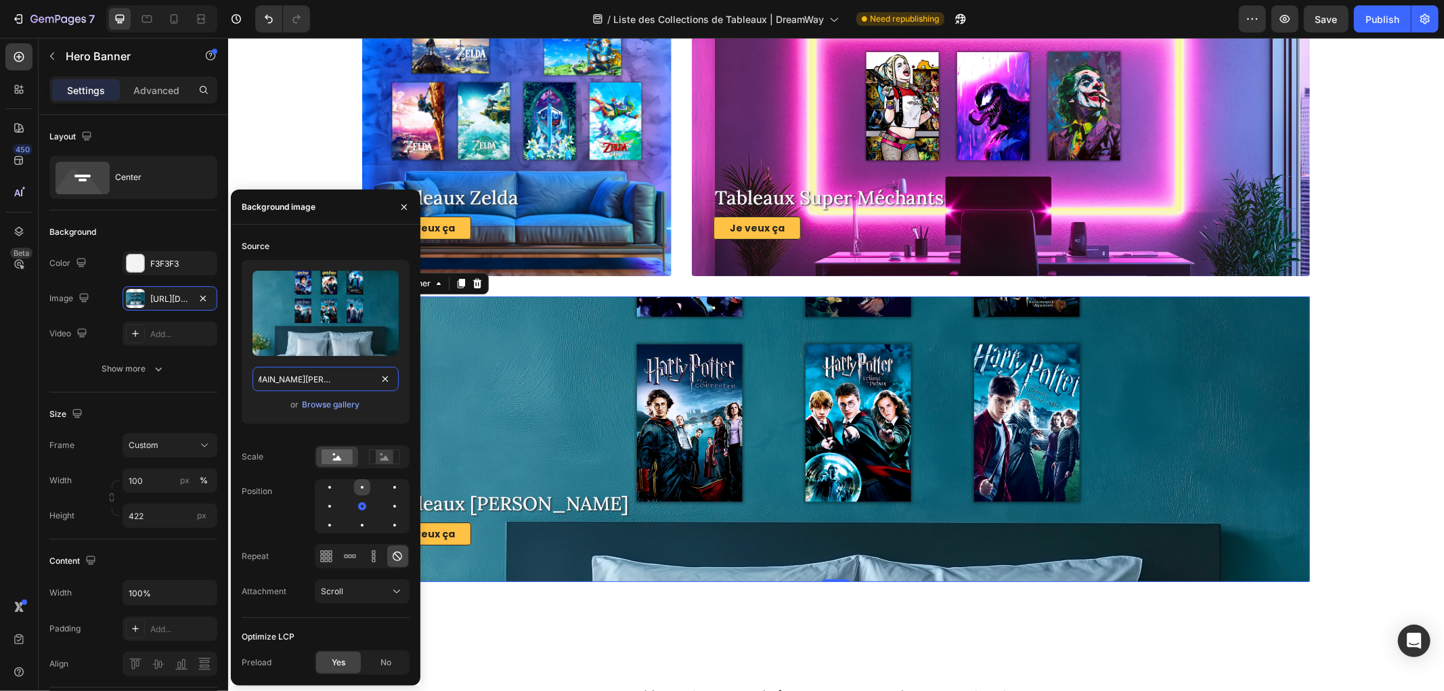
type input "https://cdn.shopify.com/s/files/1/0790/0515/5655/files/tableaux-harry-potter-dr…"
click at [366, 488] on div at bounding box center [362, 487] width 16 height 16
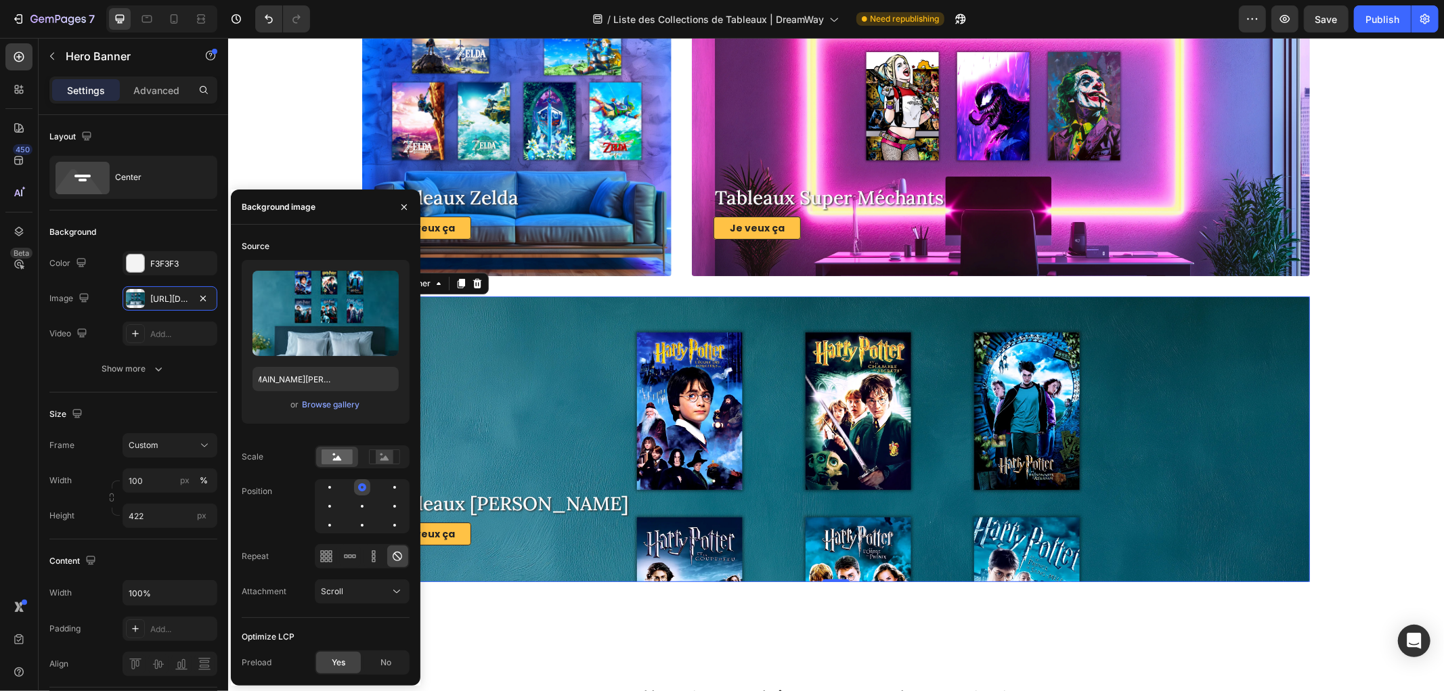
scroll to position [0, 0]
click at [366, 505] on div at bounding box center [362, 506] width 16 height 16
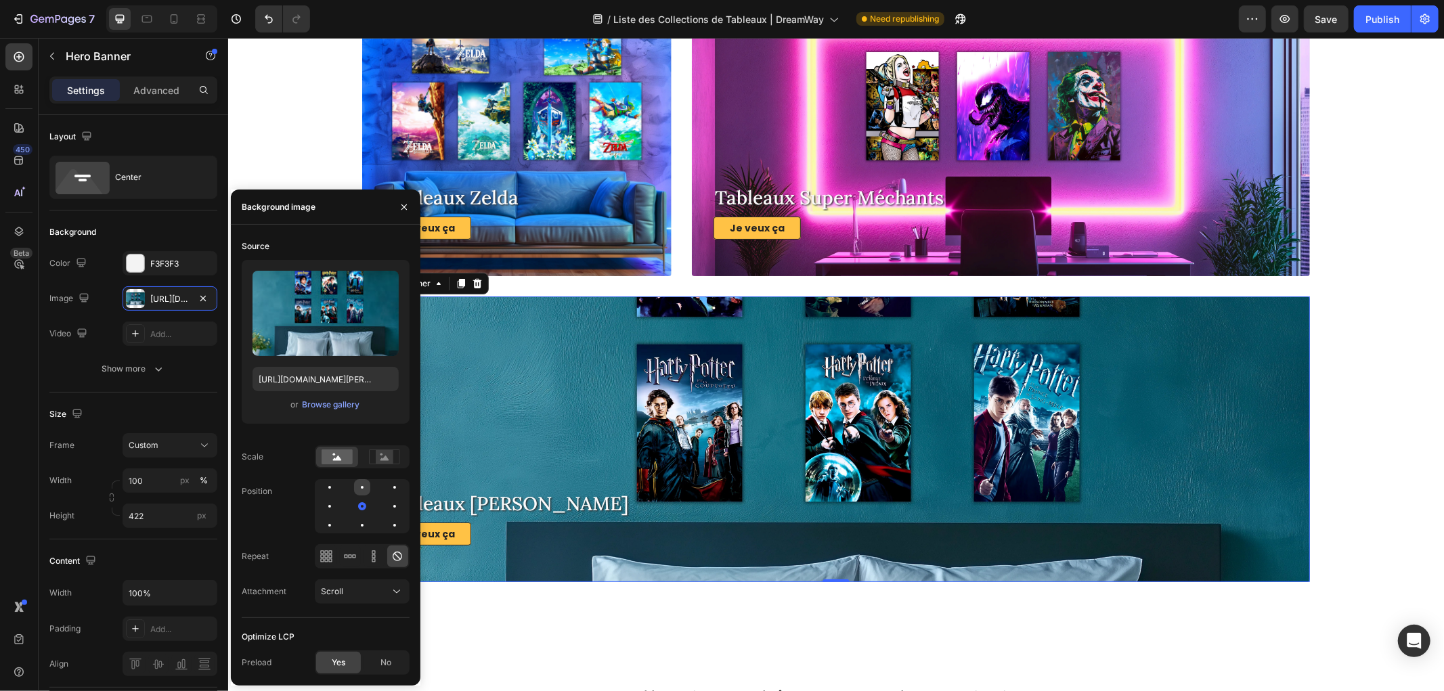
click at [360, 490] on div at bounding box center [362, 487] width 16 height 16
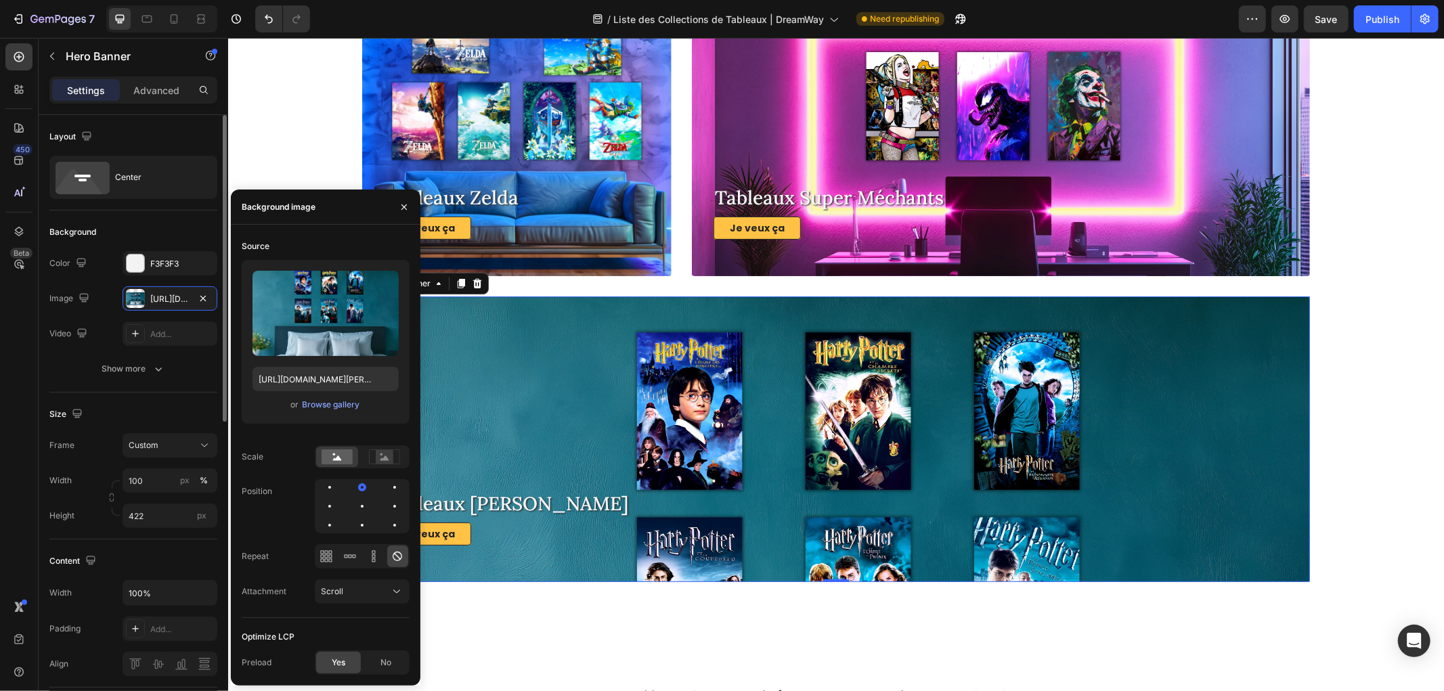
click at [139, 223] on div "Background" at bounding box center [133, 232] width 168 height 22
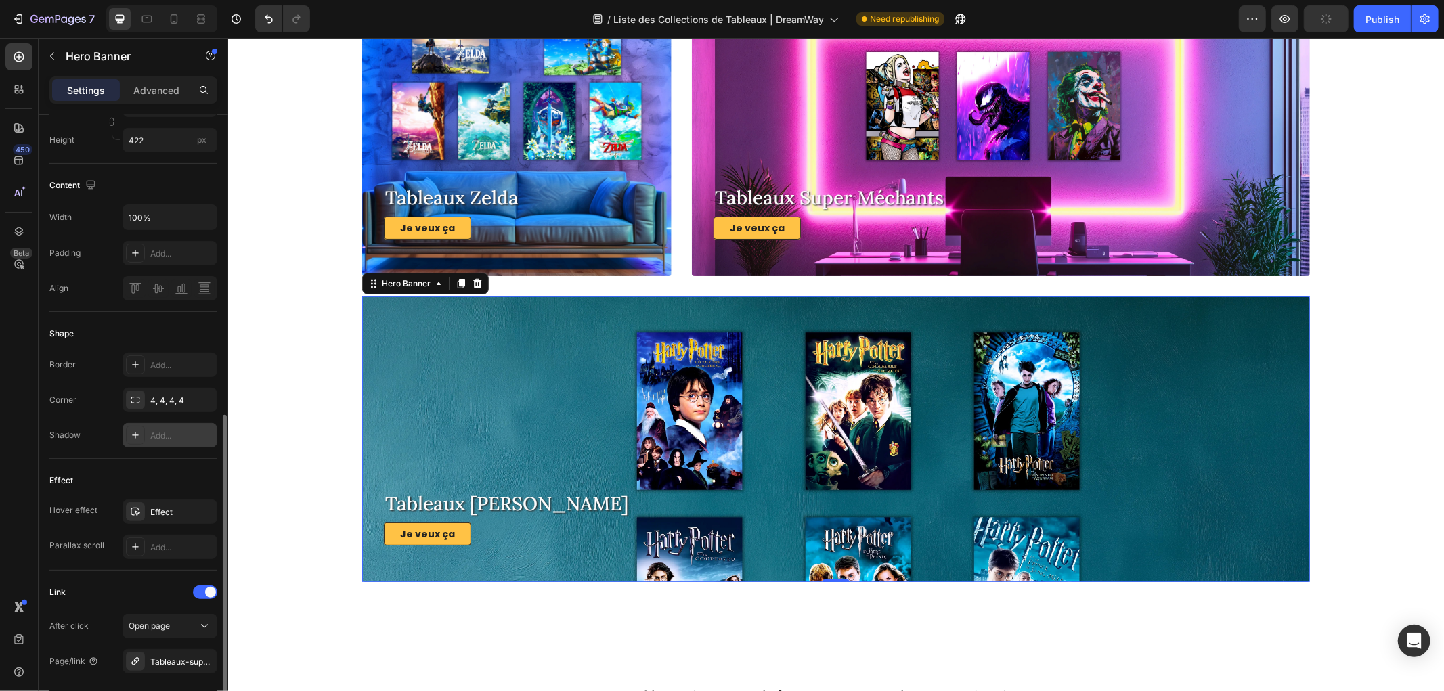
scroll to position [451, 0]
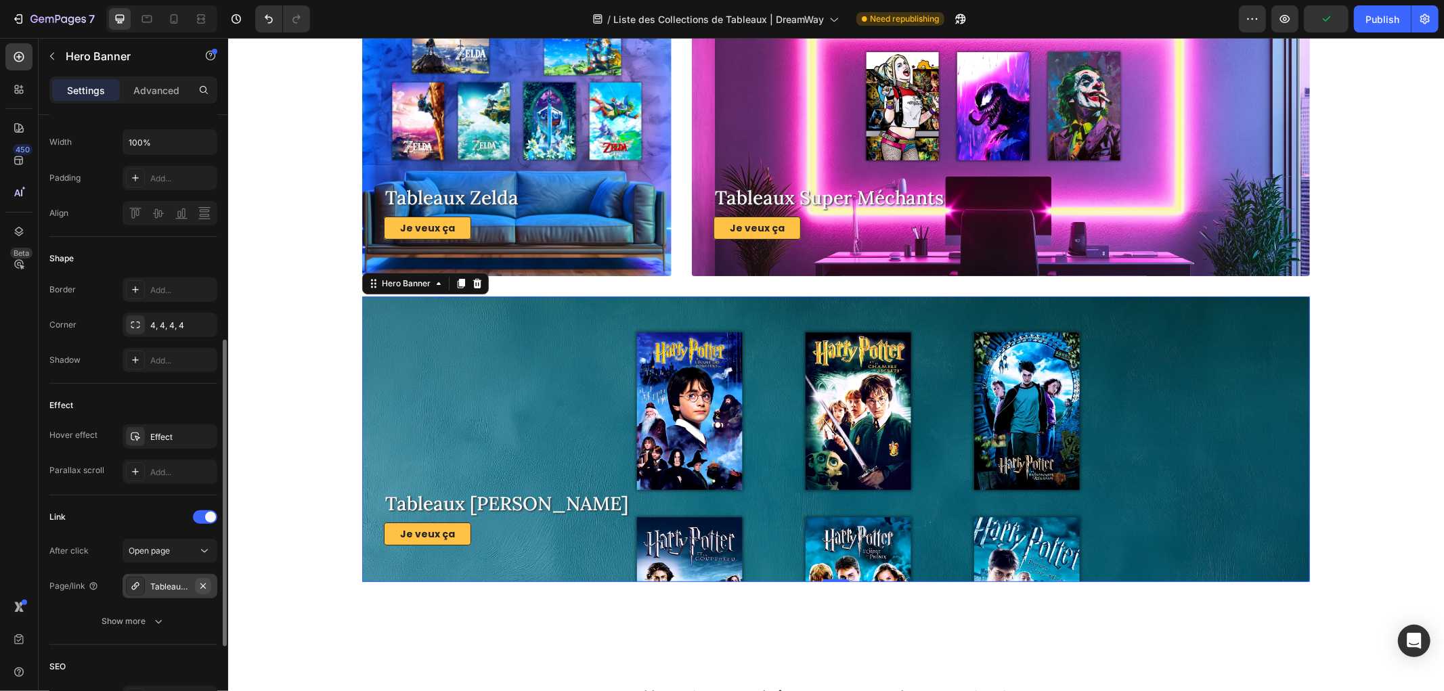
click at [199, 582] on icon "button" at bounding box center [203, 586] width 11 height 11
click at [171, 585] on div "Add..." at bounding box center [182, 587] width 64 height 12
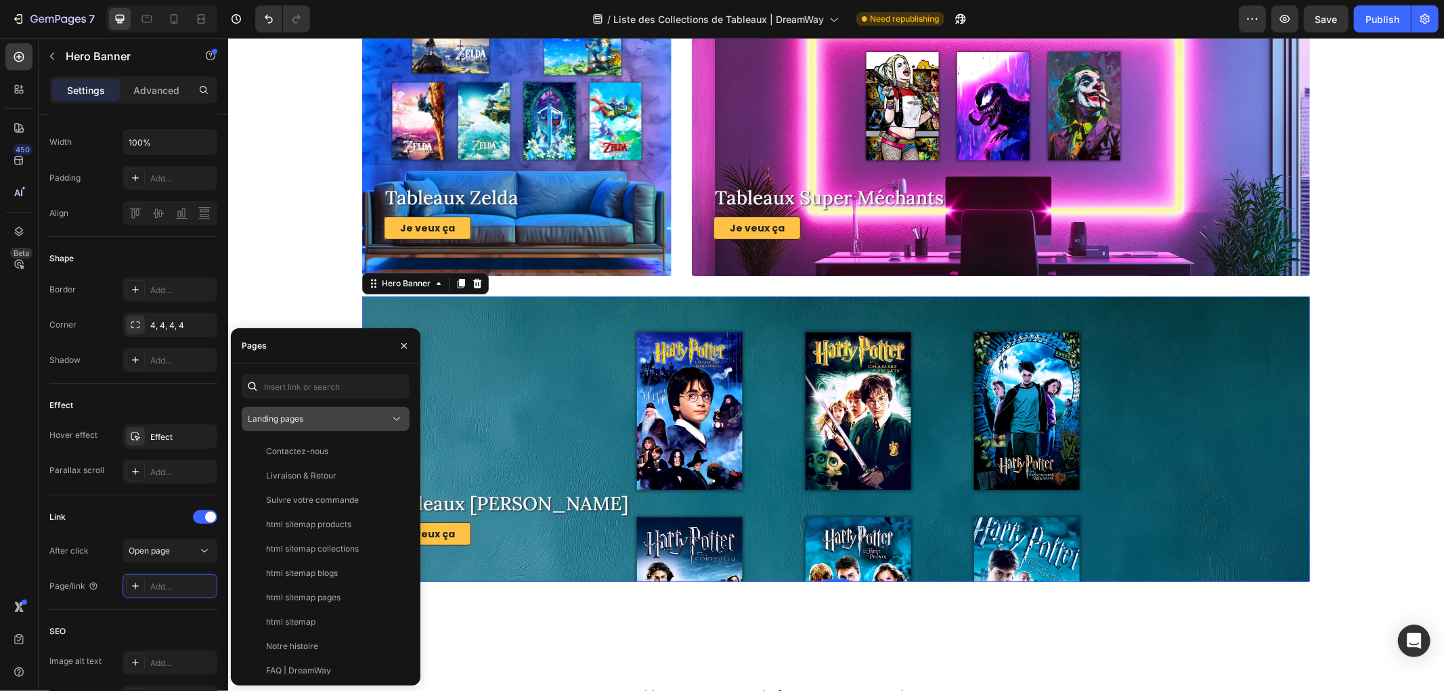
click at [314, 420] on div "Landing pages" at bounding box center [319, 419] width 142 height 12
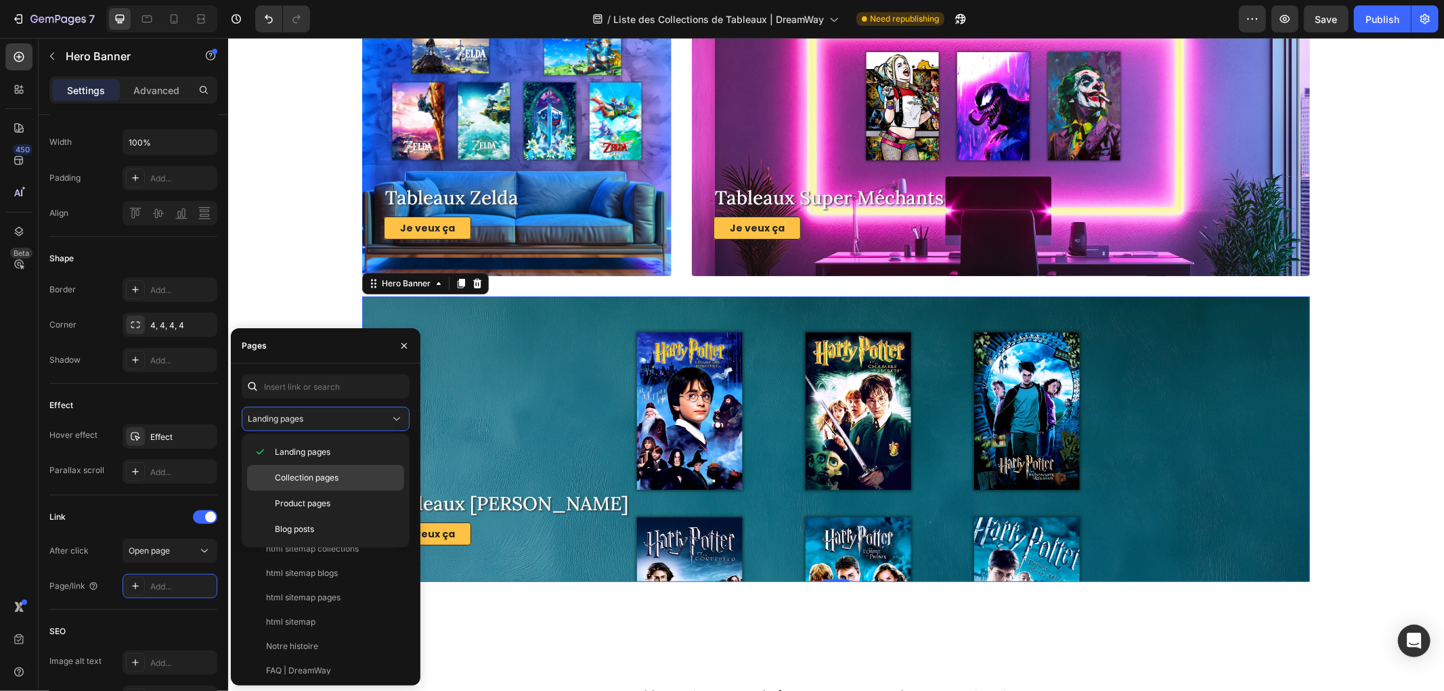
click at [308, 479] on span "Collection pages" at bounding box center [307, 478] width 64 height 12
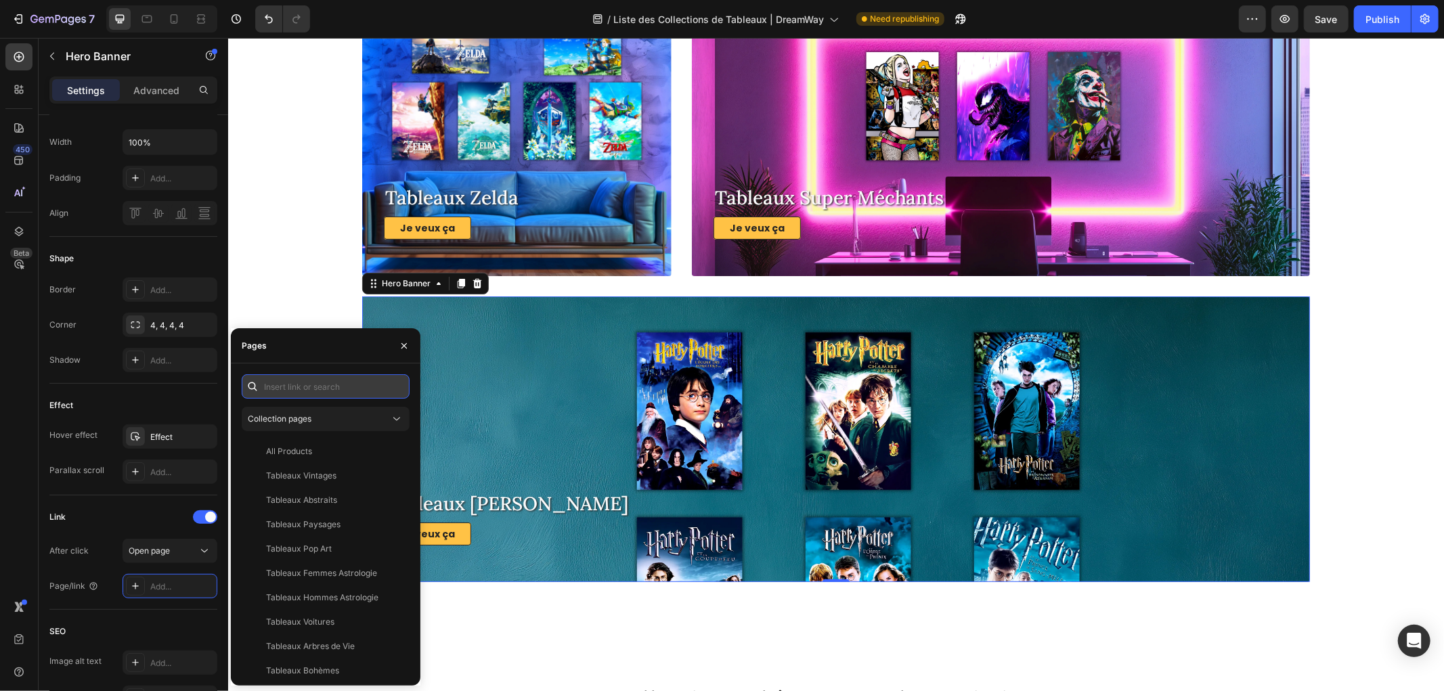
click at [312, 389] on input "text" at bounding box center [326, 386] width 168 height 24
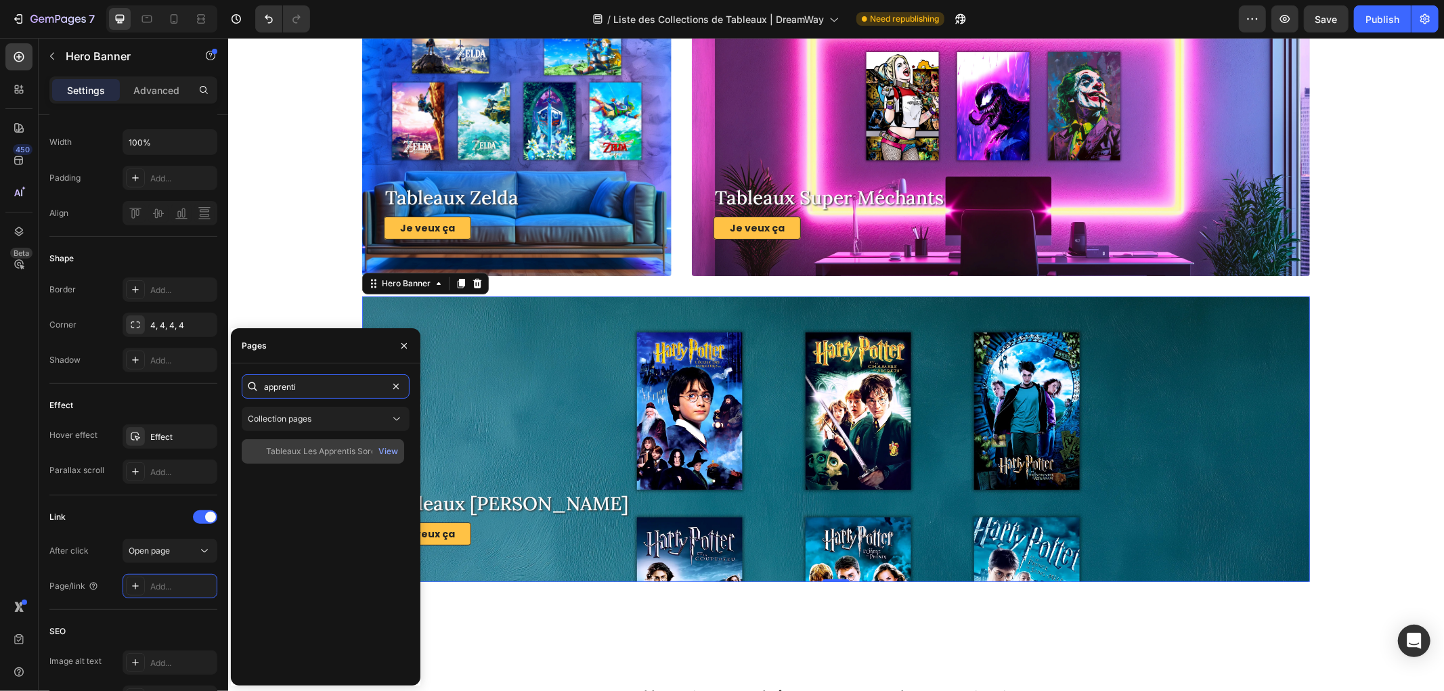
type input "apprenti"
click at [328, 450] on div "Tableaux Les Apprentis Sorciers" at bounding box center [328, 451] width 124 height 12
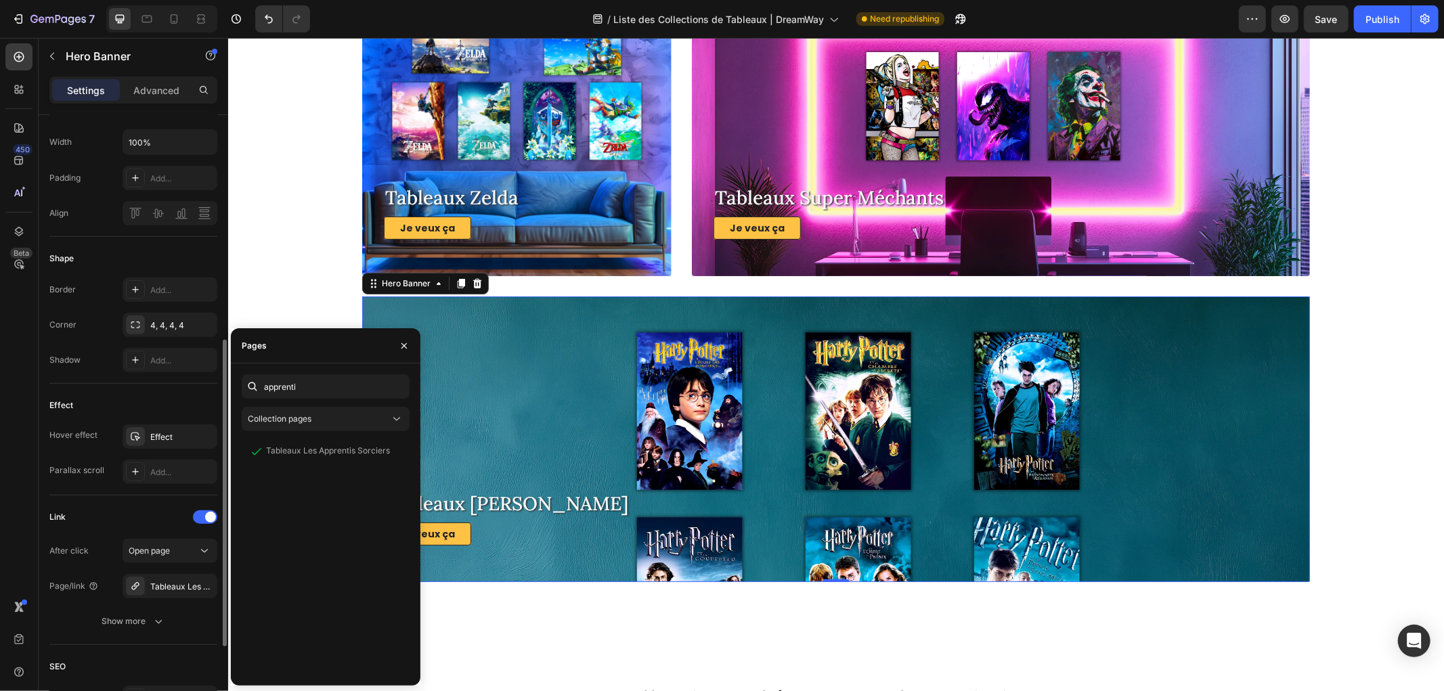
click at [160, 386] on div "Effect Hover effect Effect Parallax scroll Add..." at bounding box center [133, 440] width 168 height 112
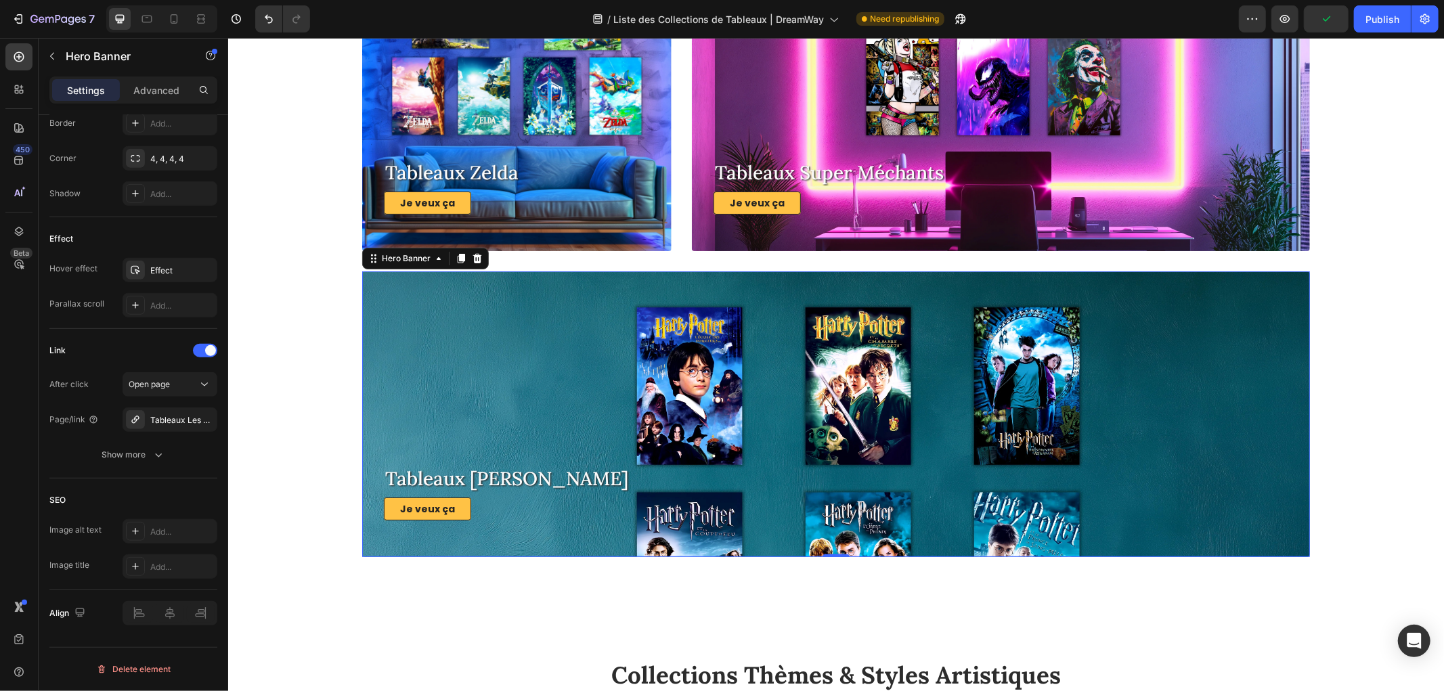
scroll to position [4664, 0]
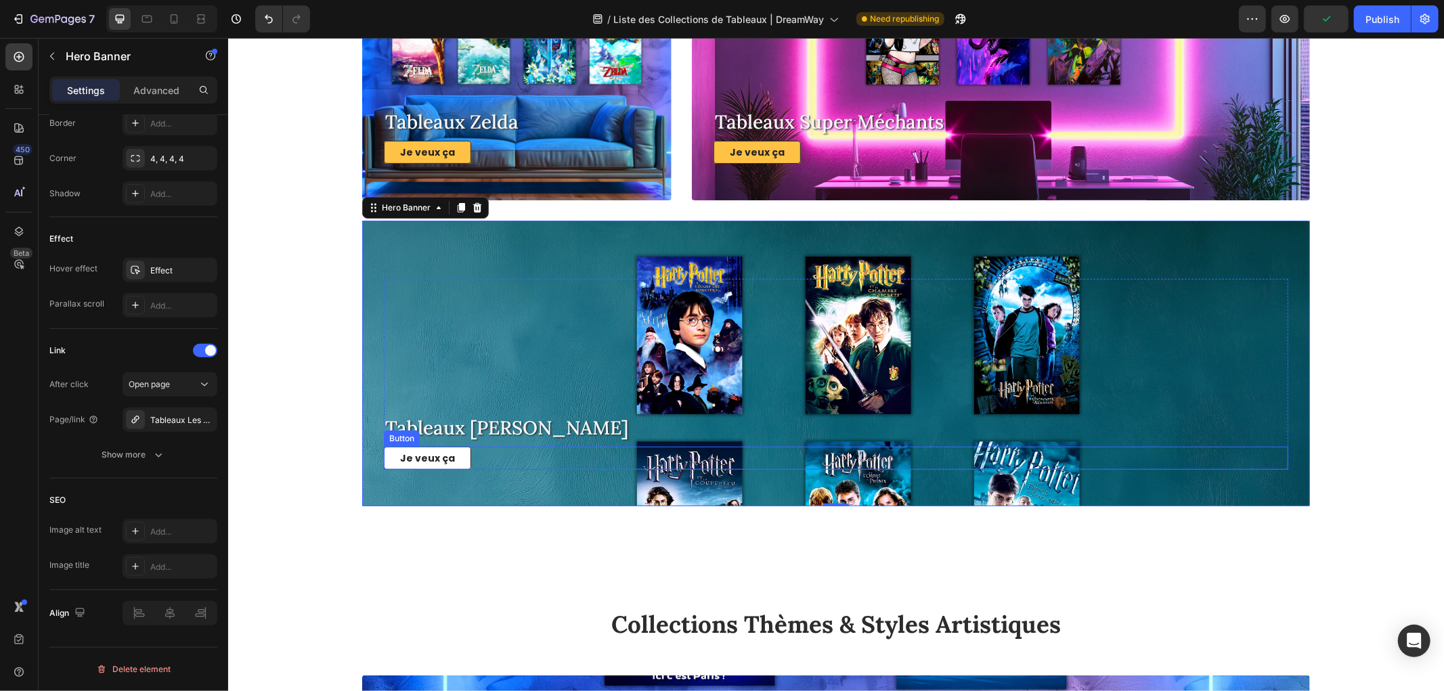
click at [461, 455] on link "Je veux ça" at bounding box center [426, 457] width 87 height 23
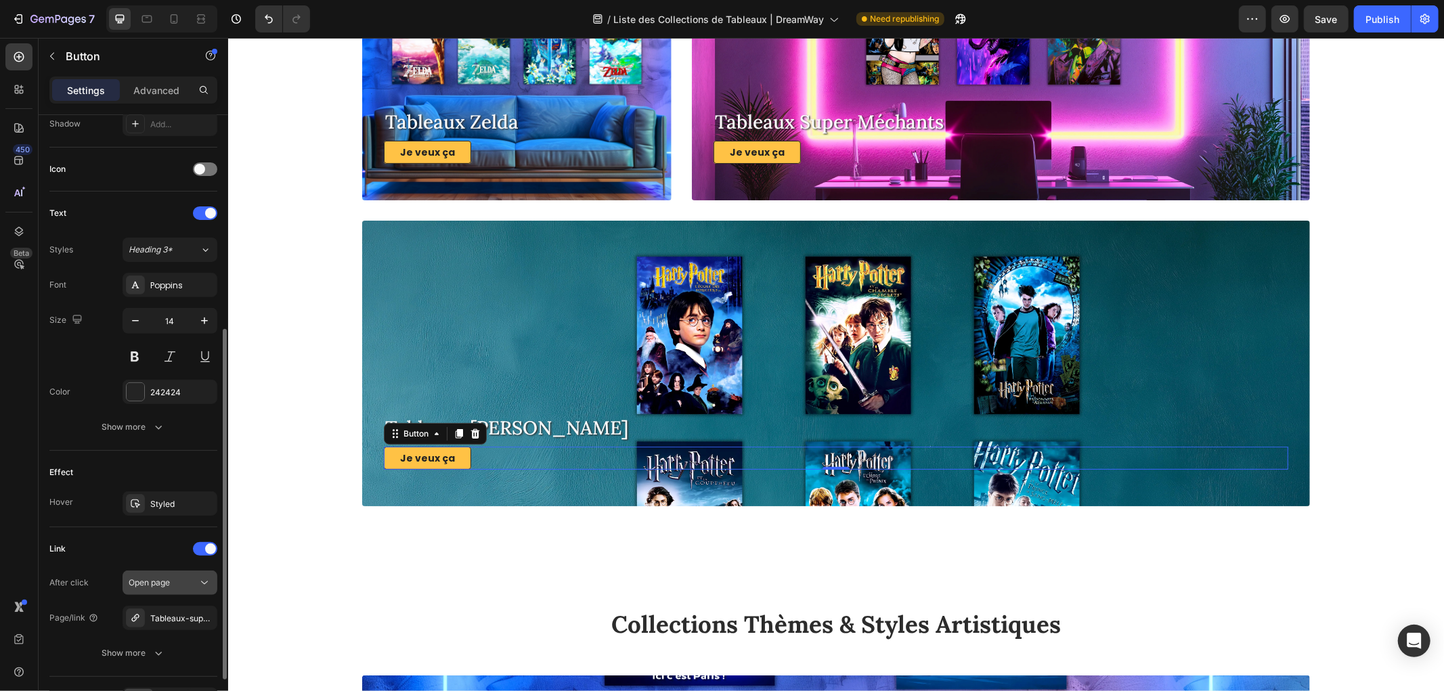
scroll to position [462, 0]
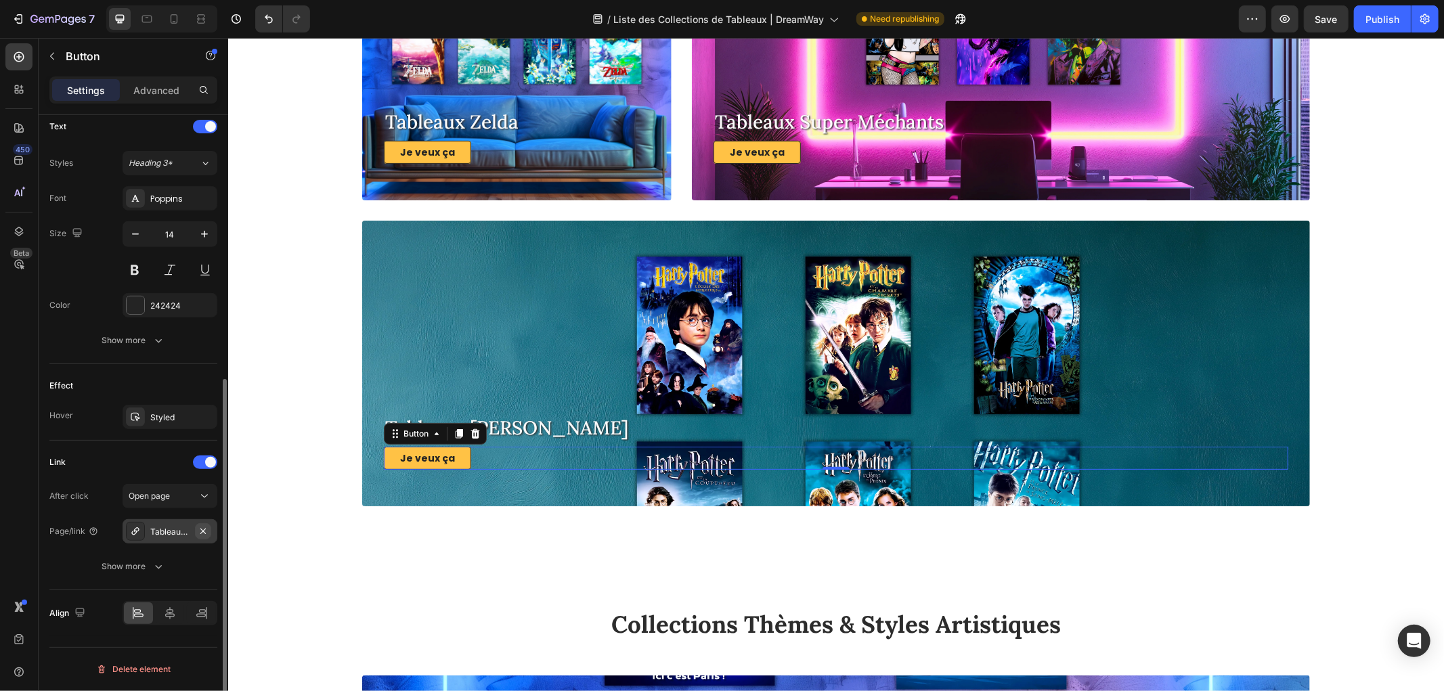
click at [200, 530] on icon "button" at bounding box center [203, 531] width 11 height 11
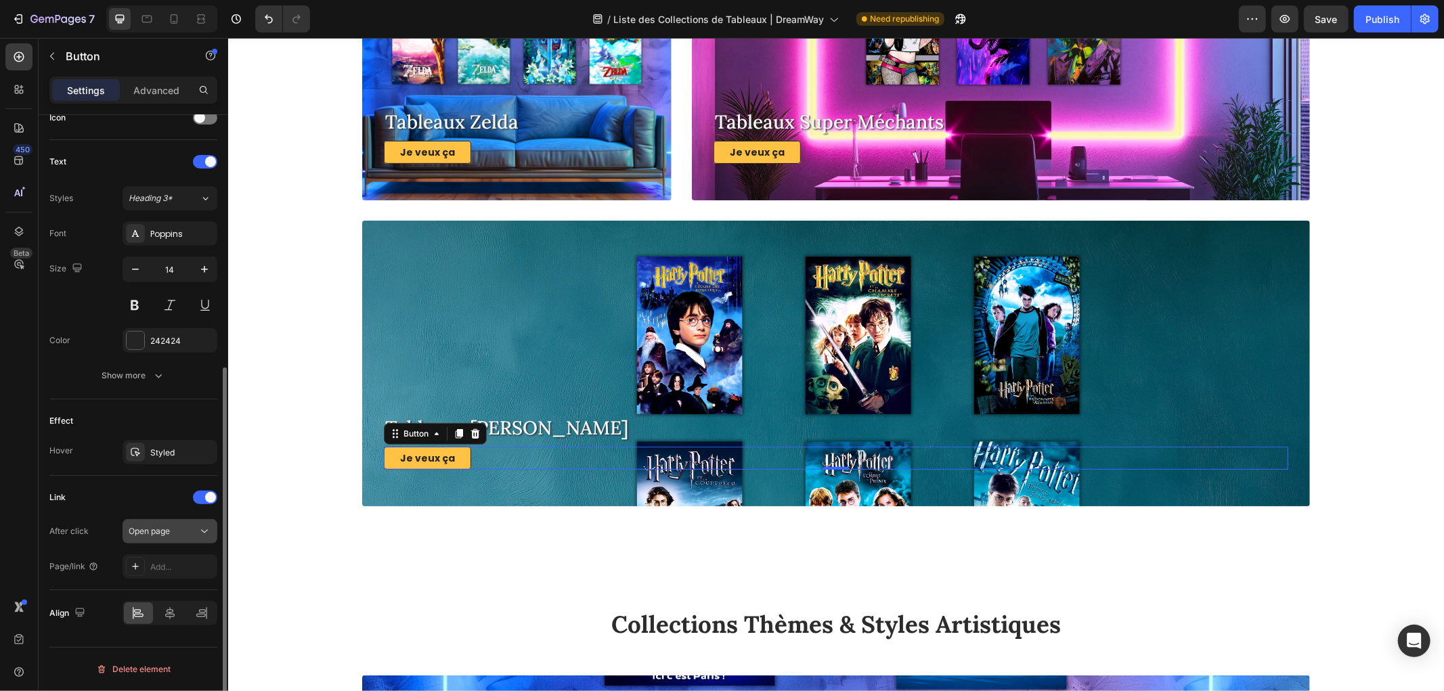
click at [177, 531] on div "Open page" at bounding box center [163, 531] width 69 height 12
click at [145, 513] on div "Link After click Open page Page/link Add..." at bounding box center [133, 533] width 168 height 92
click at [167, 560] on div "Add..." at bounding box center [170, 566] width 95 height 24
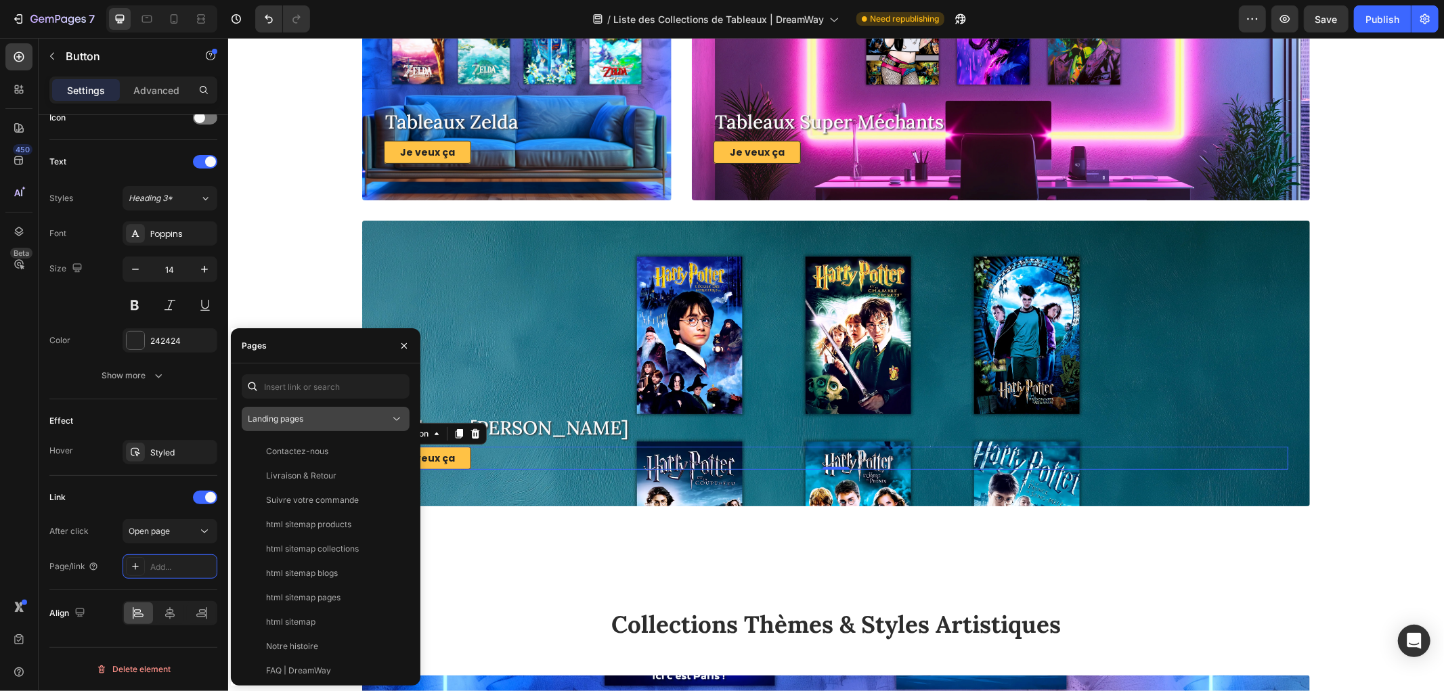
click at [292, 418] on span "Landing pages" at bounding box center [276, 419] width 56 height 10
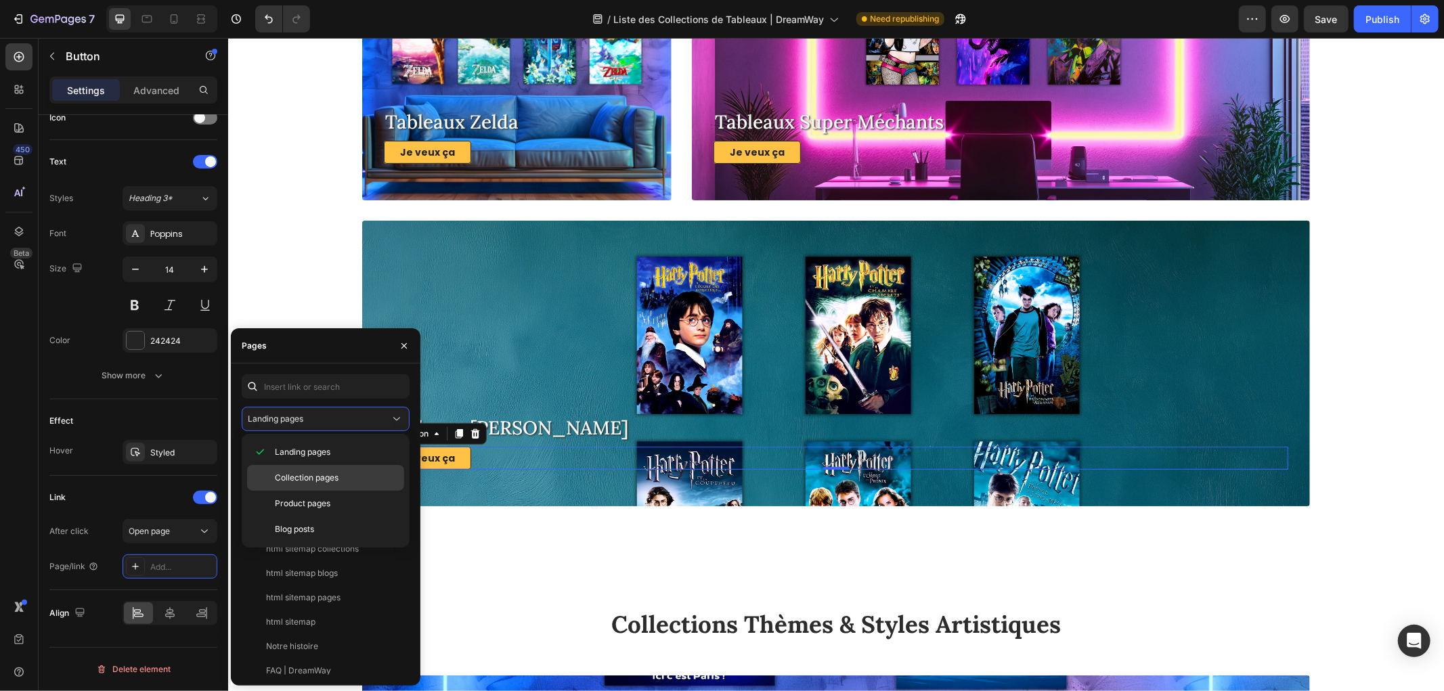
click at [303, 477] on span "Collection pages" at bounding box center [307, 478] width 64 height 12
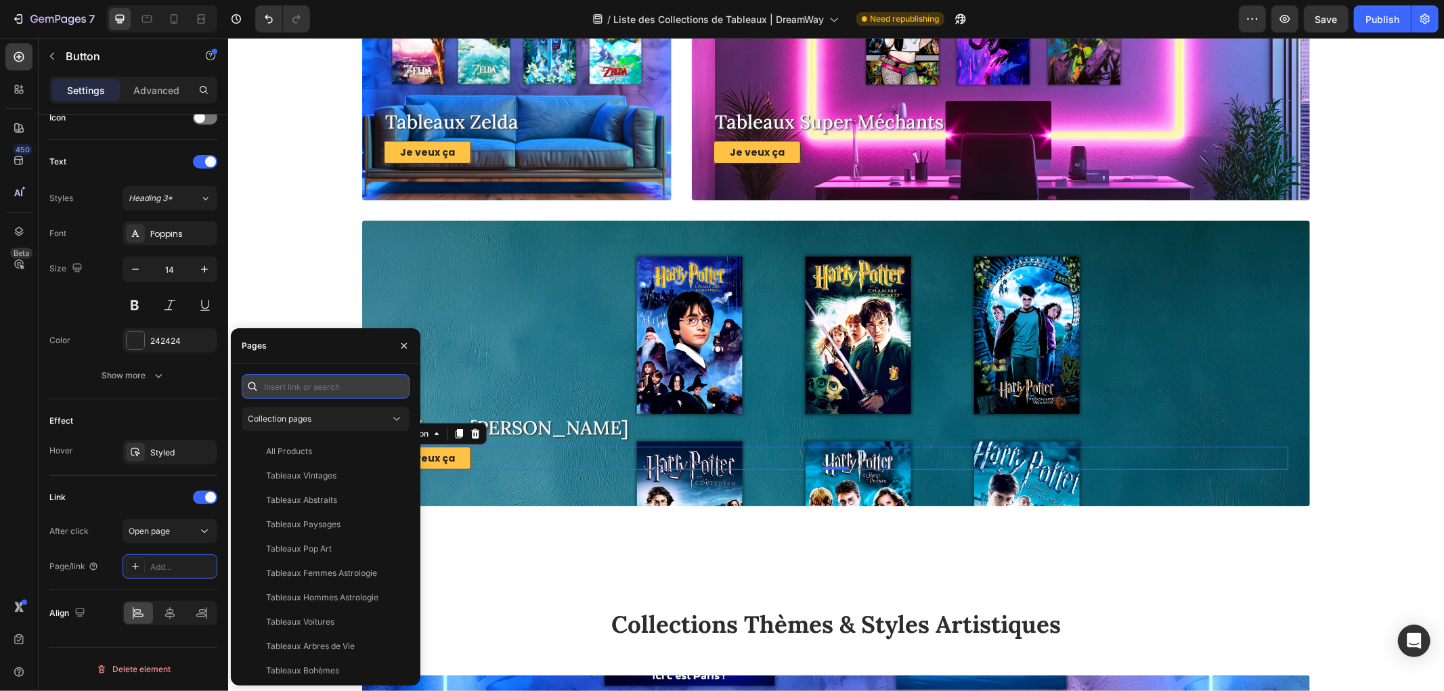
click at [294, 388] on input "text" at bounding box center [326, 386] width 168 height 24
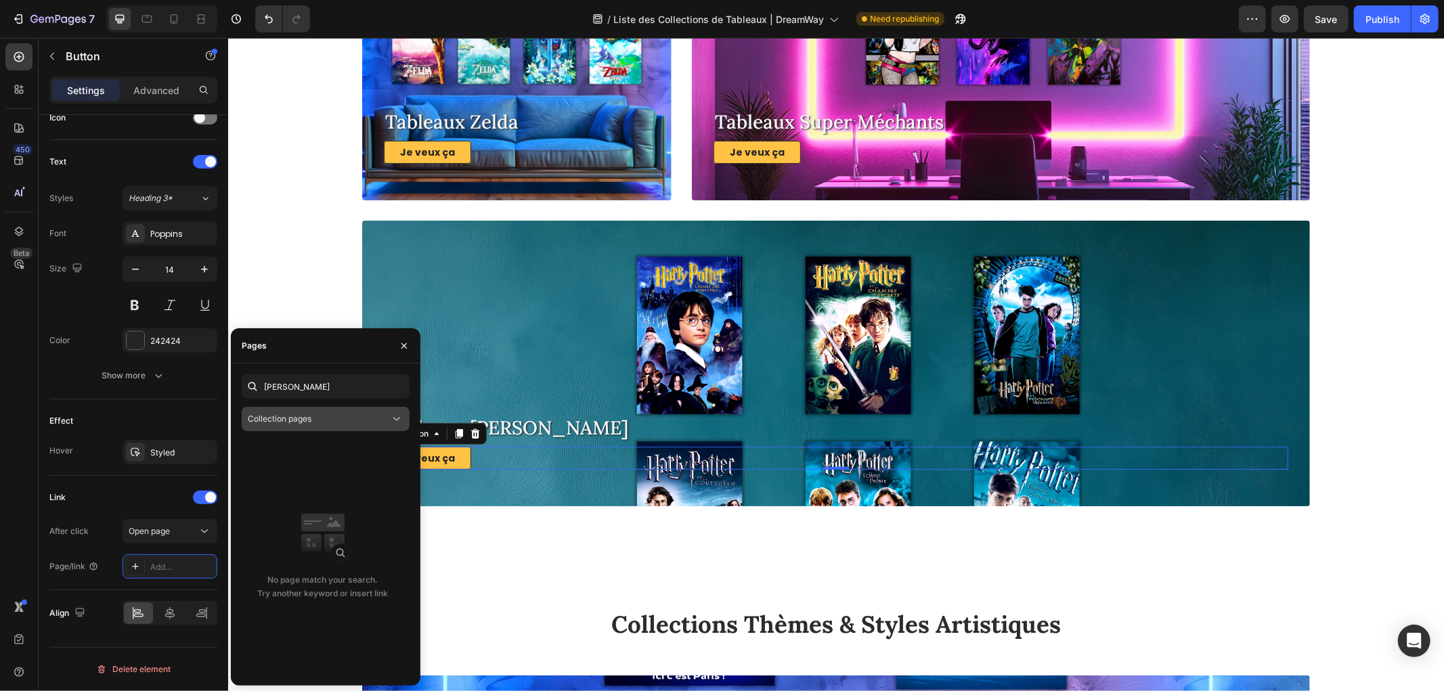
click at [342, 414] on div "Collection pages" at bounding box center [319, 419] width 142 height 12
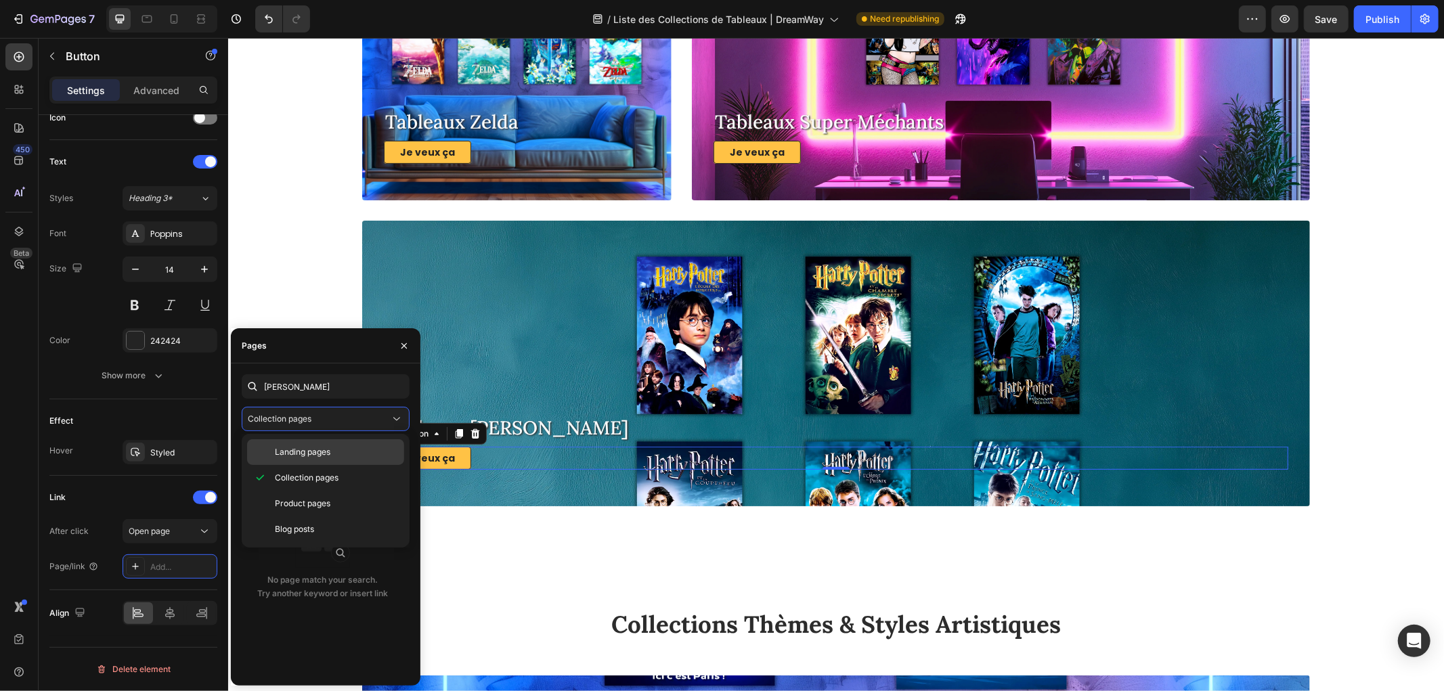
click at [318, 476] on span "Collection pages" at bounding box center [307, 478] width 64 height 12
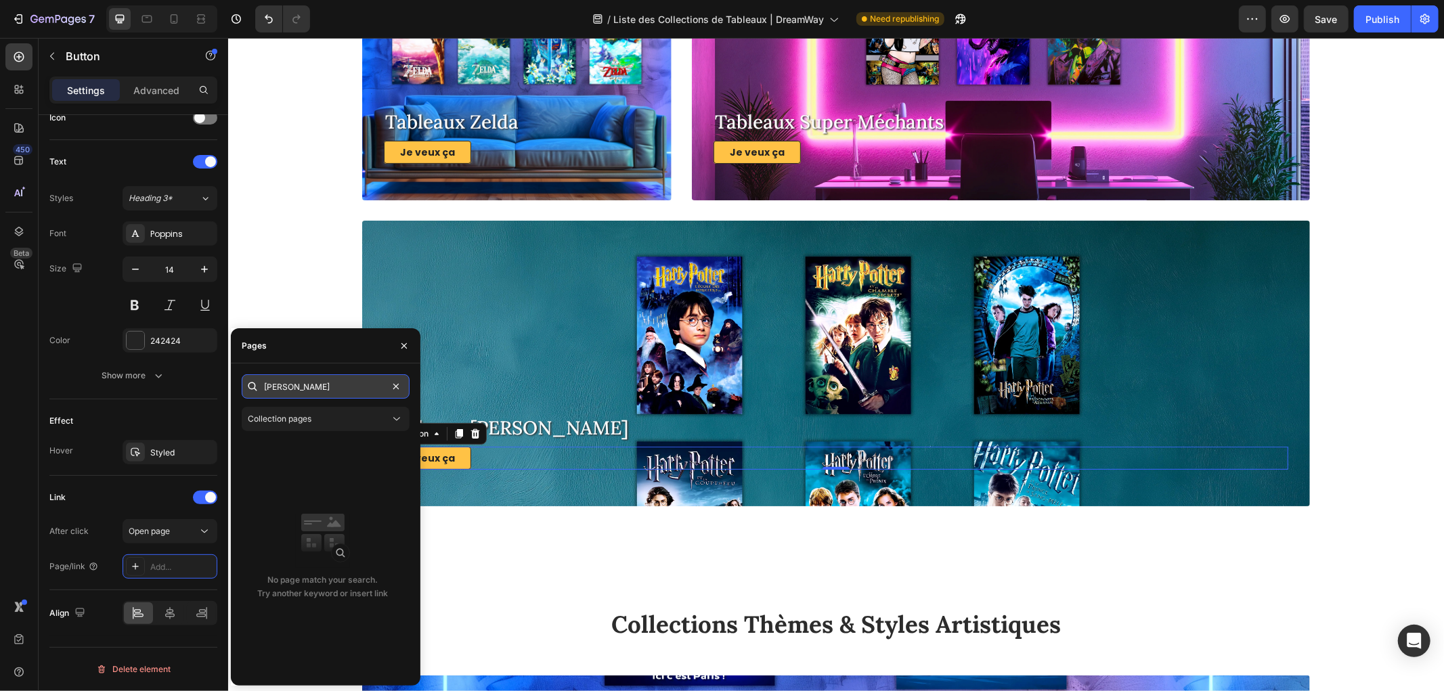
click at [318, 388] on input "harry" at bounding box center [326, 386] width 168 height 24
drag, startPoint x: 539, startPoint y: 428, endPoint x: 227, endPoint y: 385, distance: 314.4
type input "apprentis"
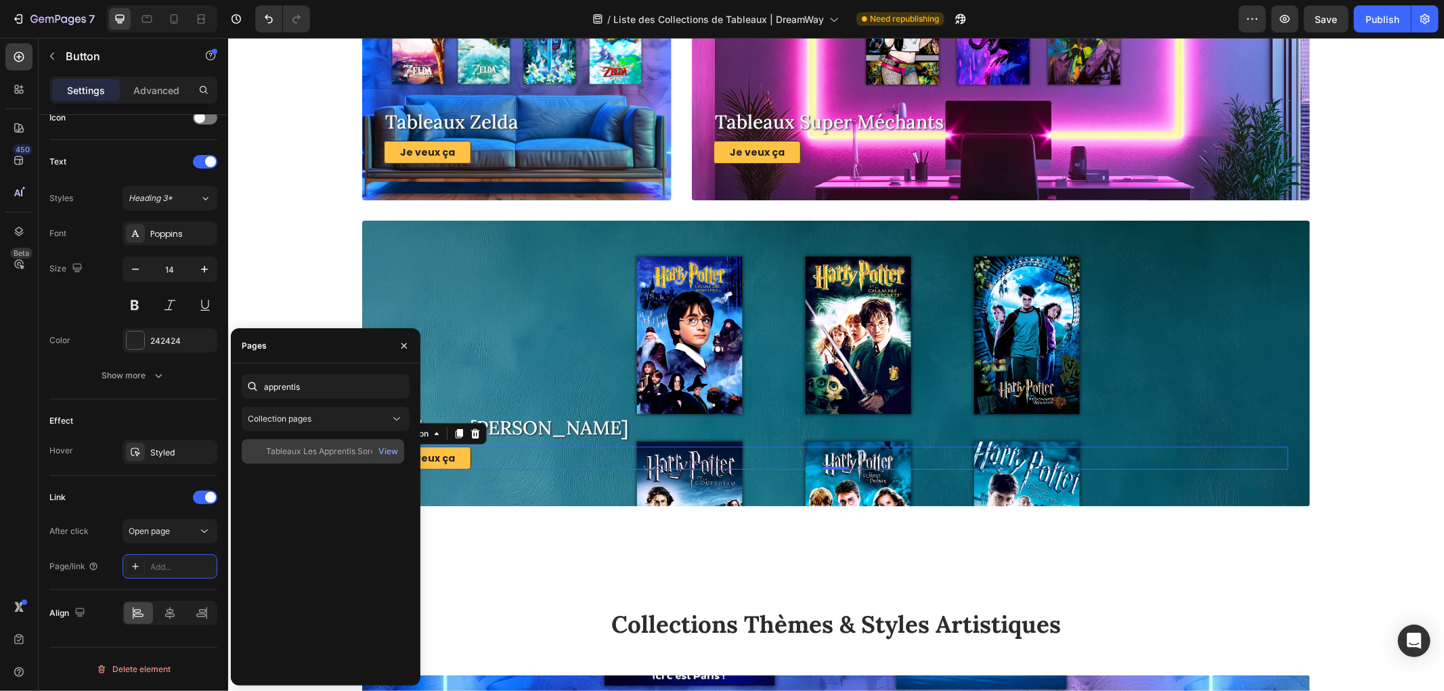
drag, startPoint x: 296, startPoint y: 449, endPoint x: 1, endPoint y: 397, distance: 300.5
click at [296, 449] on div "Tableaux Les Apprentis Sorciers" at bounding box center [328, 451] width 124 height 12
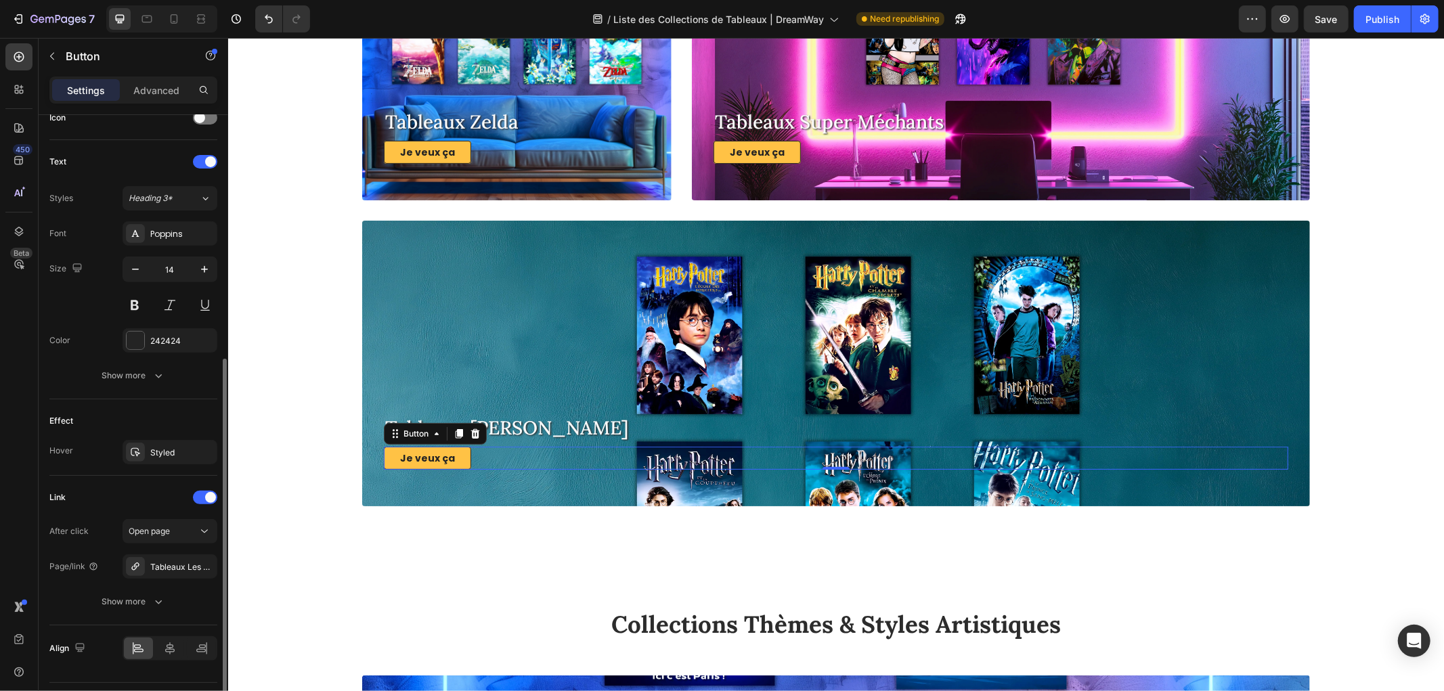
click at [152, 418] on div "Effect" at bounding box center [133, 421] width 168 height 22
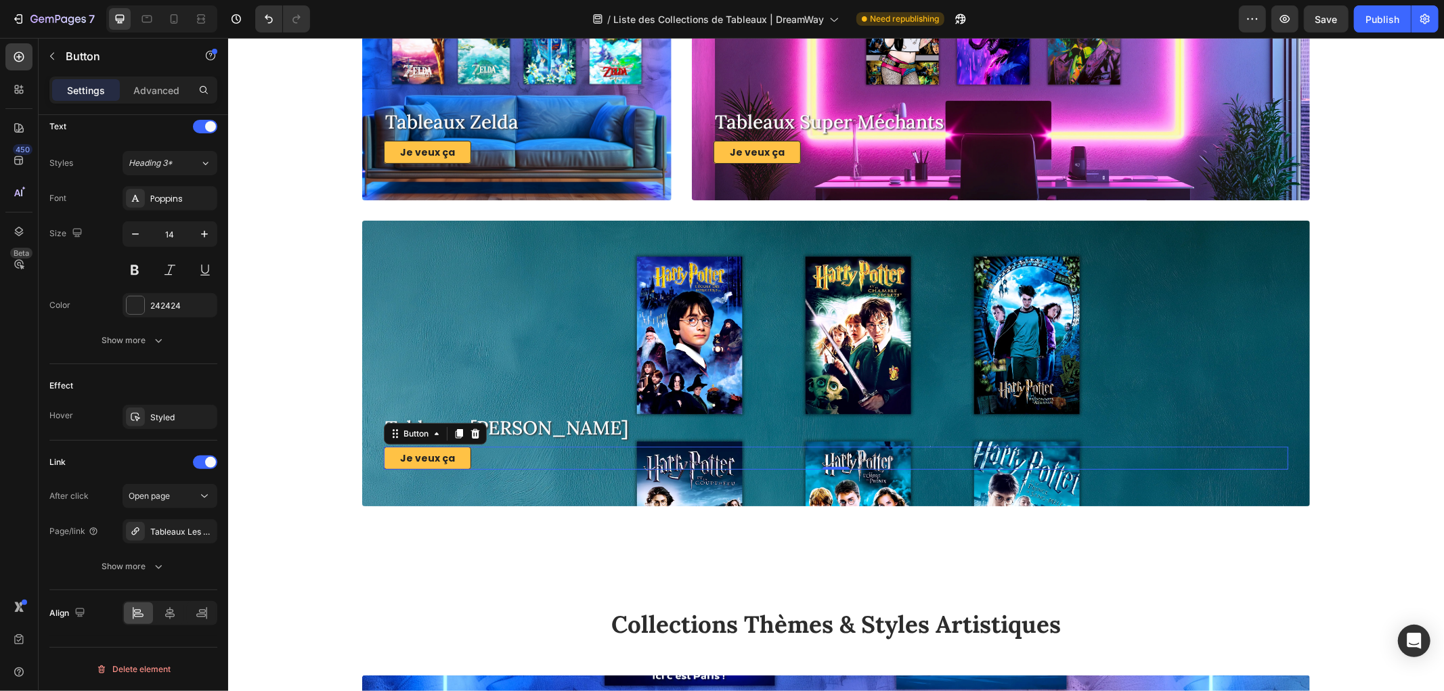
scroll to position [4513, 0]
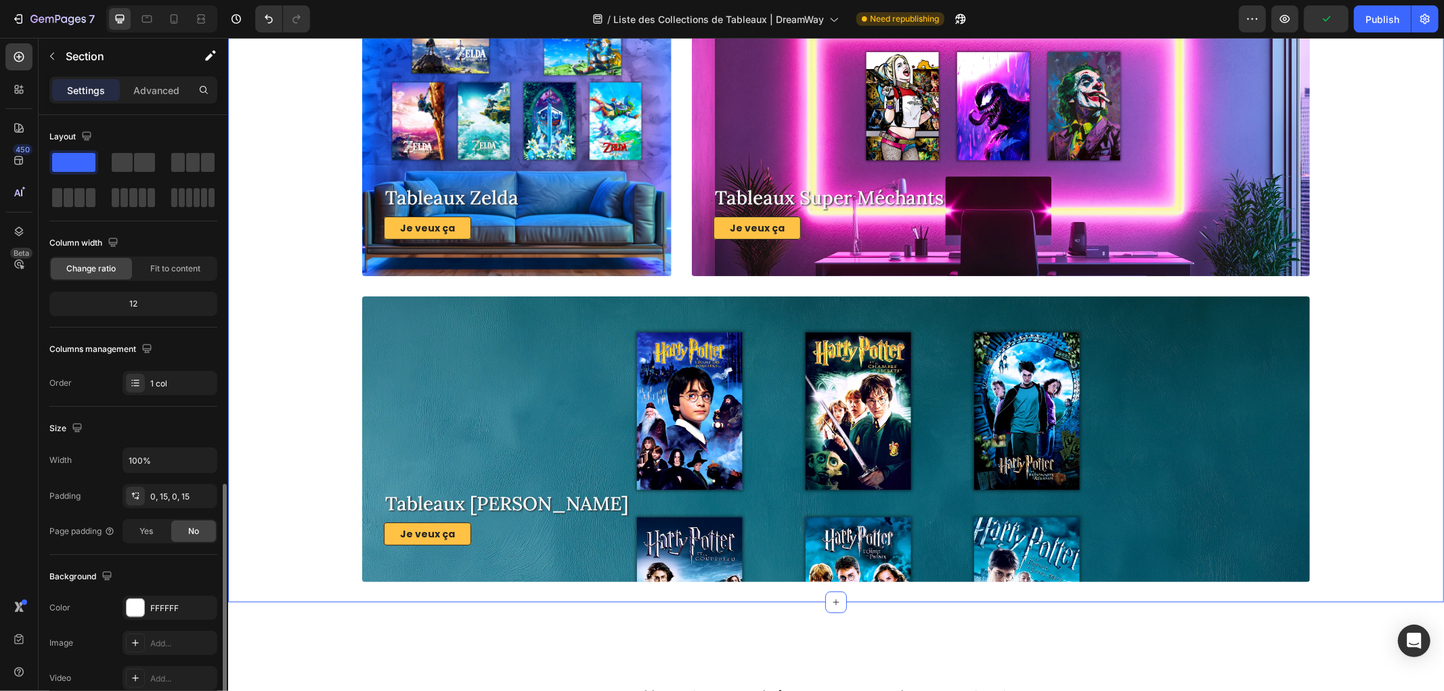
scroll to position [211, 0]
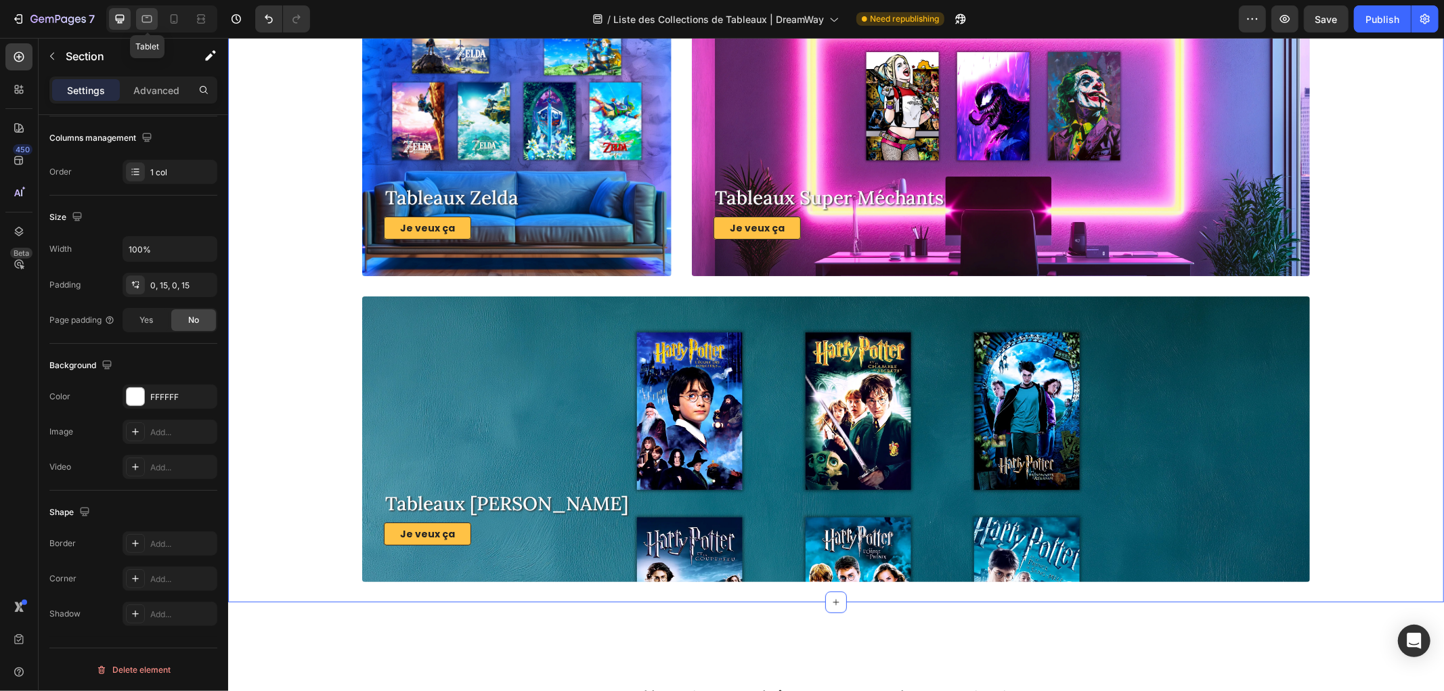
click at [143, 18] on icon at bounding box center [147, 19] width 14 height 14
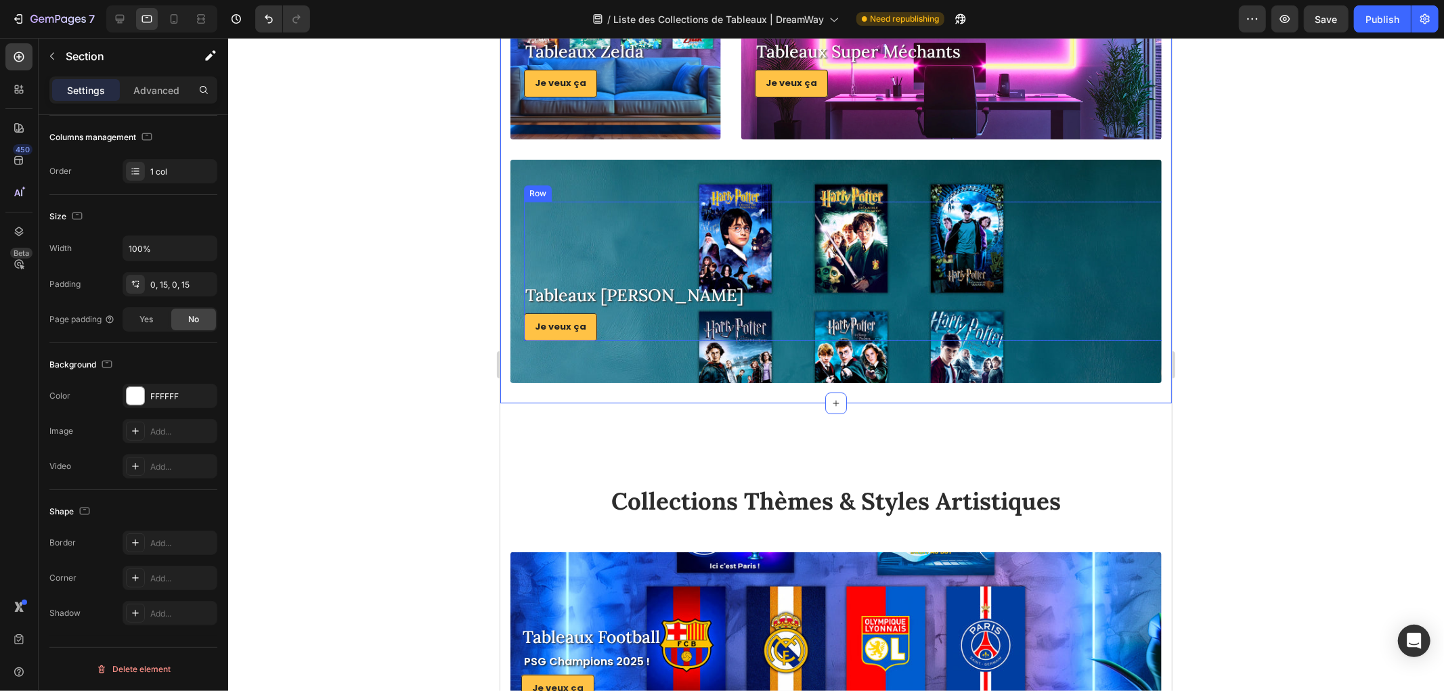
scroll to position [4405, 0]
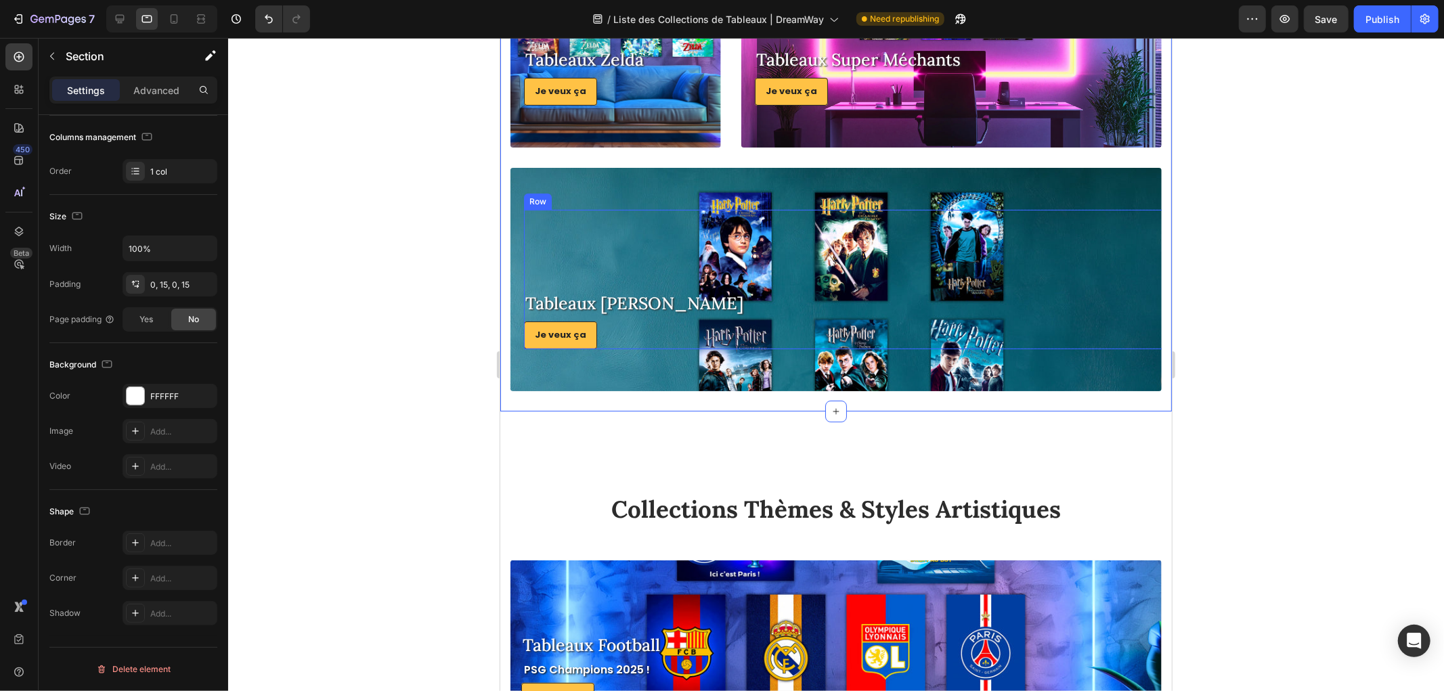
click at [601, 226] on div "Tableaux Harry Heading Je veux ça Button Row" at bounding box center [848, 278] width 651 height 139
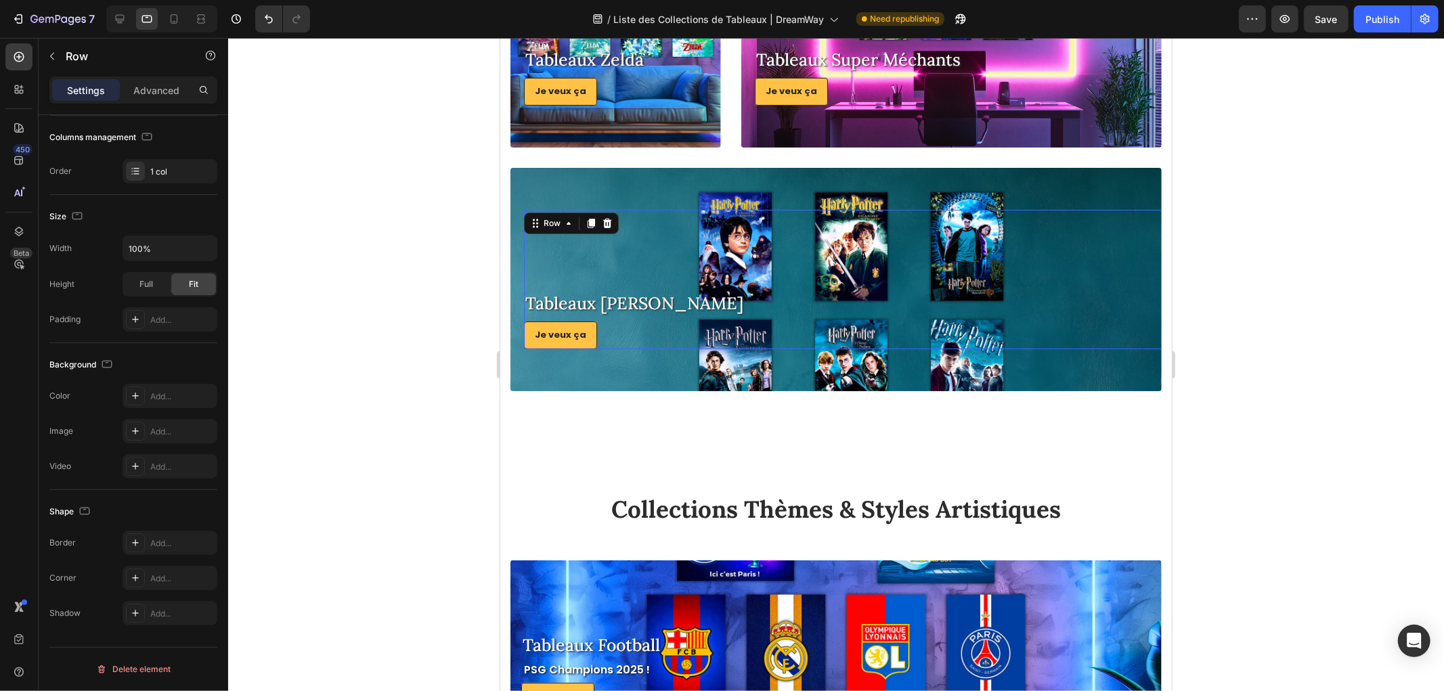
scroll to position [0, 0]
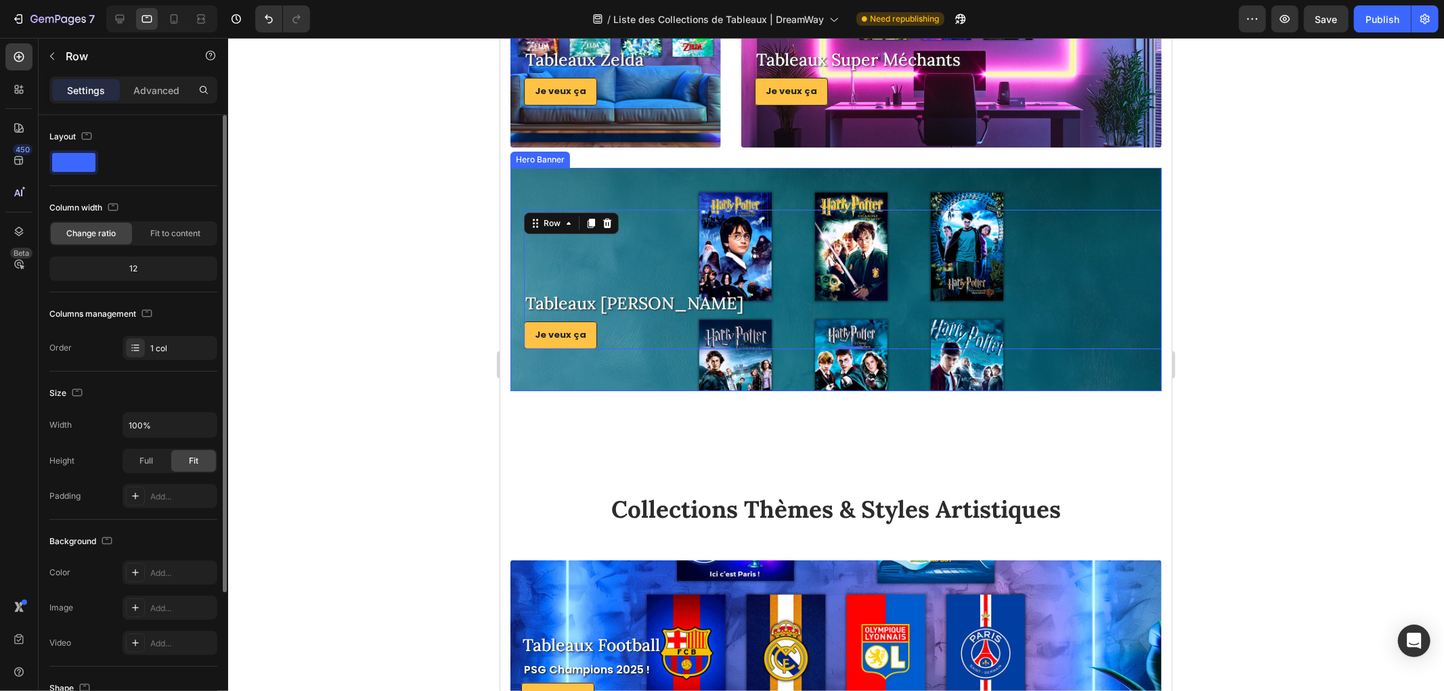
click at [598, 180] on div "Overlay" at bounding box center [835, 278] width 651 height 223
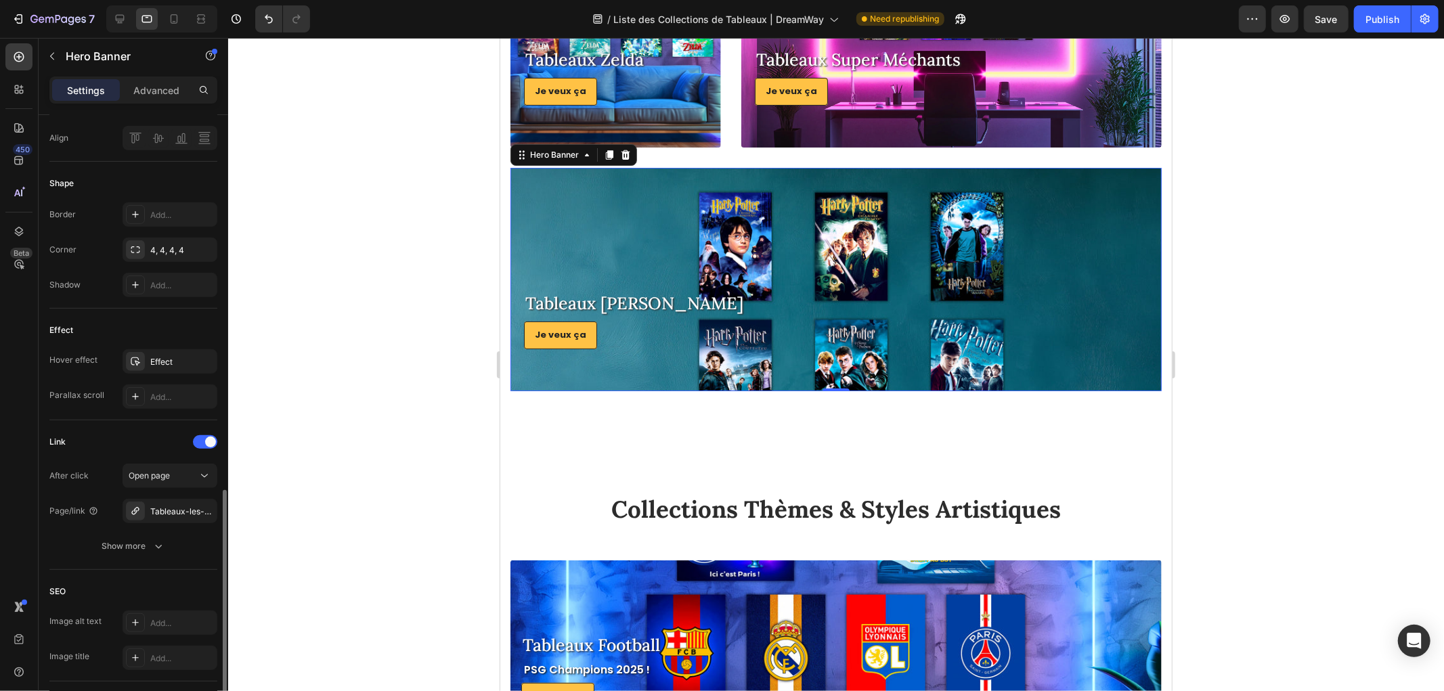
scroll to position [617, 0]
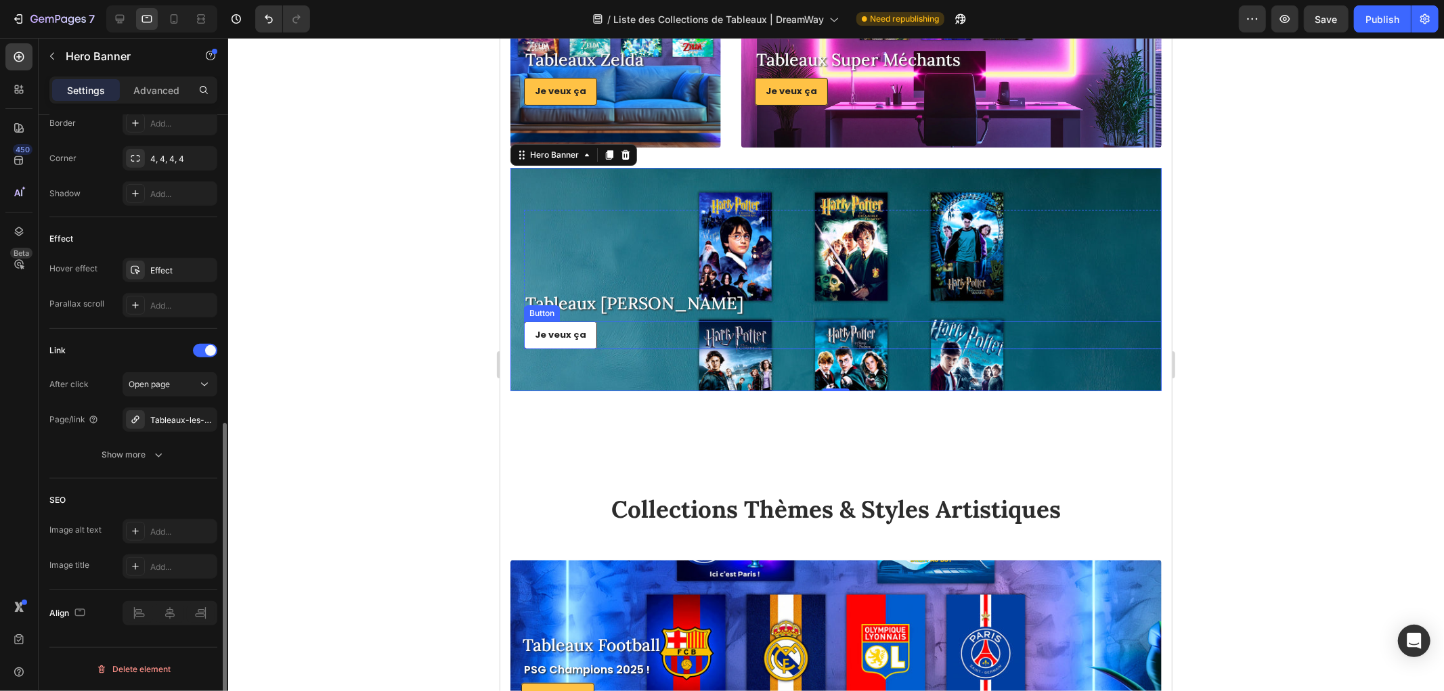
click at [533, 326] on link "Je veux ça" at bounding box center [559, 335] width 73 height 28
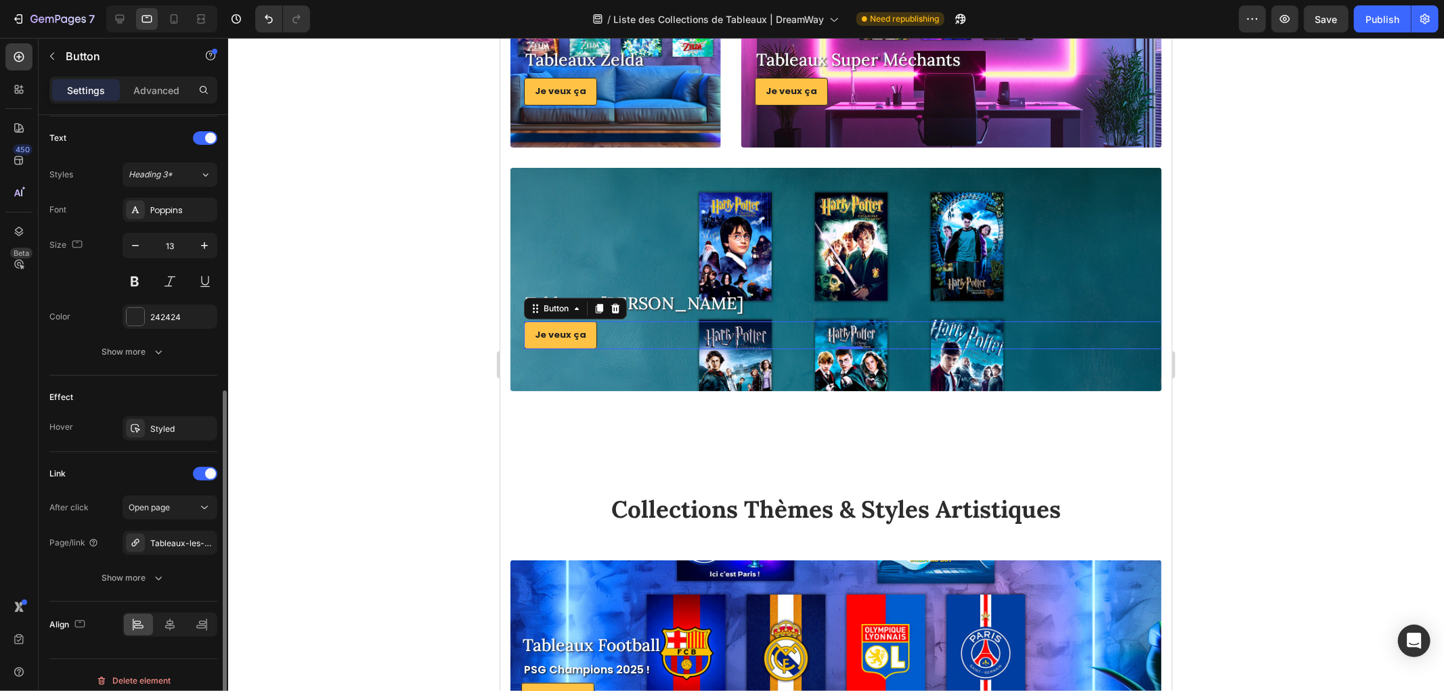
scroll to position [462, 0]
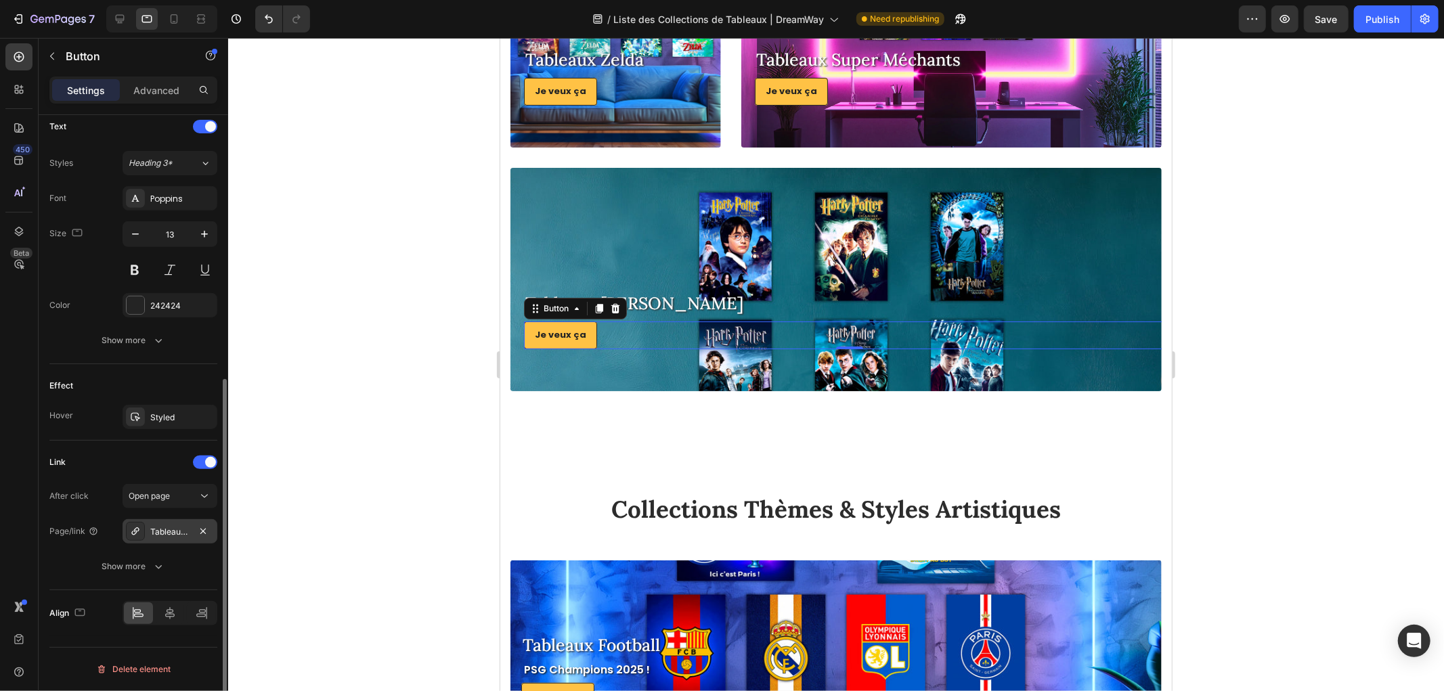
click at [179, 526] on div "Tableaux-les-apprentis-sorciers" at bounding box center [169, 532] width 39 height 12
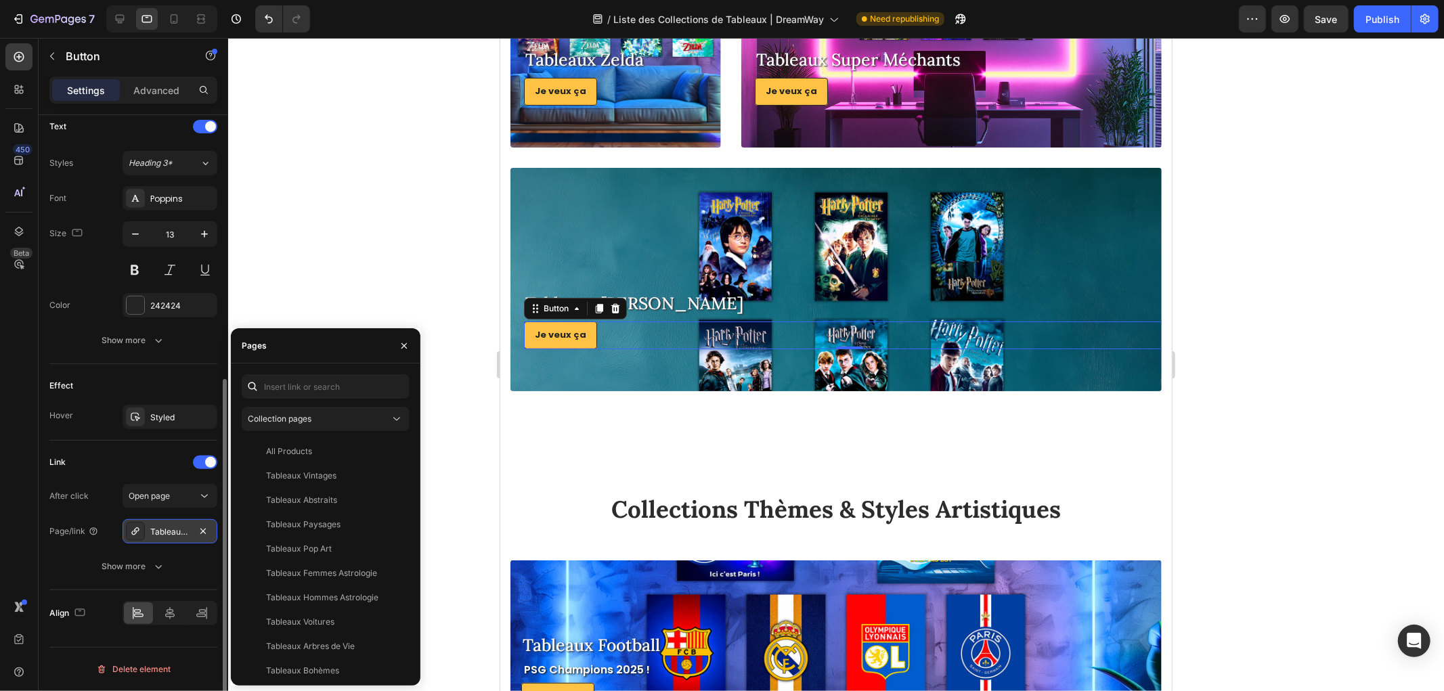
click at [179, 526] on div "Tableaux-les-apprentis-sorciers" at bounding box center [169, 532] width 39 height 12
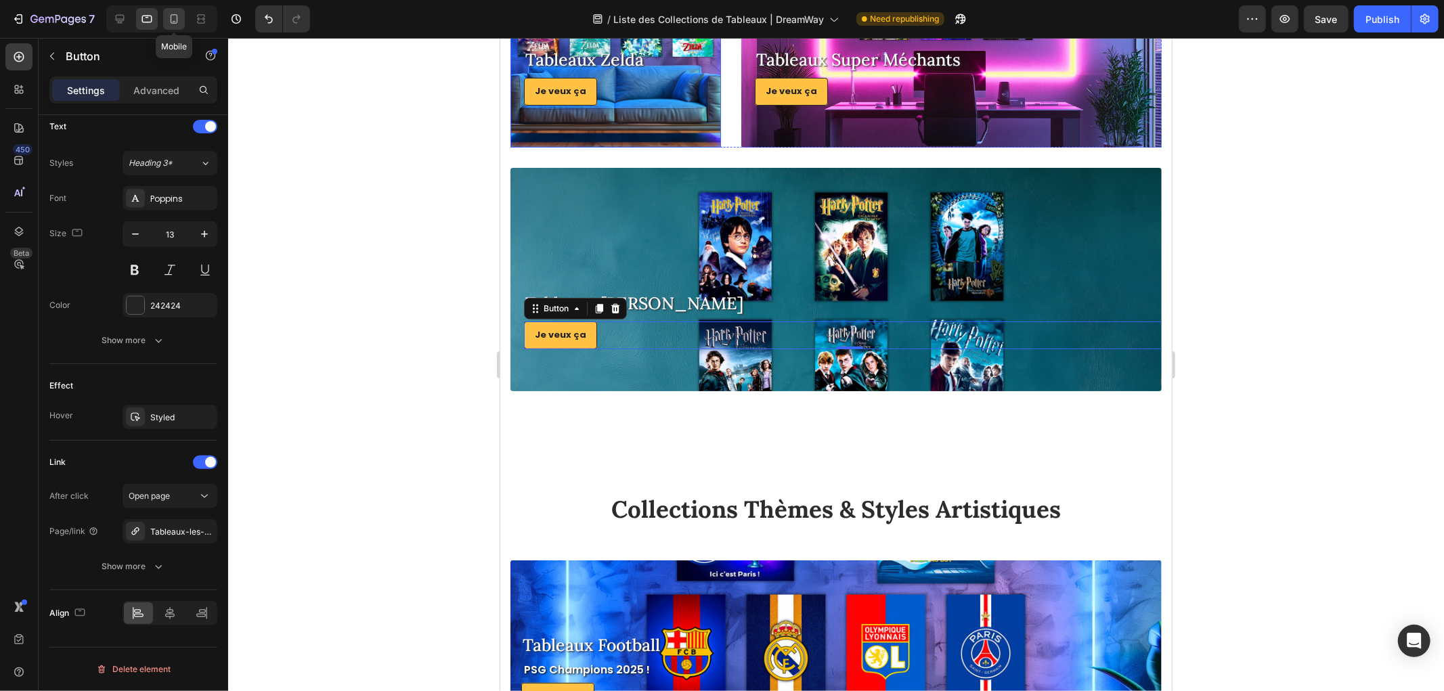
click at [173, 15] on icon at bounding box center [174, 18] width 7 height 9
type input "12"
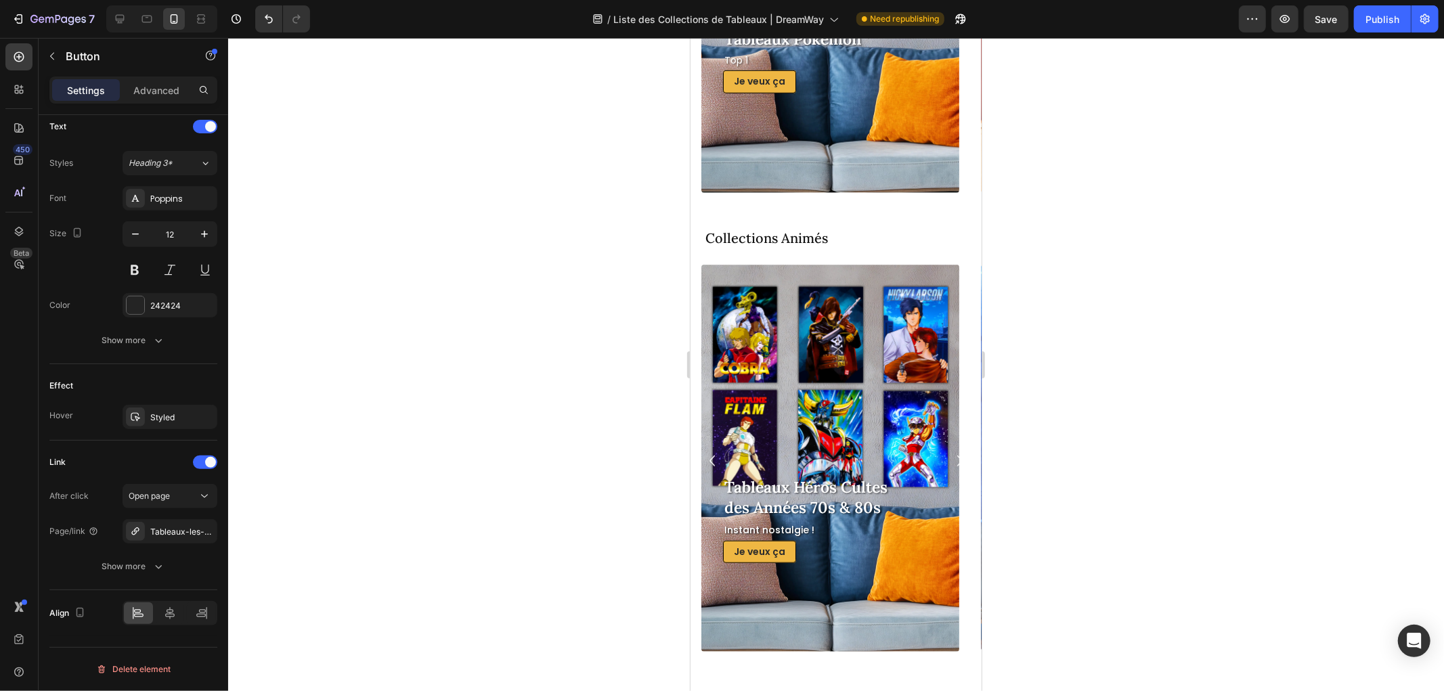
scroll to position [1195, 0]
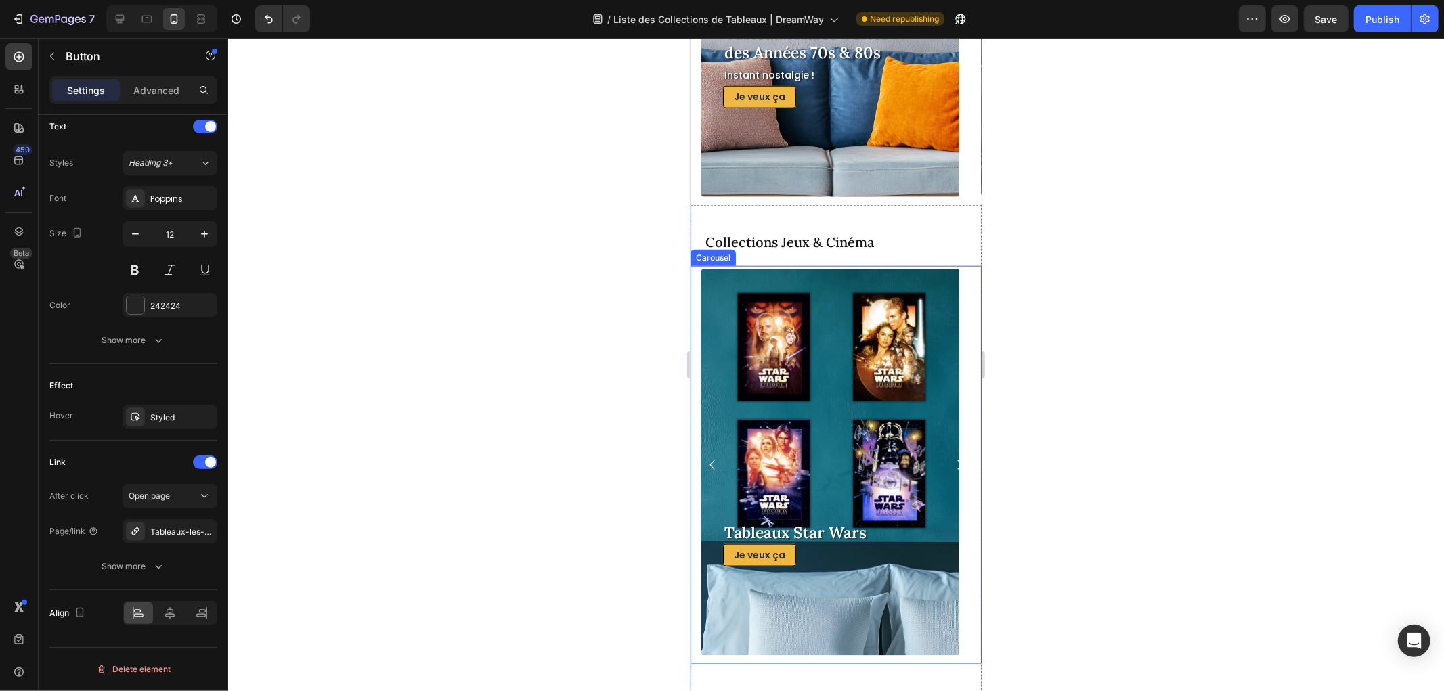
click at [957, 467] on icon "Carousel Next Arrow" at bounding box center [959, 464] width 5 height 9
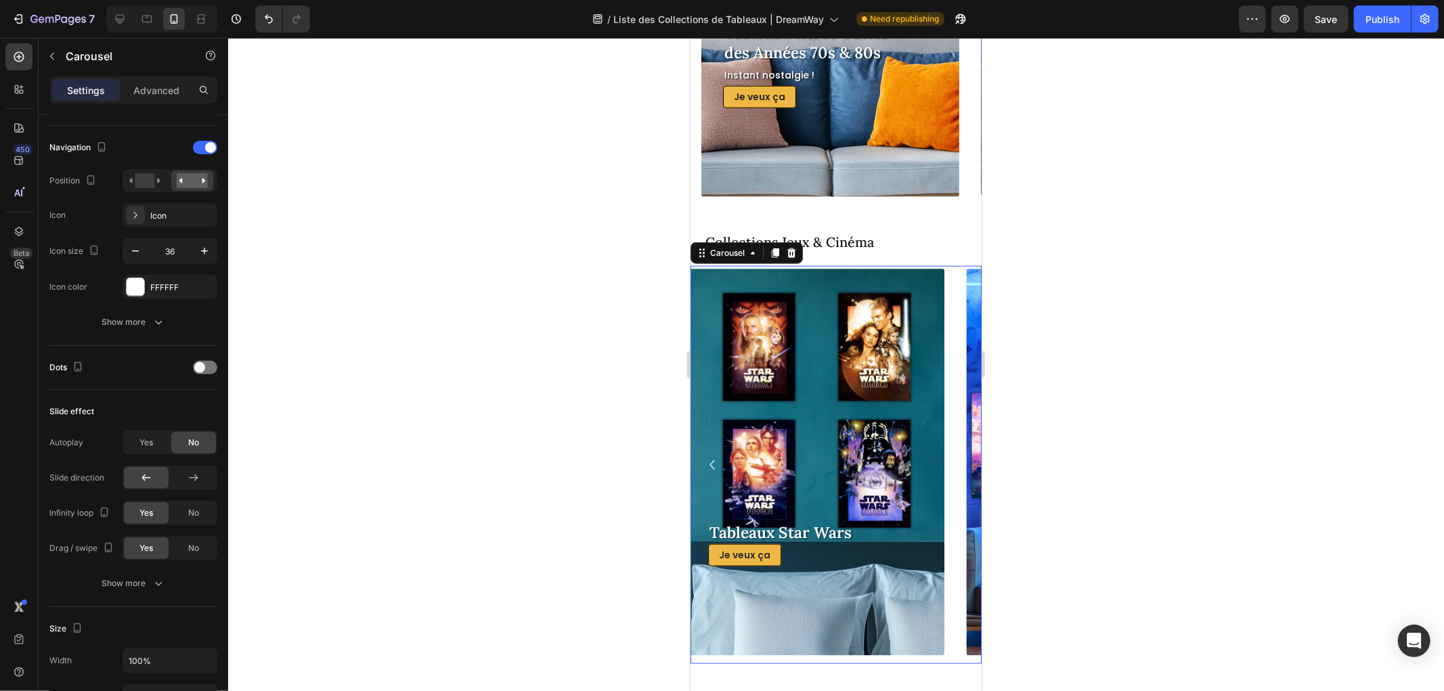
scroll to position [0, 0]
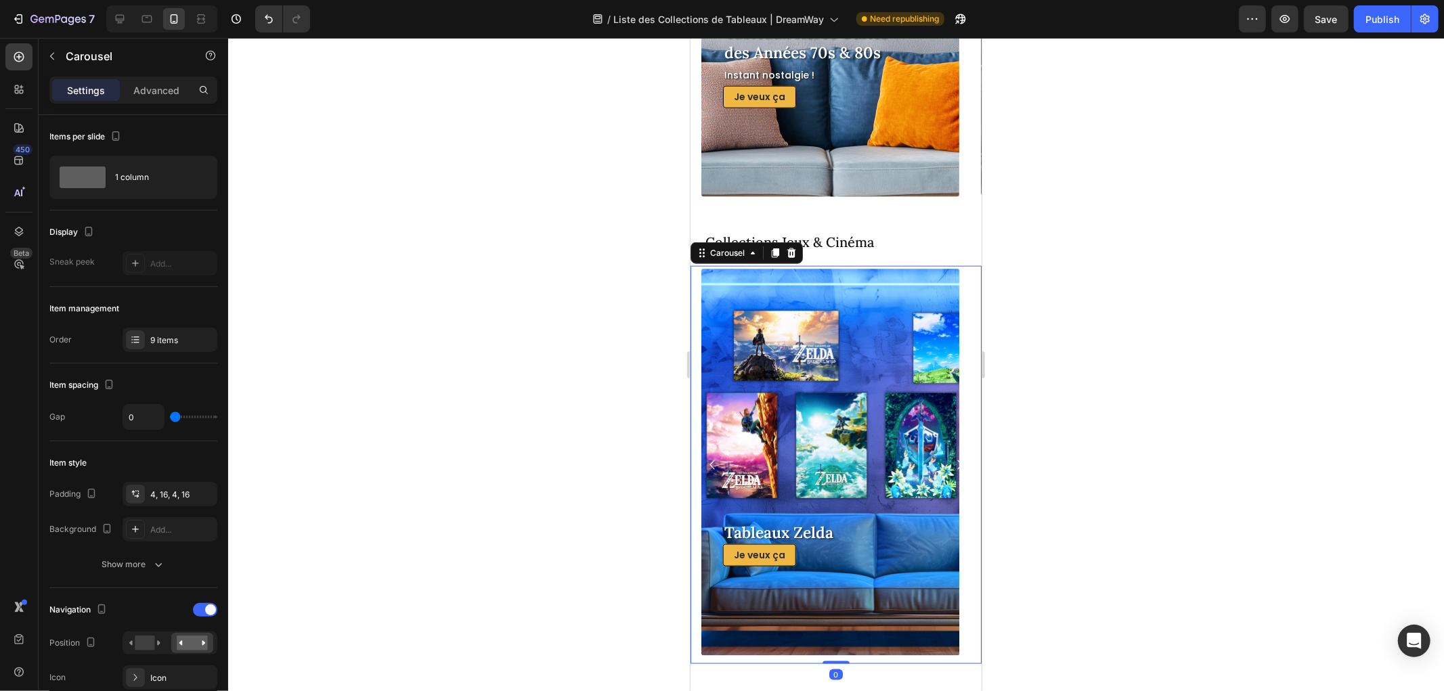
click at [957, 467] on icon "Carousel Next Arrow" at bounding box center [959, 464] width 5 height 9
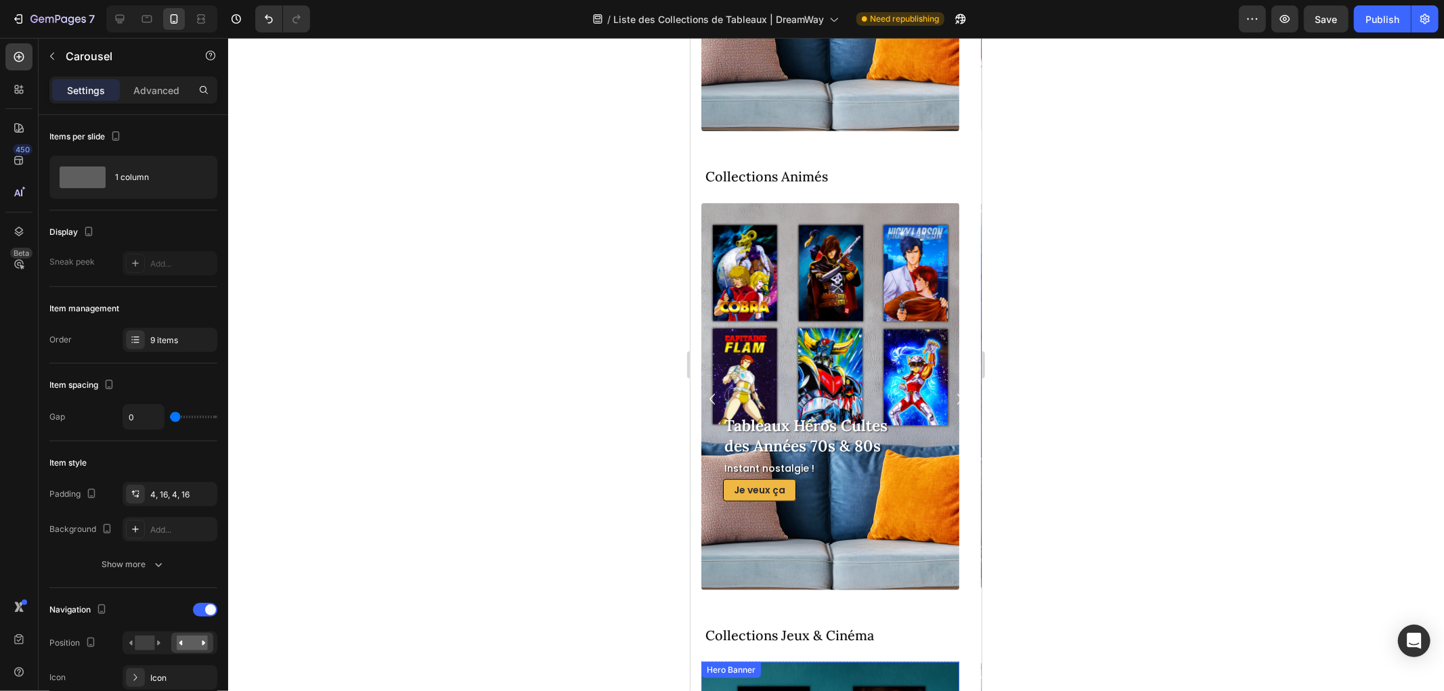
scroll to position [1270, 0]
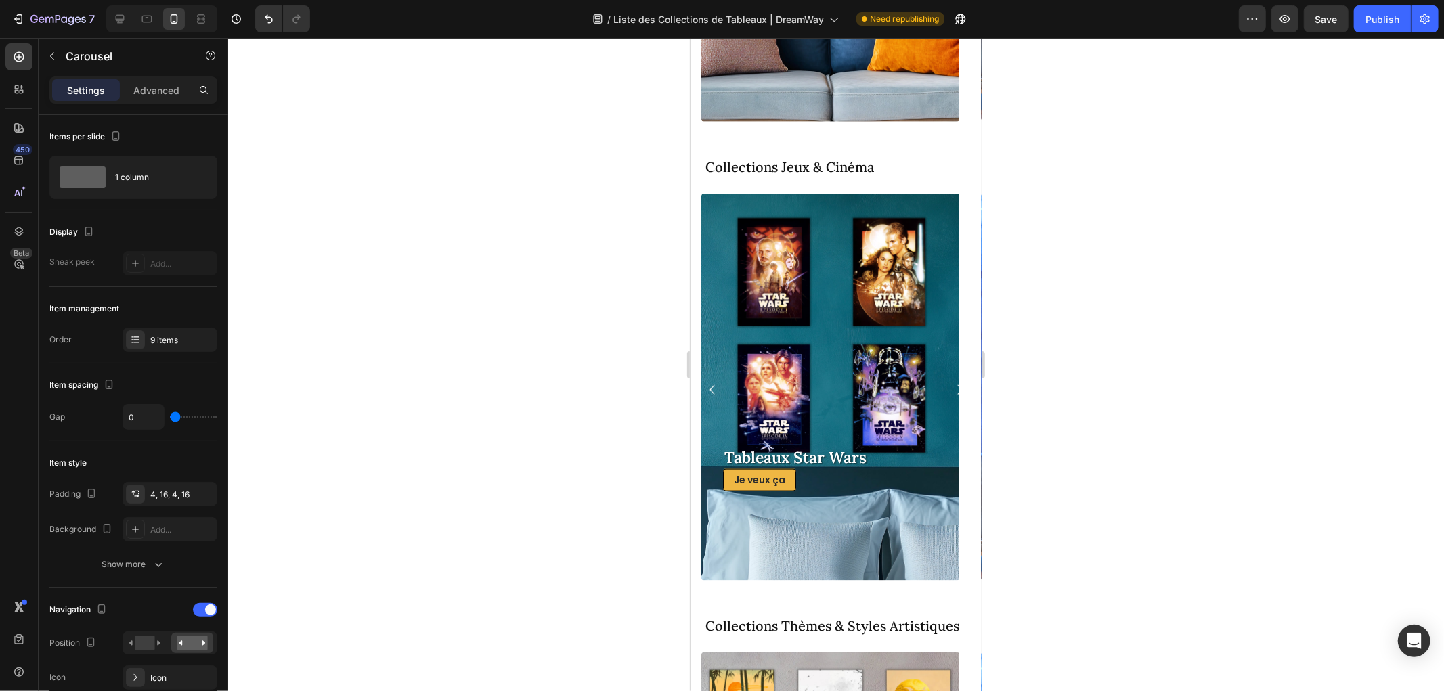
click at [950, 383] on icon "Carousel Next Arrow" at bounding box center [959, 389] width 19 height 24
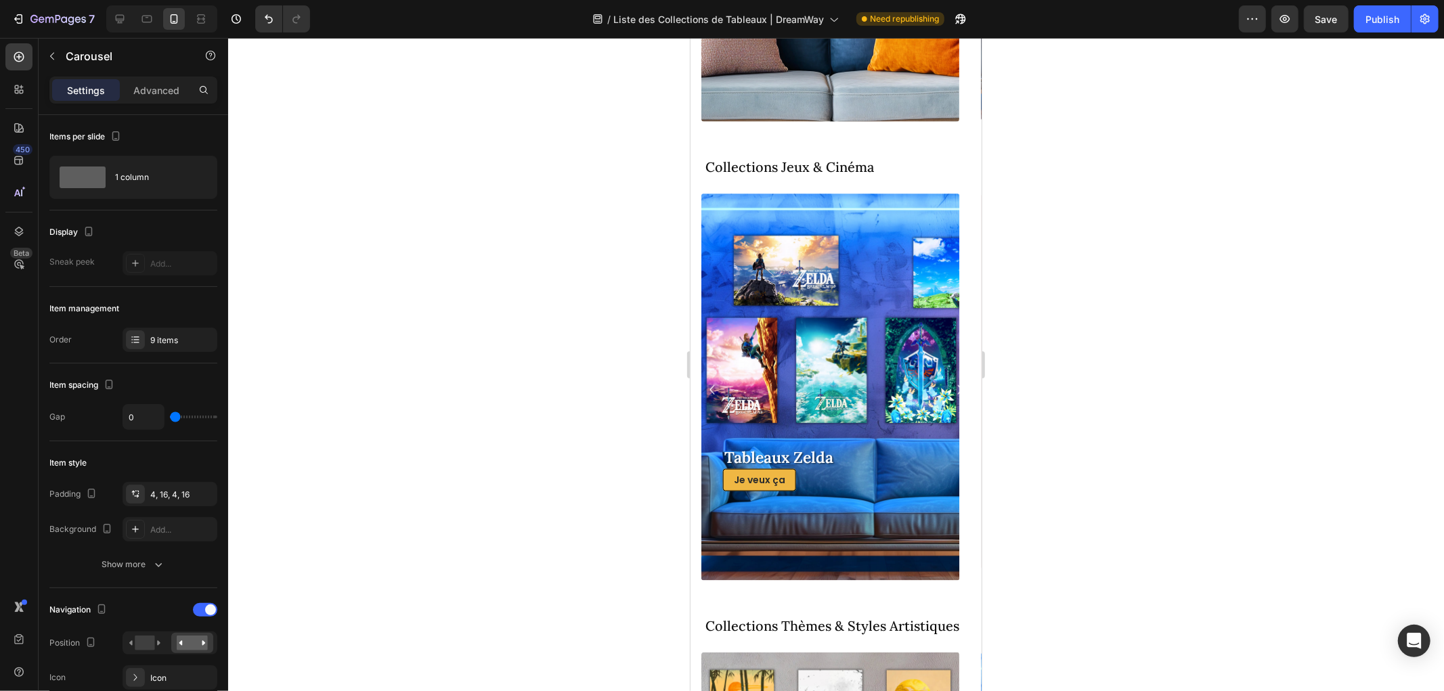
click at [950, 383] on icon "Carousel Next Arrow" at bounding box center [959, 389] width 19 height 24
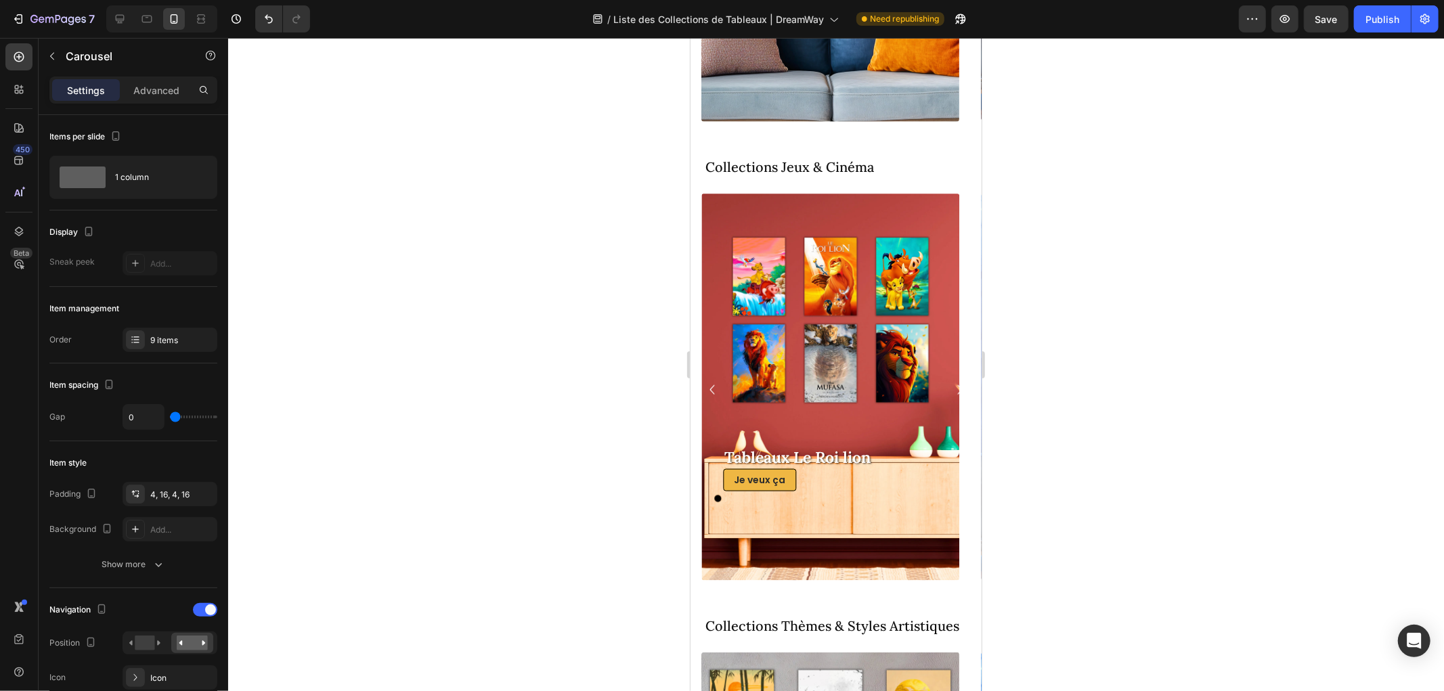
click at [950, 383] on icon "Carousel Next Arrow" at bounding box center [959, 389] width 19 height 24
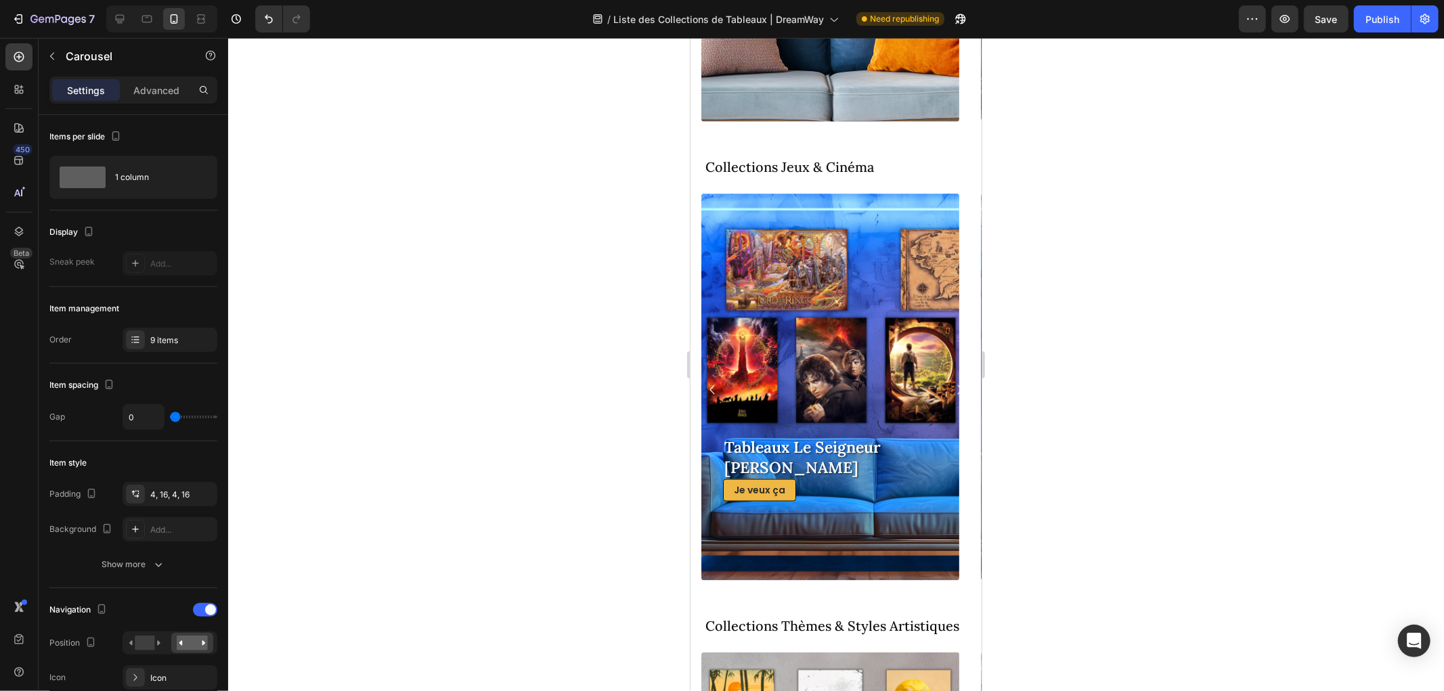
click at [950, 383] on icon "Carousel Next Arrow" at bounding box center [959, 389] width 19 height 24
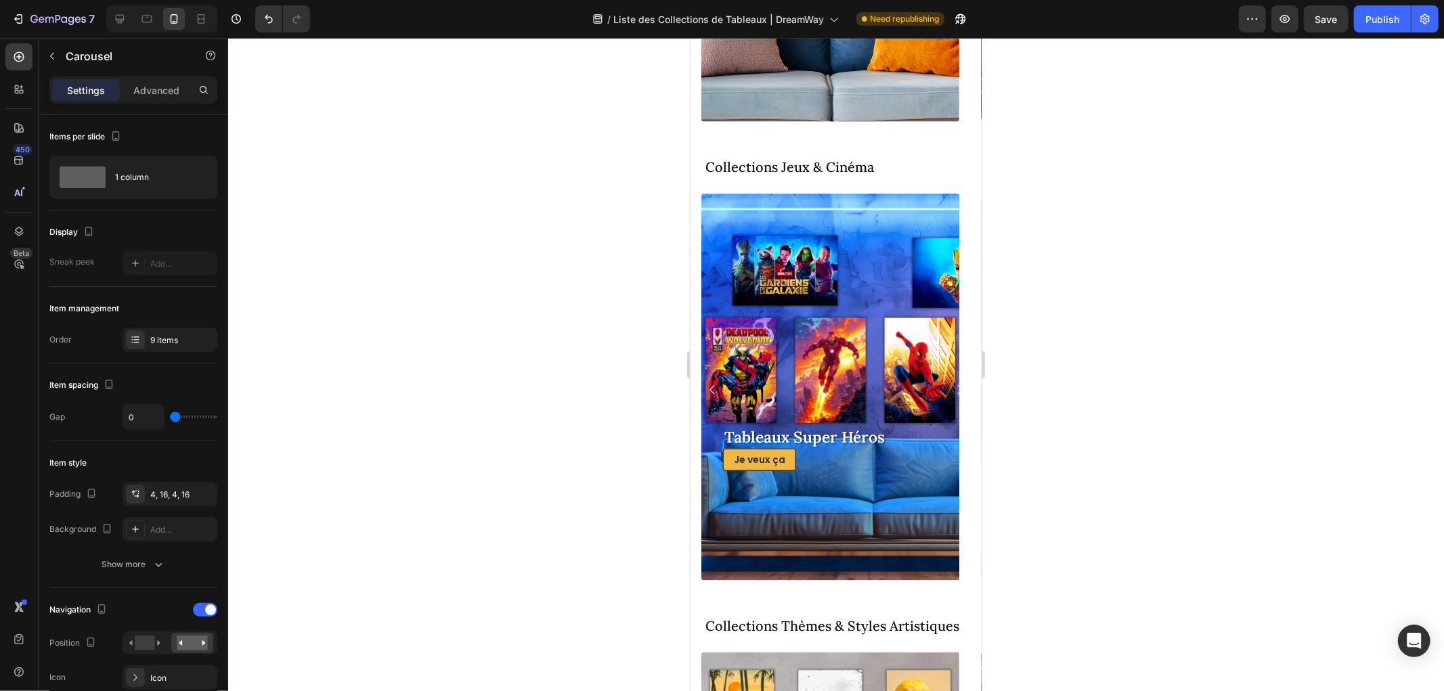
click at [950, 383] on icon "Carousel Next Arrow" at bounding box center [959, 389] width 19 height 24
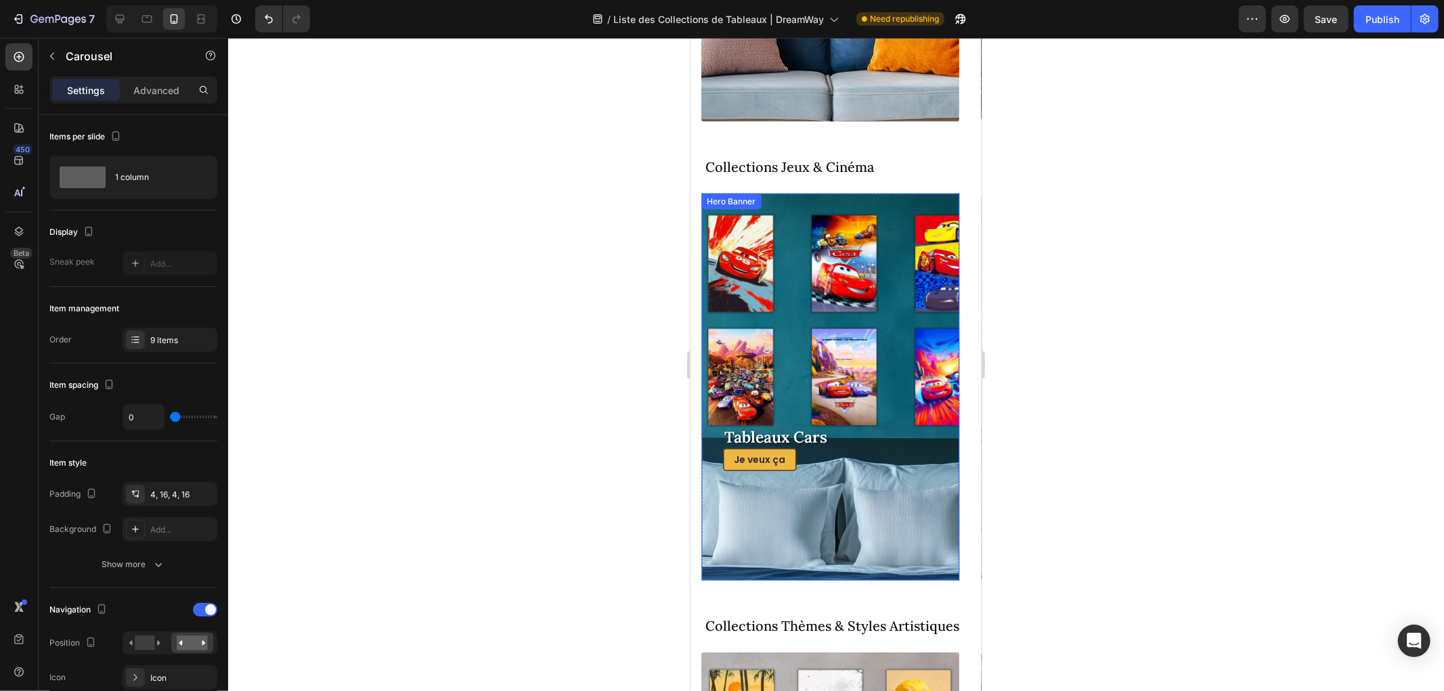
click at [867, 307] on div "Tableaux Cars Heading Je veux ça Button" at bounding box center [829, 386] width 215 height 167
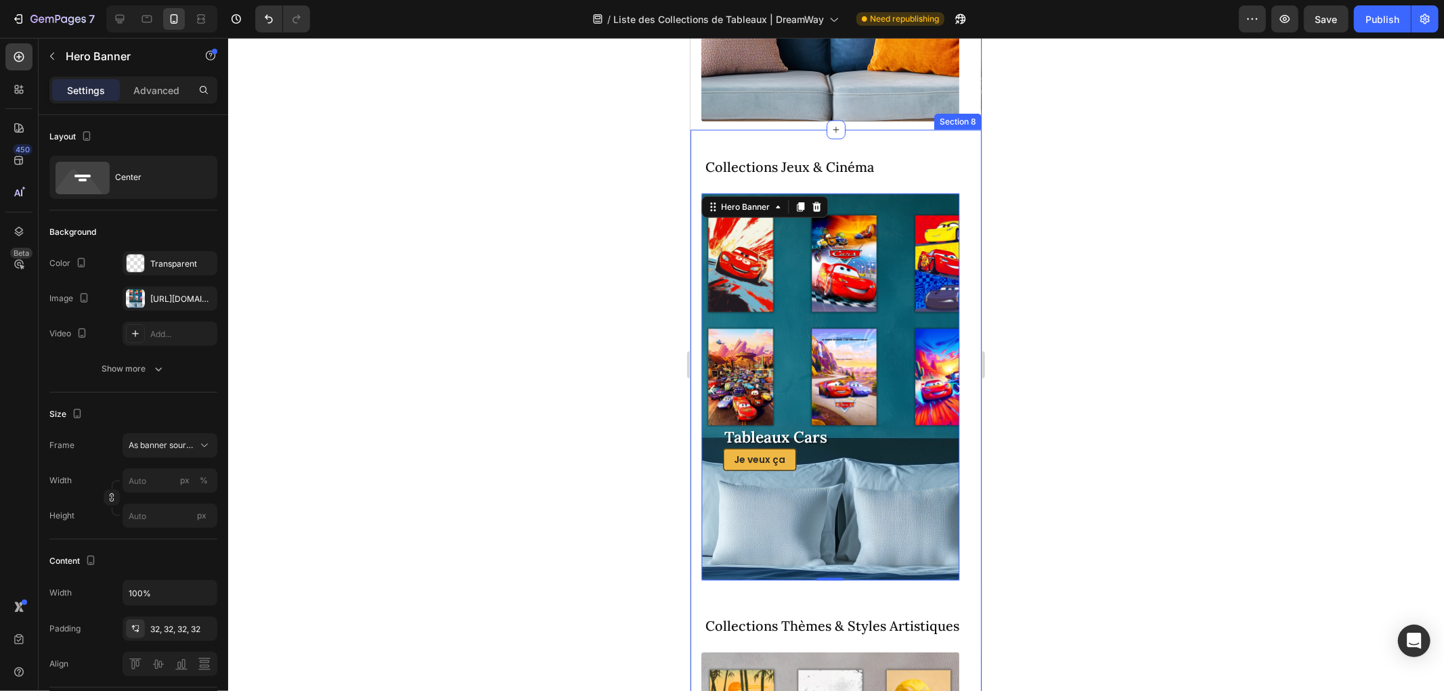
click at [885, 147] on div "Collections Jeux & Cinéma Heading Row Tableaux Star Wars Heading Je veux ça But…" at bounding box center [835, 601] width 291 height 945
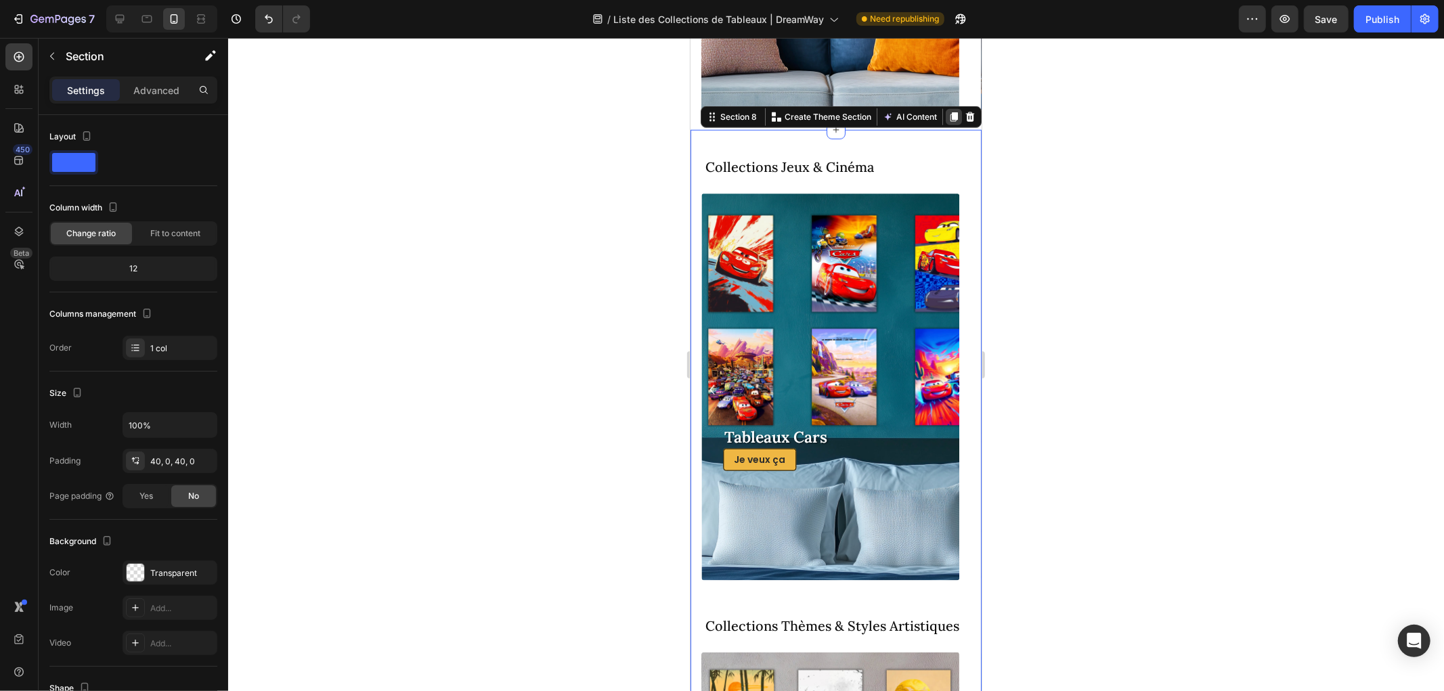
click at [948, 113] on icon at bounding box center [953, 116] width 11 height 11
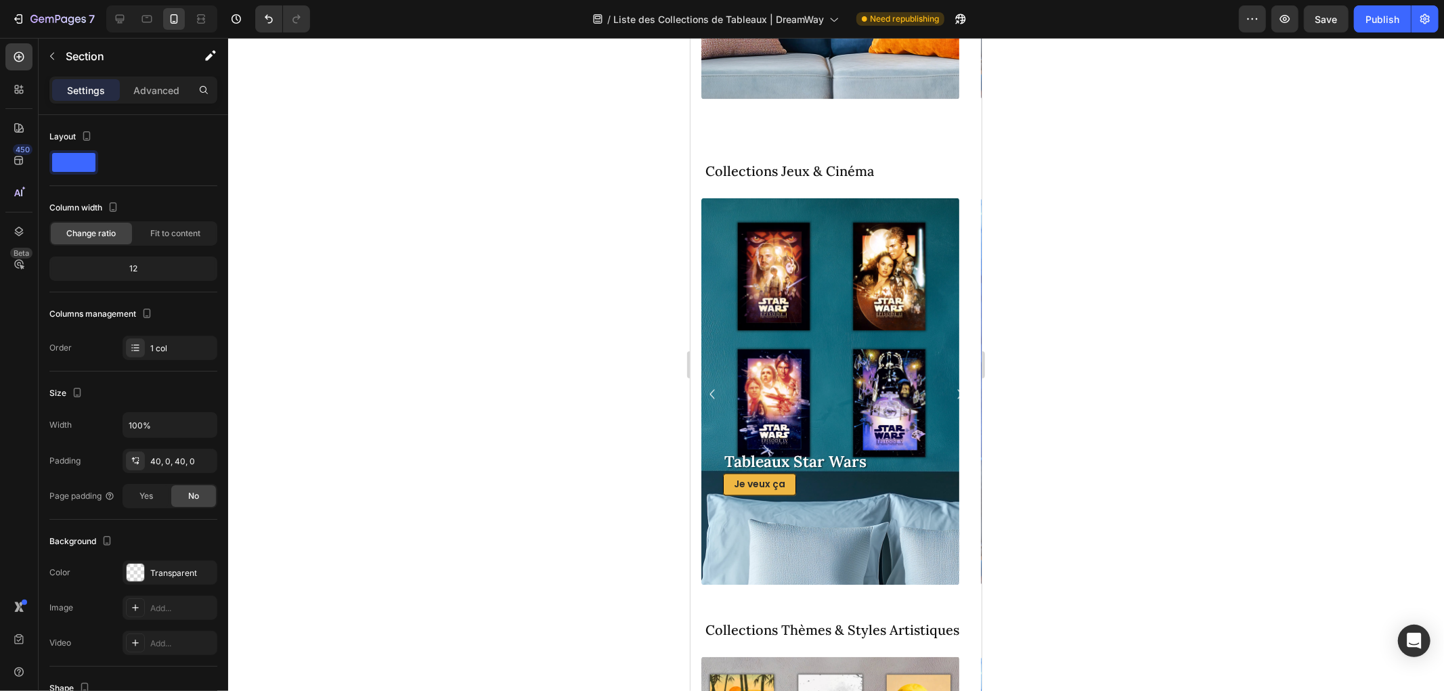
scroll to position [2261, 0]
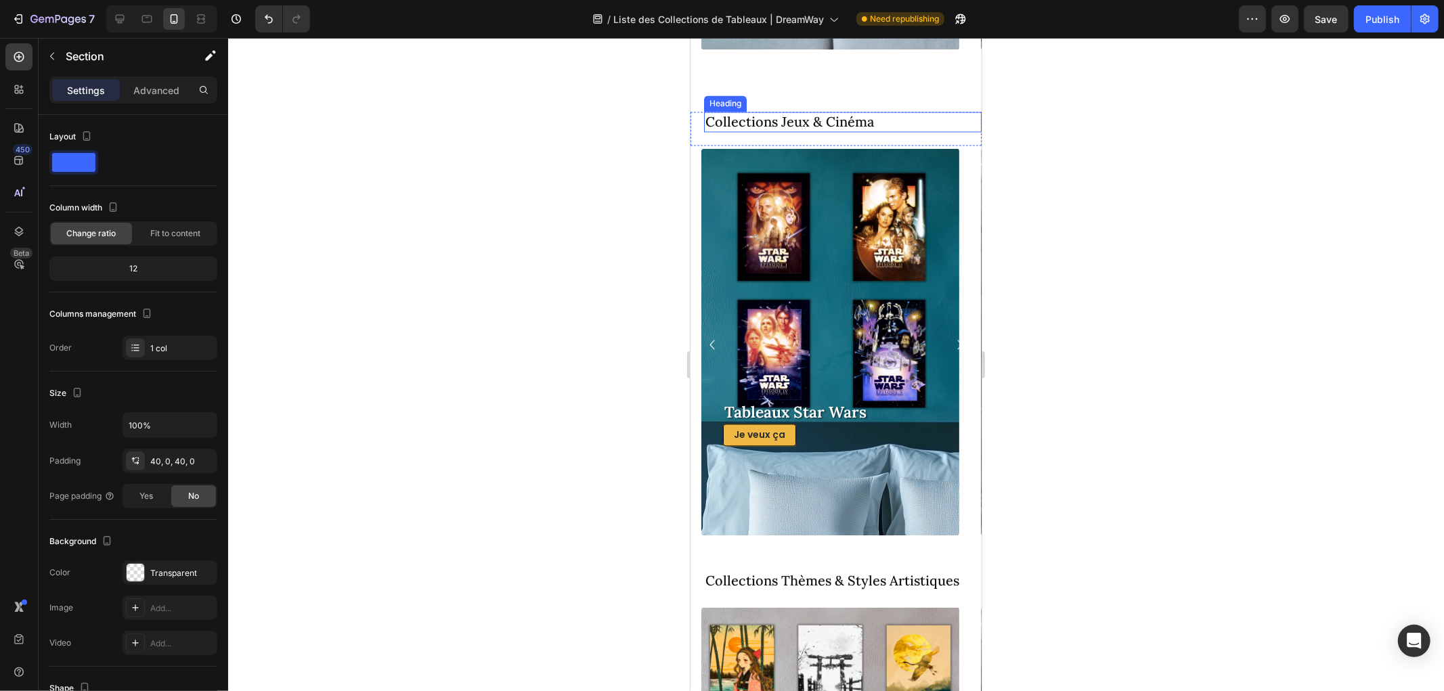
click at [797, 121] on h2 "Collections Jeux & Cinéma" at bounding box center [842, 121] width 278 height 20
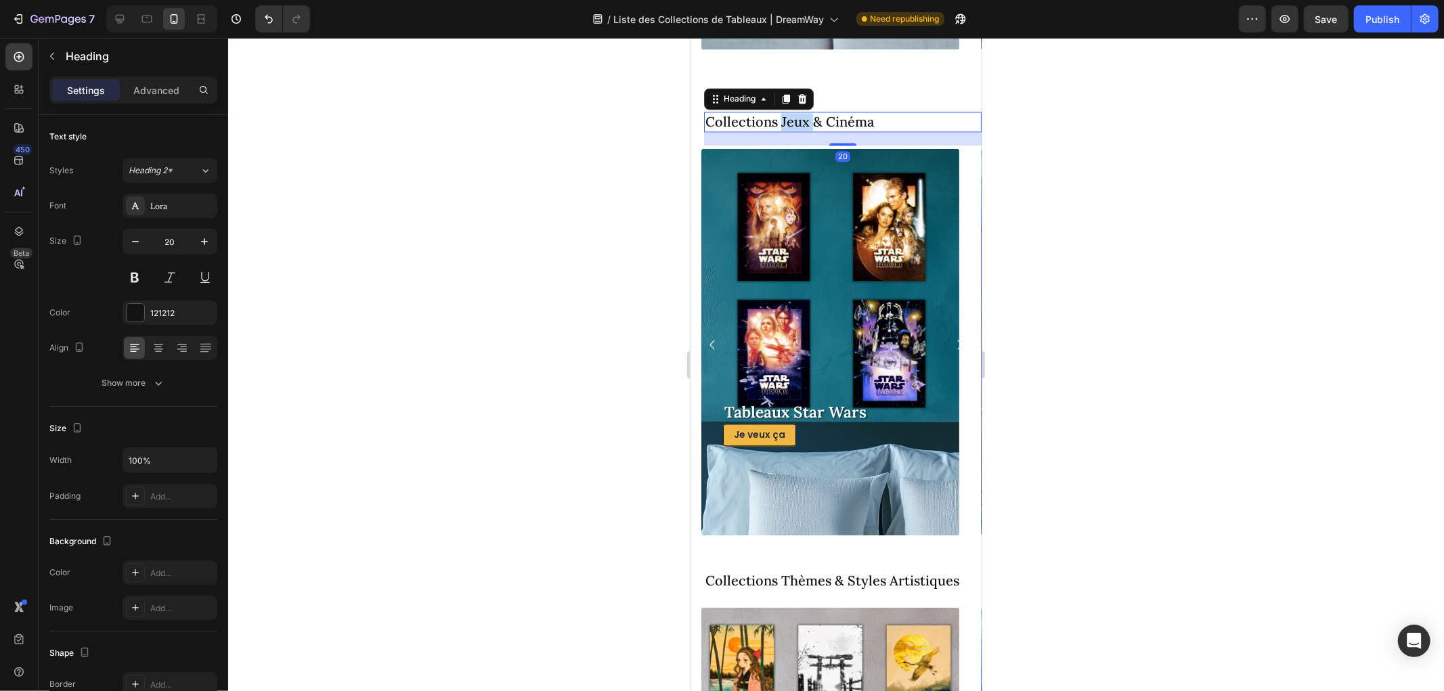
click at [797, 121] on h2 "Collections Jeux & Cinéma" at bounding box center [842, 121] width 278 height 20
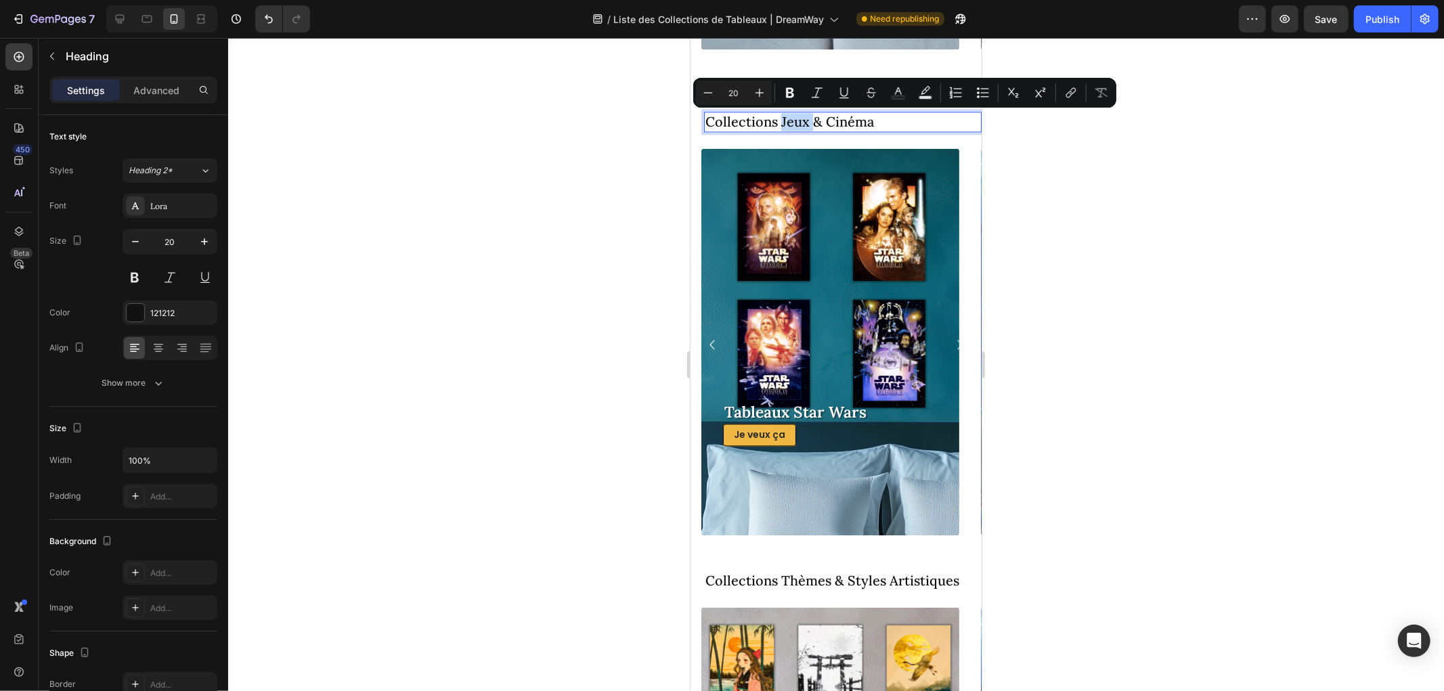
click at [813, 119] on p "Collections Jeux & Cinéma" at bounding box center [842, 121] width 275 height 18
drag, startPoint x: 810, startPoint y: 119, endPoint x: 879, endPoint y: 114, distance: 69.2
click at [879, 114] on p "Collections Jeux & Cinéma" at bounding box center [842, 121] width 275 height 18
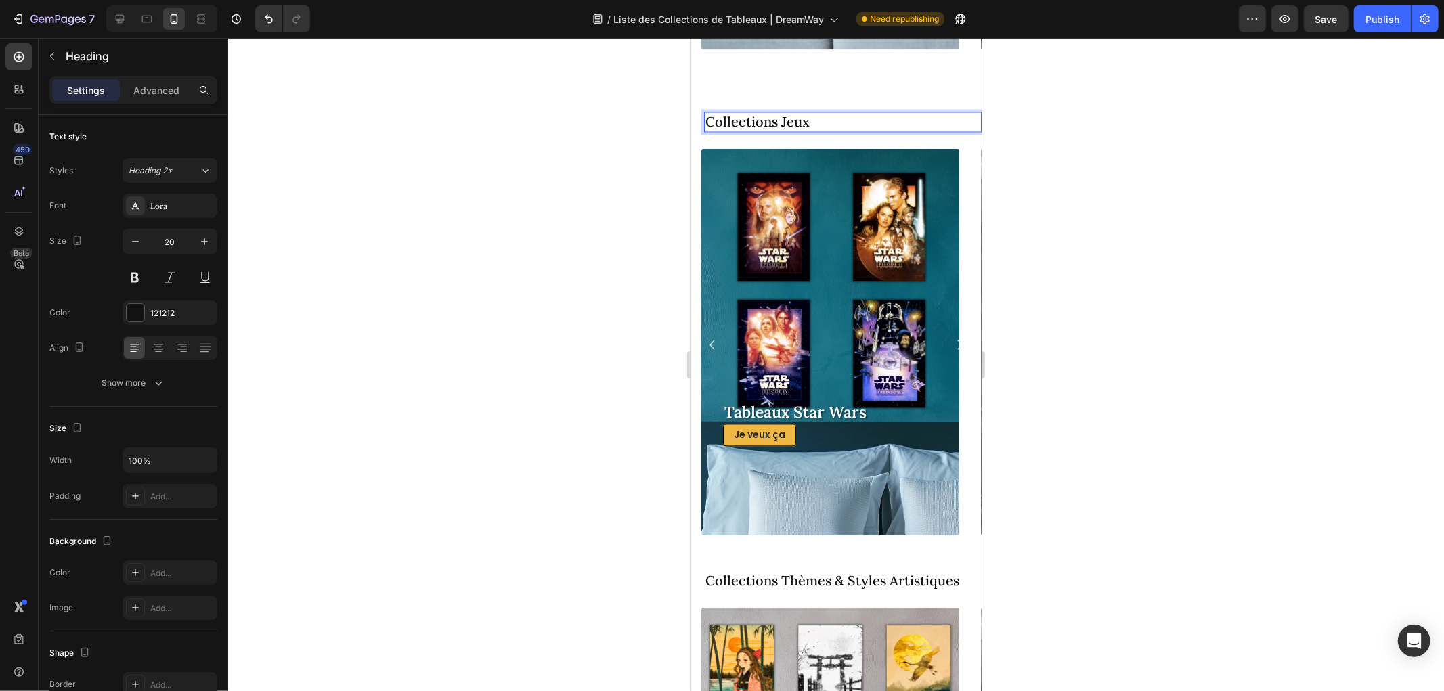
click at [1054, 167] on div at bounding box center [836, 364] width 1216 height 653
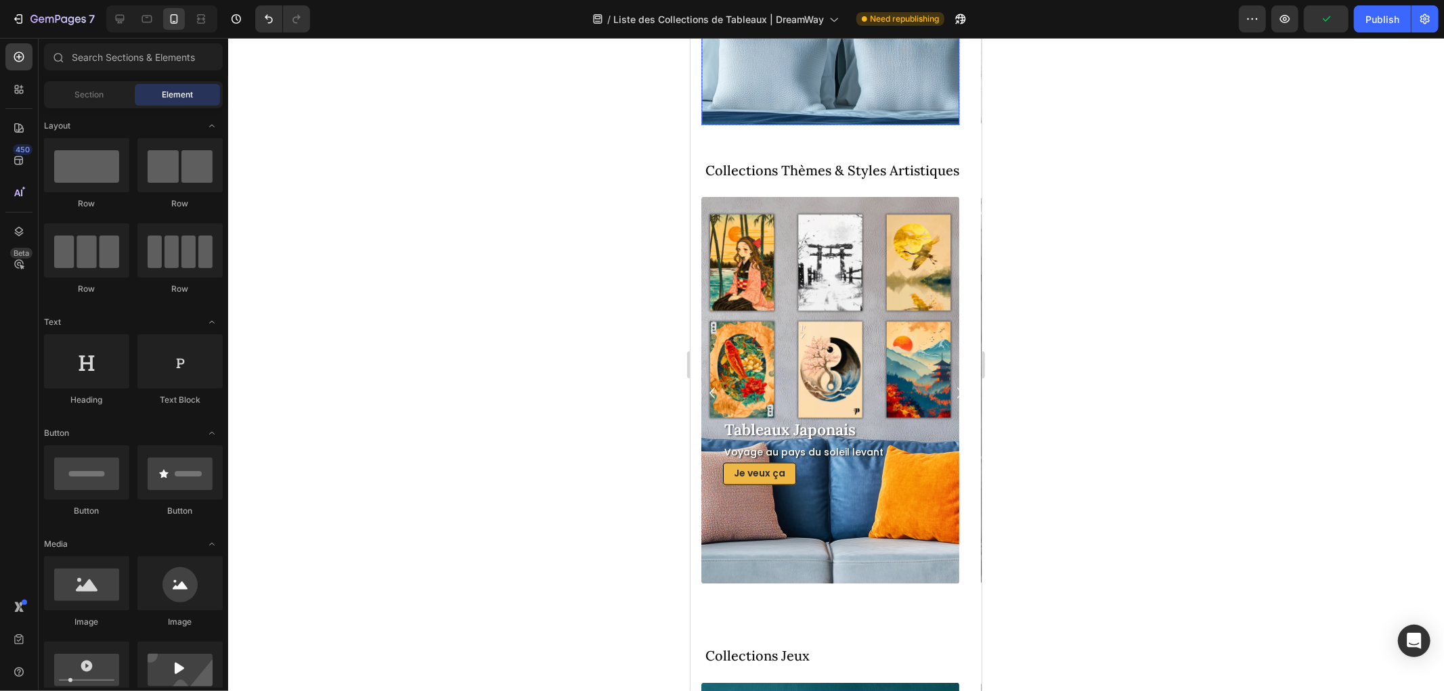
scroll to position [1809, 0]
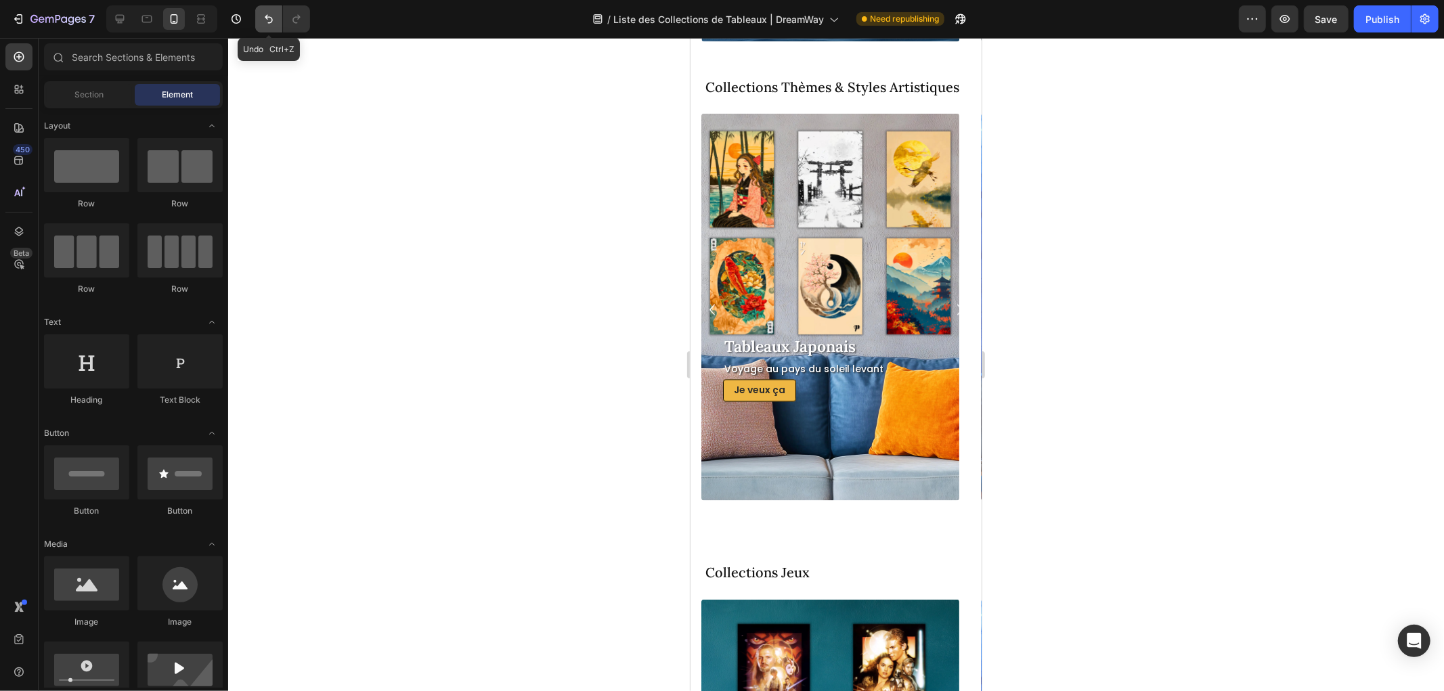
click at [262, 12] on icon "Undo/Redo" at bounding box center [269, 19] width 14 height 14
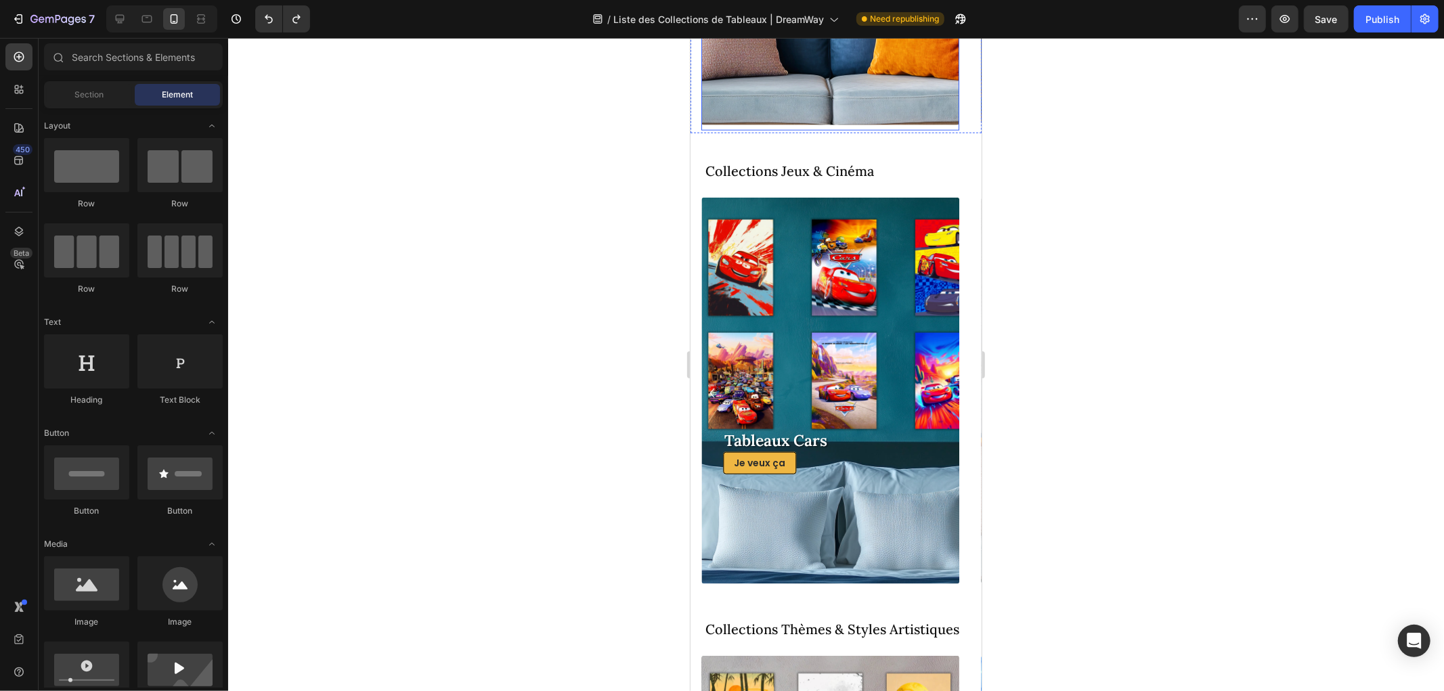
scroll to position [1208, 0]
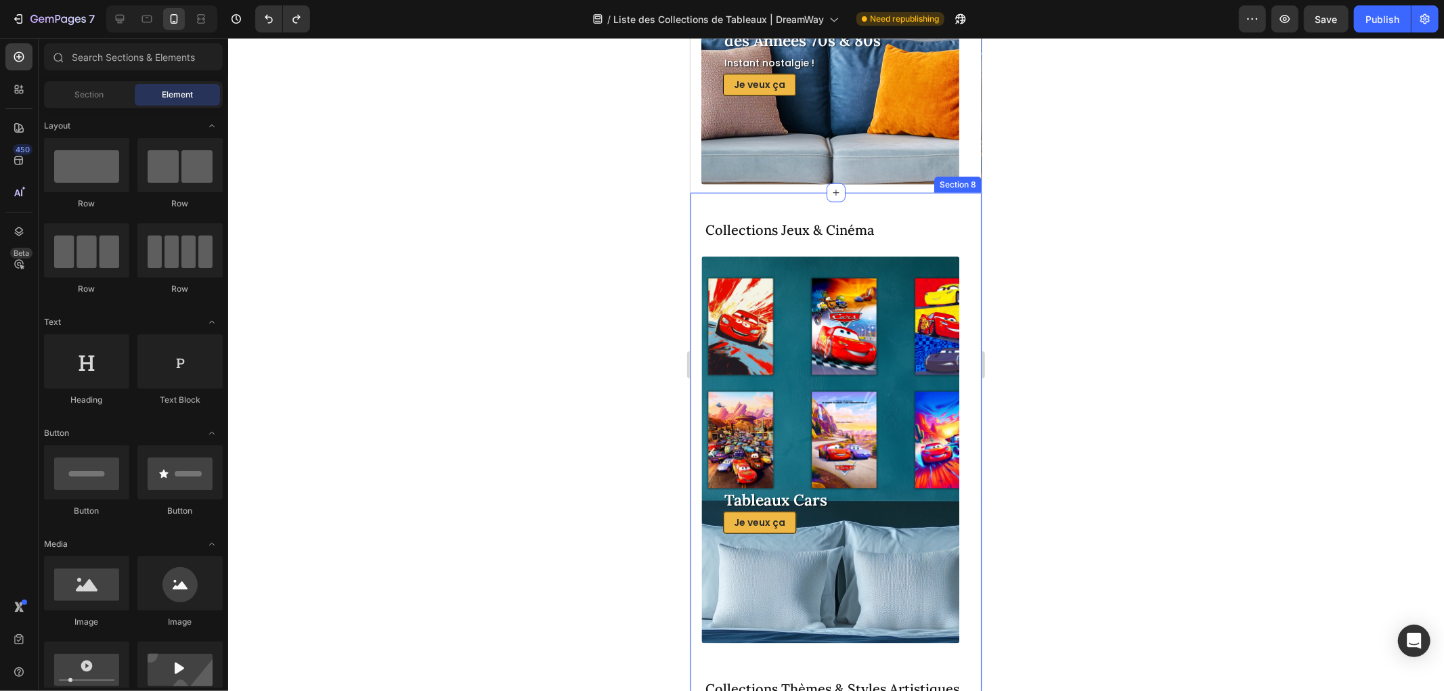
click at [904, 206] on div "Collections Jeux & Cinéma Heading Row Tableaux Star Wars Heading Je veux ça But…" at bounding box center [835, 664] width 291 height 945
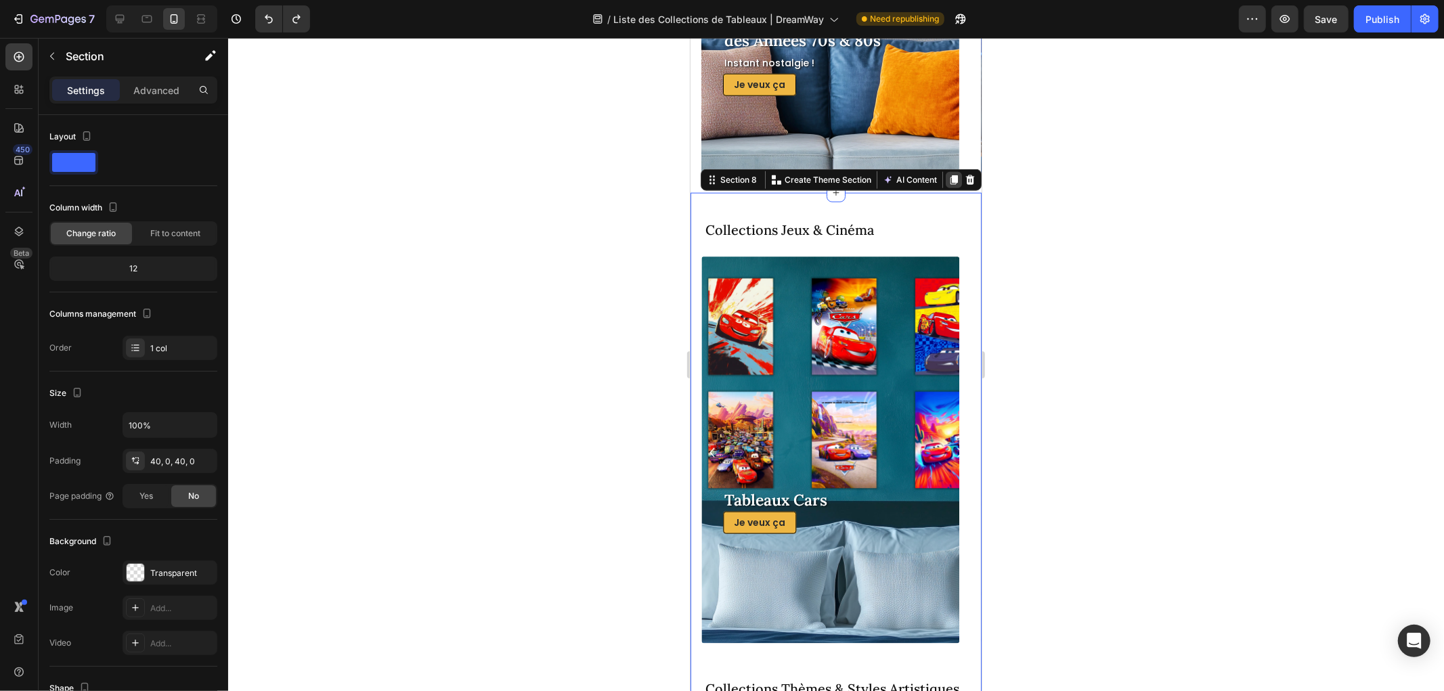
click at [948, 175] on icon at bounding box center [953, 179] width 11 height 11
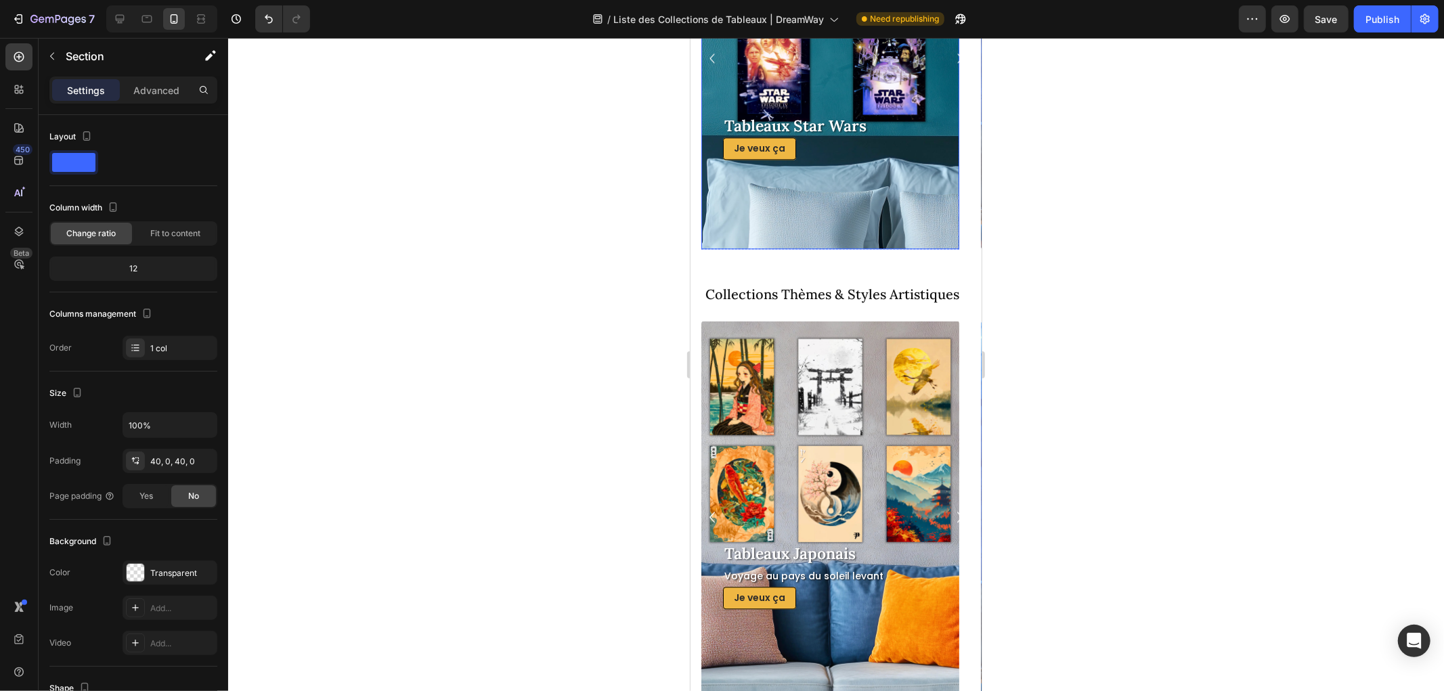
scroll to position [2486, 0]
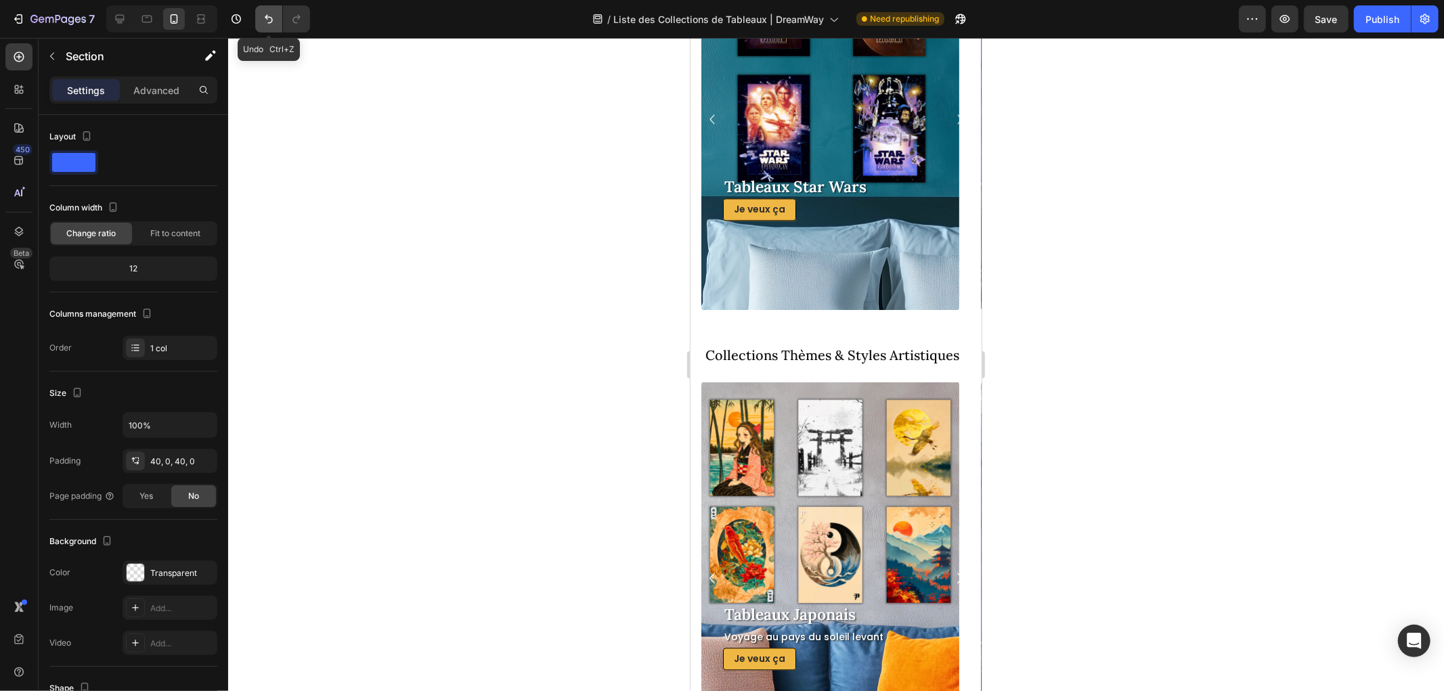
click at [262, 19] on icon "Undo/Redo" at bounding box center [269, 19] width 14 height 14
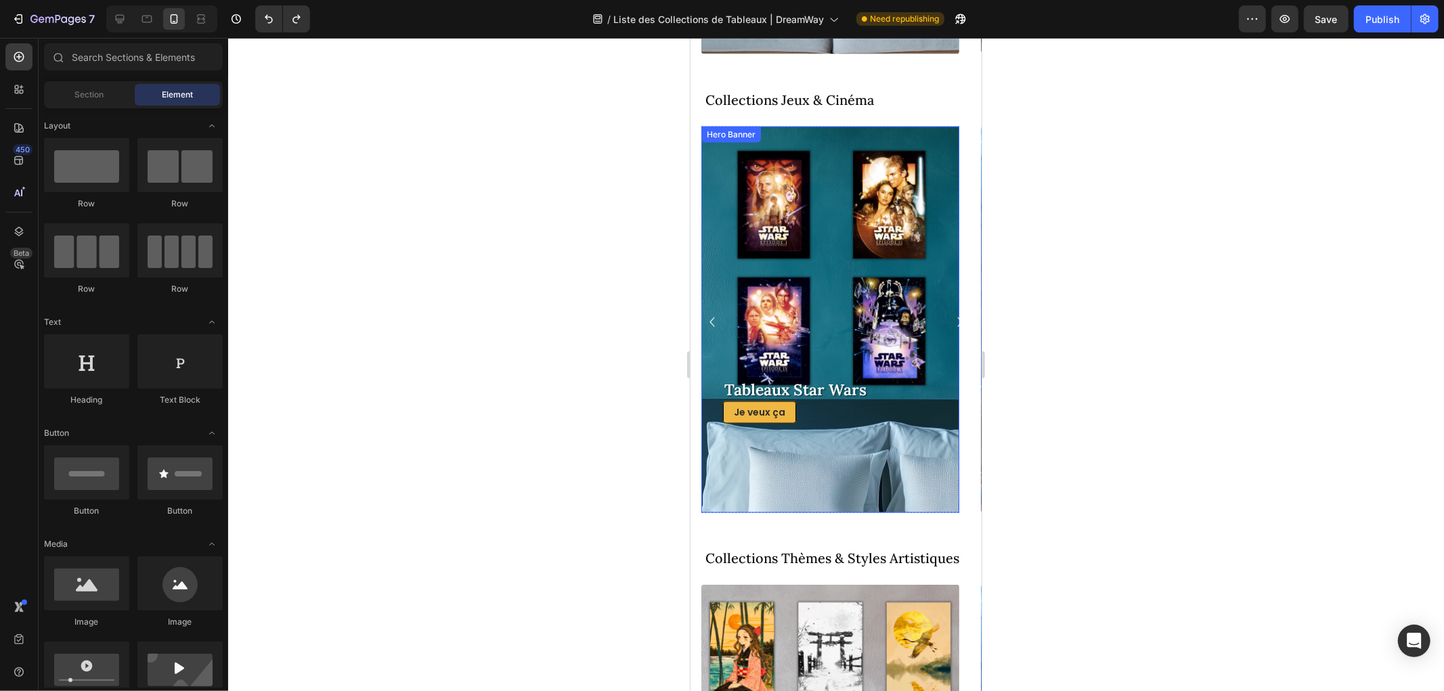
scroll to position [1283, 0]
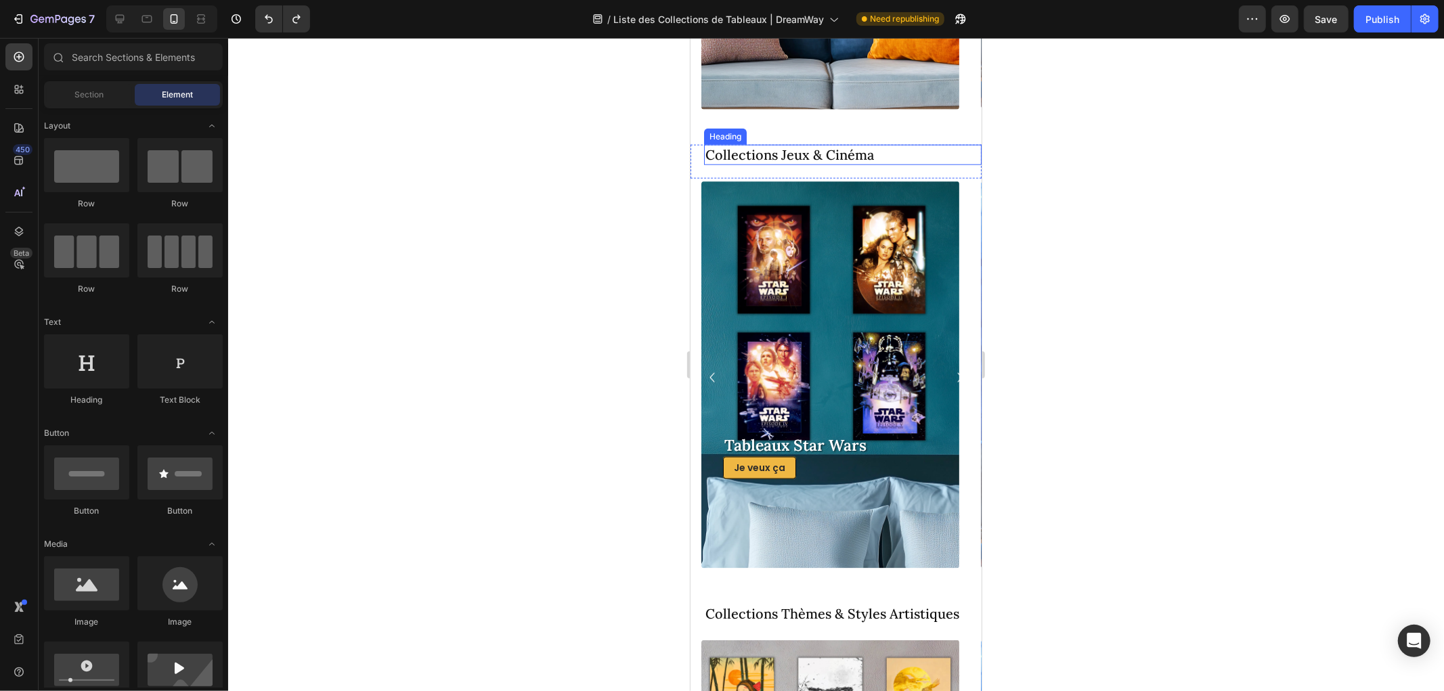
click at [896, 158] on h2 "Collections Jeux & Cinéma" at bounding box center [842, 154] width 278 height 20
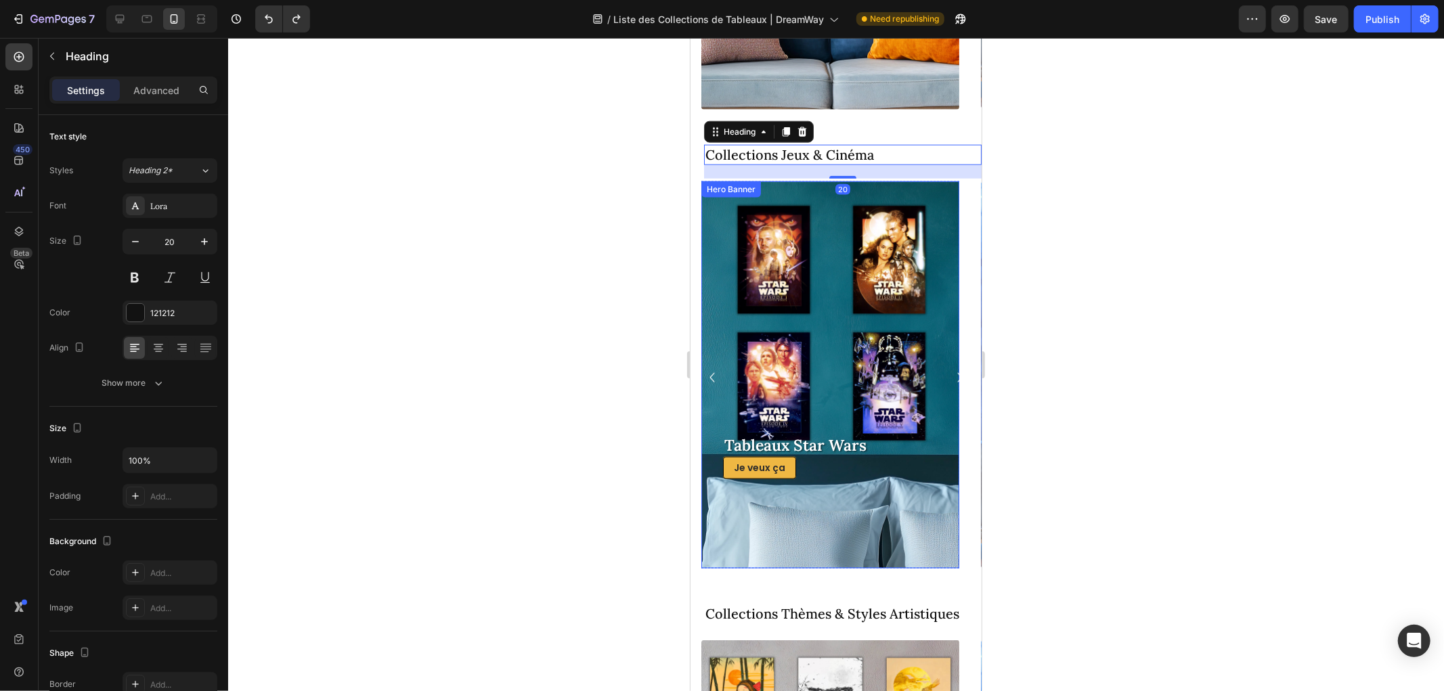
click at [918, 217] on div "Background Image" at bounding box center [830, 374] width 258 height 387
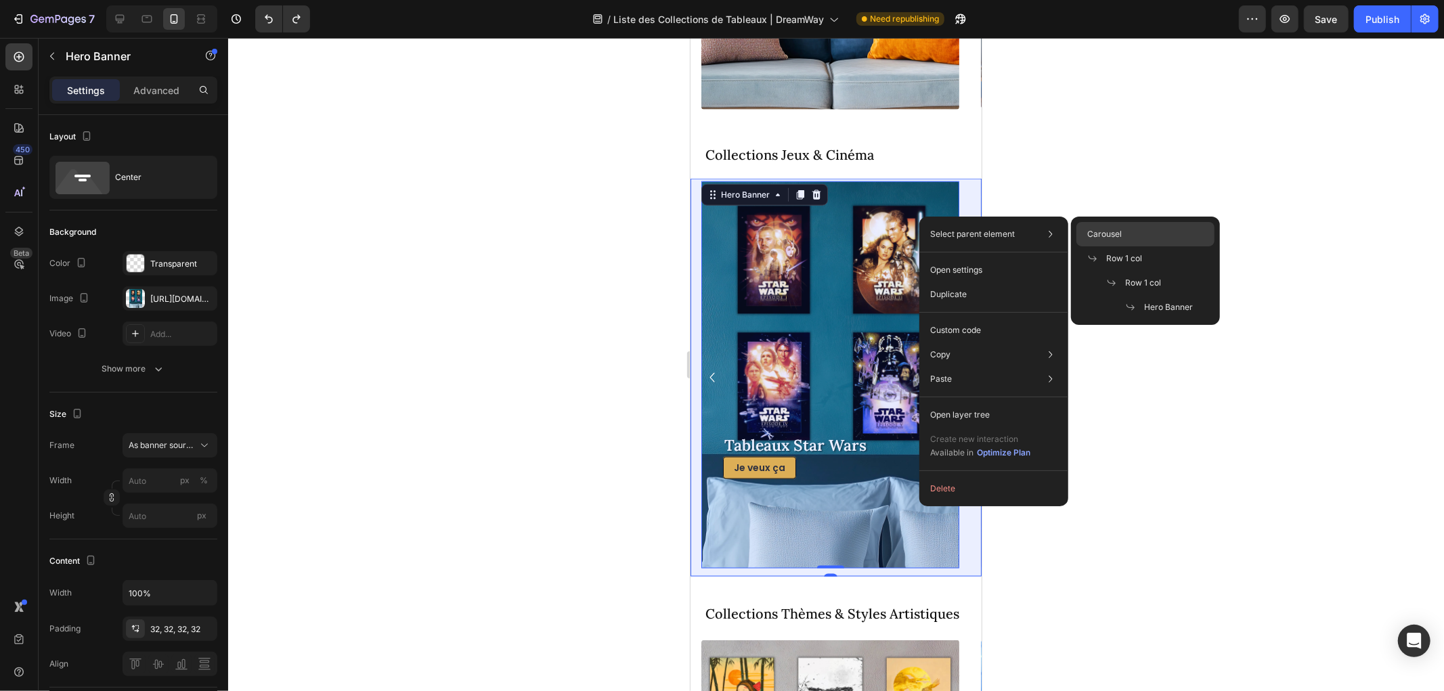
click at [1107, 240] on div "Carousel" at bounding box center [1145, 234] width 138 height 24
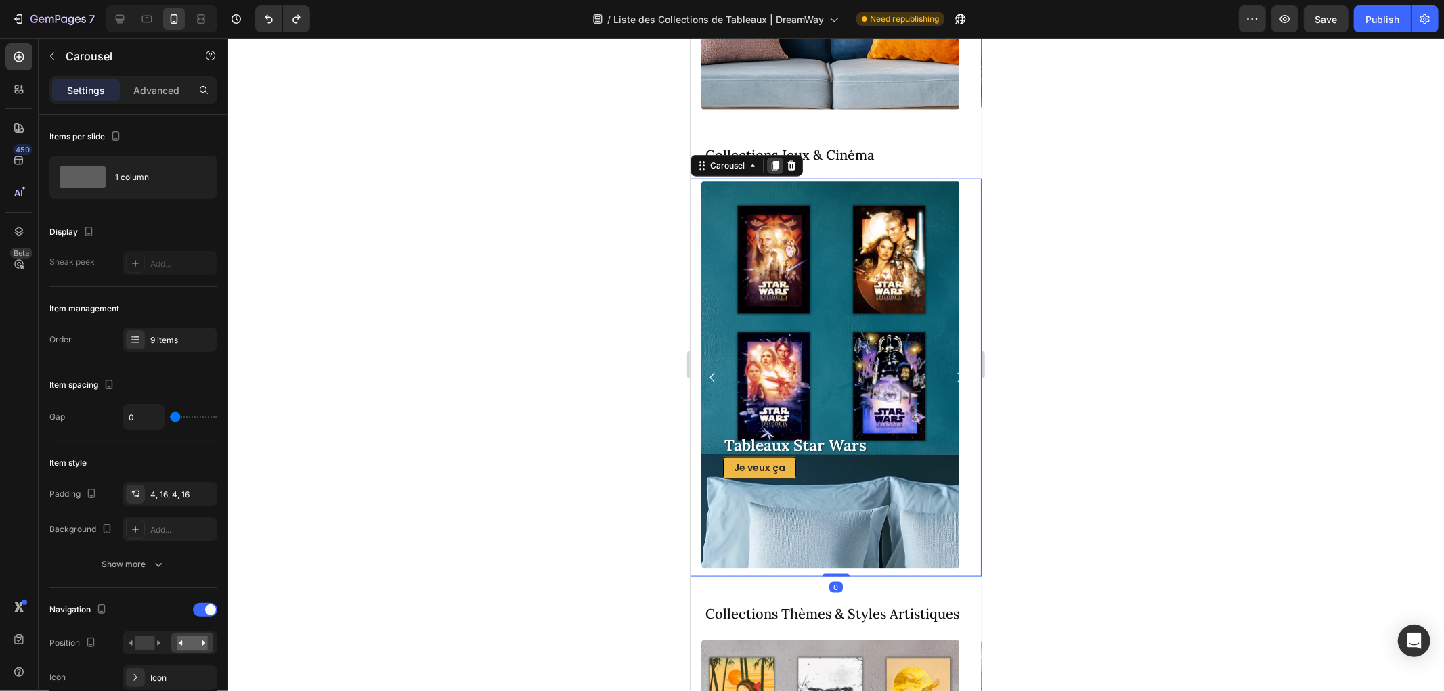
click at [776, 165] on icon at bounding box center [774, 165] width 7 height 9
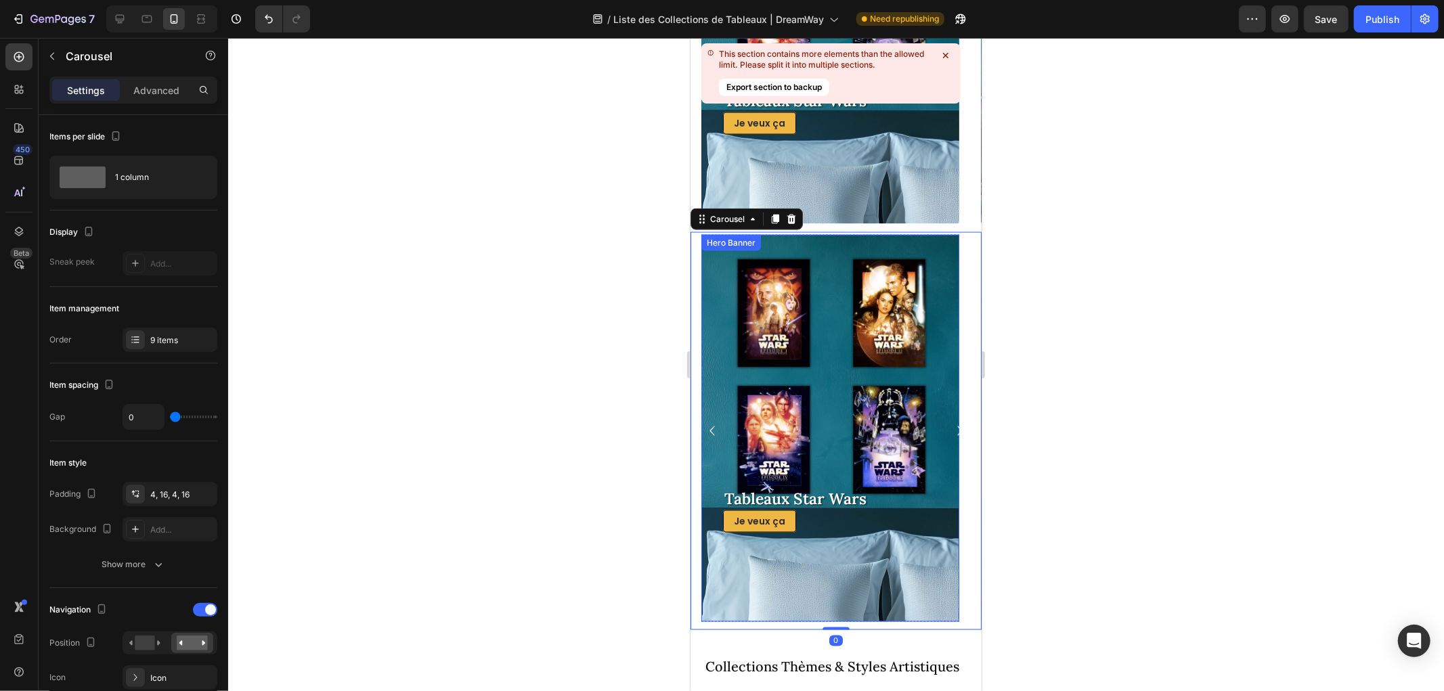
scroll to position [1548, 0]
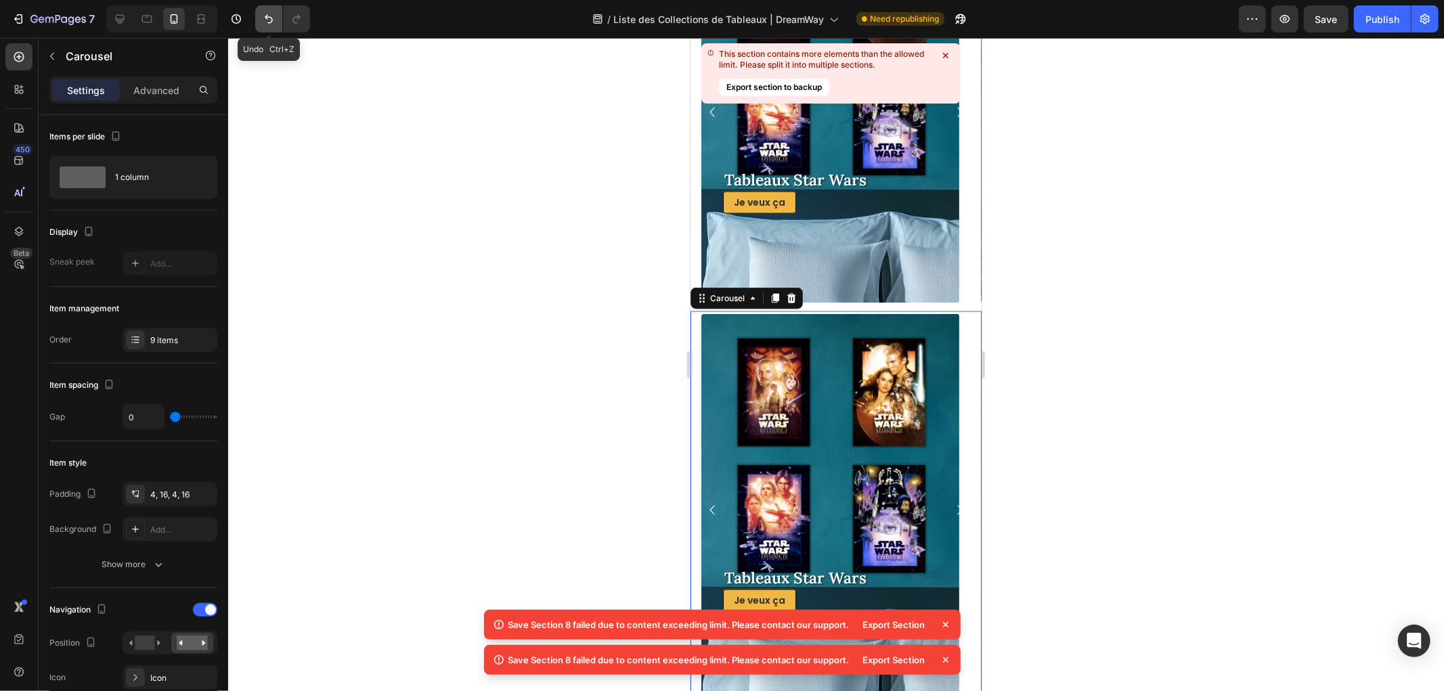
click at [269, 10] on button "Undo/Redo" at bounding box center [268, 18] width 27 height 27
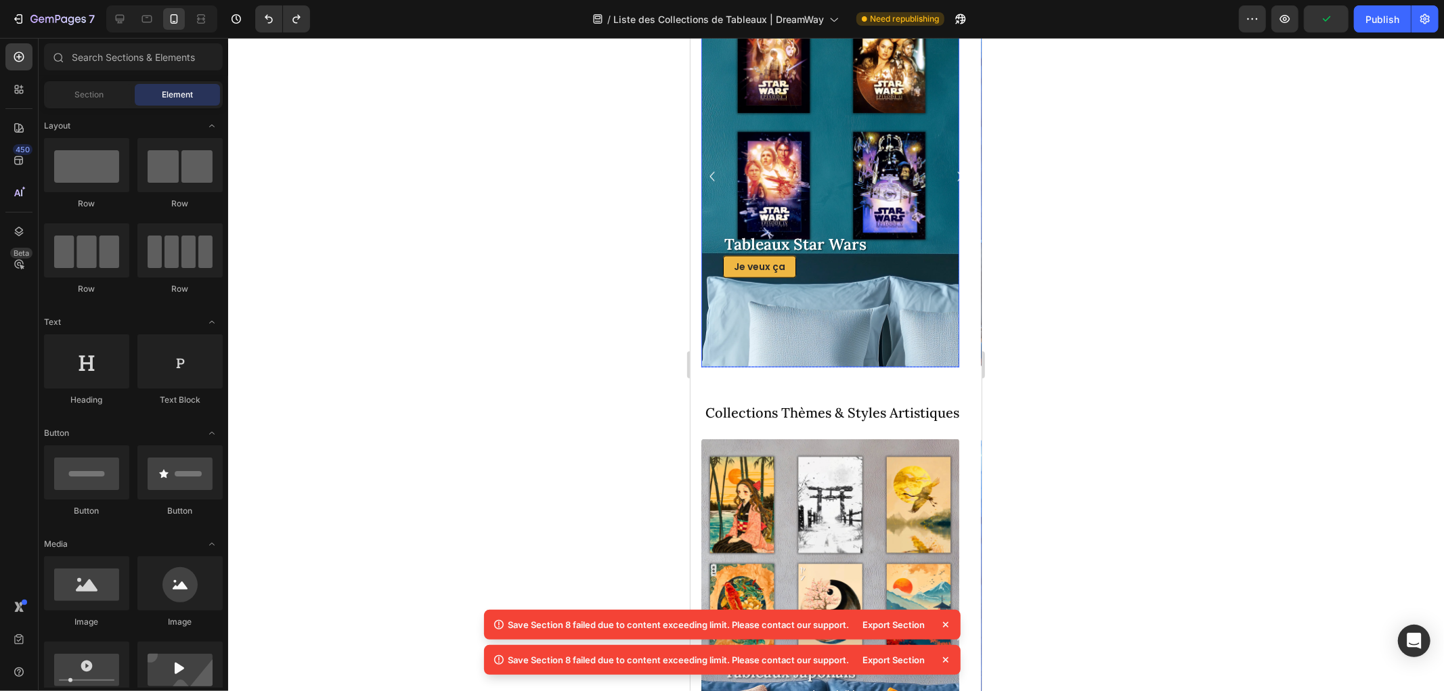
scroll to position [1172, 0]
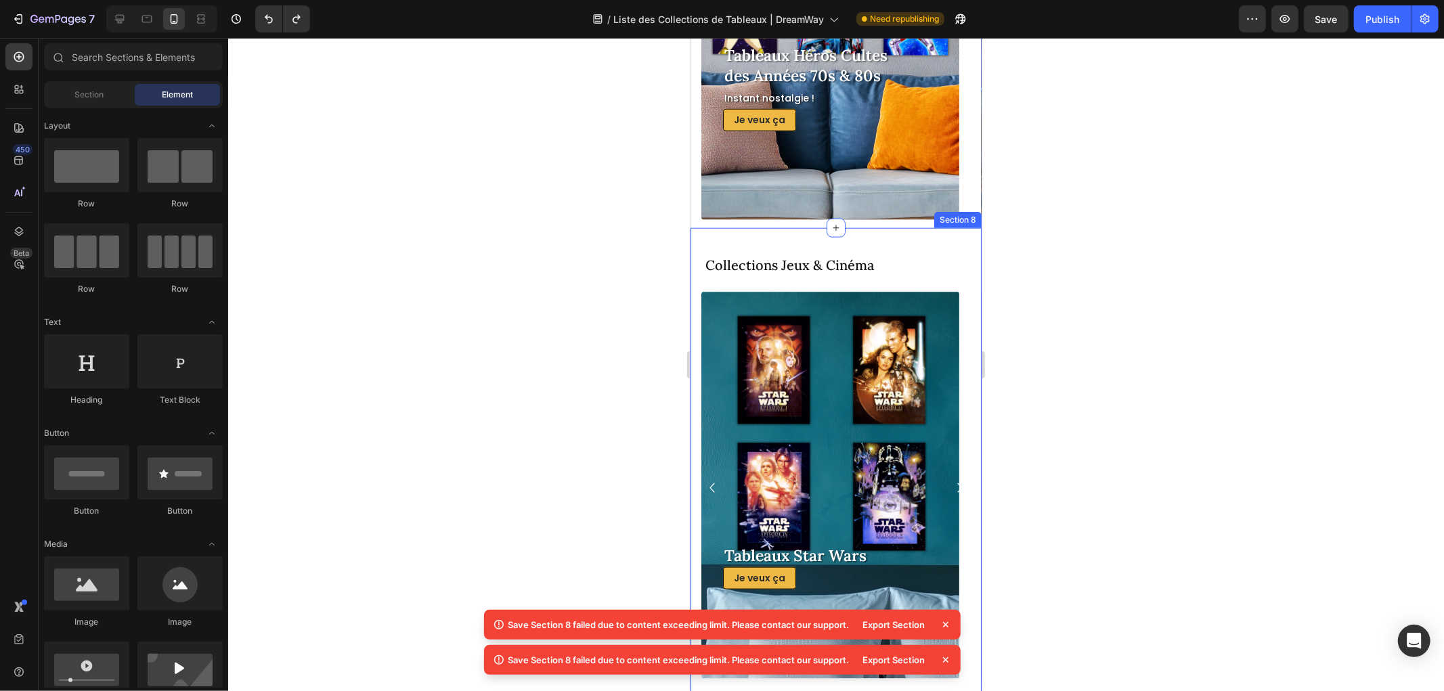
click at [901, 251] on div "Collections Jeux & Cinéma Heading Row Tableaux Star Wars Heading Je veux ça But…" at bounding box center [835, 699] width 291 height 945
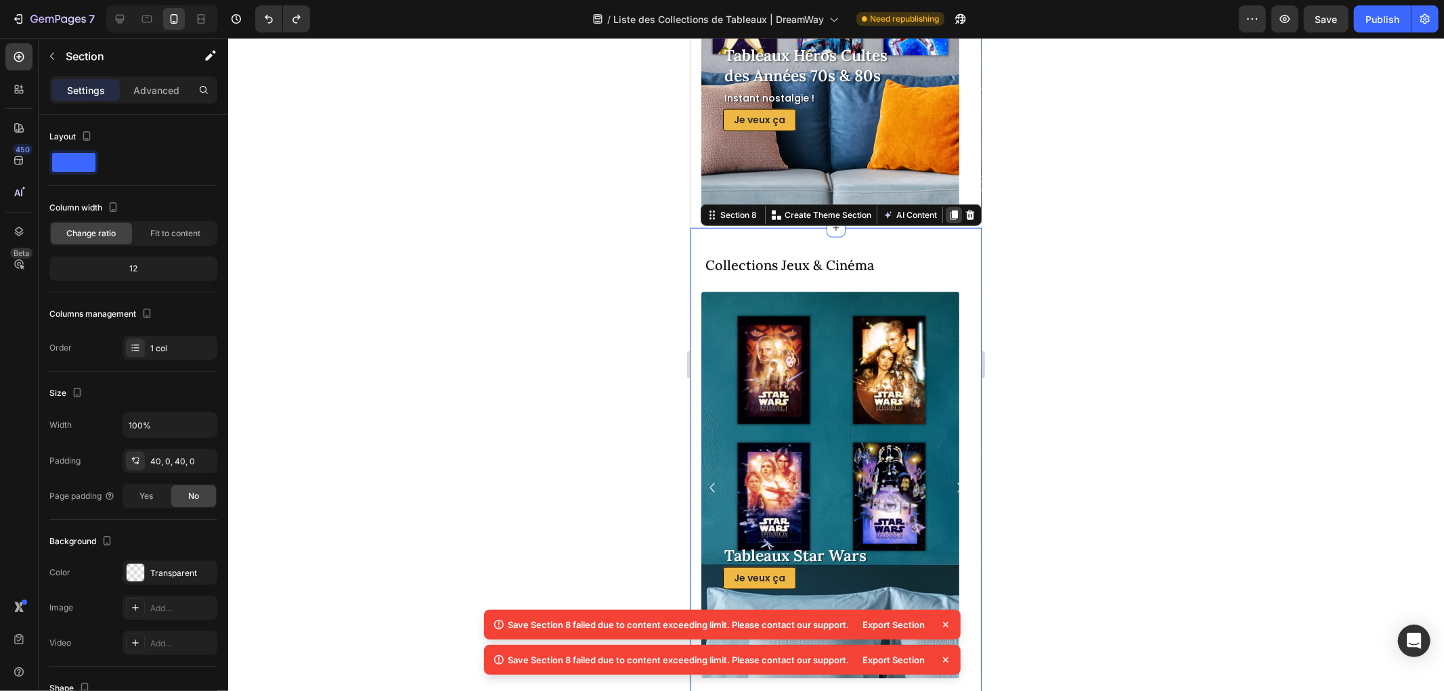
click at [950, 211] on icon at bounding box center [953, 215] width 7 height 9
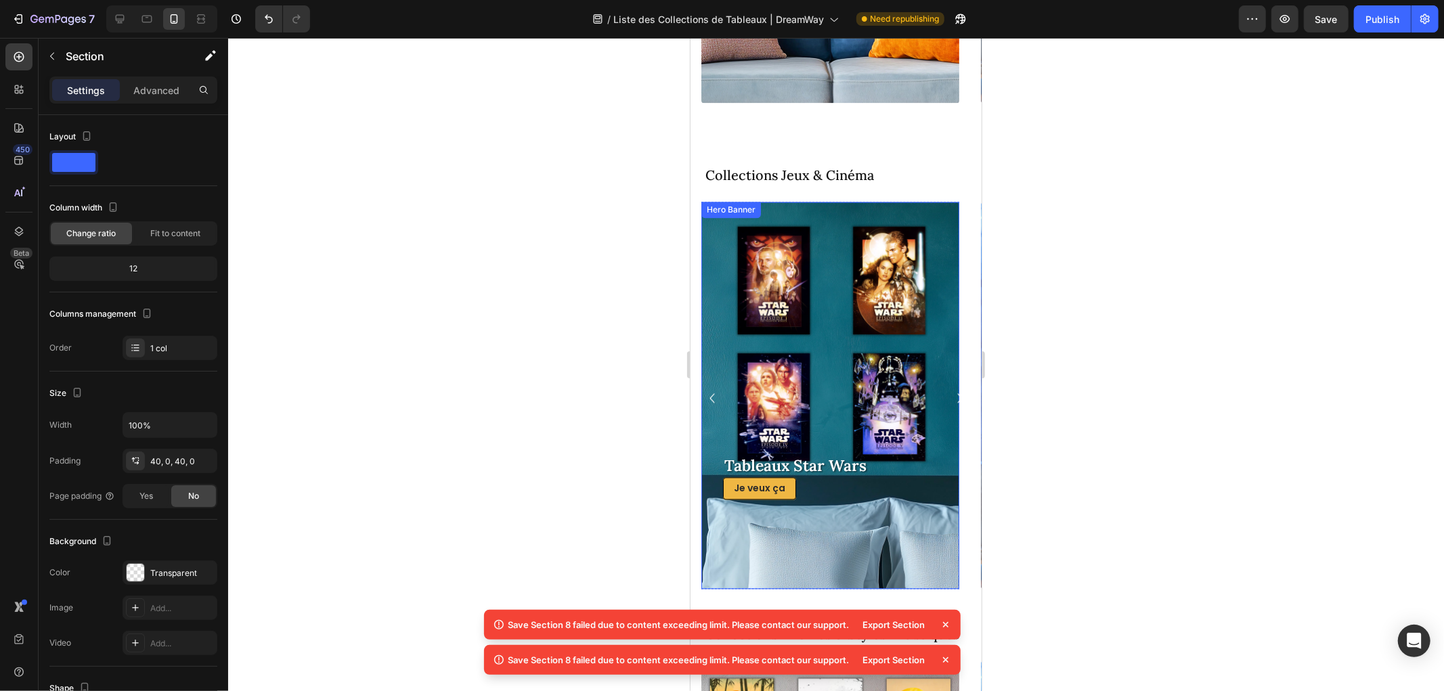
scroll to position [2185, 0]
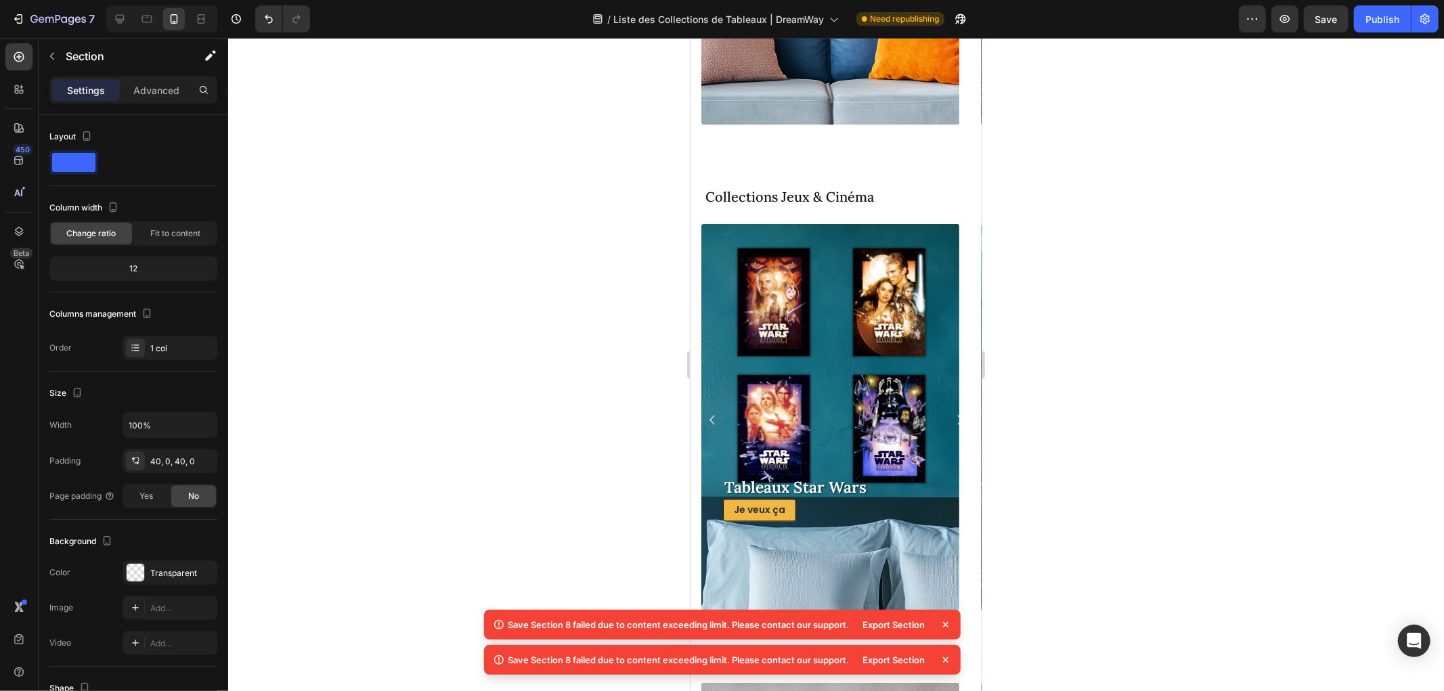
click at [948, 619] on icon at bounding box center [946, 625] width 14 height 14
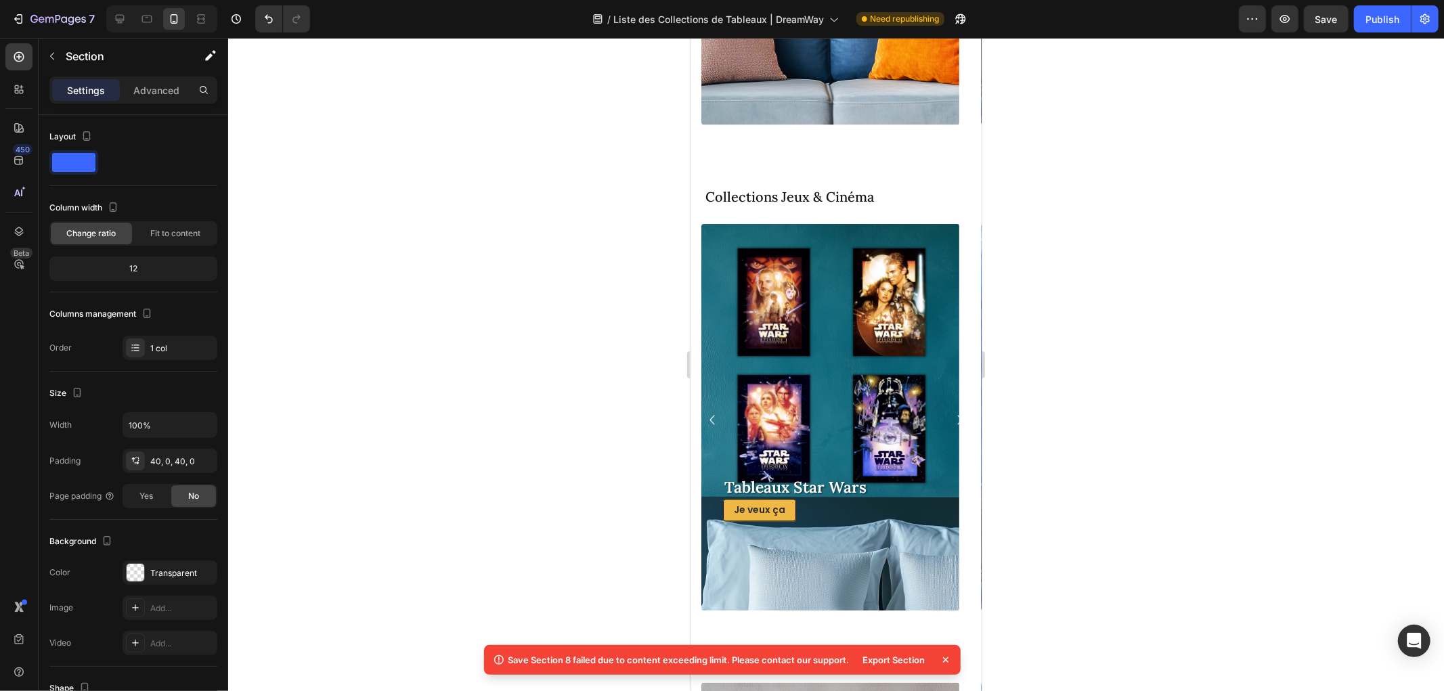
drag, startPoint x: 943, startPoint y: 660, endPoint x: 263, endPoint y: 547, distance: 688.9
click at [943, 621] on icon at bounding box center [946, 660] width 14 height 14
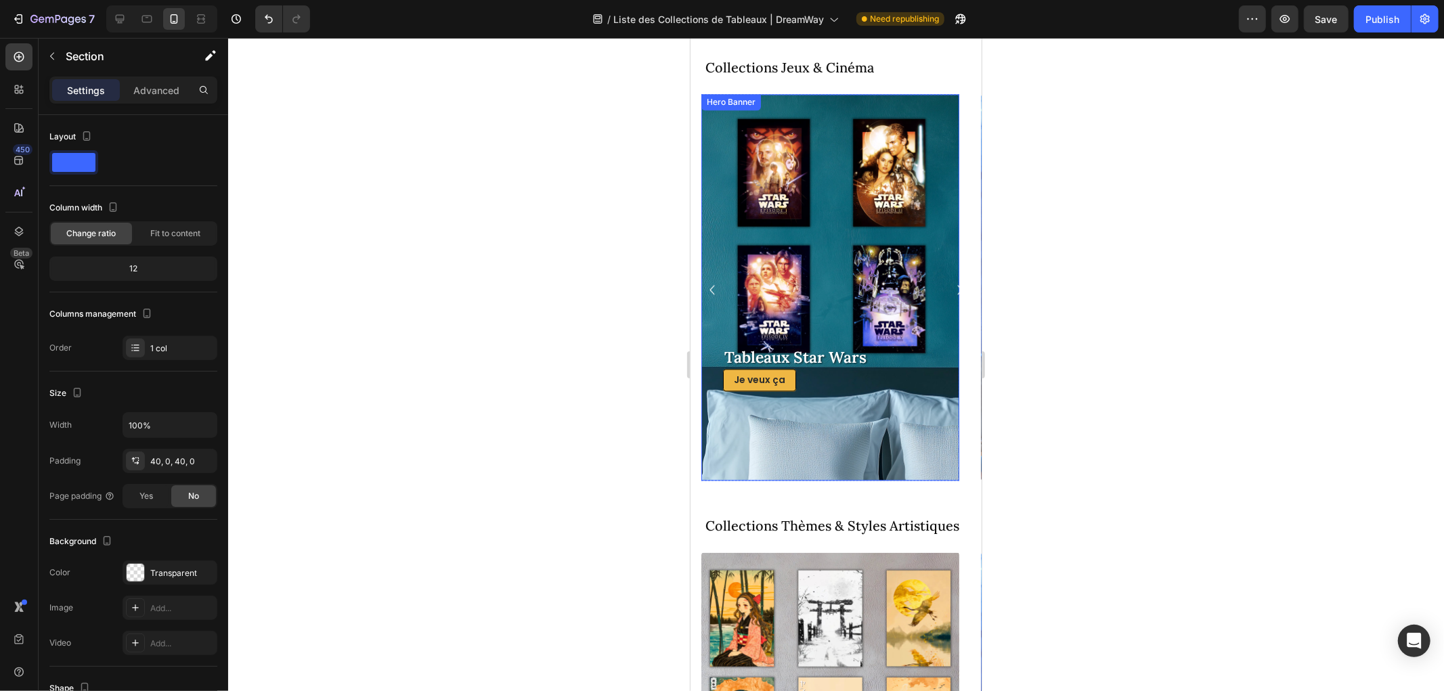
scroll to position [2261, 0]
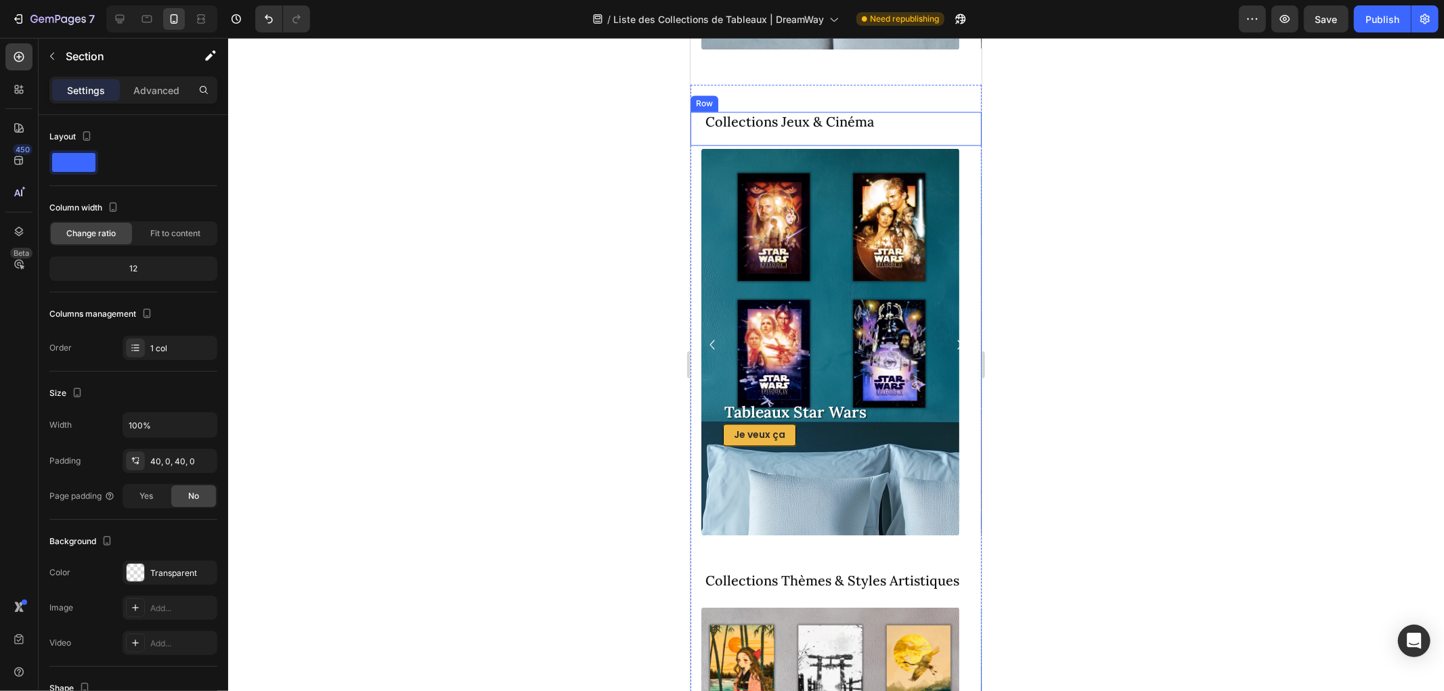
click at [698, 121] on div "Collections Jeux & Cinéma Heading" at bounding box center [835, 128] width 291 height 34
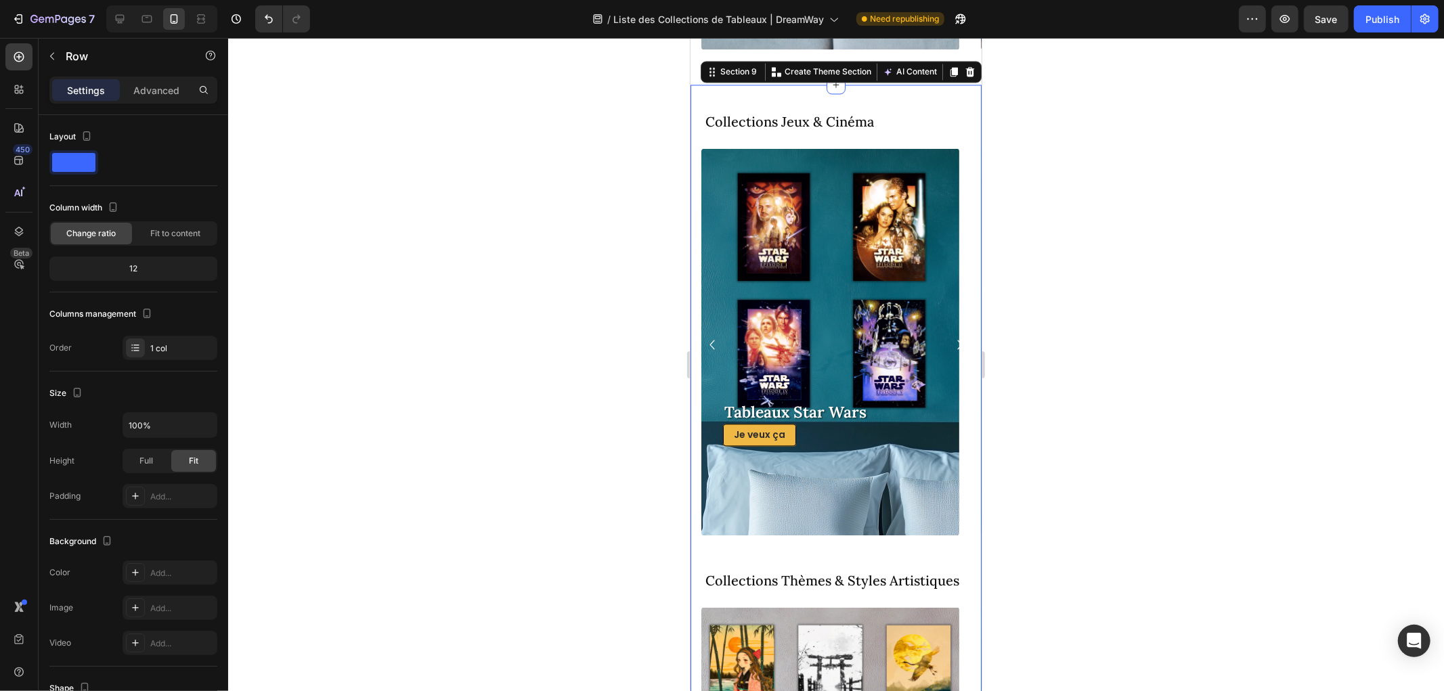
click at [875, 99] on div "Collections Jeux & Cinéma Heading Row Tableaux Star Wars Heading Je veux ça But…" at bounding box center [835, 556] width 291 height 945
click at [964, 66] on icon at bounding box center [969, 71] width 11 height 11
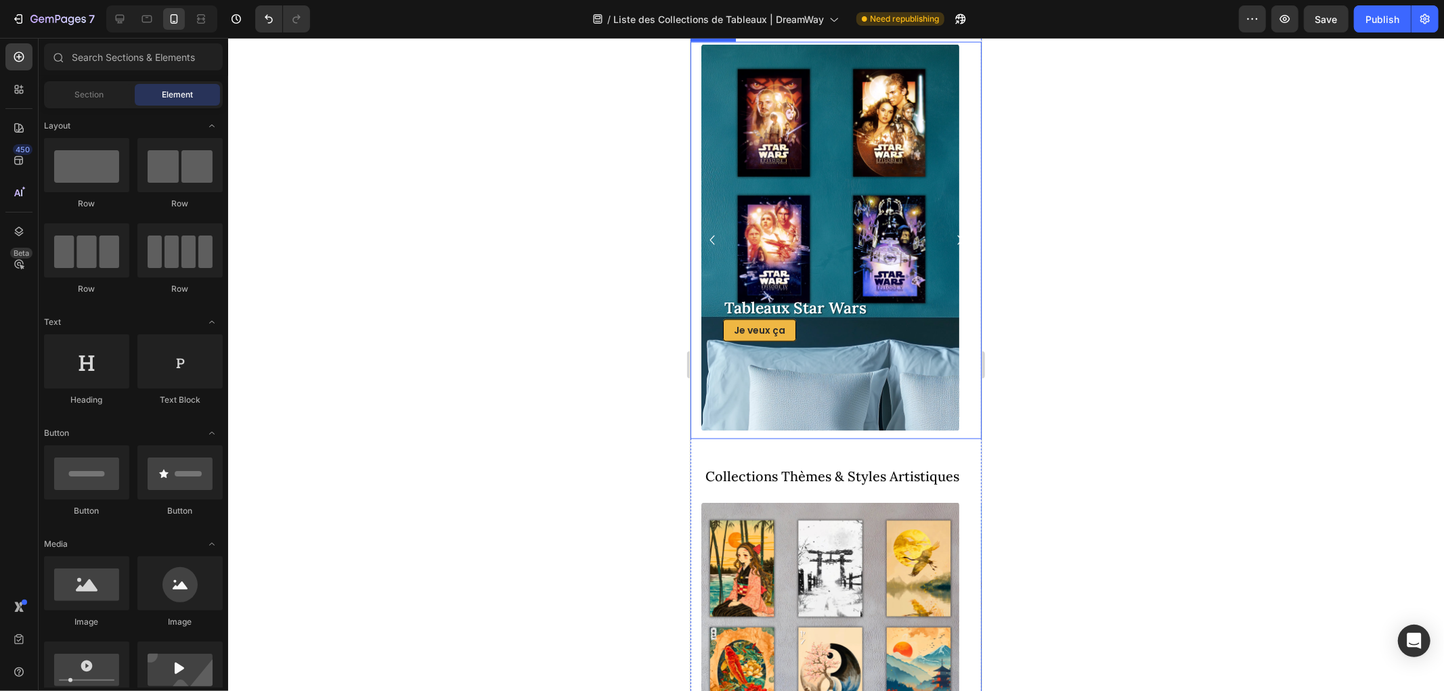
scroll to position [1283, 0]
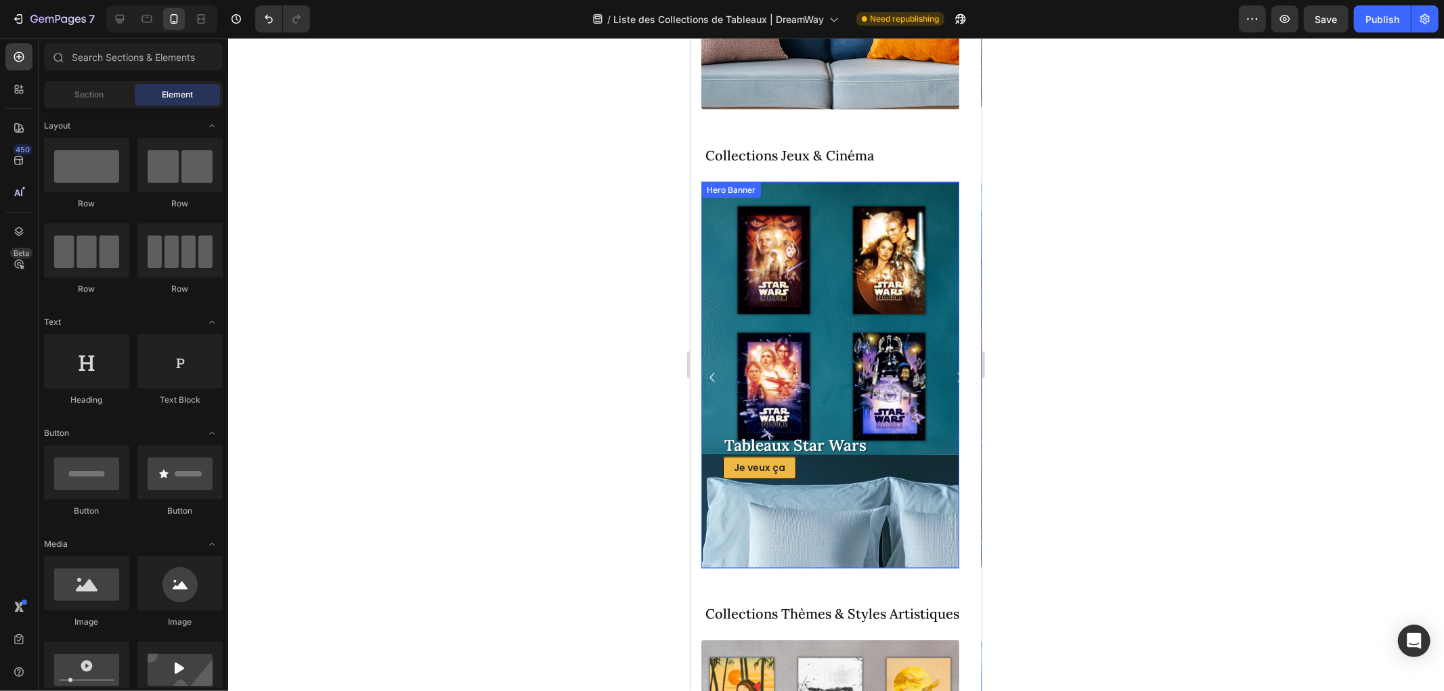
click at [872, 298] on div "Tableaux Star Wars Heading Je veux ça Button" at bounding box center [829, 375] width 215 height 208
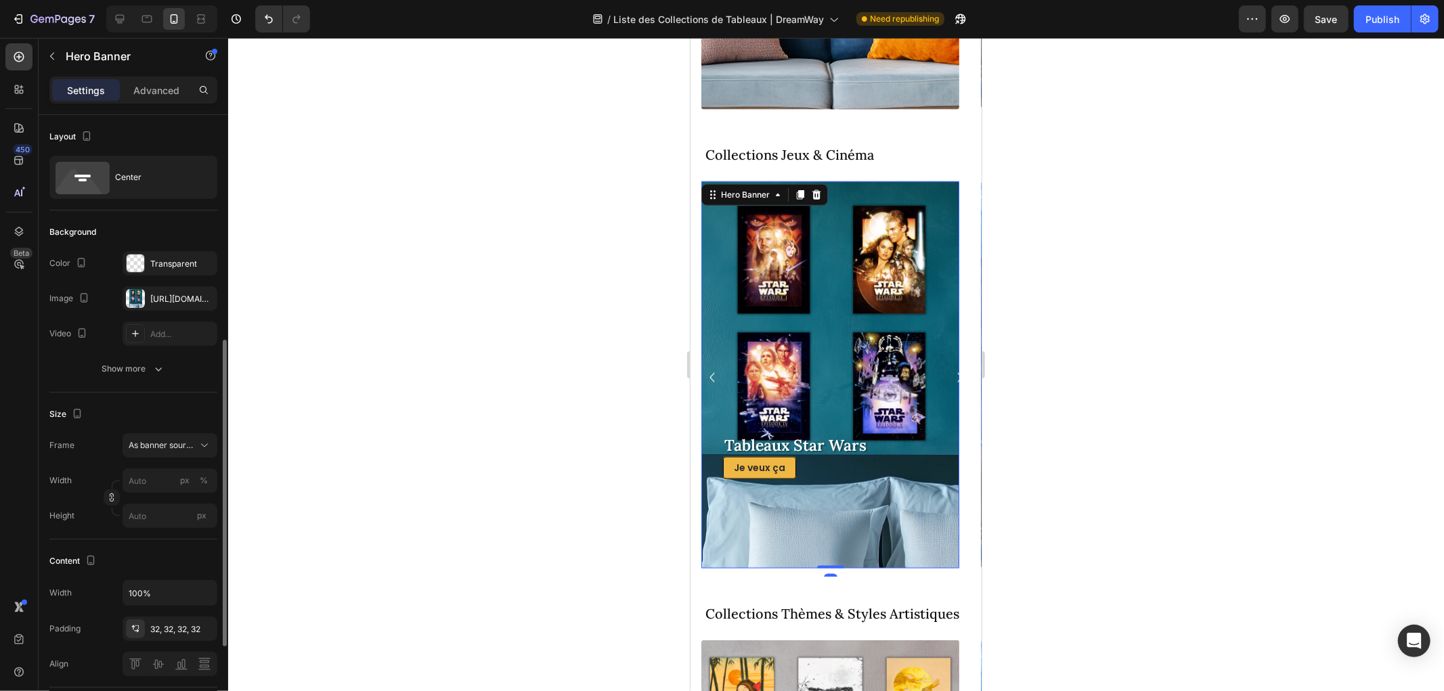
scroll to position [301, 0]
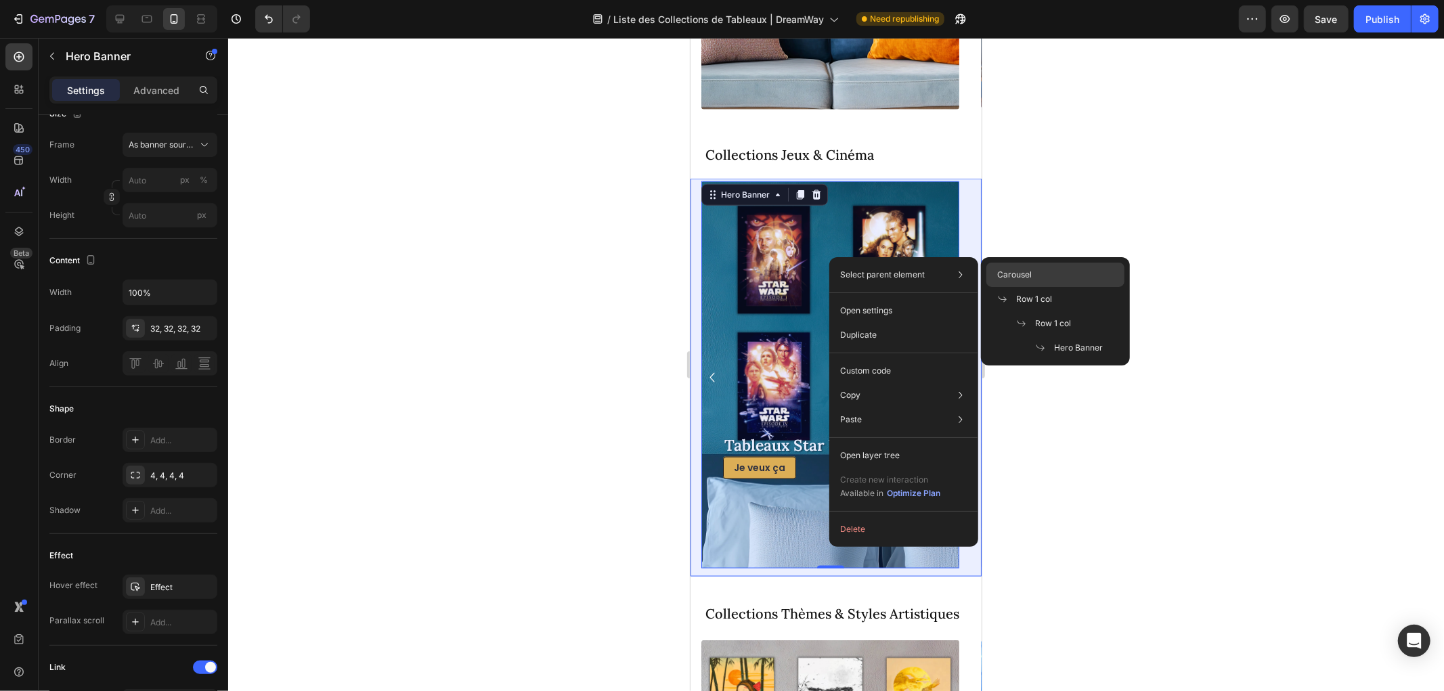
drag, startPoint x: 1020, startPoint y: 271, endPoint x: 129, endPoint y: 263, distance: 891.5
click at [1020, 271] on span "Carousel" at bounding box center [1014, 275] width 35 height 12
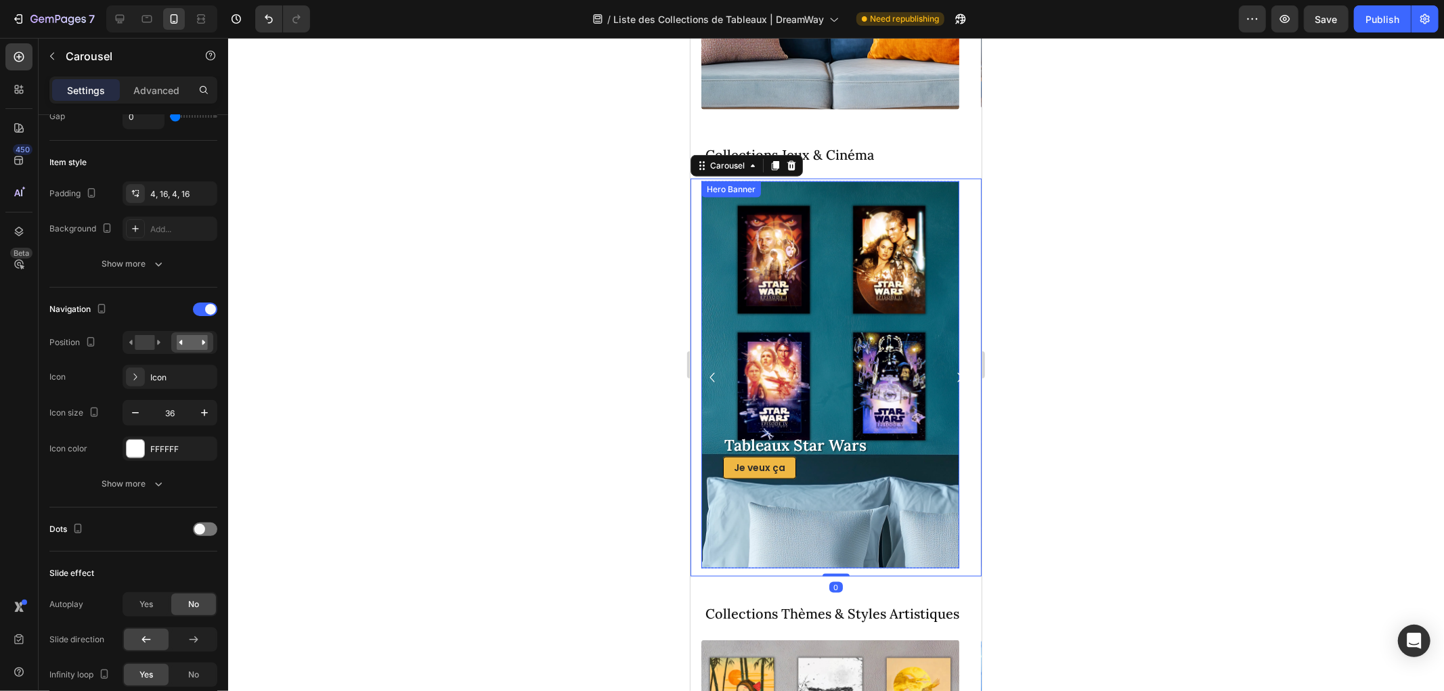
scroll to position [0, 0]
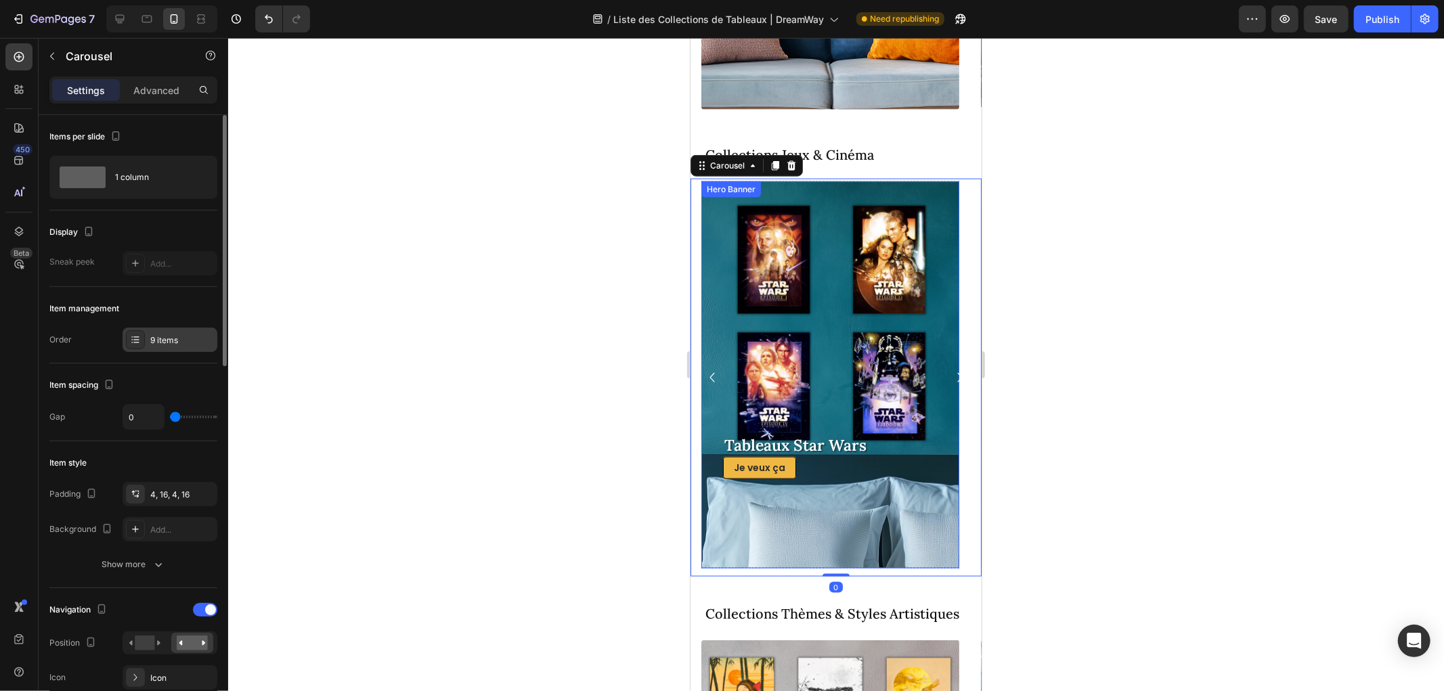
click at [181, 344] on div "9 items" at bounding box center [182, 340] width 64 height 12
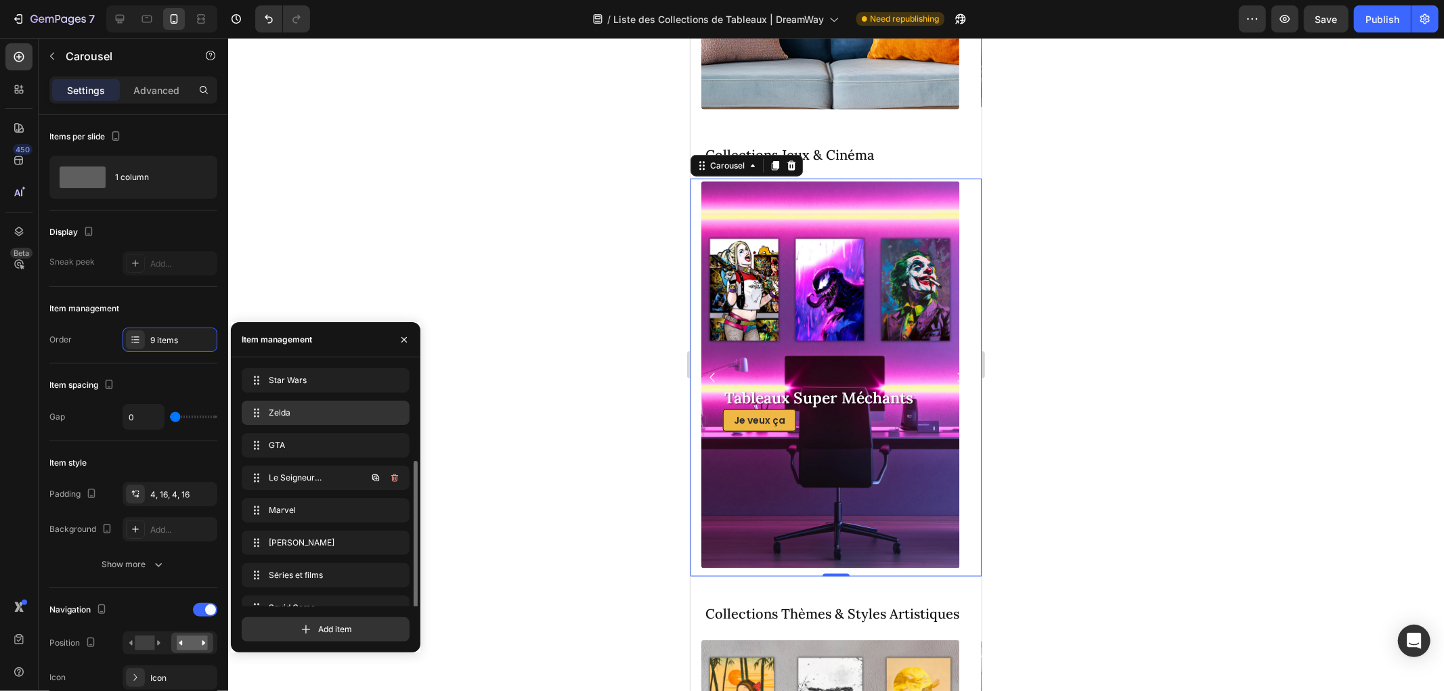
scroll to position [51, 0]
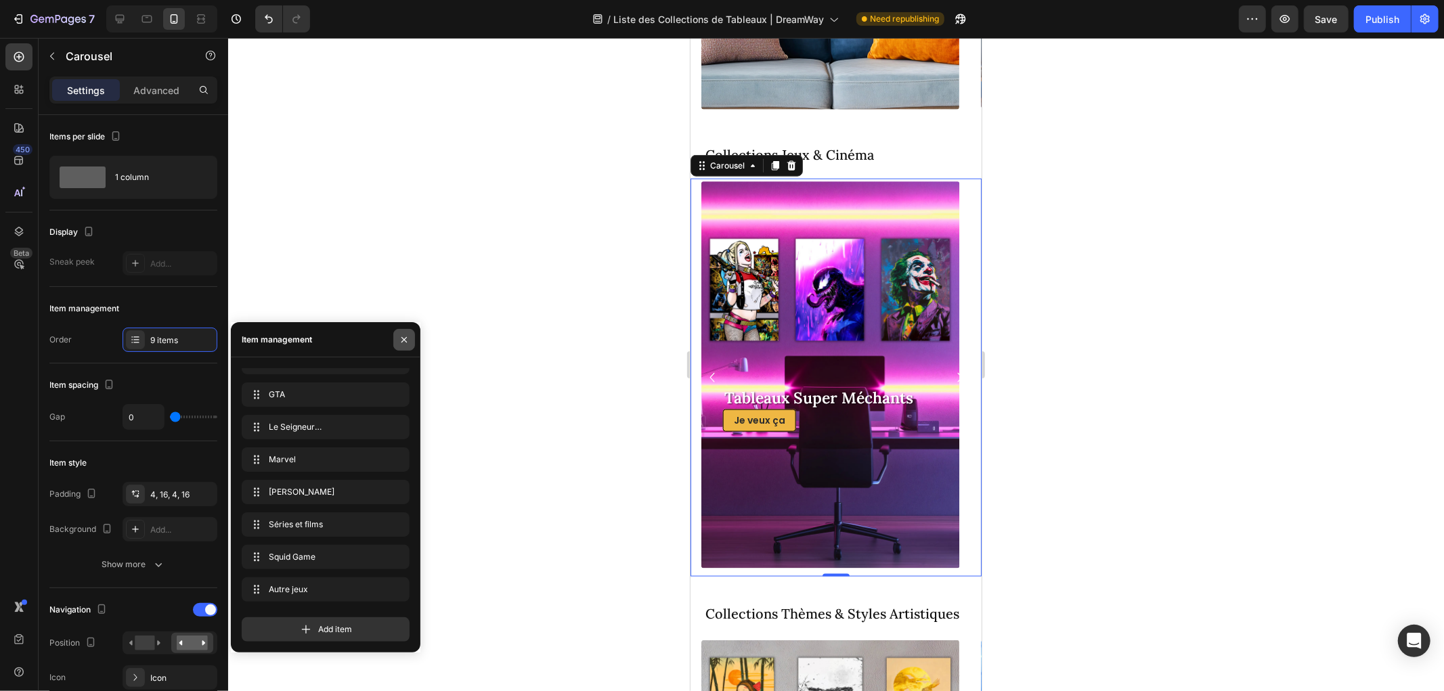
click at [399, 337] on icon "button" at bounding box center [404, 339] width 11 height 11
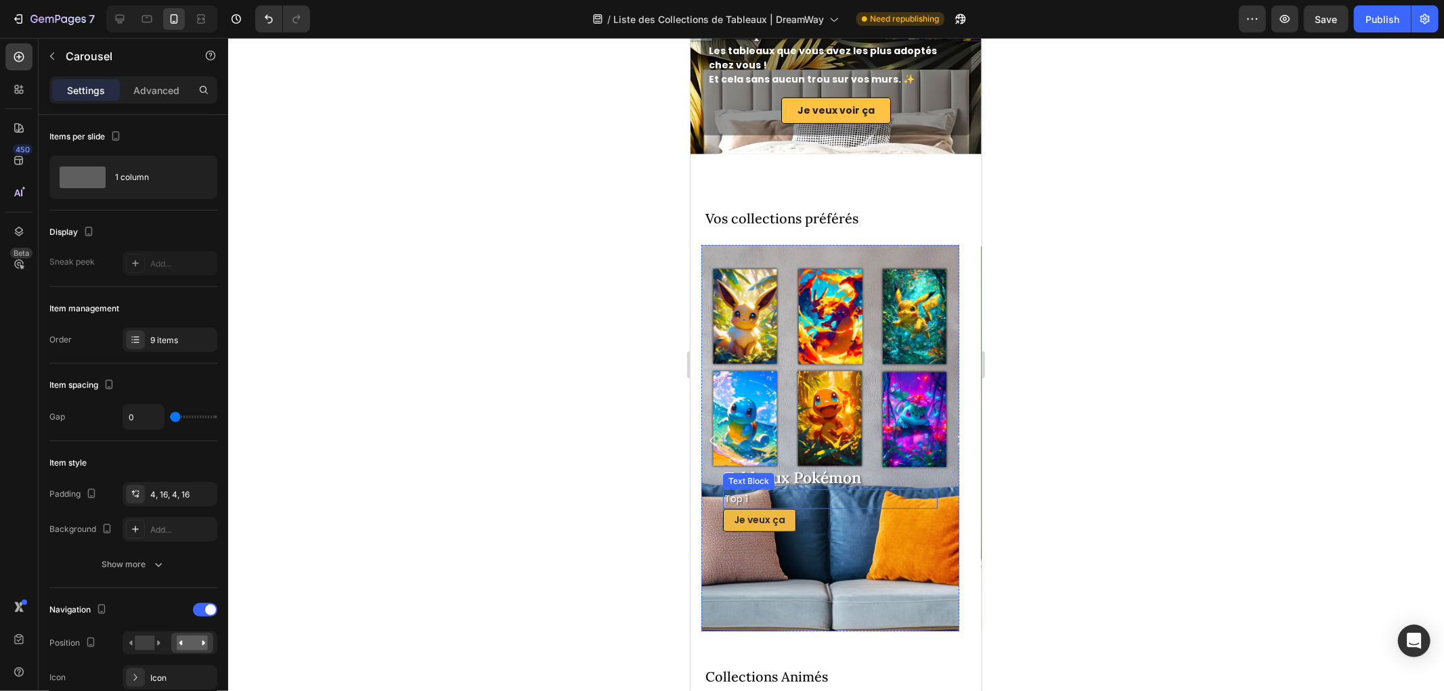
scroll to position [305, 0]
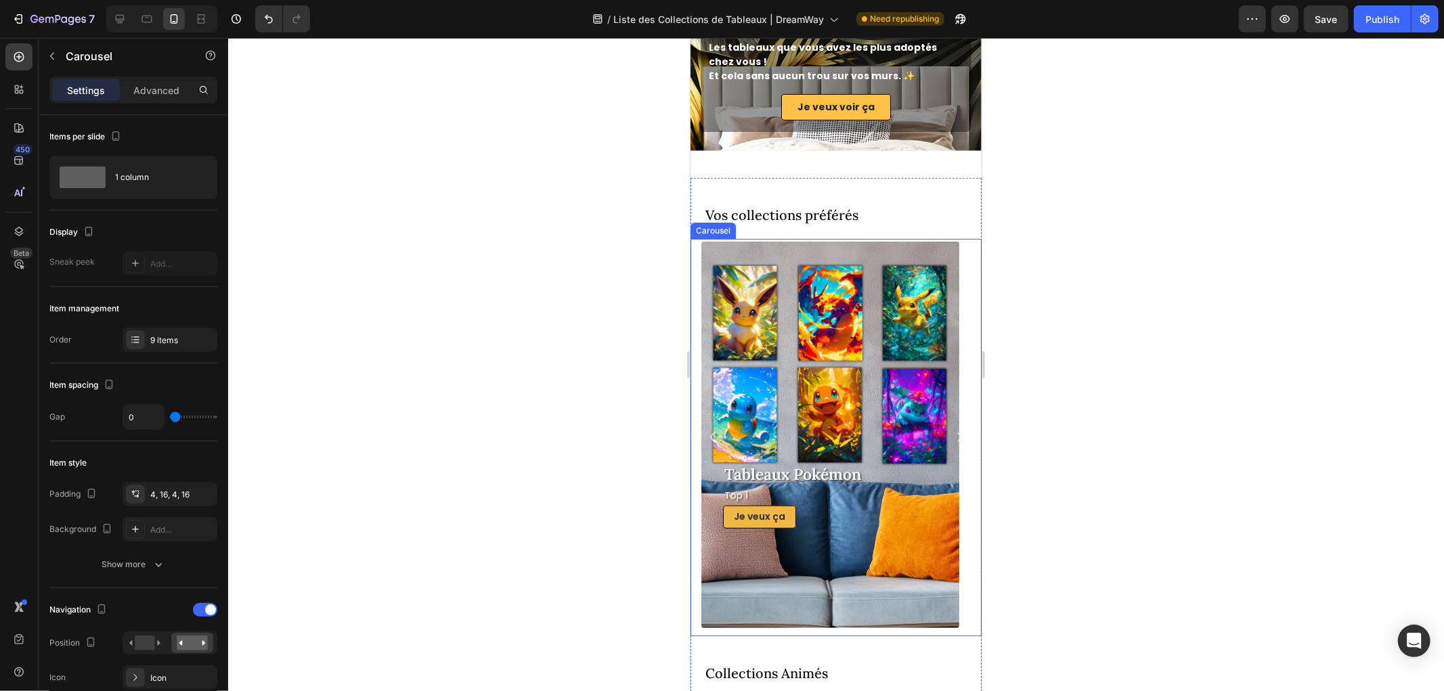
click at [950, 435] on icon "Carousel Next Arrow" at bounding box center [959, 436] width 19 height 24
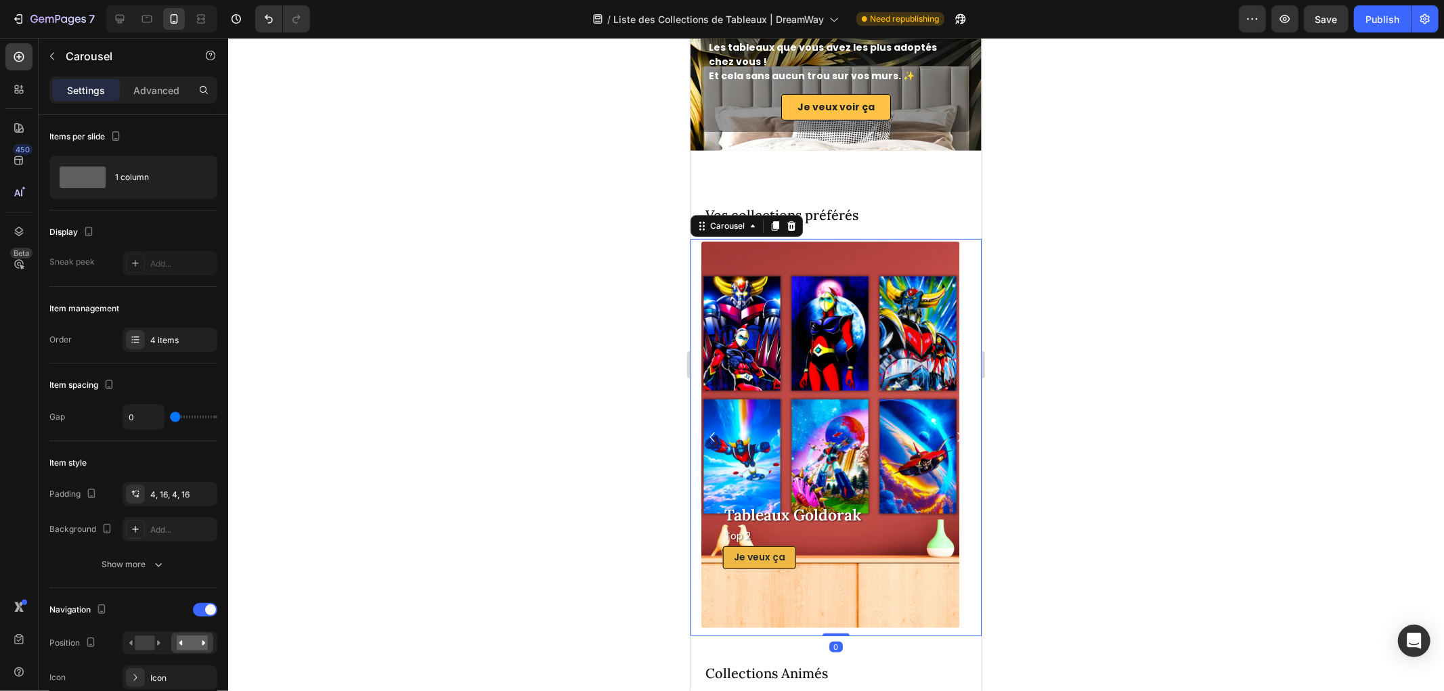
click at [950, 435] on icon "Carousel Next Arrow" at bounding box center [959, 436] width 19 height 24
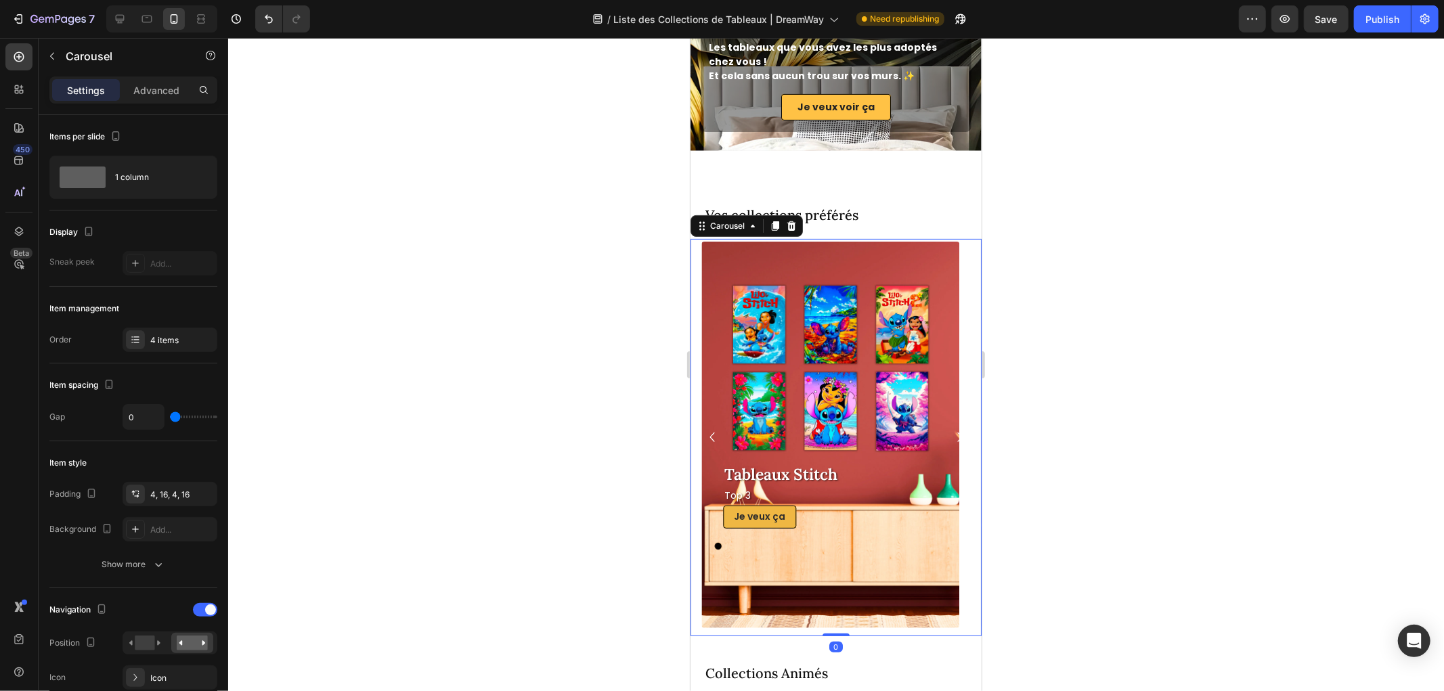
click at [950, 435] on icon "Carousel Next Arrow" at bounding box center [959, 436] width 19 height 24
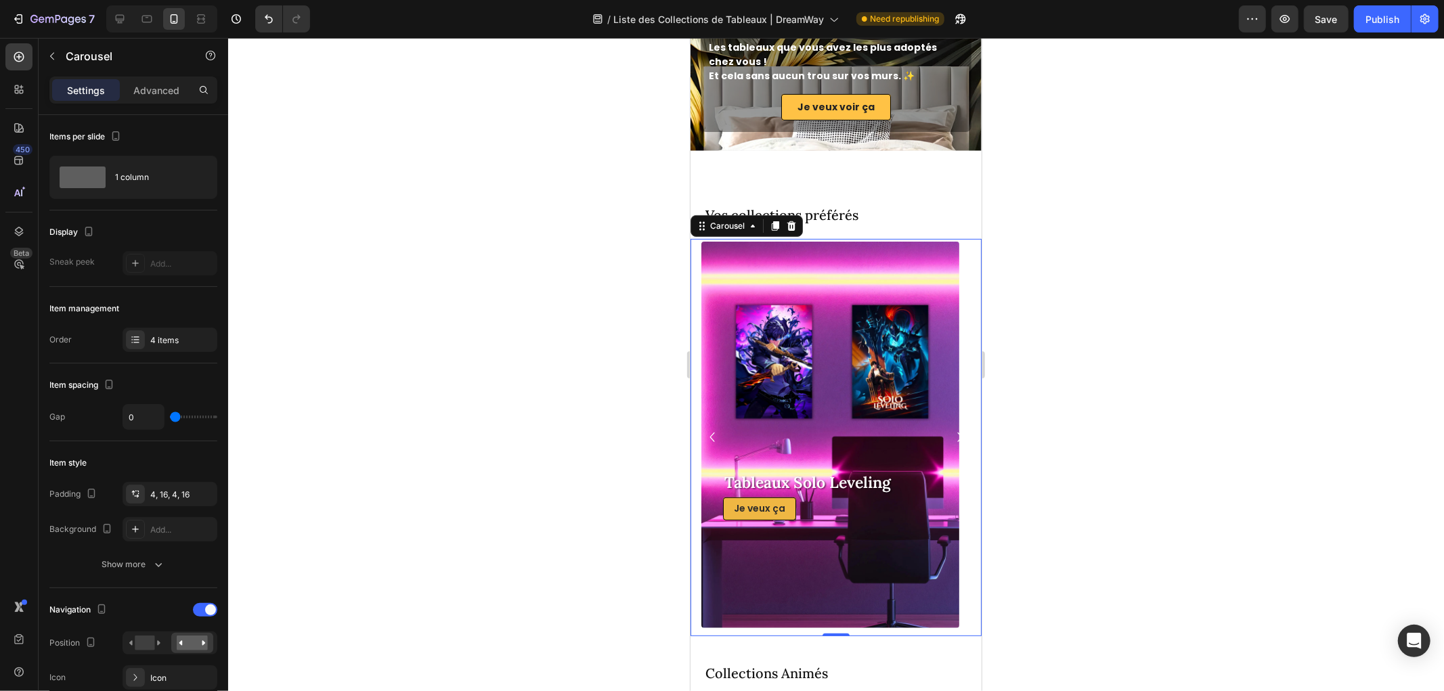
click at [950, 435] on icon "Carousel Next Arrow" at bounding box center [959, 436] width 19 height 24
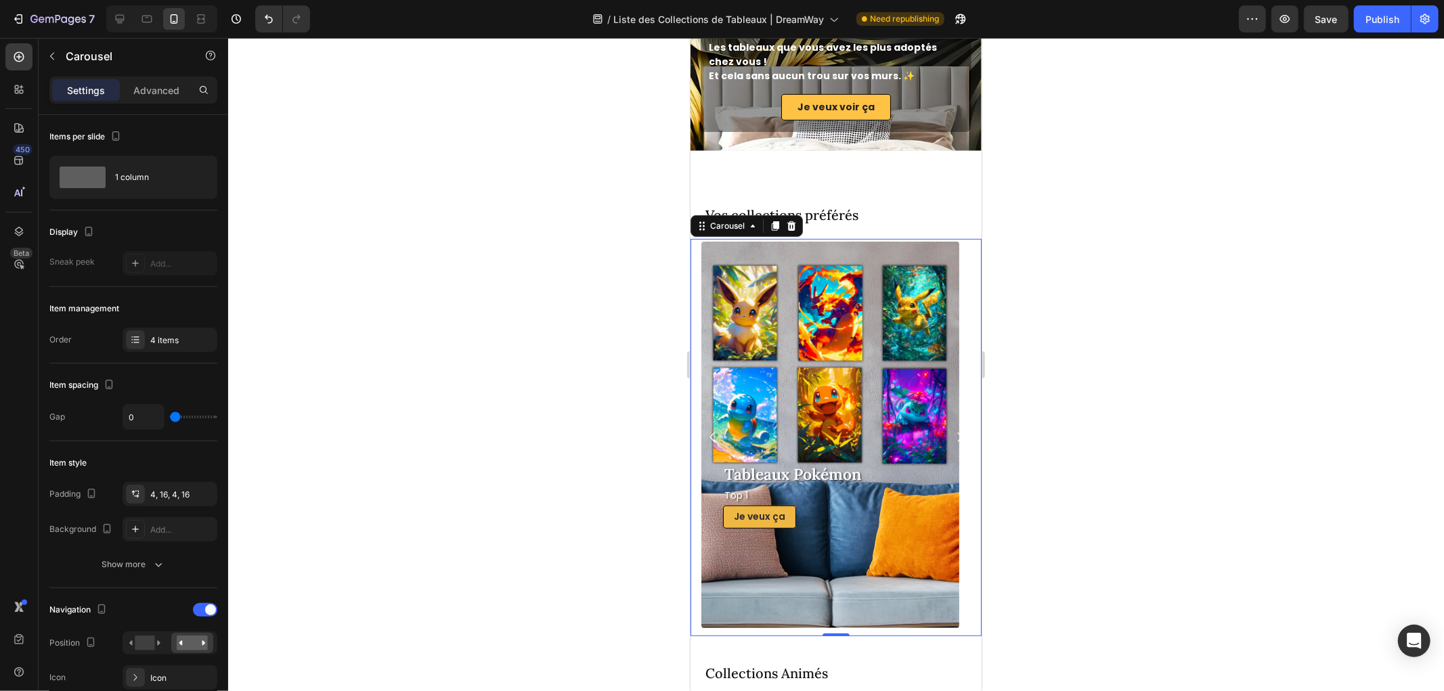
click at [950, 435] on icon "Carousel Next Arrow" at bounding box center [959, 436] width 19 height 24
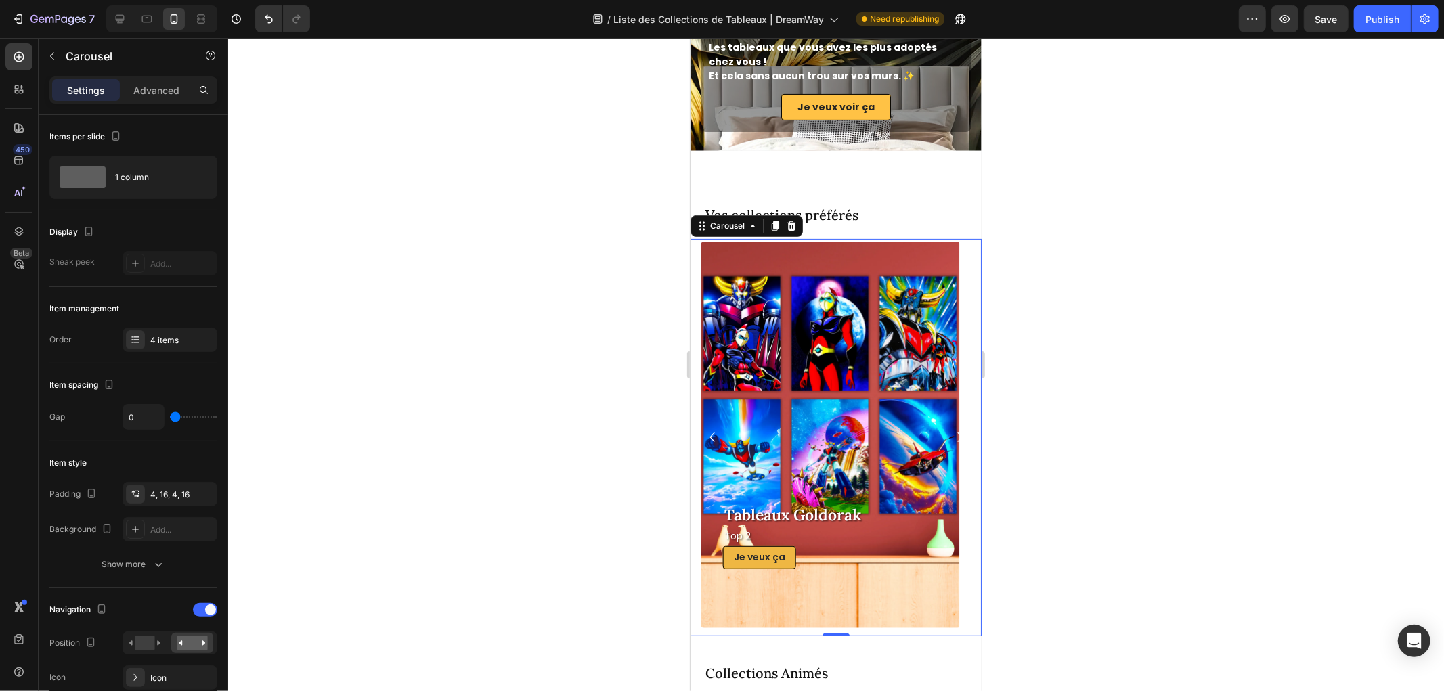
click at [950, 435] on icon "Carousel Next Arrow" at bounding box center [959, 436] width 19 height 24
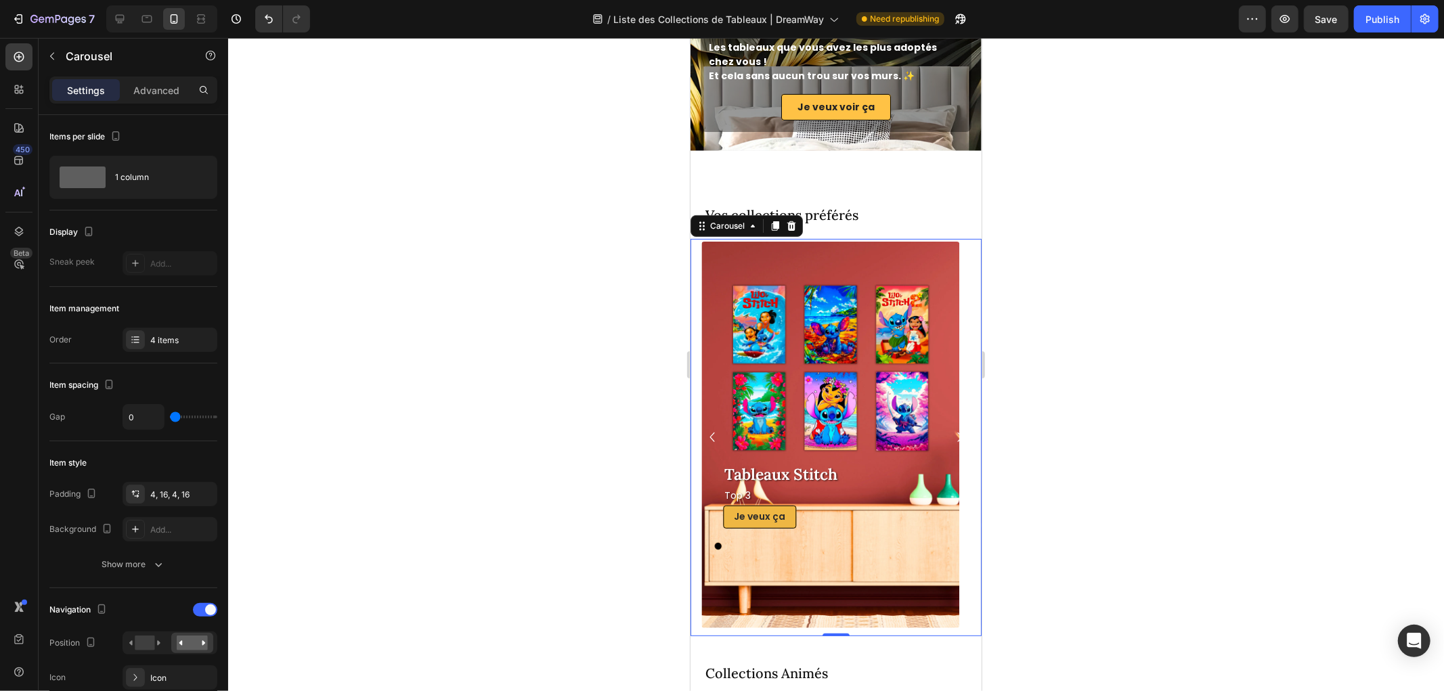
click at [950, 435] on icon "Carousel Next Arrow" at bounding box center [959, 436] width 19 height 24
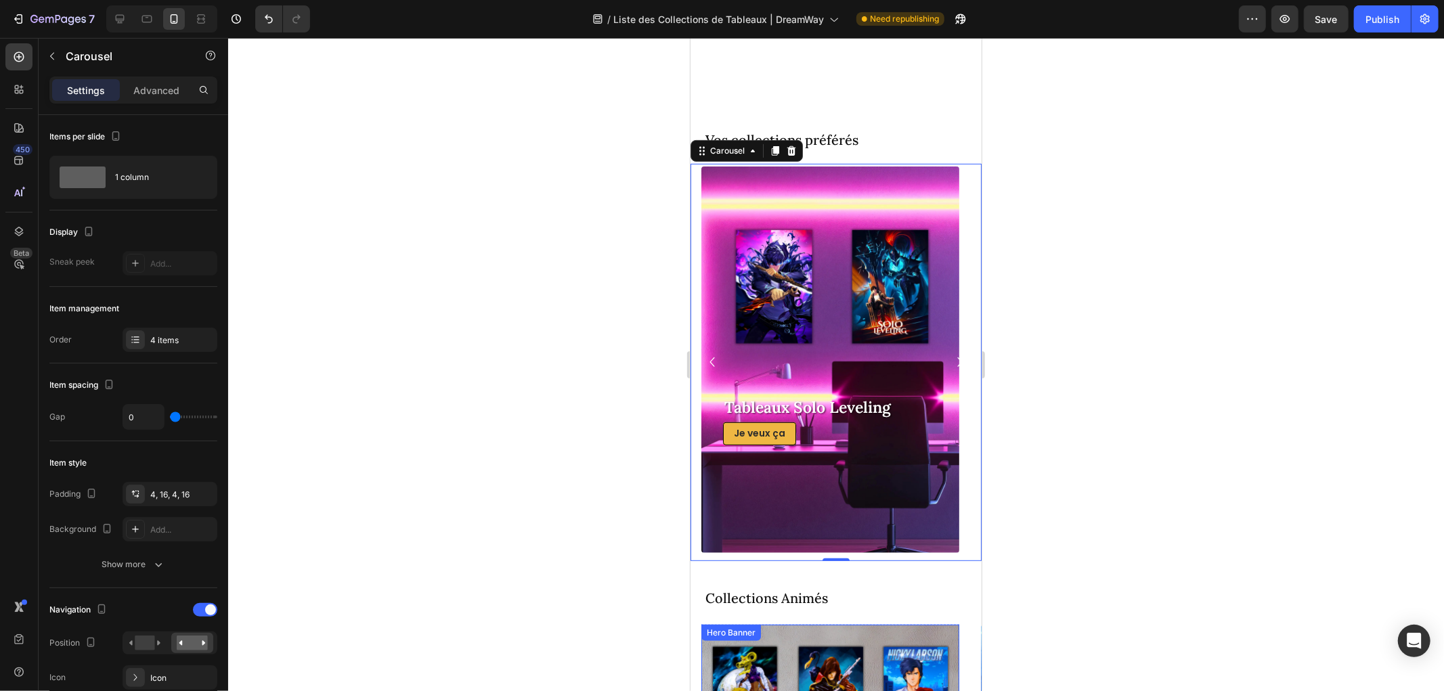
scroll to position [756, 0]
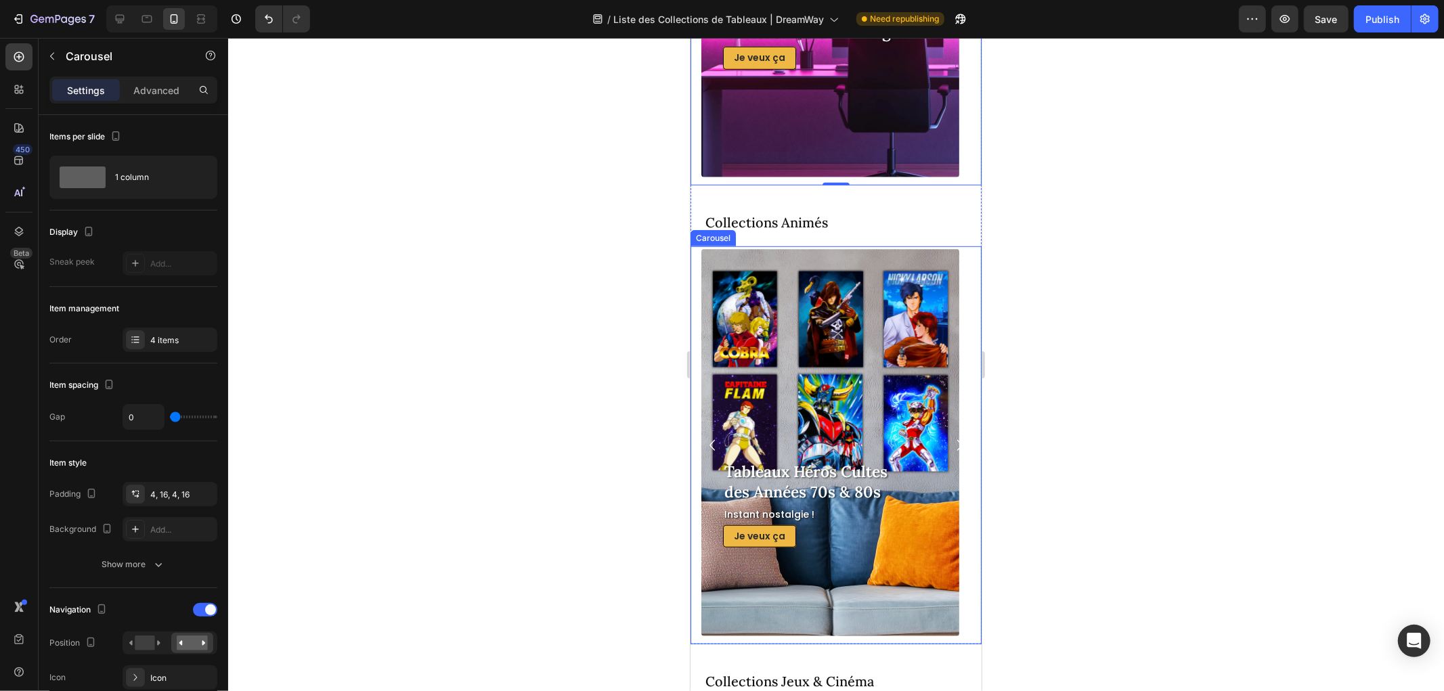
click at [948, 438] on icon "Carousel Next Arrow" at bounding box center [959, 445] width 22 height 22
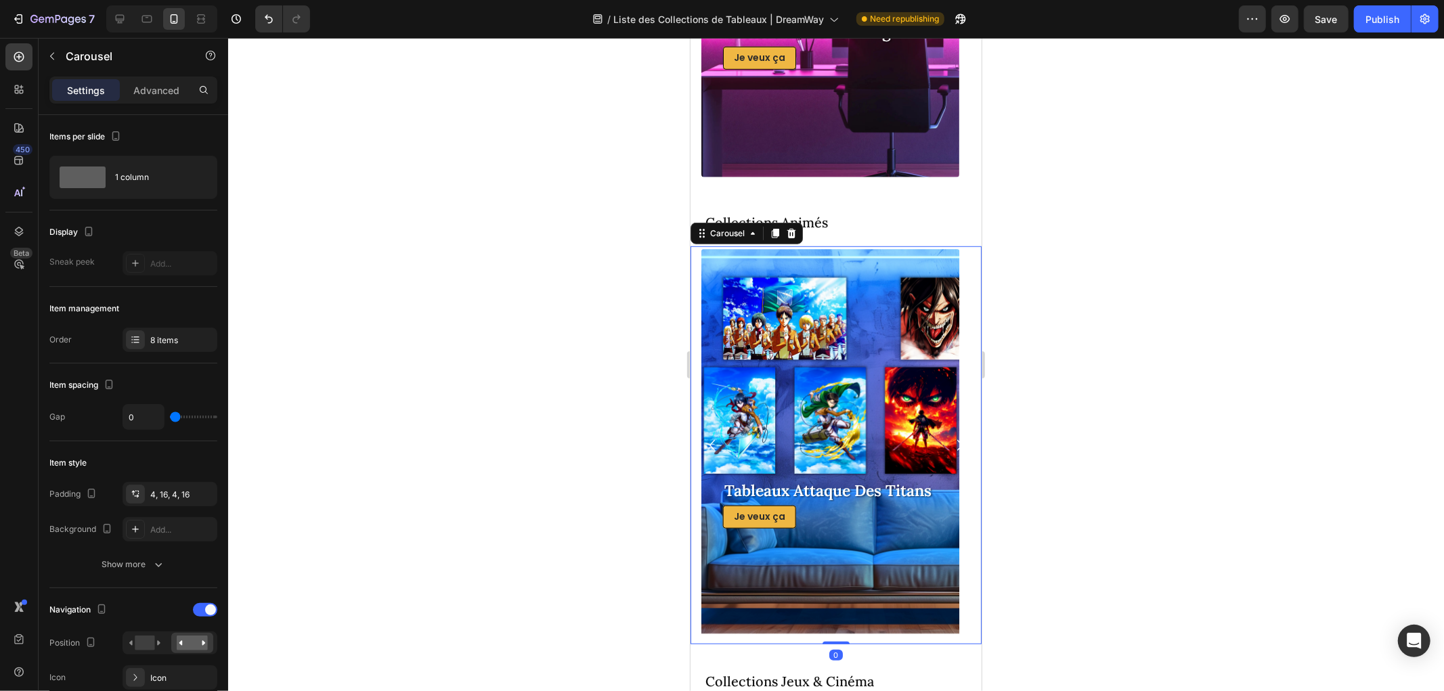
click at [948, 438] on icon "Carousel Next Arrow" at bounding box center [959, 445] width 22 height 22
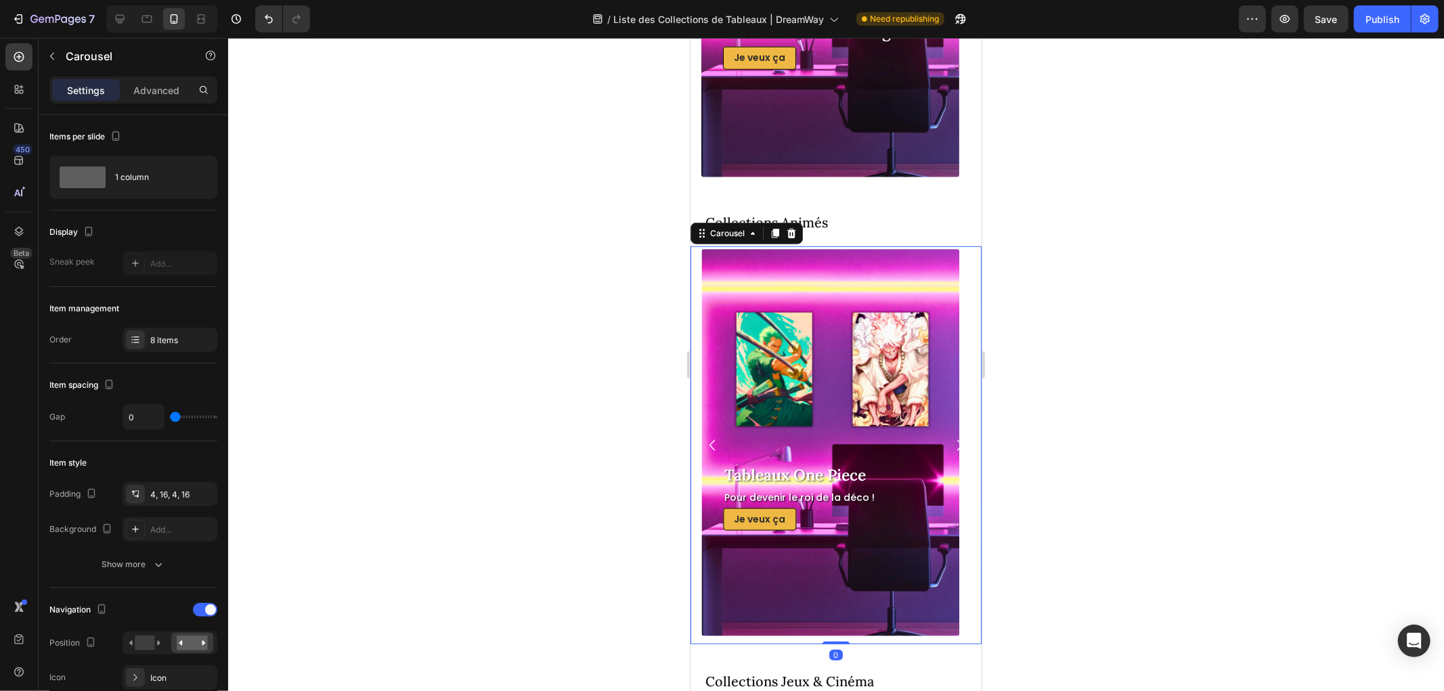
click at [948, 438] on icon "Carousel Next Arrow" at bounding box center [959, 445] width 22 height 22
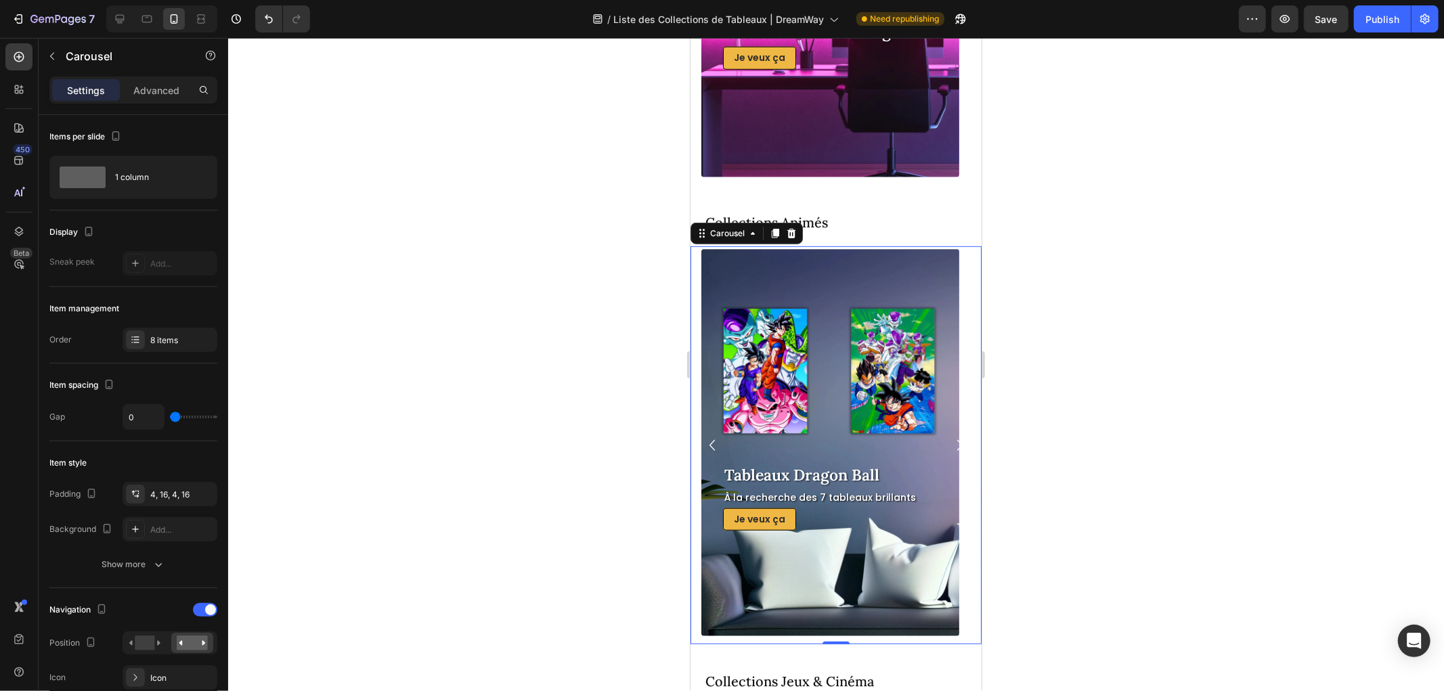
click at [709, 443] on icon "Carousel Back Arrow" at bounding box center [711, 444] width 5 height 11
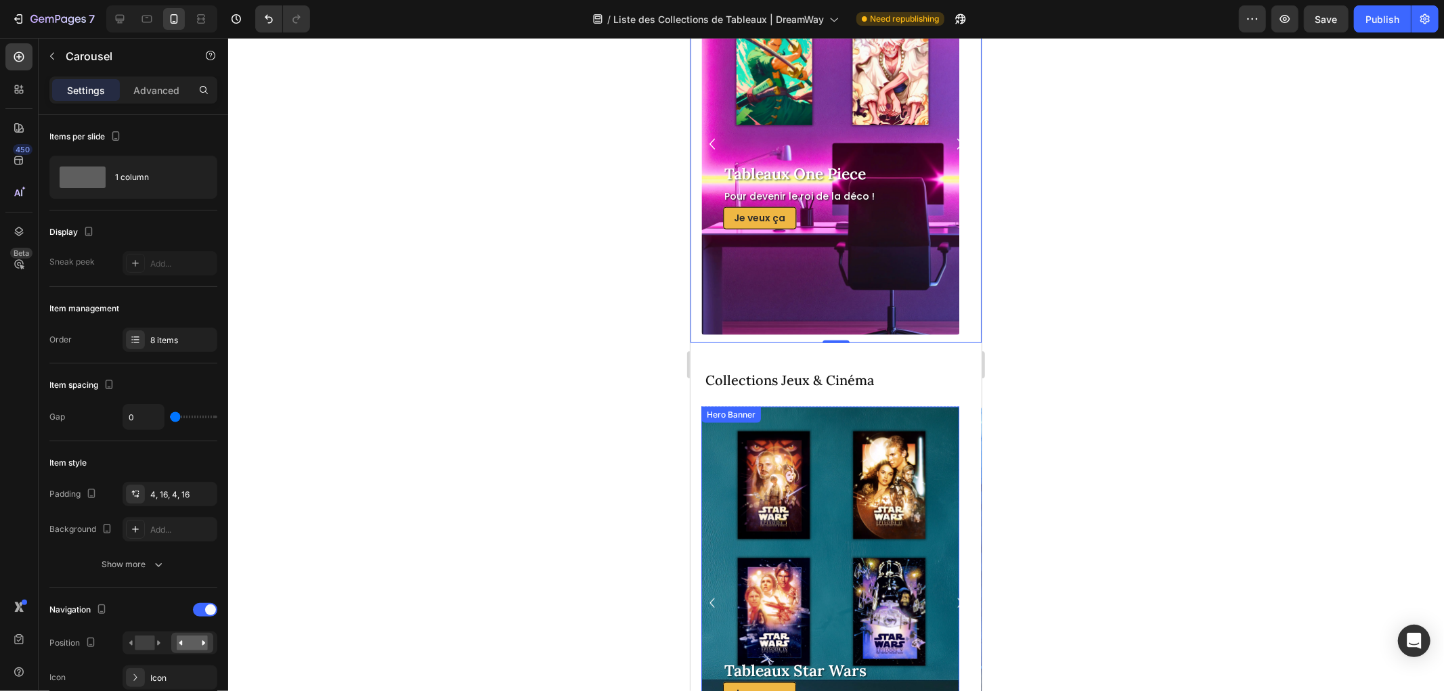
scroll to position [1283, 0]
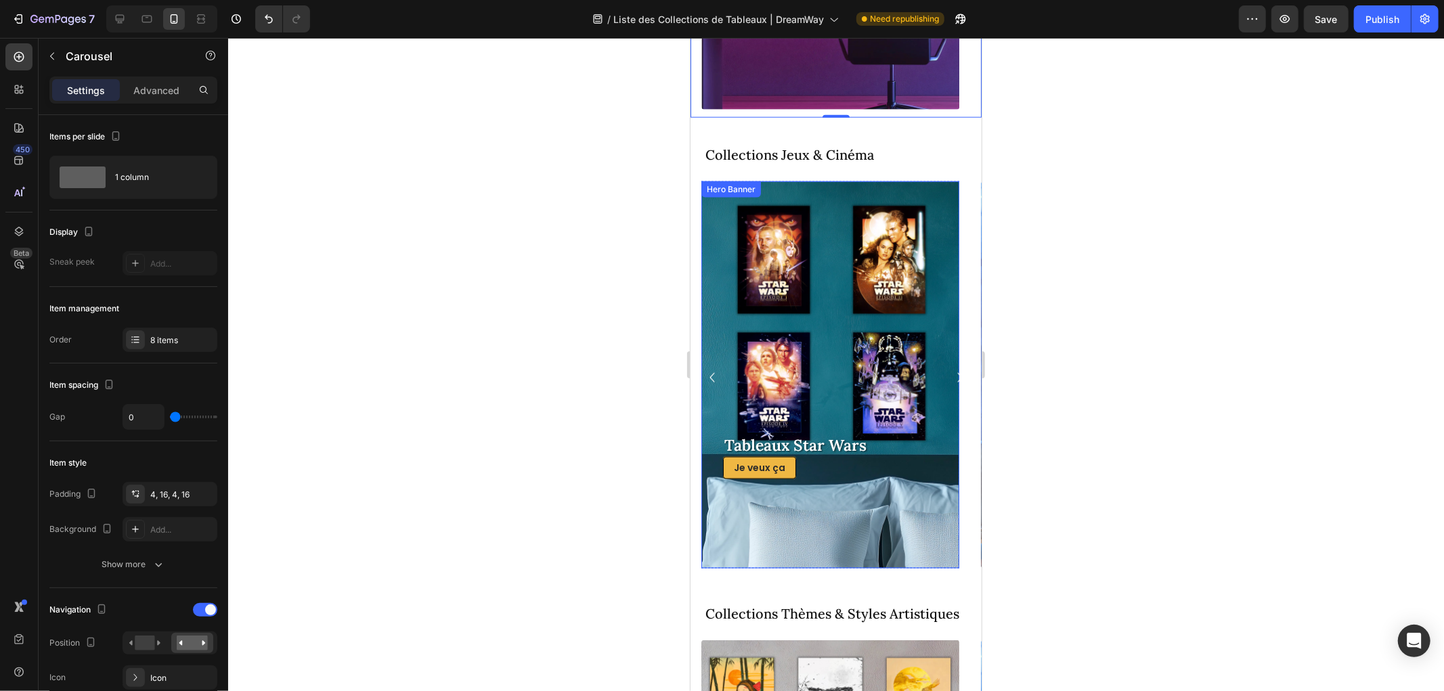
click at [895, 384] on div "Tableaux Star Wars Heading Je veux ça Button" at bounding box center [829, 375] width 215 height 208
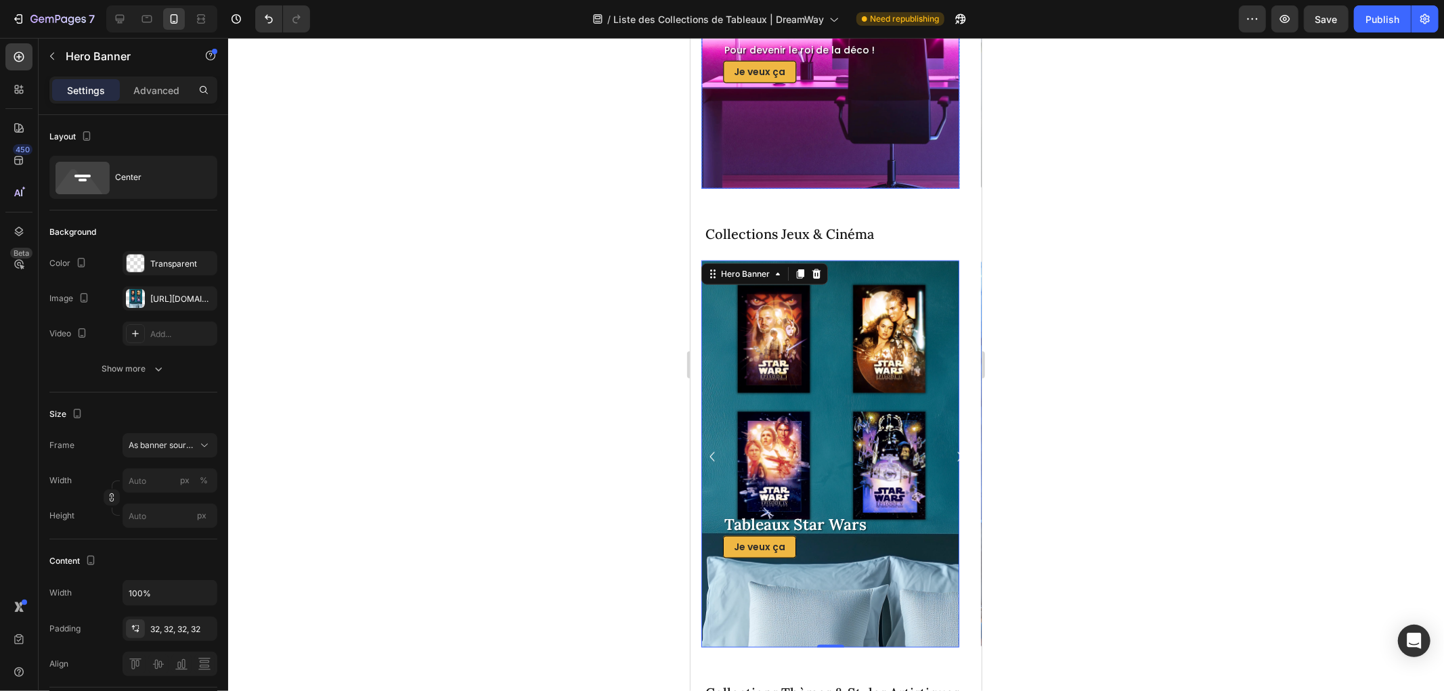
scroll to position [1208, 0]
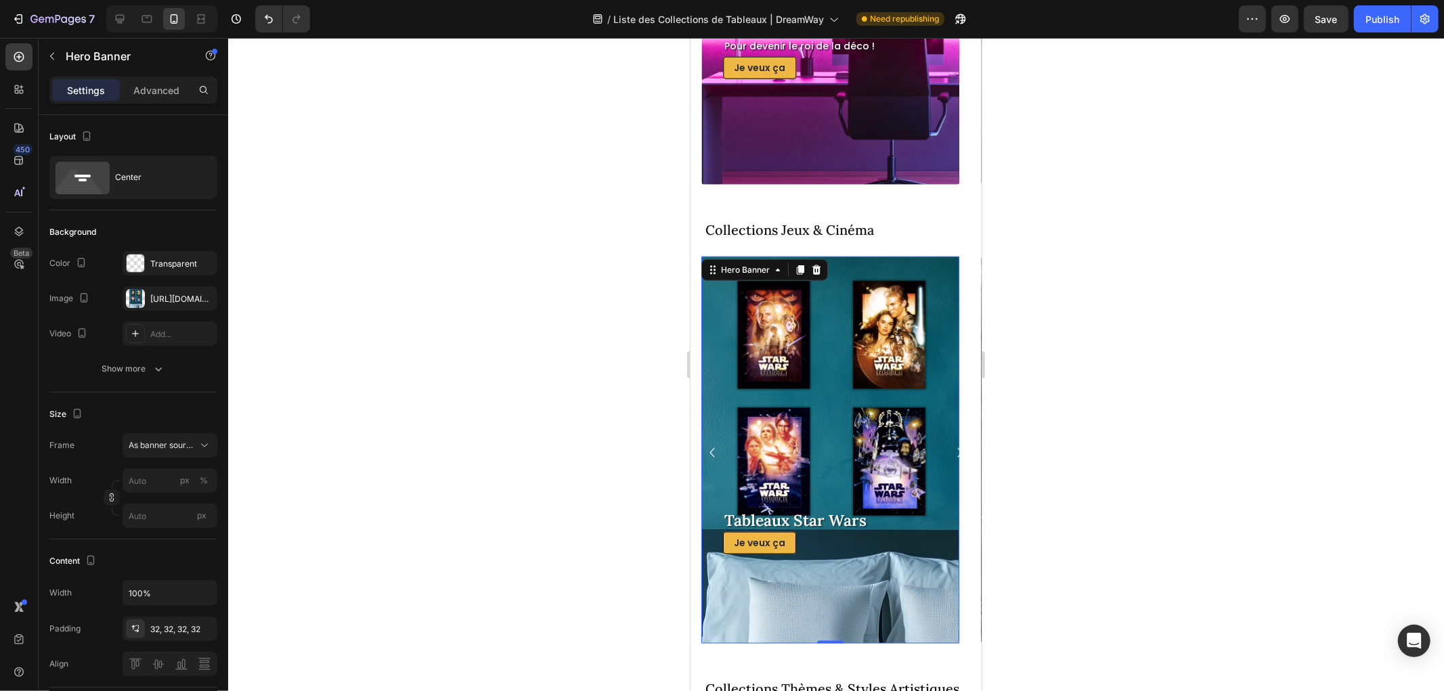
click at [851, 388] on div "Tableaux Star Wars Heading Je veux ça Button" at bounding box center [829, 450] width 215 height 208
click at [179, 441] on span "As banner source" at bounding box center [162, 445] width 66 height 12
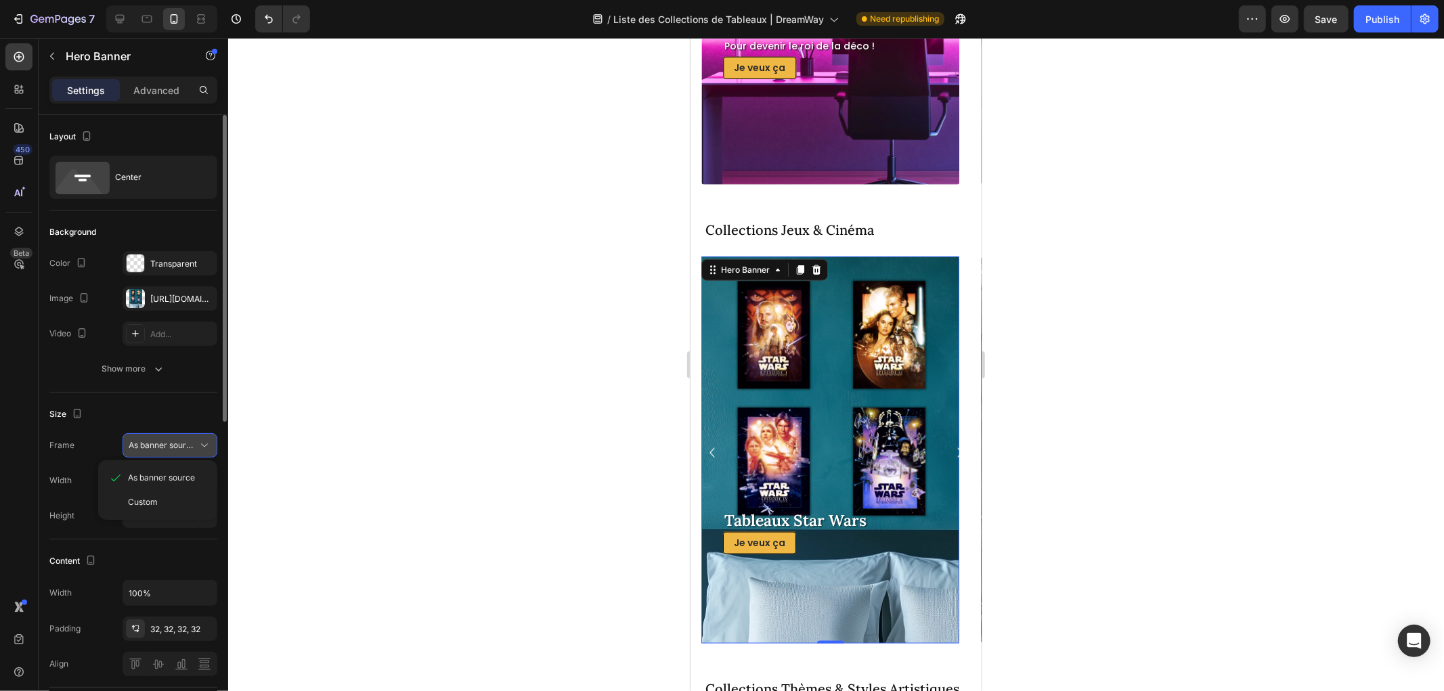
click at [177, 440] on span "As banner source" at bounding box center [162, 445] width 66 height 12
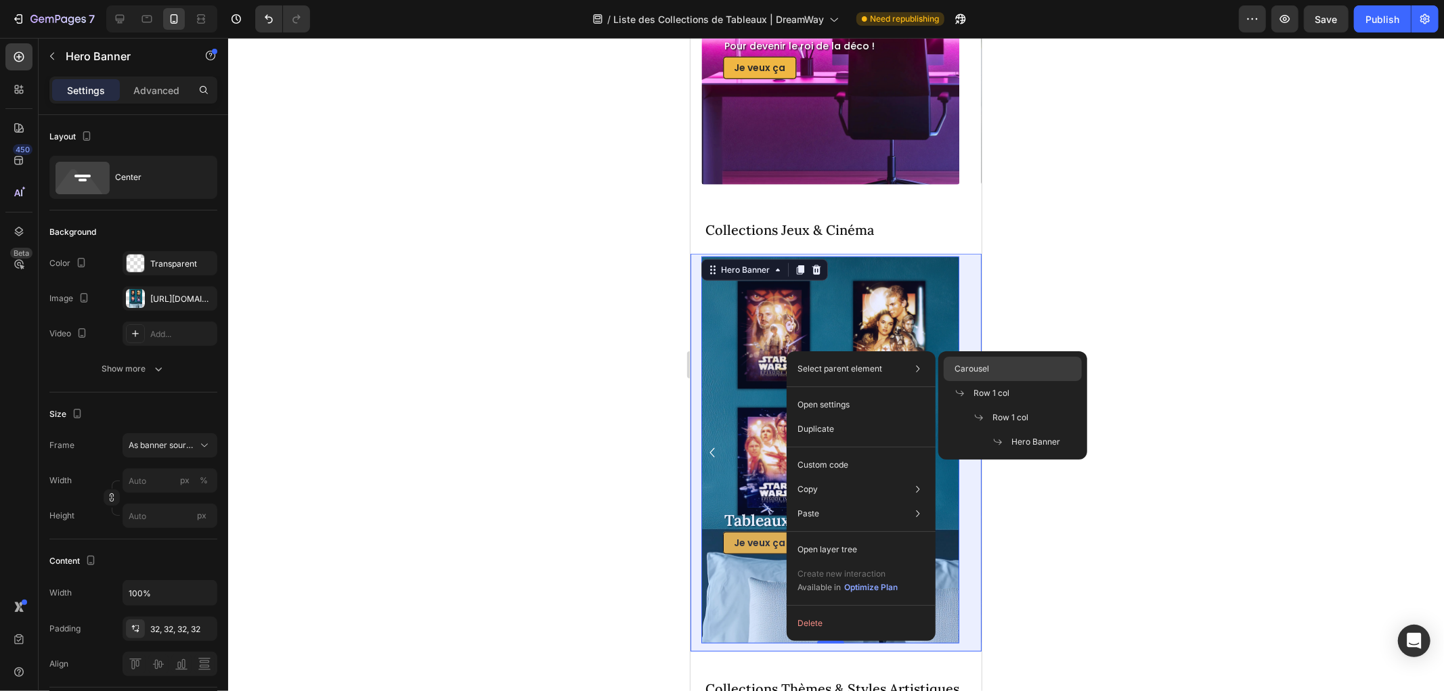
click at [973, 359] on div "Carousel" at bounding box center [1013, 369] width 138 height 24
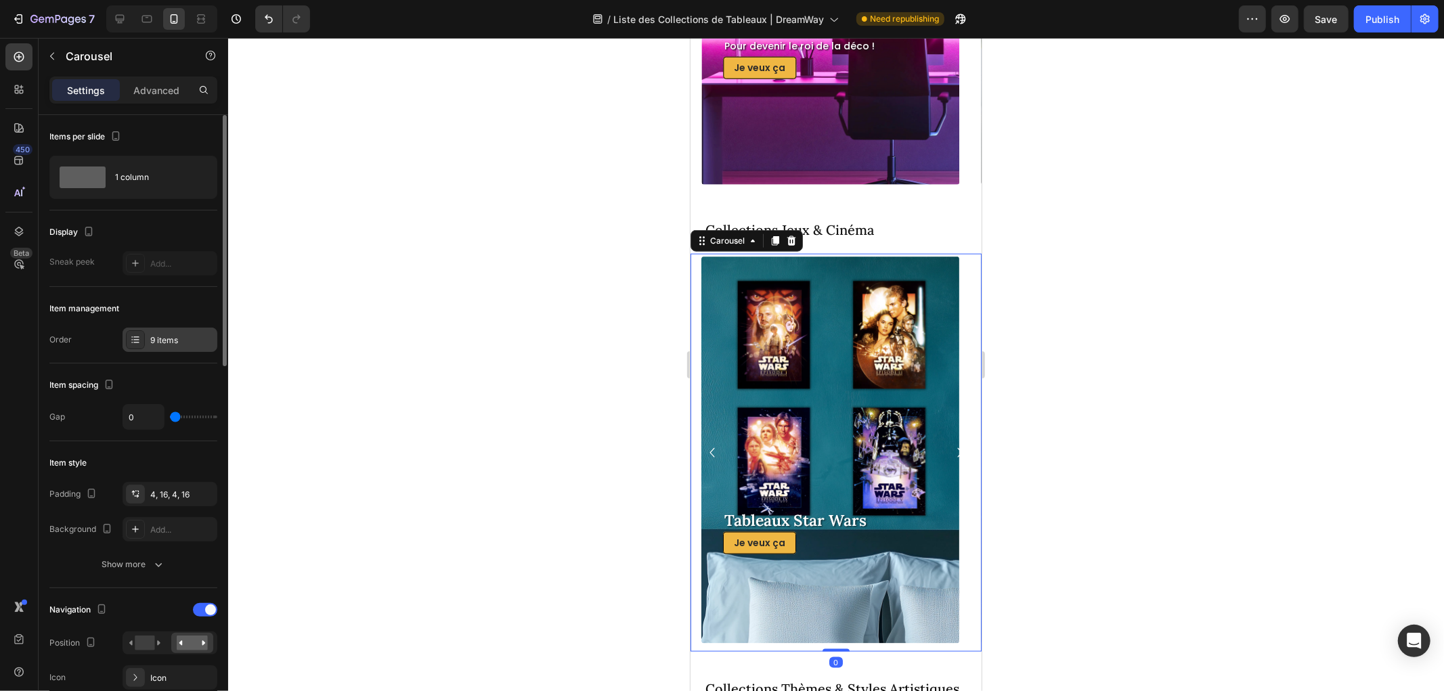
click at [167, 340] on div "9 items" at bounding box center [182, 340] width 64 height 12
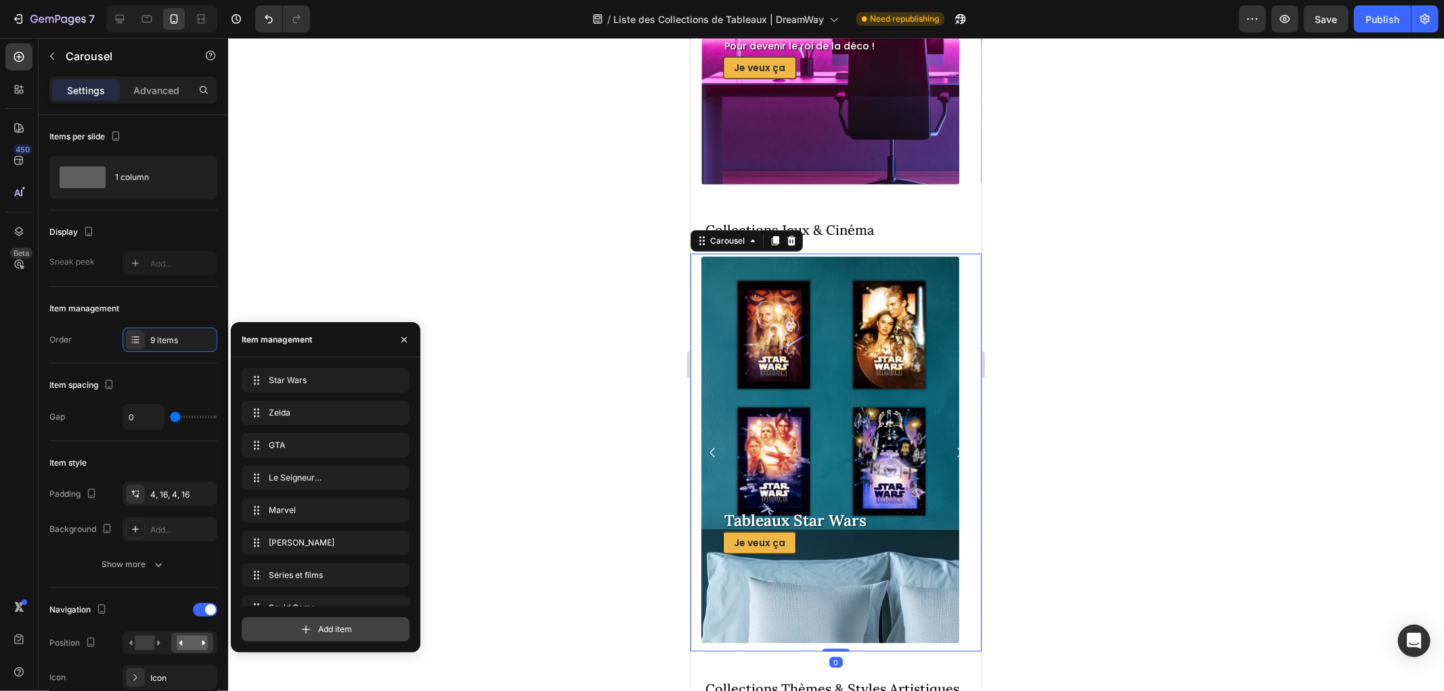
click at [342, 632] on span "Add item" at bounding box center [335, 629] width 34 height 12
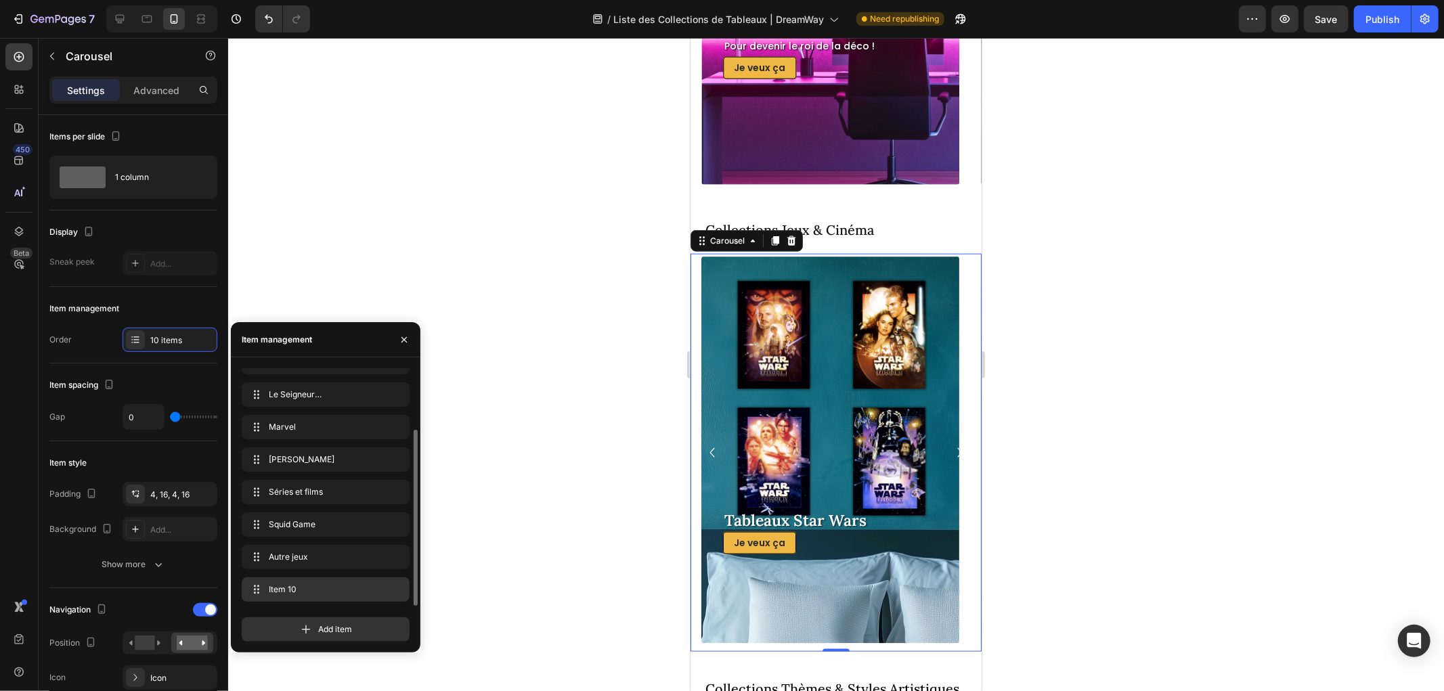
click at [324, 588] on span "Item 10" at bounding box center [323, 589] width 108 height 12
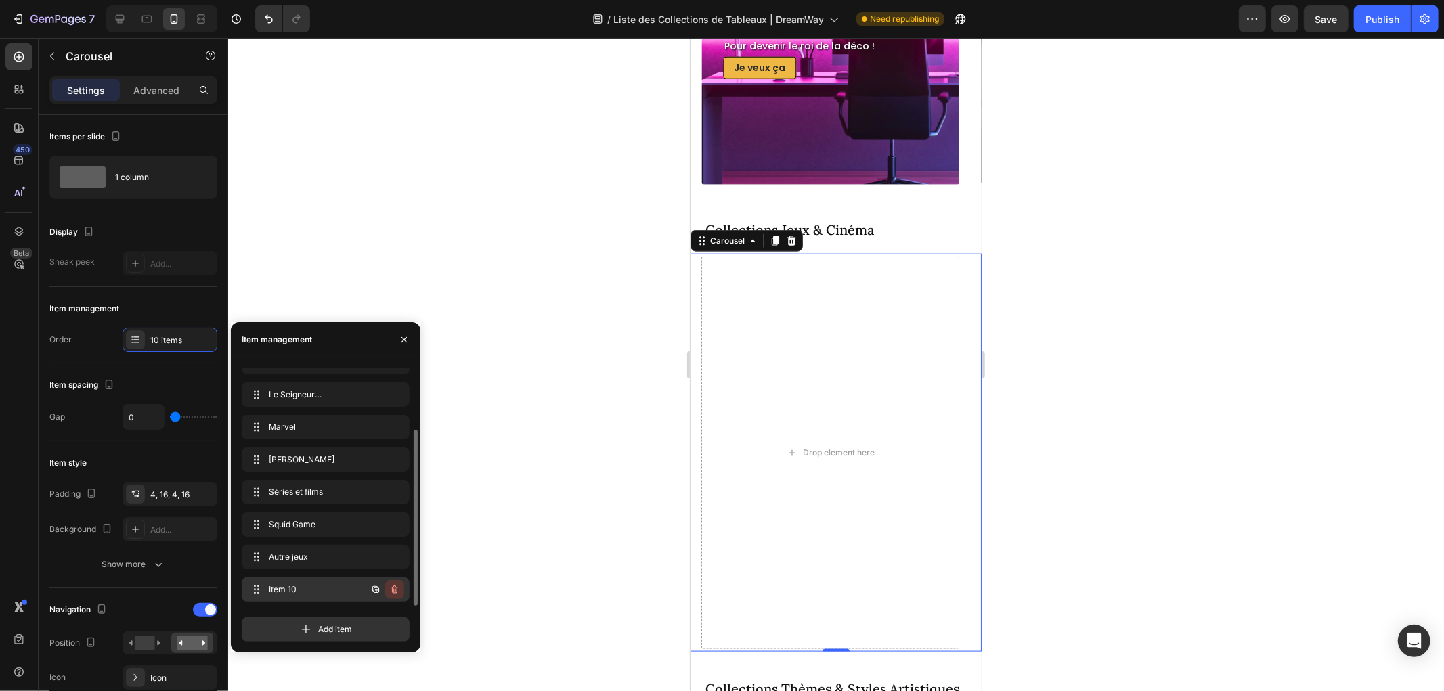
click at [395, 589] on icon "button" at bounding box center [394, 589] width 11 height 11
click at [382, 586] on div "Delete" at bounding box center [385, 589] width 25 height 12
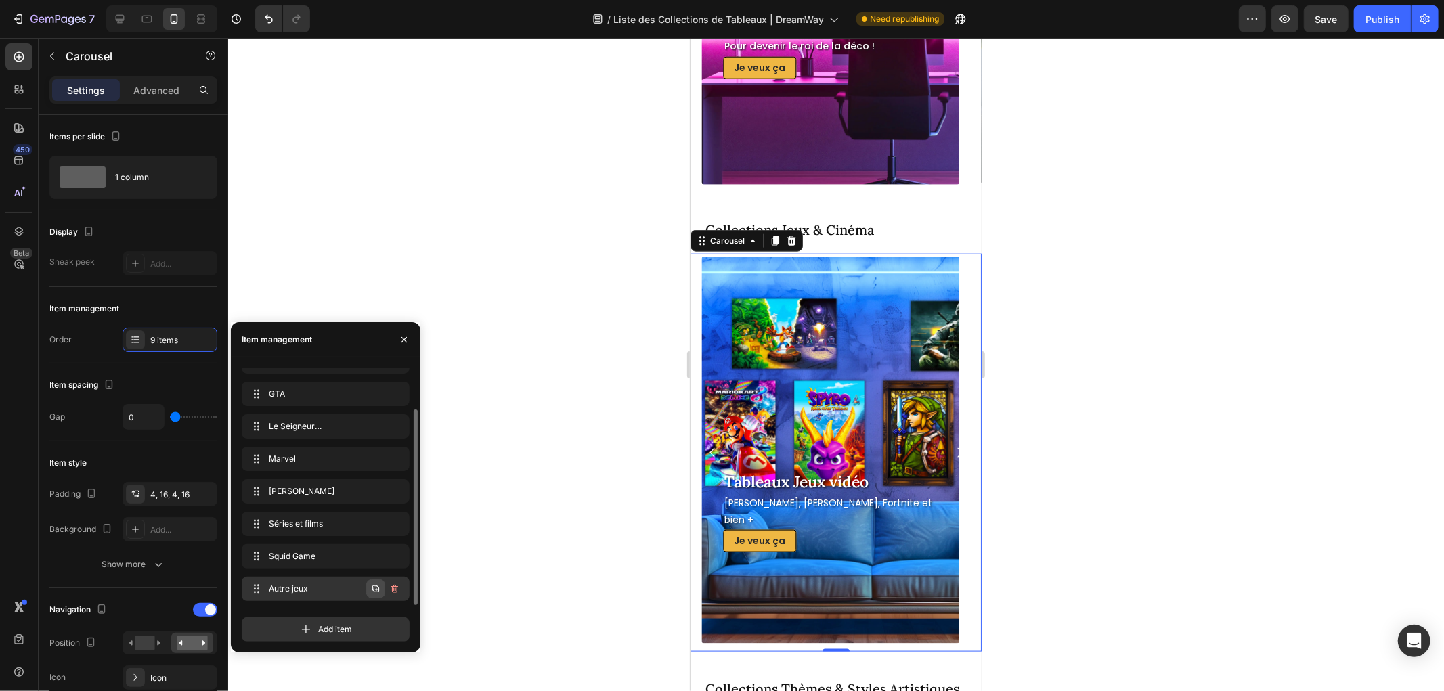
scroll to position [51, 0]
click at [375, 590] on icon "button" at bounding box center [376, 590] width 3 height 3
click at [343, 587] on span "Item 10" at bounding box center [307, 589] width 76 height 12
click at [319, 588] on span "Item 10" at bounding box center [307, 589] width 76 height 12
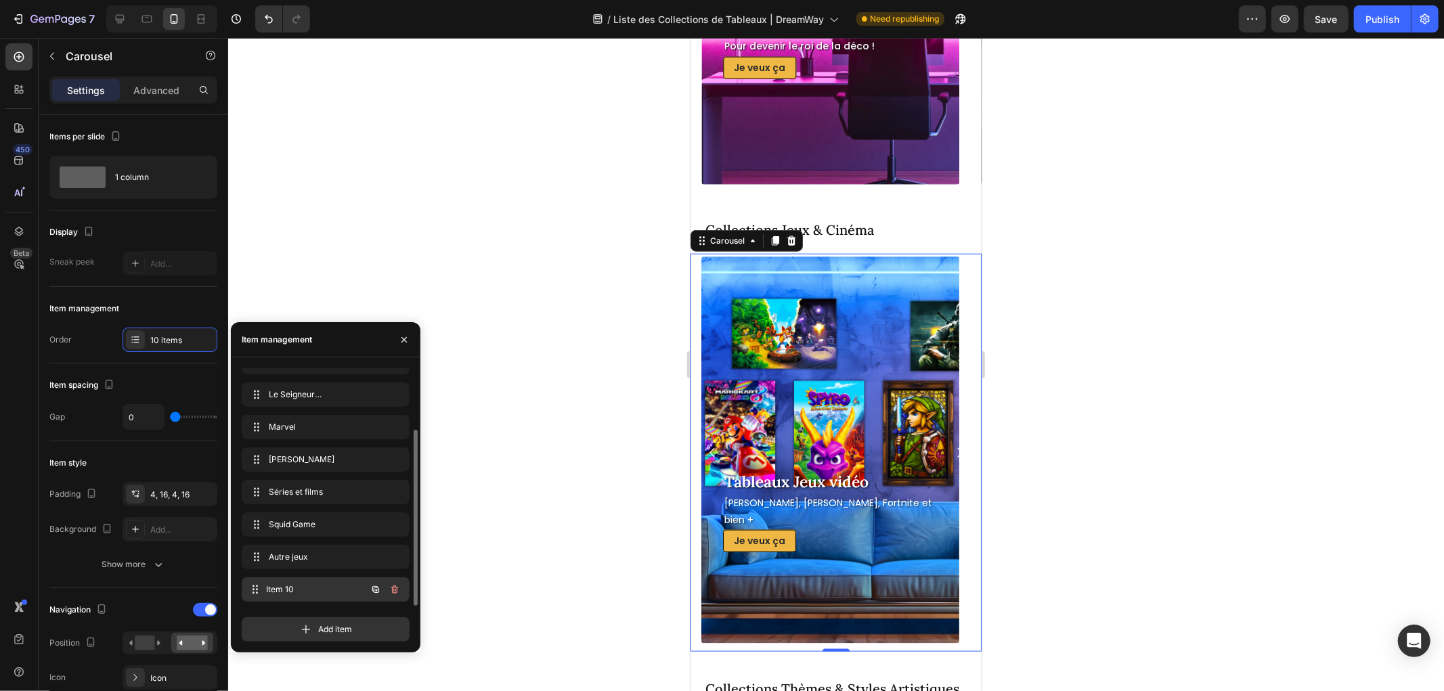
click at [282, 580] on div "Item 10 Item 10" at bounding box center [306, 589] width 119 height 19
click at [282, 583] on span "Item 10" at bounding box center [316, 589] width 100 height 12
click at [307, 589] on span "Item 10" at bounding box center [316, 589] width 100 height 12
click at [318, 565] on div "Autre jeux Autre jeux" at bounding box center [306, 557] width 119 height 19
click at [318, 592] on span "Item 10" at bounding box center [307, 589] width 76 height 12
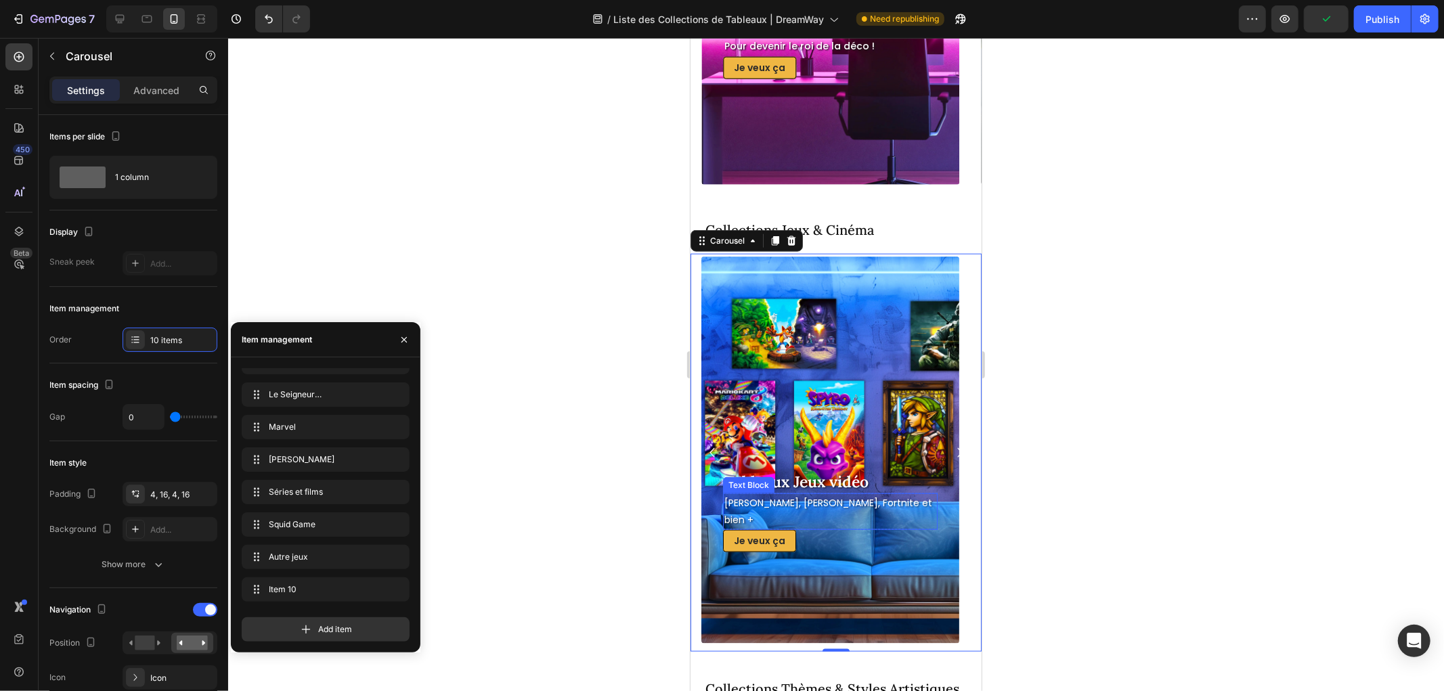
click at [820, 493] on div "Tableaux Jeux vidéo" at bounding box center [829, 481] width 215 height 23
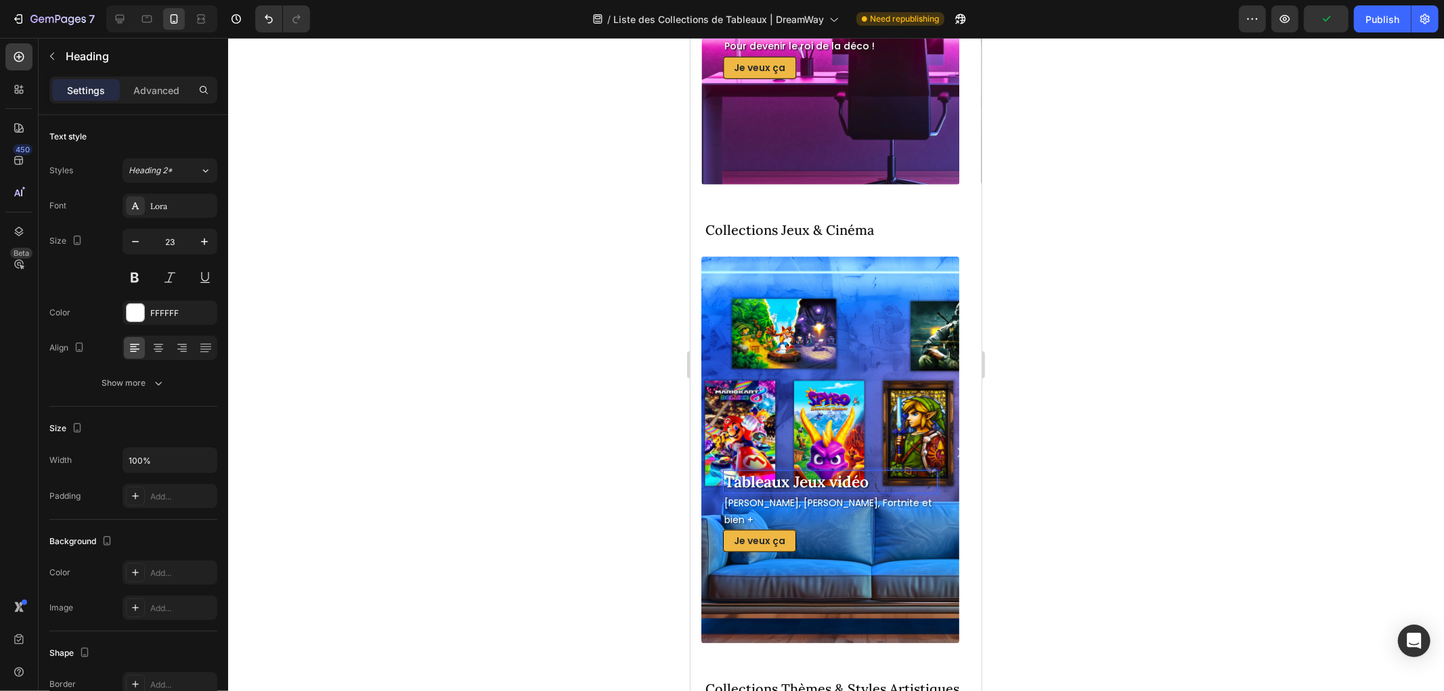
click at [820, 493] on div "Tableaux Jeux vidéo" at bounding box center [829, 481] width 215 height 23
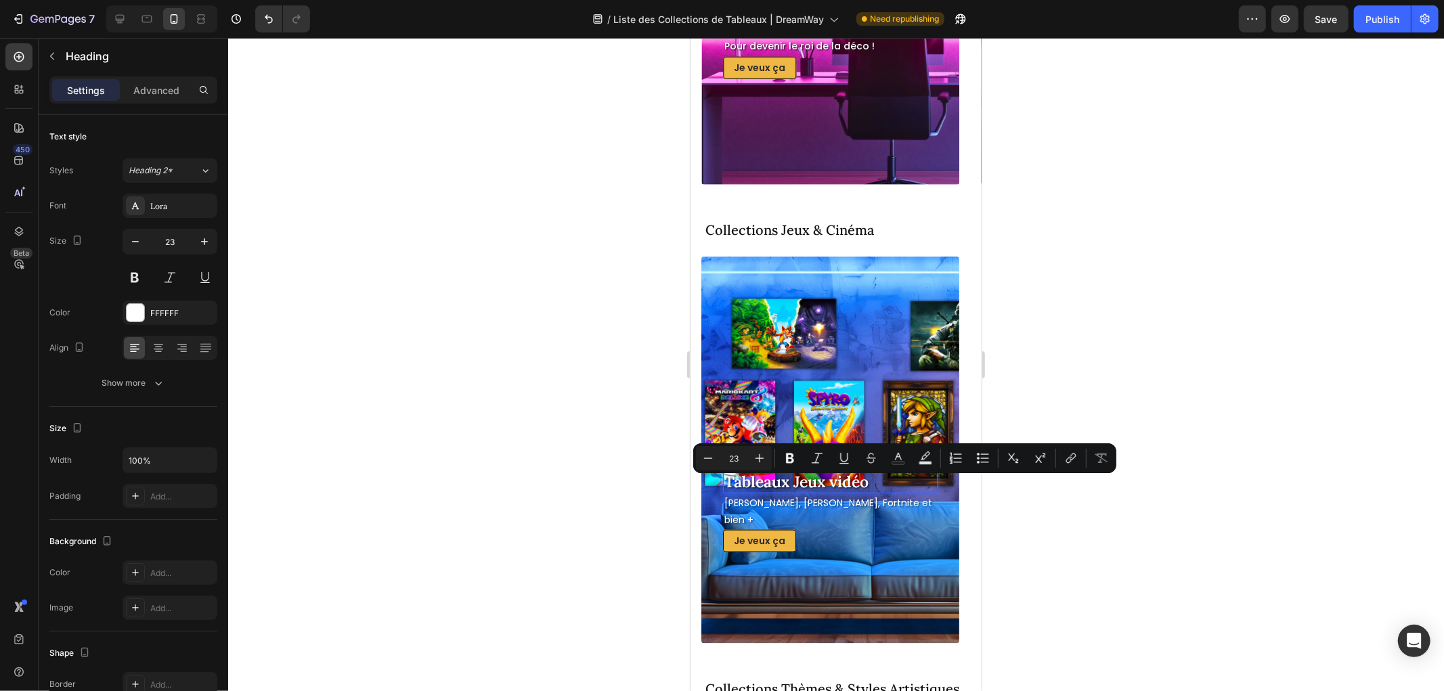
click at [861, 487] on p "Tableaux Jeux vidéo" at bounding box center [830, 481] width 212 height 20
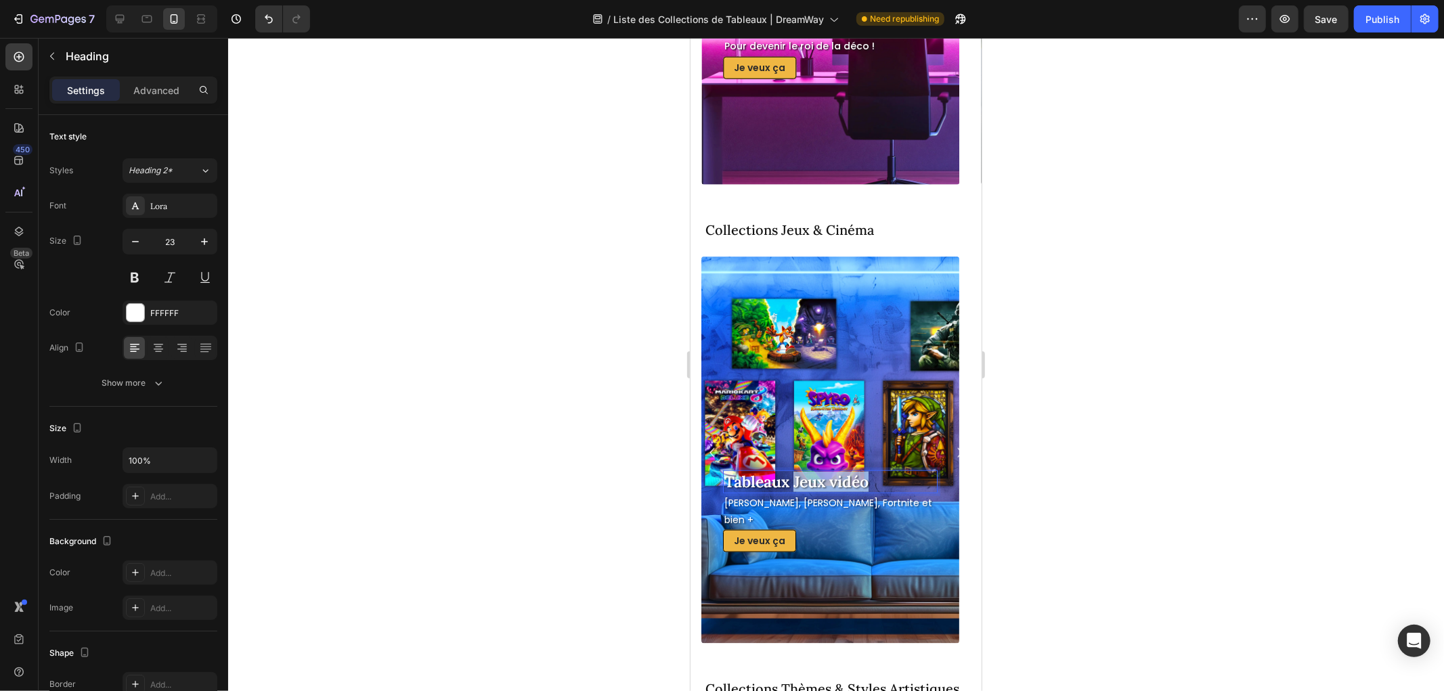
drag, startPoint x: 886, startPoint y: 489, endPoint x: 793, endPoint y: 489, distance: 92.7
click at [793, 489] on p "Tableaux Jeux vidéo" at bounding box center [830, 481] width 212 height 20
click at [868, 485] on p "Tableaux Ha" at bounding box center [830, 481] width 212 height 20
click at [847, 505] on p "[PERSON_NAME], [PERSON_NAME], Fortnite et bien +" at bounding box center [830, 511] width 212 height 34
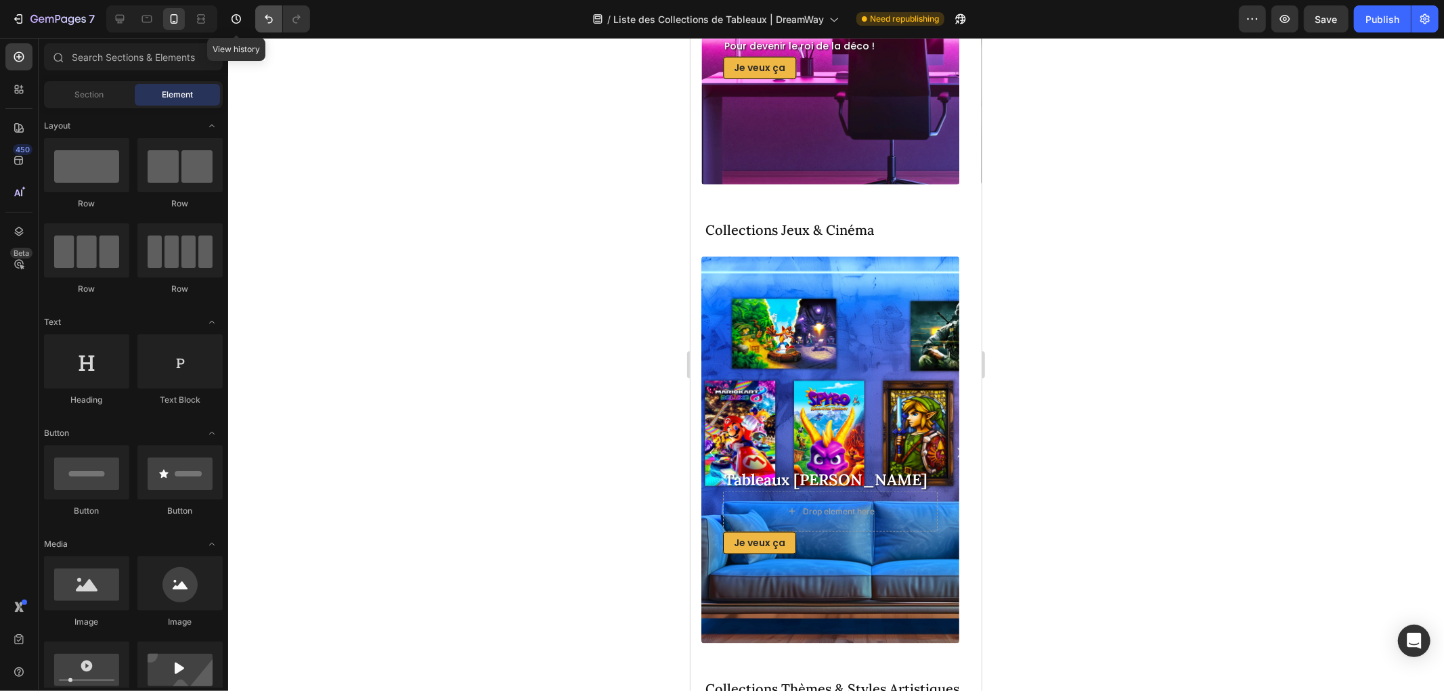
click at [264, 15] on icon "Undo/Redo" at bounding box center [269, 19] width 14 height 14
click at [857, 508] on p "[PERSON_NAME], [PERSON_NAME], Fortnite et bien +" at bounding box center [830, 511] width 212 height 34
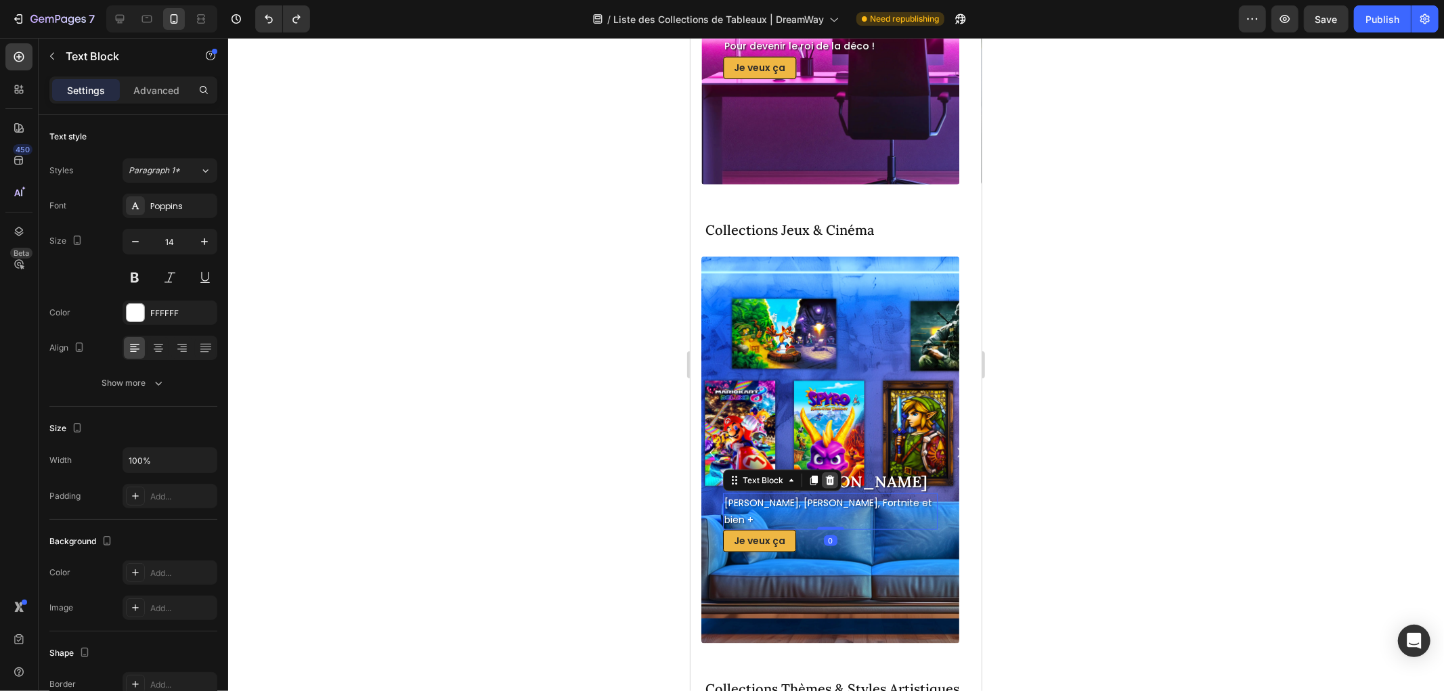
click at [828, 484] on icon at bounding box center [828, 478] width 9 height 9
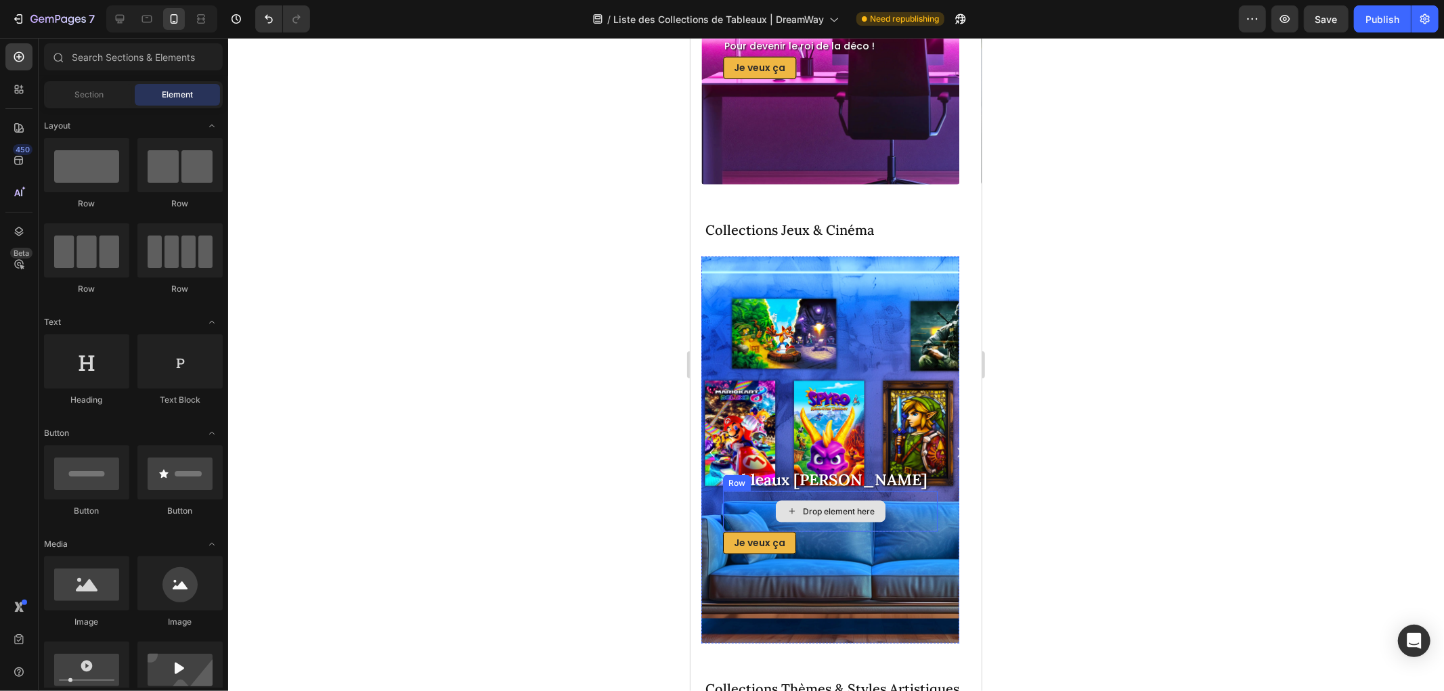
click at [755, 504] on div "Drop element here" at bounding box center [829, 511] width 215 height 41
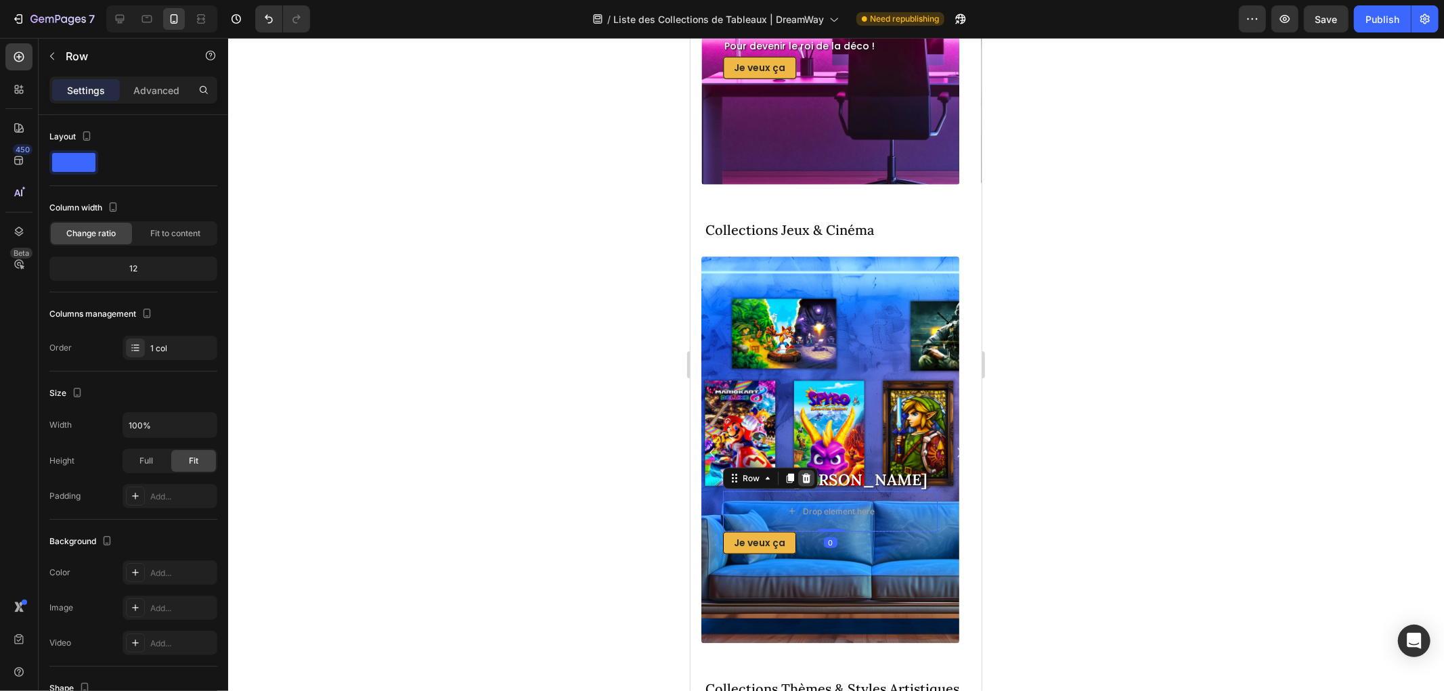
click at [808, 474] on icon at bounding box center [805, 477] width 9 height 9
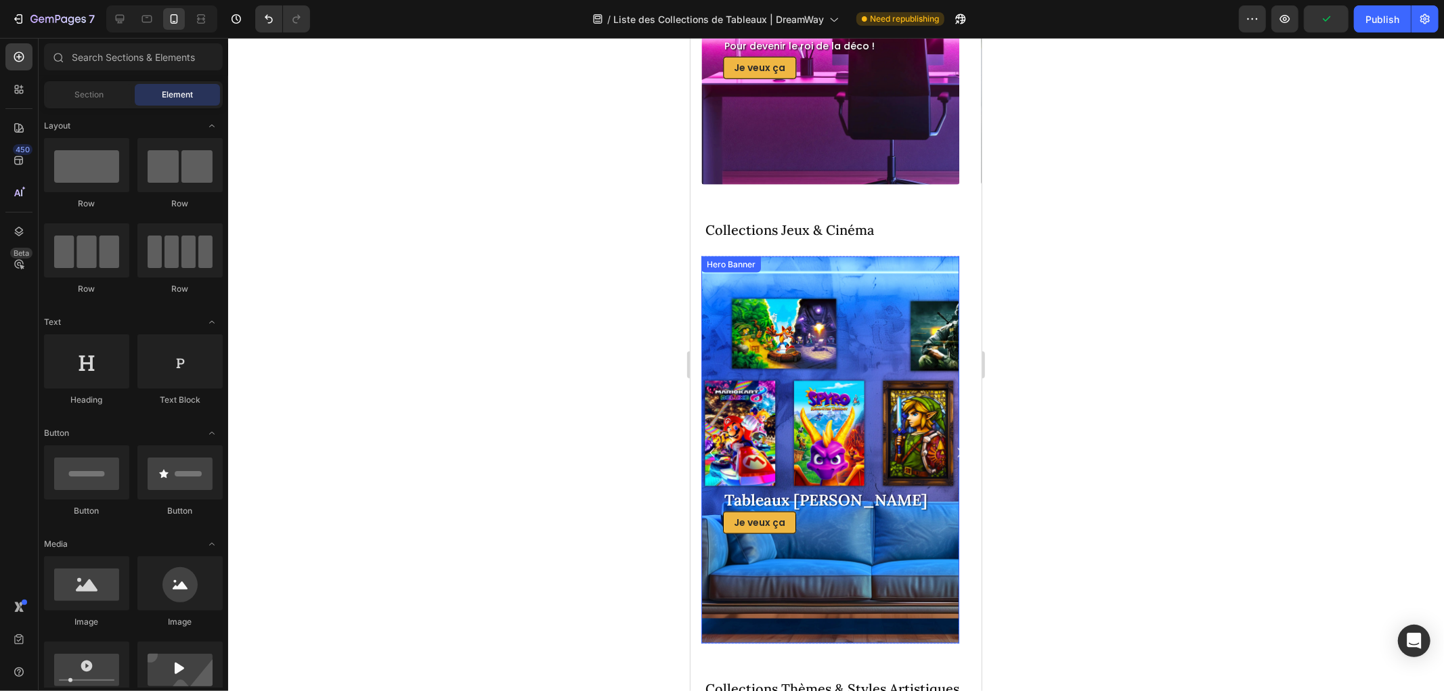
click at [818, 378] on div "Tableaux [PERSON_NAME] Heading Je veux ça Button" at bounding box center [829, 449] width 215 height 167
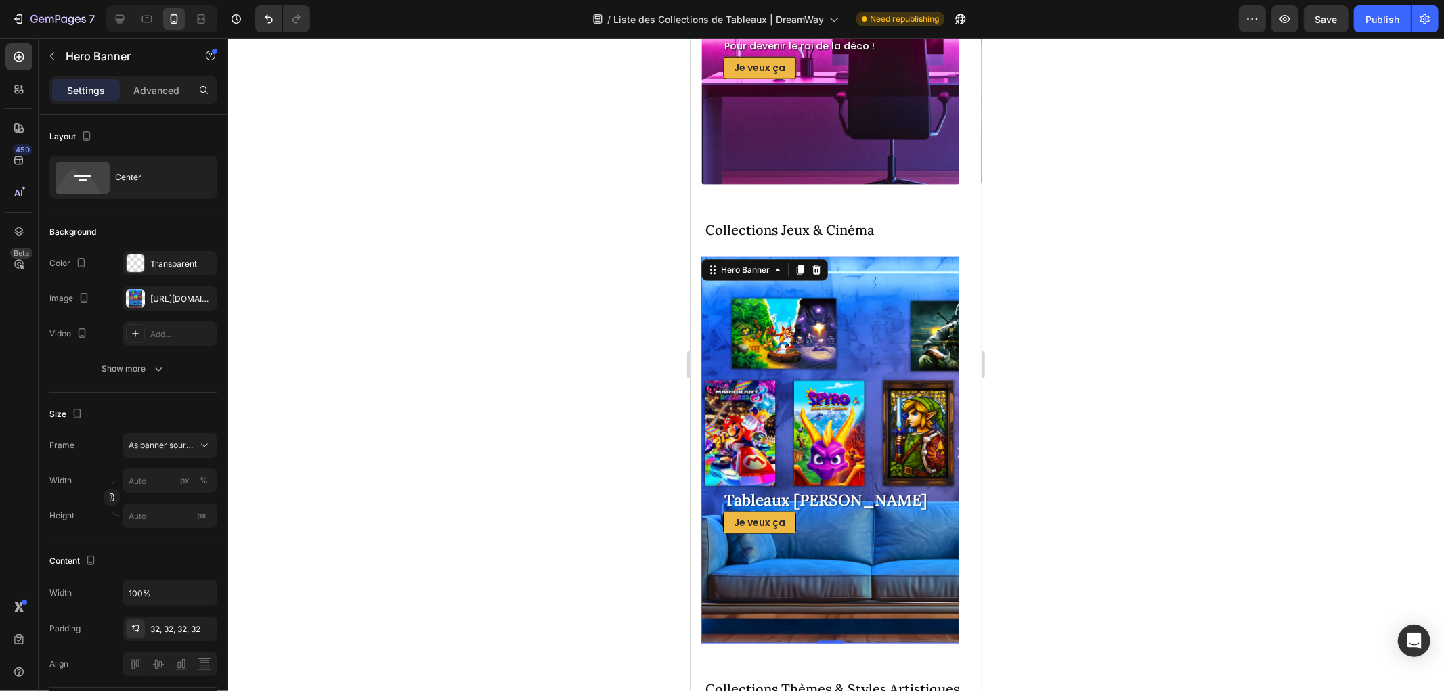
click at [891, 319] on div "Background Image" at bounding box center [830, 449] width 258 height 387
click at [164, 299] on div "[URL][DOMAIN_NAME]" at bounding box center [169, 299] width 39 height 12
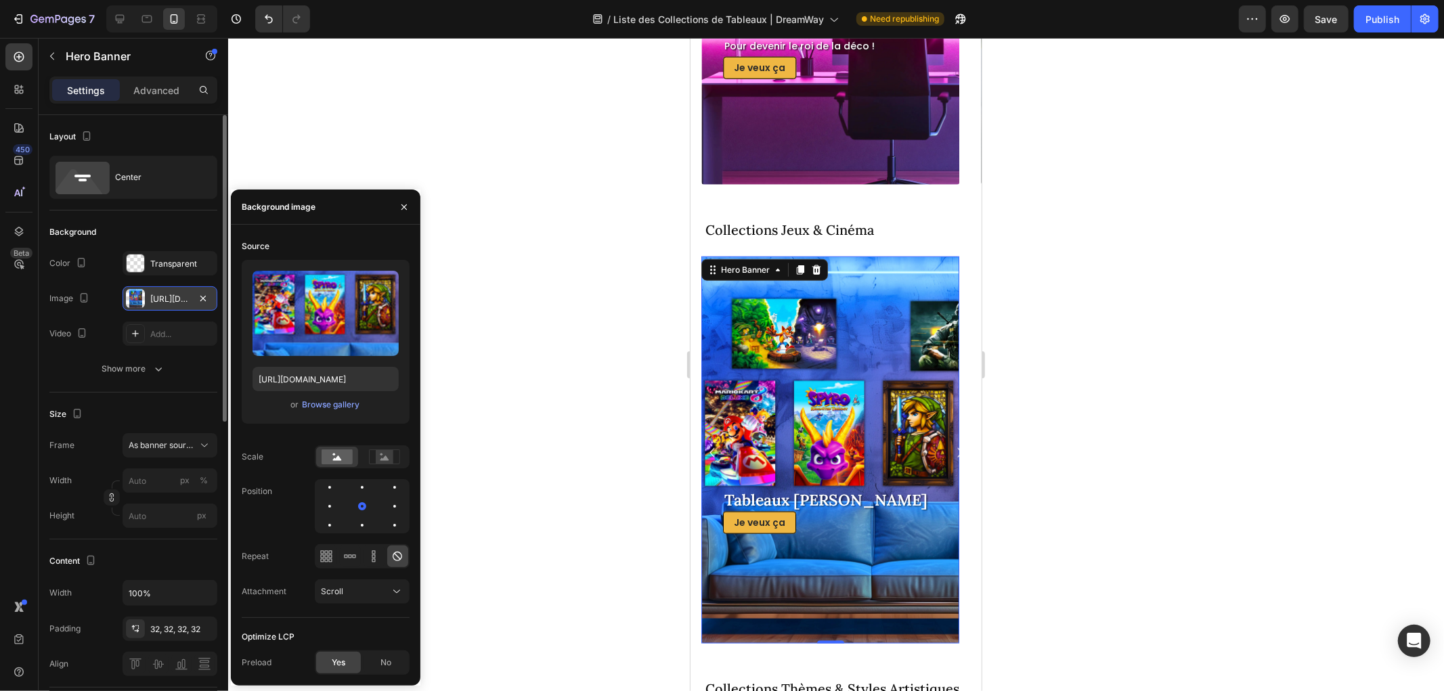
click at [164, 299] on div "[URL][DOMAIN_NAME]" at bounding box center [169, 299] width 39 height 12
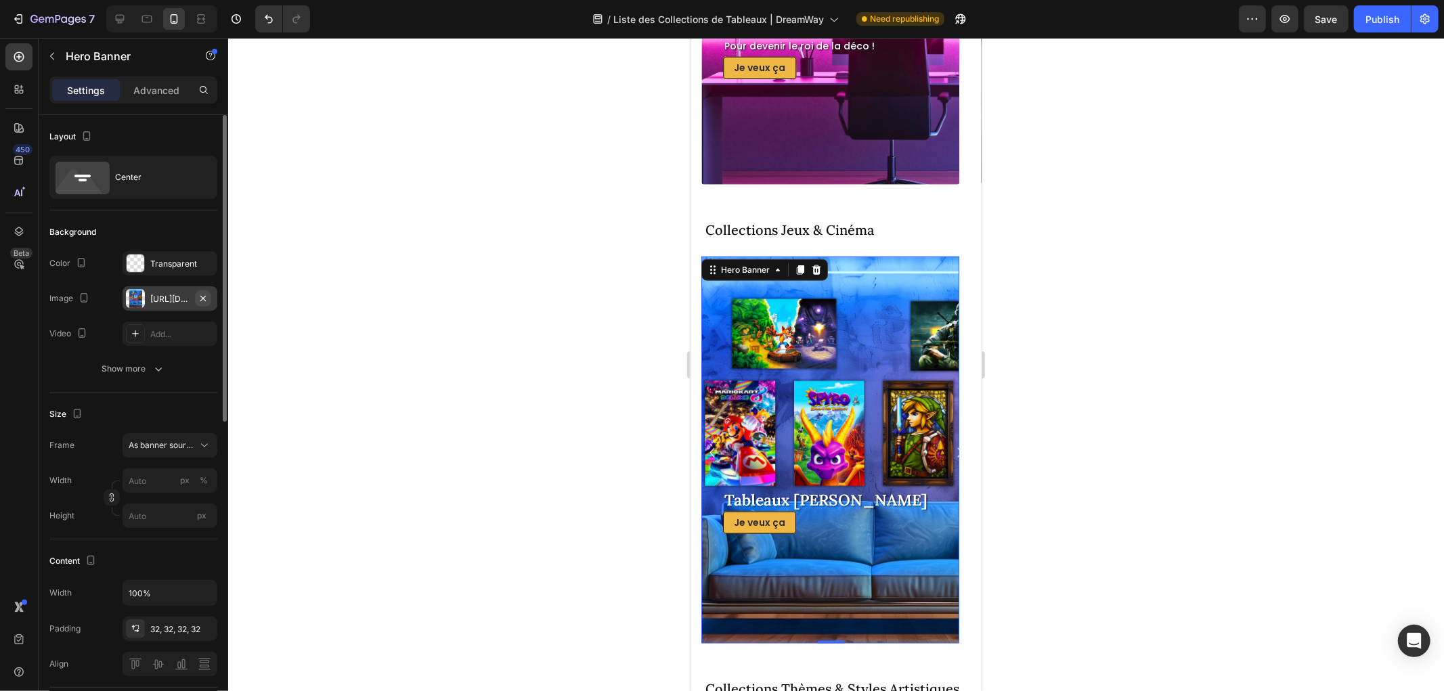
click at [203, 296] on icon "button" at bounding box center [203, 298] width 11 height 11
type input "100"
type input "Auto"
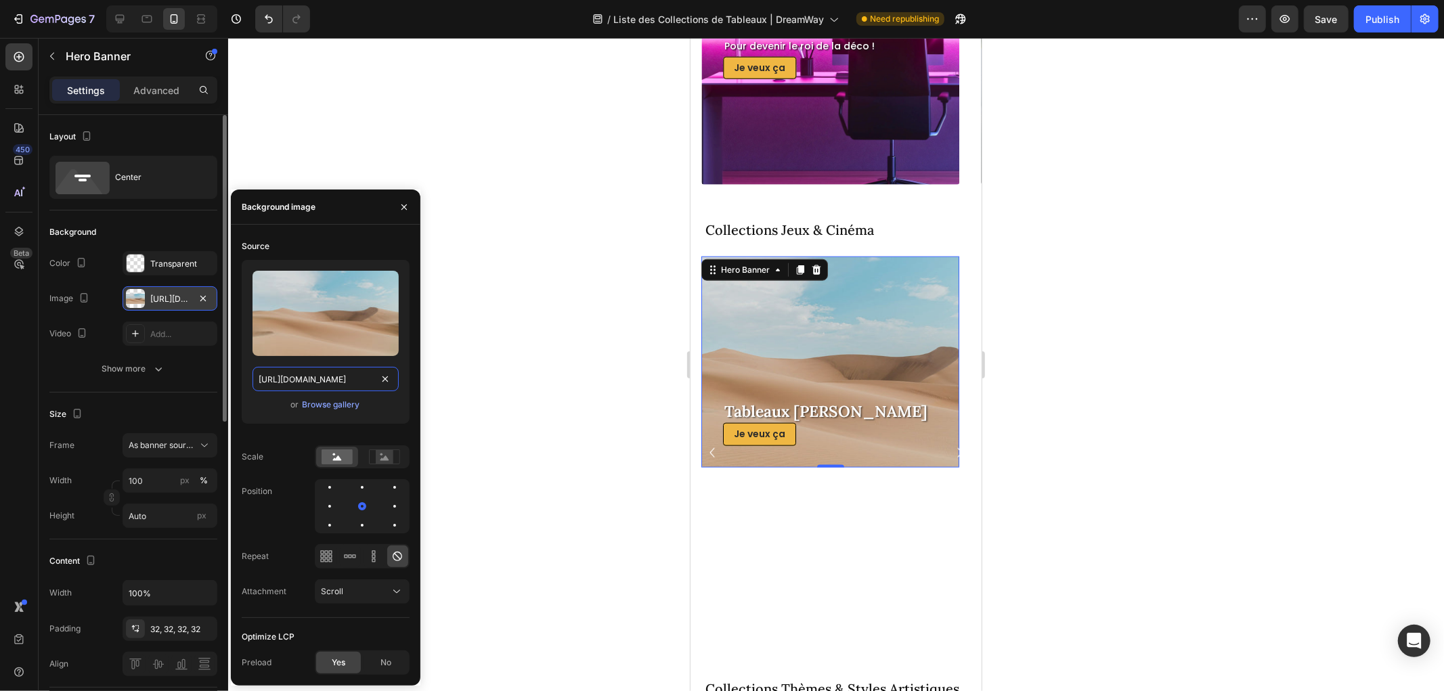
click at [329, 384] on input "[URL][DOMAIN_NAME]" at bounding box center [325, 379] width 146 height 24
paste input "0790/0515/5655/files/collection-tableaux-[PERSON_NAME].webp?v=1746612323"
type input "[URL][DOMAIN_NAME][PERSON_NAME]"
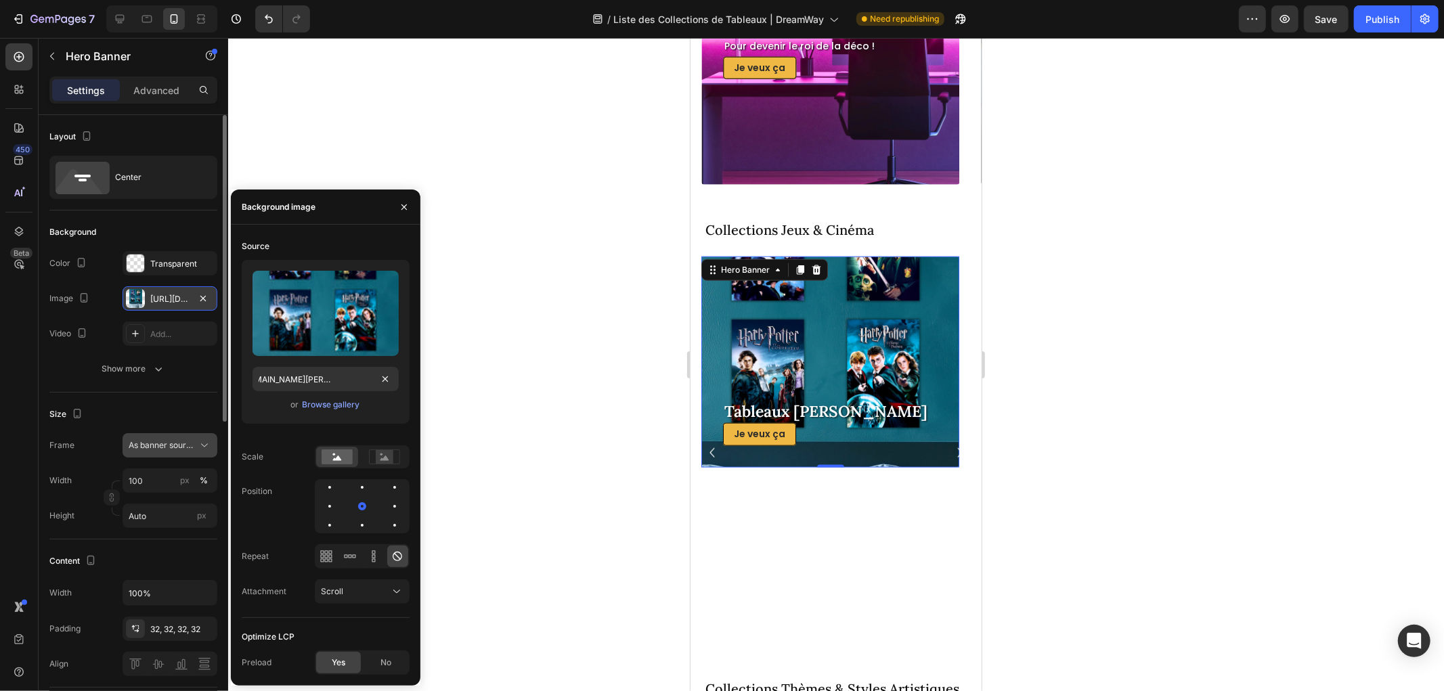
click at [178, 439] on div "As banner source" at bounding box center [170, 446] width 83 height 14
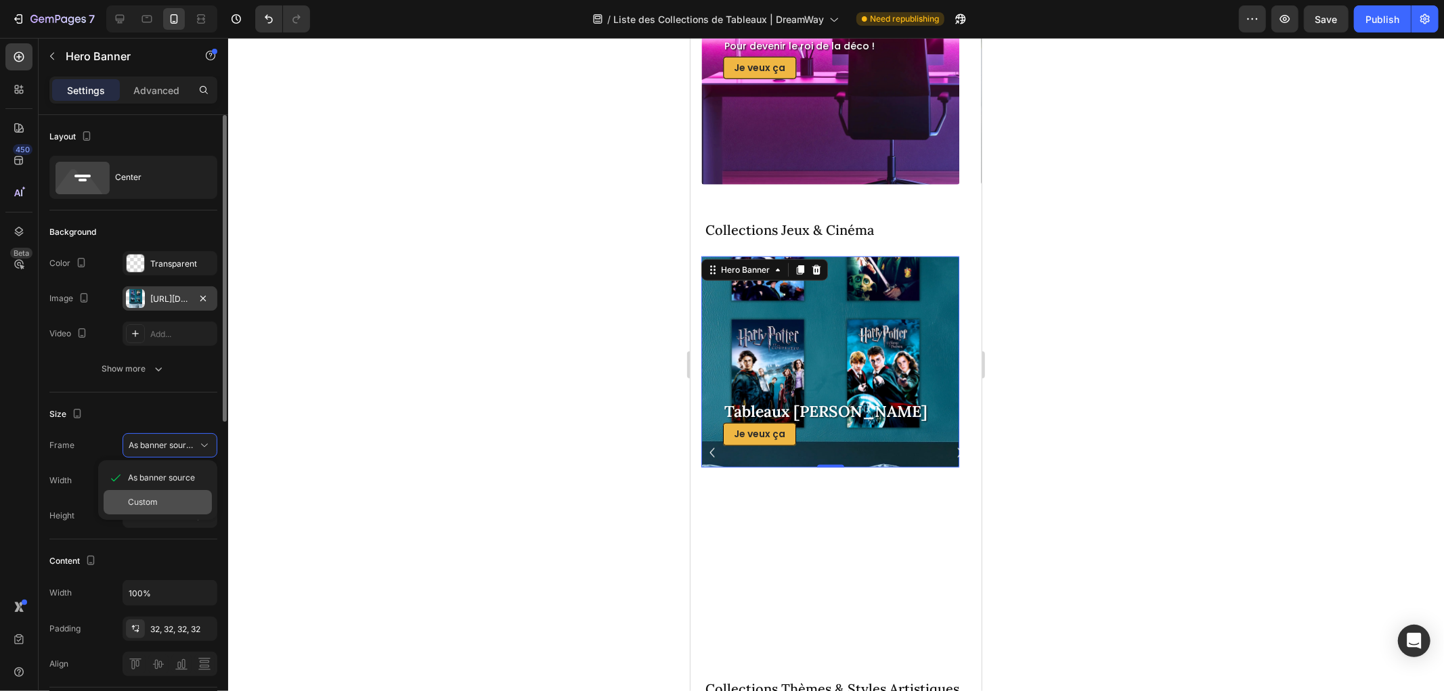
click at [167, 497] on div "Custom" at bounding box center [167, 502] width 79 height 12
click at [171, 447] on div "Custom" at bounding box center [162, 445] width 66 height 12
click at [161, 477] on span "As banner source" at bounding box center [161, 478] width 67 height 12
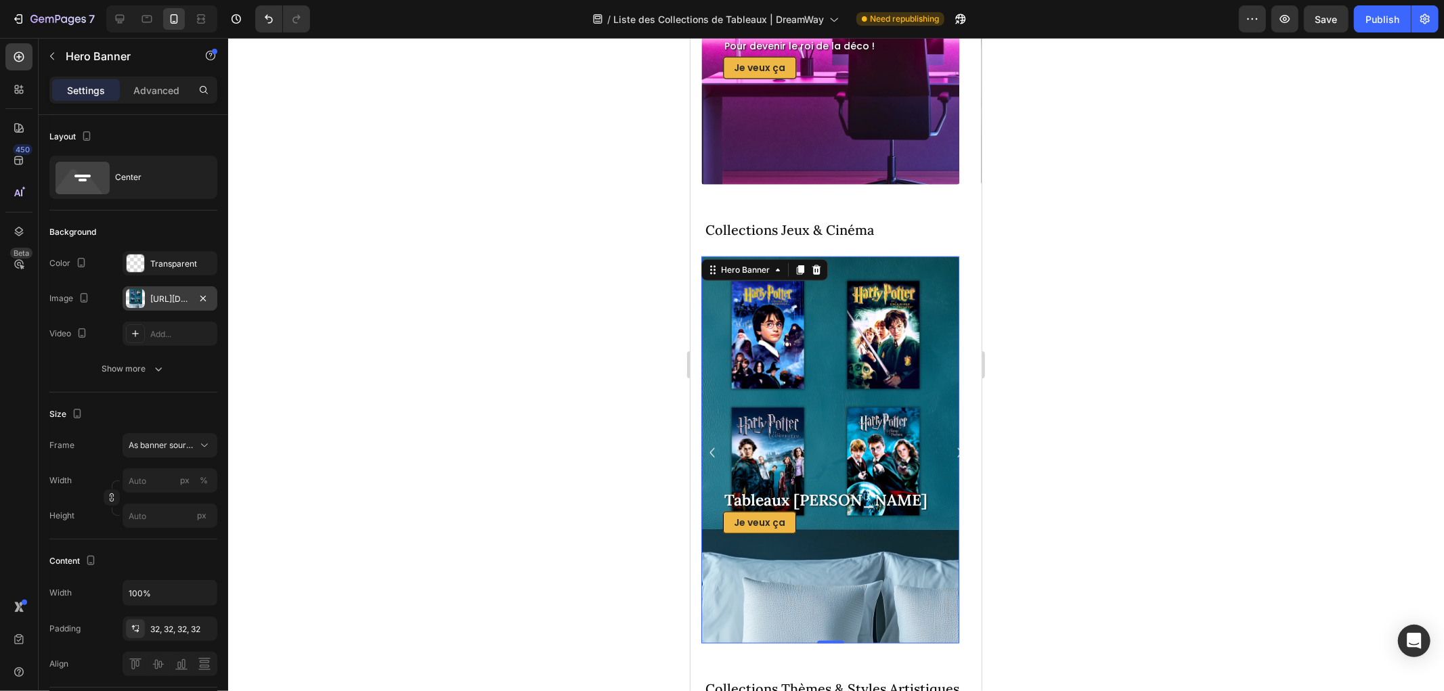
click at [162, 383] on div "Background The changes might be hidden by the image and the video. Color Transp…" at bounding box center [133, 302] width 168 height 182
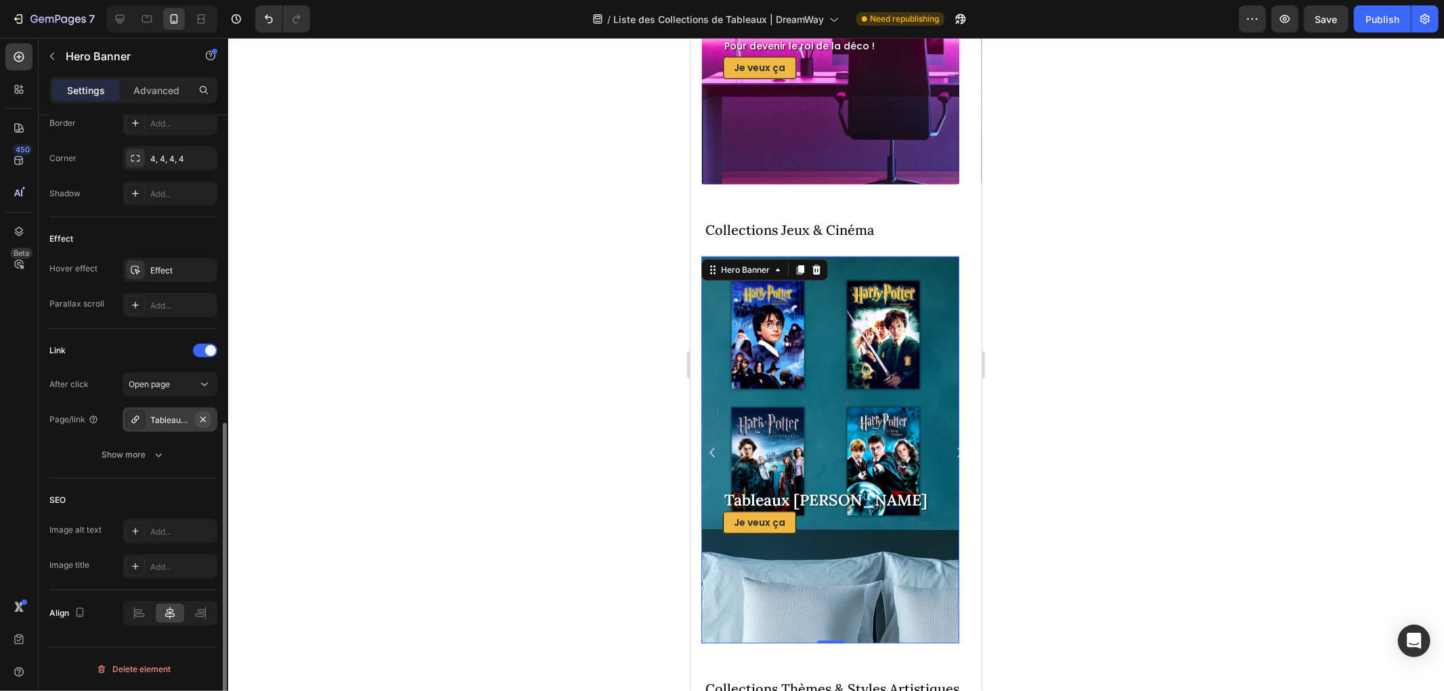
click at [204, 418] on icon "button" at bounding box center [202, 418] width 5 height 5
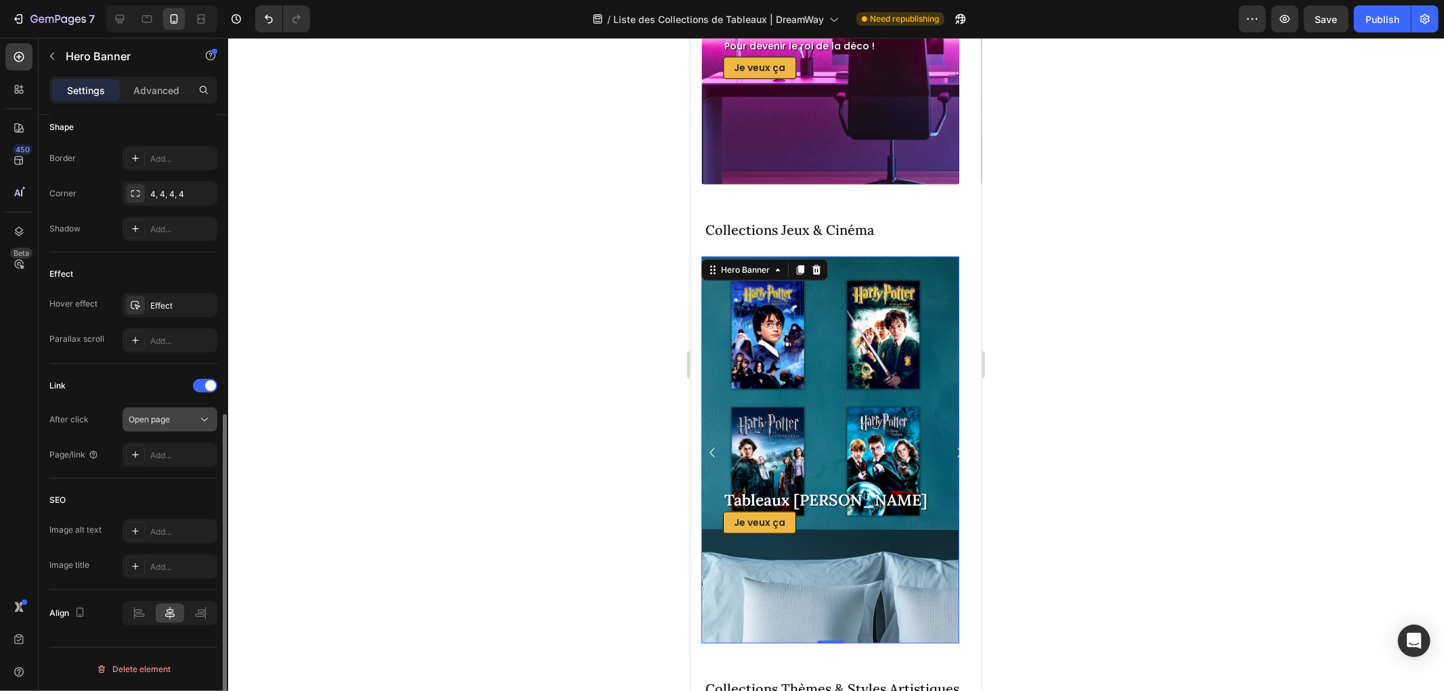
click at [165, 418] on span "Open page" at bounding box center [149, 419] width 41 height 10
click at [146, 394] on div "Link" at bounding box center [133, 386] width 168 height 22
click at [158, 458] on div "Add..." at bounding box center [182, 455] width 64 height 12
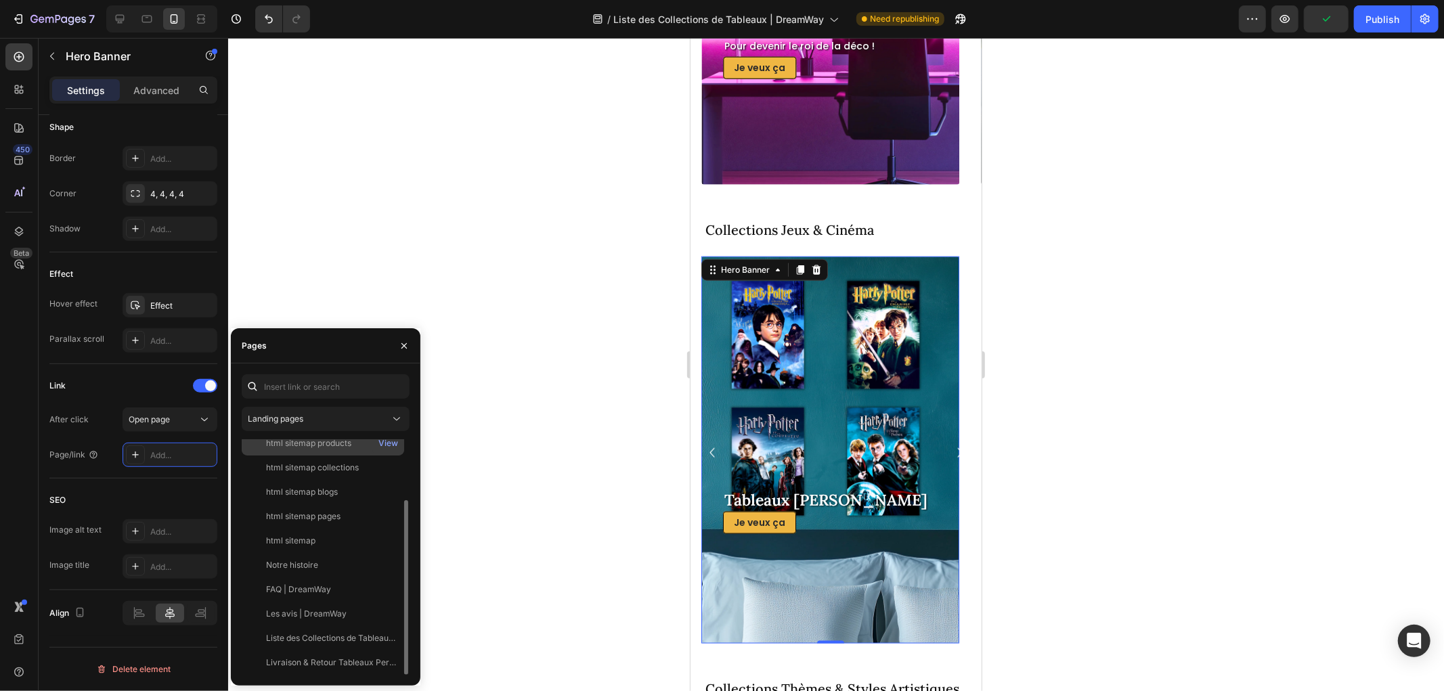
scroll to position [0, 0]
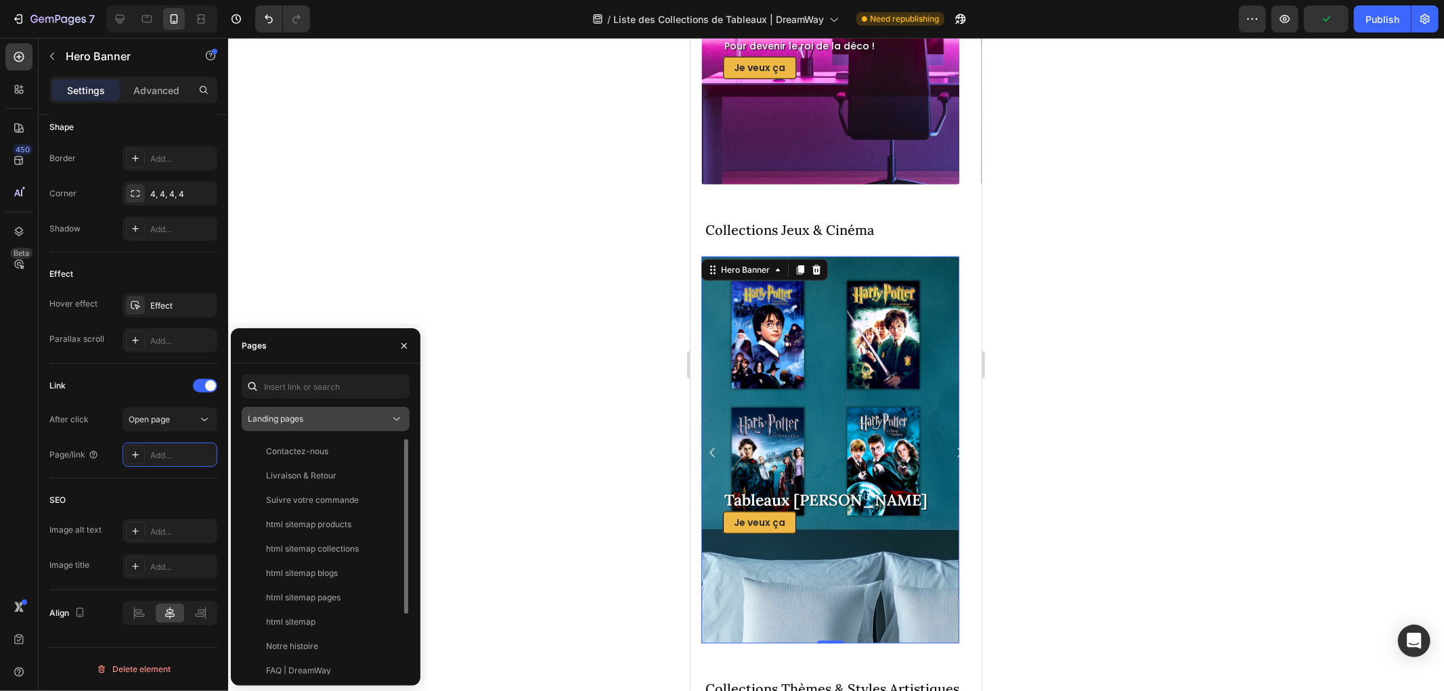
click at [311, 423] on div "Landing pages" at bounding box center [319, 419] width 142 height 12
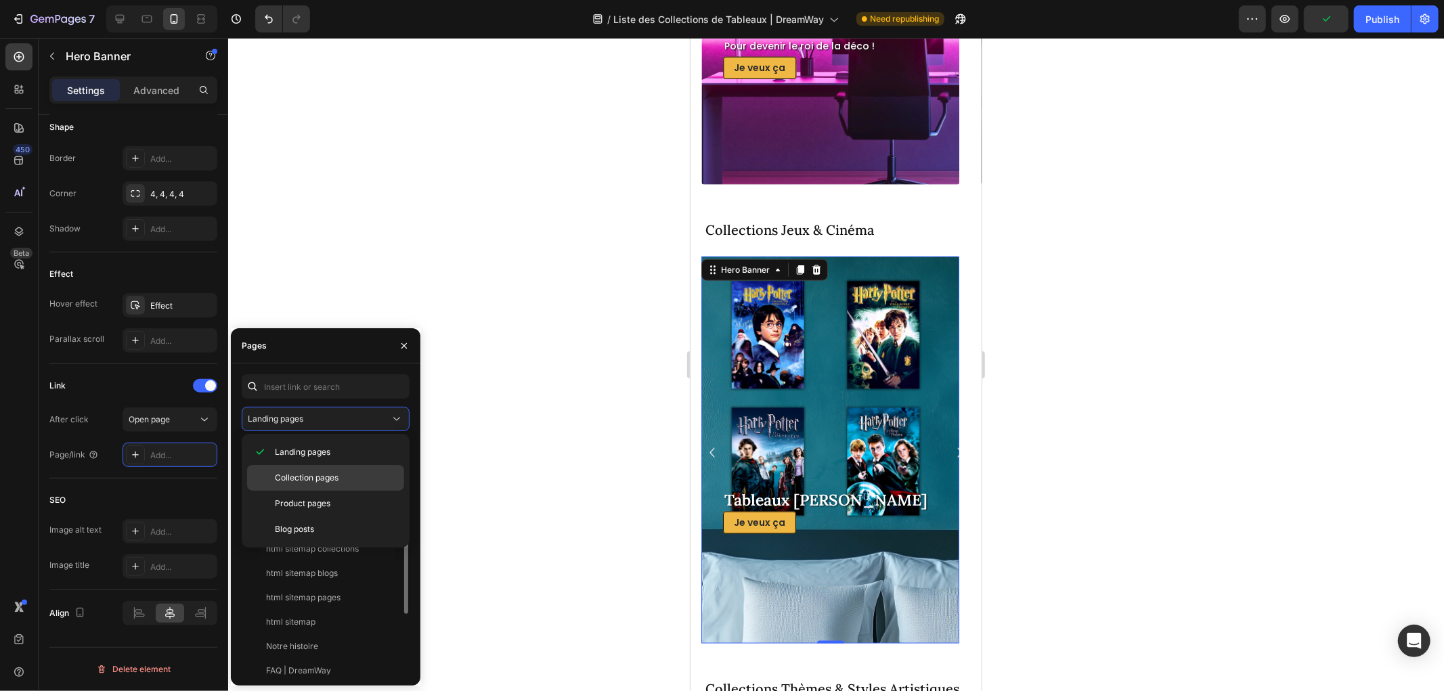
click at [305, 483] on span "Collection pages" at bounding box center [307, 478] width 64 height 12
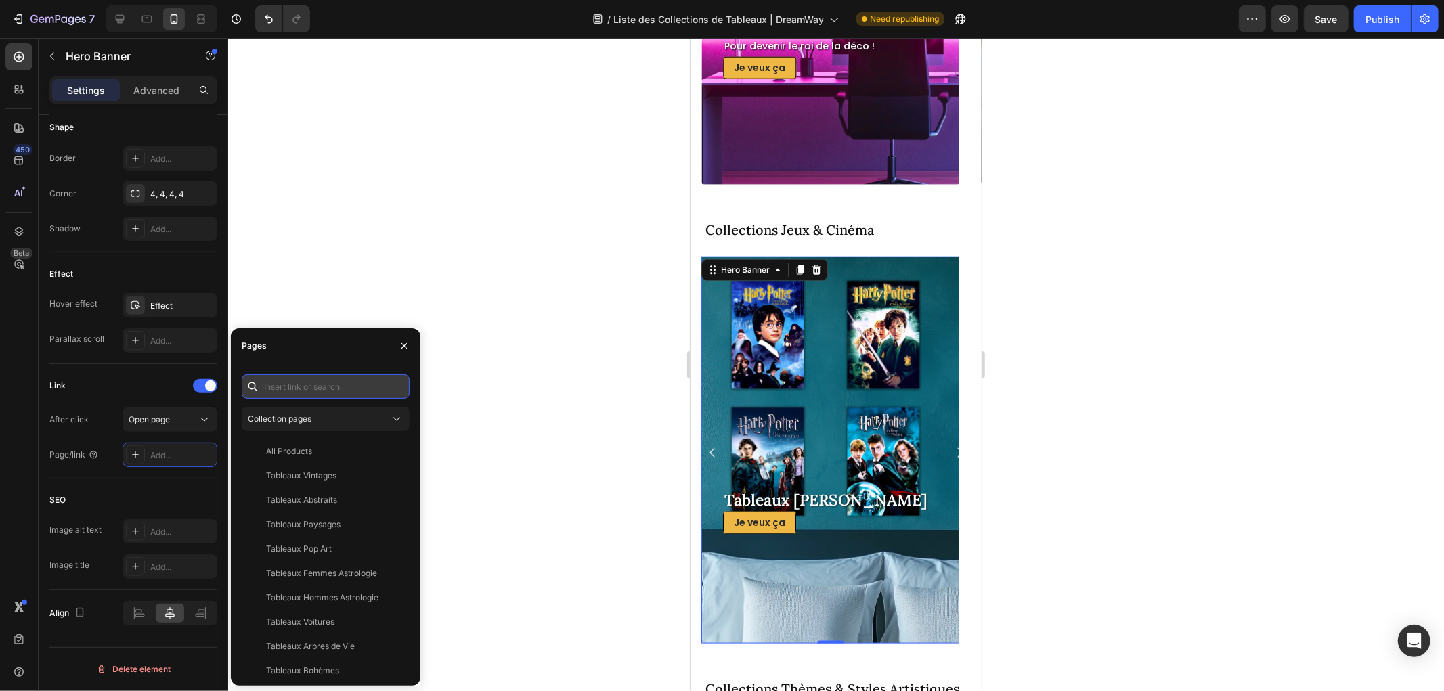
click at [311, 380] on input "text" at bounding box center [326, 386] width 168 height 24
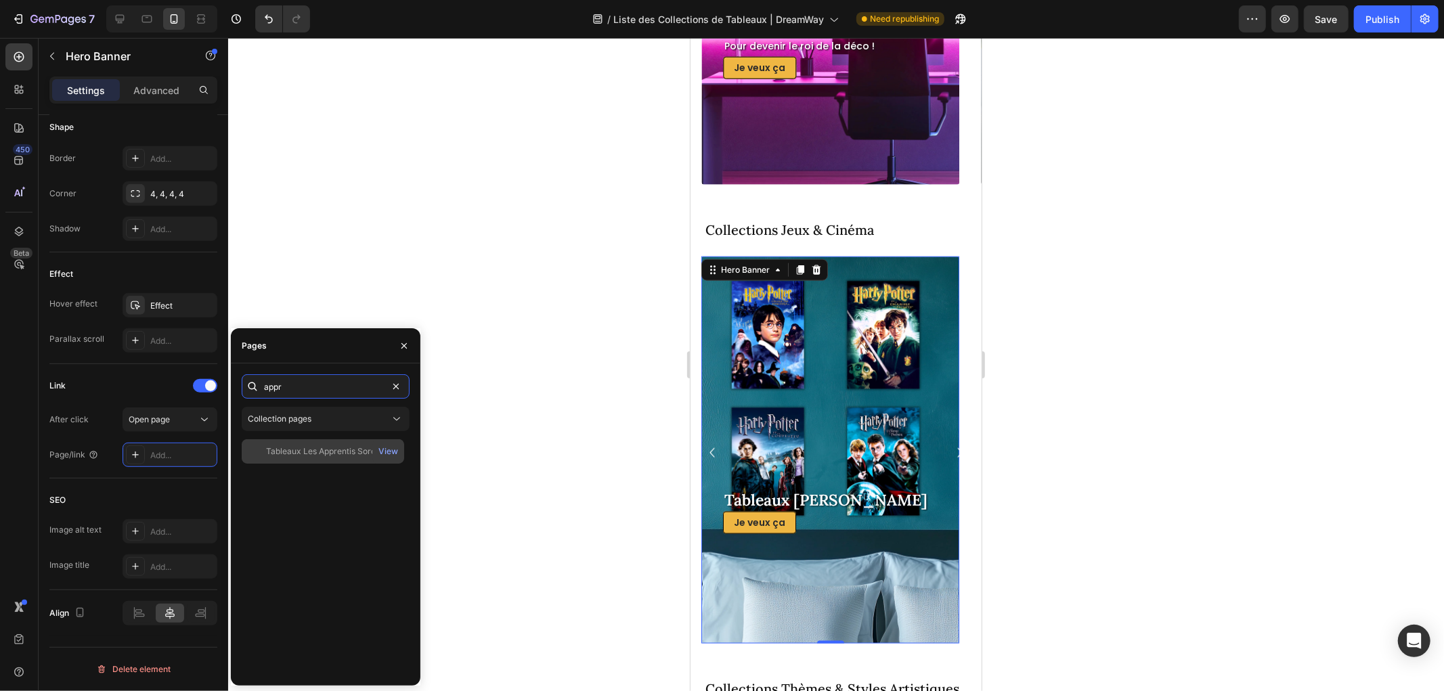
type input "appr"
click at [328, 454] on div "Tableaux Les Apprentis Sorciers" at bounding box center [328, 451] width 124 height 12
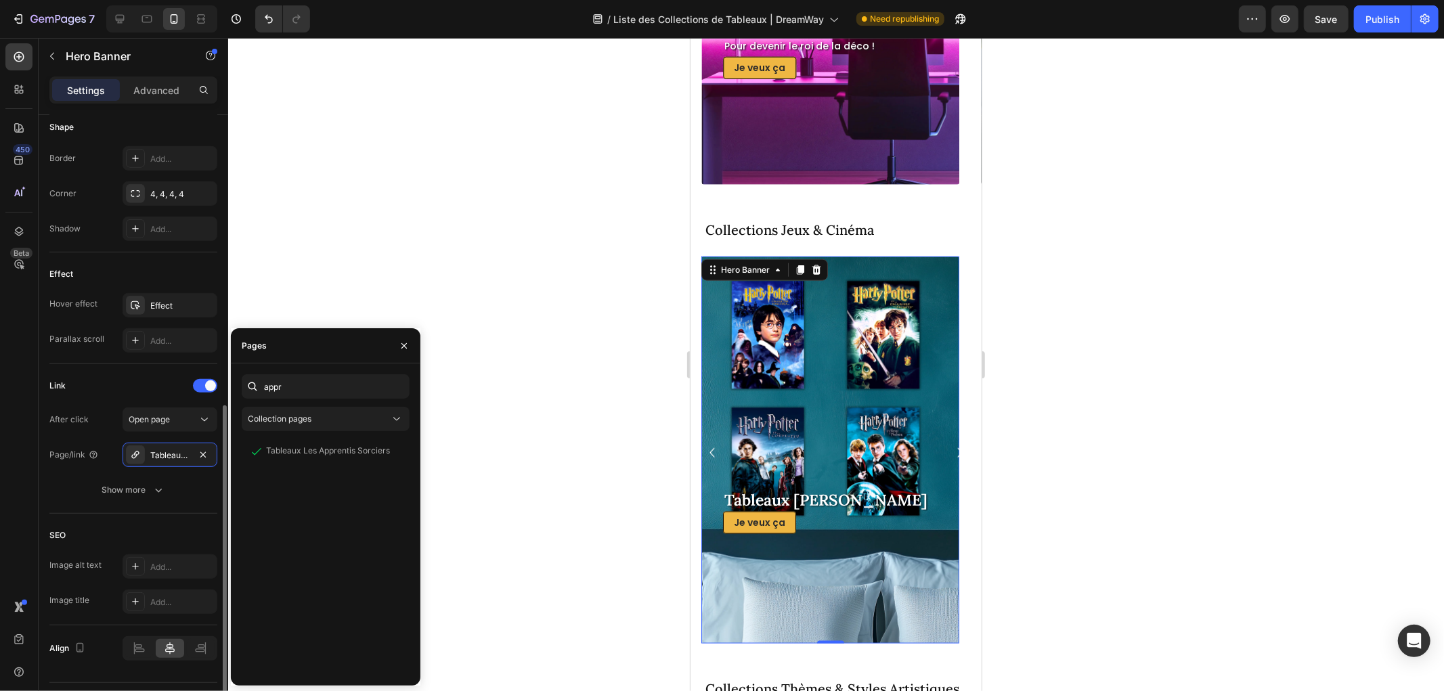
click at [120, 382] on div "Link" at bounding box center [133, 386] width 168 height 22
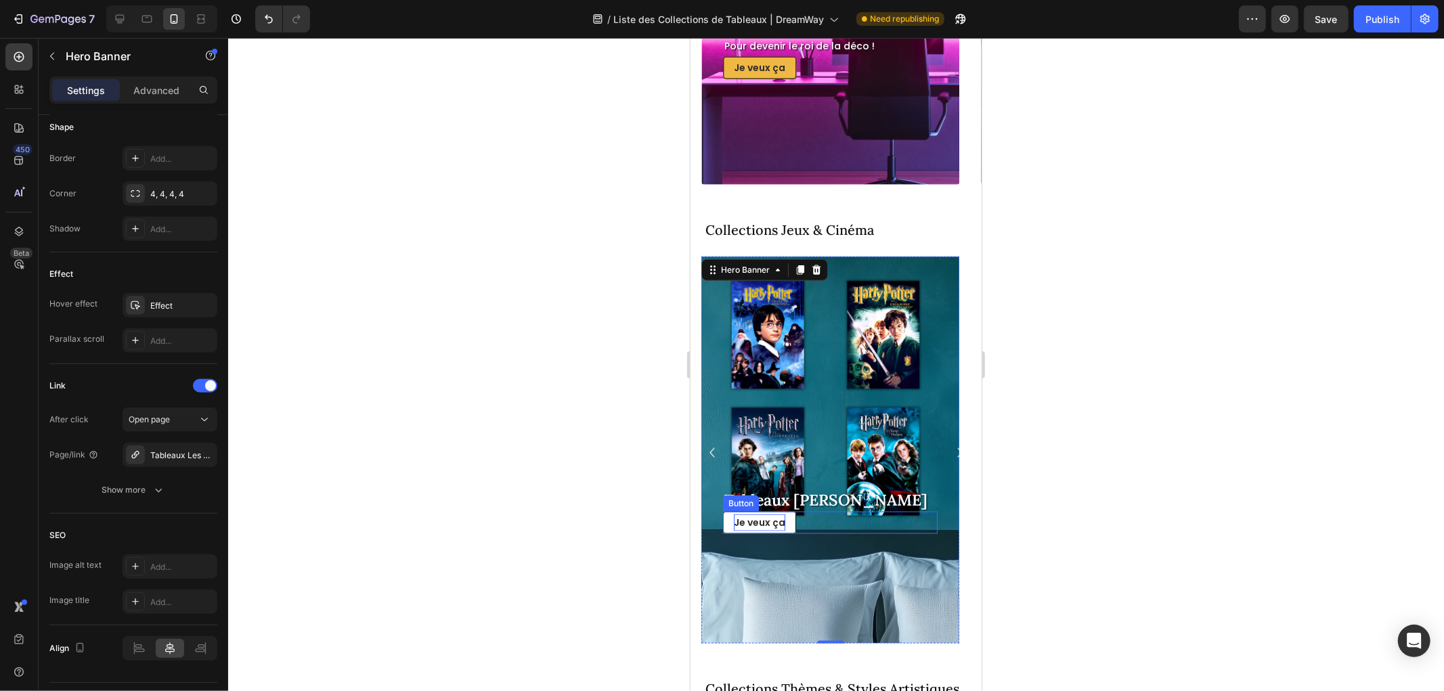
click at [766, 518] on p "Je veux ça" at bounding box center [758, 522] width 51 height 17
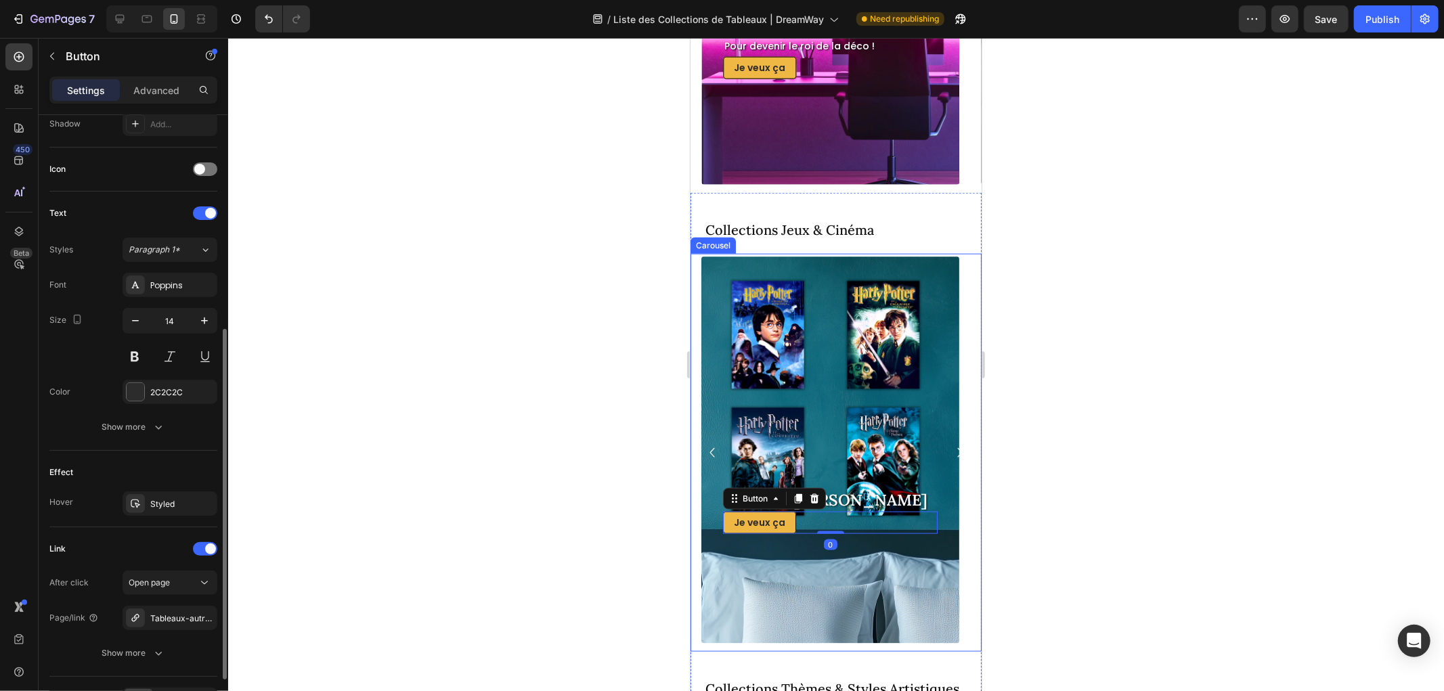
scroll to position [462, 0]
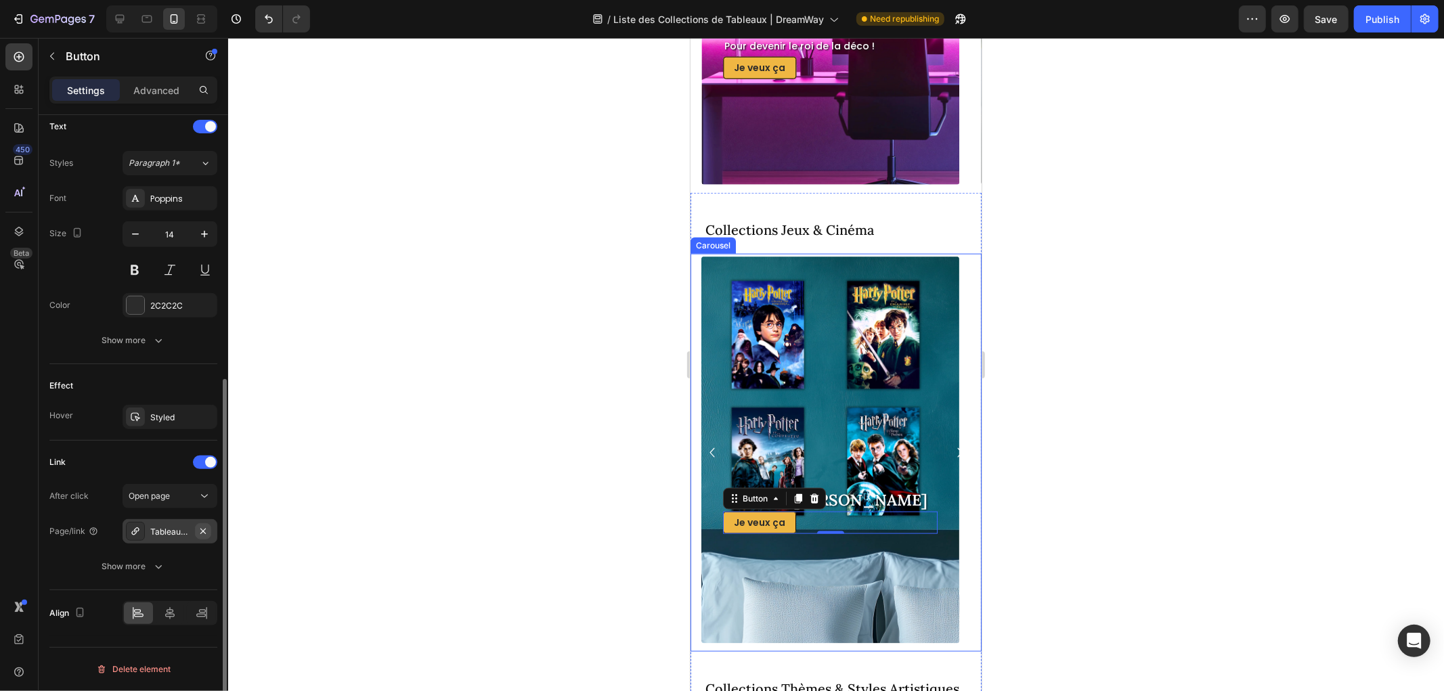
click at [202, 524] on button "button" at bounding box center [203, 531] width 16 height 16
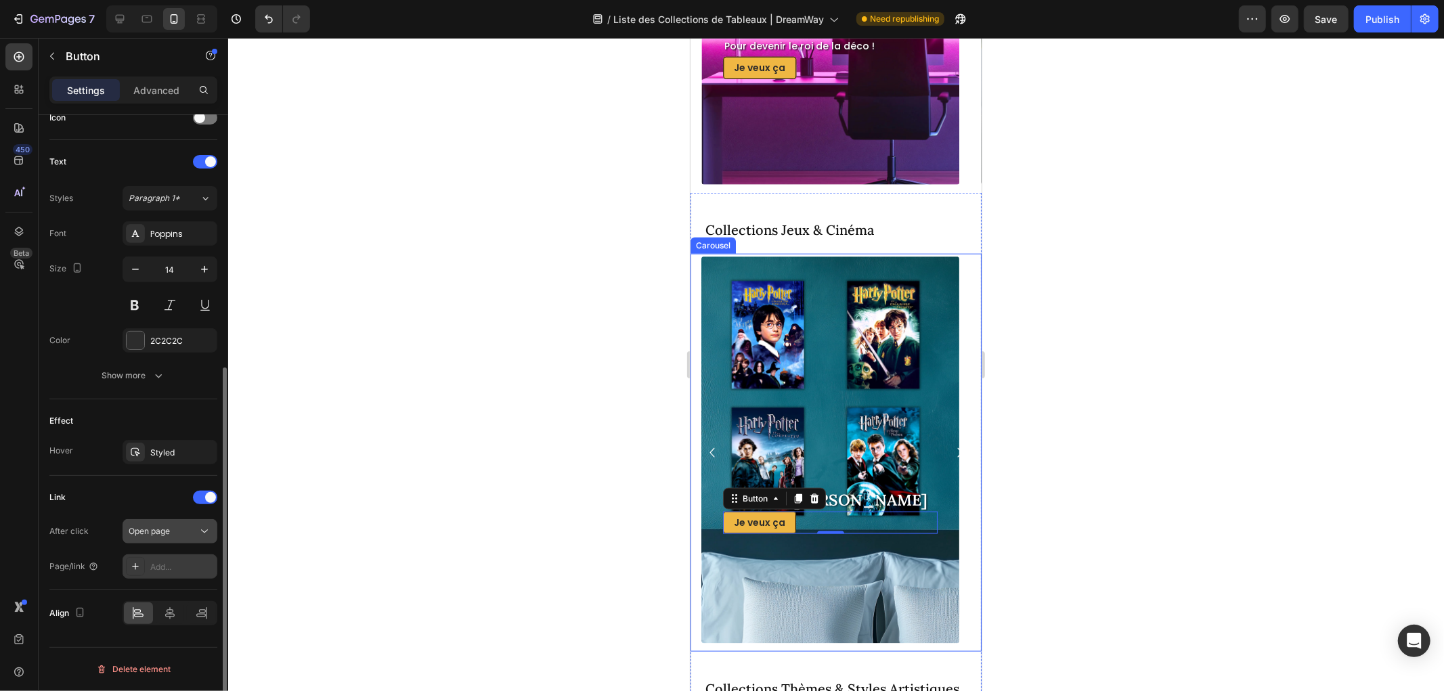
scroll to position [427, 0]
click at [158, 562] on div "Add..." at bounding box center [182, 567] width 64 height 12
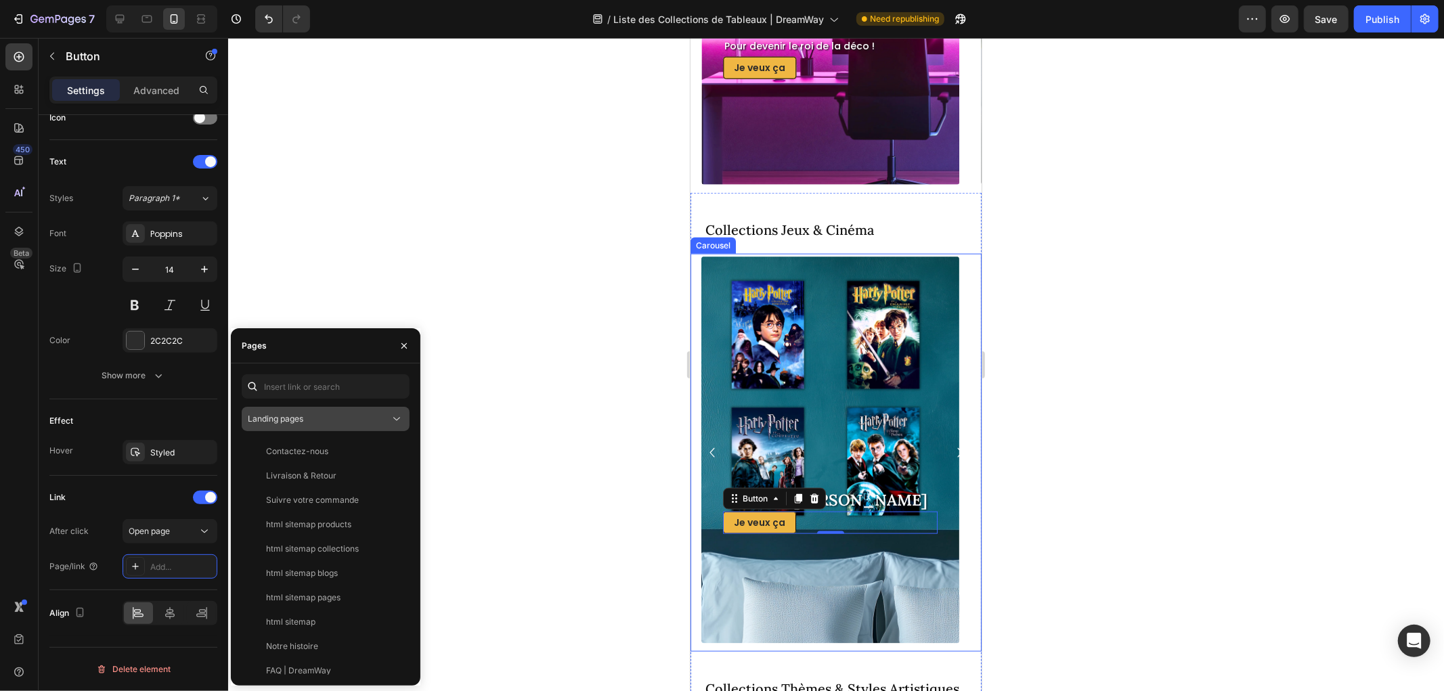
click at [332, 424] on div "Landing pages" at bounding box center [319, 419] width 142 height 12
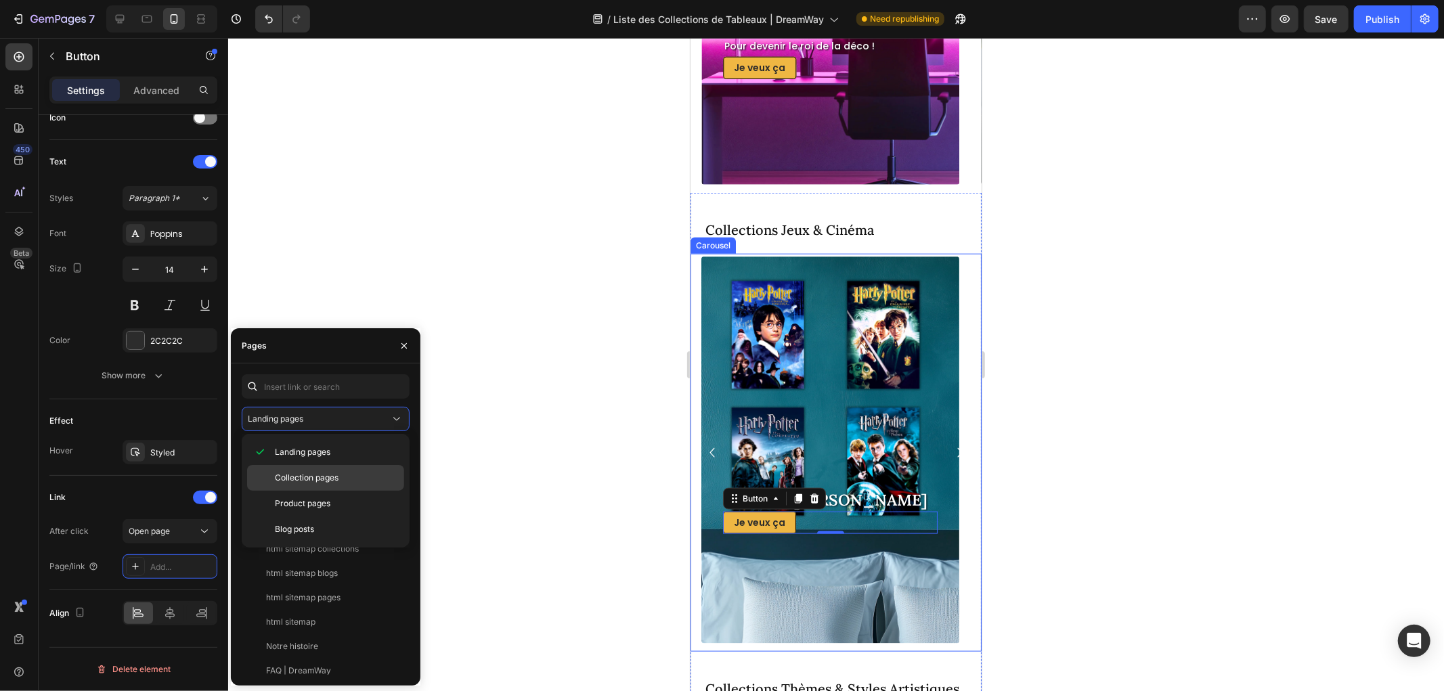
click at [337, 474] on span "Collection pages" at bounding box center [307, 478] width 64 height 12
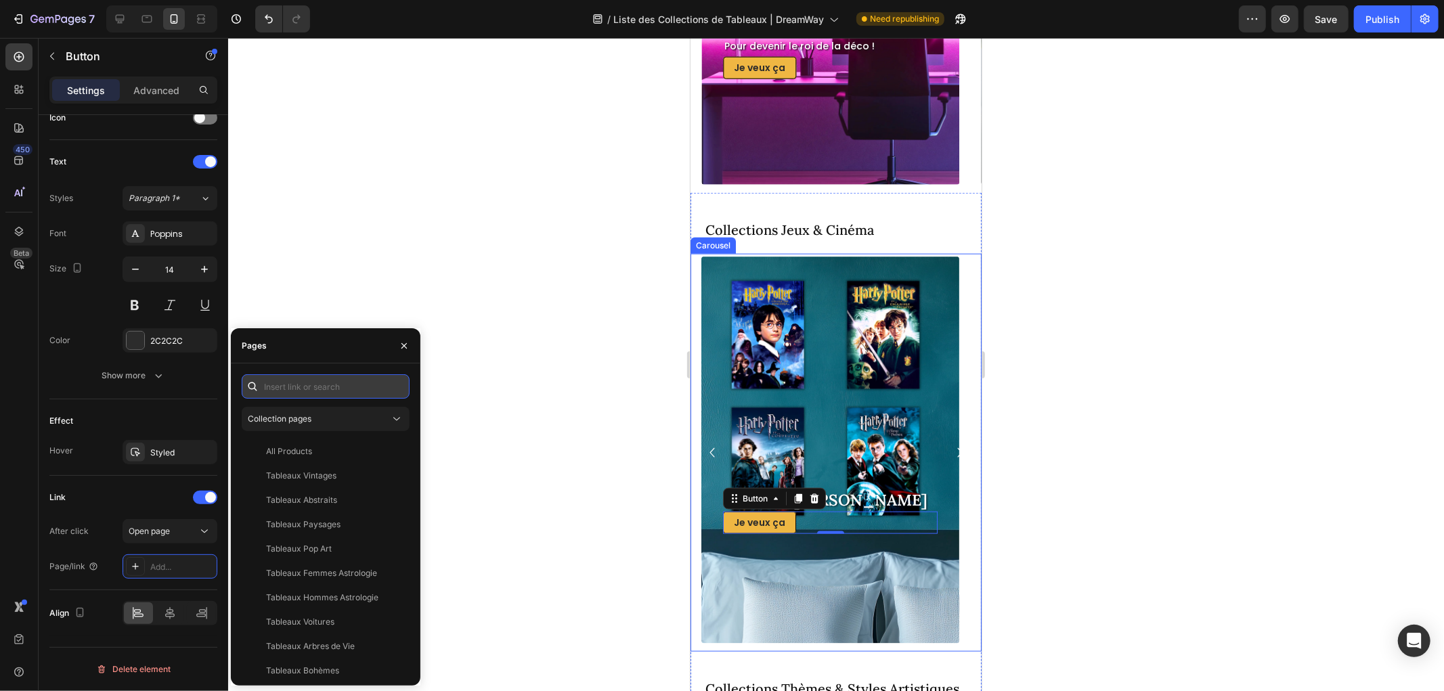
click at [322, 386] on input "text" at bounding box center [326, 386] width 168 height 24
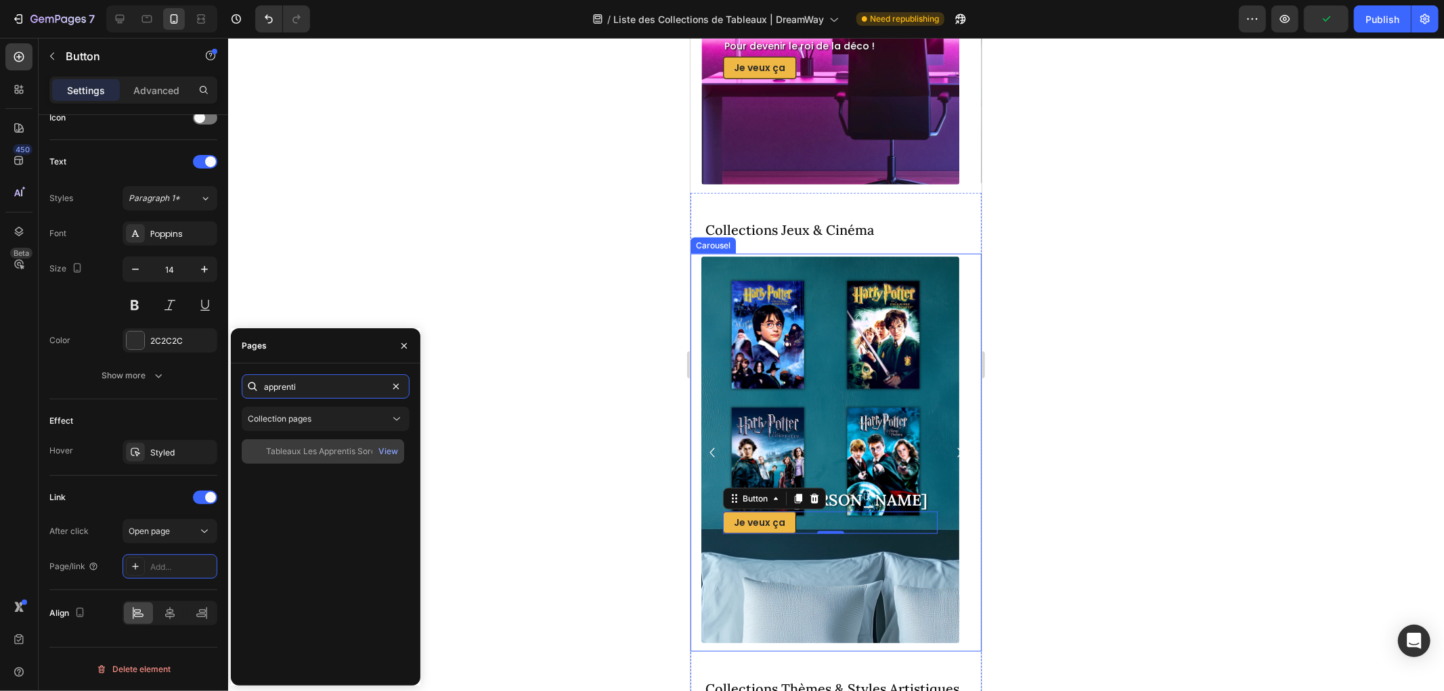
type input "apprenti"
click at [339, 444] on div "Tableaux Les Apprentis Sorciers View" at bounding box center [323, 451] width 162 height 24
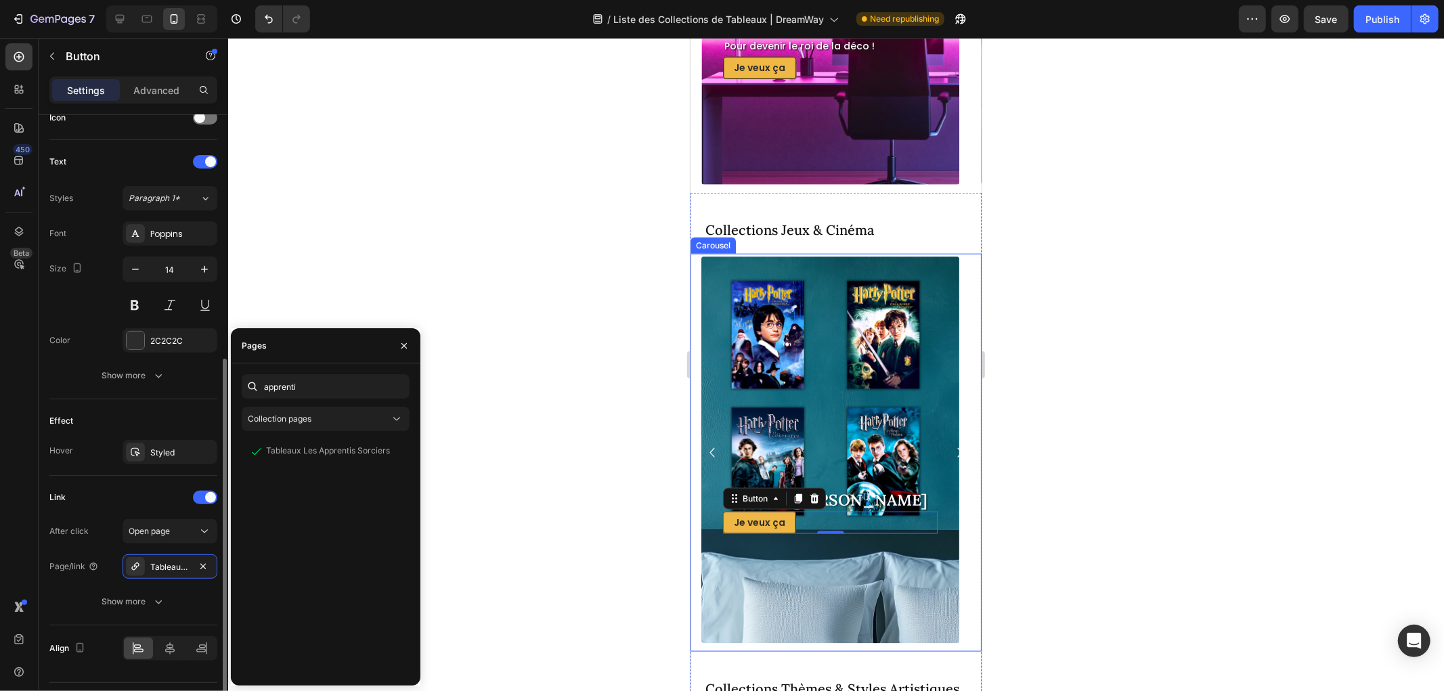
click at [152, 415] on div "Effect" at bounding box center [133, 421] width 168 height 22
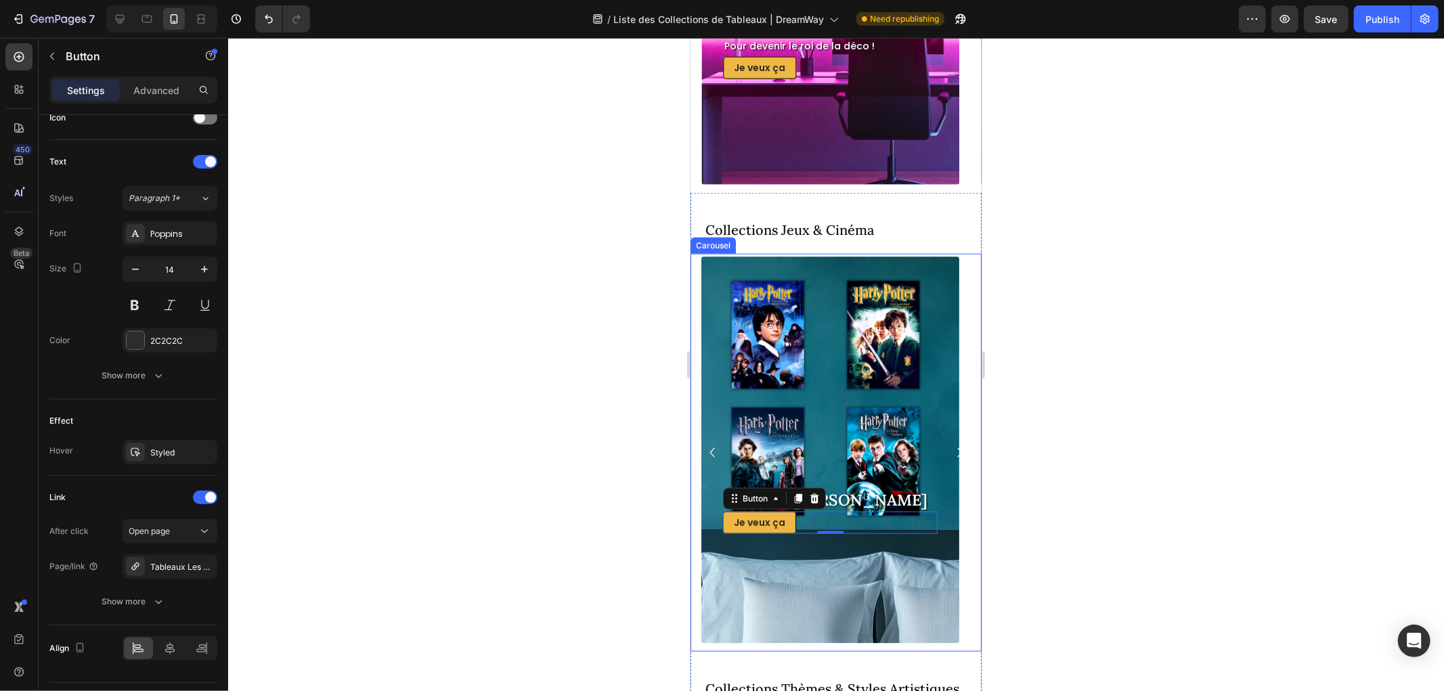
scroll to position [0, 0]
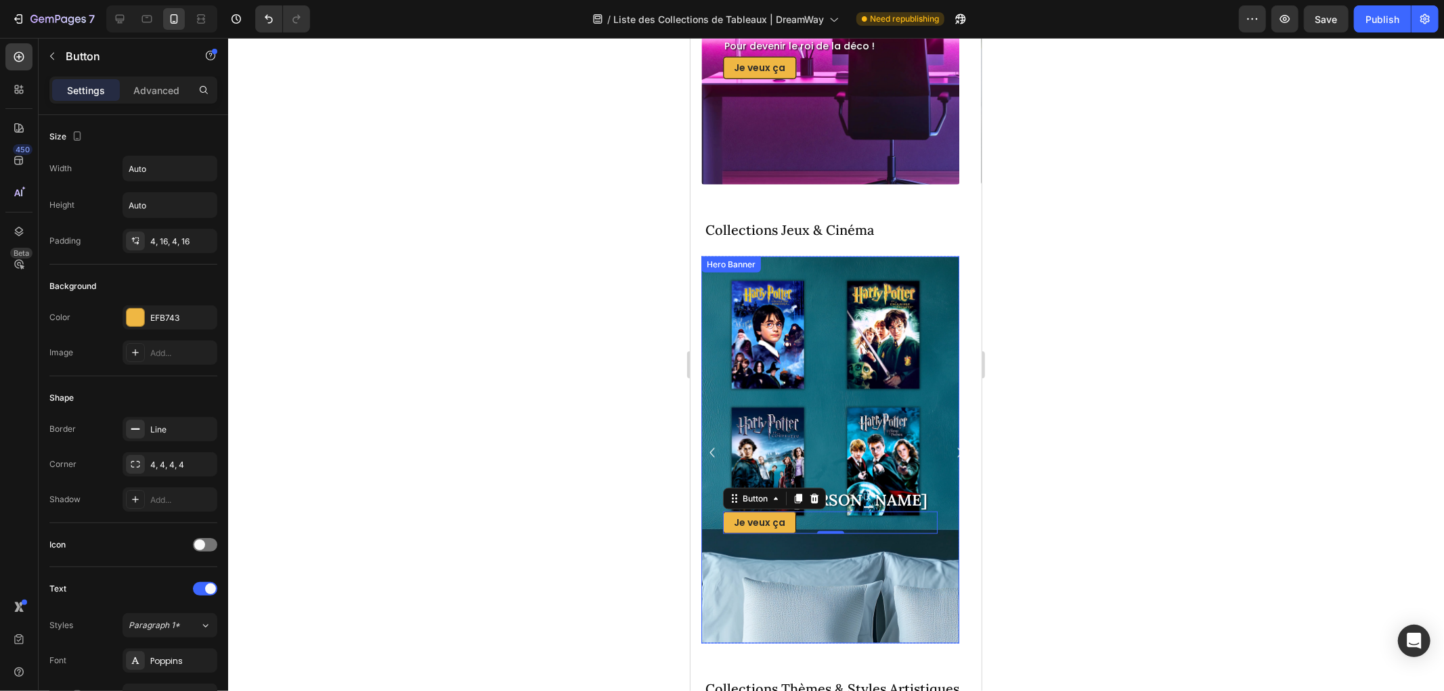
click at [816, 340] on div "Background Image" at bounding box center [830, 449] width 258 height 387
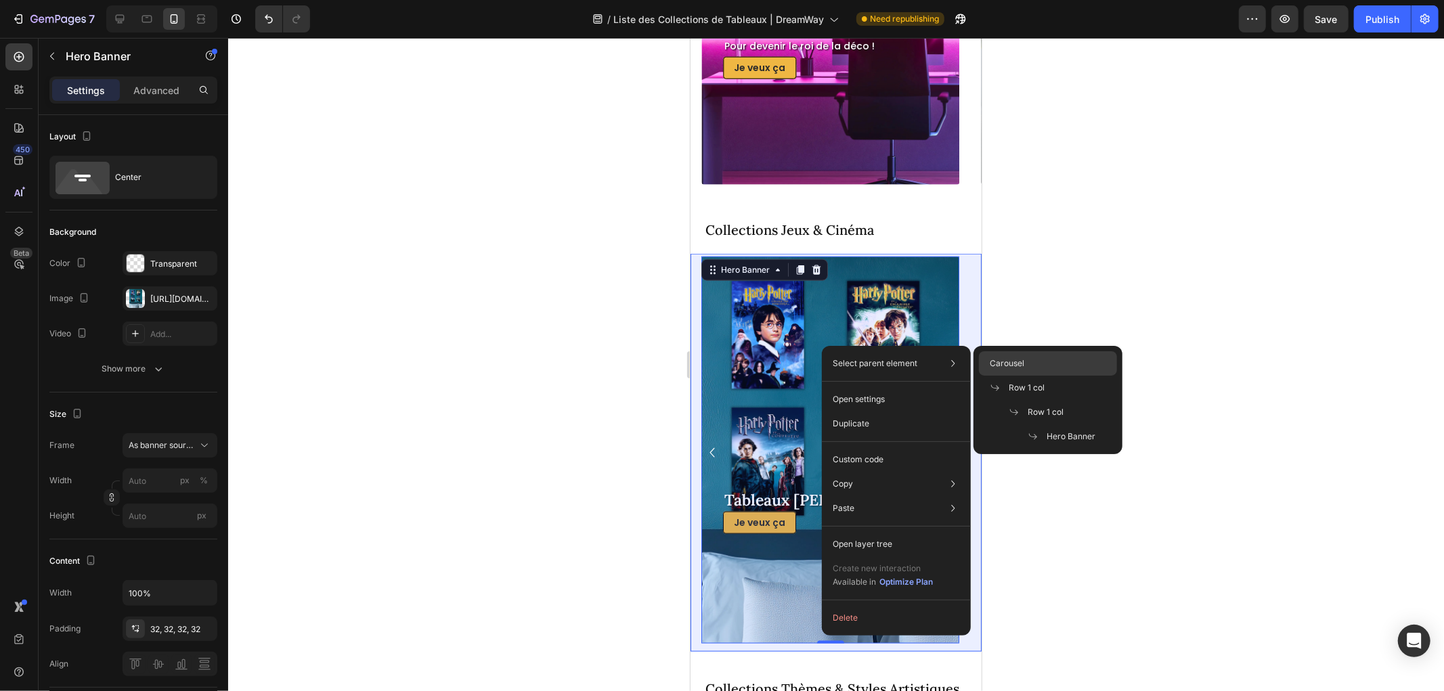
click at [1019, 364] on span "Carousel" at bounding box center [1007, 363] width 35 height 12
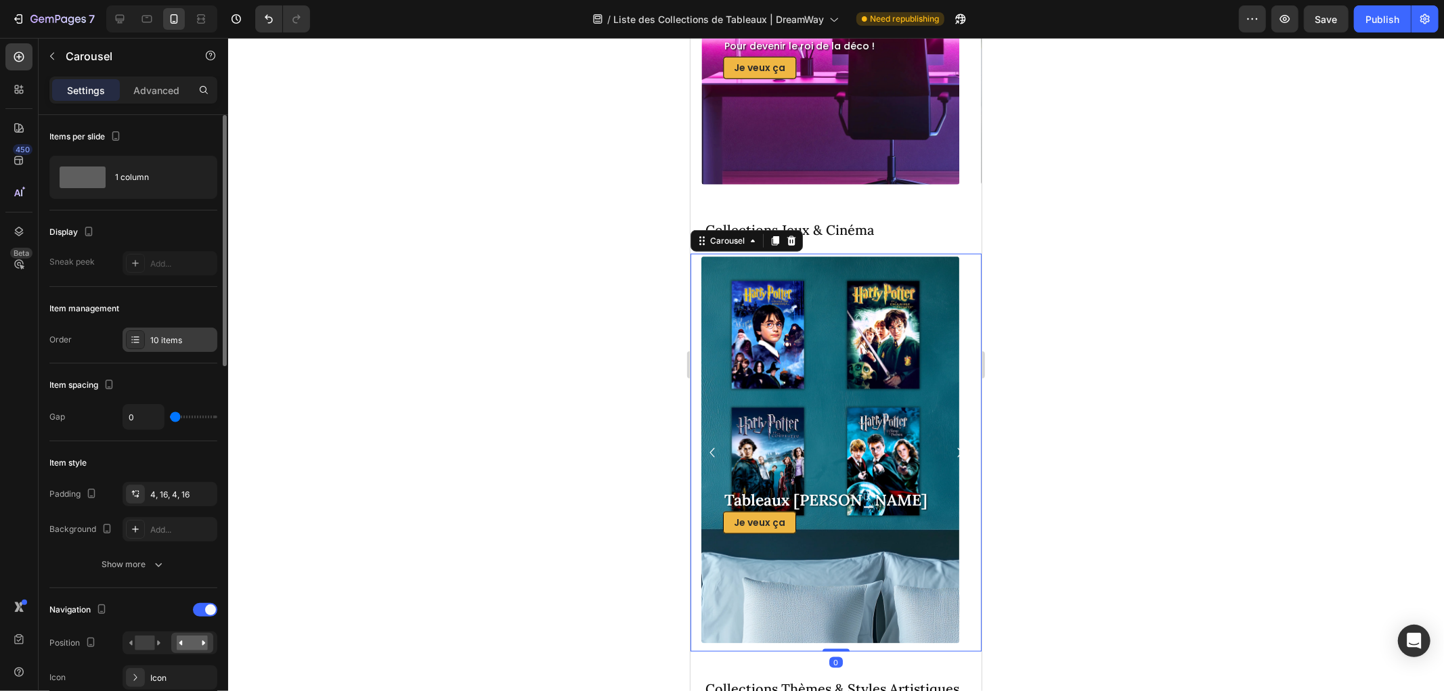
click at [159, 334] on div "10 items" at bounding box center [182, 340] width 64 height 12
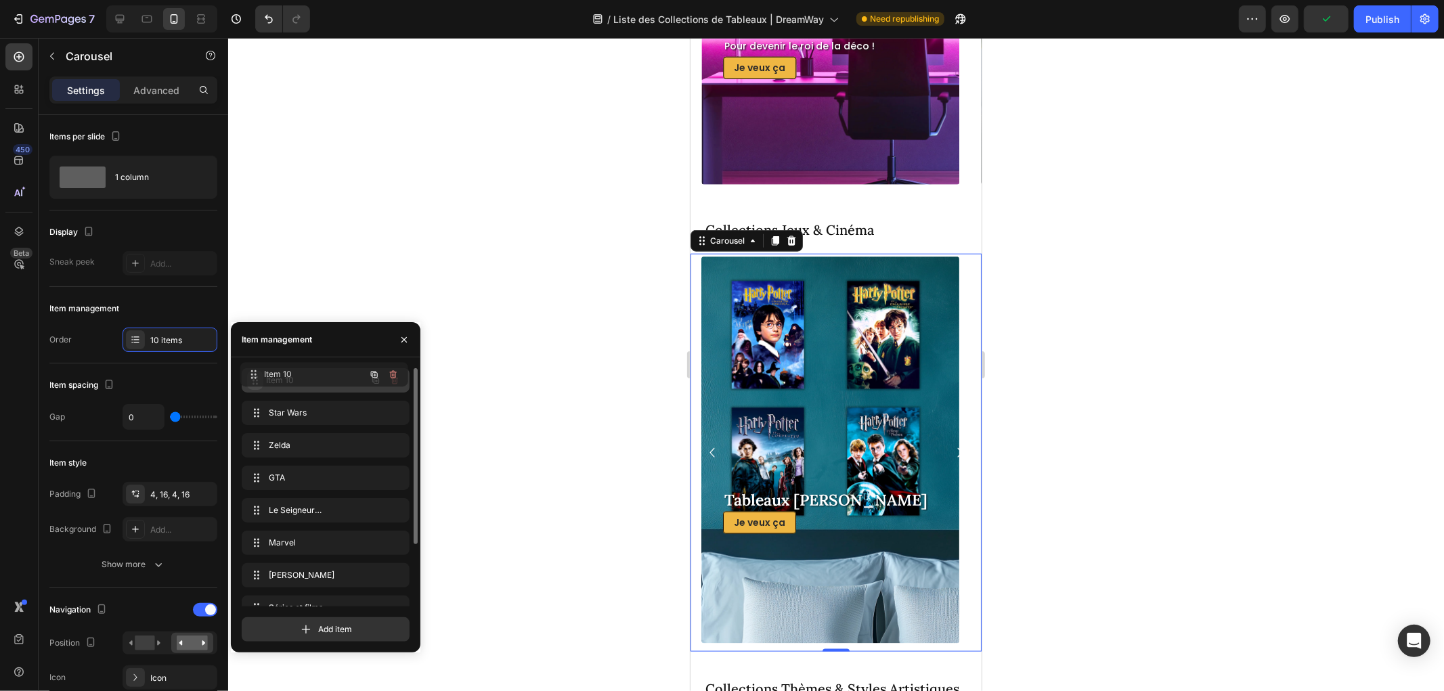
drag, startPoint x: 254, startPoint y: 588, endPoint x: 253, endPoint y: 373, distance: 214.6
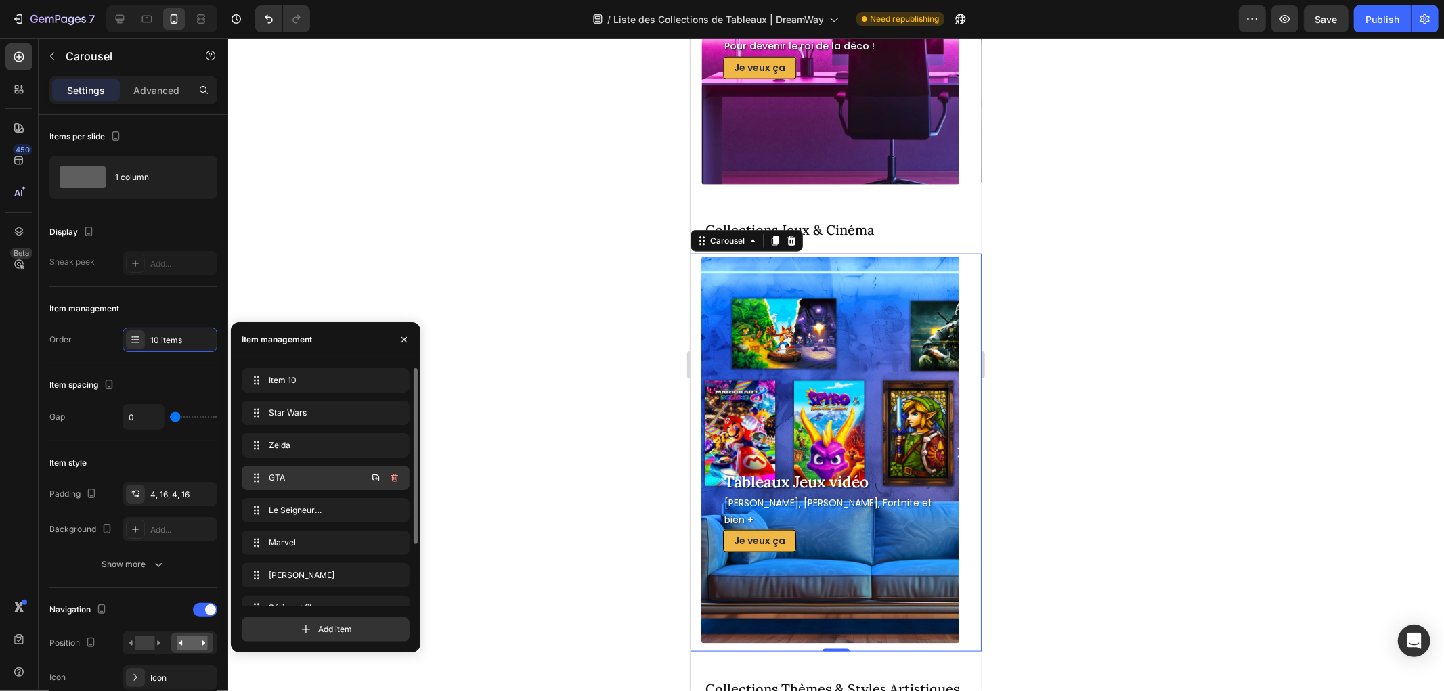
click at [294, 481] on span "GTA" at bounding box center [307, 478] width 76 height 12
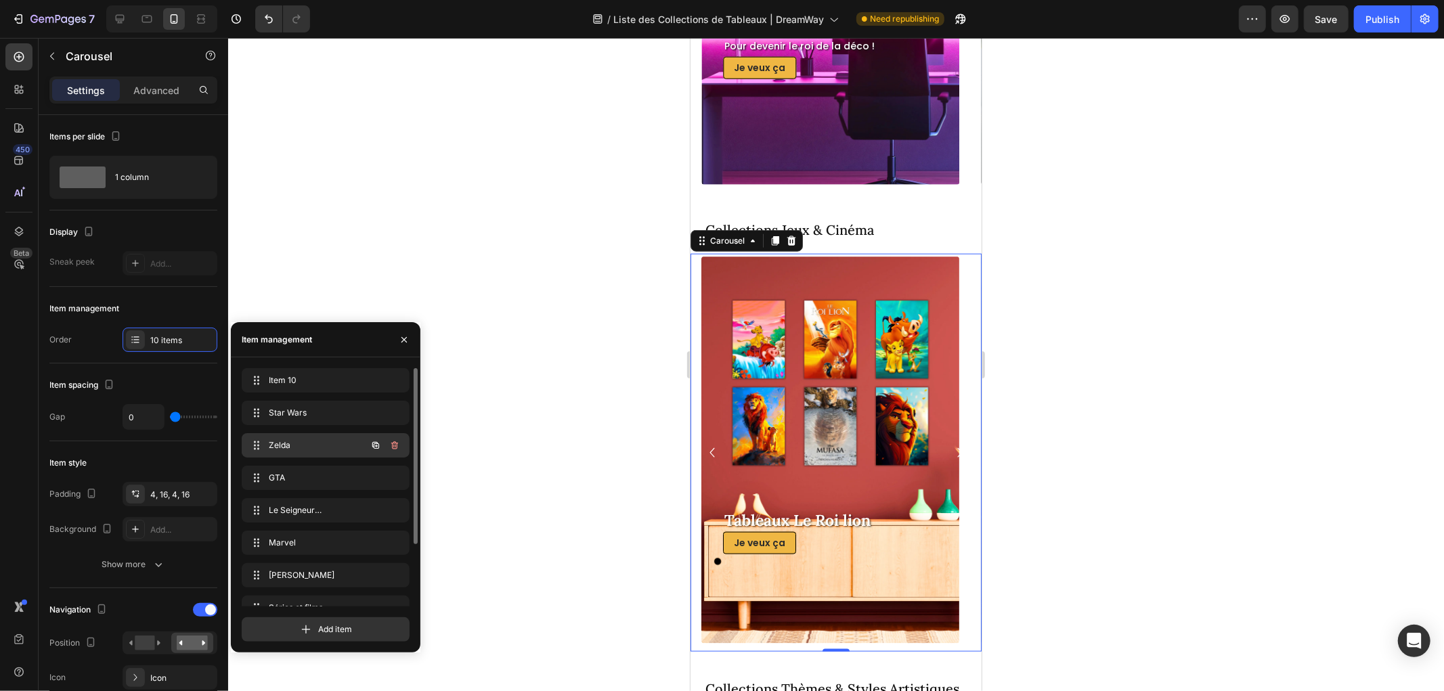
click at [292, 437] on div "Zelda Zelda" at bounding box center [306, 445] width 119 height 19
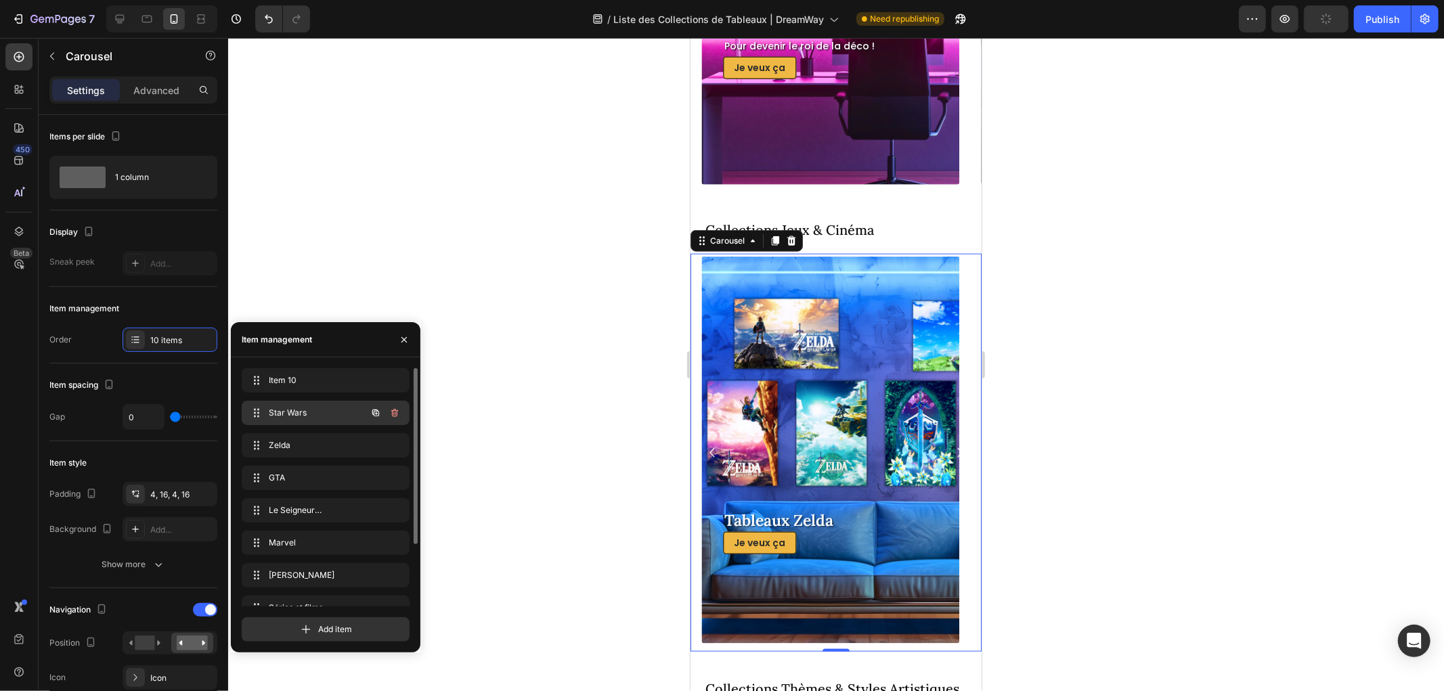
click at [296, 418] on span "Star Wars" at bounding box center [307, 413] width 76 height 12
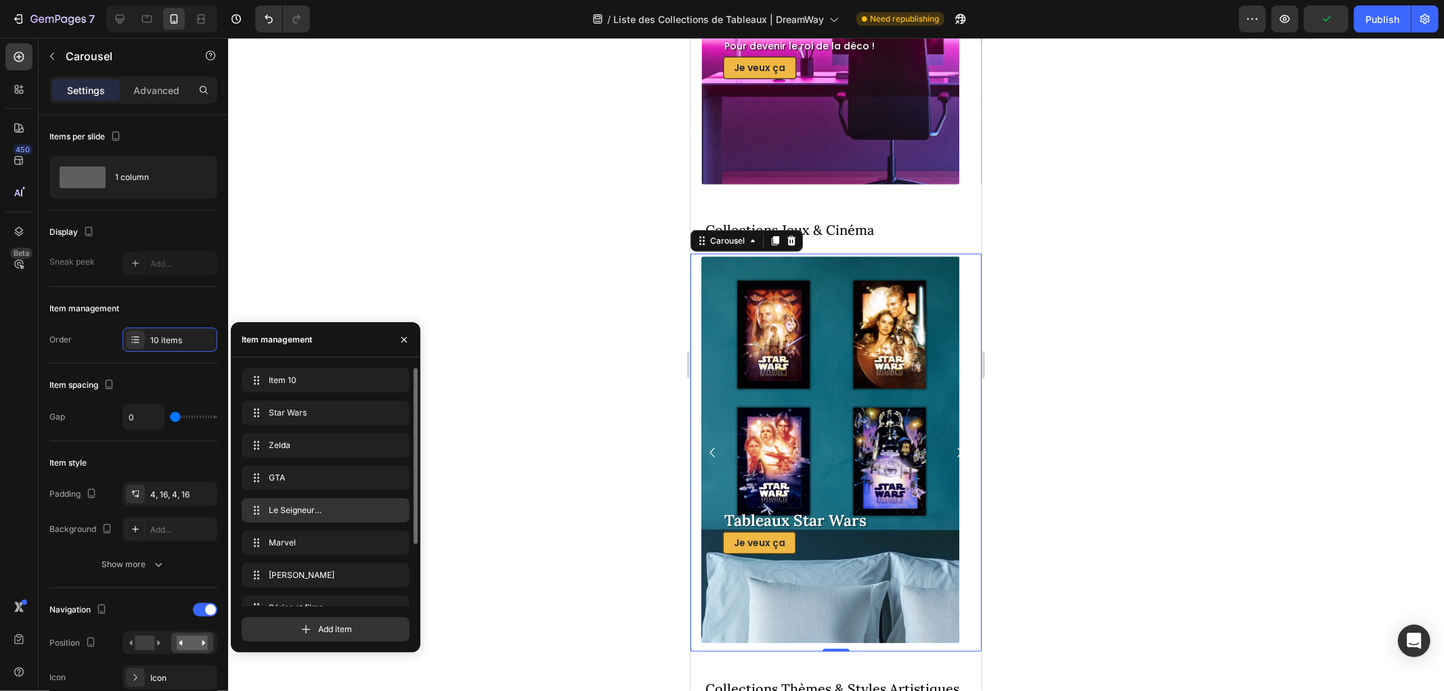
click at [316, 508] on span "Le Seigneur [PERSON_NAME]" at bounding box center [323, 510] width 108 height 12
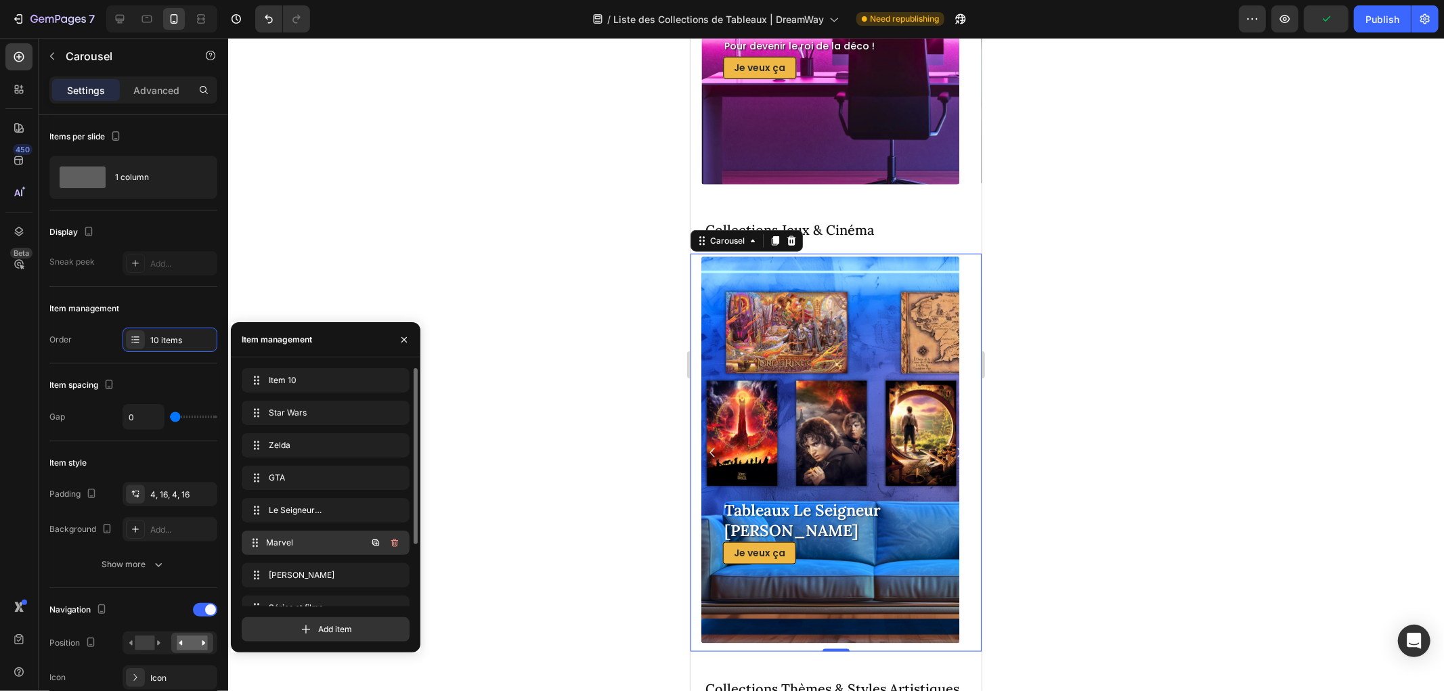
click at [313, 537] on span "Marvel" at bounding box center [316, 543] width 100 height 12
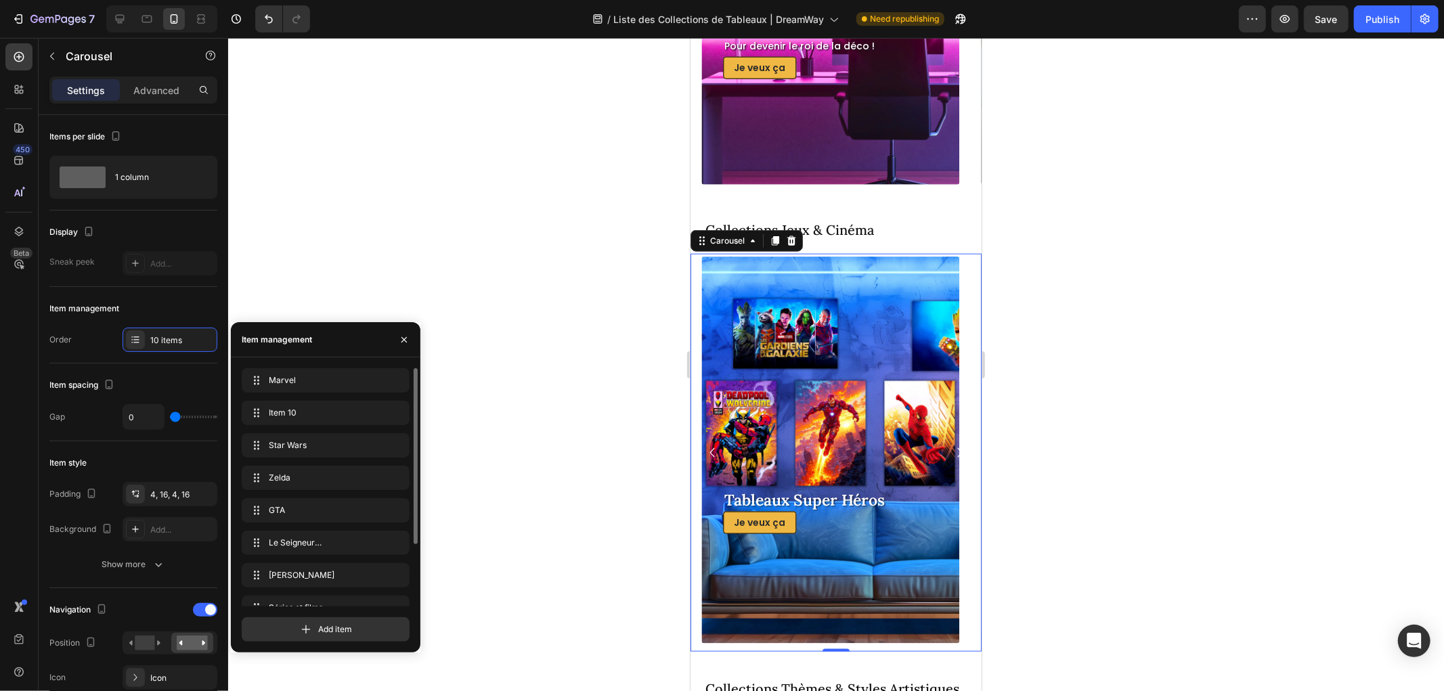
drag, startPoint x: 267, startPoint y: 468, endPoint x: 267, endPoint y: 430, distance: 37.9
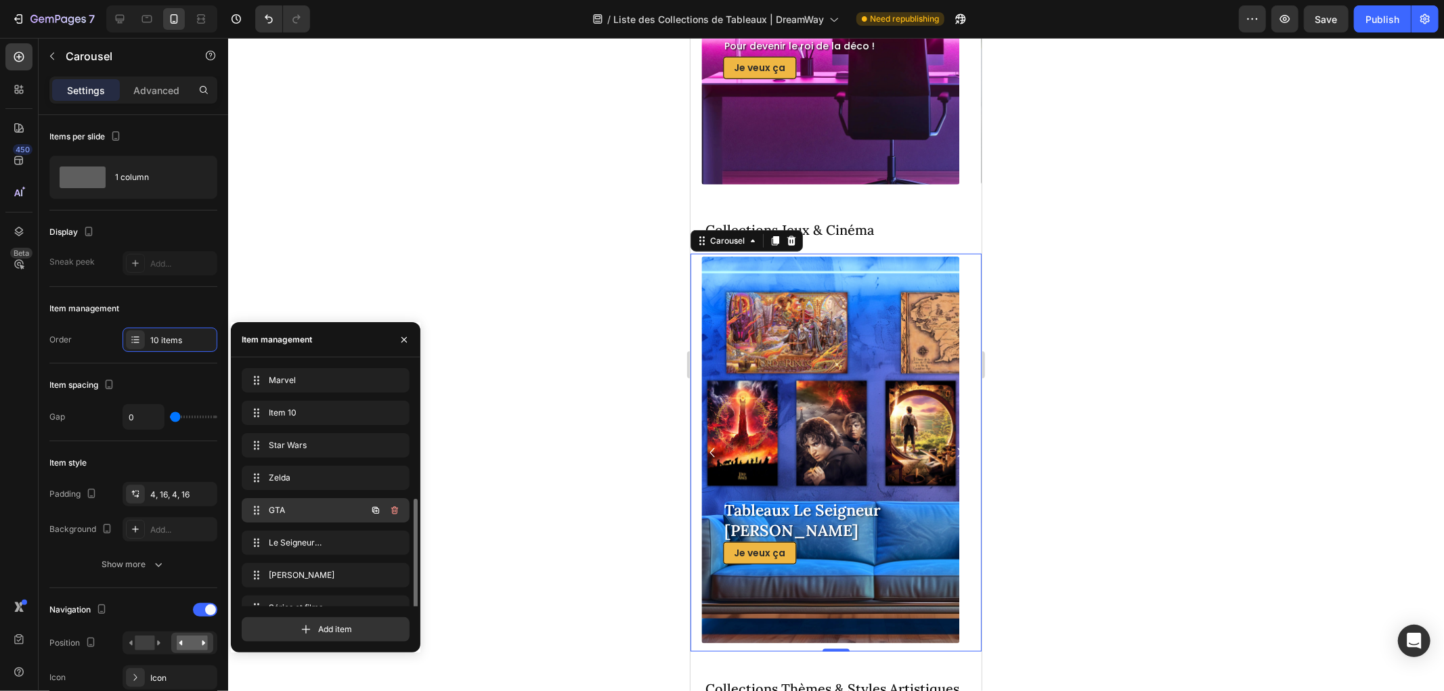
scroll to position [75, 0]
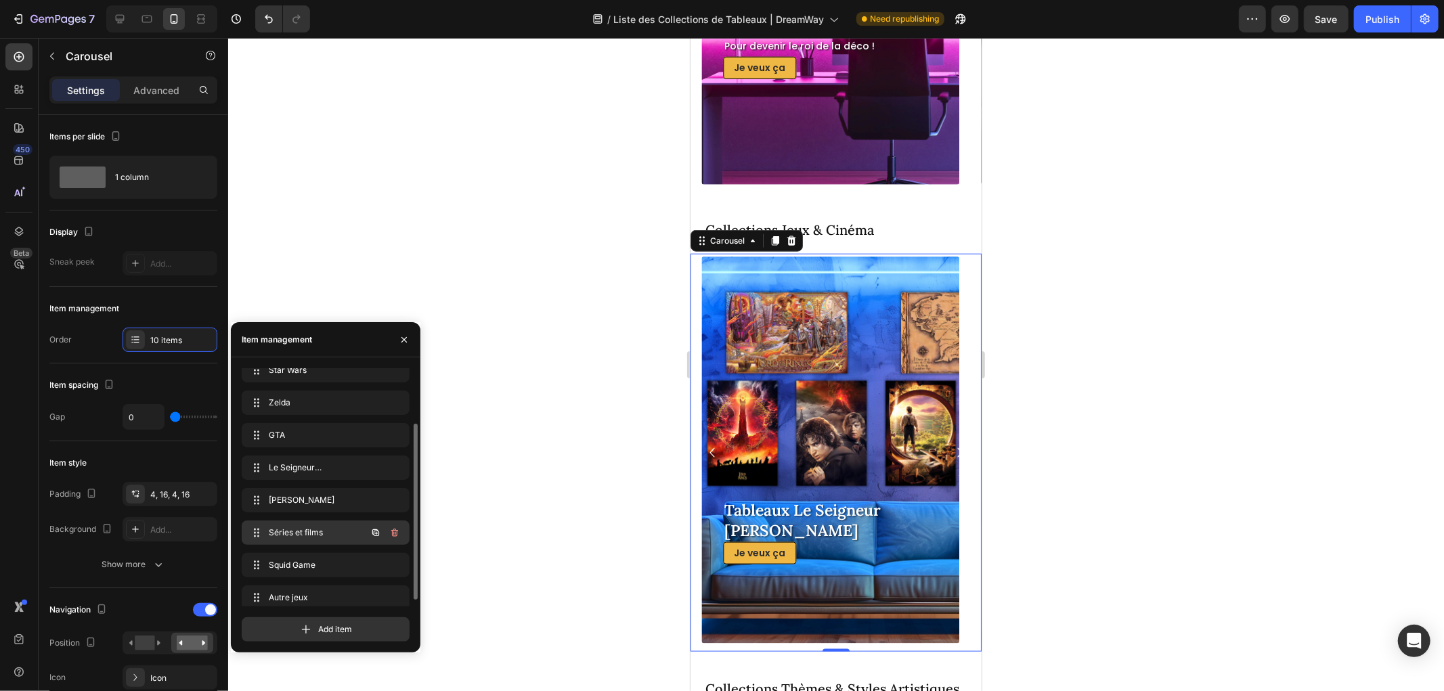
click at [275, 532] on span "Séries et films" at bounding box center [307, 533] width 76 height 12
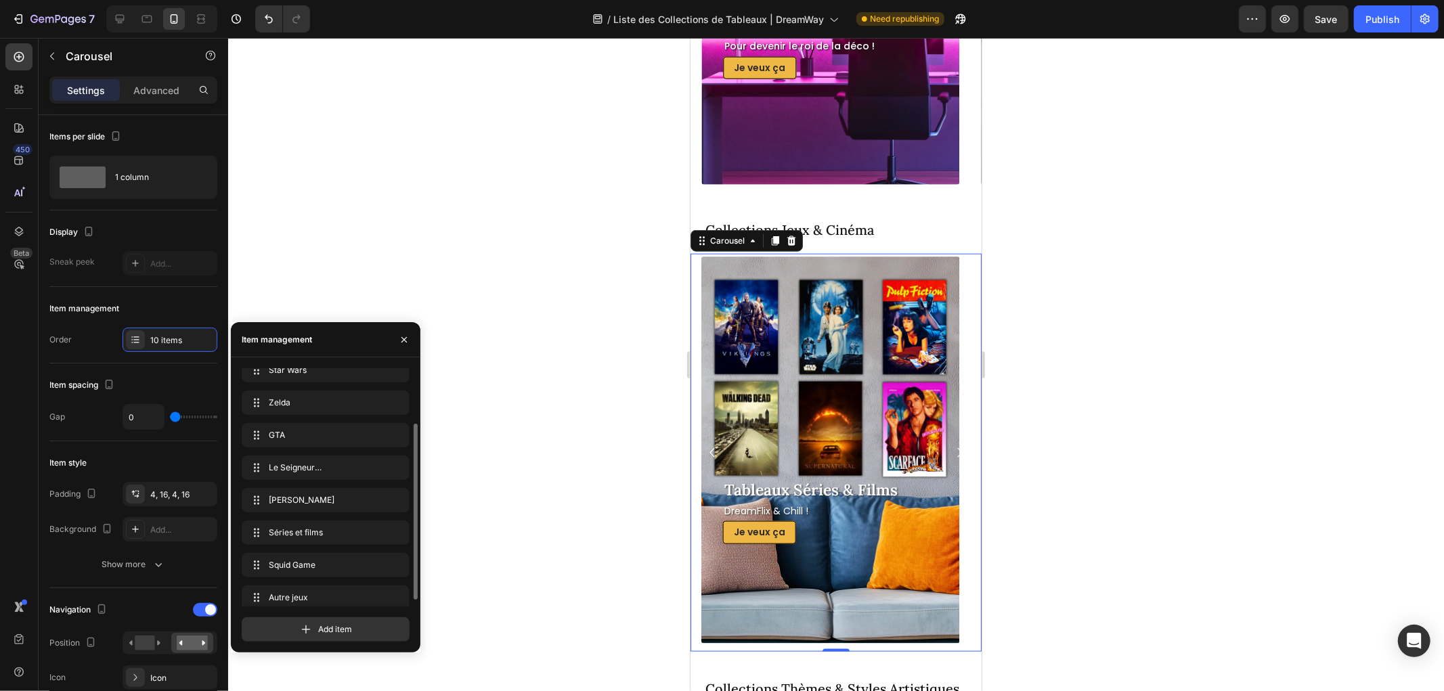
click at [275, 550] on div "Séries et films Séries et films" at bounding box center [326, 536] width 168 height 30
click at [275, 558] on div "Squid Game Squid Game" at bounding box center [306, 565] width 119 height 19
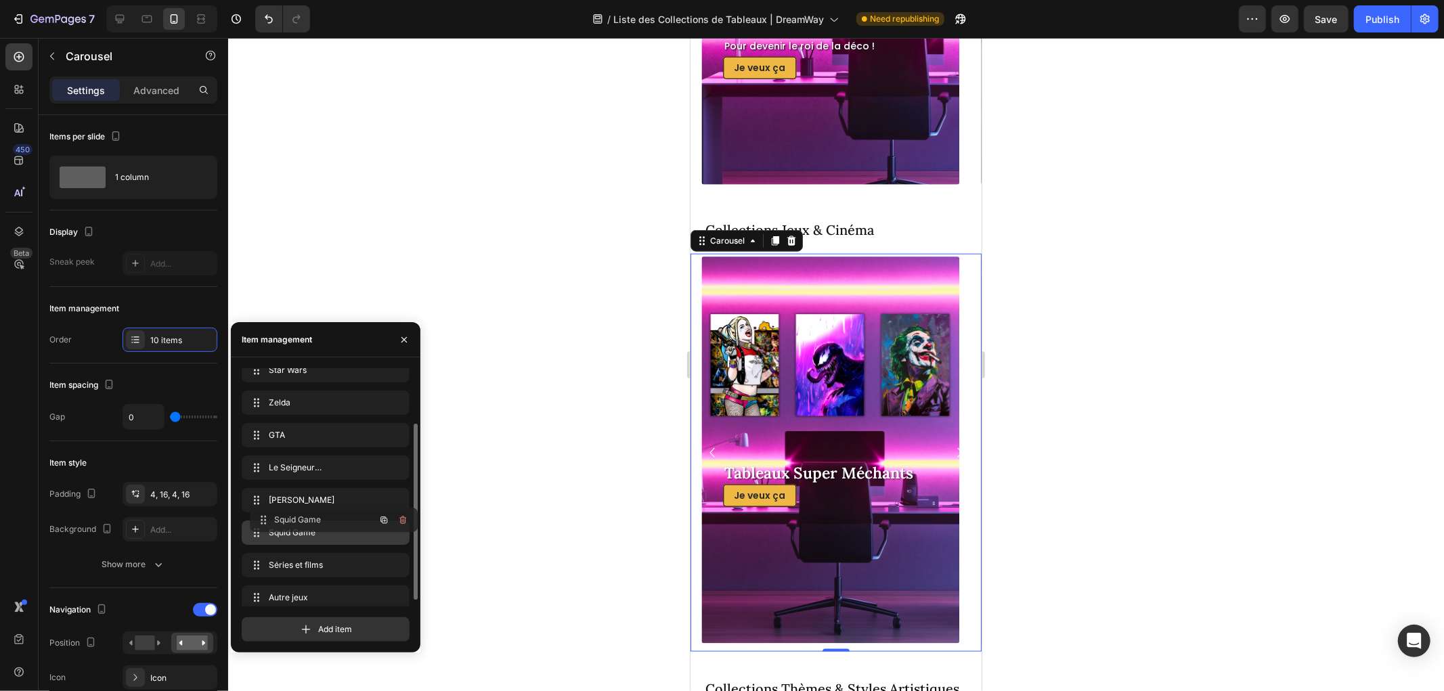
scroll to position [0, 0]
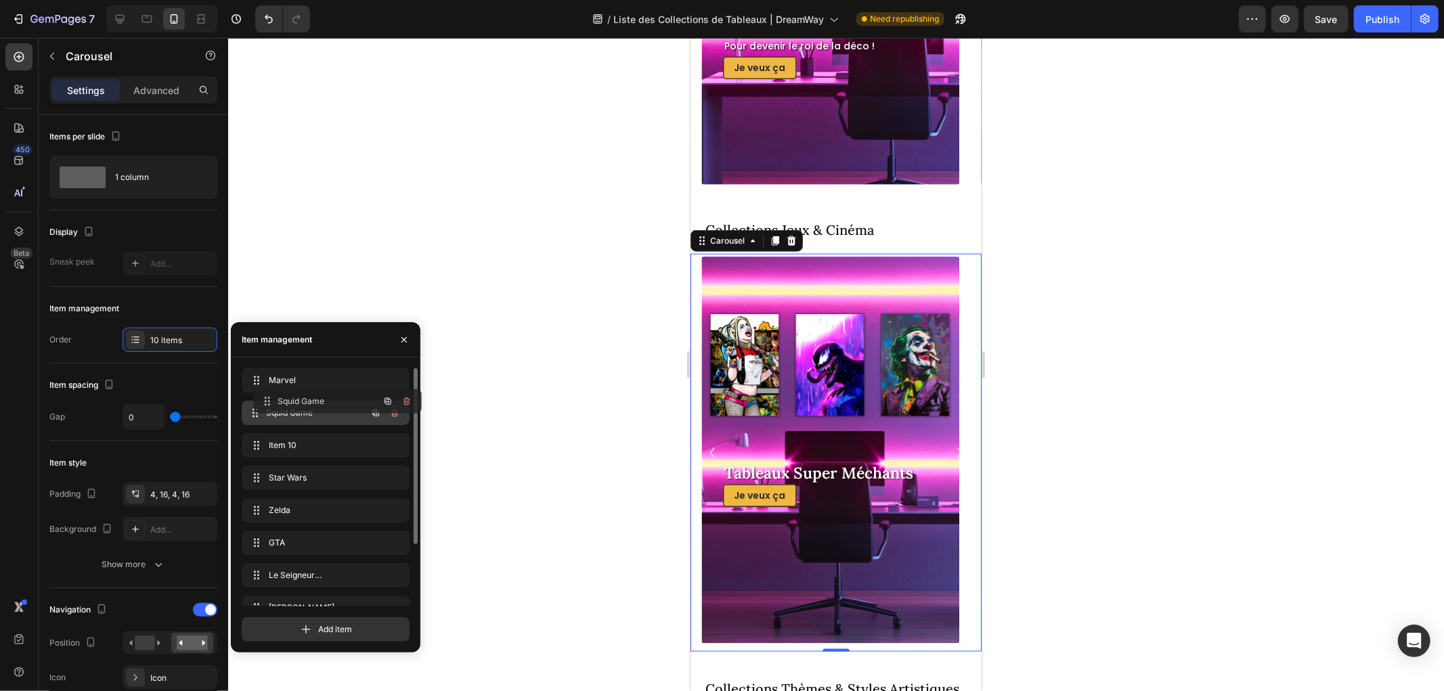
drag, startPoint x: 252, startPoint y: 550, endPoint x: 267, endPoint y: 401, distance: 149.7
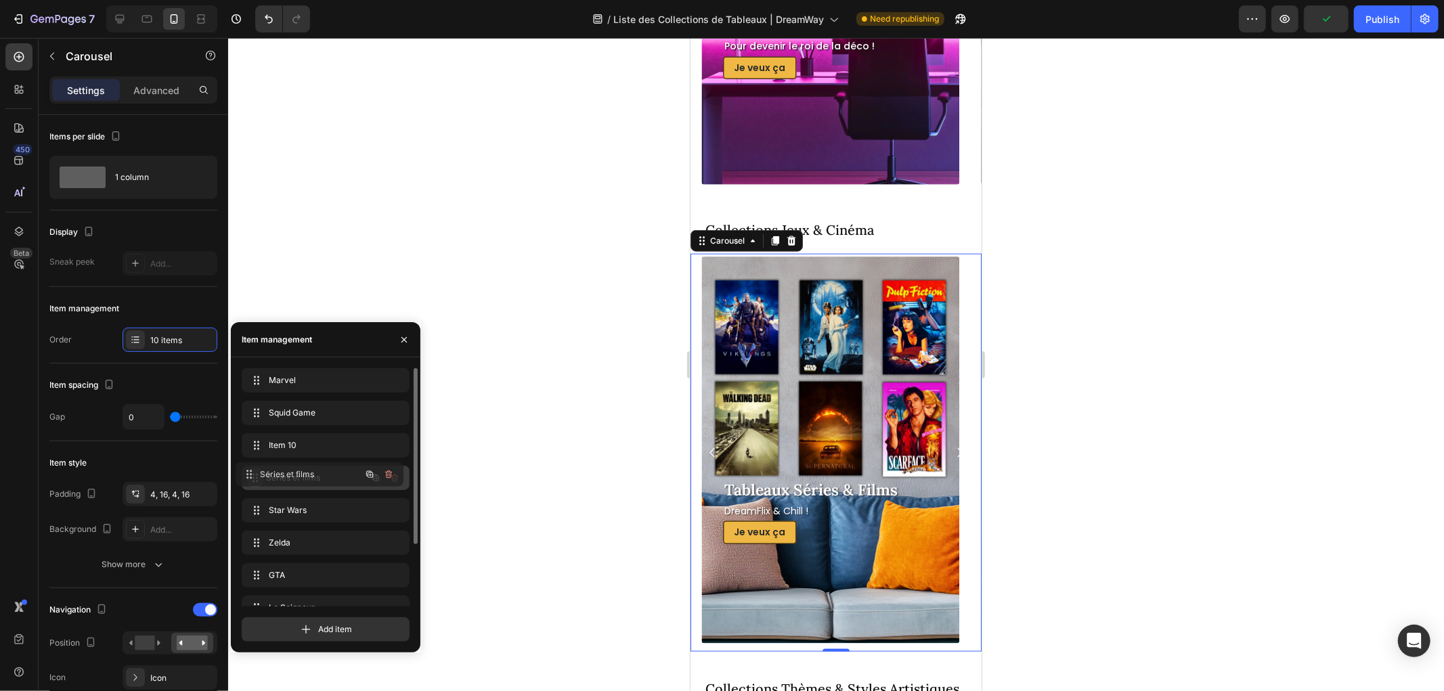
drag, startPoint x: 254, startPoint y: 556, endPoint x: 249, endPoint y: 472, distance: 83.4
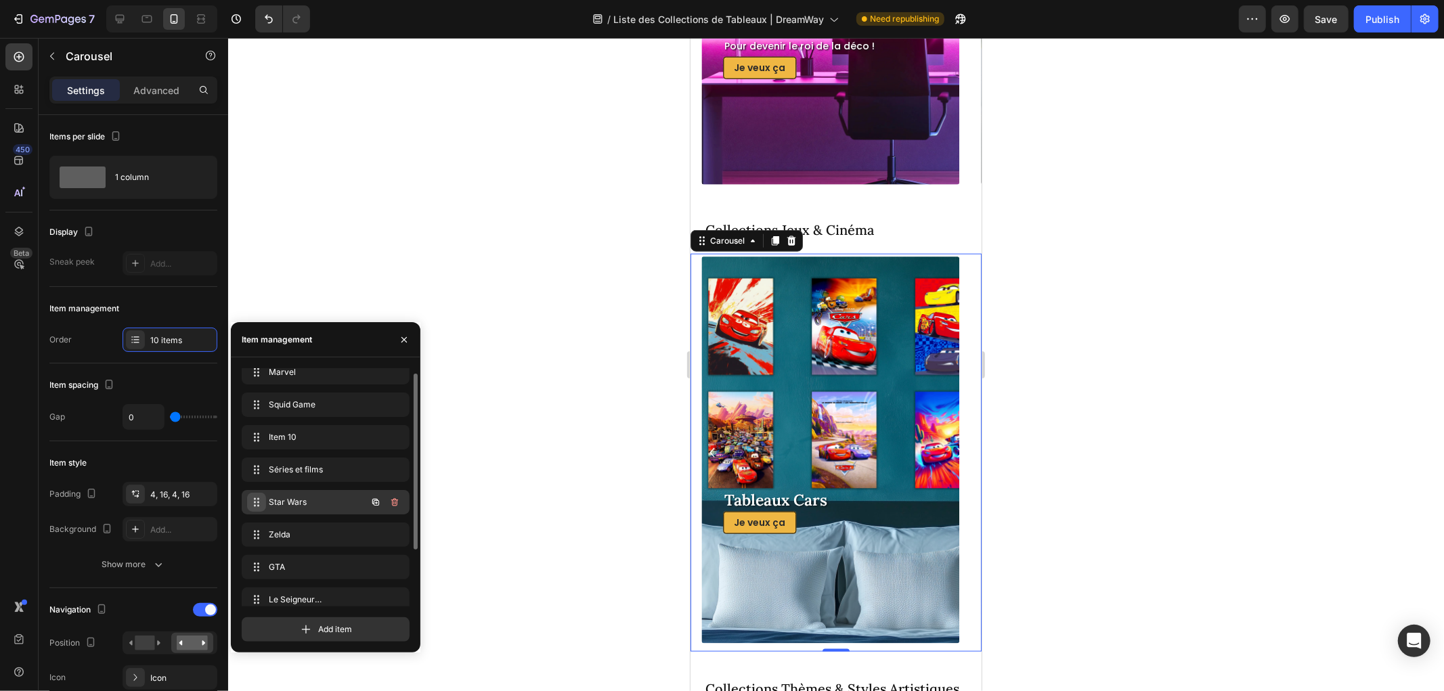
scroll to position [83, 0]
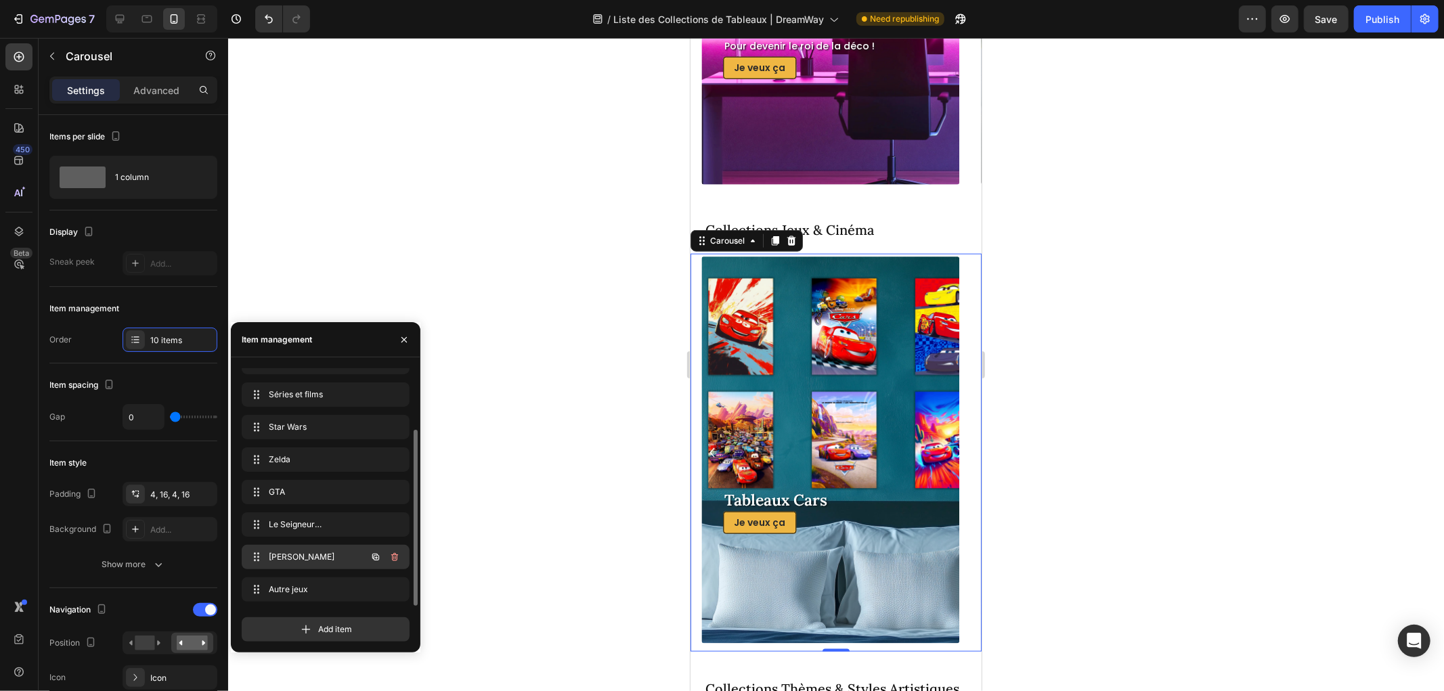
click at [282, 552] on span "[PERSON_NAME]" at bounding box center [307, 557] width 76 height 12
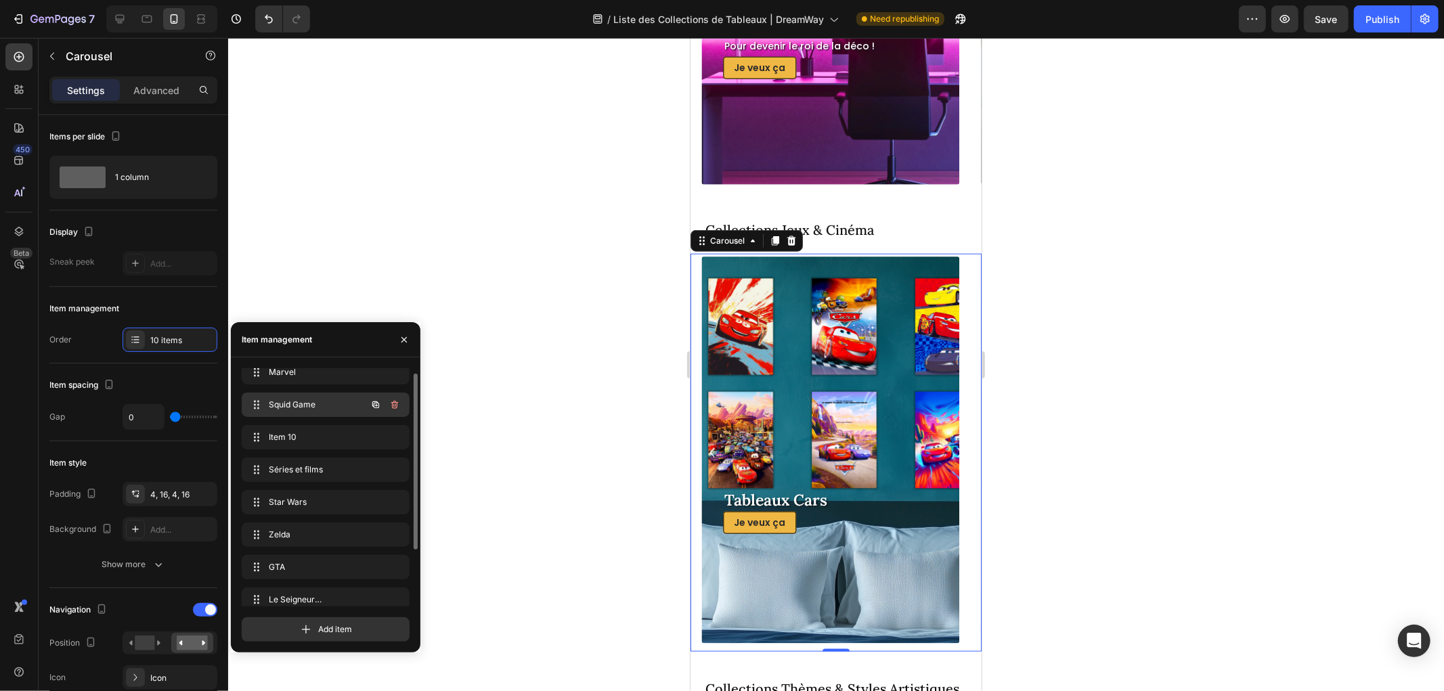
click at [282, 406] on span "Squid Game" at bounding box center [307, 405] width 76 height 12
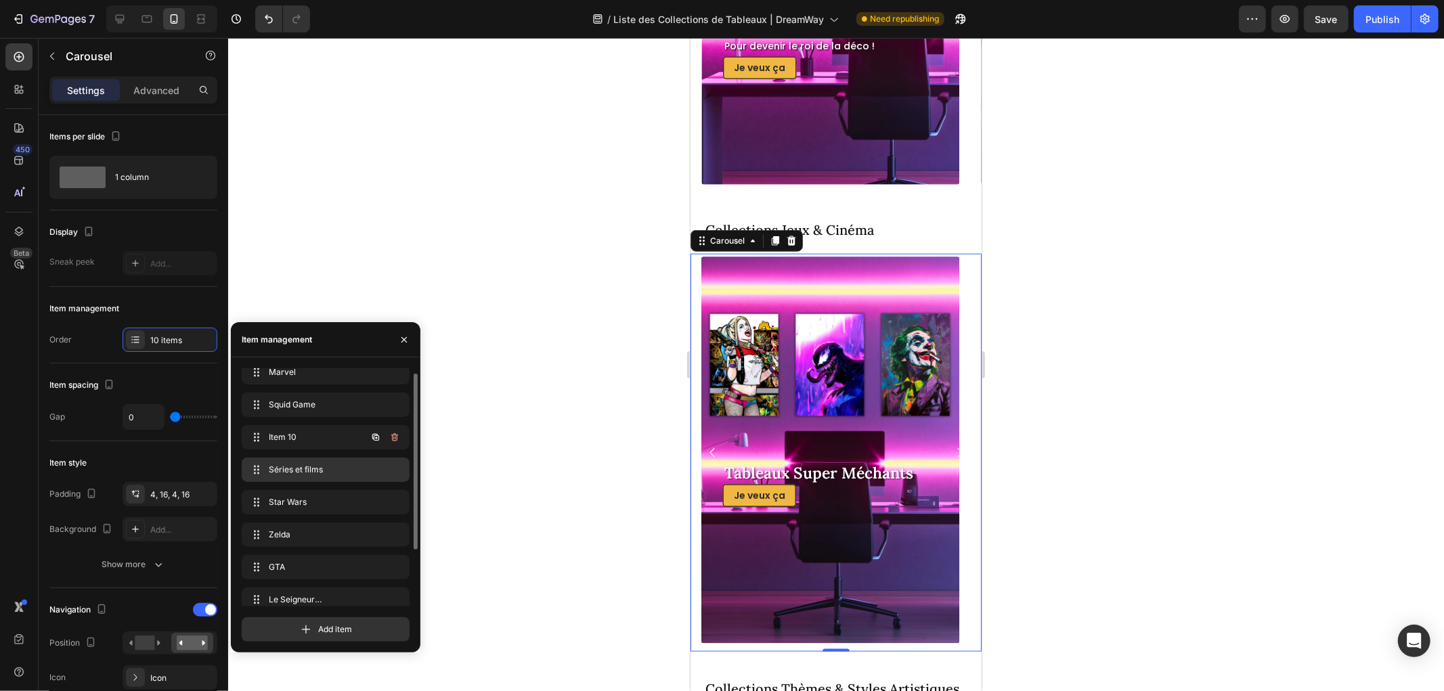
scroll to position [0, 0]
click at [285, 401] on div "Squid Game Squid Game" at bounding box center [326, 413] width 168 height 24
click at [286, 409] on span "Squid Game" at bounding box center [316, 413] width 100 height 12
click at [296, 448] on span "Item 10" at bounding box center [307, 445] width 76 height 12
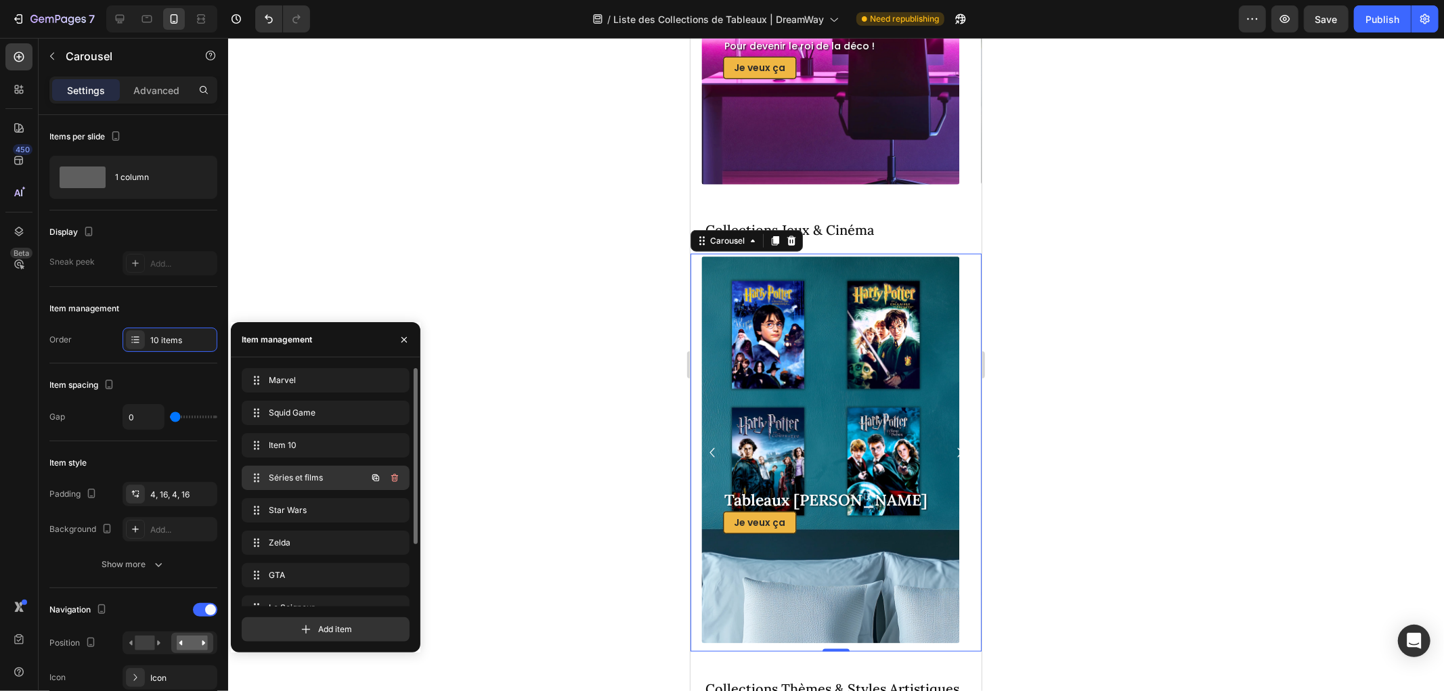
click at [294, 470] on div "Séries et films Séries et films" at bounding box center [306, 477] width 119 height 19
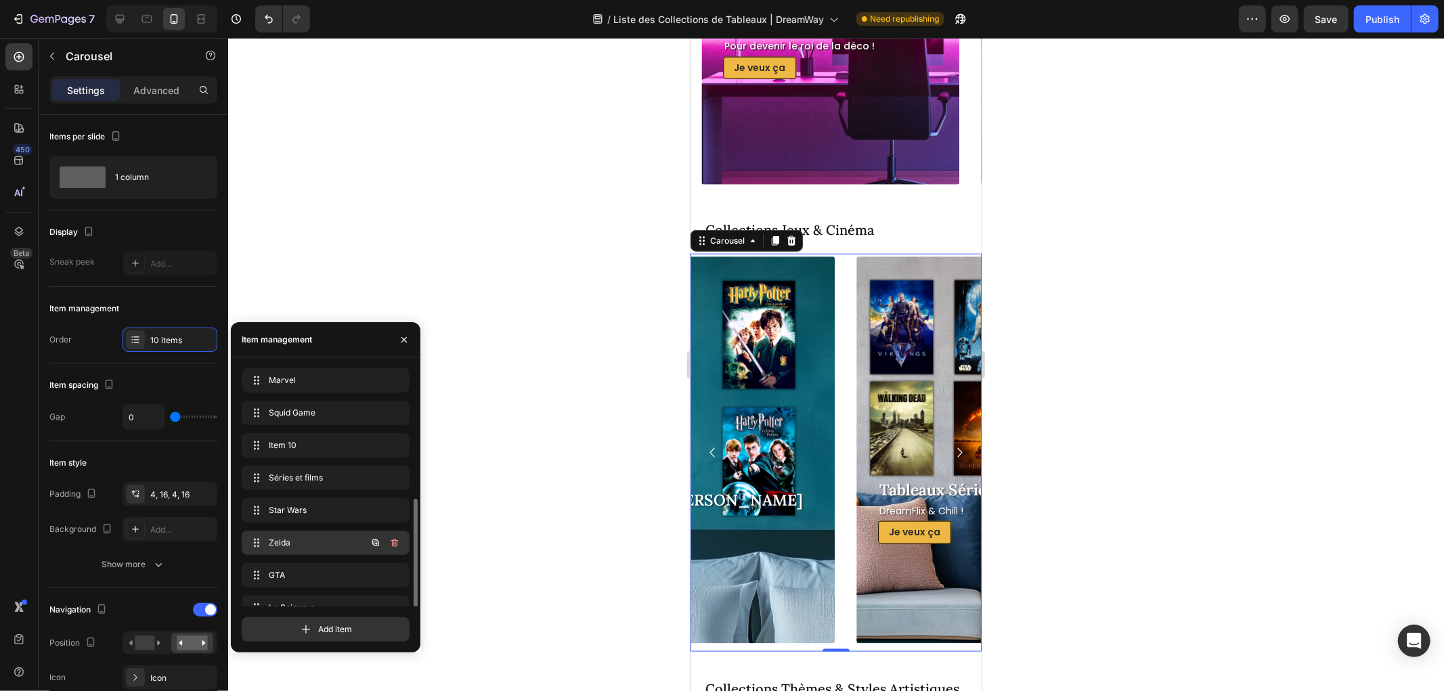
scroll to position [75, 0]
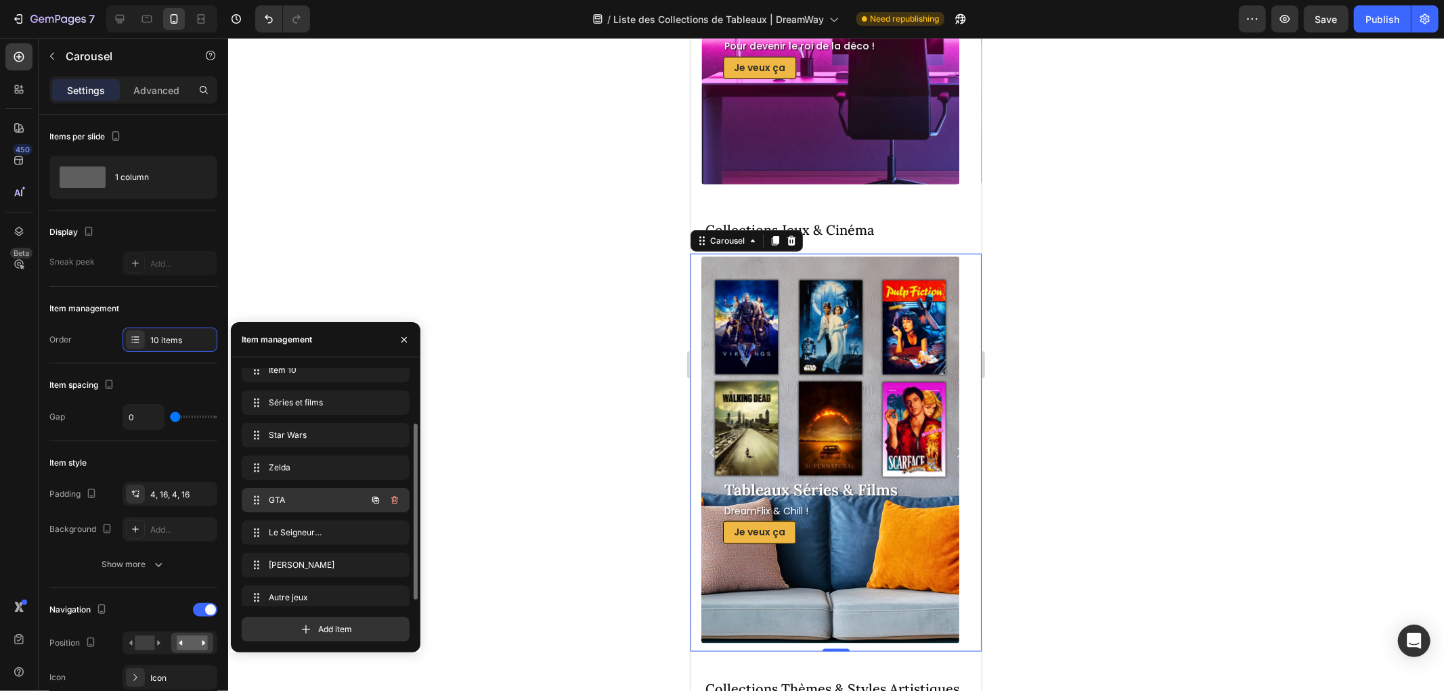
click at [300, 506] on span "GTA" at bounding box center [307, 500] width 76 height 12
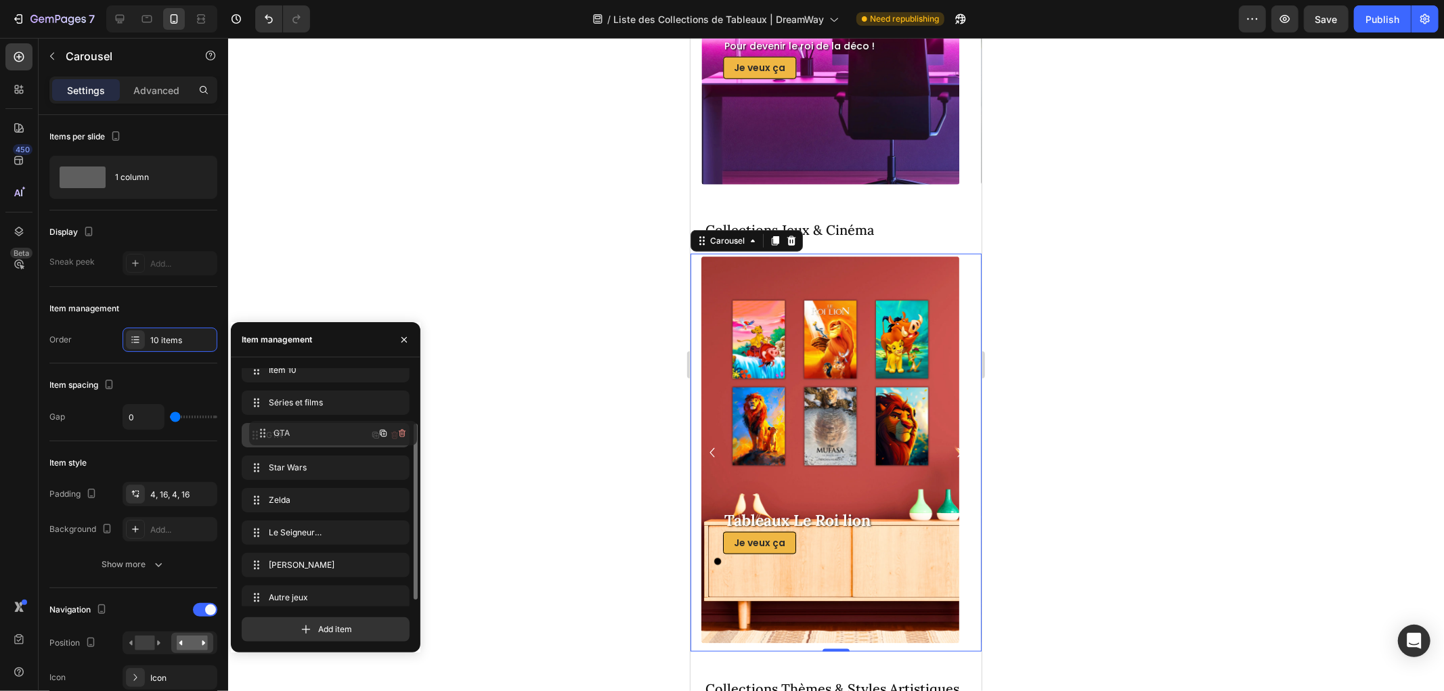
drag, startPoint x: 257, startPoint y: 497, endPoint x: 265, endPoint y: 430, distance: 67.4
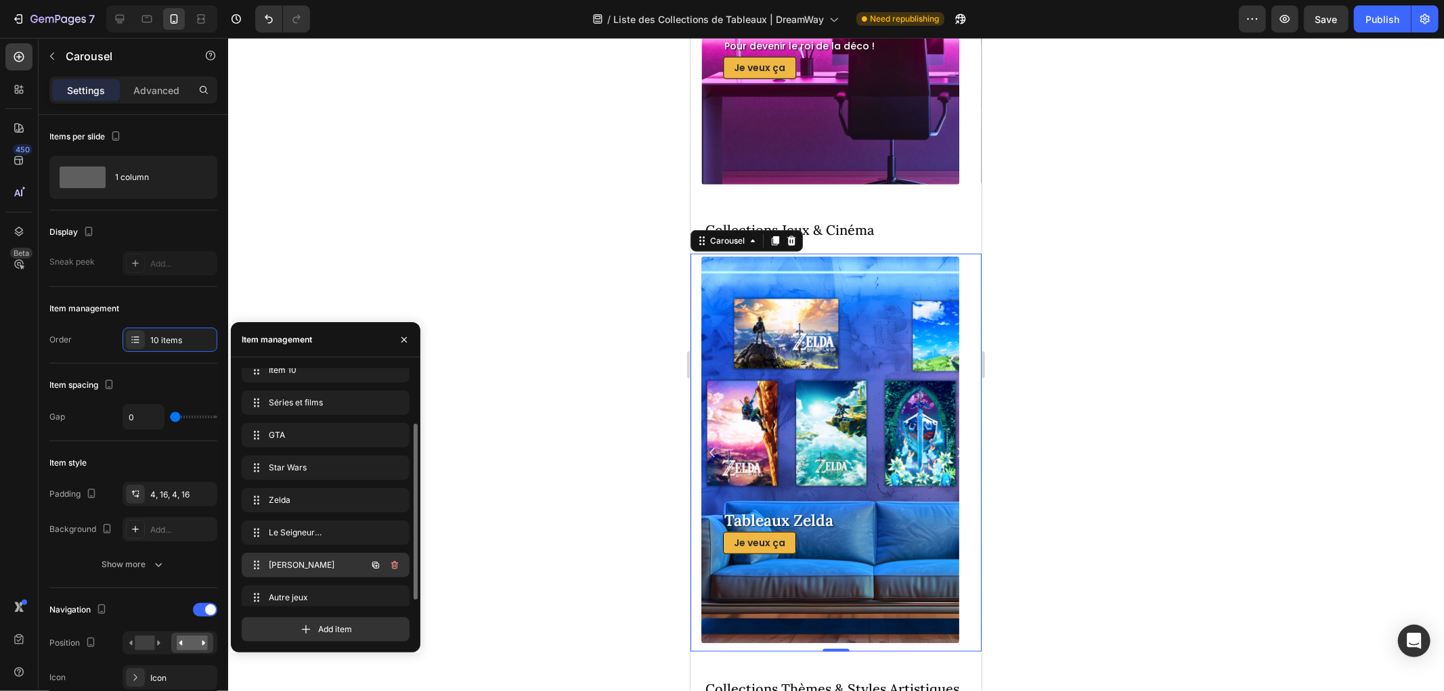
click at [278, 565] on span "[PERSON_NAME]" at bounding box center [307, 565] width 76 height 12
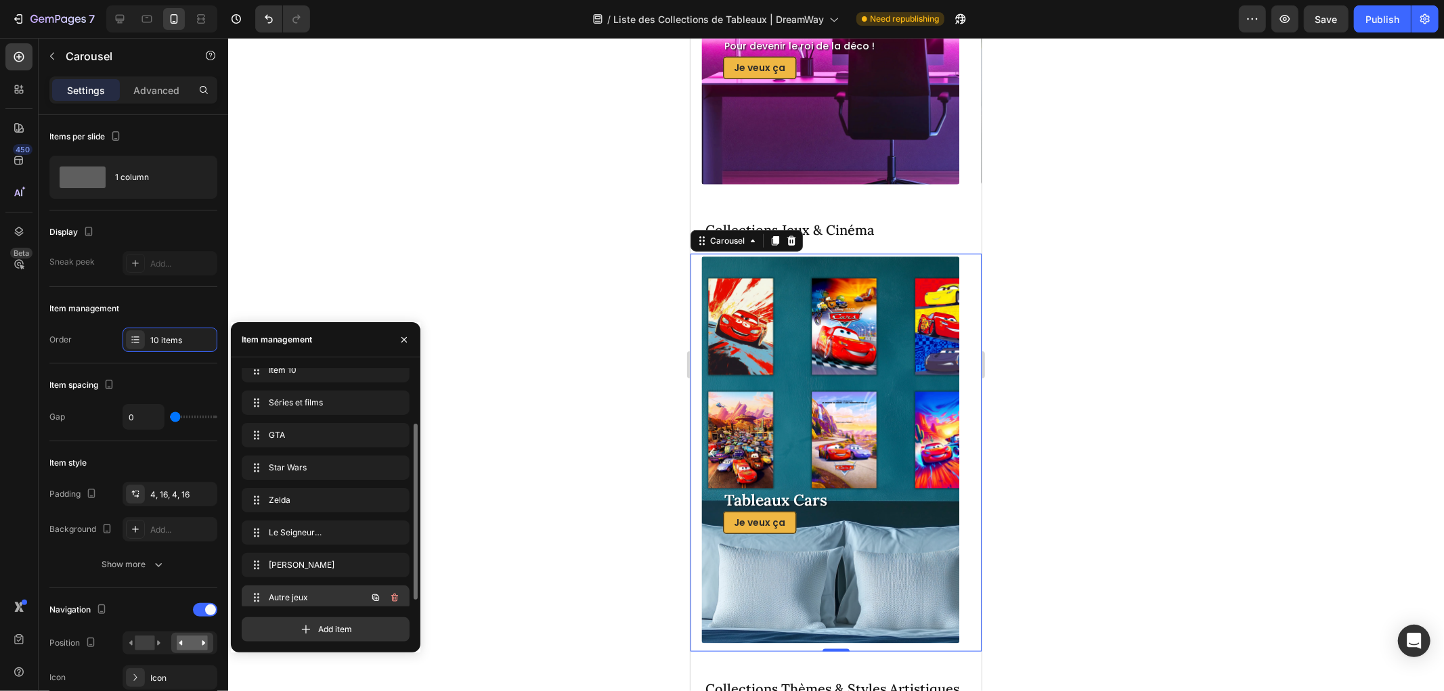
click at [280, 594] on span "Autre jeux" at bounding box center [307, 598] width 76 height 12
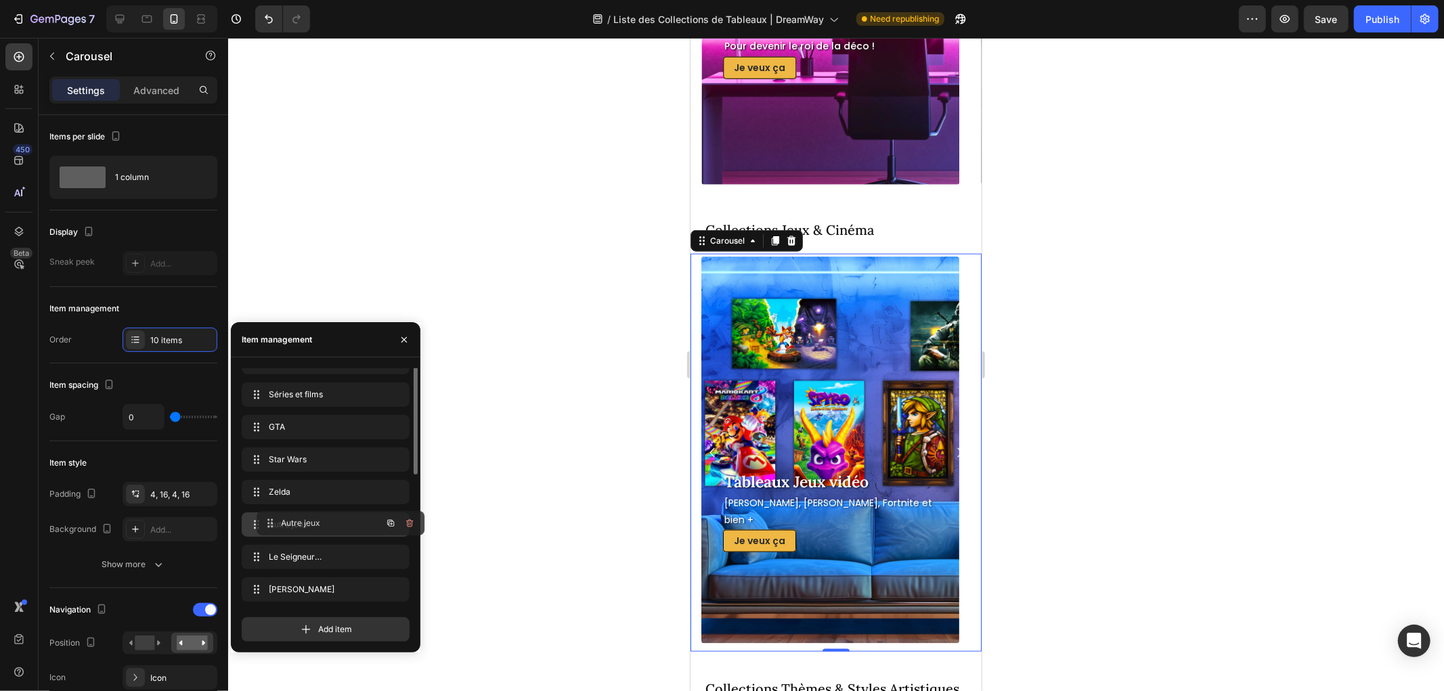
scroll to position [0, 0]
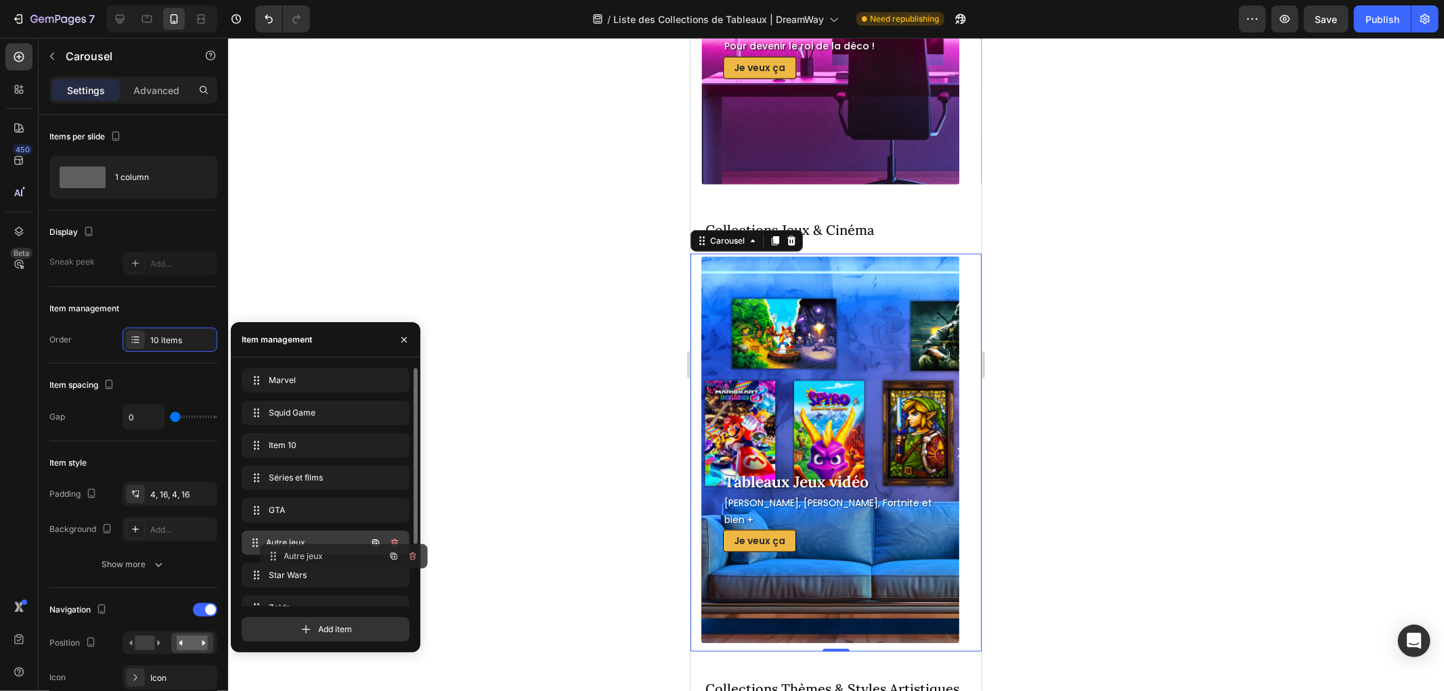
drag, startPoint x: 256, startPoint y: 588, endPoint x: 276, endPoint y: 552, distance: 40.6
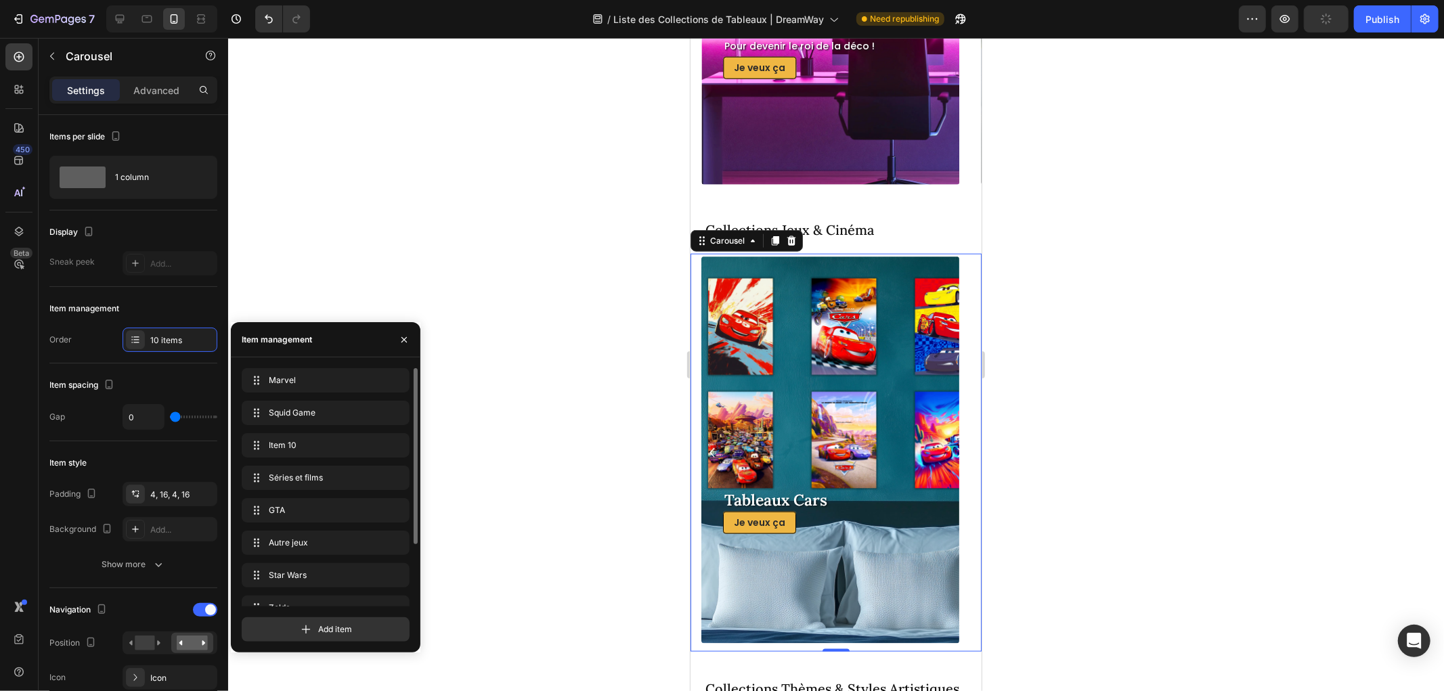
scroll to position [75, 0]
drag, startPoint x: 254, startPoint y: 529, endPoint x: 260, endPoint y: 487, distance: 42.3
drag, startPoint x: 257, startPoint y: 494, endPoint x: 257, endPoint y: 468, distance: 26.4
click at [279, 590] on span "[PERSON_NAME]" at bounding box center [307, 589] width 76 height 12
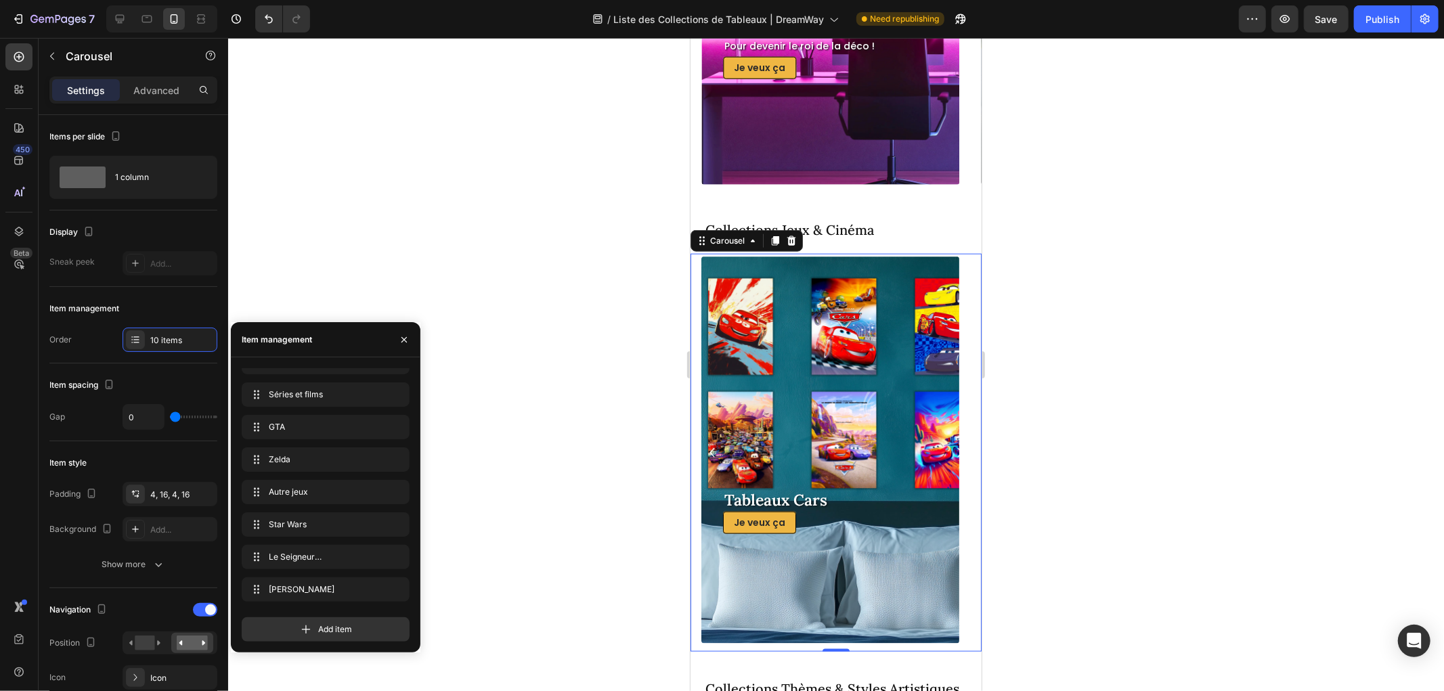
click at [523, 402] on div at bounding box center [836, 364] width 1216 height 653
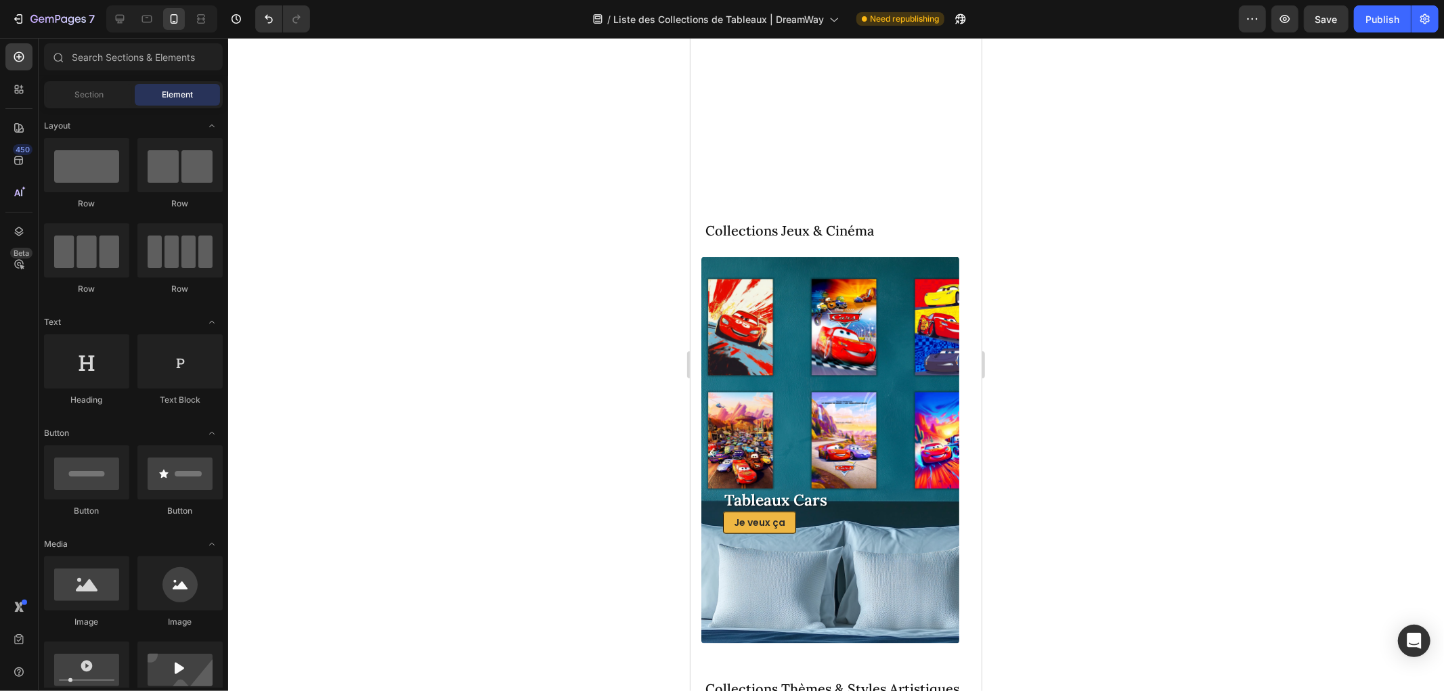
scroll to position [1659, 0]
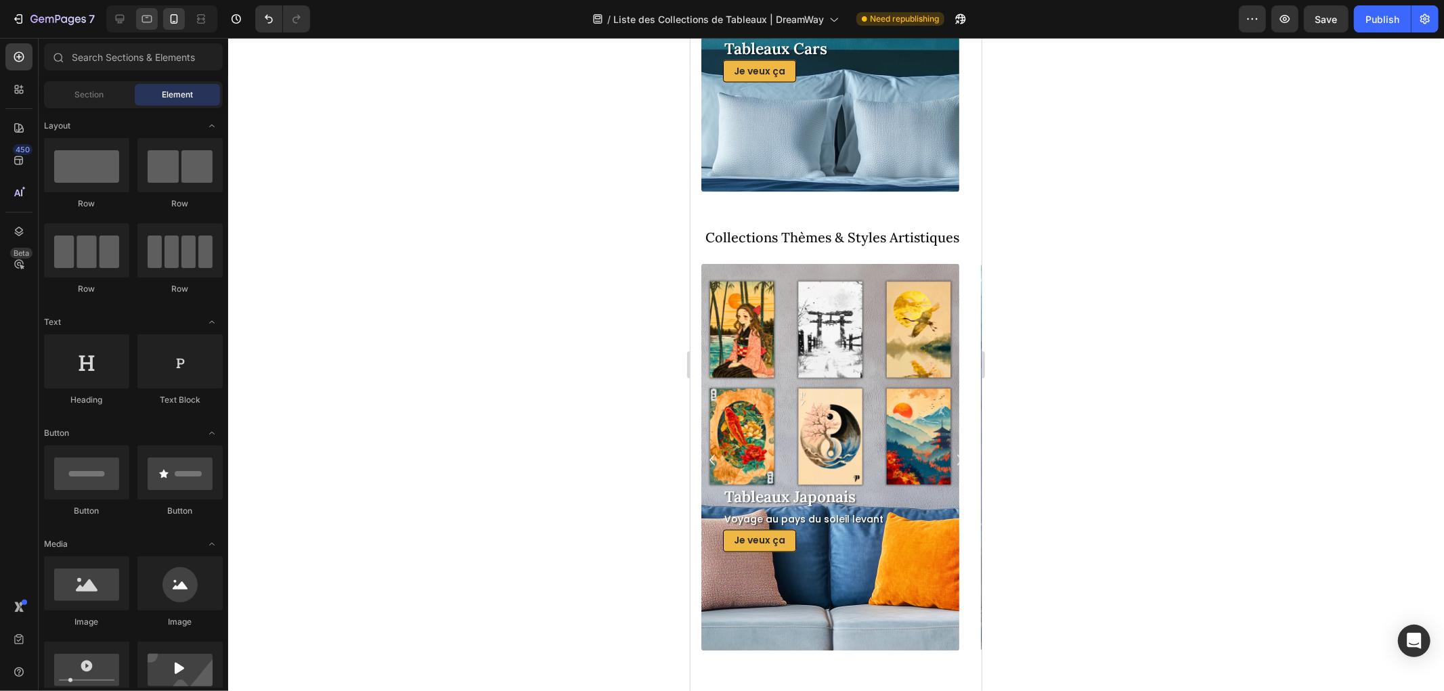
click at [139, 16] on div at bounding box center [147, 19] width 22 height 22
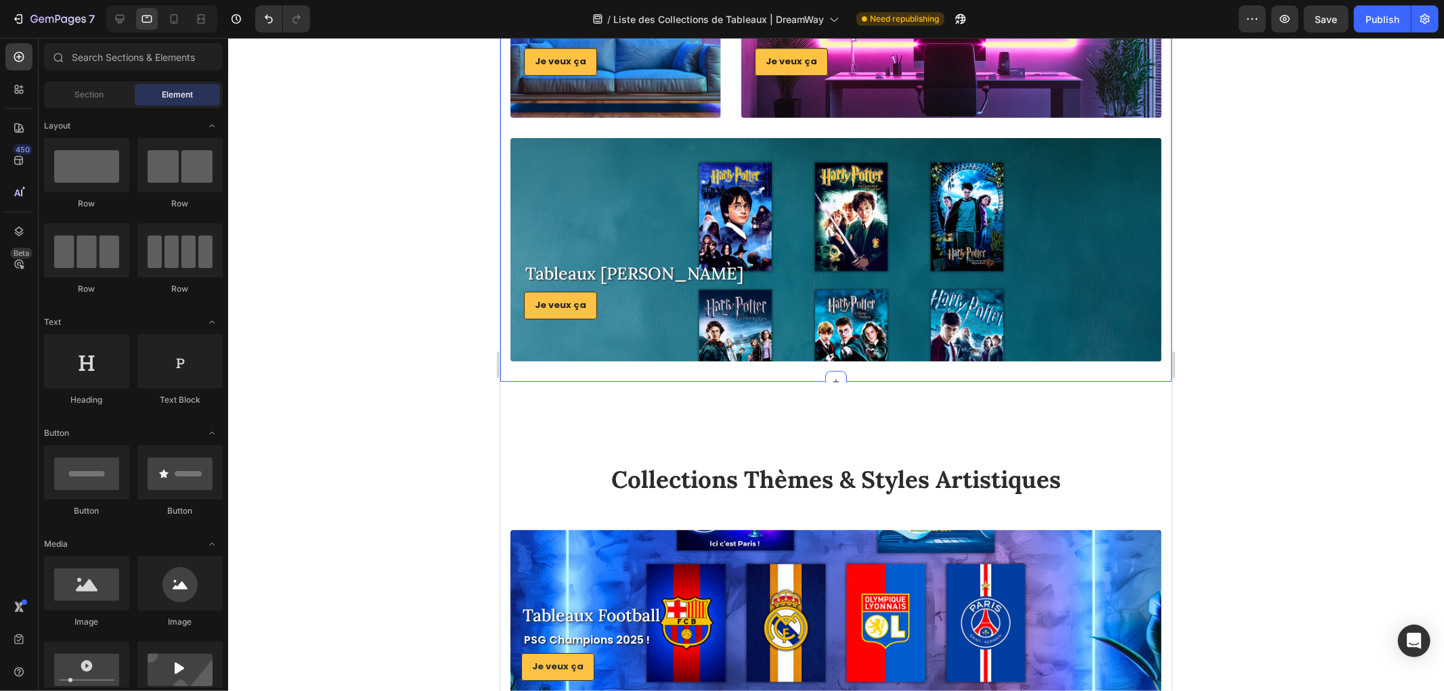
scroll to position [3462, 0]
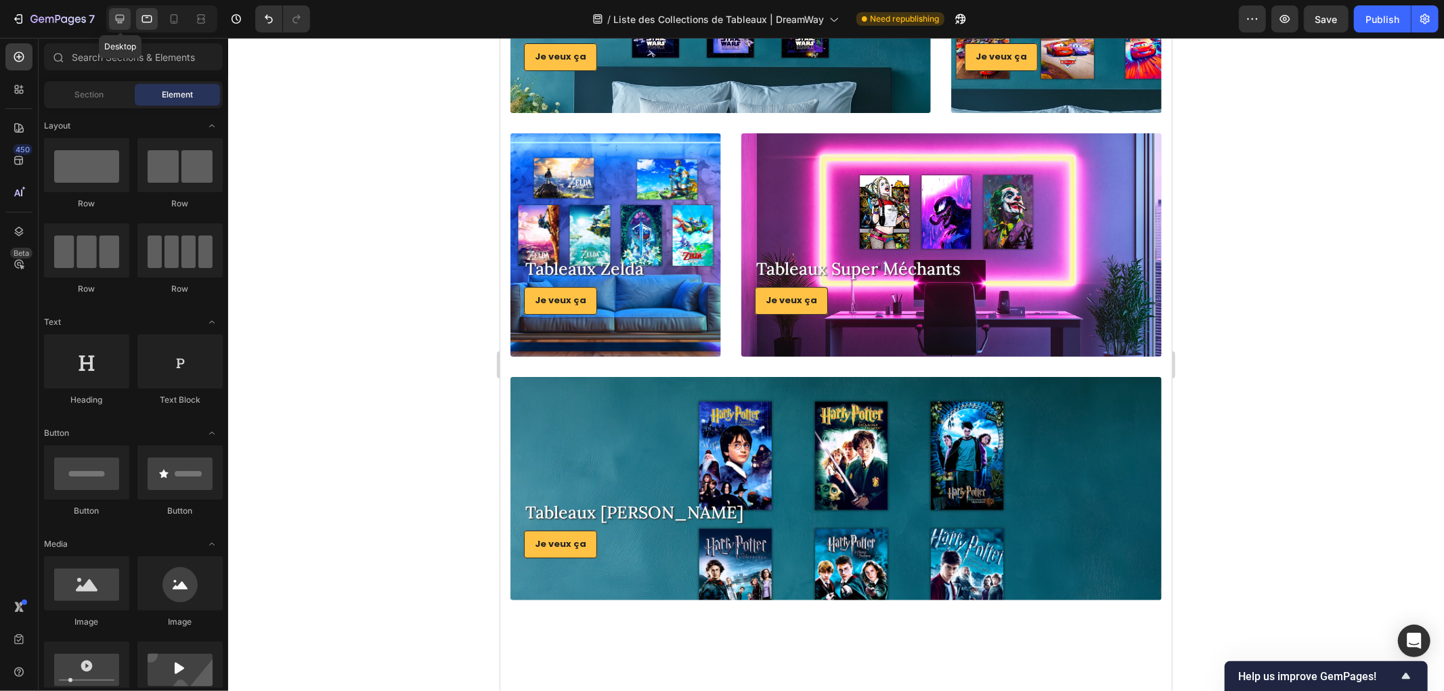
click at [124, 16] on icon at bounding box center [120, 19] width 9 height 9
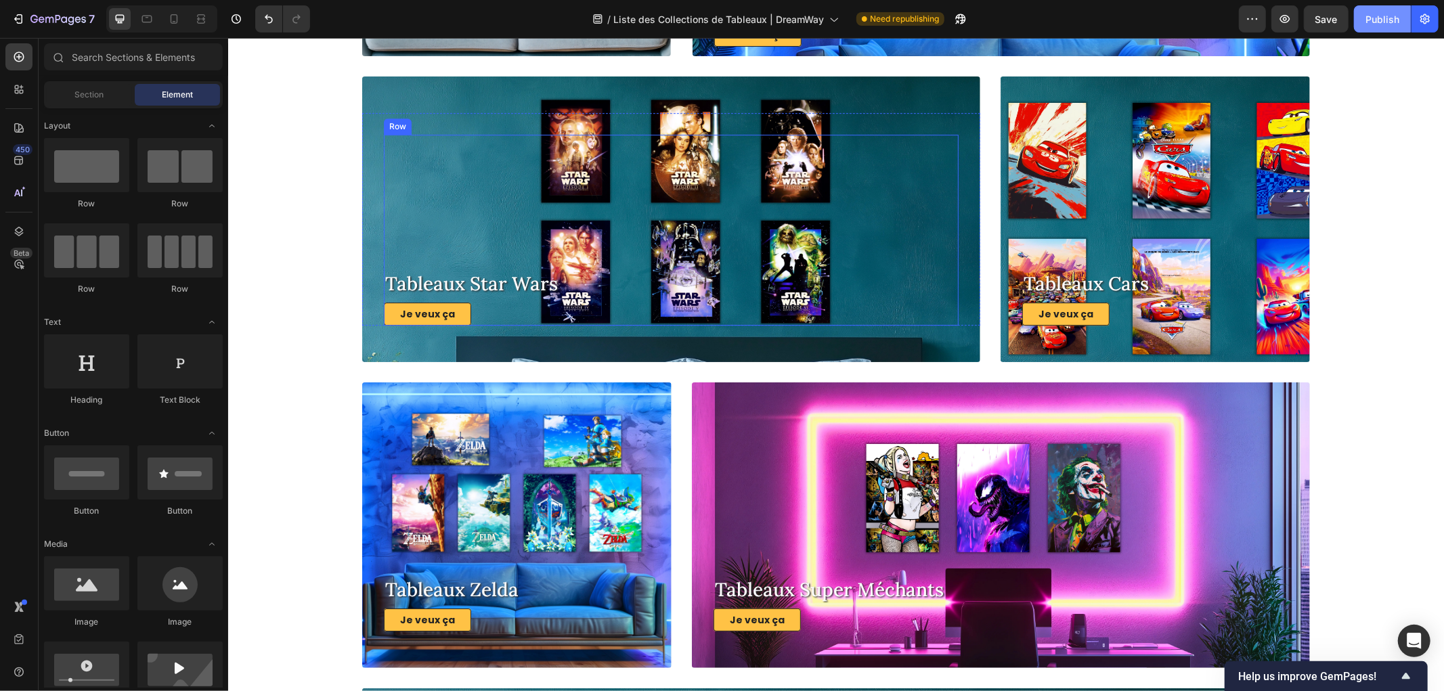
click at [1388, 22] on div "Publish" at bounding box center [1382, 19] width 34 height 14
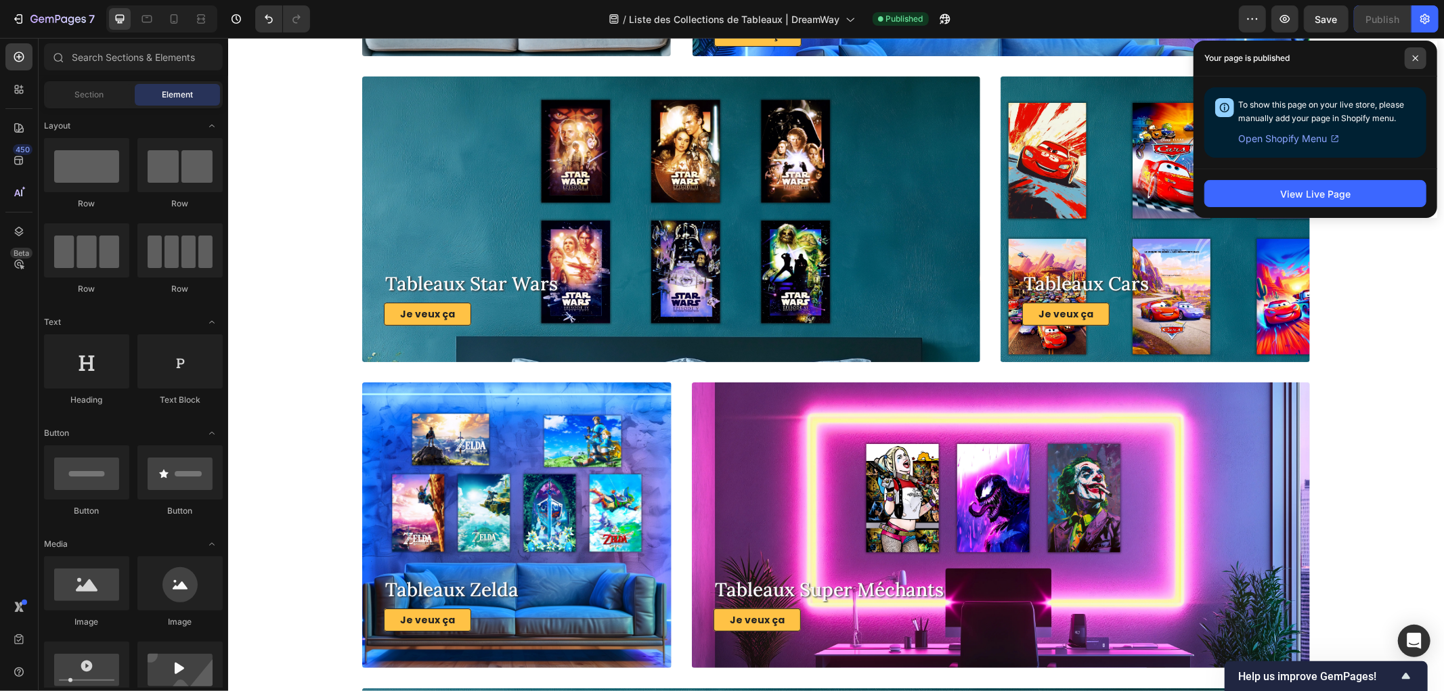
scroll to position [2108, 0]
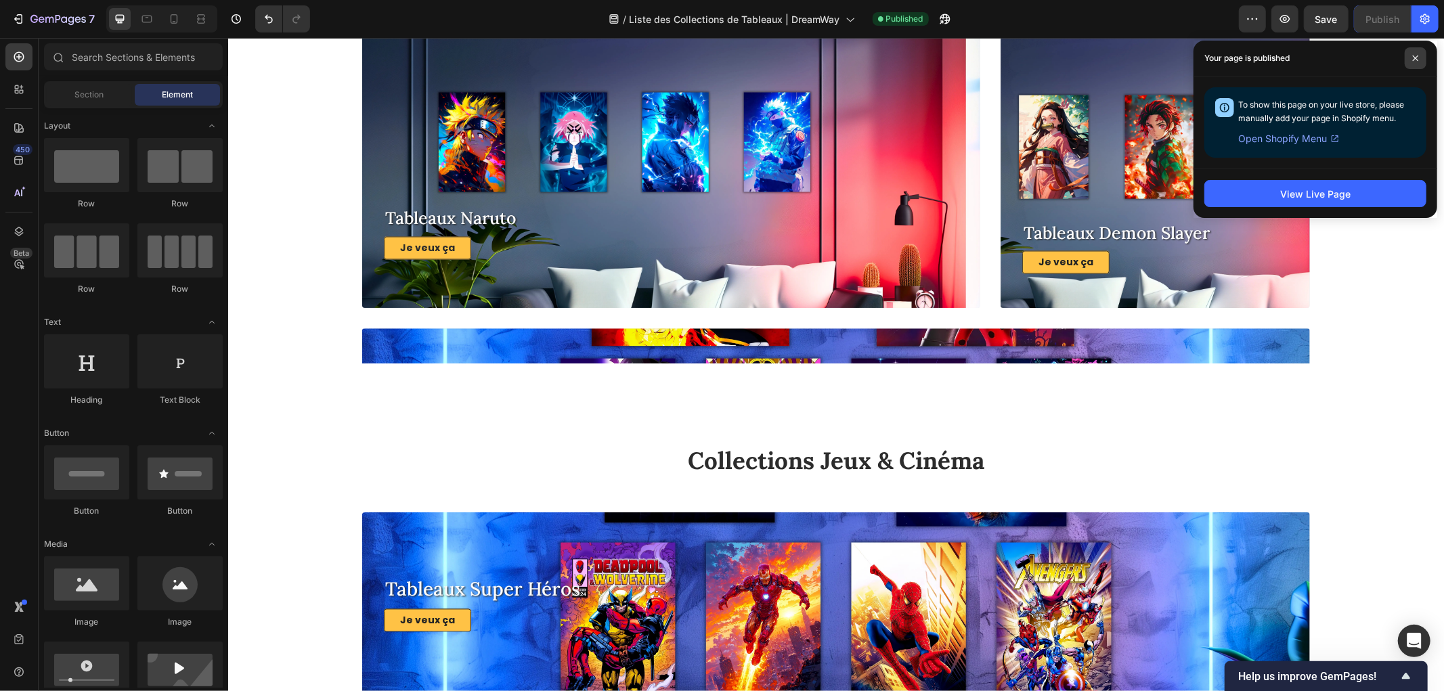
click at [1416, 58] on icon at bounding box center [1415, 58] width 5 height 5
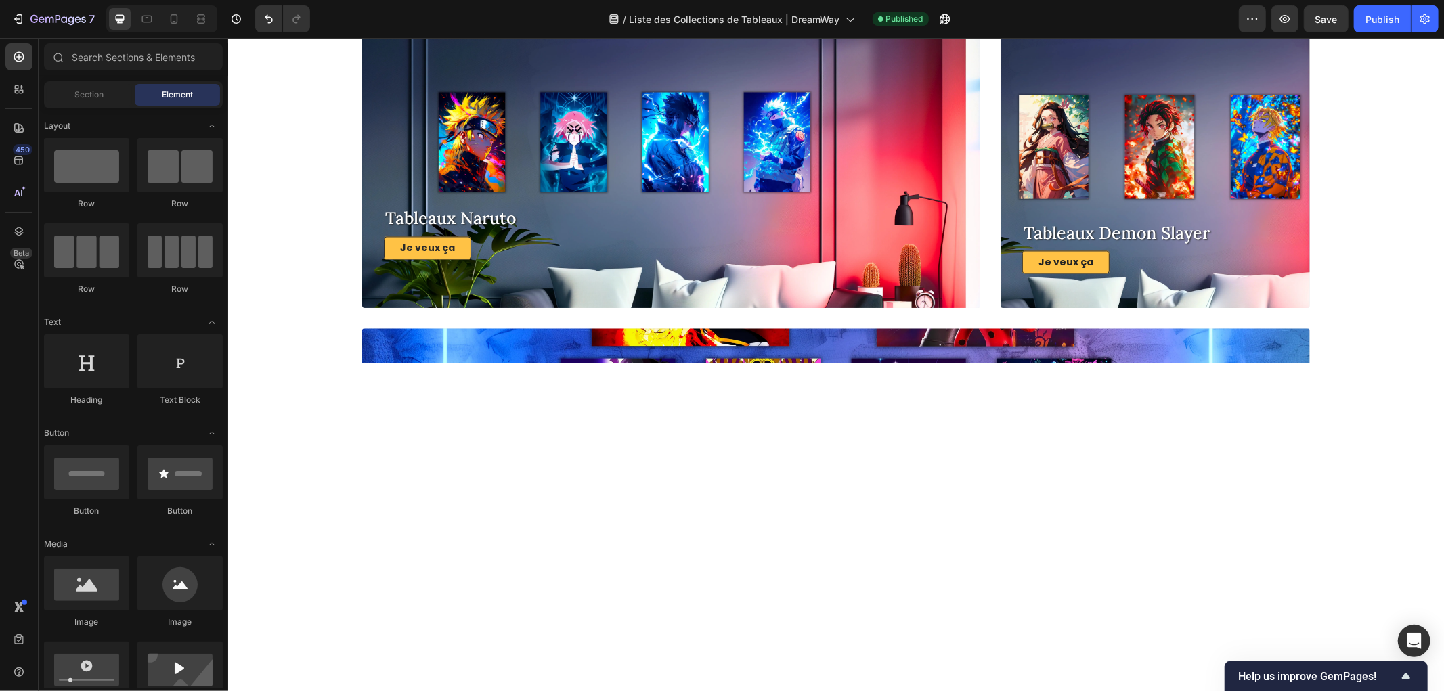
scroll to position [1733, 0]
